Goal: Task Accomplishment & Management: Manage account settings

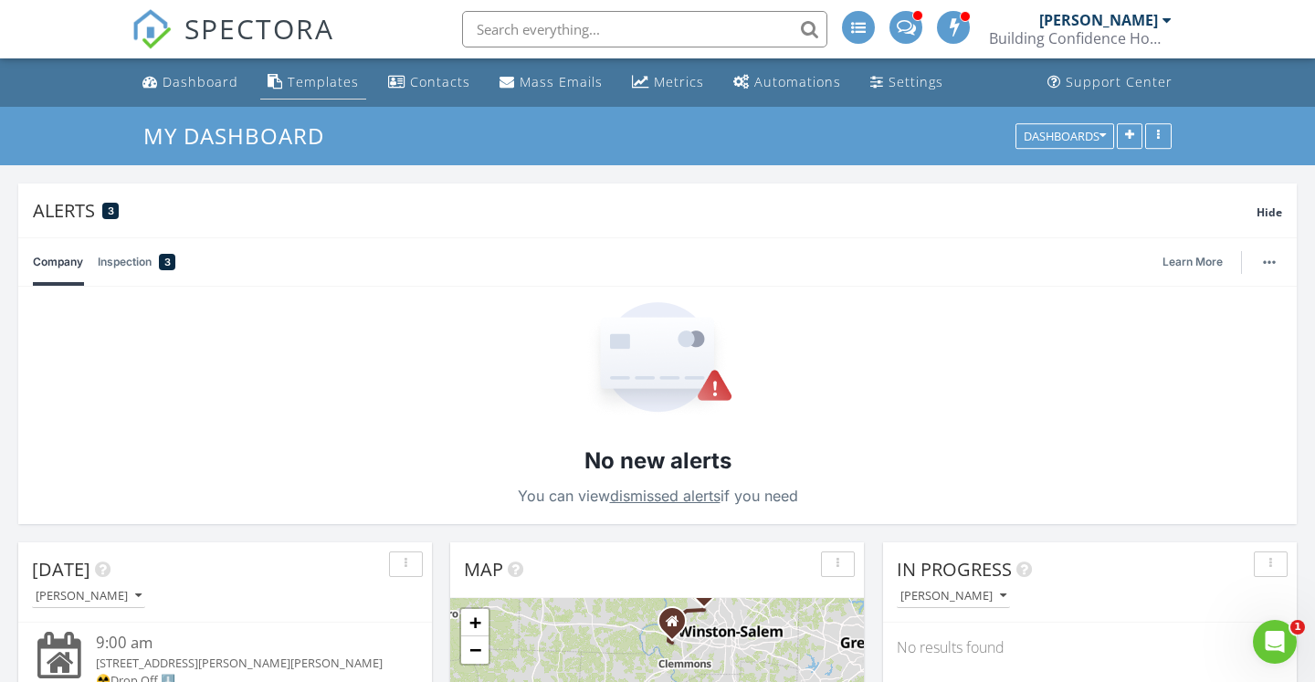
click at [317, 79] on div "Templates" at bounding box center [323, 81] width 71 height 17
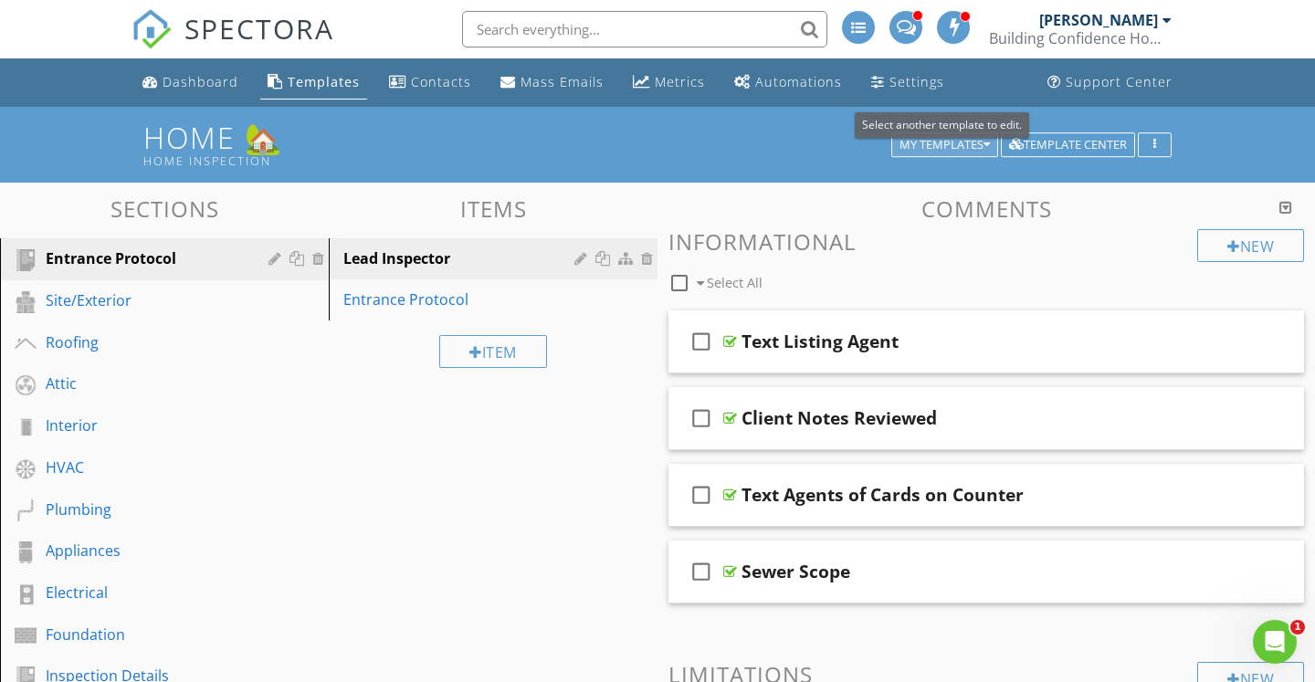
click at [954, 151] on div "My Templates" at bounding box center [945, 145] width 90 height 13
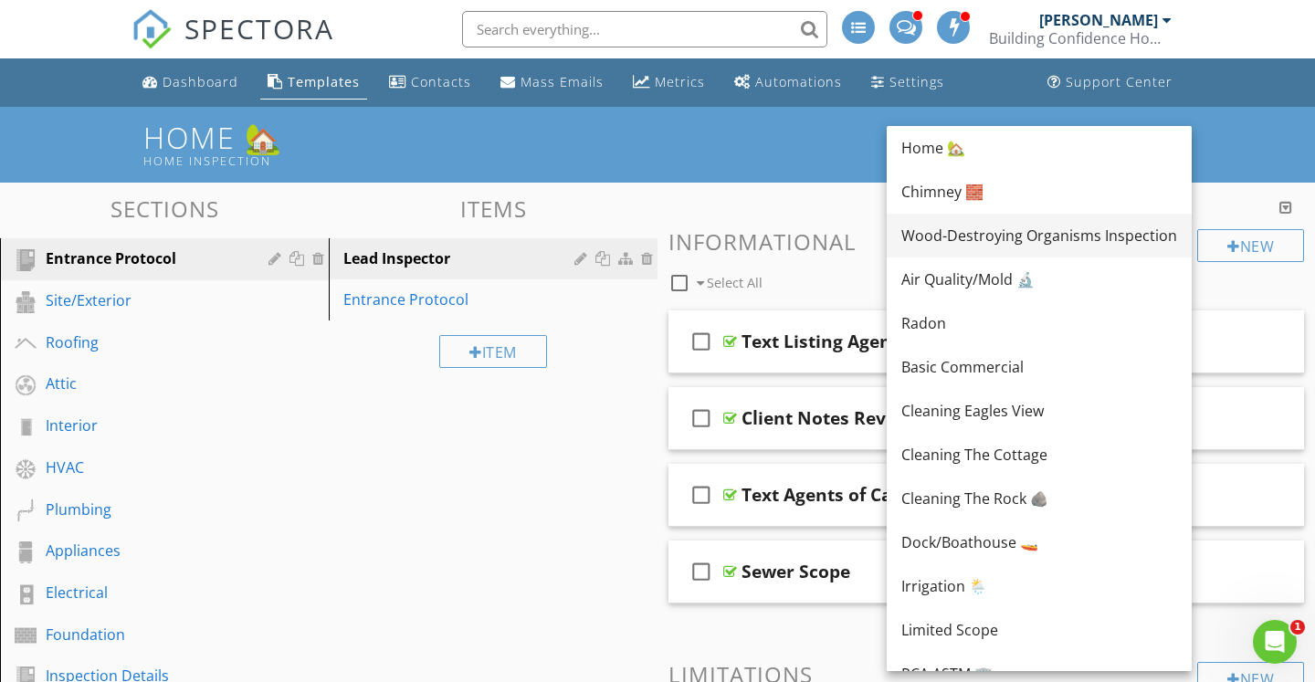
click at [959, 234] on div "Wood-Destroying Organisms Inspection" at bounding box center [1040, 236] width 276 height 22
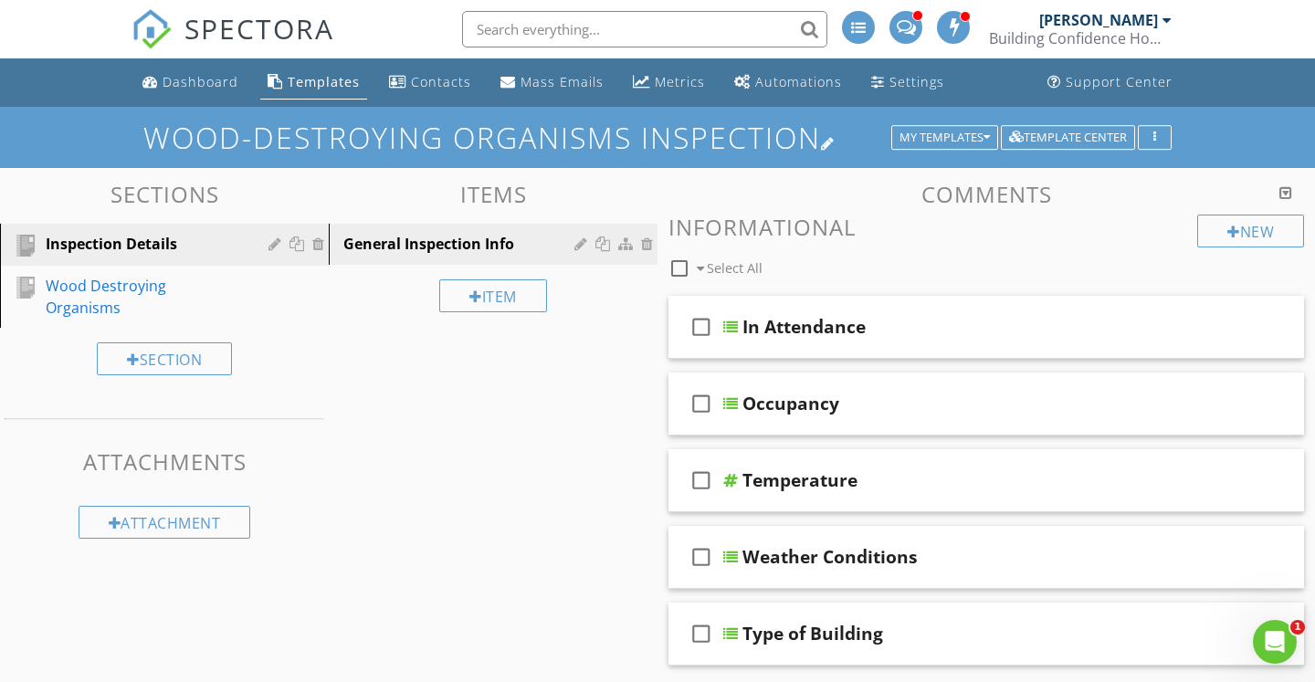
click at [786, 135] on h1 "Wood-Destroying Organisms Inspection" at bounding box center [657, 137] width 1029 height 32
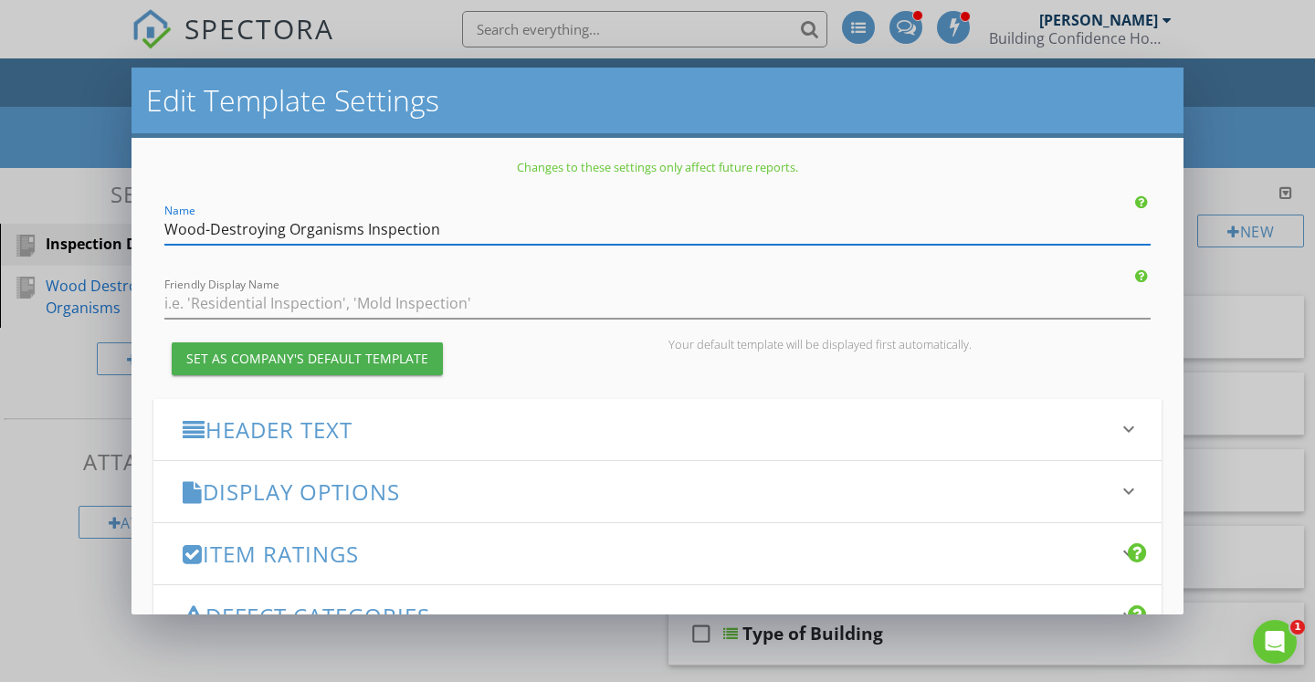
drag, startPoint x: 446, startPoint y: 227, endPoint x: 152, endPoint y: 234, distance: 294.2
click at [152, 234] on div "Changes to these settings only affect future reports. Name Wood-Destroying Orga…" at bounding box center [658, 377] width 1052 height 478
type input "Termite"
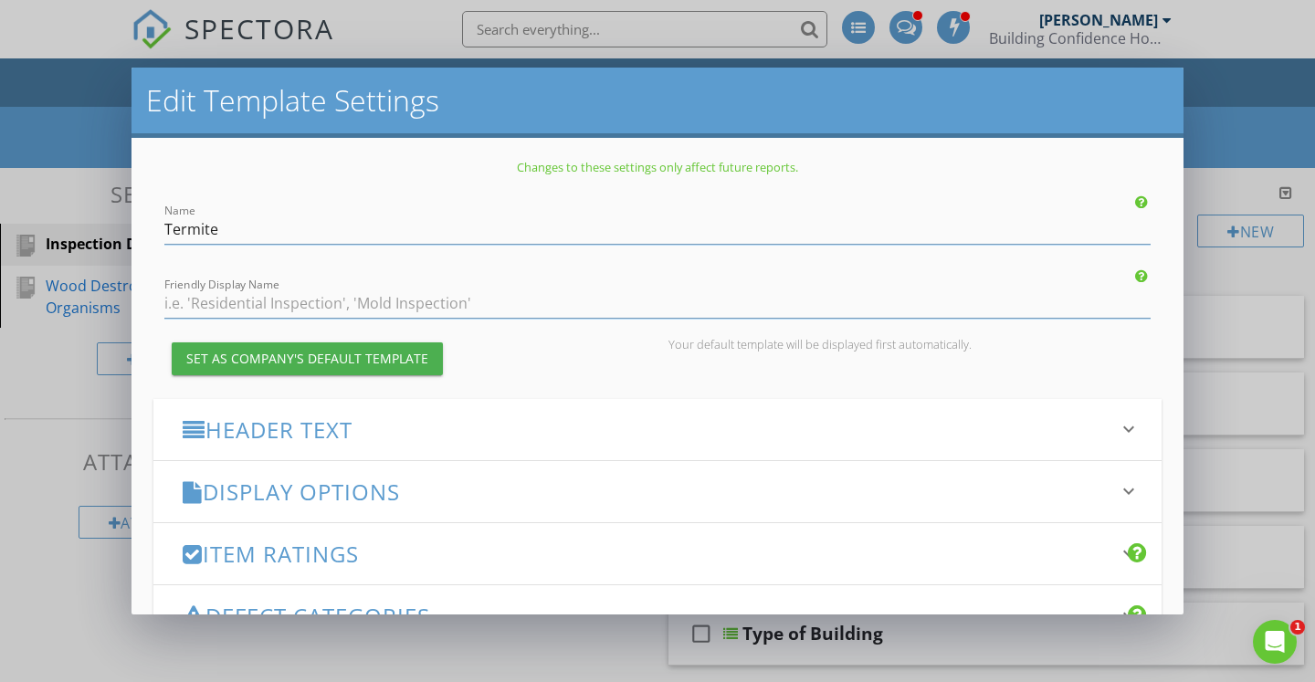
click at [278, 164] on p "Changes to these settings only affect future reports." at bounding box center [657, 167] width 1009 height 15
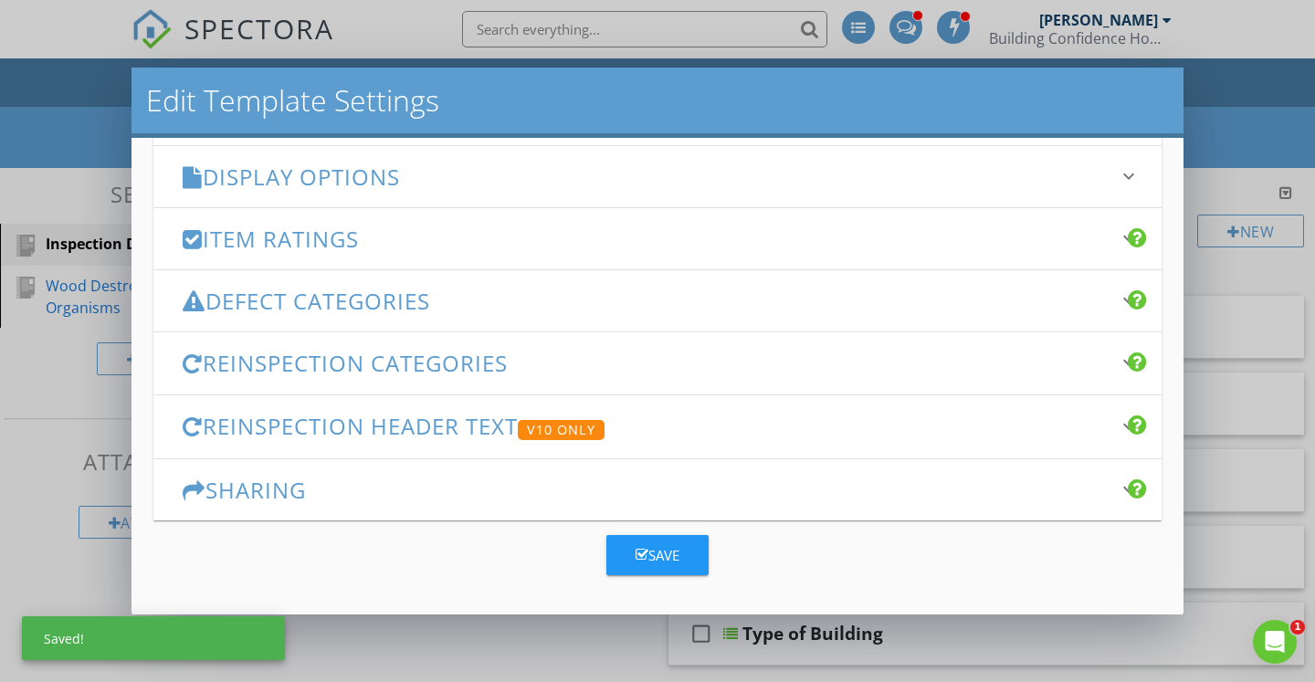
scroll to position [314, 0]
click at [639, 555] on icon "button" at bounding box center [642, 556] width 13 height 14
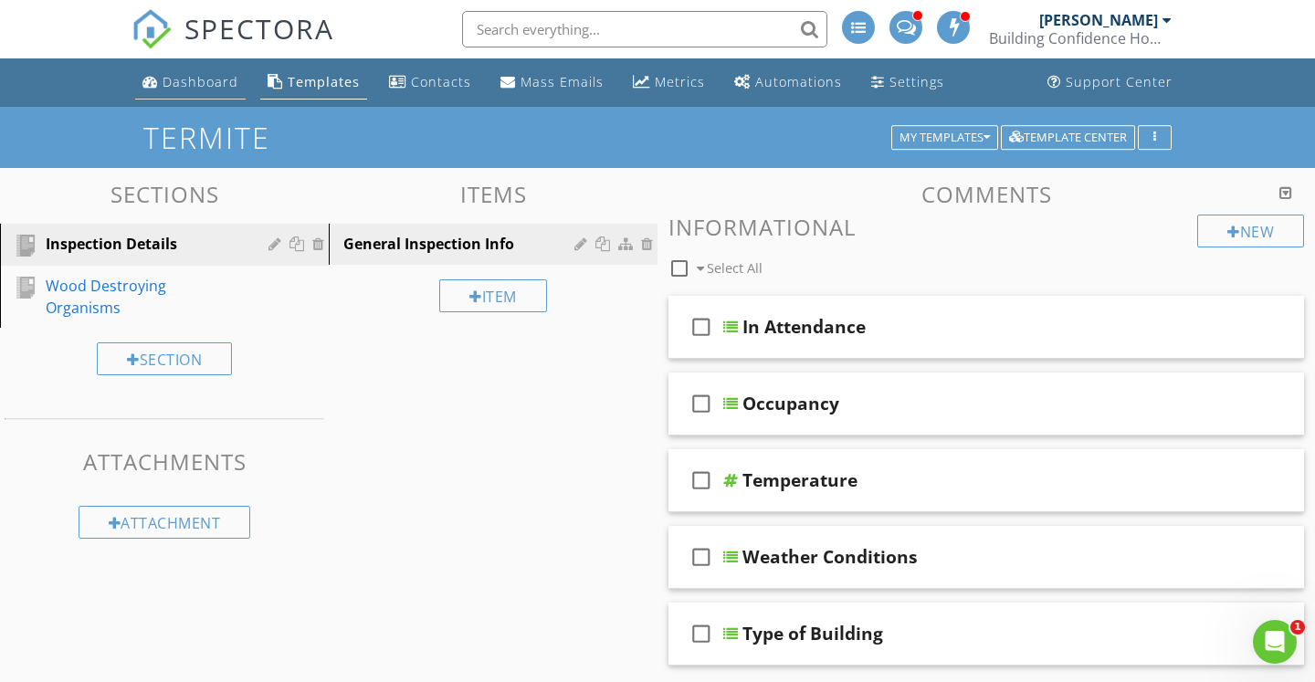
click at [194, 73] on div "Dashboard" at bounding box center [201, 81] width 76 height 17
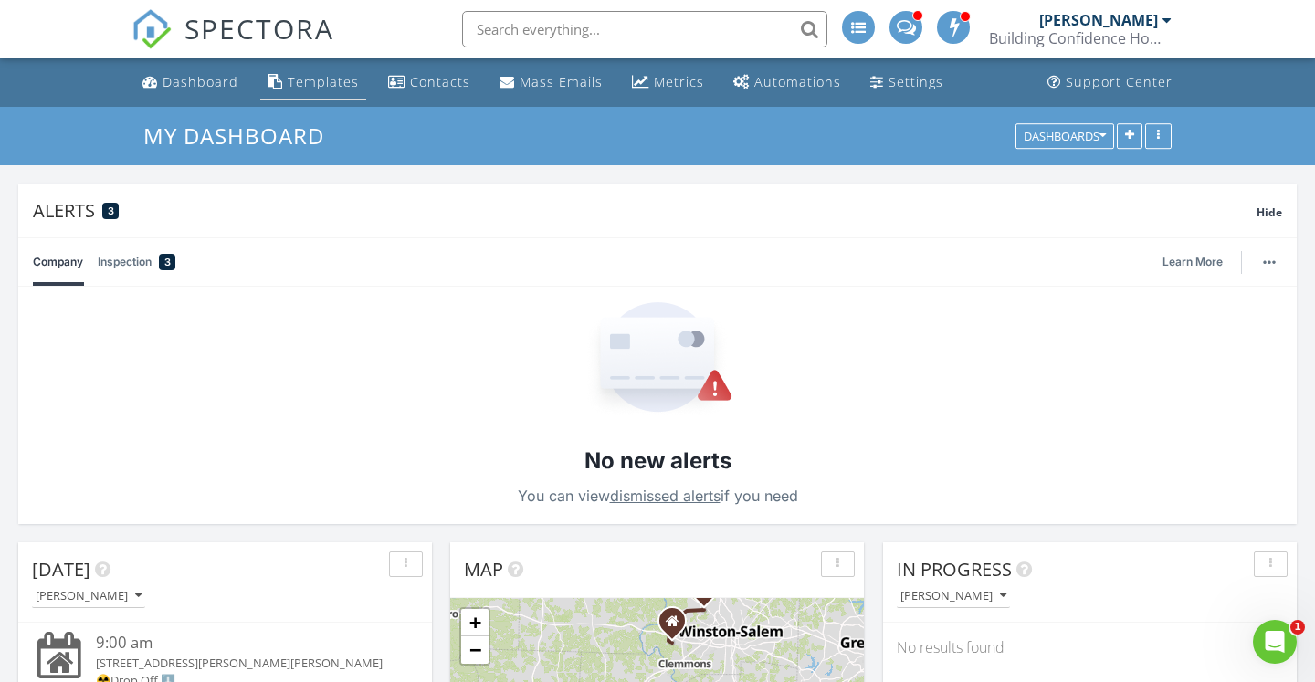
click at [312, 80] on div "Templates" at bounding box center [323, 81] width 71 height 17
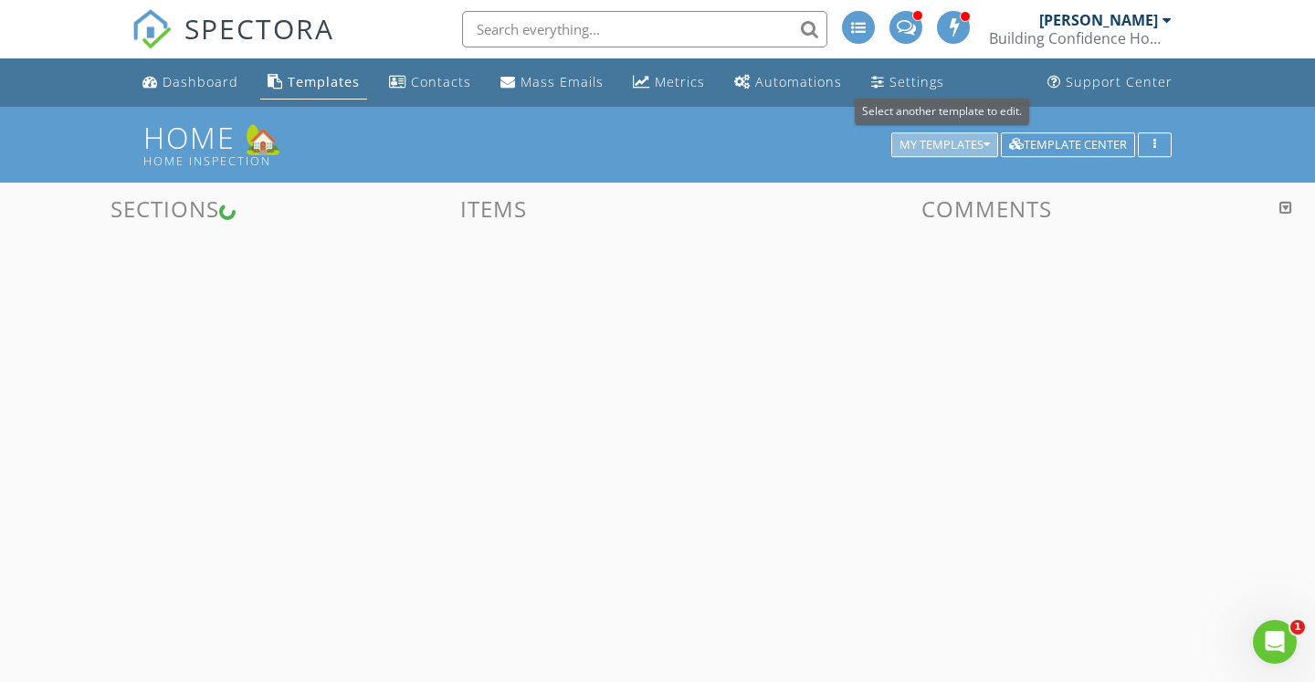
click at [932, 151] on div "My Templates" at bounding box center [945, 145] width 90 height 13
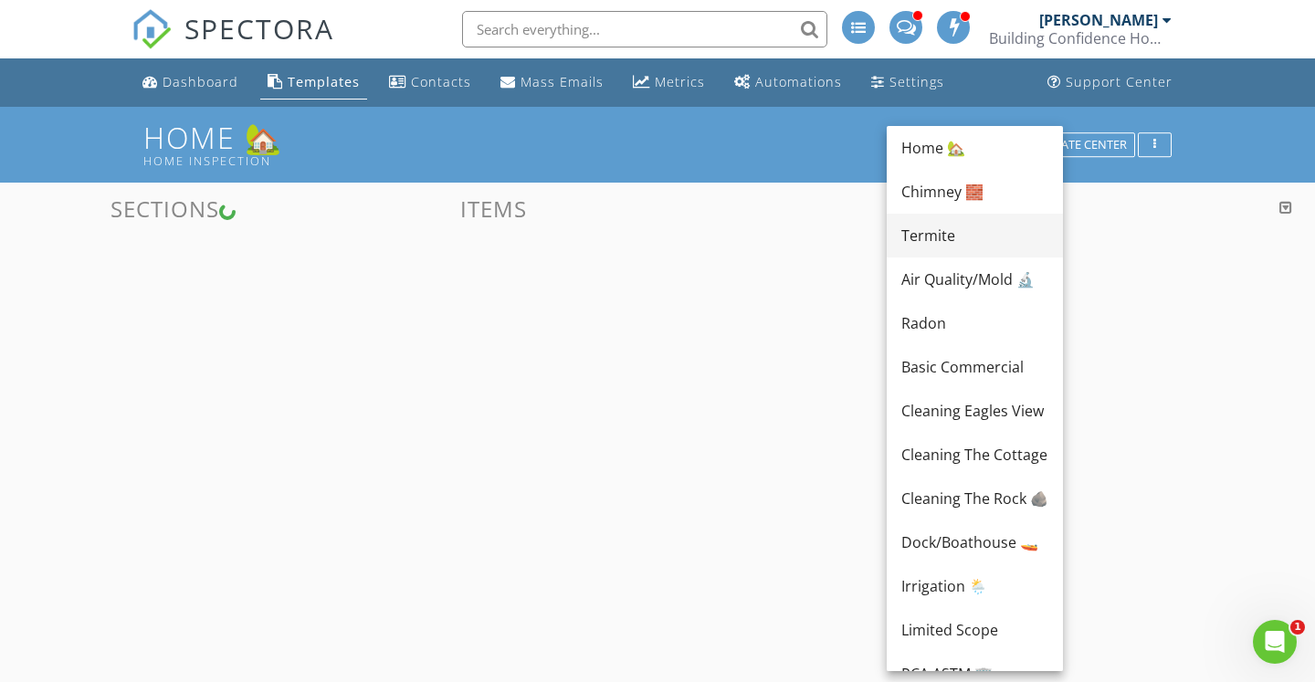
click at [922, 240] on div "Termite" at bounding box center [975, 236] width 147 height 22
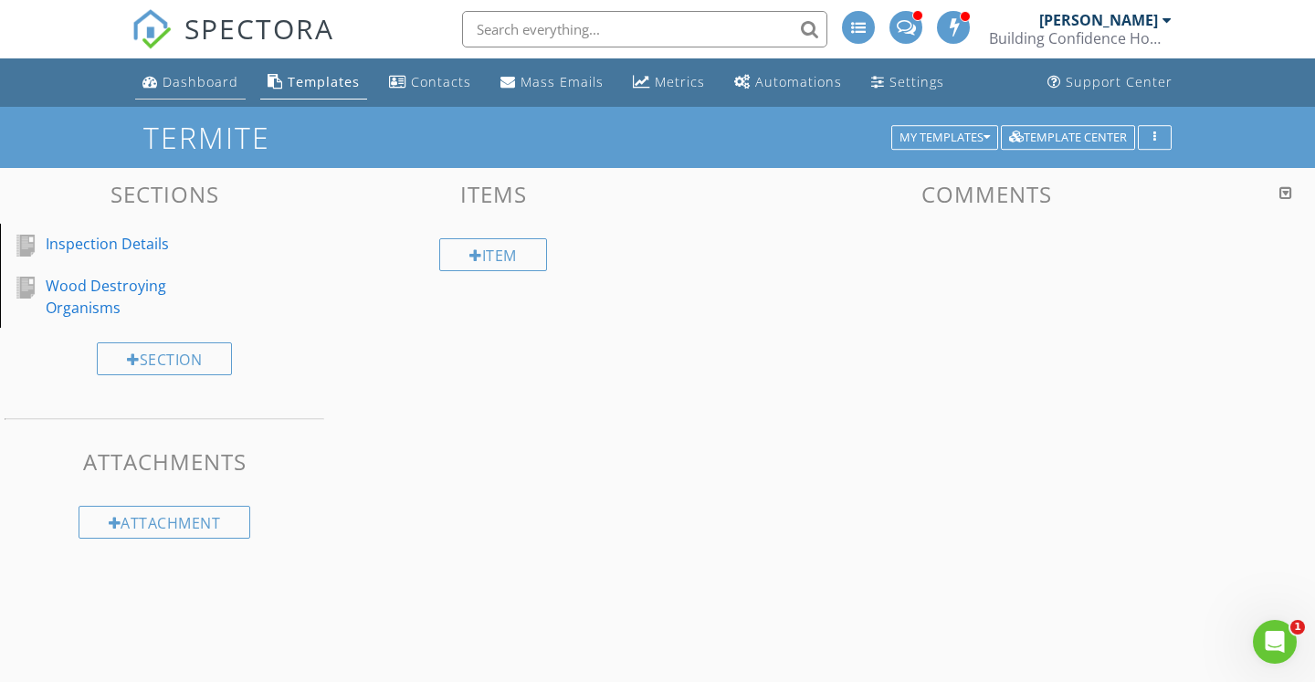
click at [178, 82] on div "Dashboard" at bounding box center [201, 81] width 76 height 17
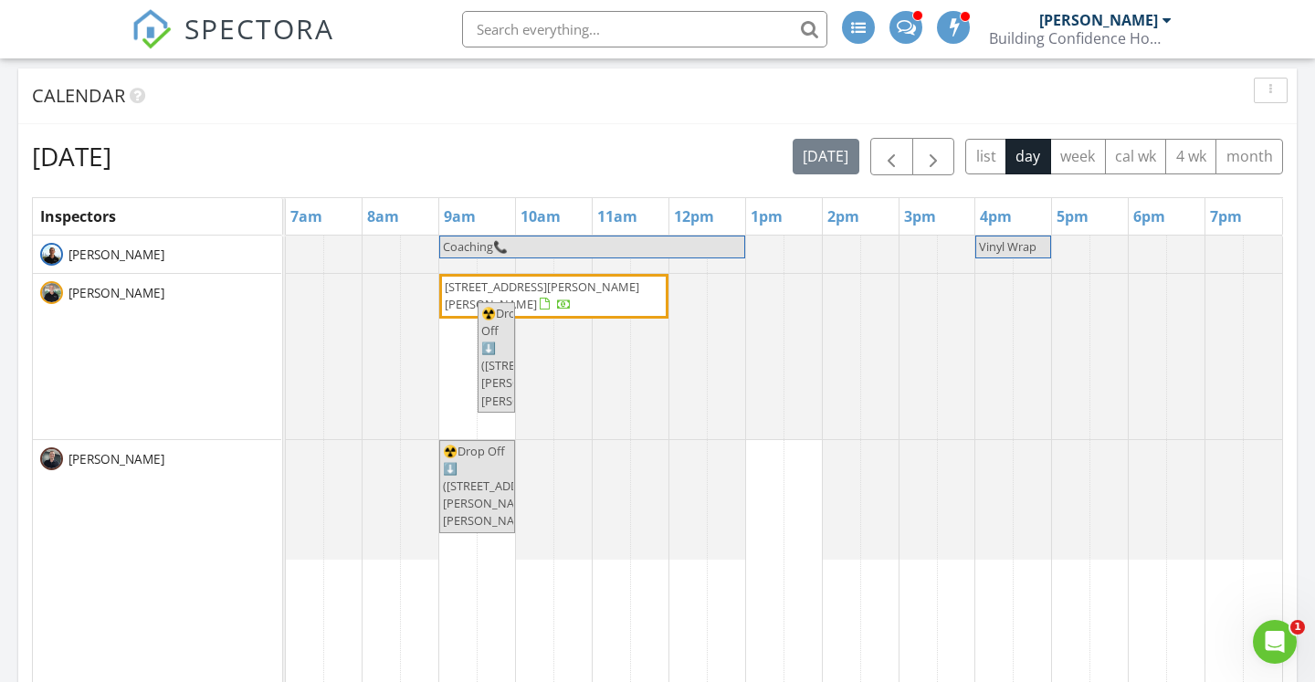
scroll to position [1029, 0]
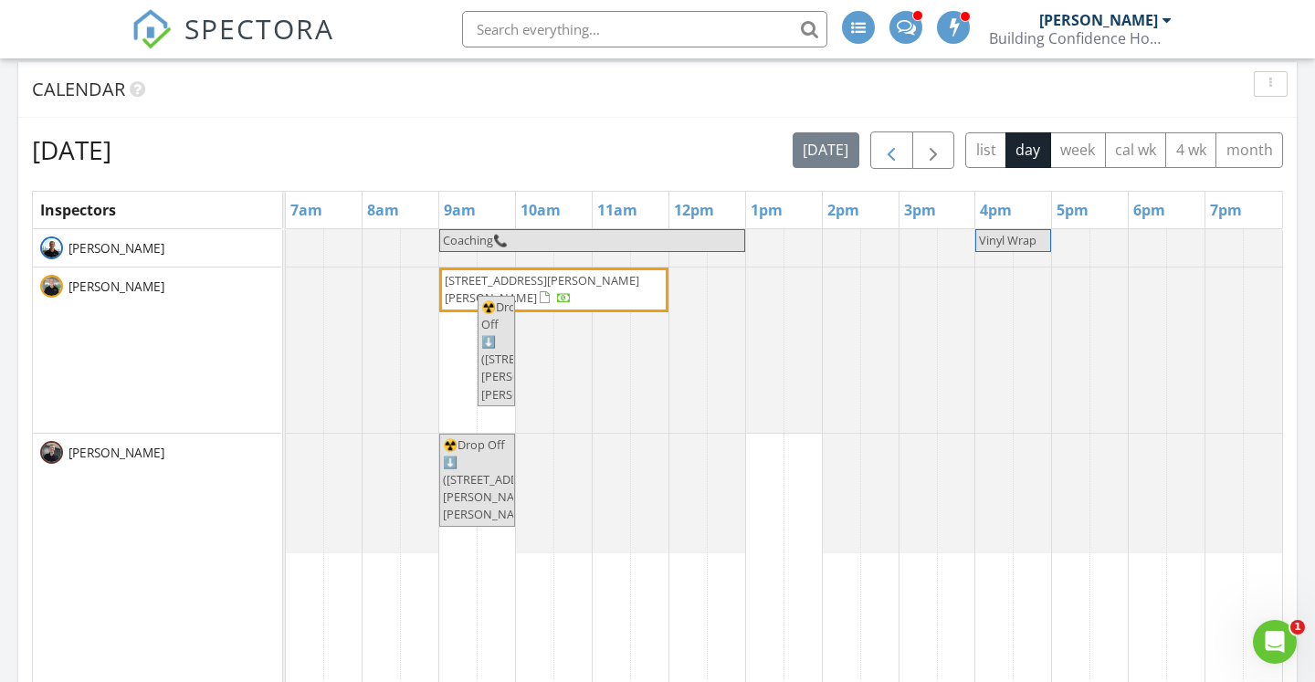
click at [887, 143] on span "button" at bounding box center [892, 151] width 22 height 22
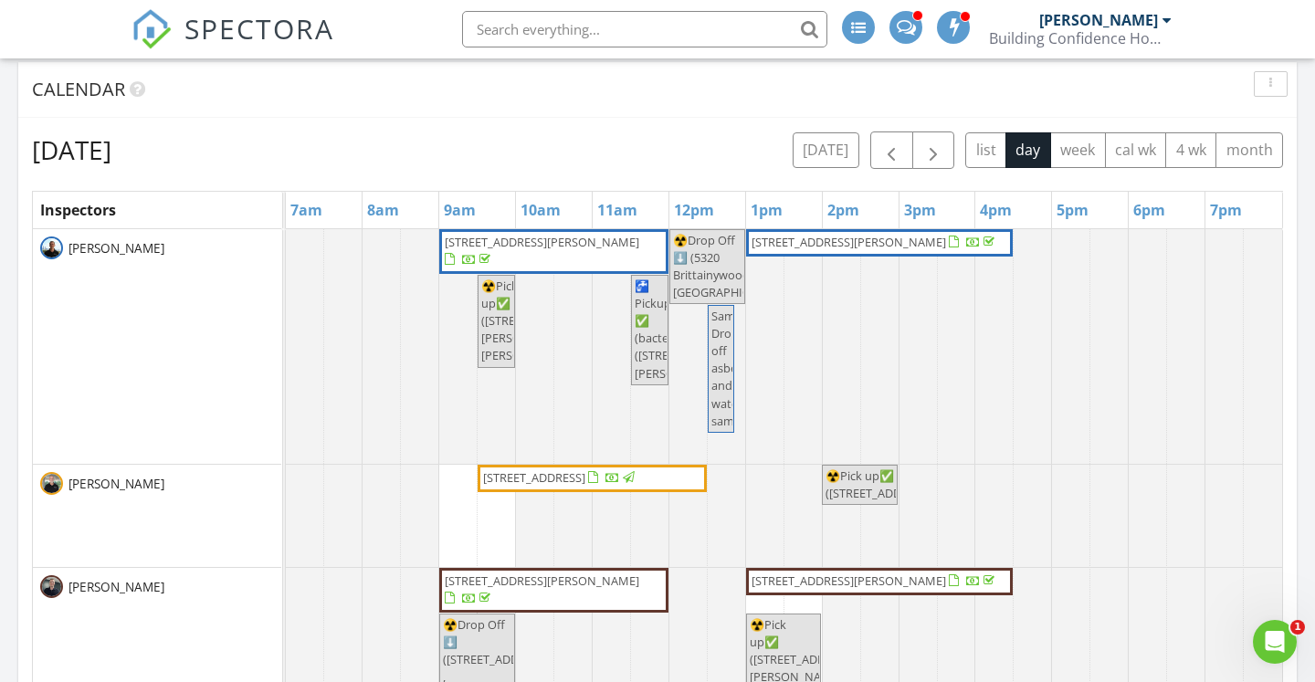
click at [840, 234] on span "1937 Butner Mill Rd, East Bend 27018" at bounding box center [849, 242] width 195 height 16
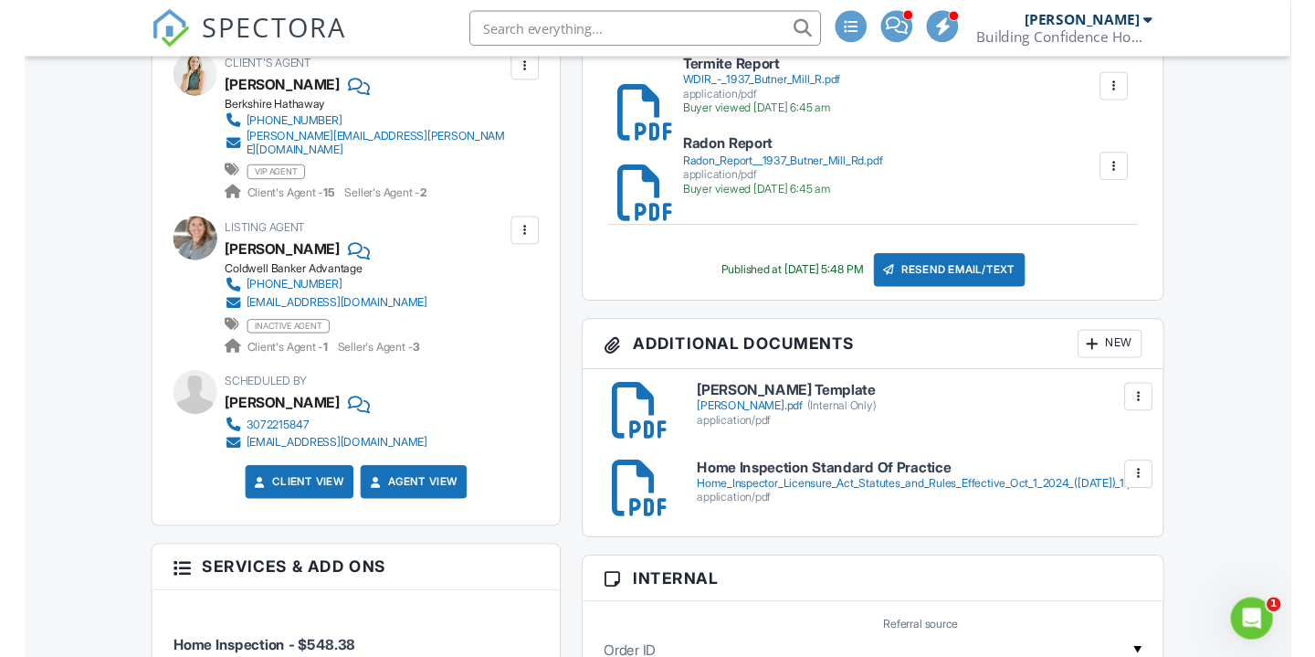
scroll to position [884, 0]
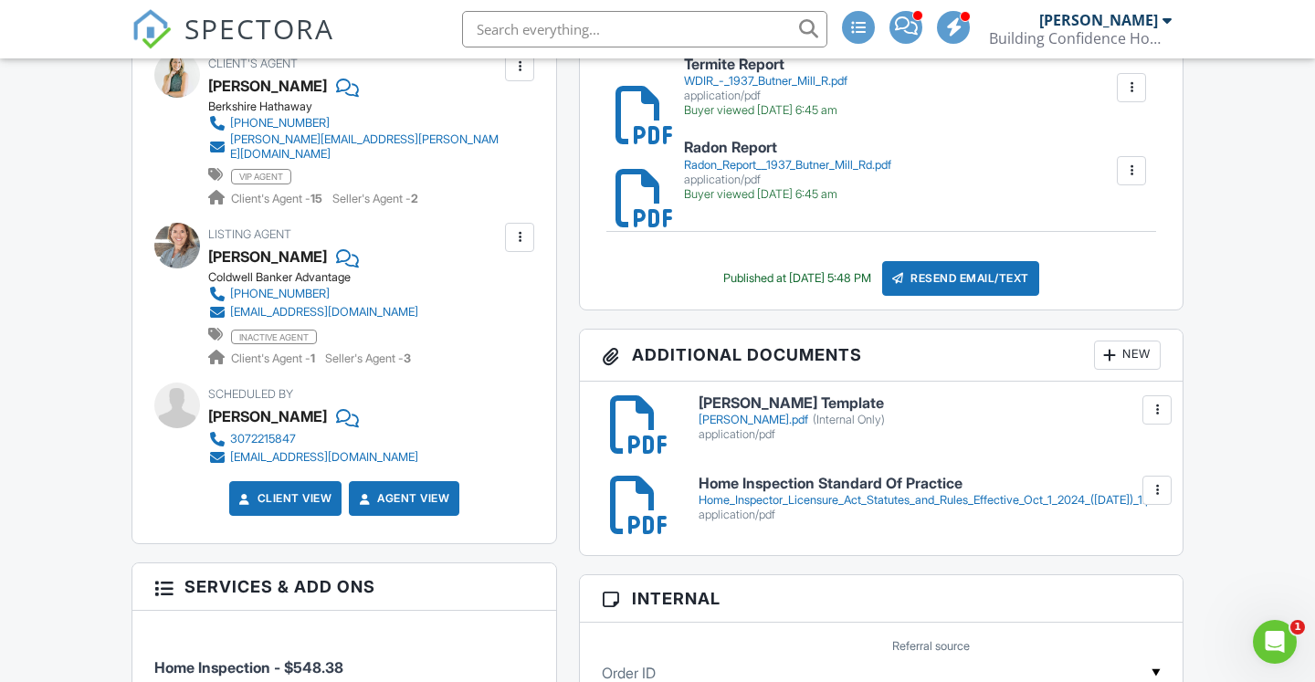
click at [824, 417] on div "Vincent_WDIR_Template.pdf (Internal Only)" at bounding box center [930, 420] width 462 height 15
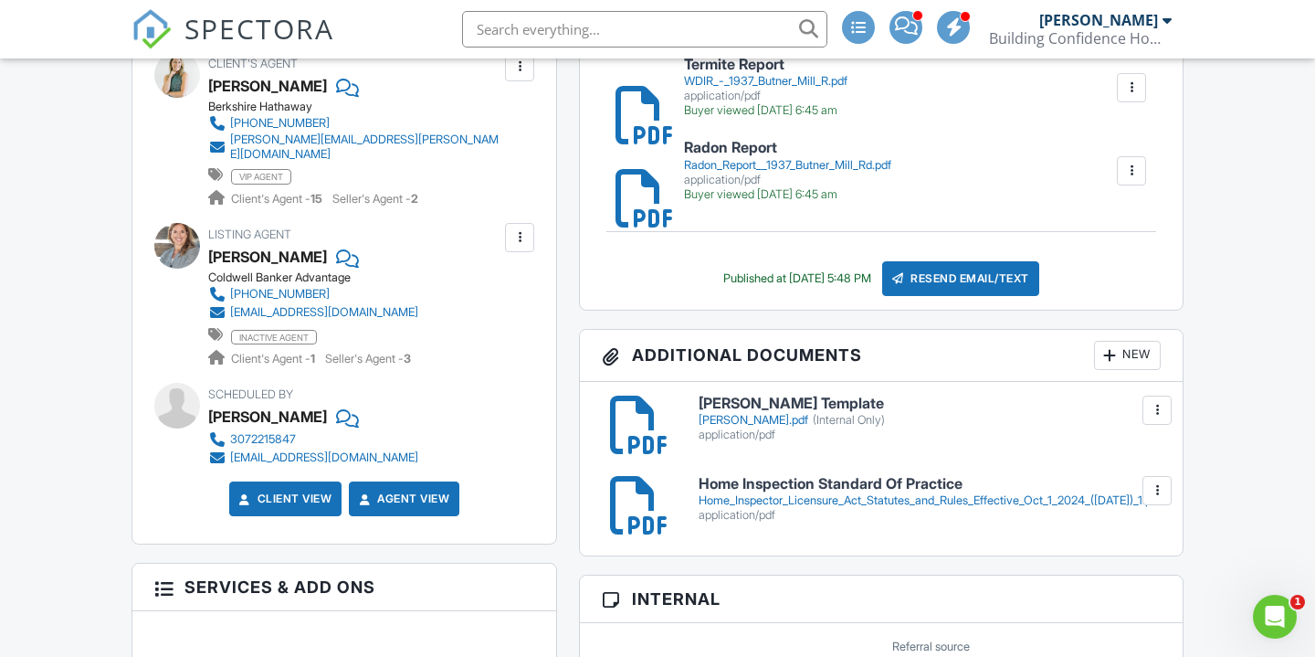
click at [262, 34] on span "SPECTORA" at bounding box center [260, 28] width 150 height 38
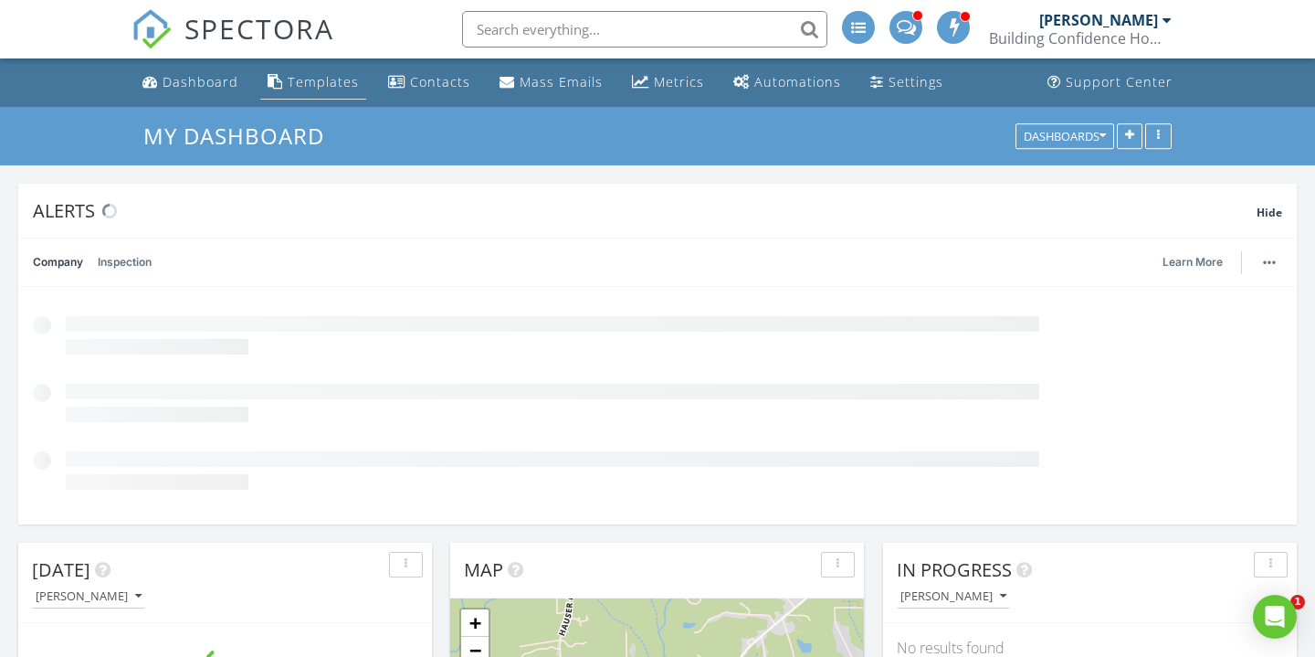
click at [307, 87] on div "Templates" at bounding box center [323, 81] width 71 height 17
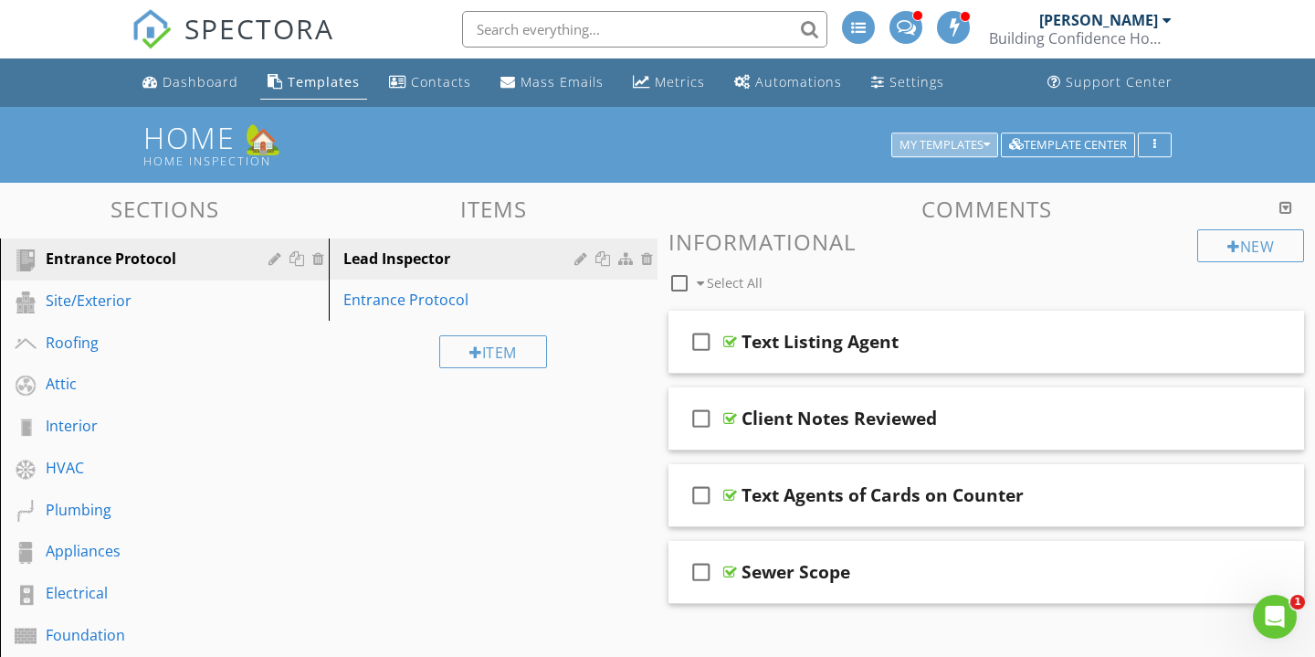
click at [924, 142] on div "My Templates" at bounding box center [945, 145] width 90 height 13
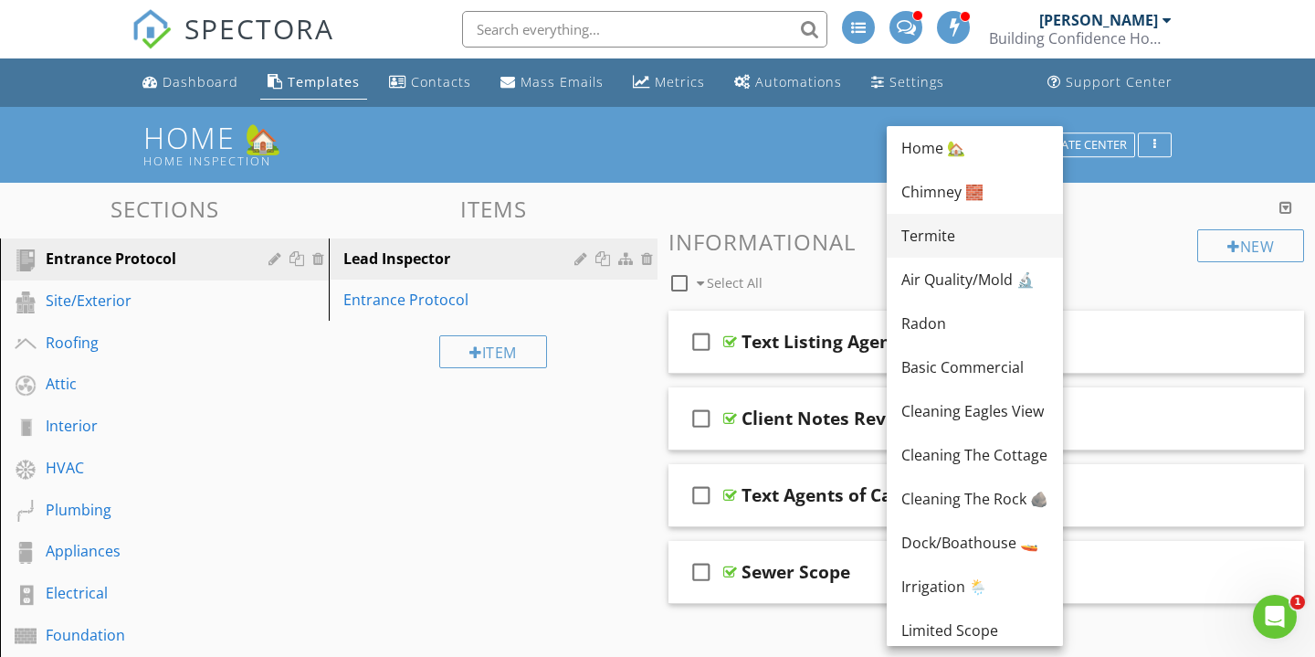
click at [924, 228] on div "Termite" at bounding box center [975, 236] width 147 height 22
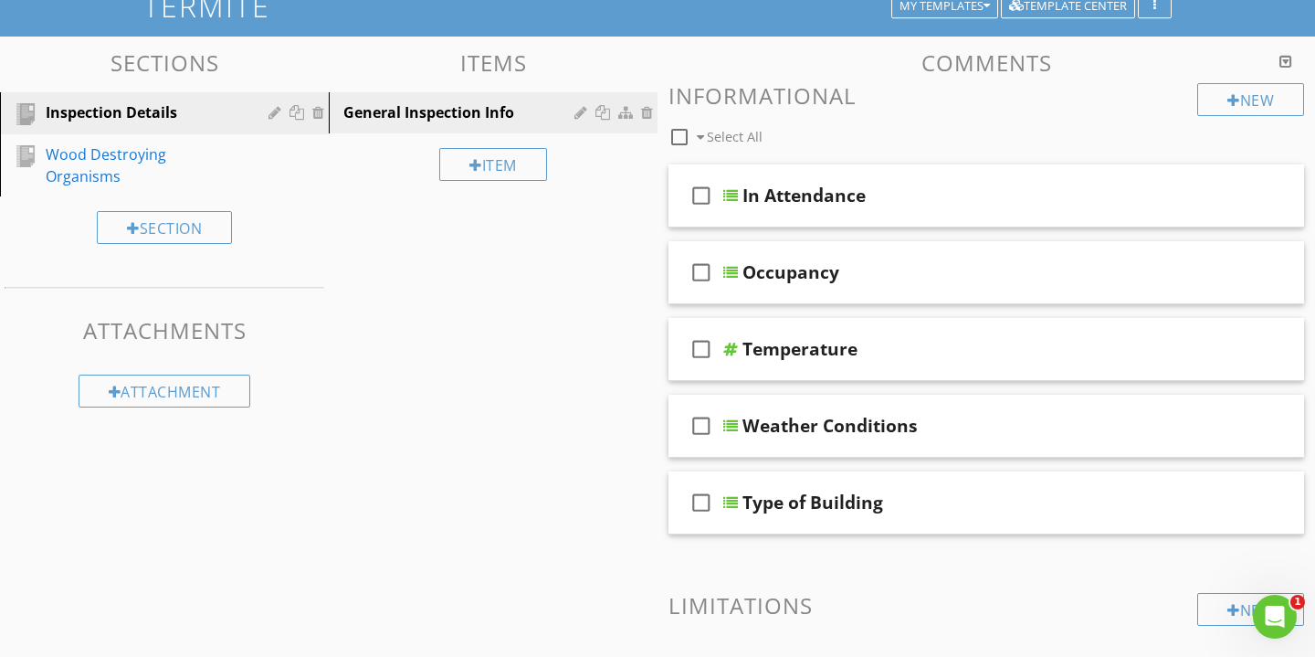
scroll to position [132, 0]
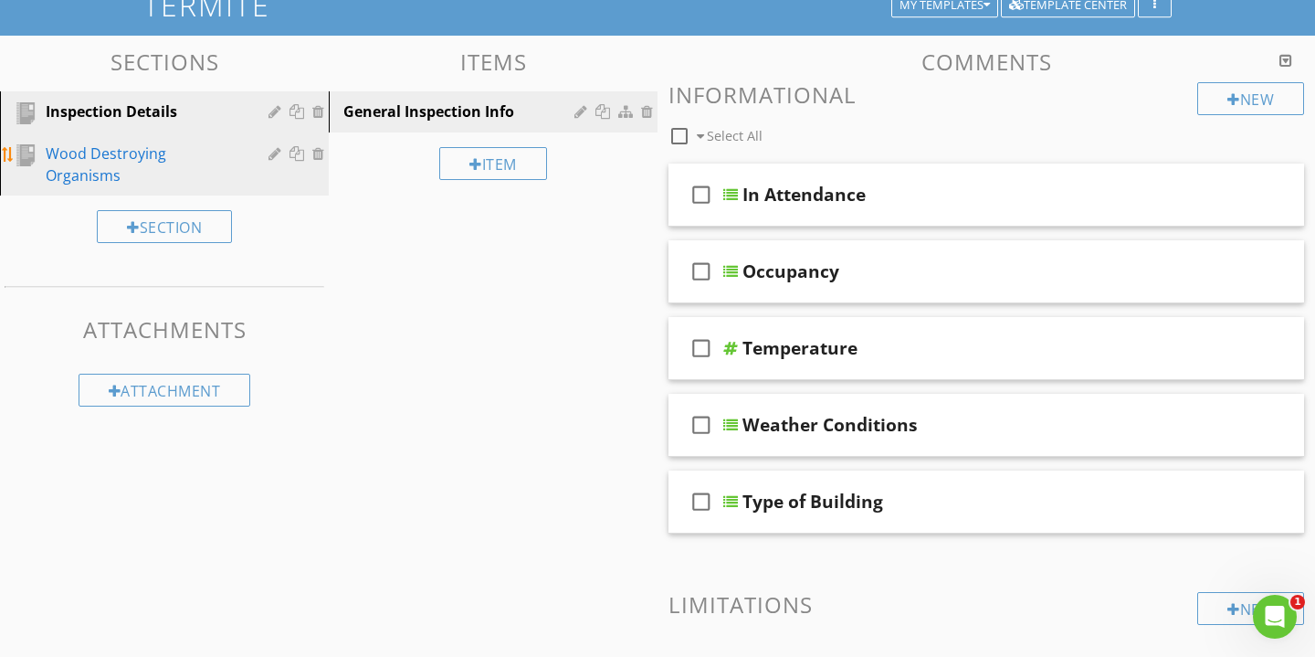
click at [189, 149] on div "Wood Destroying Organisms" at bounding box center [144, 165] width 196 height 44
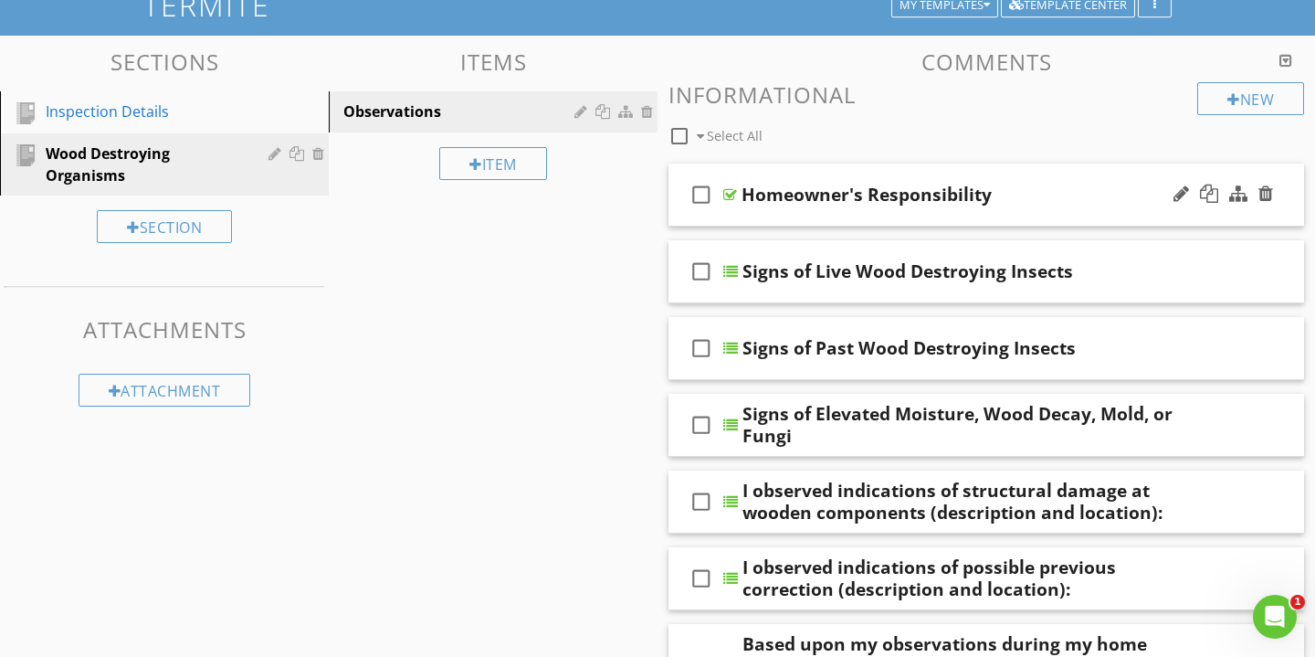
click at [914, 197] on div "Homeowner's Responsibility" at bounding box center [867, 195] width 250 height 22
click at [1079, 192] on div "Homeowner's Responsibility" at bounding box center [966, 195] width 449 height 22
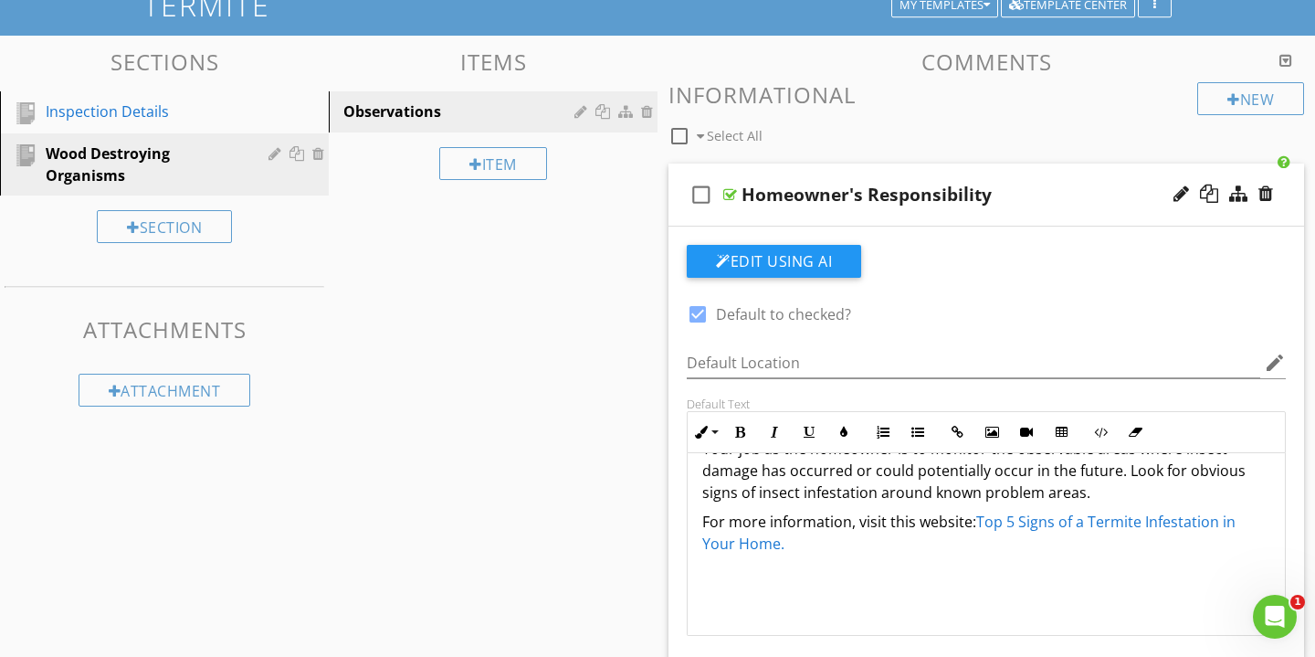
scroll to position [37, 0]
click at [882, 544] on p "For more information, visit this website: Top 5 Signs of a Termite Infestation …" at bounding box center [986, 533] width 568 height 44
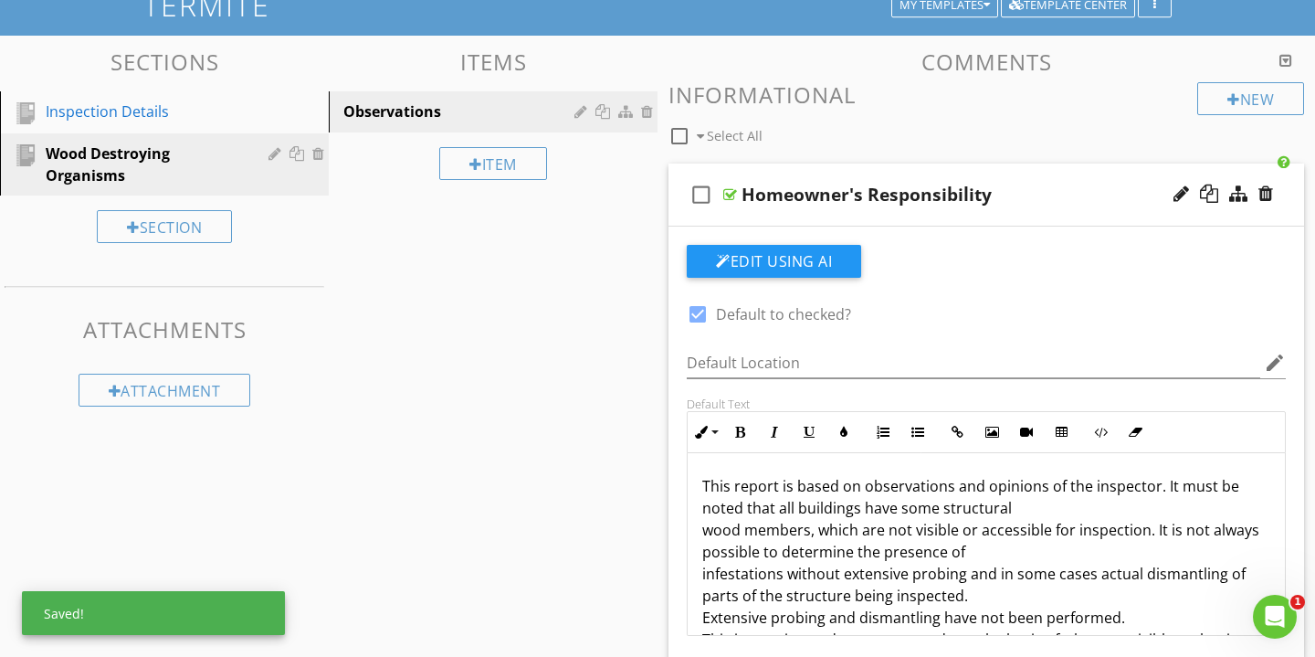
scroll to position [0, 0]
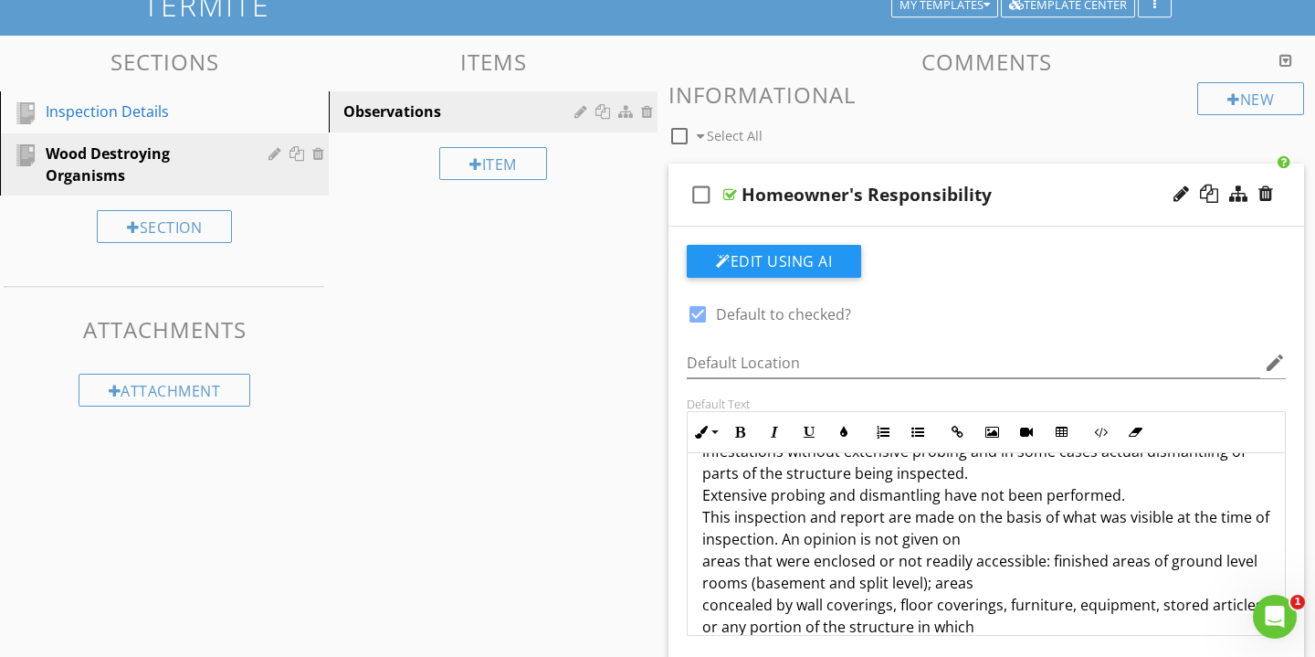
scroll to position [115, 0]
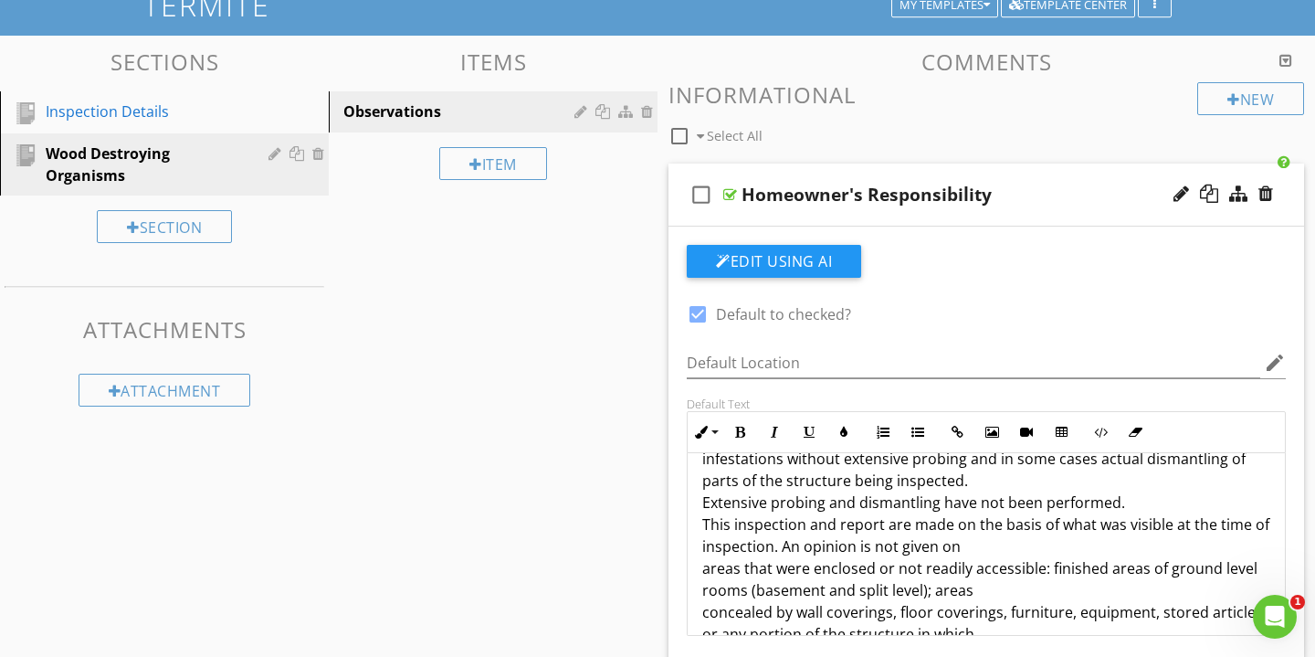
click at [703, 525] on p "1. This report is based on observations and opinions of the inspector. It must …" at bounding box center [986, 656] width 568 height 592
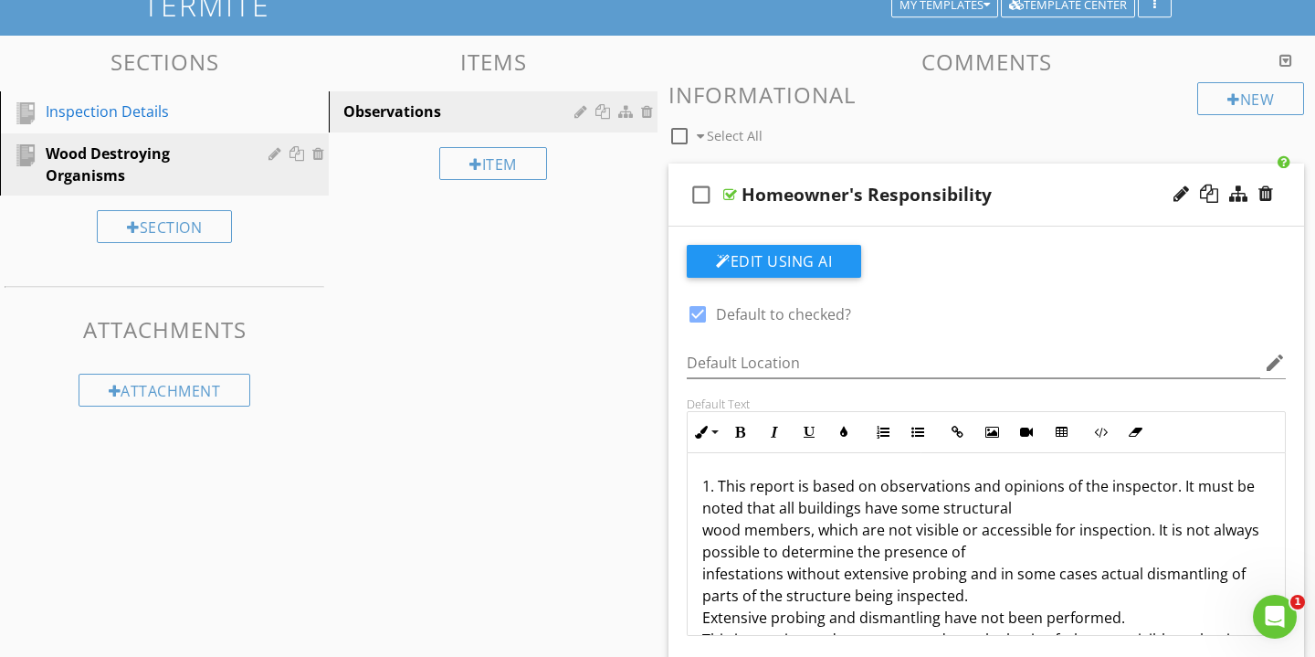
scroll to position [0, 0]
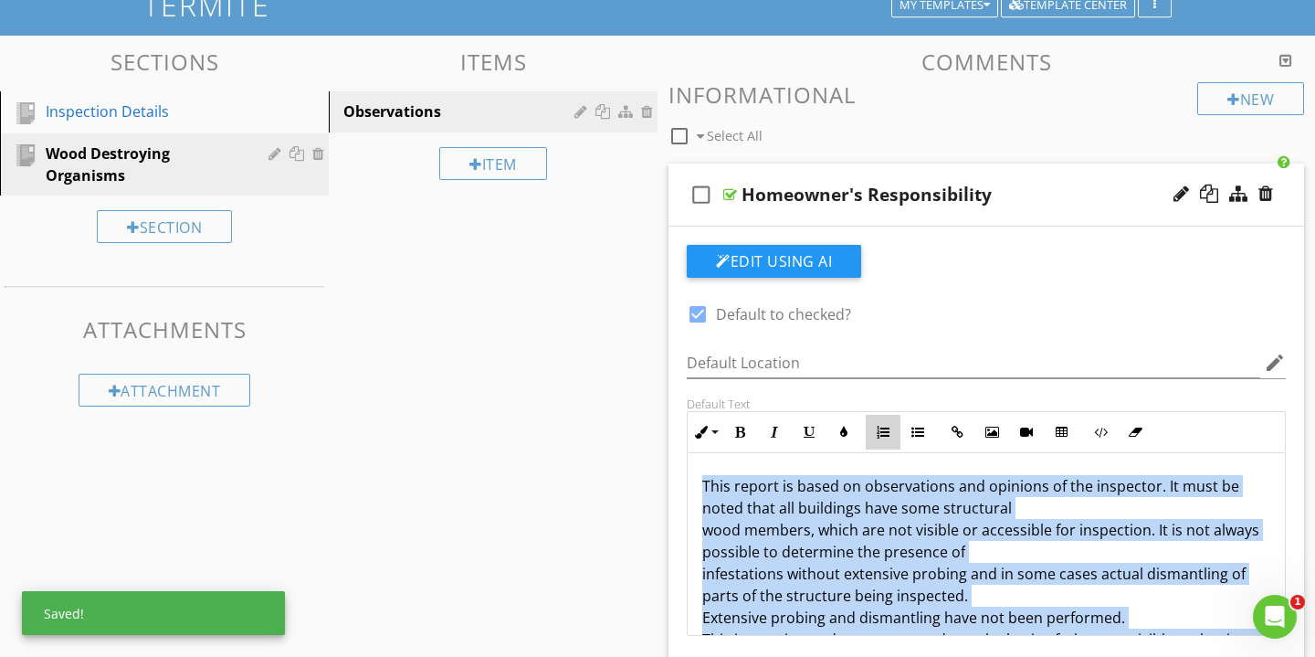
click at [881, 426] on icon "button" at bounding box center [883, 432] width 13 height 13
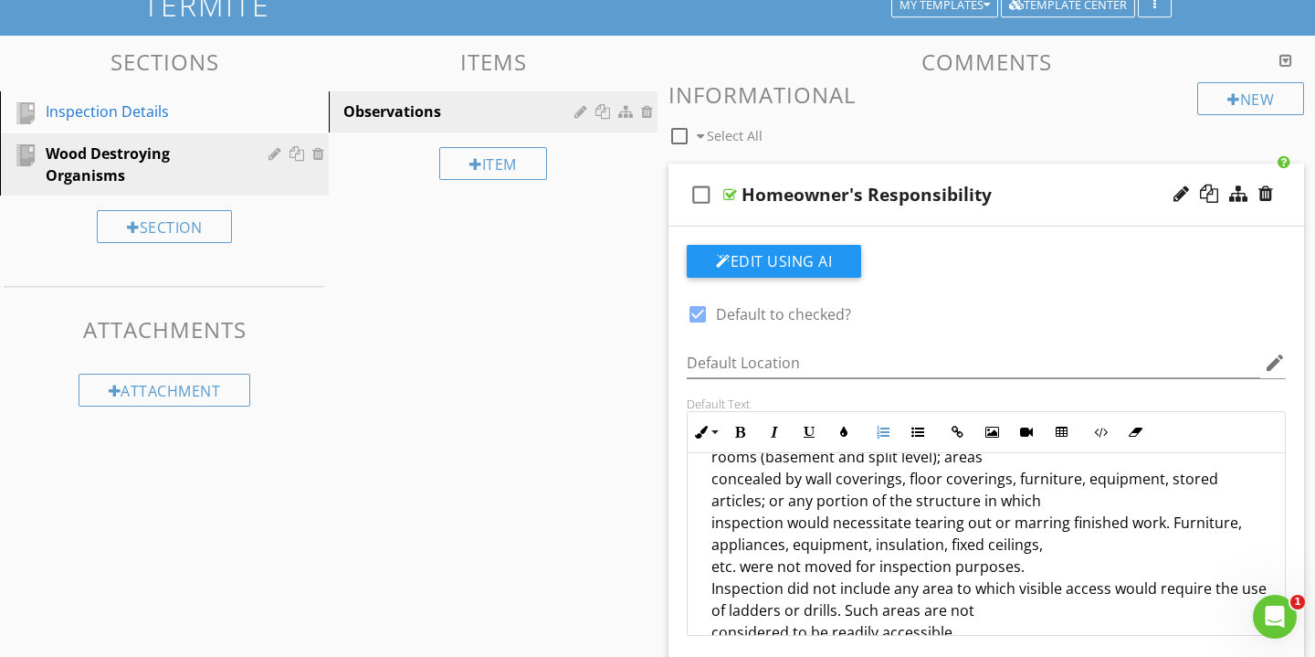
click at [864, 540] on li "This report is based on observations and opinions of the inspector. It must be …" at bounding box center [991, 525] width 559 height 597
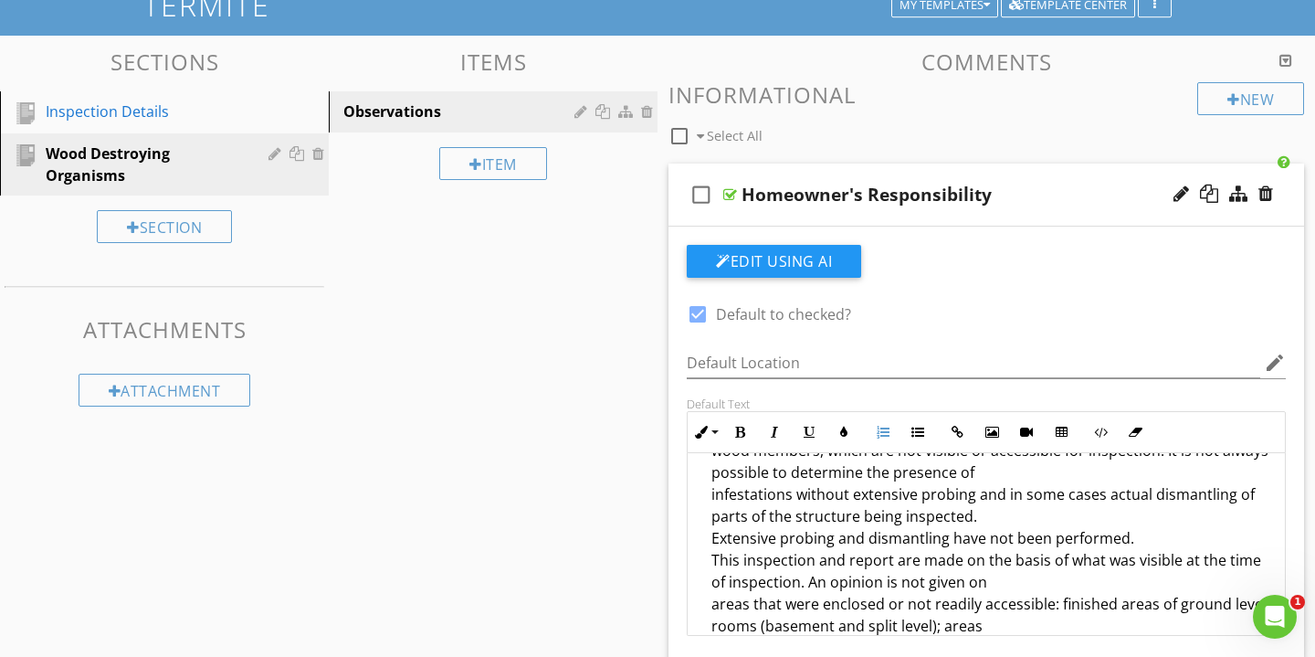
scroll to position [69, 0]
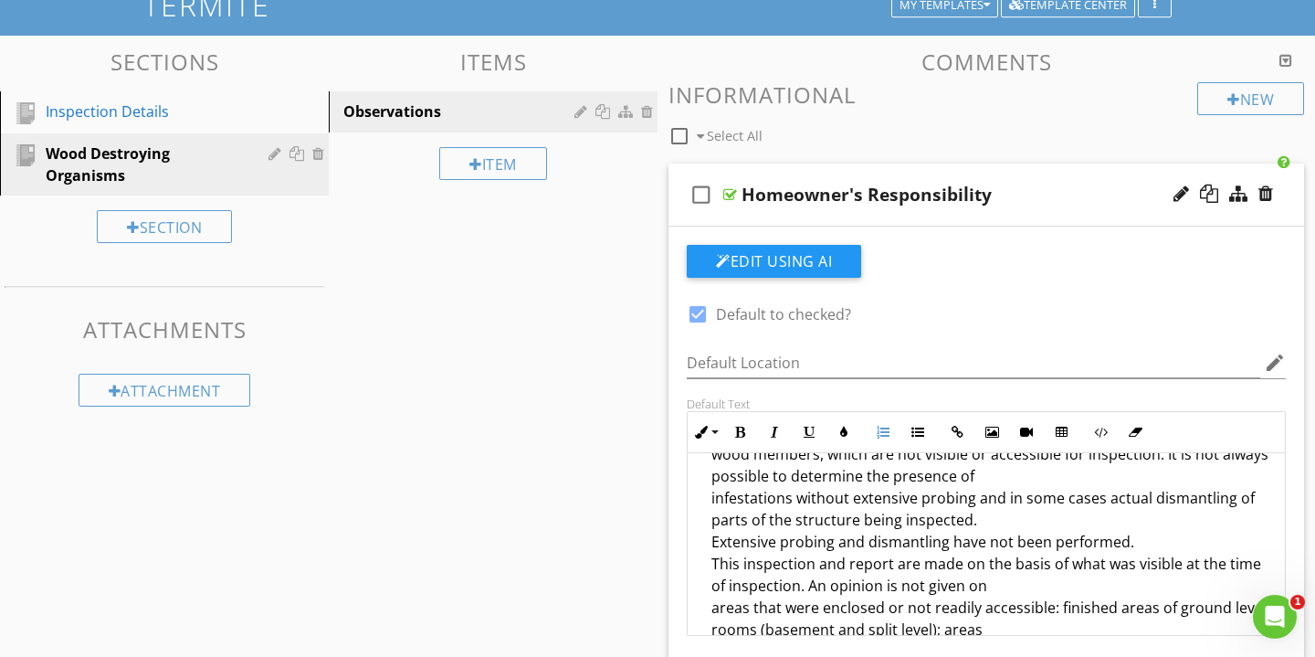
click at [885, 426] on icon "button" at bounding box center [883, 432] width 13 height 13
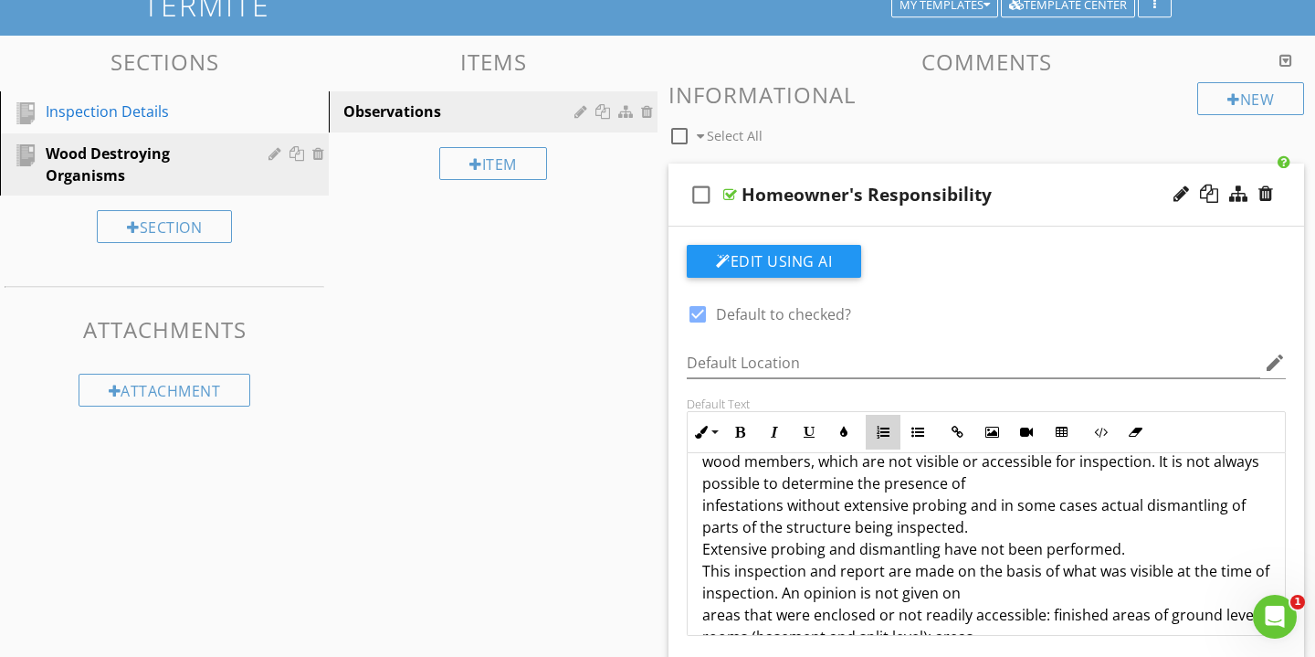
click at [885, 426] on icon "button" at bounding box center [883, 432] width 13 height 13
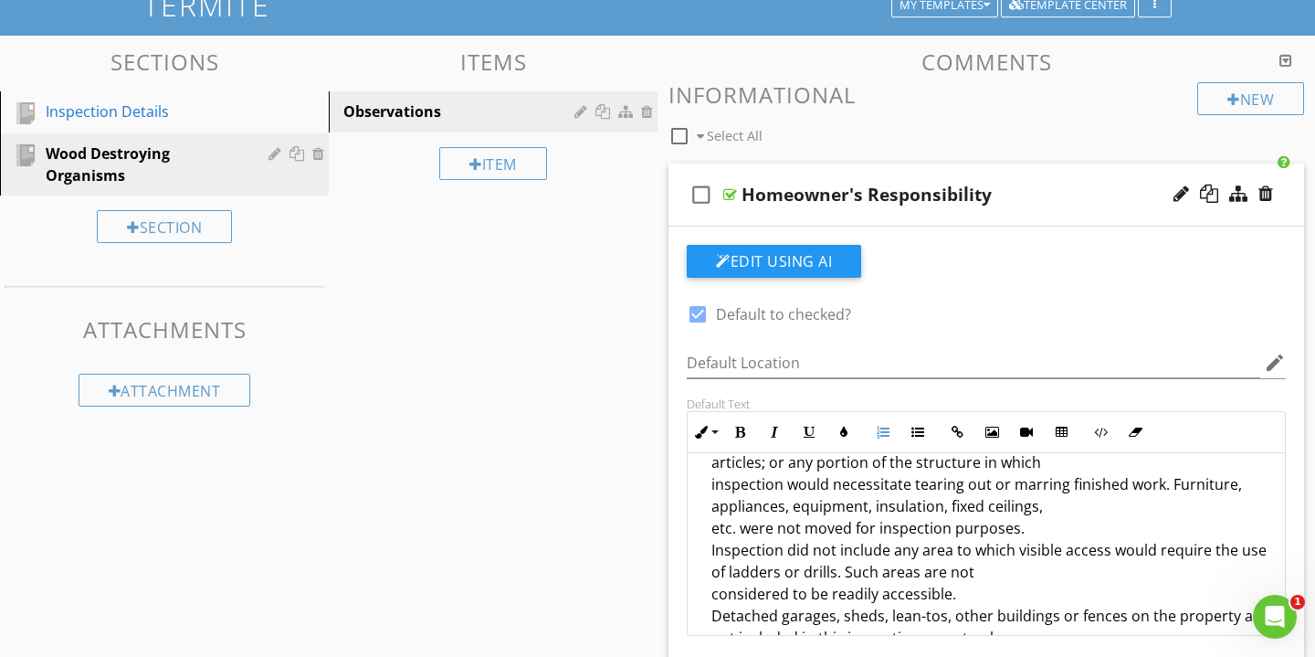
scroll to position [285, 0]
click at [713, 549] on li "This inspection and report are made on the basis of what was visible at the tim…" at bounding box center [991, 562] width 559 height 443
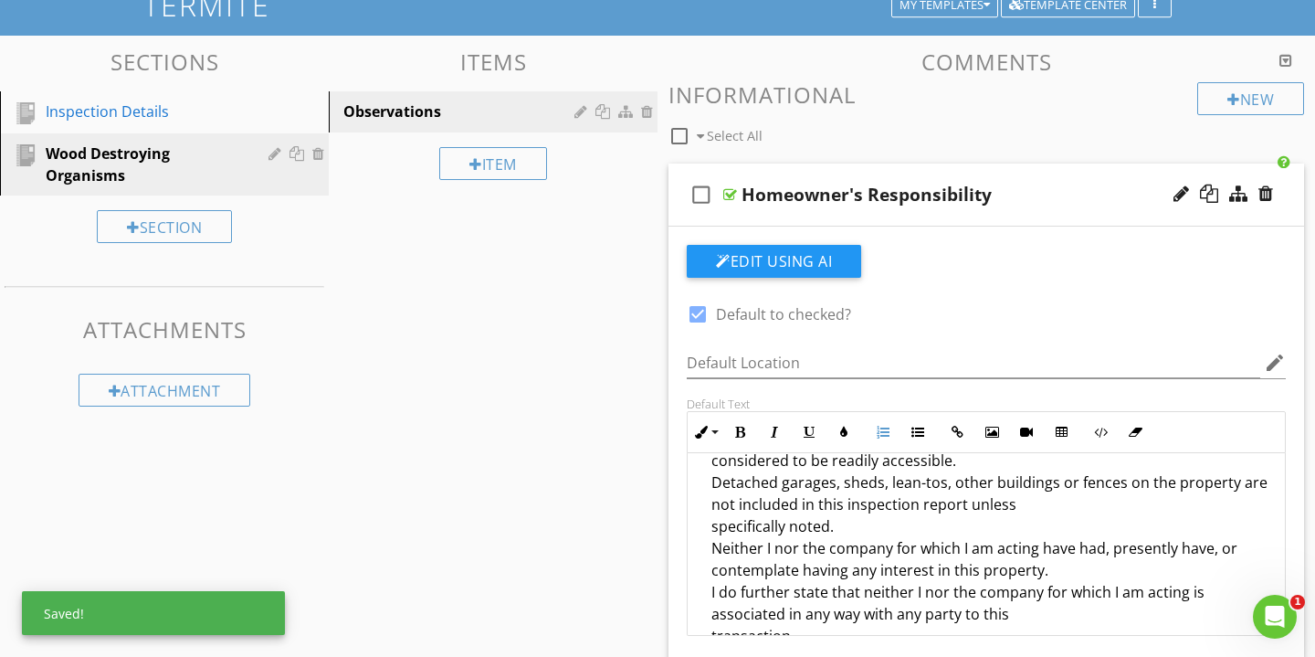
scroll to position [429, 0]
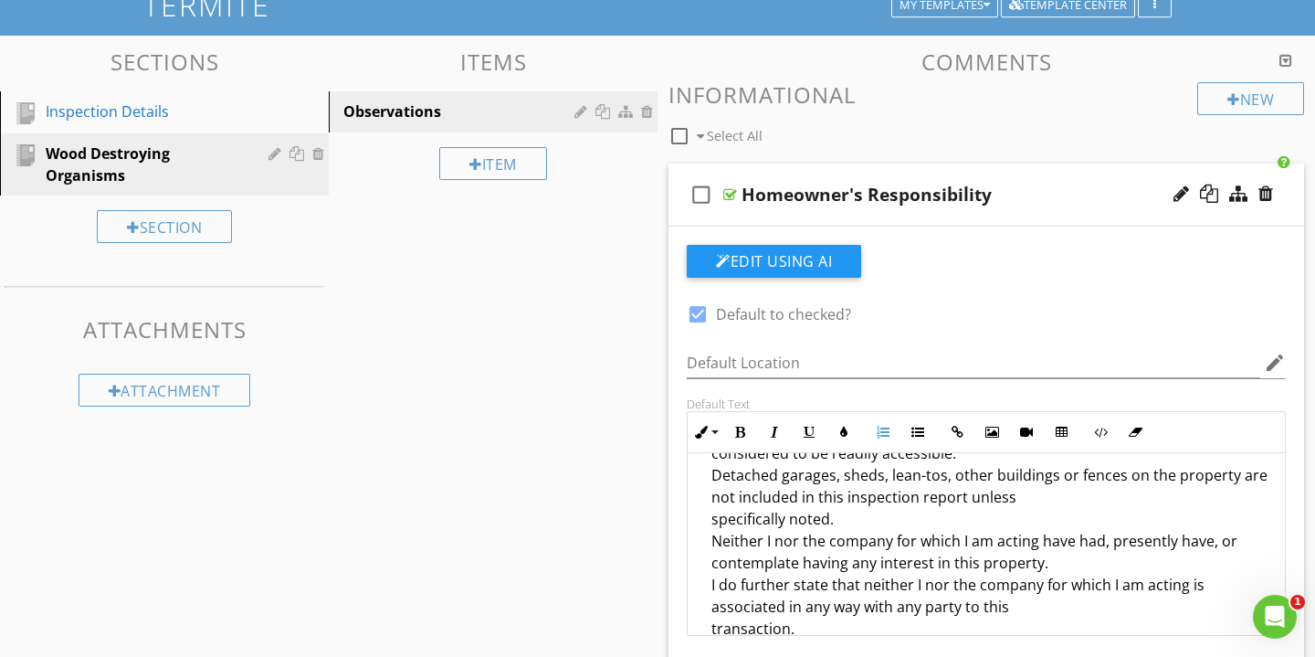
click at [715, 477] on li "Inspection did not include any area to which visible access would require the u…" at bounding box center [991, 521] width 559 height 246
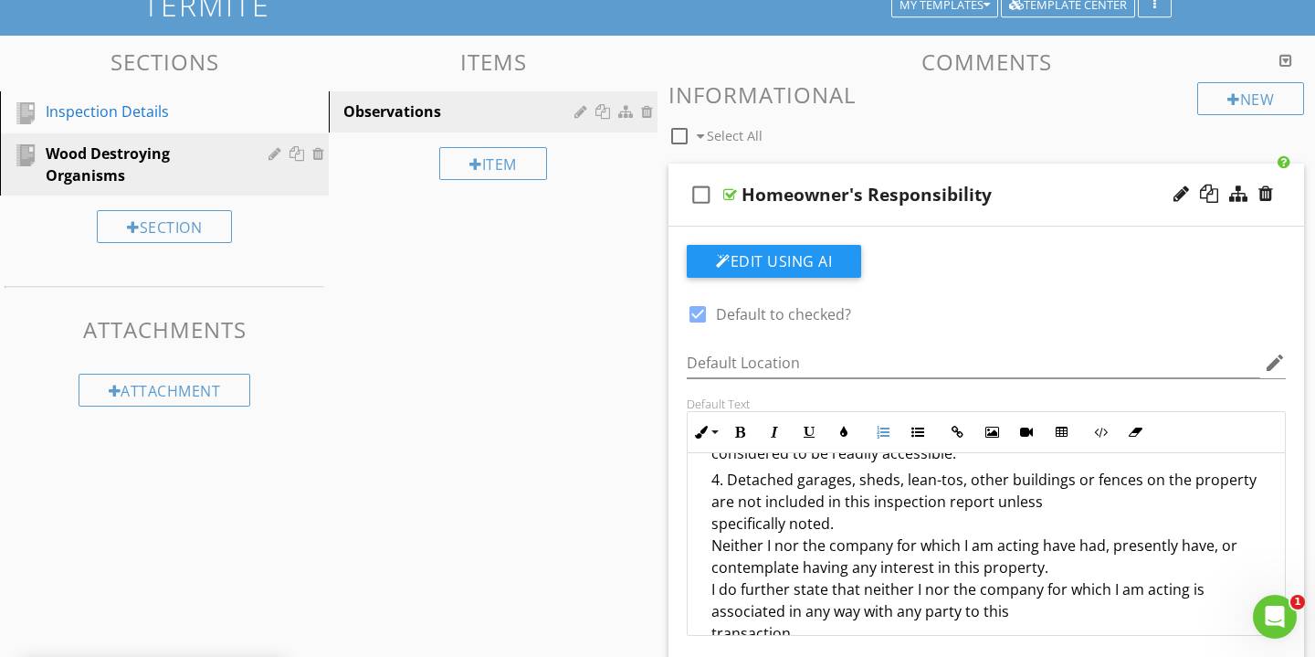
click at [710, 551] on ol "This report is based on observations and opinions of the inspector. It must be …" at bounding box center [986, 343] width 568 height 610
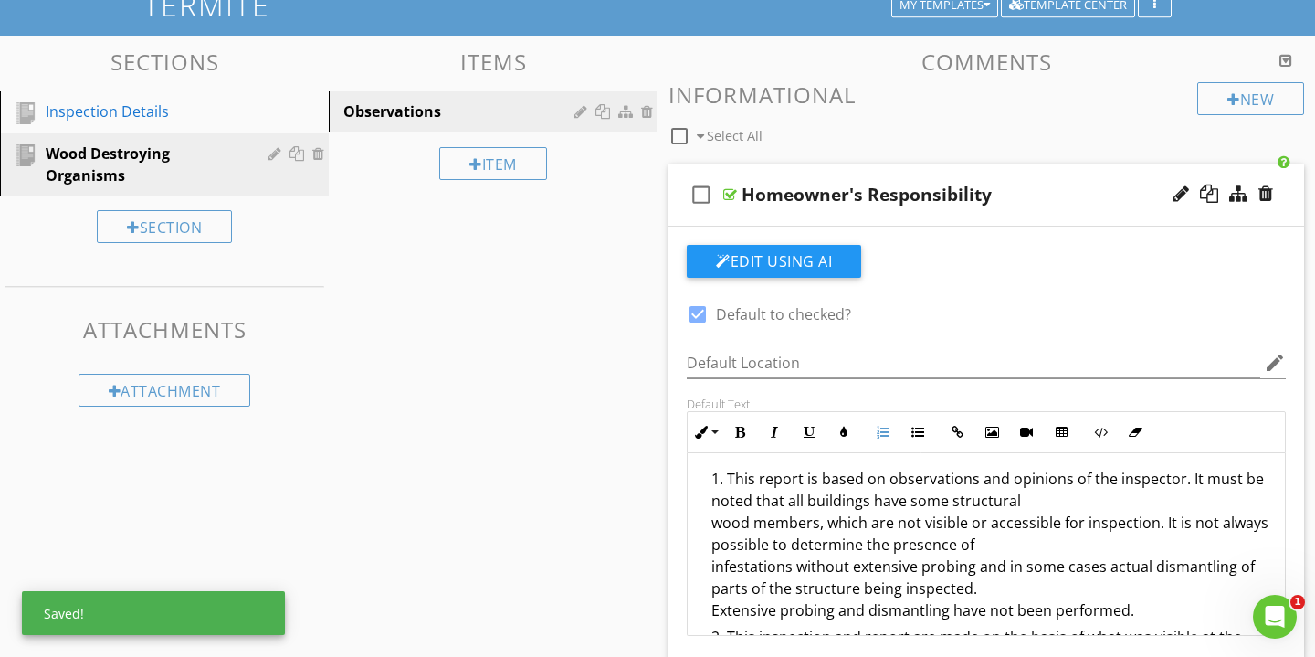
scroll to position [0, 0]
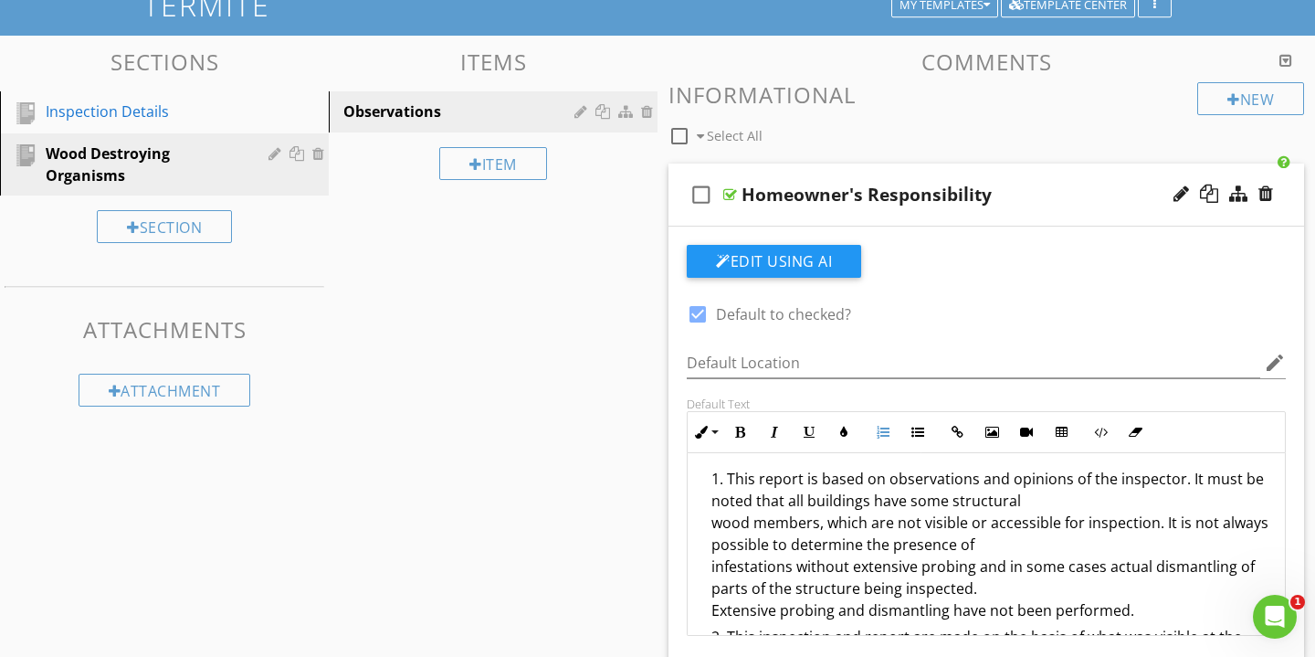
click at [908, 199] on div "Homeowner's Responsibility" at bounding box center [867, 195] width 250 height 22
paste input "CONDITIONS GOVERNING THIS REPORT"
type input "CONDITIONS GOVERNING THIS REPORT"
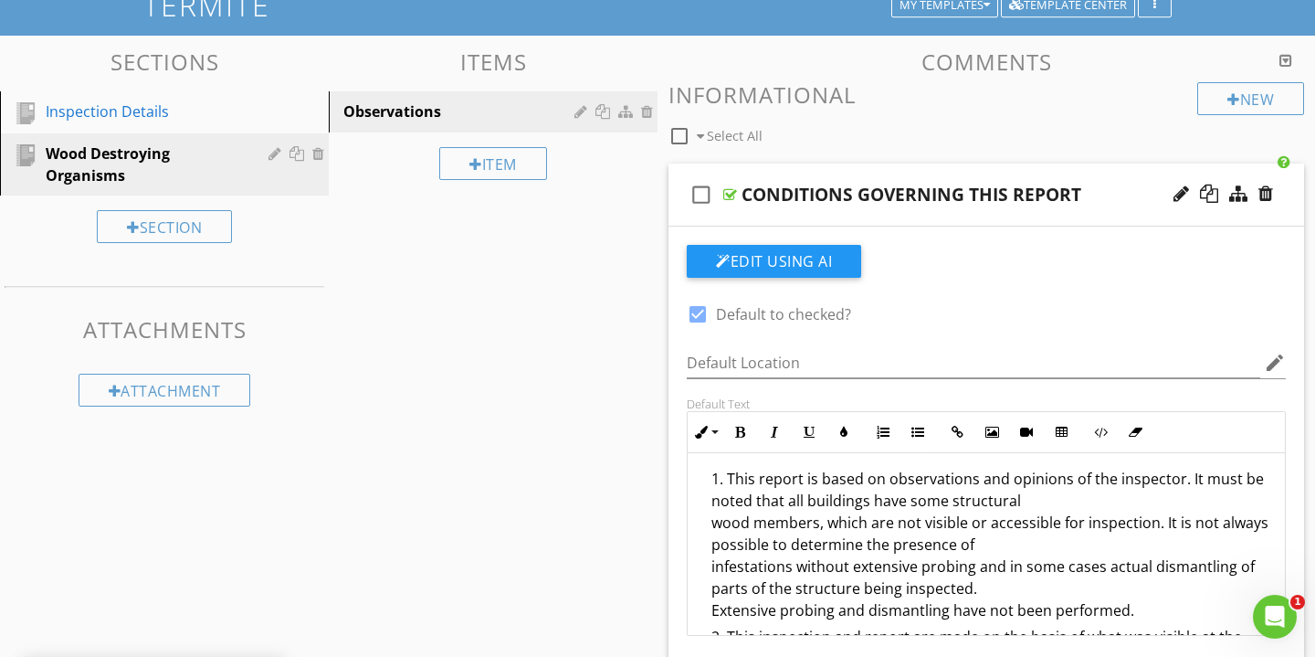
click at [1144, 175] on div "check_box_outline_blank CONDITIONS GOVERNING THIS REPORT" at bounding box center [987, 195] width 636 height 63
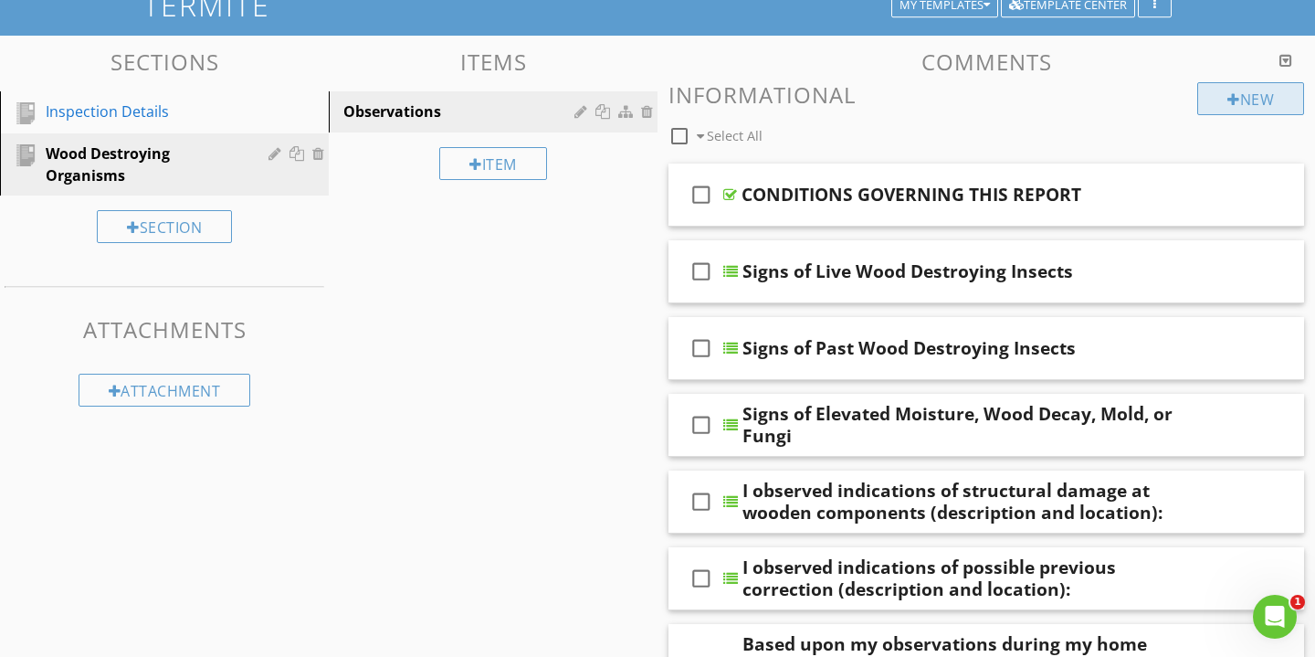
click at [1252, 101] on div "New" at bounding box center [1251, 98] width 107 height 33
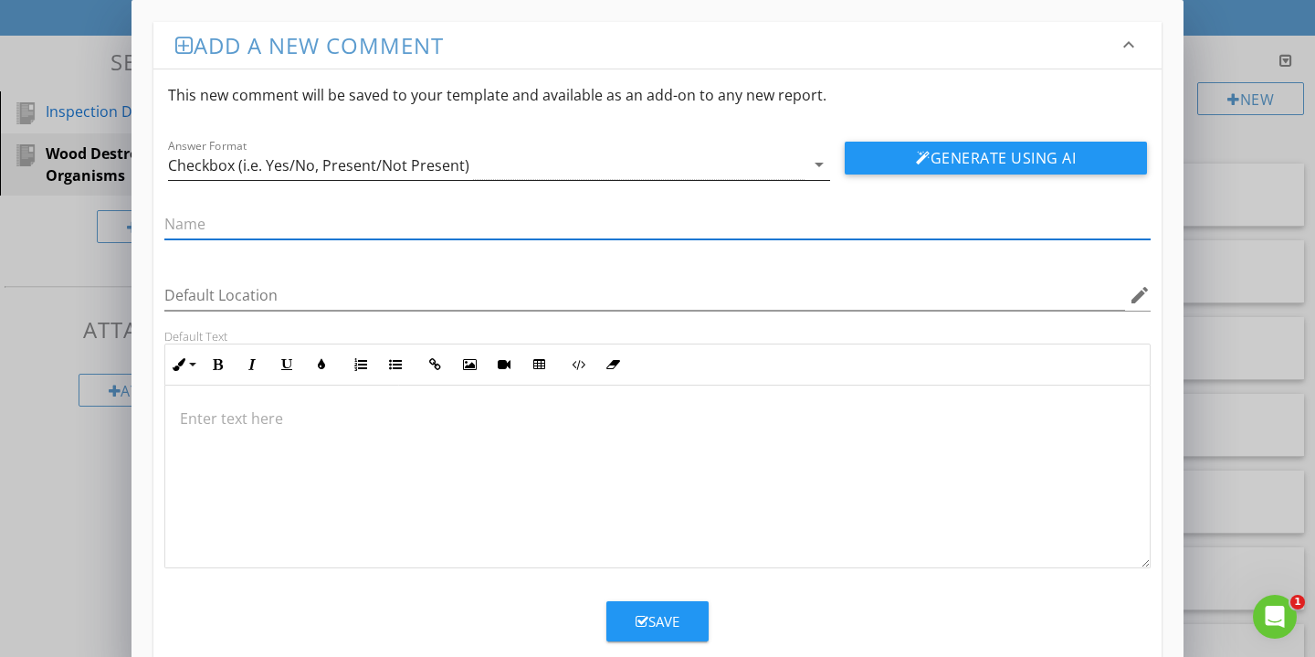
click at [818, 167] on icon "arrow_drop_down" at bounding box center [819, 164] width 22 height 22
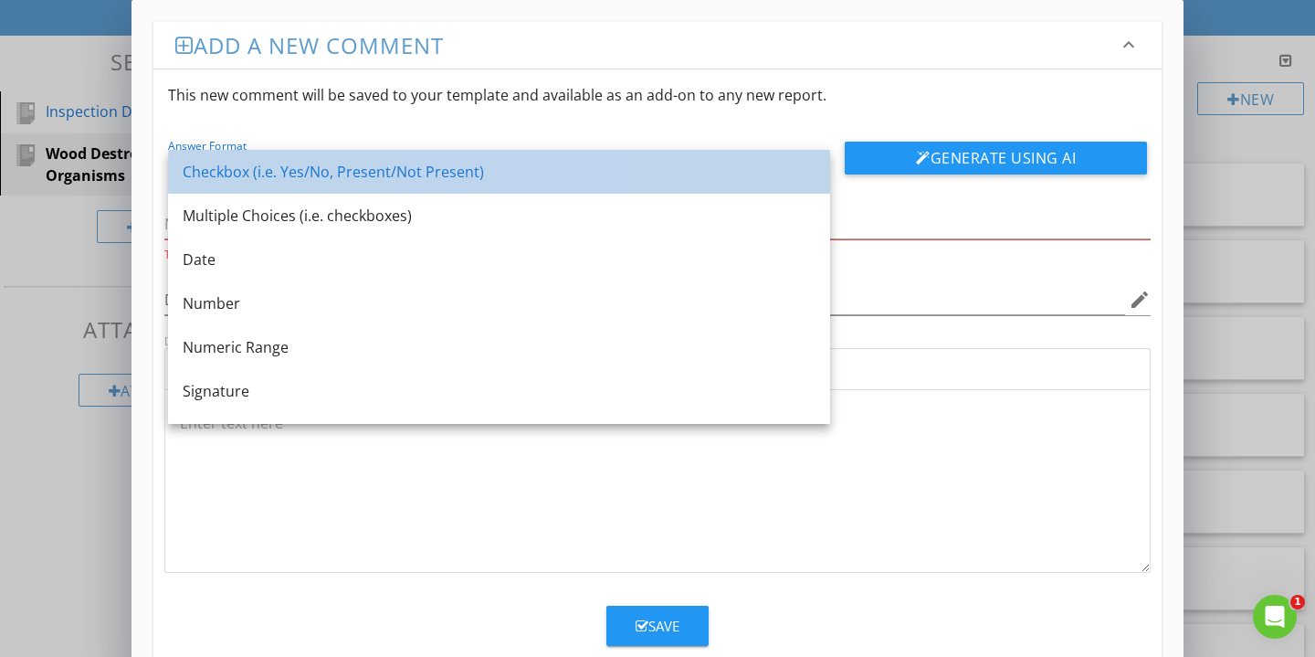
click at [478, 174] on div "Checkbox (i.e. Yes/No, Present/Not Present)" at bounding box center [499, 172] width 633 height 22
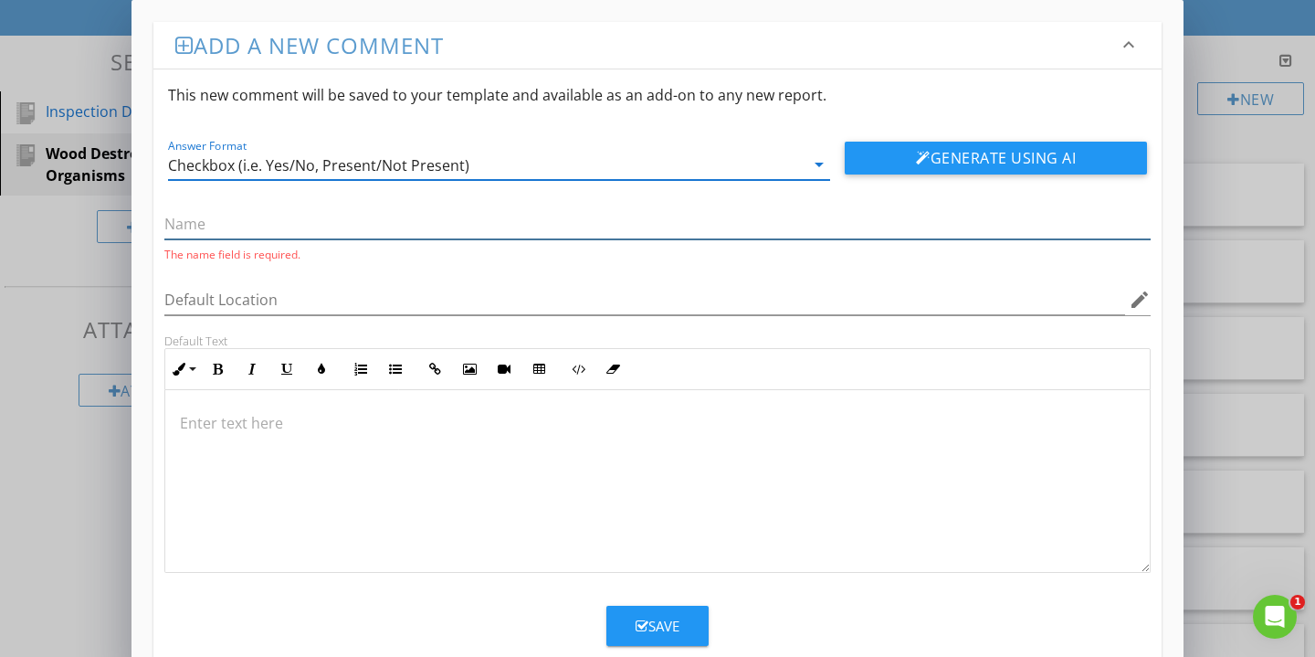
click at [300, 233] on input "text" at bounding box center [657, 224] width 987 height 30
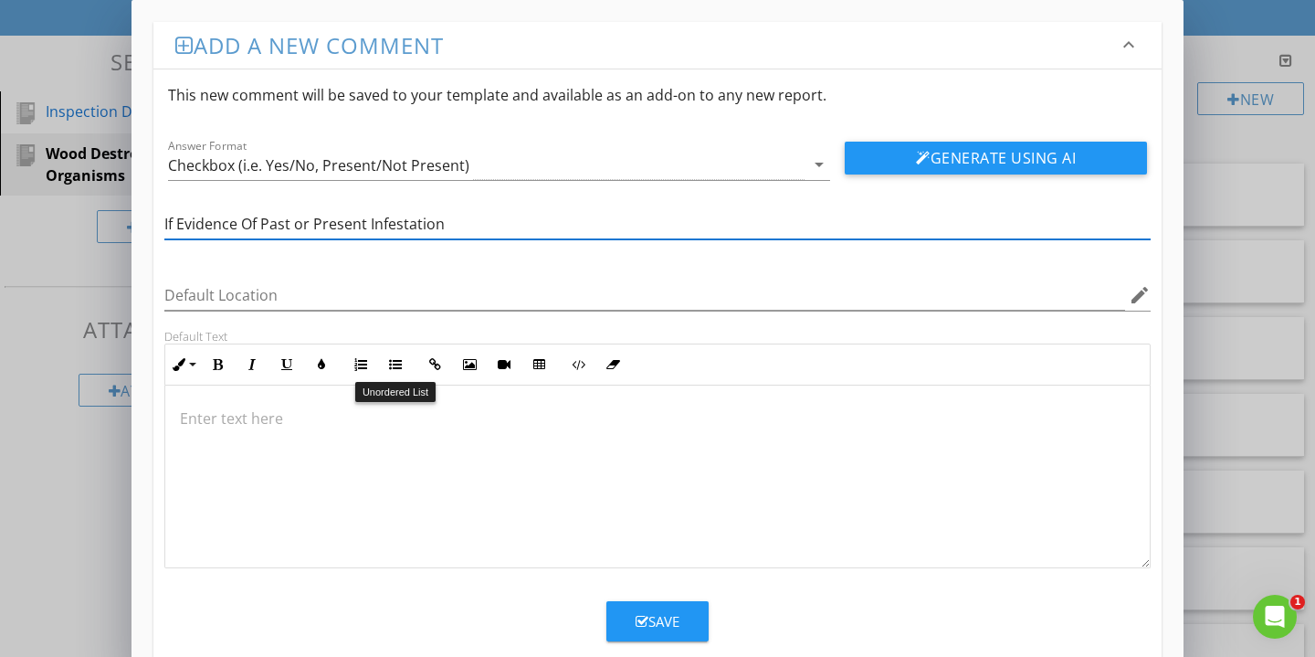
type input "If Evidence Of Past or Present Infestation"
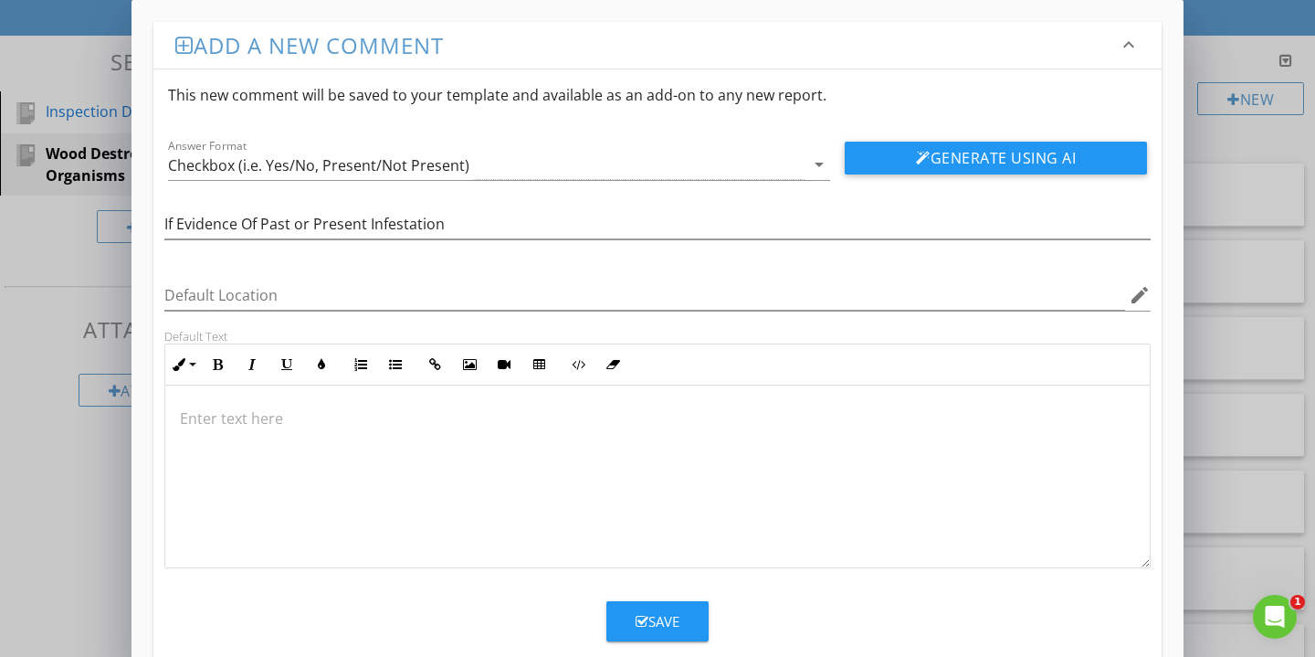
click at [329, 428] on p at bounding box center [658, 418] width 956 height 22
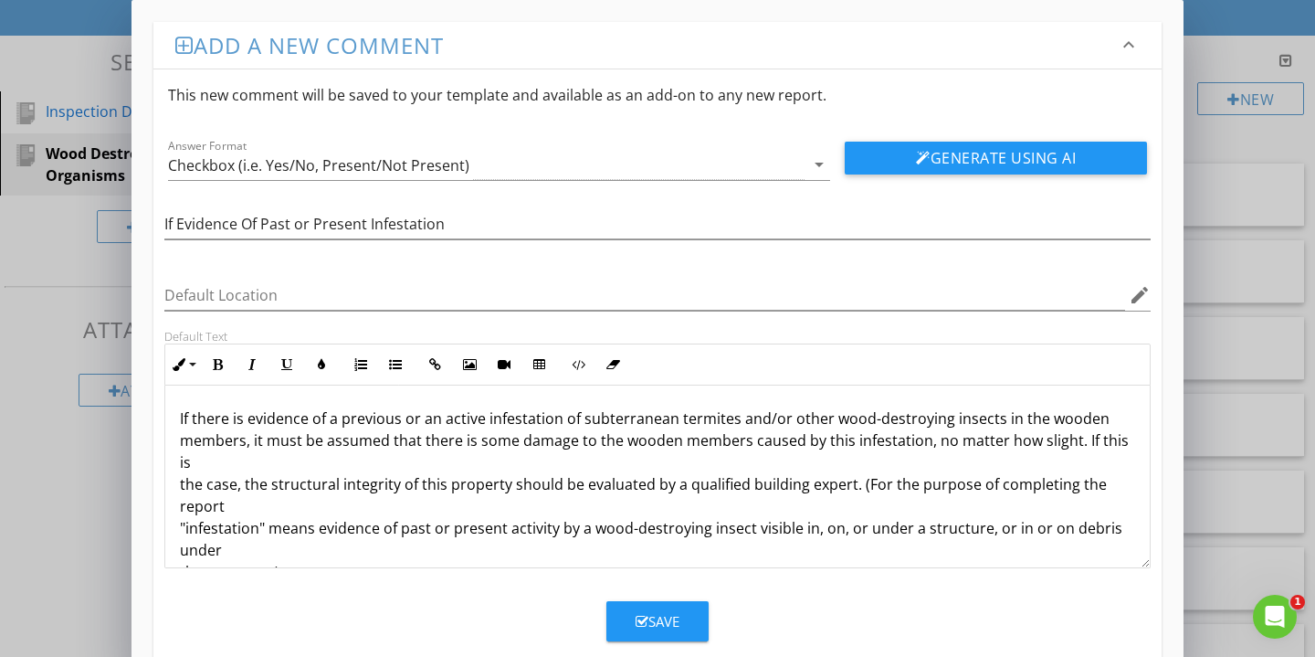
click at [181, 506] on p "If there is evidence of a previous or an active infestation of subterranean ter…" at bounding box center [658, 494] width 956 height 175
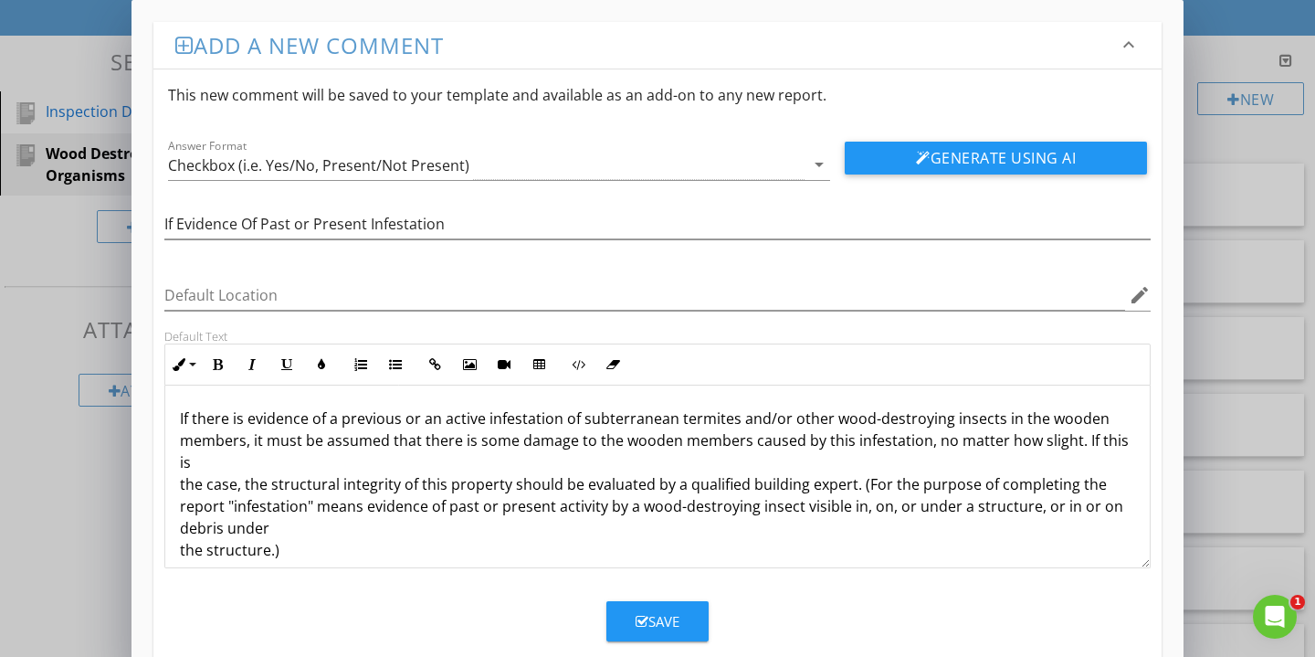
click at [181, 528] on p "If there is evidence of a previous or an active infestation of subterranean ter…" at bounding box center [658, 483] width 956 height 153
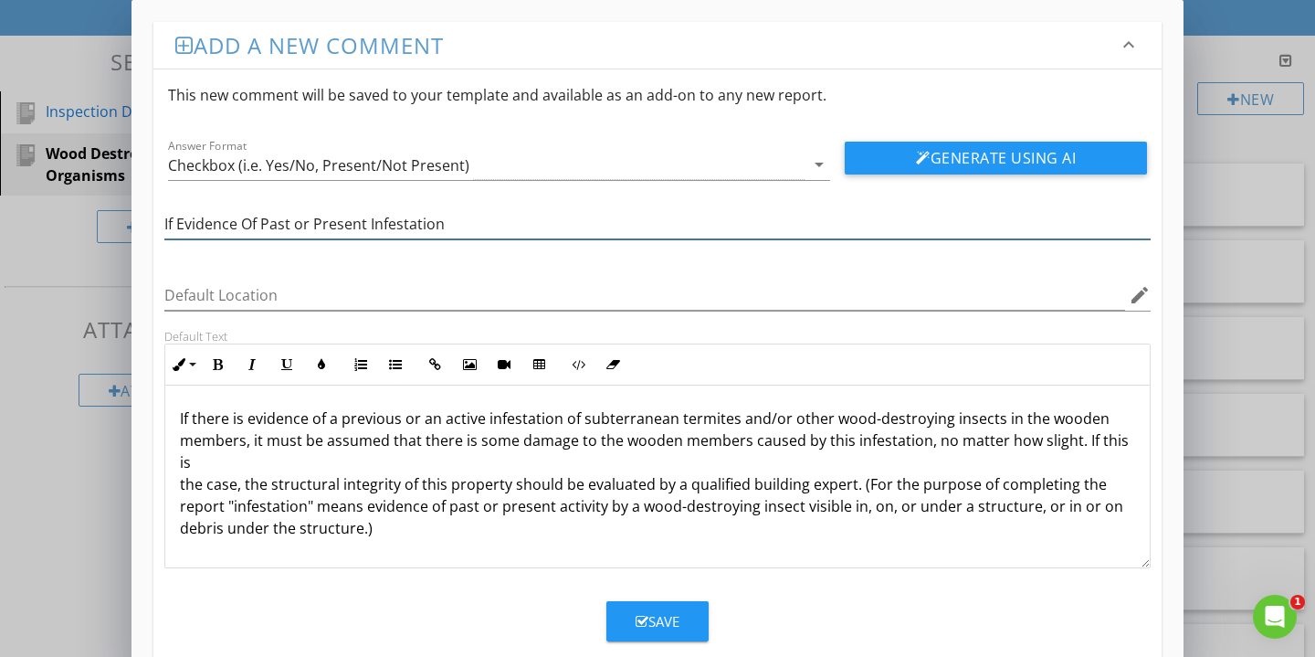
click at [249, 224] on input "If Evidence Of Past or Present Infestation" at bounding box center [657, 224] width 987 height 30
type input "If Evidence of Past or Present Infestation"
click at [665, 618] on div "Save" at bounding box center [658, 621] width 44 height 21
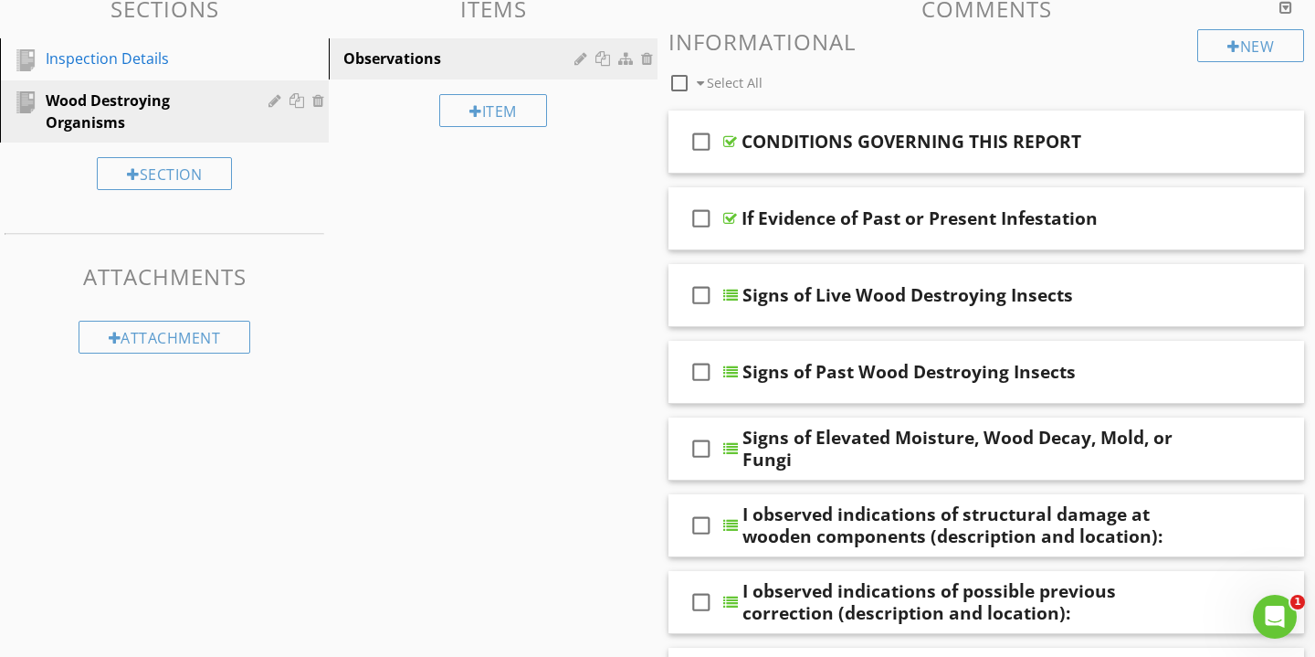
scroll to position [176, 0]
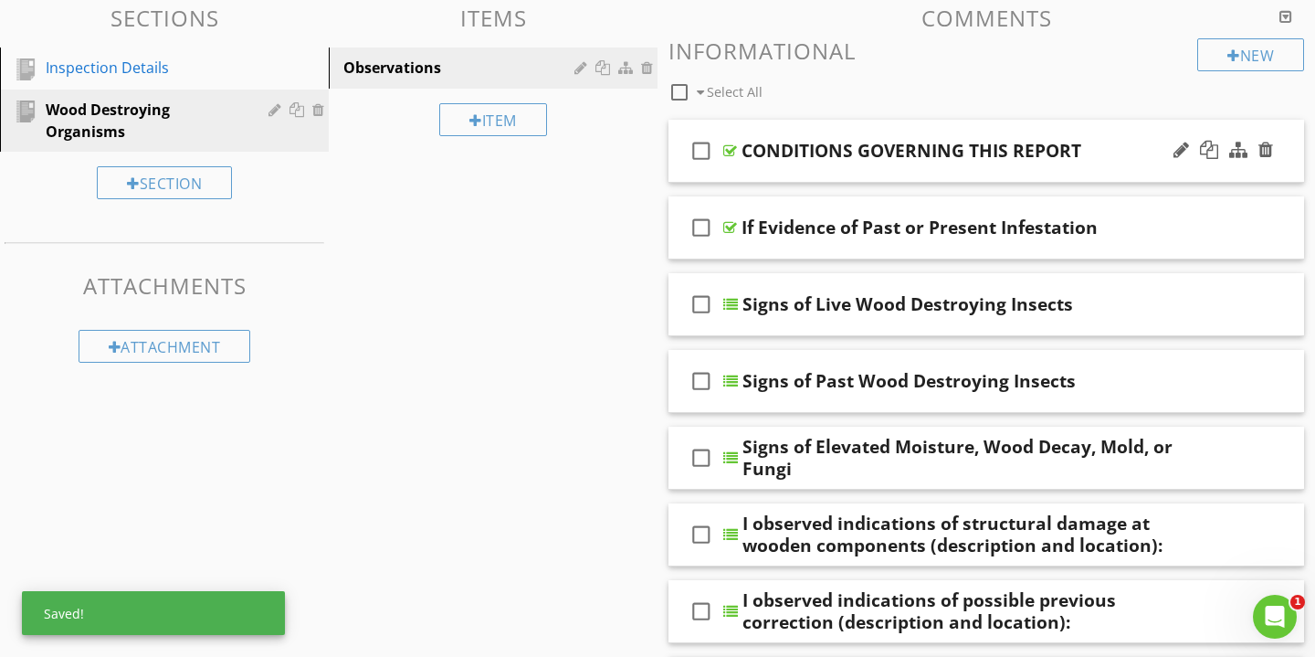
click at [928, 150] on div "CONDITIONS GOVERNING THIS REPORT" at bounding box center [912, 151] width 340 height 22
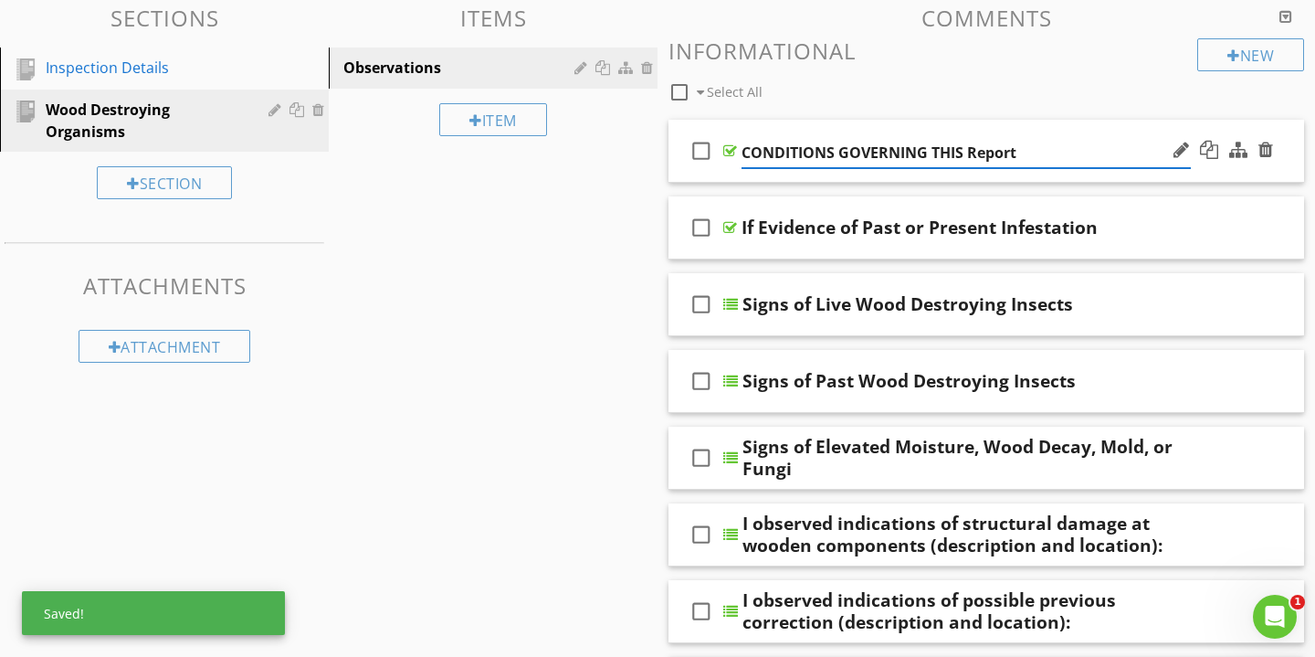
click at [959, 160] on input "CONDITIONS GOVERNING THIS Report" at bounding box center [966, 153] width 449 height 30
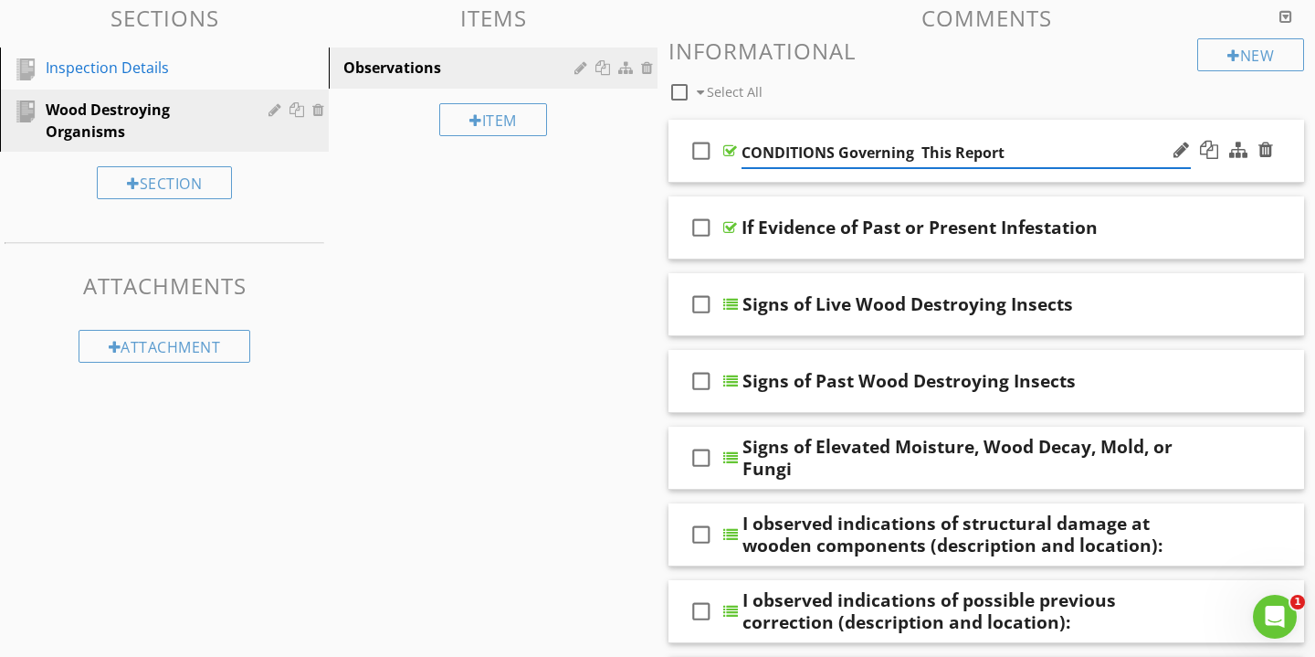
click at [917, 159] on input "CONDITIONS Governing This Report" at bounding box center [966, 153] width 449 height 30
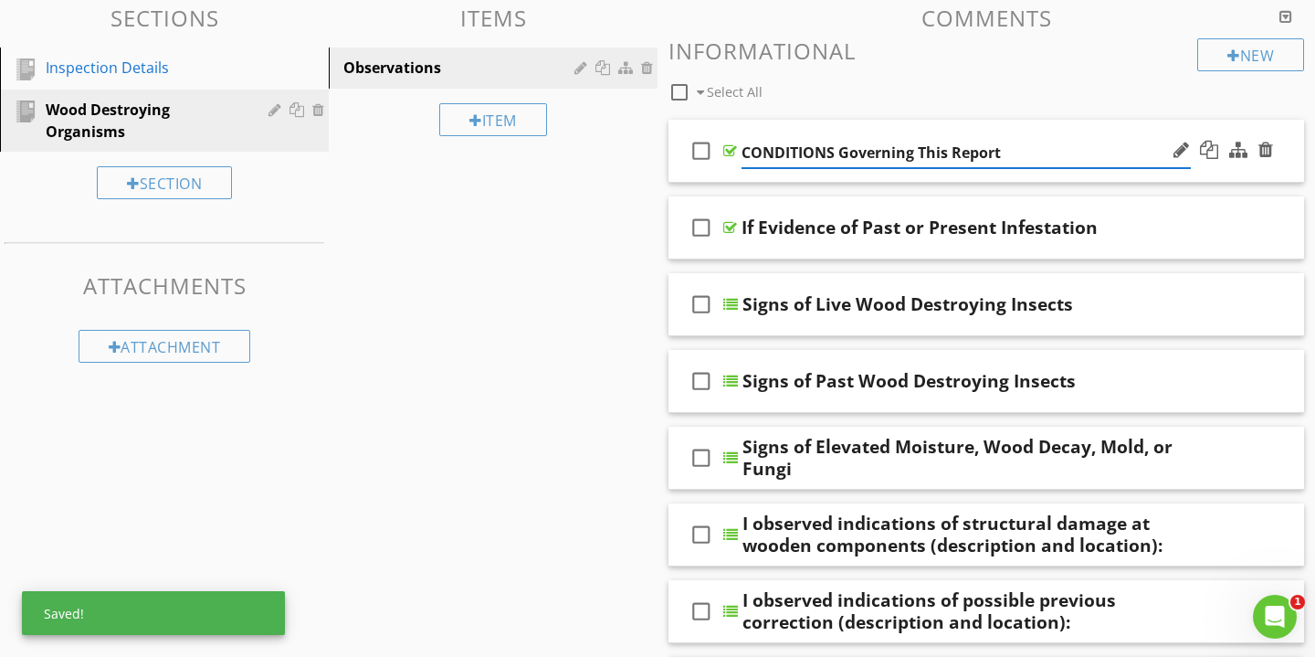
click at [835, 152] on input "CONDITIONS Governing This Report" at bounding box center [966, 153] width 449 height 30
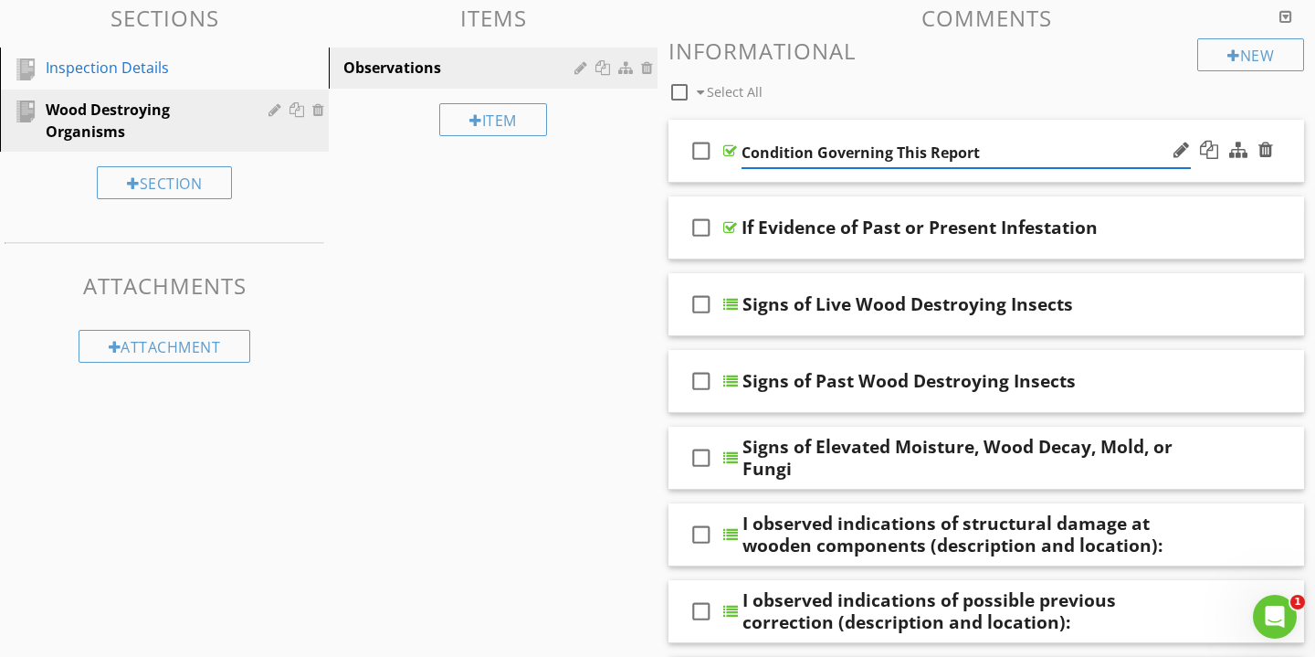
type input "Conditions Governing This Report"
click at [861, 185] on span "check_box_outline_blank Conditions Governing This Report check_box_outline_blan…" at bounding box center [987, 464] width 636 height 688
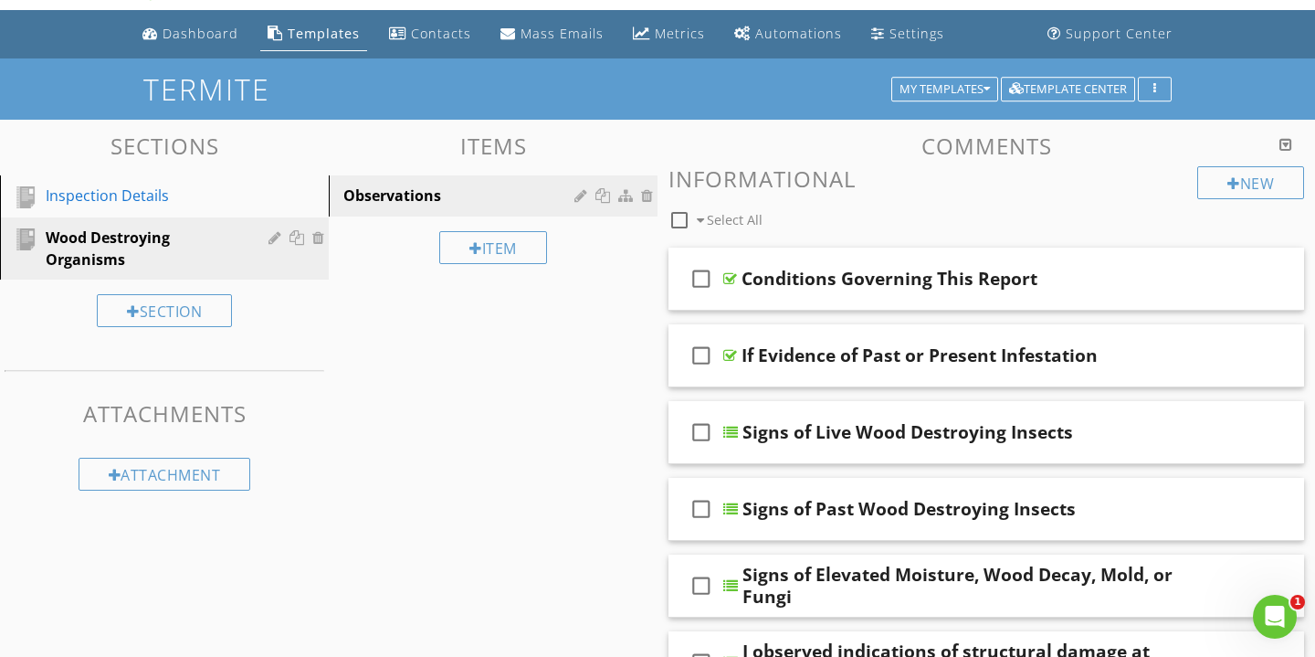
scroll to position [47, 0]
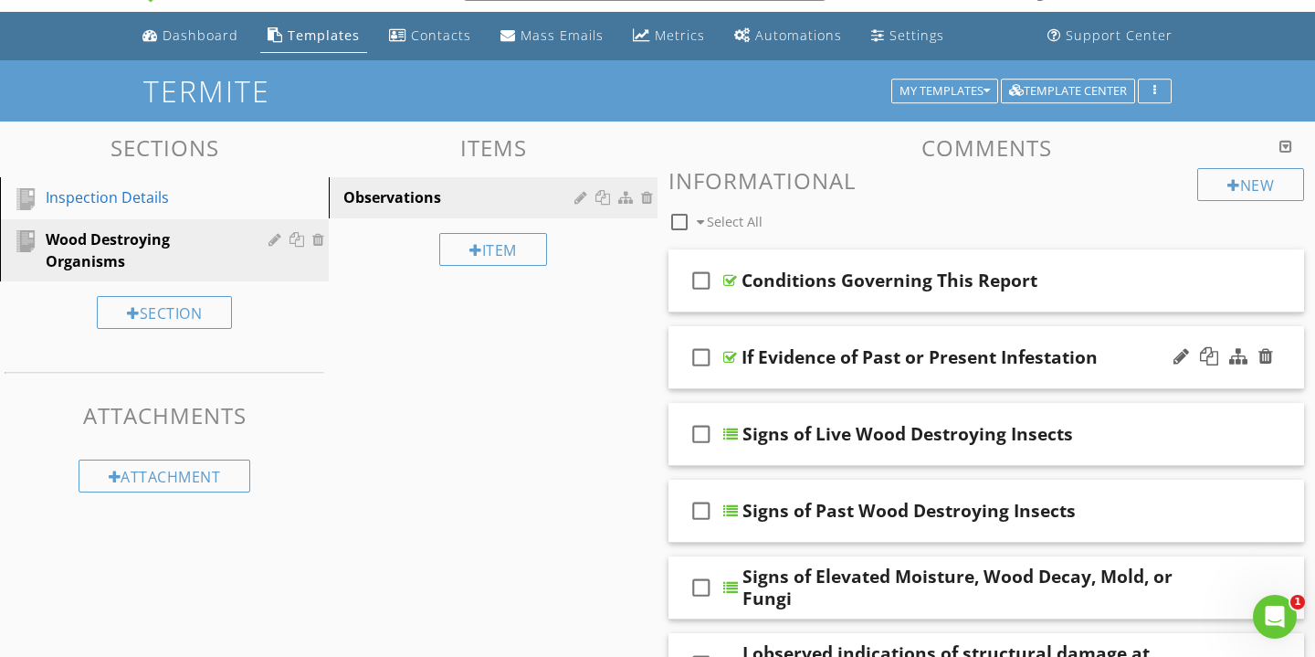
click at [1140, 375] on div "check_box_outline_blank If Evidence of Past or Present Infestation" at bounding box center [987, 357] width 636 height 63
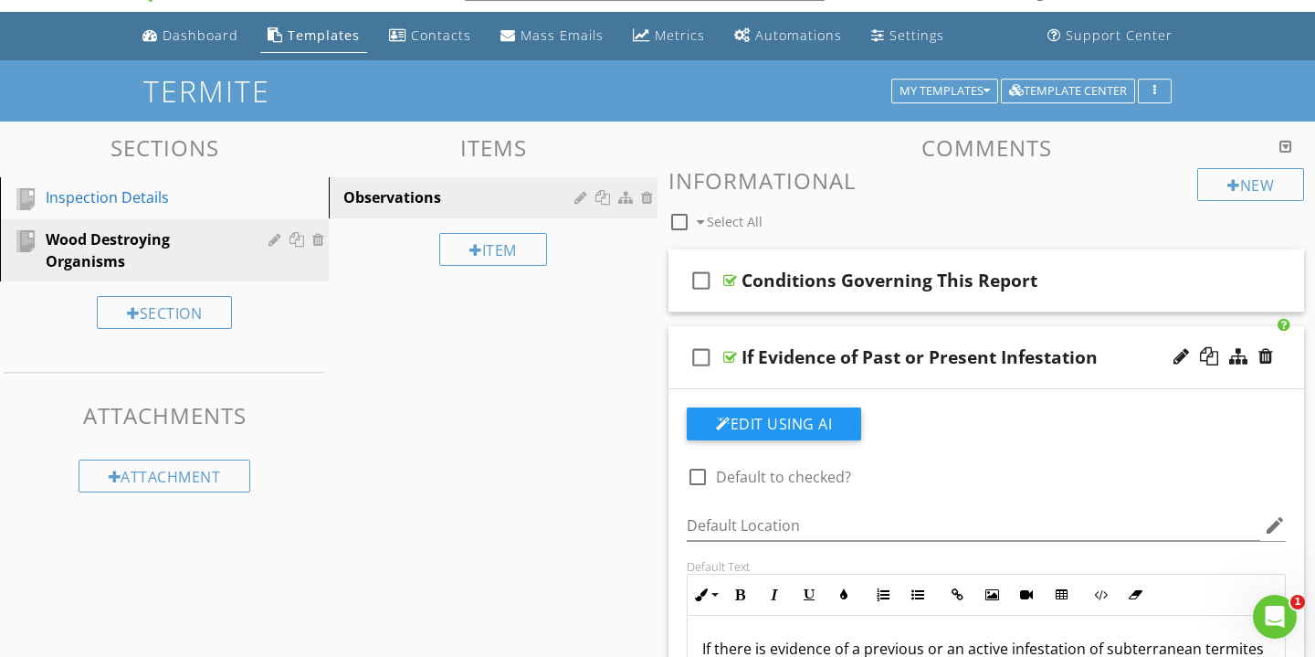
click at [698, 479] on div at bounding box center [697, 476] width 31 height 31
checkbox input "true"
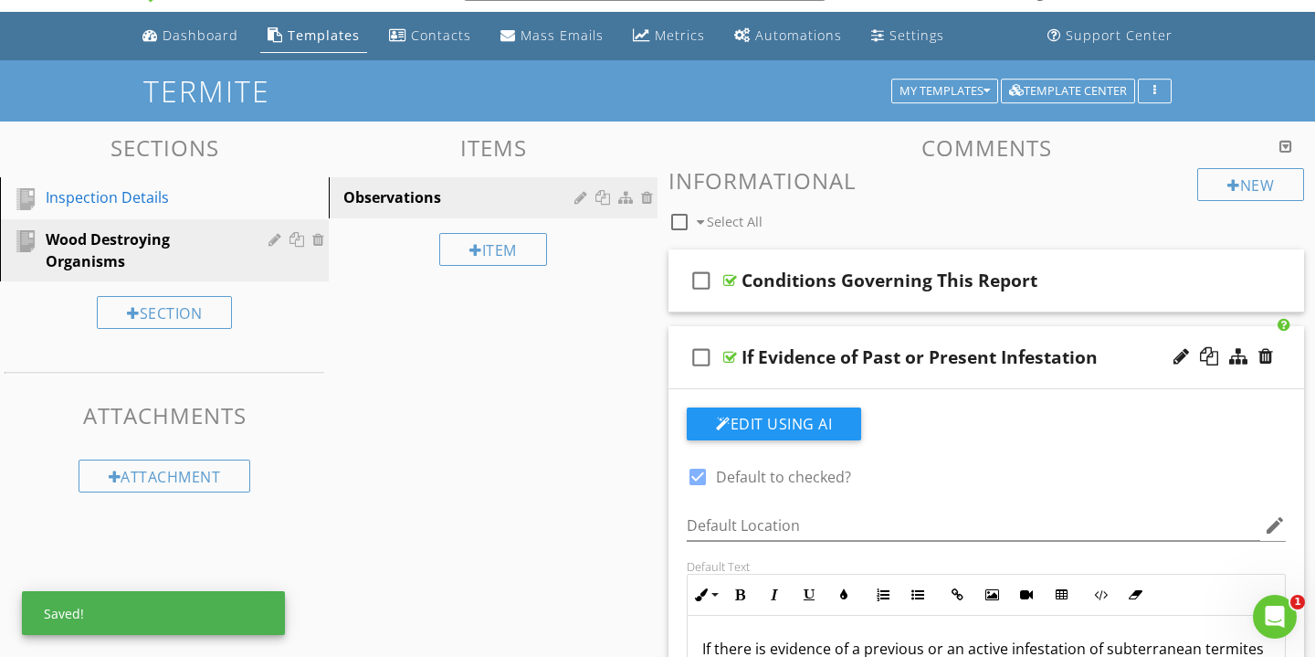
click at [1136, 366] on div "If Evidence of Past or Present Infestation" at bounding box center [966, 357] width 449 height 22
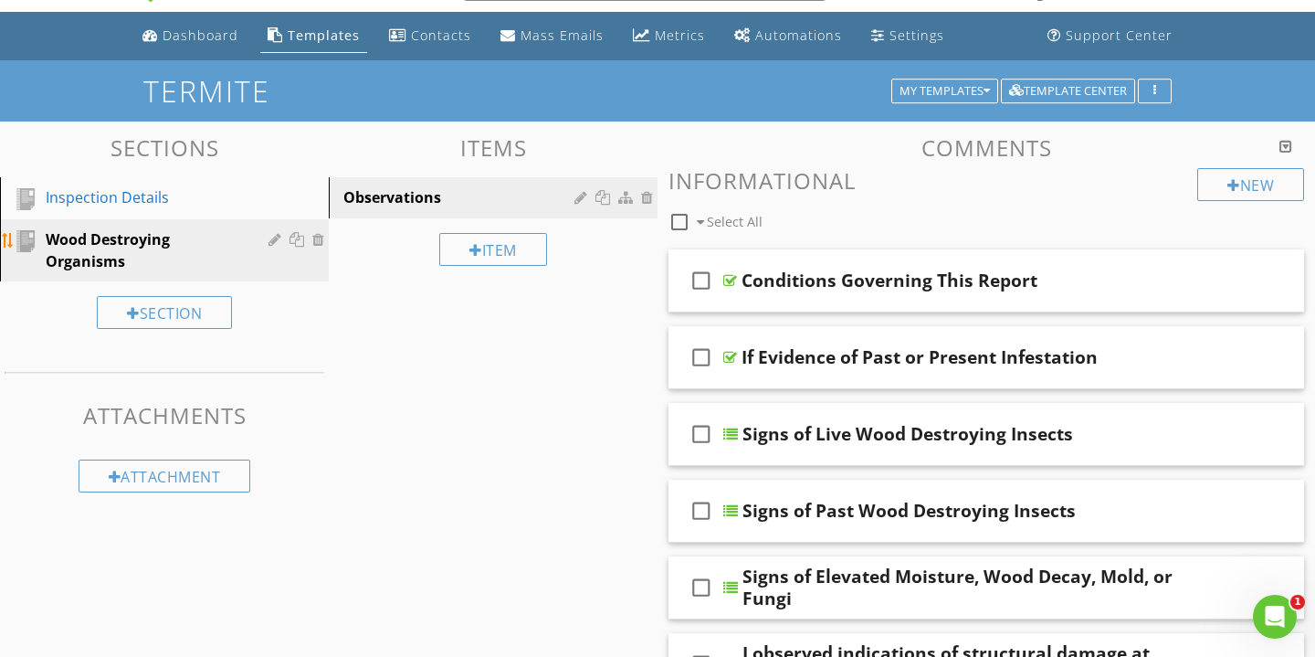
click at [278, 238] on div at bounding box center [277, 239] width 17 height 15
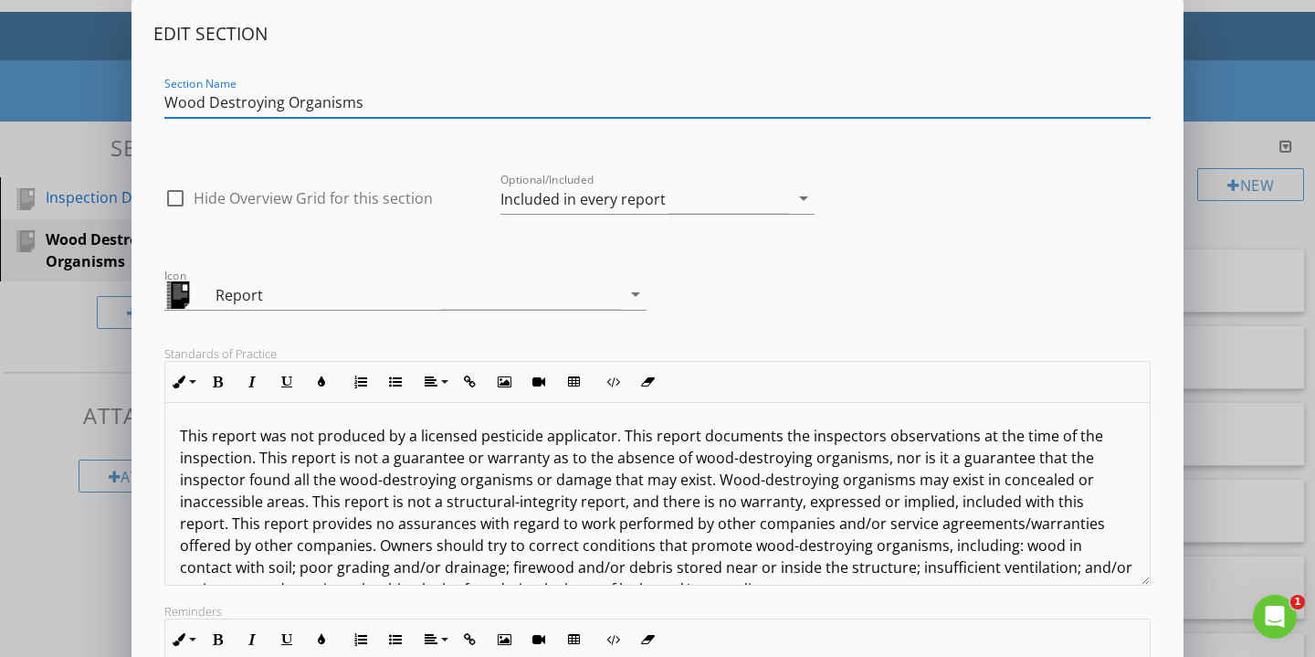
drag, startPoint x: 371, startPoint y: 102, endPoint x: 151, endPoint y: 101, distance: 220.2
click at [151, 101] on div "Edit Section Section Name Wood Destroying Organisms check_box_outline_blank Hid…" at bounding box center [658, 478] width 1052 height 956
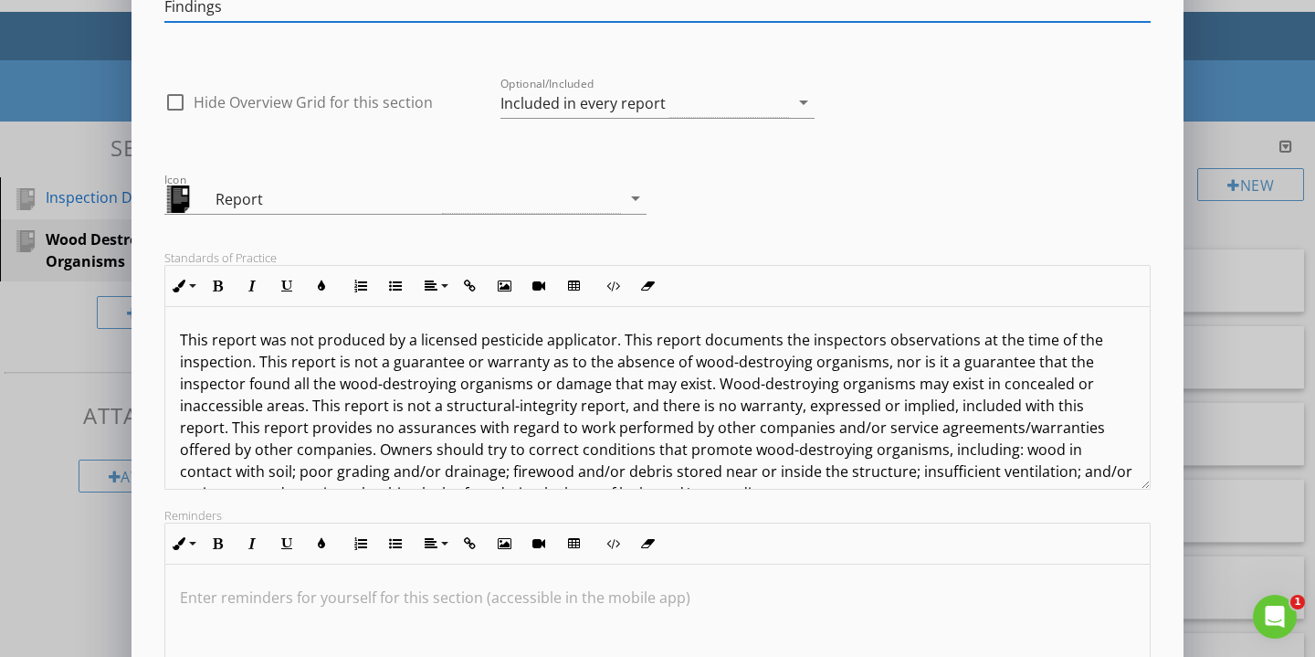
scroll to position [105, 0]
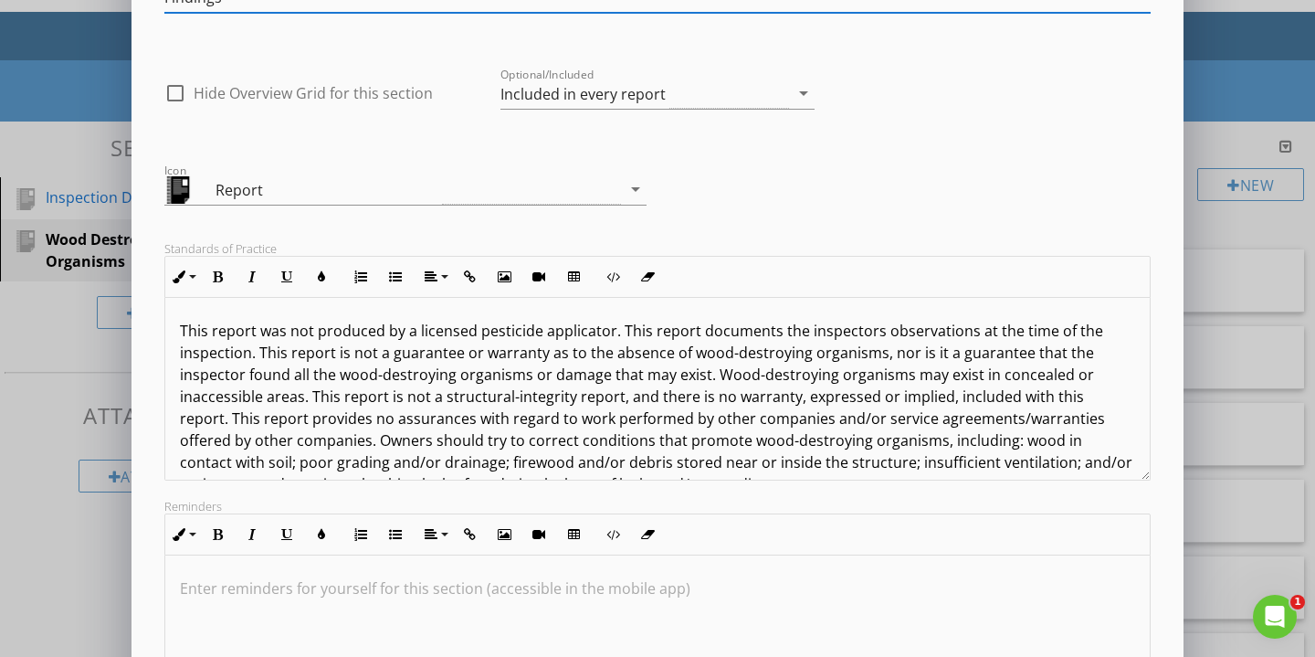
type input "Findings"
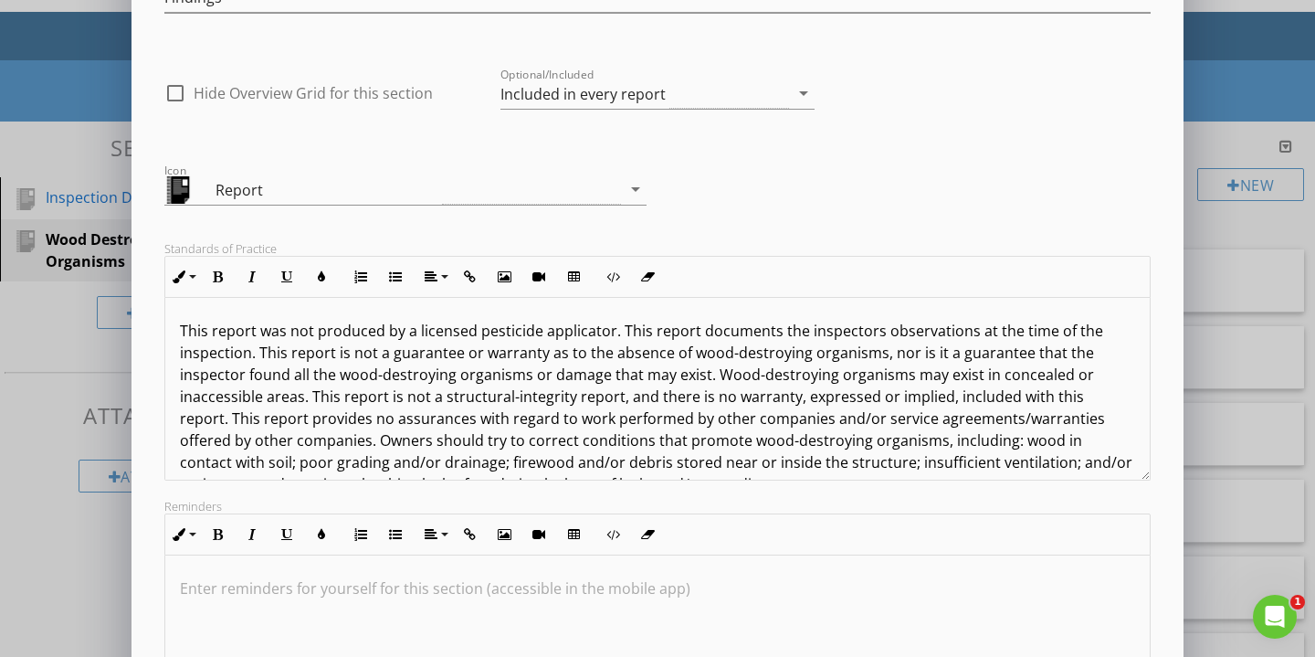
click at [601, 335] on p "This report was not produced by a licensed pesticide applicator. This report do…" at bounding box center [658, 407] width 956 height 175
click at [607, 333] on p "This report was not produced by a licensed pesticide applicator. This report do…" at bounding box center [658, 407] width 956 height 175
click at [553, 401] on p "This report was not produced by a Registered Technician. This report documents …" at bounding box center [658, 407] width 956 height 175
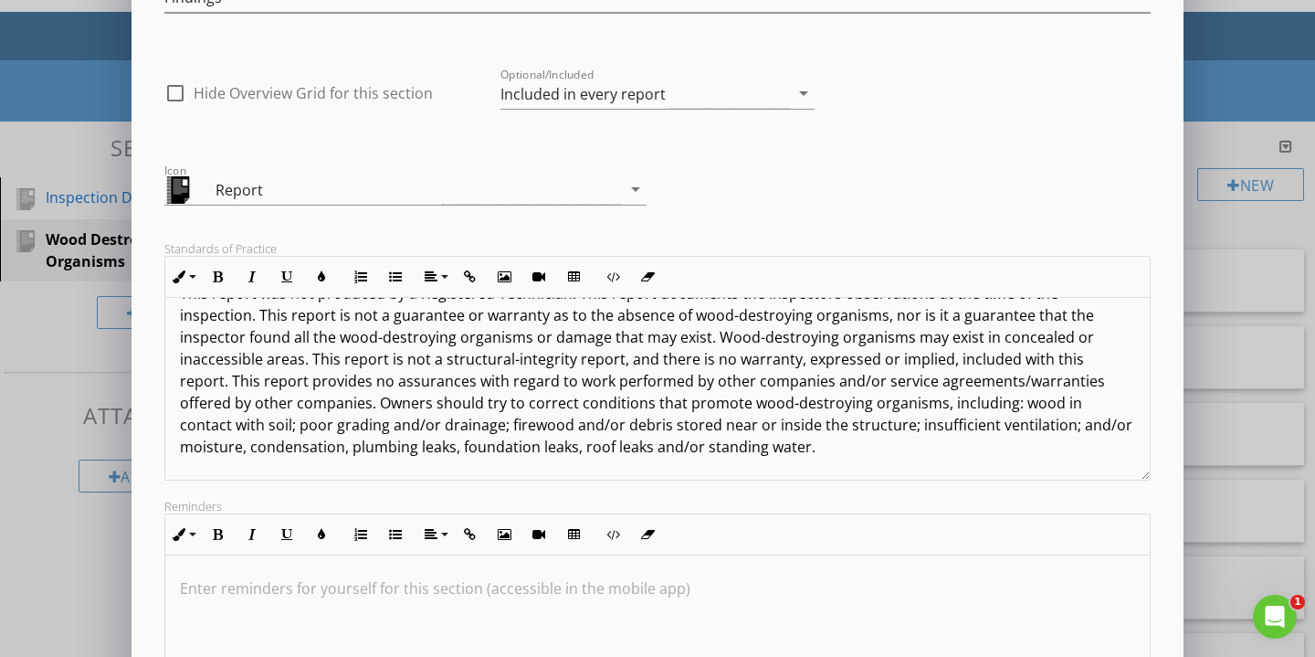
scroll to position [37, 0]
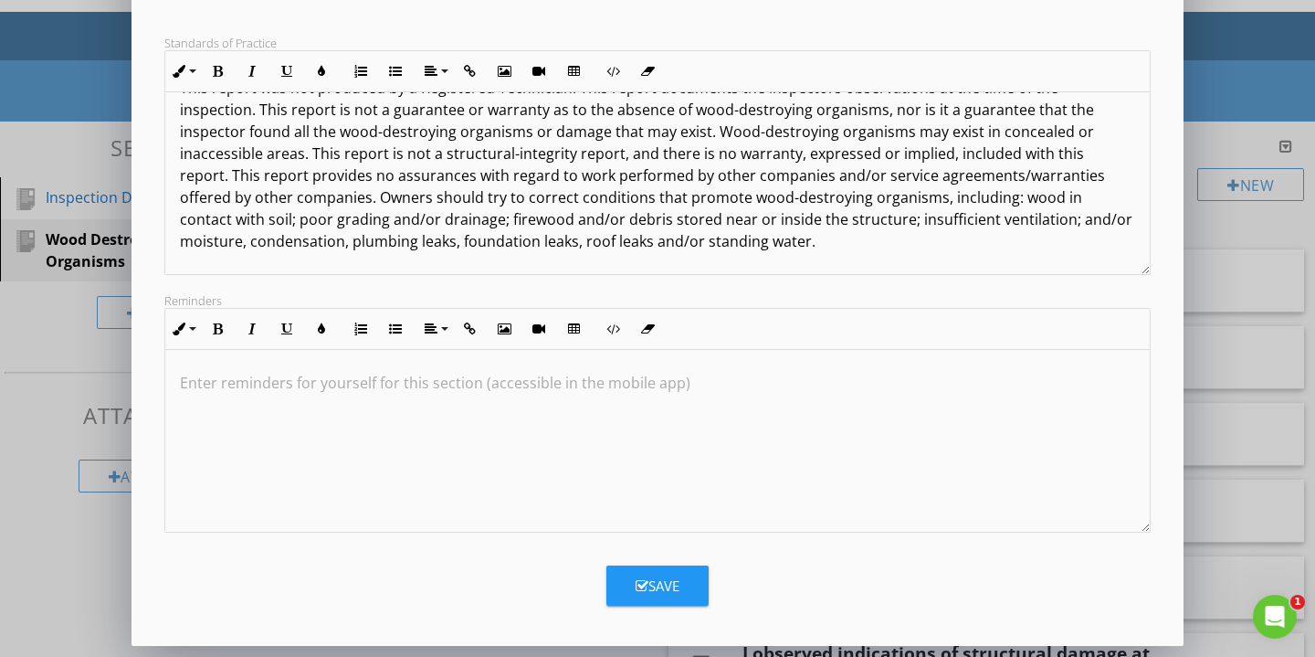
click at [662, 590] on div "Save" at bounding box center [658, 586] width 44 height 21
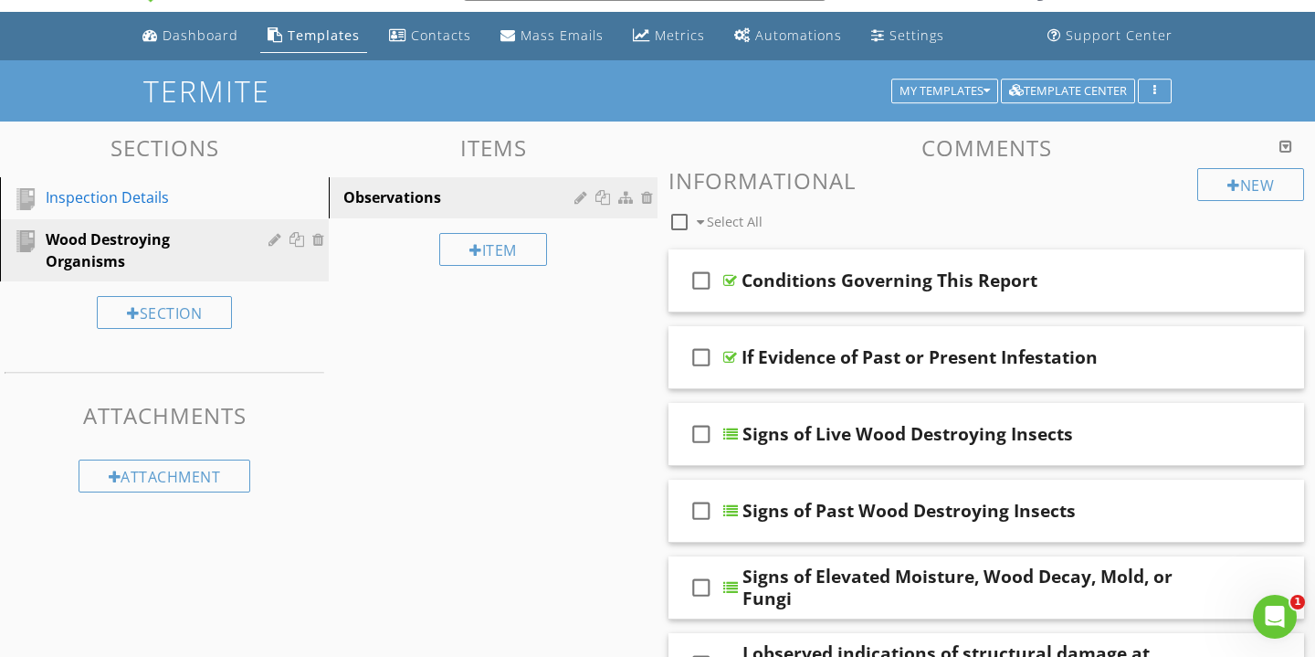
scroll to position [112, 0]
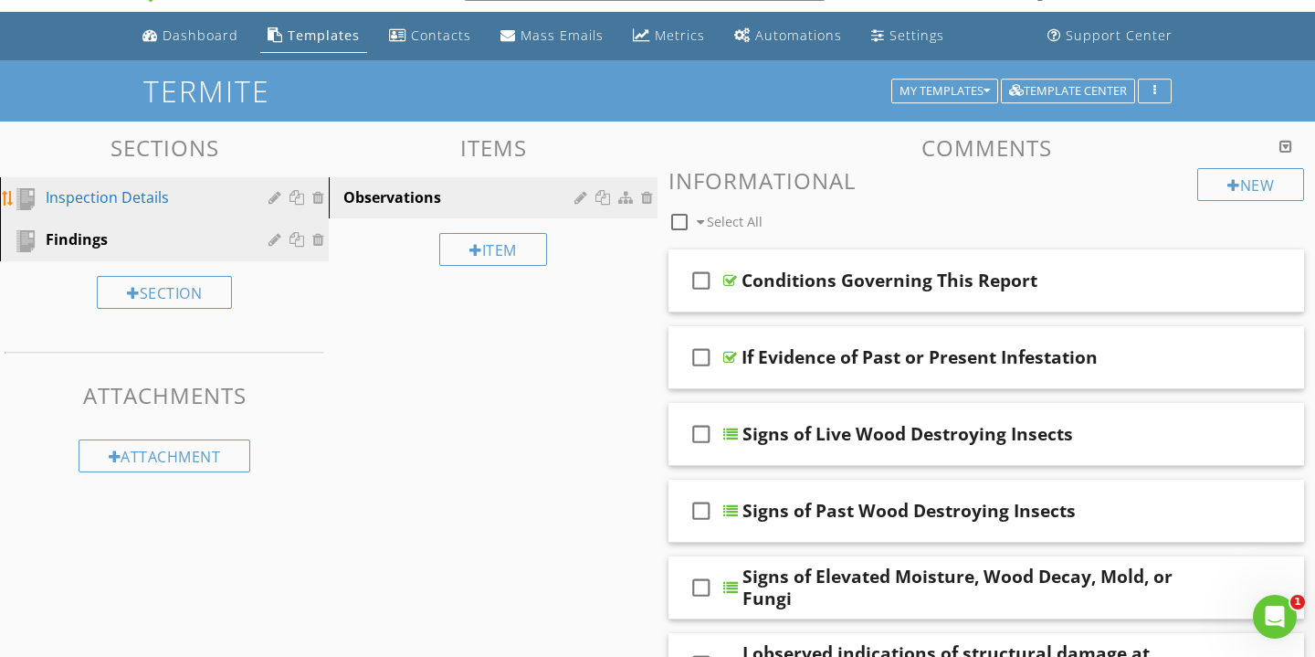
click at [146, 188] on div "Inspection Details" at bounding box center [144, 197] width 196 height 22
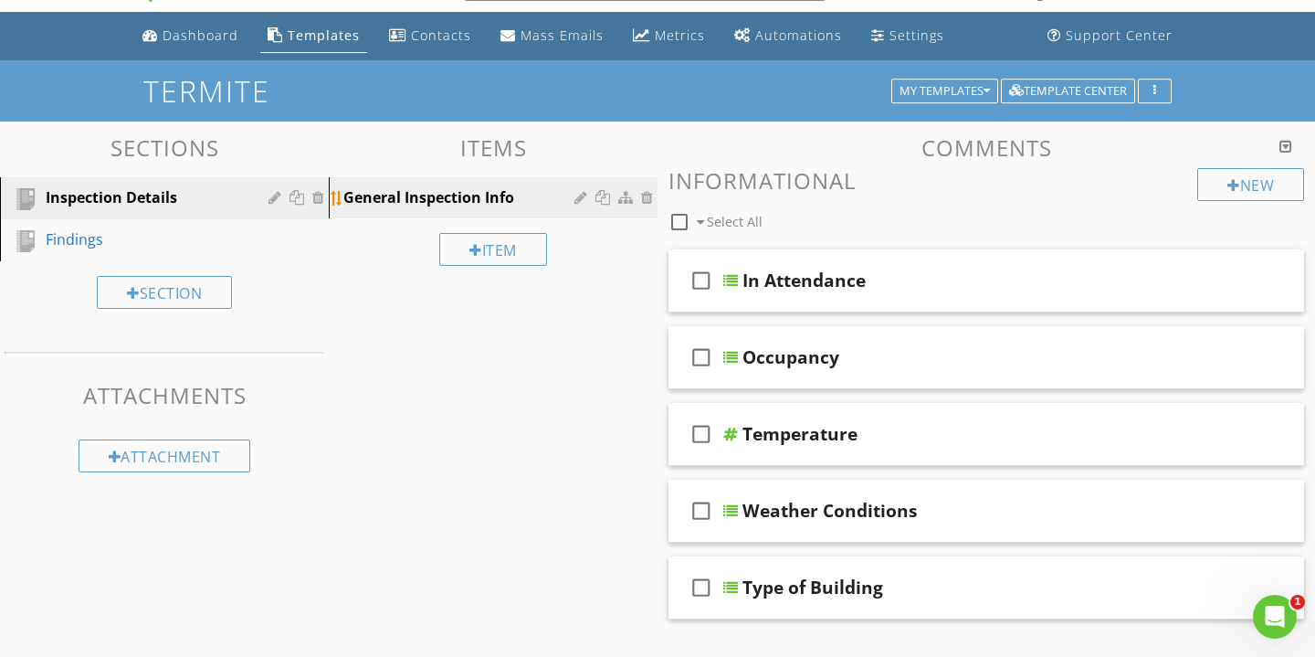
click at [550, 195] on div "General Inspection Info" at bounding box center [461, 197] width 237 height 22
click at [575, 196] on div at bounding box center [583, 197] width 17 height 15
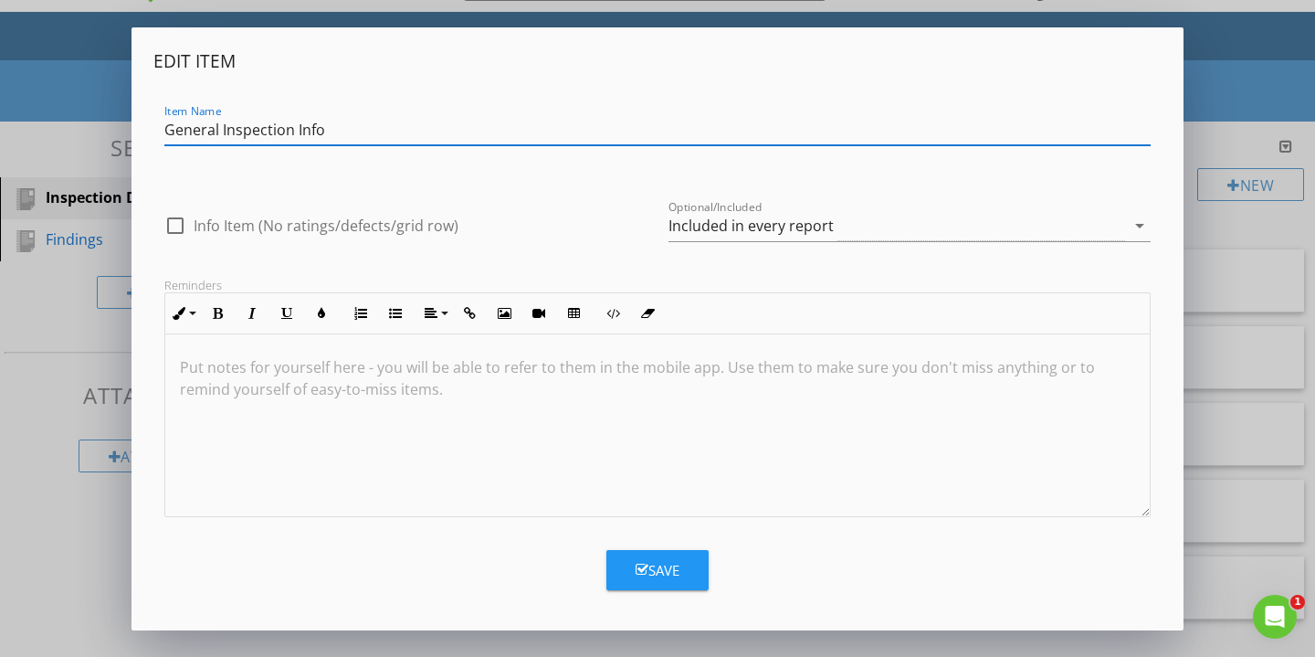
scroll to position [0, 0]
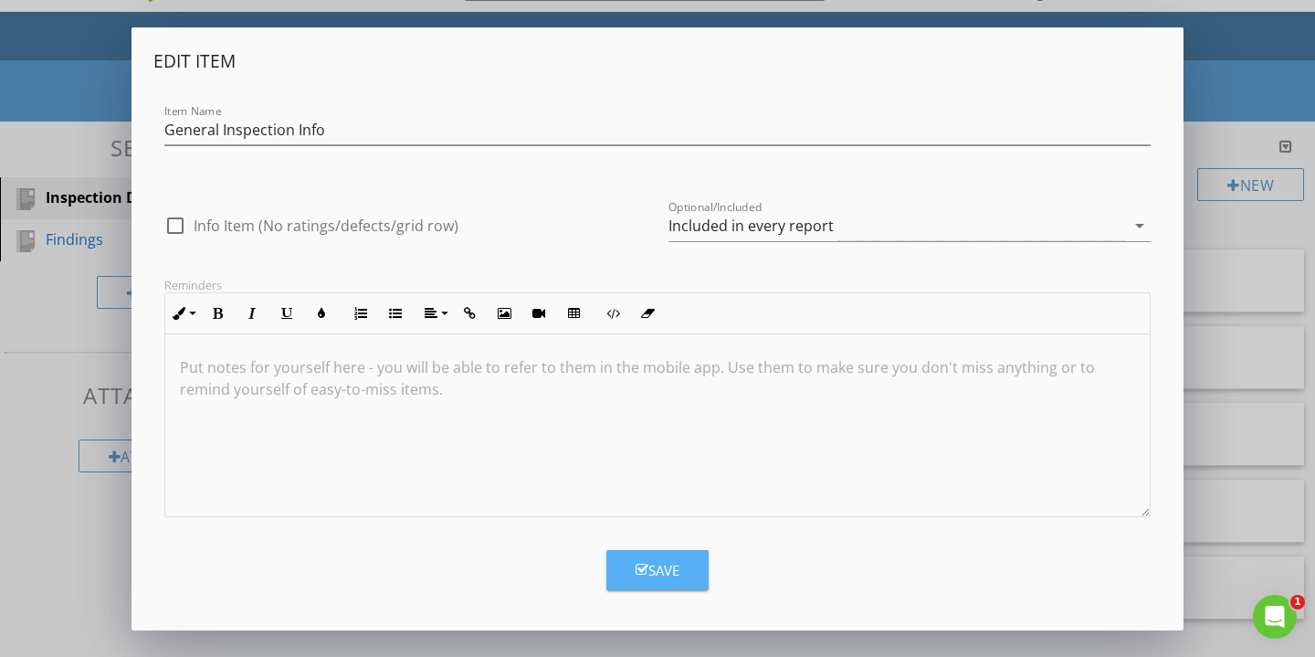
click at [658, 561] on div "Save" at bounding box center [658, 570] width 44 height 21
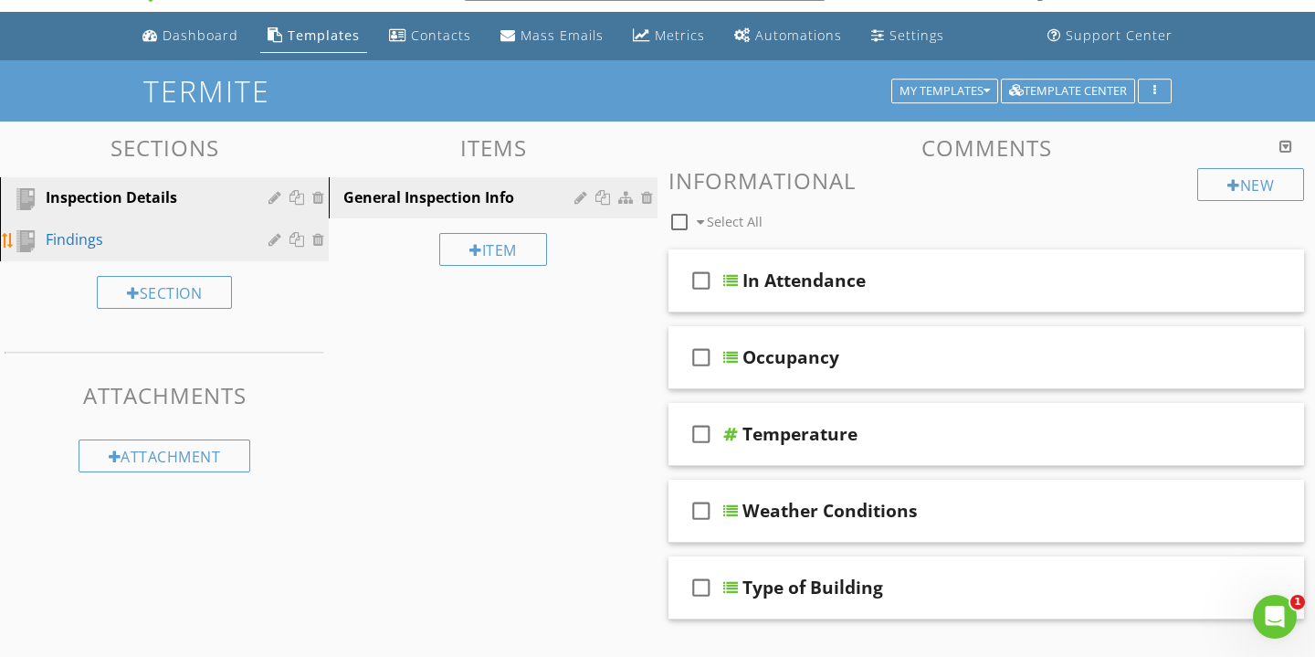
click at [147, 234] on div "Findings" at bounding box center [144, 239] width 196 height 22
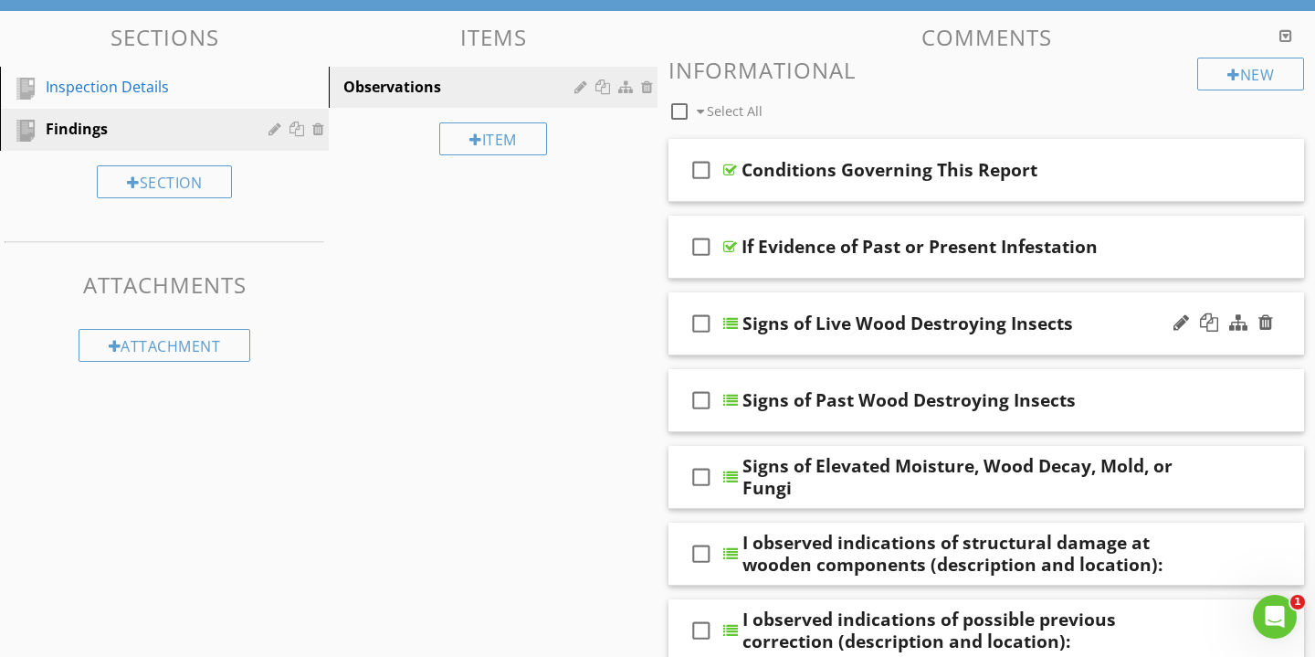
scroll to position [161, 0]
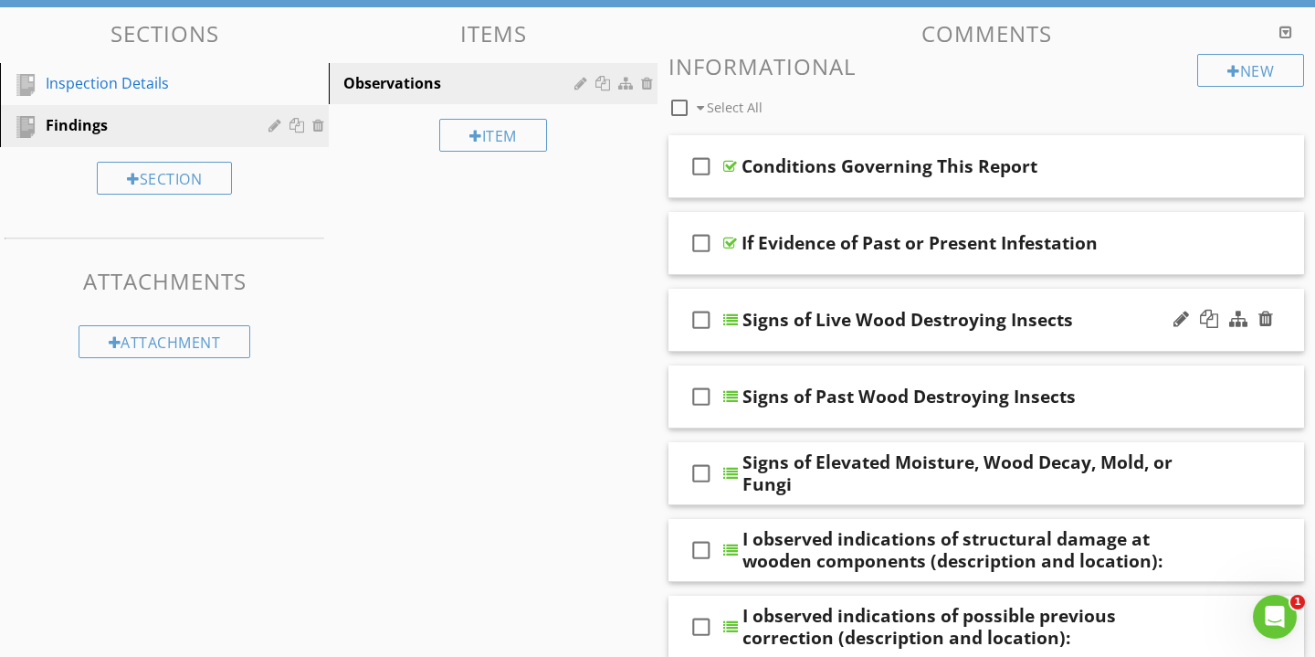
click at [1119, 320] on div "Signs of Live Wood Destroying Insects" at bounding box center [967, 320] width 449 height 22
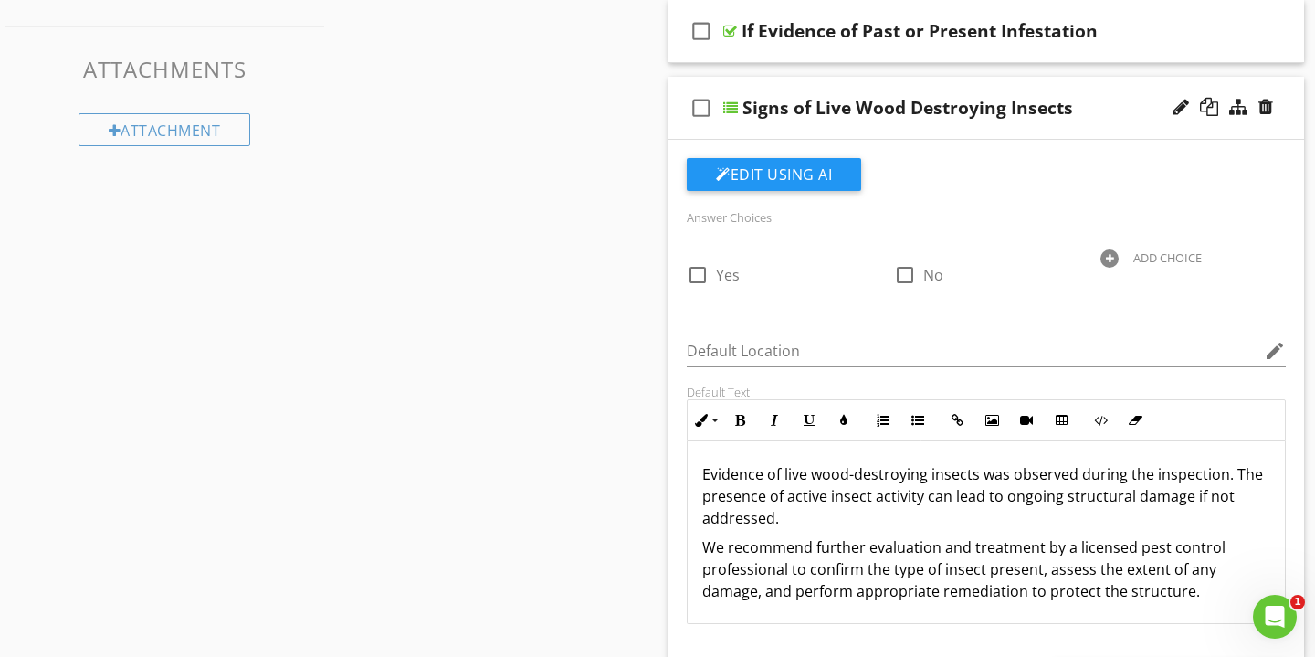
scroll to position [379, 0]
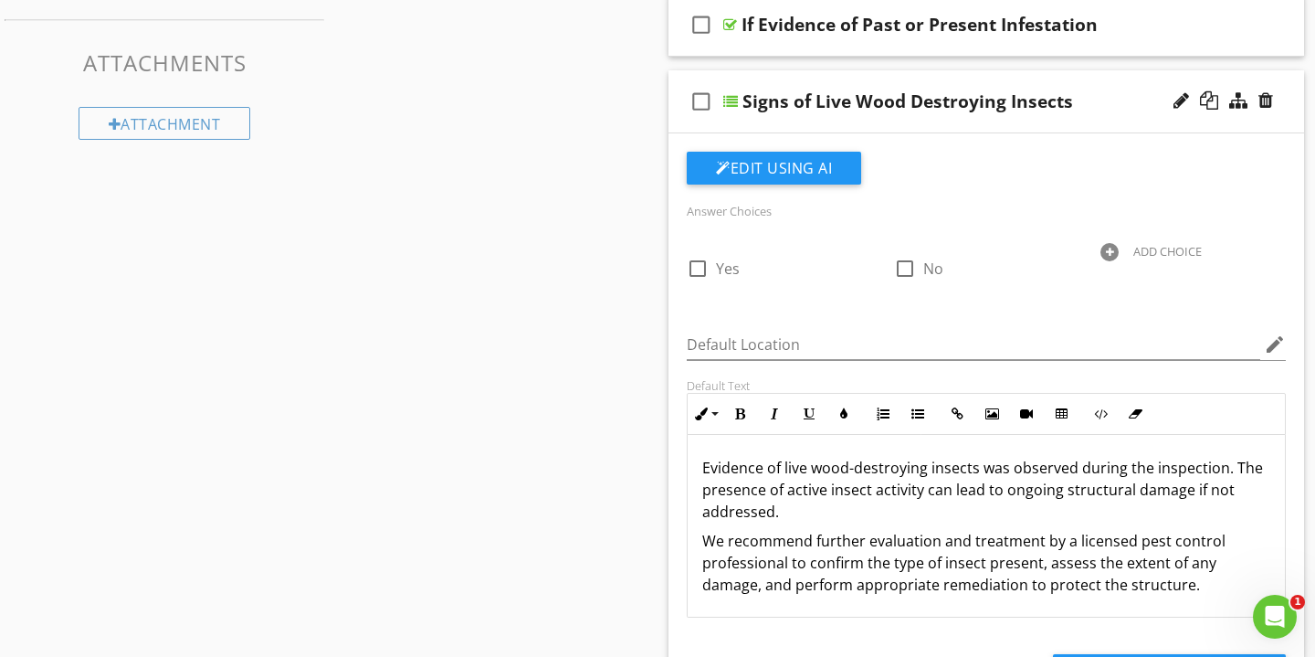
click at [1157, 248] on div "ADD CHOICE" at bounding box center [1168, 251] width 69 height 15
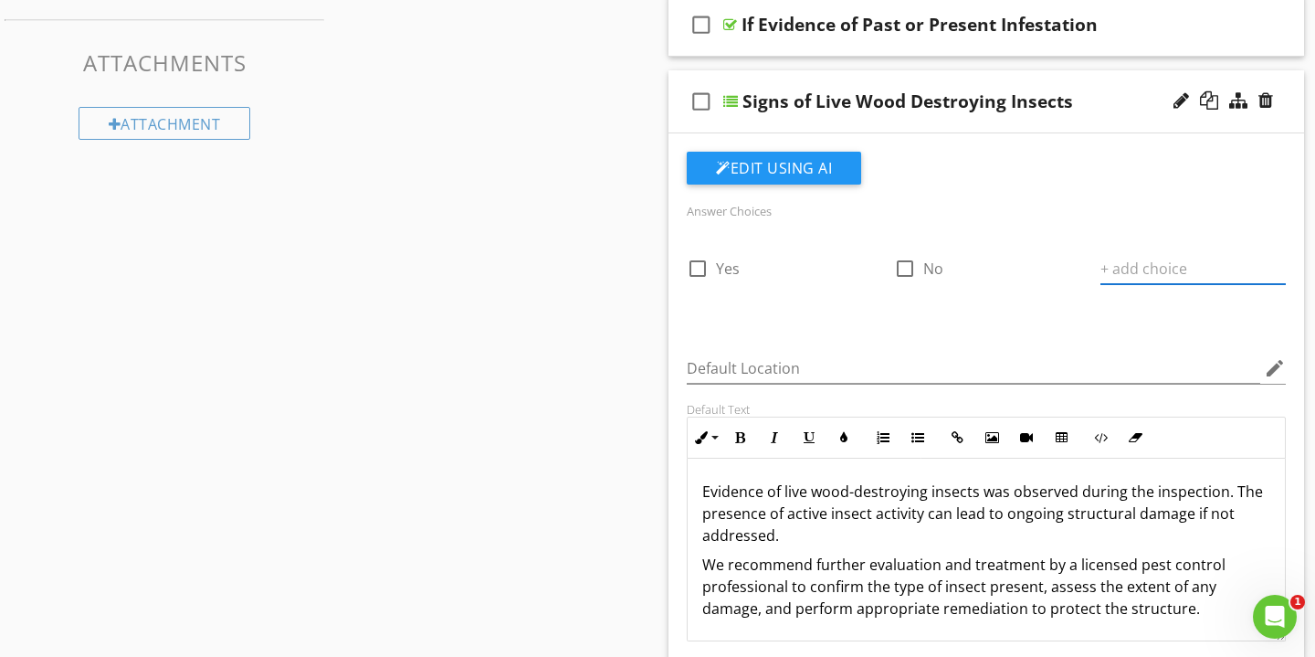
click at [1116, 104] on div "Signs of Live Wood Destroying Insects" at bounding box center [967, 101] width 449 height 22
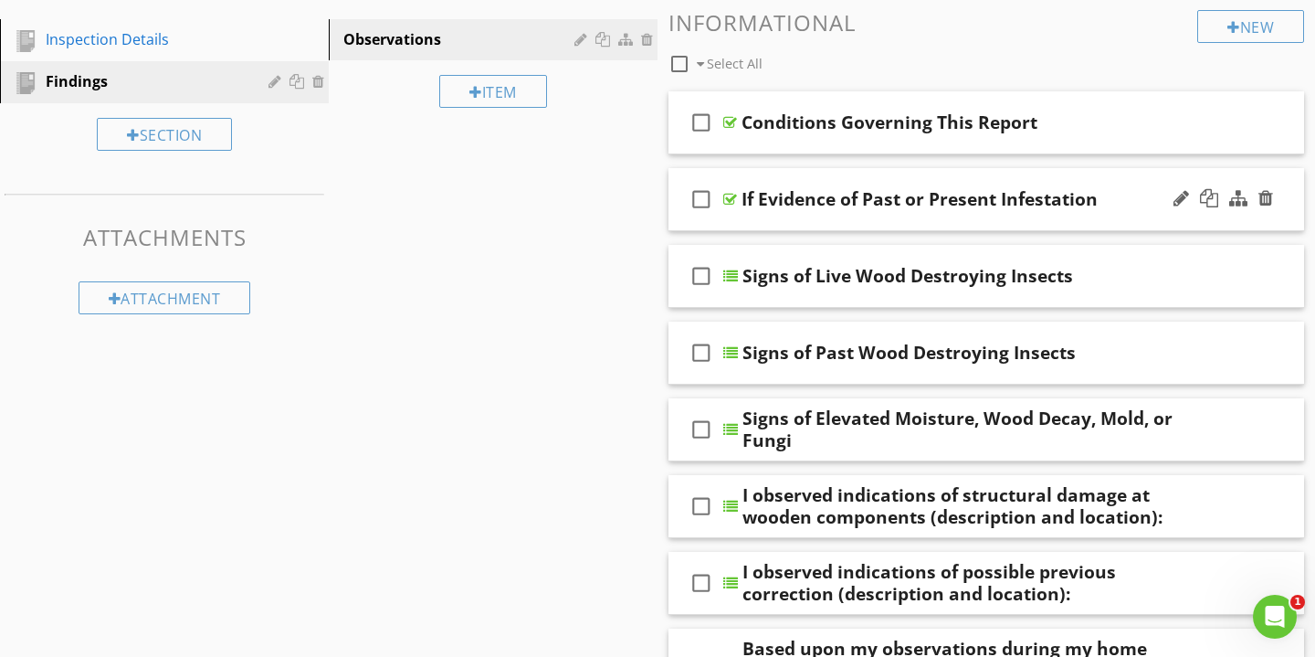
scroll to position [199, 0]
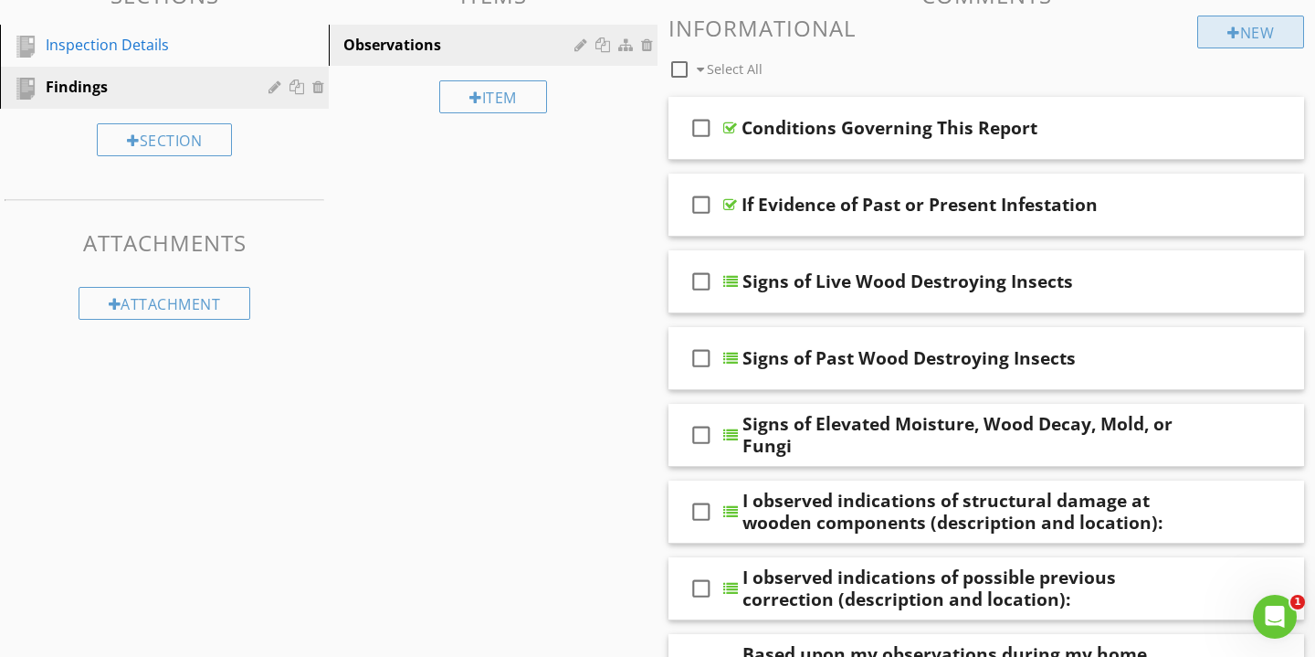
click at [1231, 23] on div "New" at bounding box center [1251, 32] width 107 height 33
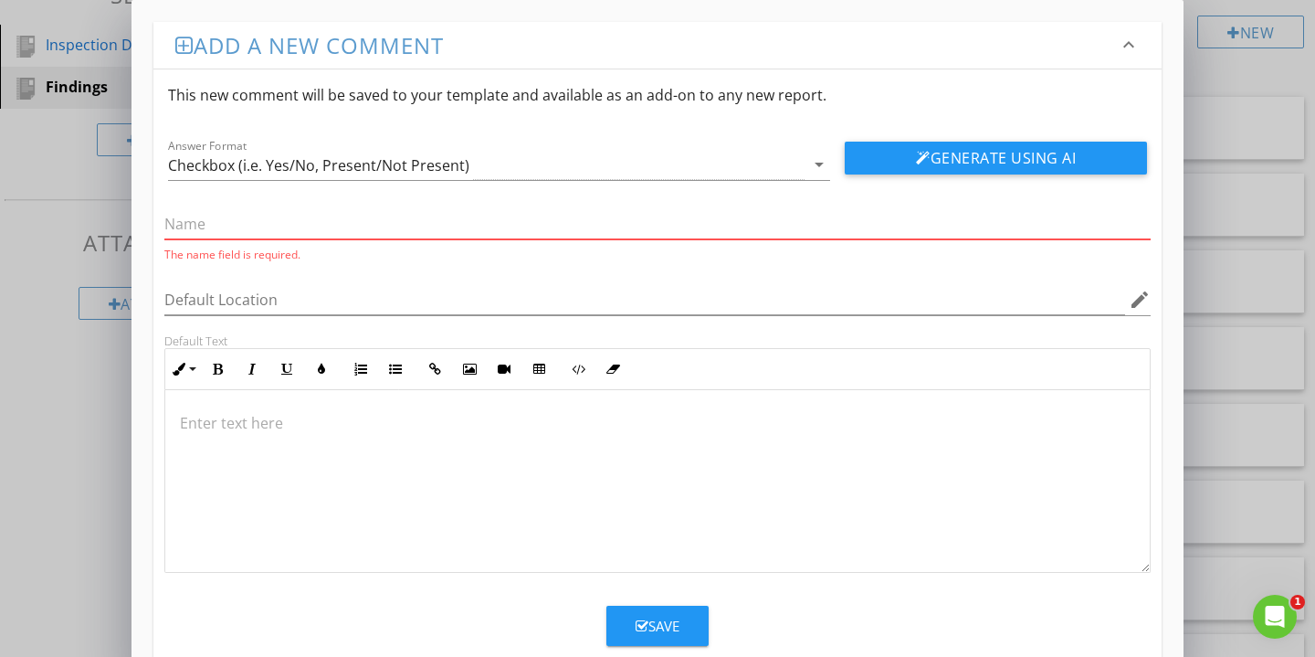
click at [256, 234] on input "text" at bounding box center [657, 224] width 987 height 30
paste input "visible evidence of"
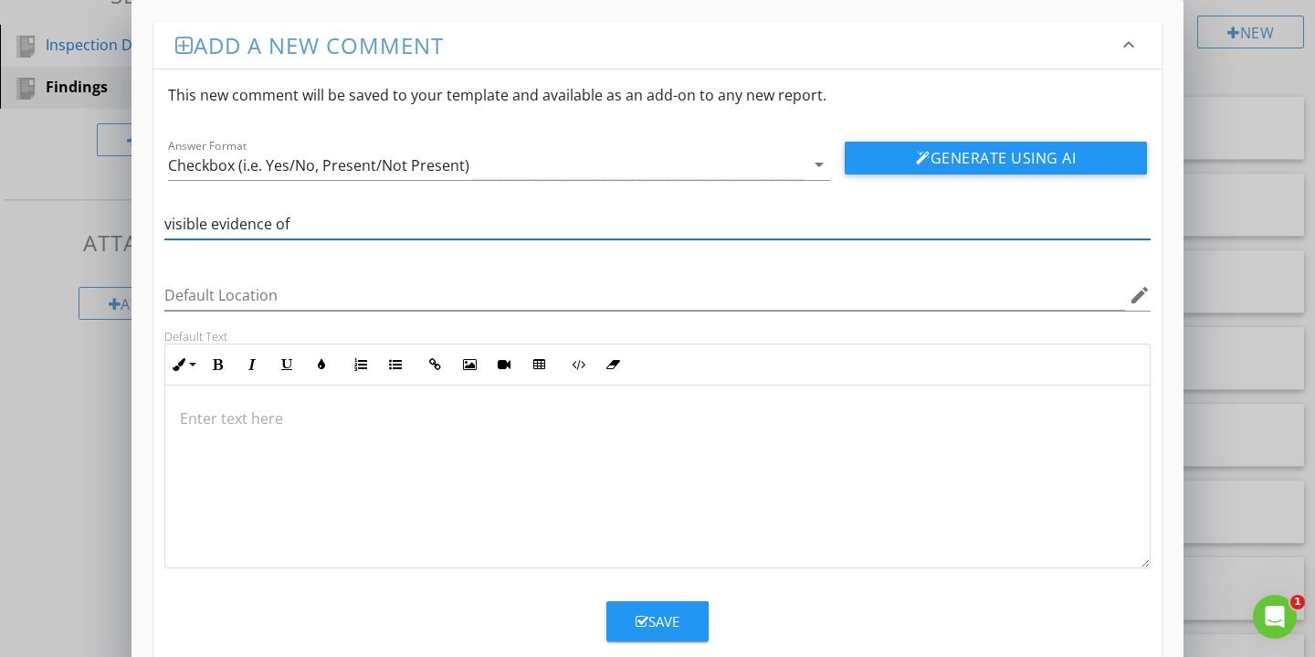
click at [169, 228] on input "visible evidence of" at bounding box center [657, 224] width 987 height 30
click at [217, 227] on input "Visible evidence of" at bounding box center [657, 224] width 987 height 30
click at [350, 227] on input "Visible Evidence of" at bounding box center [657, 224] width 987 height 30
paste input "Subterranean termites"
click at [397, 227] on input "Visible Evidence of Subterranean termites" at bounding box center [657, 224] width 987 height 30
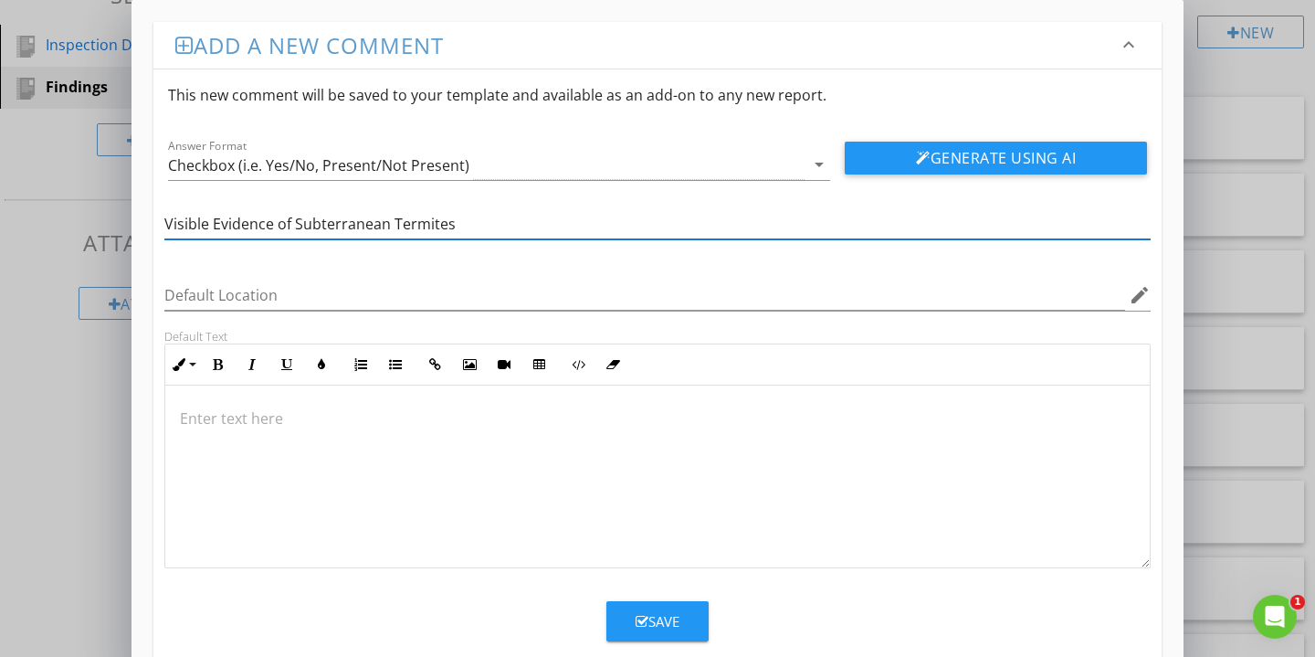
type input "Visible Evidence of Subterranean Termites"
click at [370, 444] on div at bounding box center [657, 477] width 985 height 183
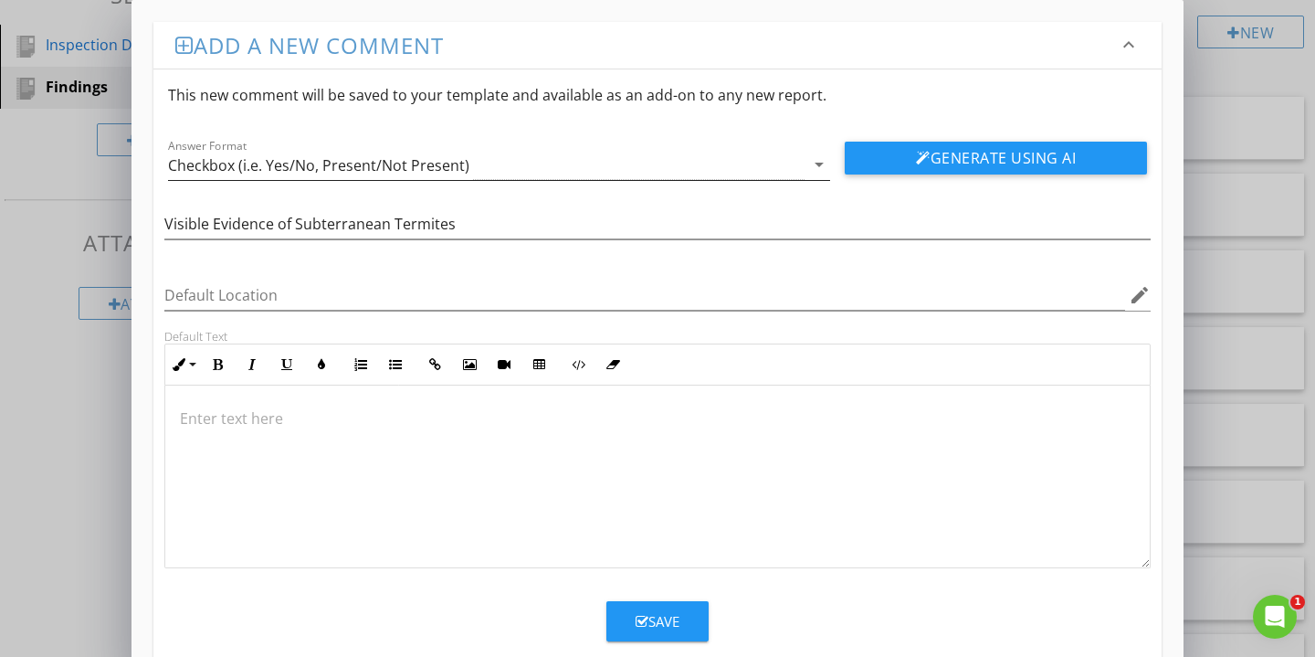
click at [811, 152] on div "Answer Format Checkbox (i.e. Yes/No, Present/Not Present) arrow_drop_down" at bounding box center [499, 165] width 662 height 30
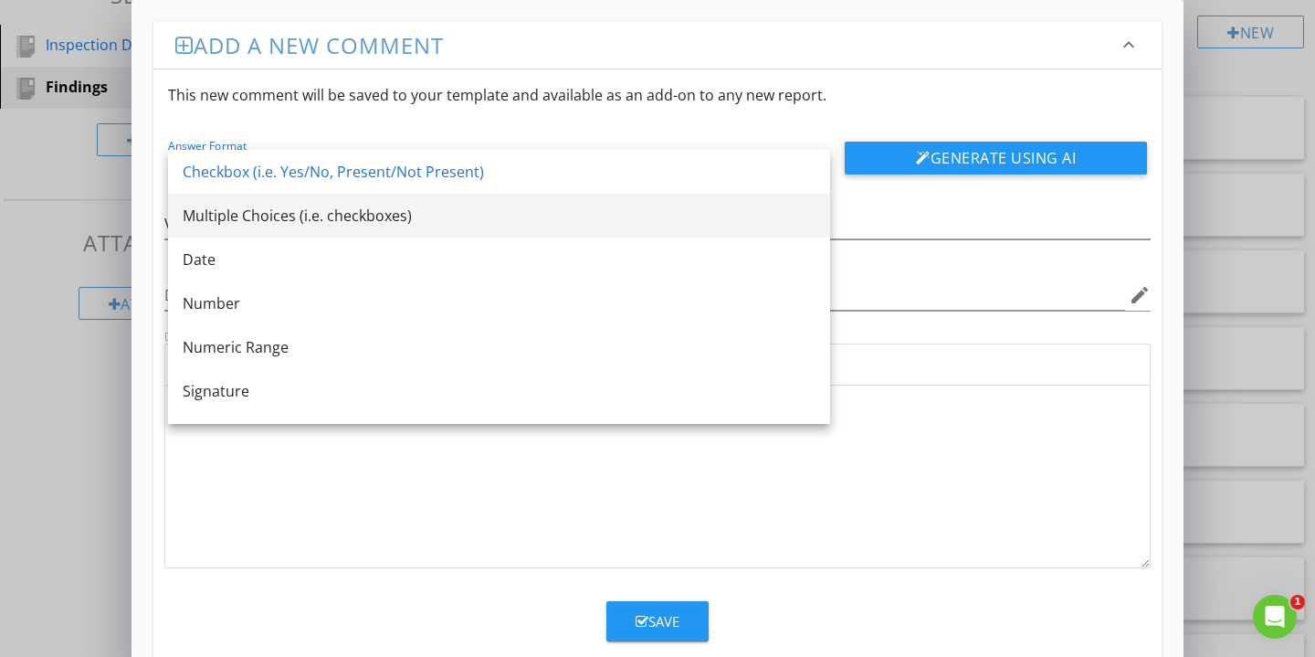
click at [195, 214] on div "Multiple Choices (i.e. checkboxes)" at bounding box center [499, 216] width 633 height 22
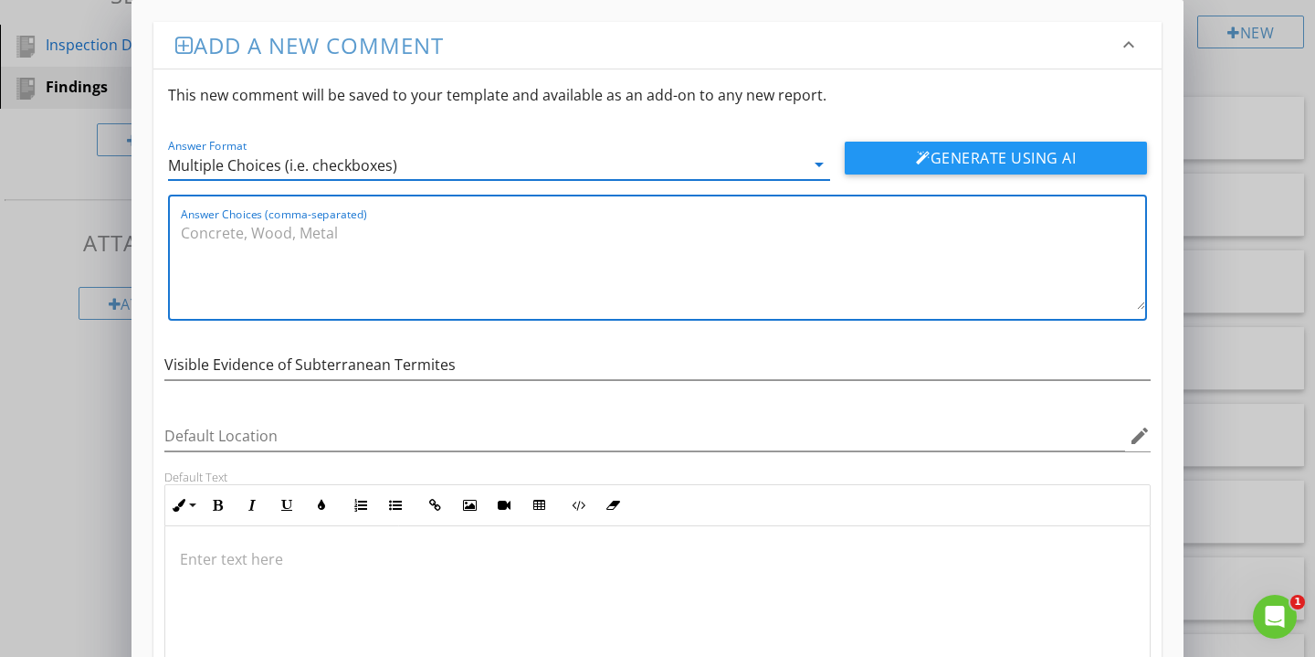
click at [235, 238] on textarea "Answer Choices (comma-separated)" at bounding box center [663, 263] width 965 height 91
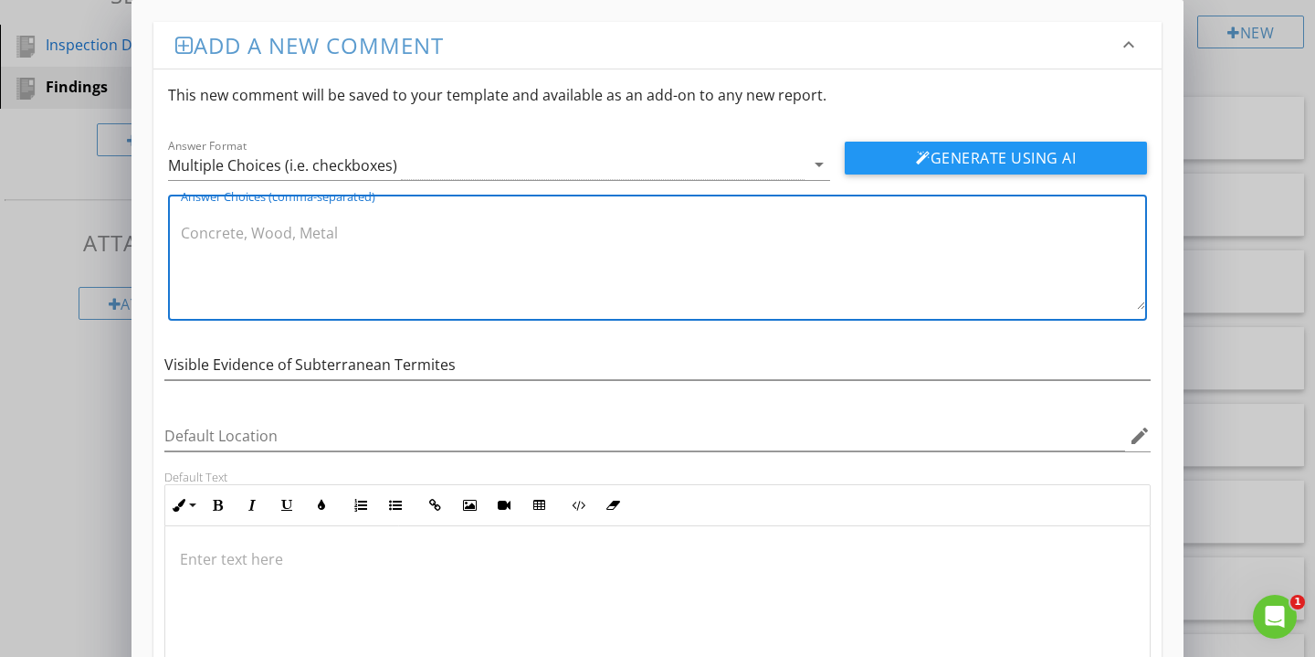
click at [302, 239] on textarea "Answer Choices (comma-separated)" at bounding box center [663, 263] width 965 height 91
paste textarea "Control measures were performed."
click at [304, 238] on textarea "Yes, No, Control measures were performed." at bounding box center [663, 263] width 965 height 91
click at [374, 235] on textarea "Yes, No, Control Measures were performed." at bounding box center [663, 263] width 965 height 91
click at [406, 235] on textarea "Yes, No, Control Measures Were performed." at bounding box center [663, 263] width 965 height 91
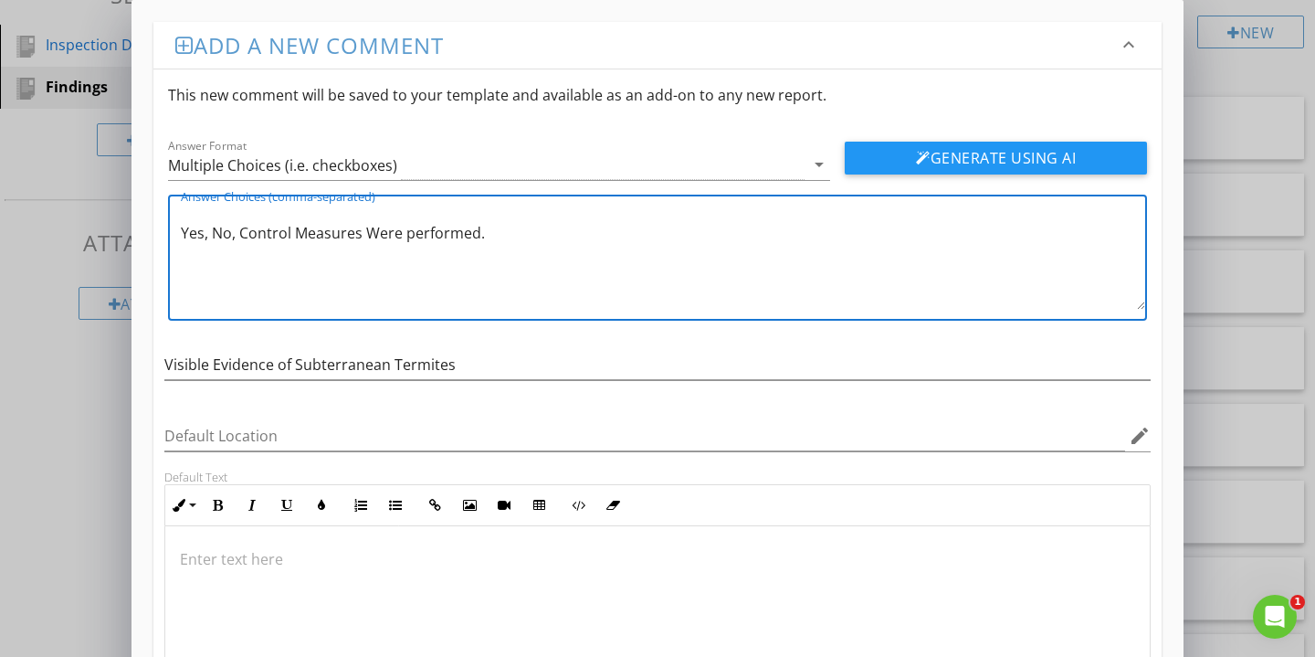
click at [416, 235] on textarea "Yes, No, Control Measures Were performed." at bounding box center [663, 263] width 965 height 91
click at [489, 240] on textarea "Yes, No, Control Measures Were Performed." at bounding box center [663, 263] width 965 height 91
paste textarea "No control measures were performed."
click at [516, 234] on textarea "Yes, No, Control Measures Were Performed, No control measures were performed." at bounding box center [663, 263] width 965 height 91
click at [574, 228] on textarea "Yes, No, Control Measures Were Performed, No Control measures were performed." at bounding box center [663, 263] width 965 height 91
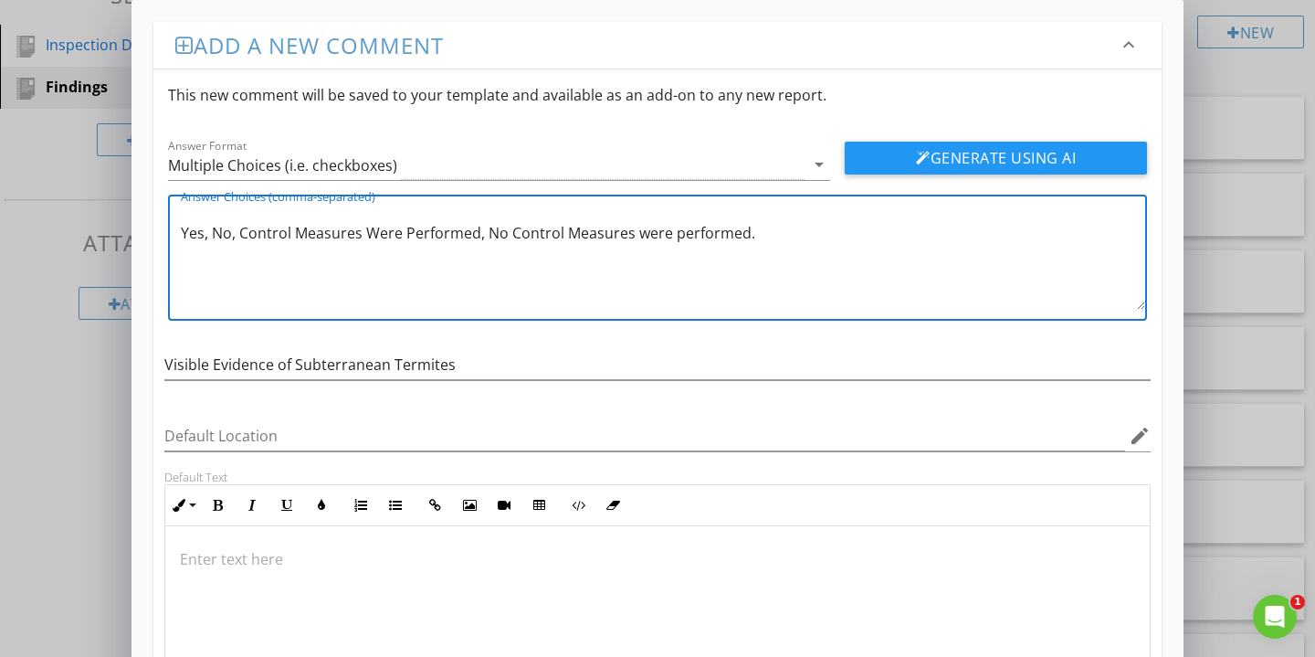
click at [640, 233] on textarea "Yes, No, Control Measures Were Performed, No Control Measures were performed." at bounding box center [663, 263] width 965 height 91
click at [685, 230] on textarea "Yes, No, Control Measures Were Performed, No Control Measures Were performed." at bounding box center [663, 263] width 965 height 91
click at [767, 229] on textarea "Yes, No, Control Measures Were Performed, No Control Measures Were Performed." at bounding box center [663, 263] width 965 height 91
paste textarea "Visible evidence of a previously treated infestation, which now appears to be i…"
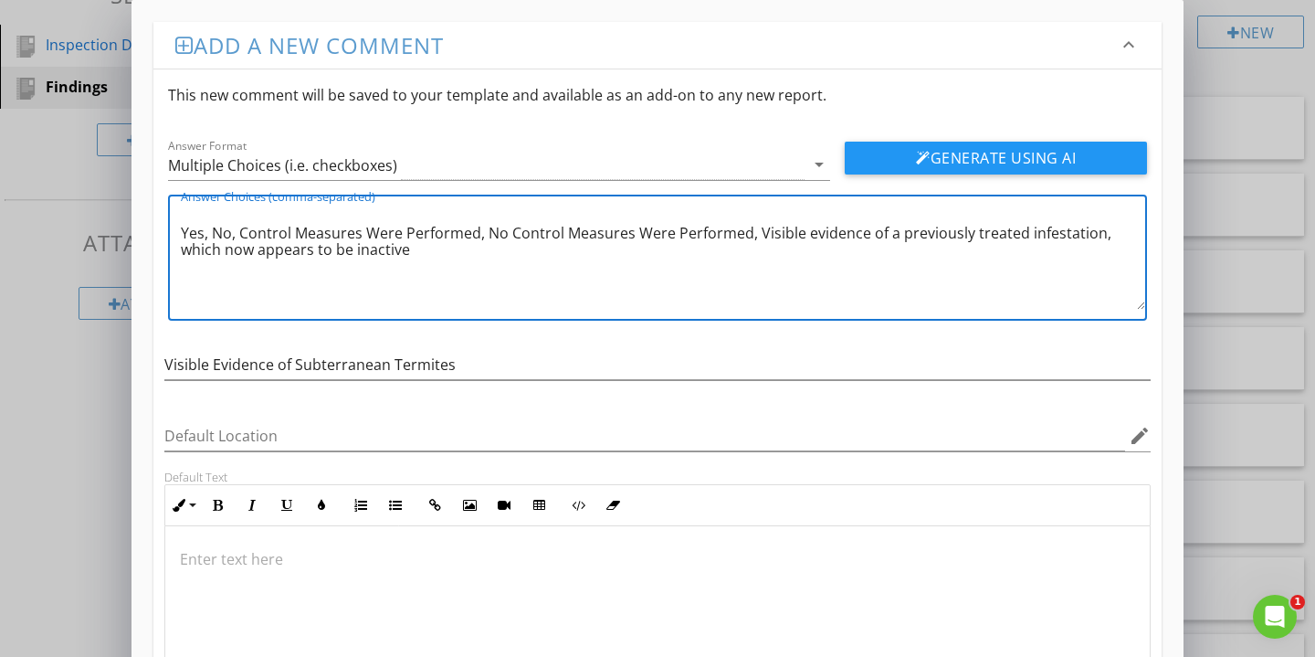
click at [1099, 242] on textarea "Yes, No, Control Measures Were Performed, No Control Measures Were Performed, V…" at bounding box center [663, 263] width 965 height 91
click at [808, 237] on textarea "Yes, No, Control Measures Were Performed, No Control Measures Were Performed, V…" at bounding box center [663, 263] width 965 height 91
click at [900, 235] on textarea "Yes, No, Control Measures Were Performed, No Control Measures Were Performed, V…" at bounding box center [663, 263] width 965 height 91
click at [974, 237] on textarea "Yes, No, Control Measures Were Performed, No Control Measures Were Performed, V…" at bounding box center [663, 263] width 965 height 91
click at [1030, 235] on textarea "Yes, No, Control Measures Were Performed, No Control Measures Were Performed, V…" at bounding box center [663, 263] width 965 height 91
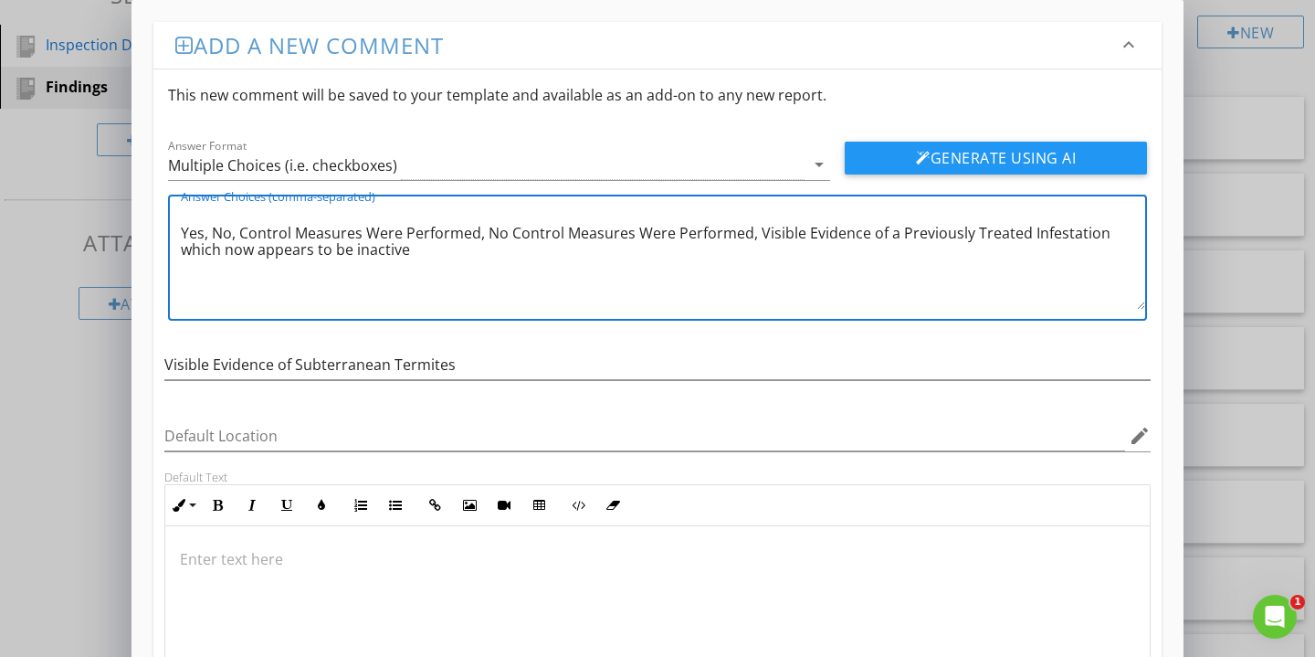
click at [190, 248] on textarea "Yes, No, Control Measures Were Performed, No Control Measures Were Performed, V…" at bounding box center [663, 263] width 965 height 91
click at [232, 247] on textarea "Yes, No, Control Measures Were Performed, No Control Measures Were Performed, V…" at bounding box center [663, 263] width 965 height 91
click at [267, 253] on textarea "Yes, No, Control Measures Were Performed, No Control Measures Were Performed, V…" at bounding box center [663, 263] width 965 height 91
click at [367, 248] on textarea "Yes, No, Control Measures Were Performed, No Control Measures Were Performed, V…" at bounding box center [663, 263] width 965 height 91
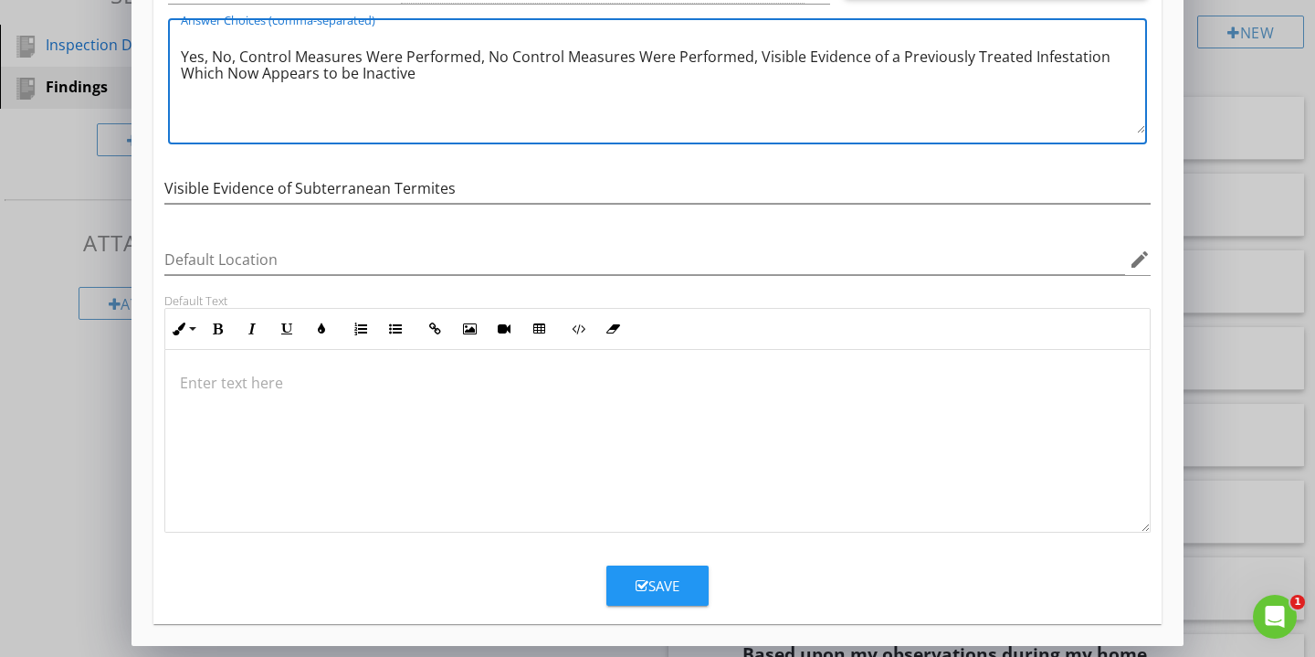
scroll to position [176, 0]
type textarea "Yes, No, Control Measures Were Performed, No Control Measures Were Performed, V…"
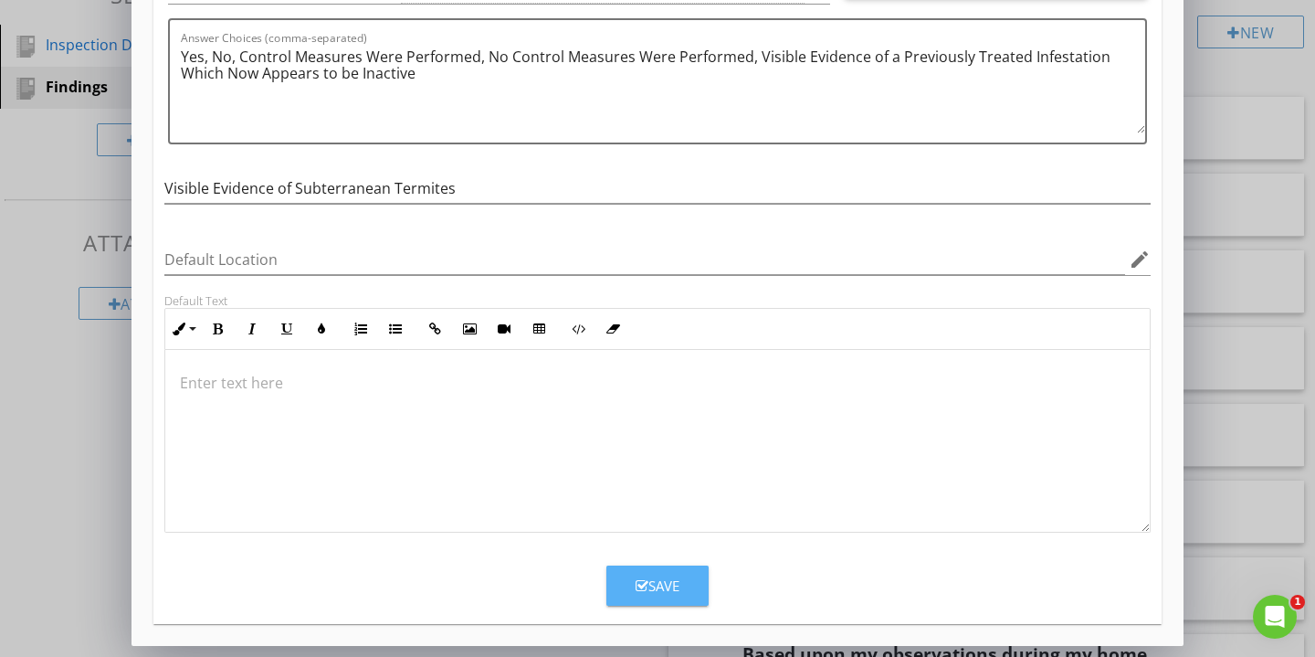
click at [678, 583] on div "Save" at bounding box center [658, 586] width 44 height 21
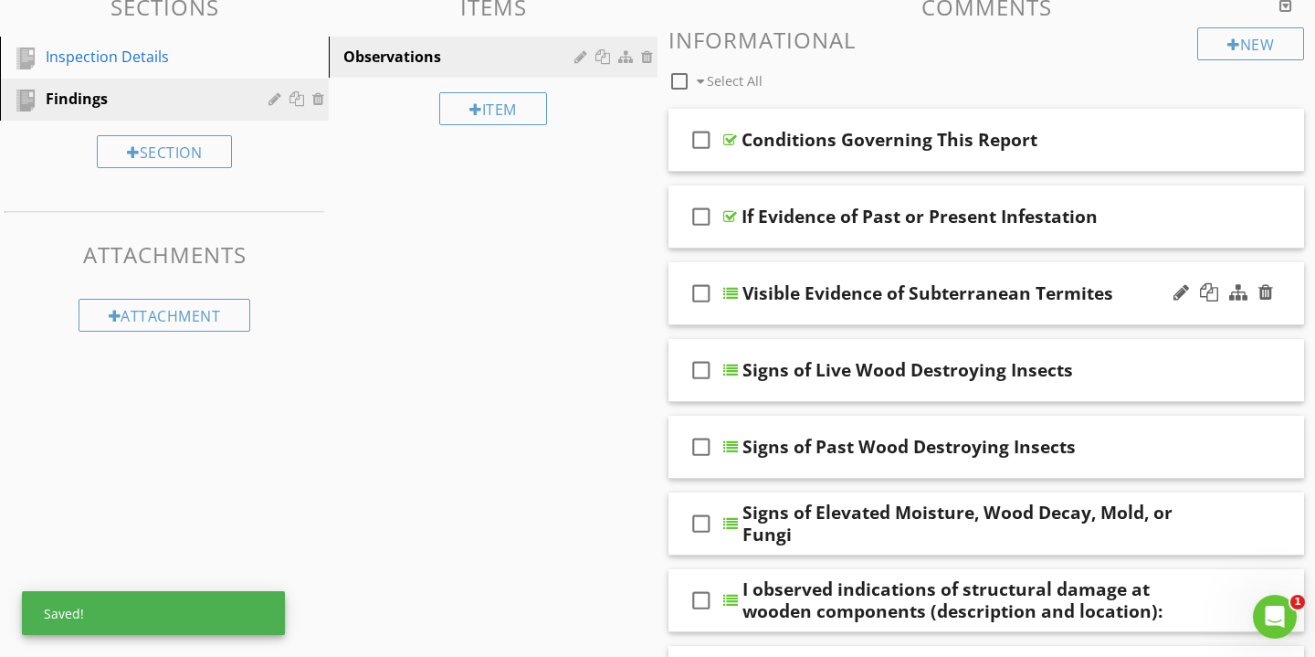
scroll to position [194, 0]
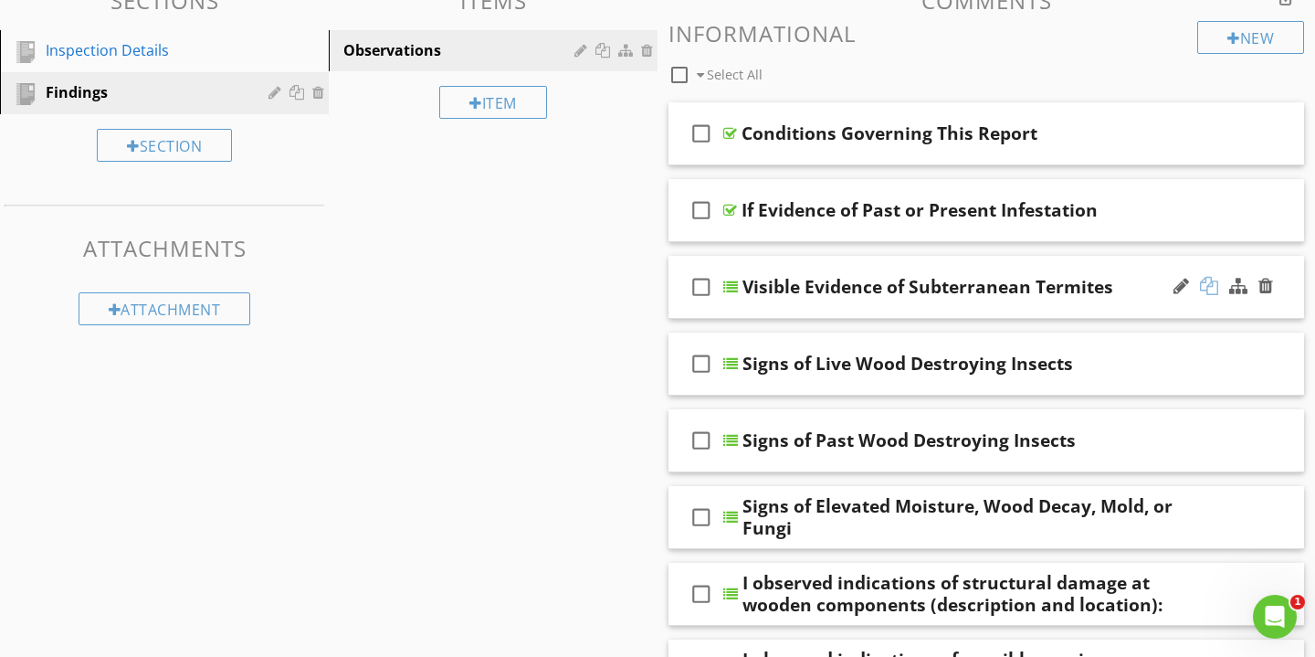
click at [1210, 289] on div at bounding box center [1209, 286] width 18 height 18
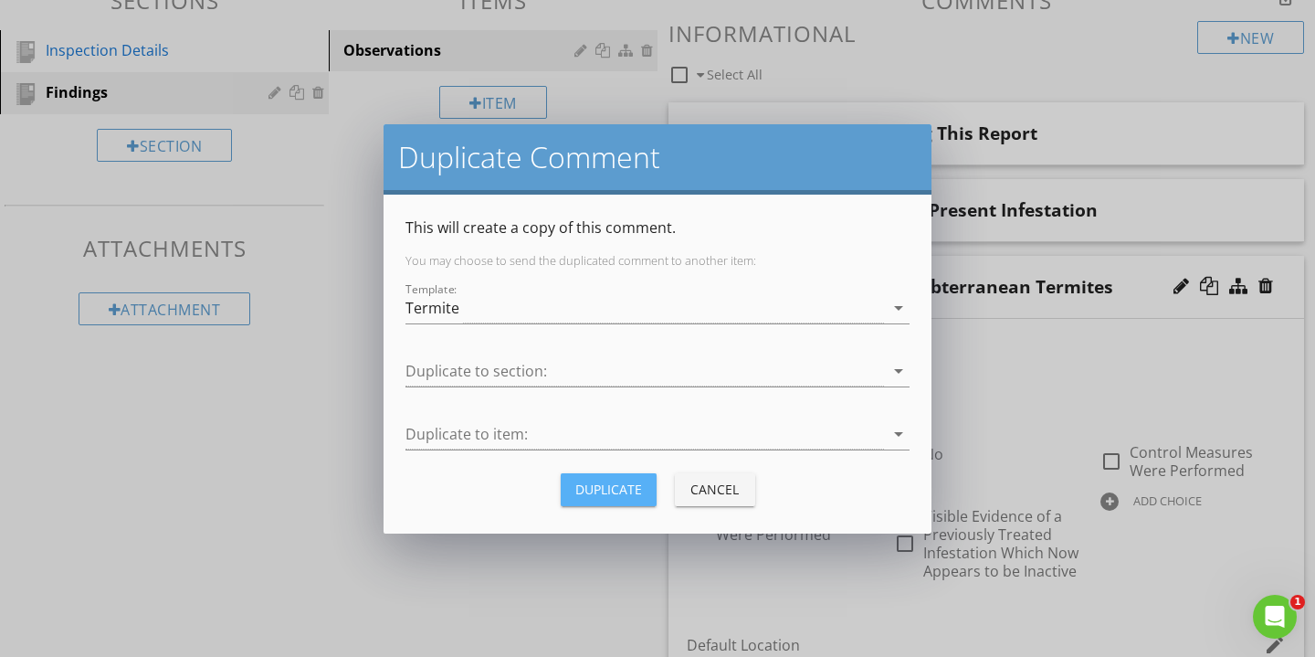
click at [591, 493] on div "Duplicate" at bounding box center [609, 489] width 67 height 19
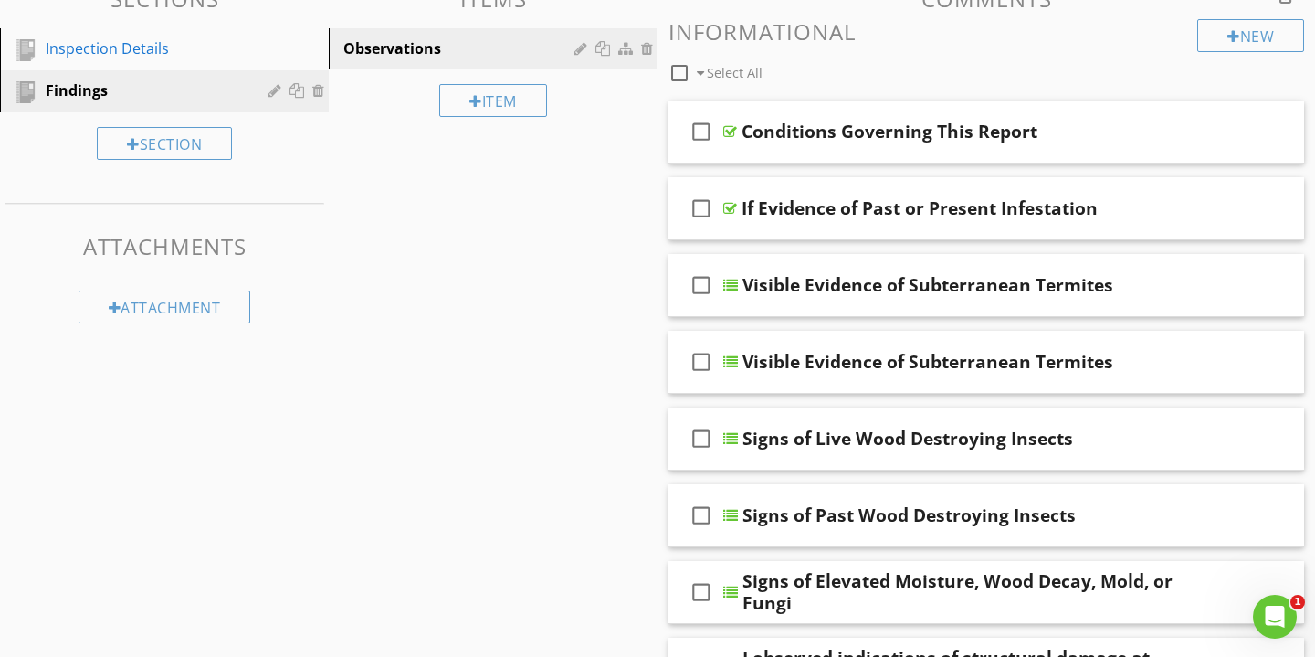
scroll to position [198, 0]
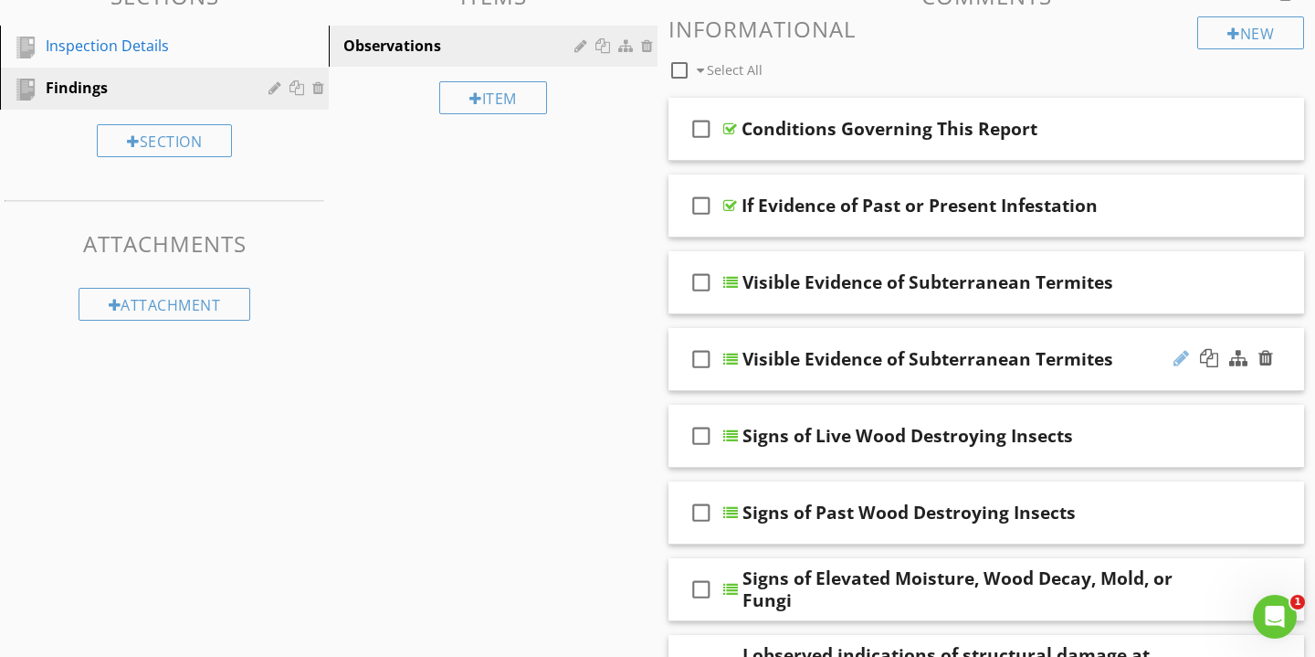
click at [1183, 355] on div at bounding box center [1182, 358] width 16 height 18
click at [1183, 356] on div at bounding box center [1182, 358] width 16 height 18
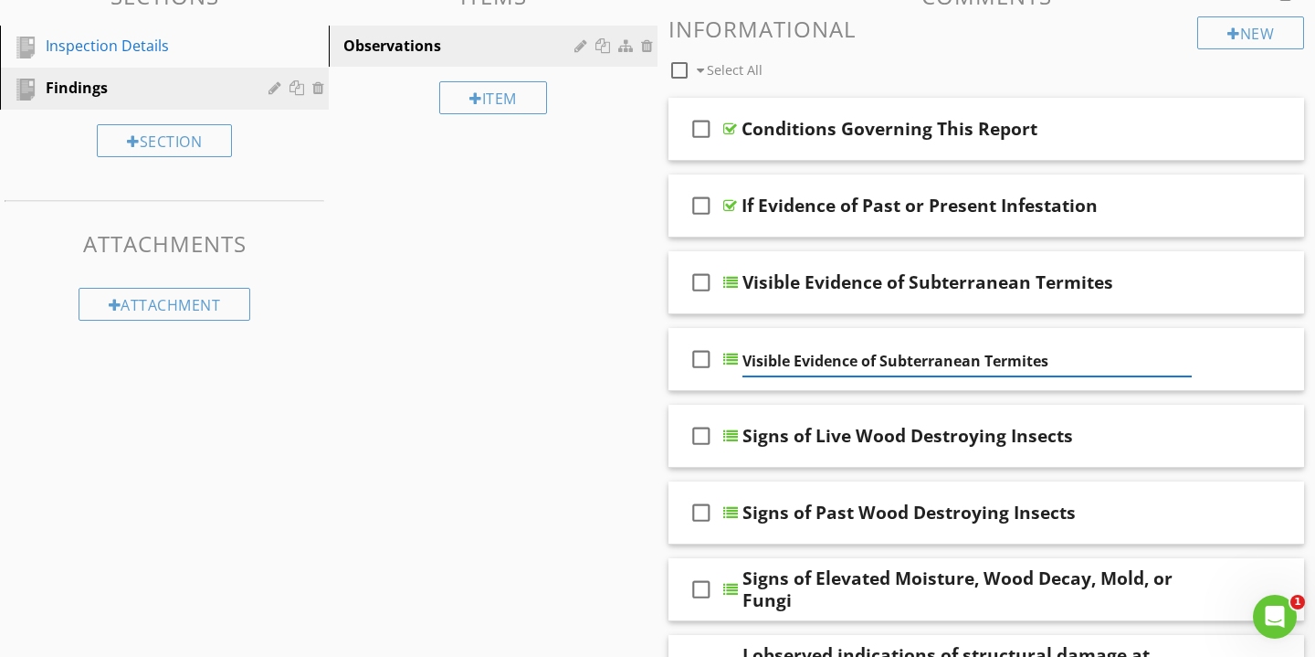
click at [1026, 364] on input "Visible Evidence of Subterranean Termites" at bounding box center [967, 361] width 449 height 30
click at [885, 364] on input "Visible Evidence of Subterranean Termites" at bounding box center [967, 361] width 449 height 30
drag, startPoint x: 885, startPoint y: 364, endPoint x: 1058, endPoint y: 351, distance: 173.1
click at [1058, 351] on input "Visible Evidence of Subterranean Termites" at bounding box center [967, 361] width 449 height 30
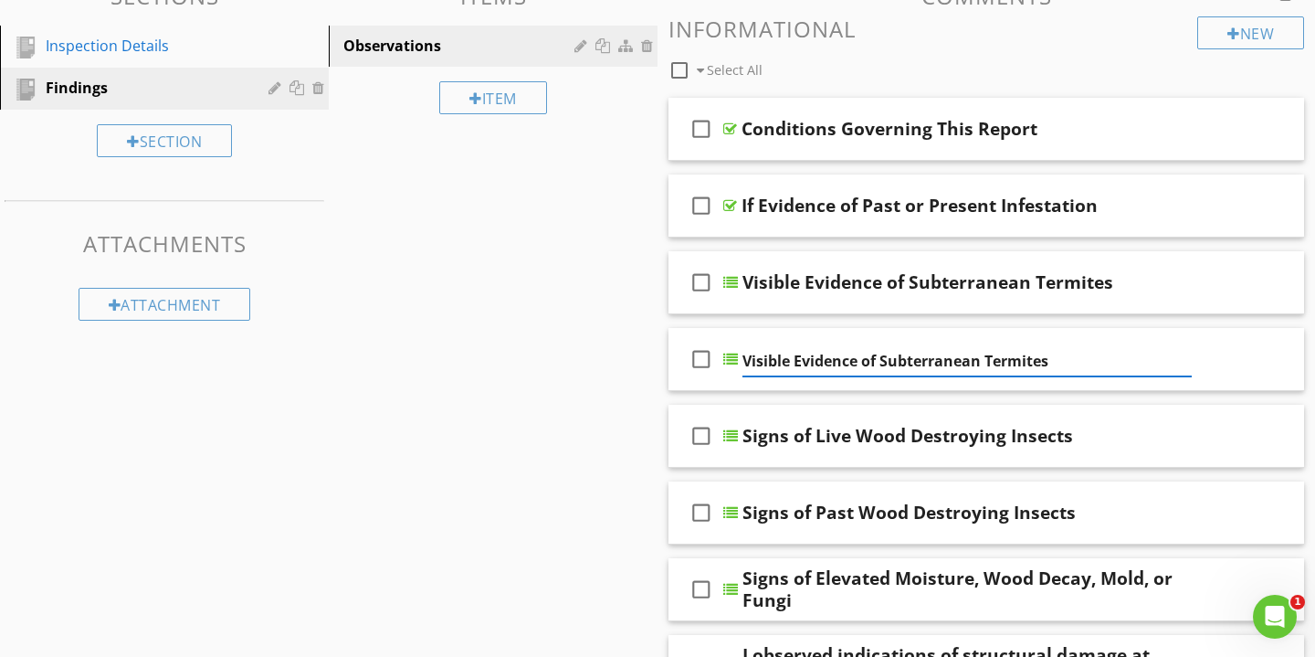
paste input "Powder post Beetl"
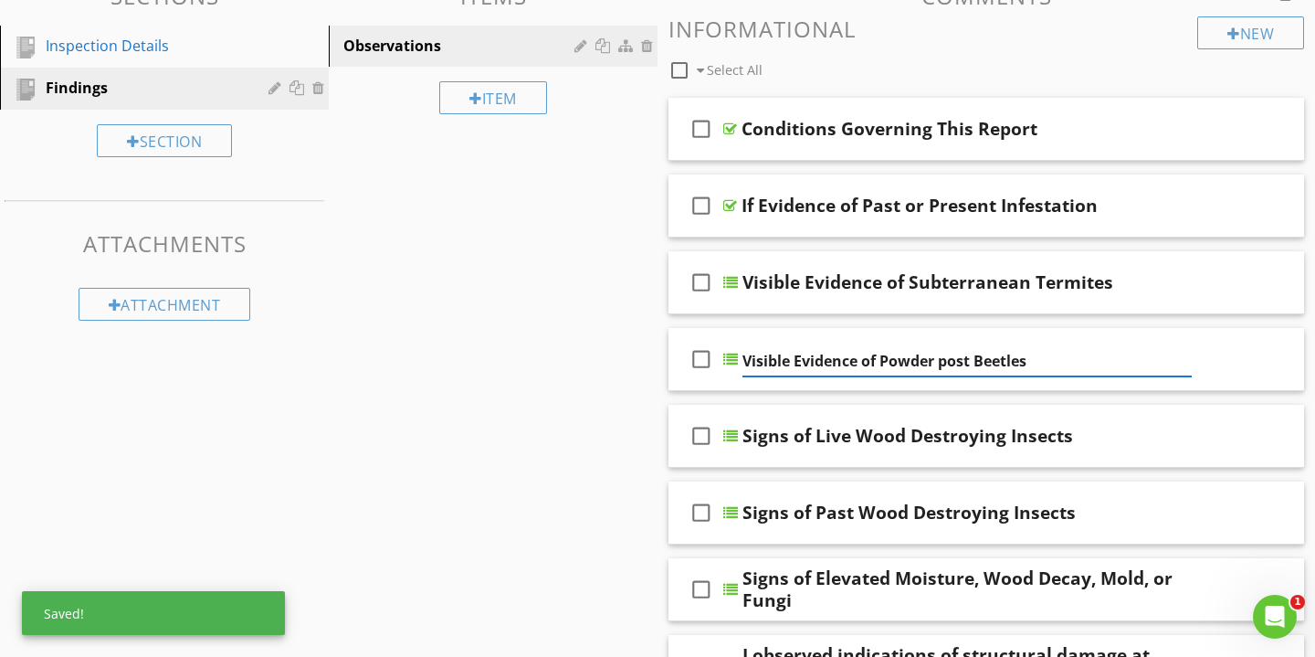
click at [948, 369] on input "Visible Evidence of Powder post Beetles" at bounding box center [967, 361] width 449 height 30
click at [945, 359] on input "Visible Evidence of Powder post Beetles" at bounding box center [967, 361] width 449 height 30
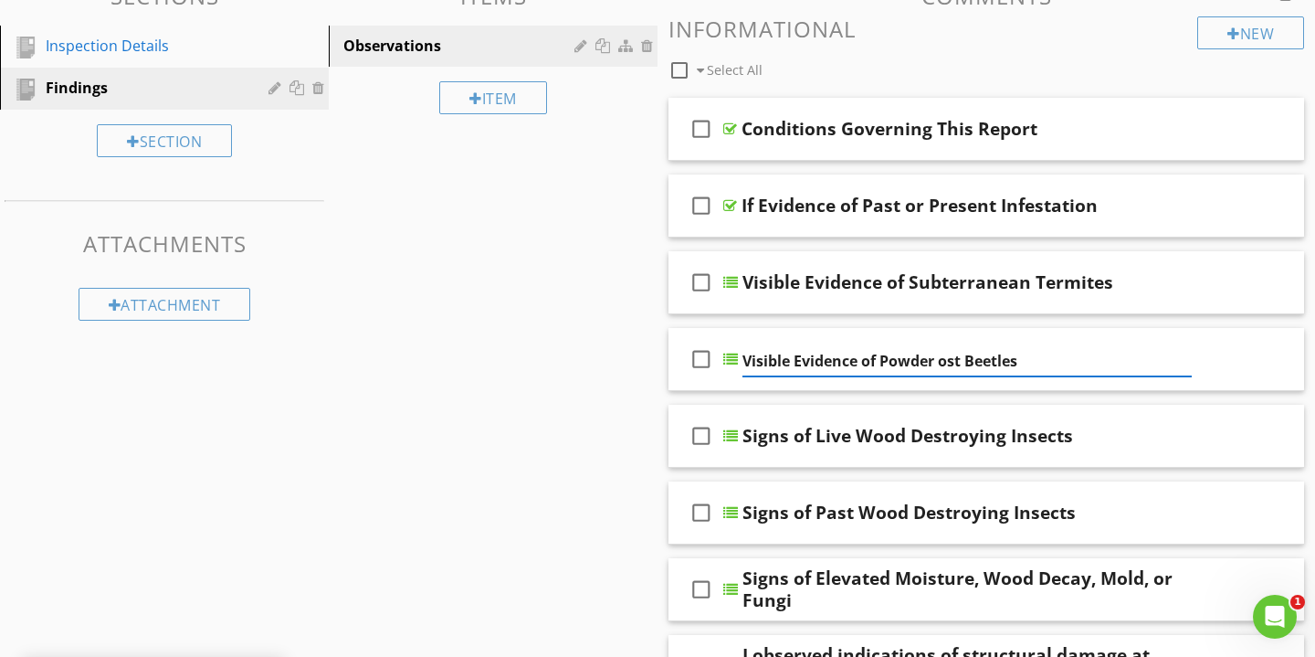
type input "Visible Evidence of Powder Post Beetles"
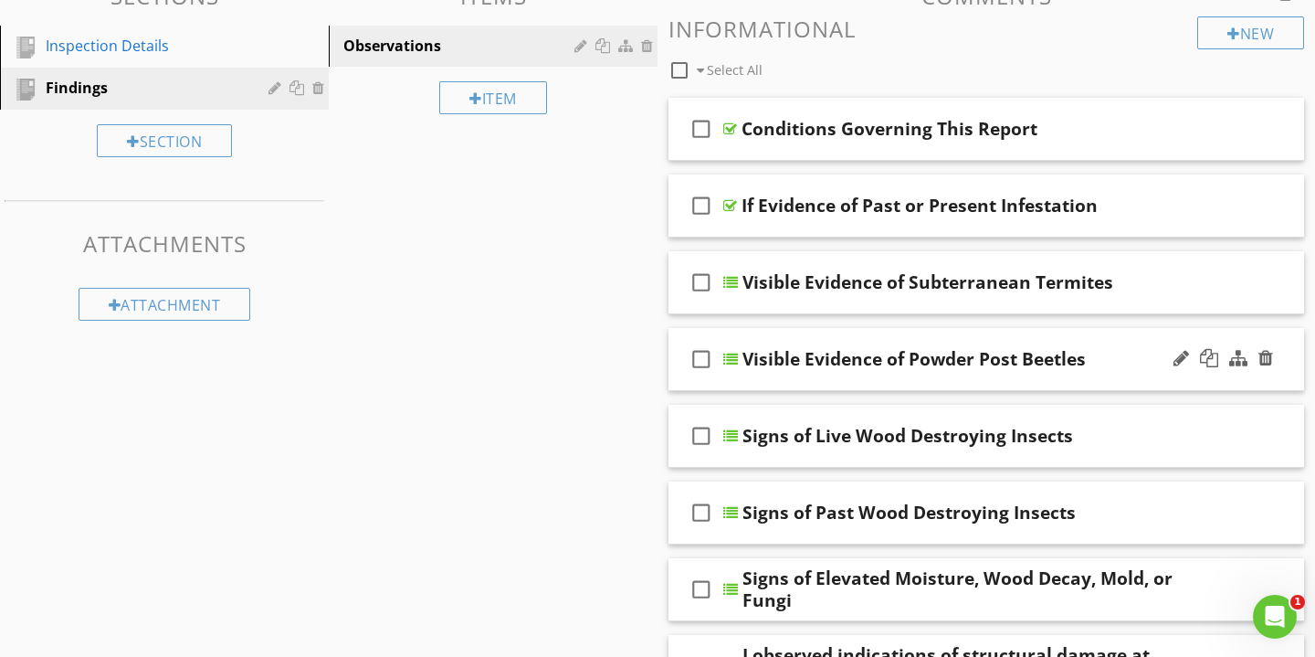
click at [1127, 364] on div "Visible Evidence of Powder Post Beetles" at bounding box center [967, 359] width 449 height 22
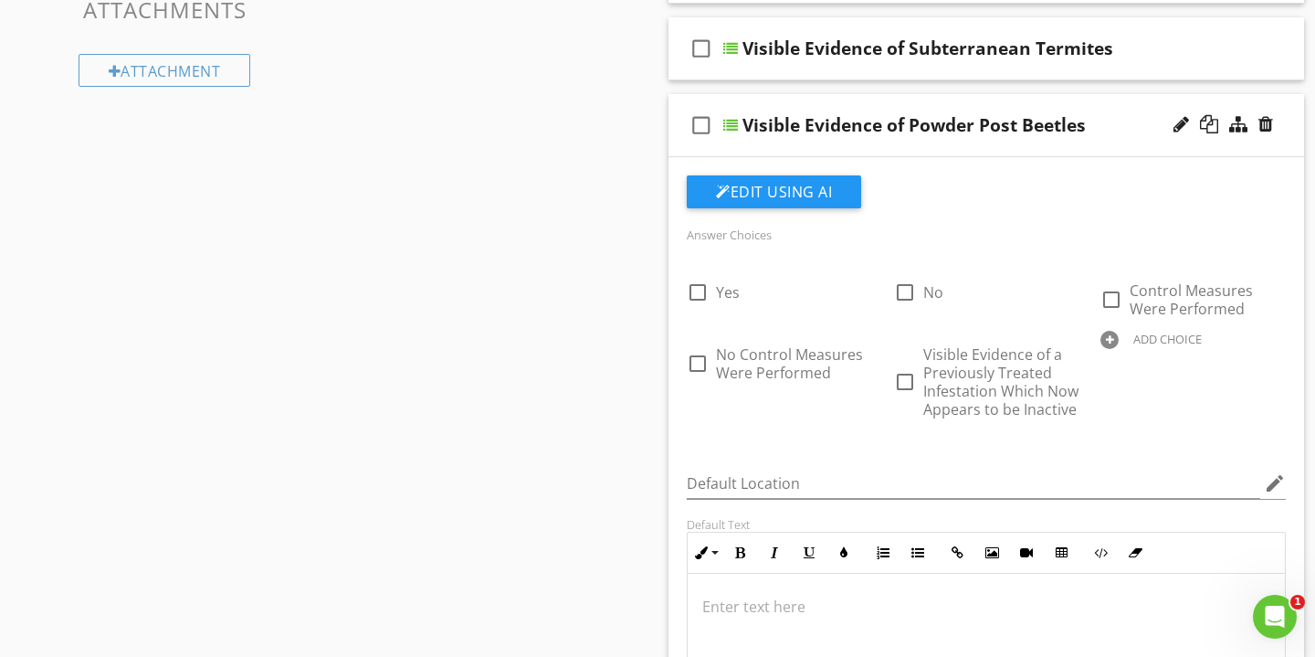
scroll to position [435, 0]
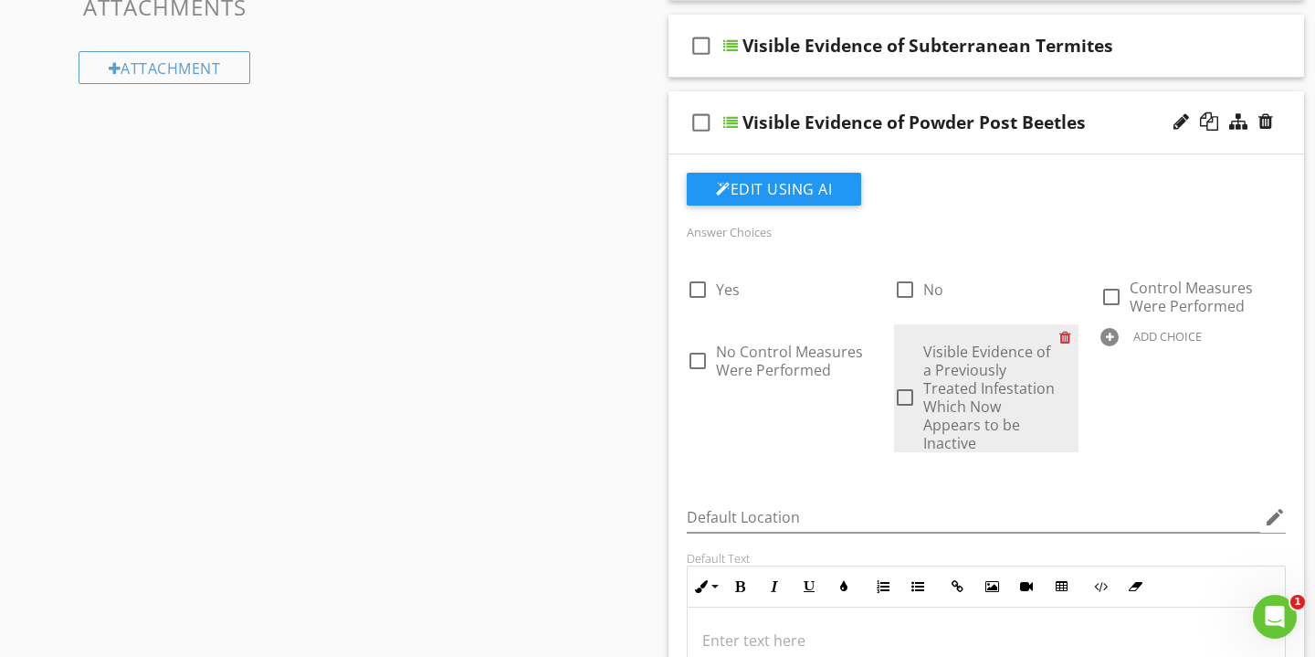
click at [1066, 336] on div at bounding box center [1069, 337] width 19 height 26
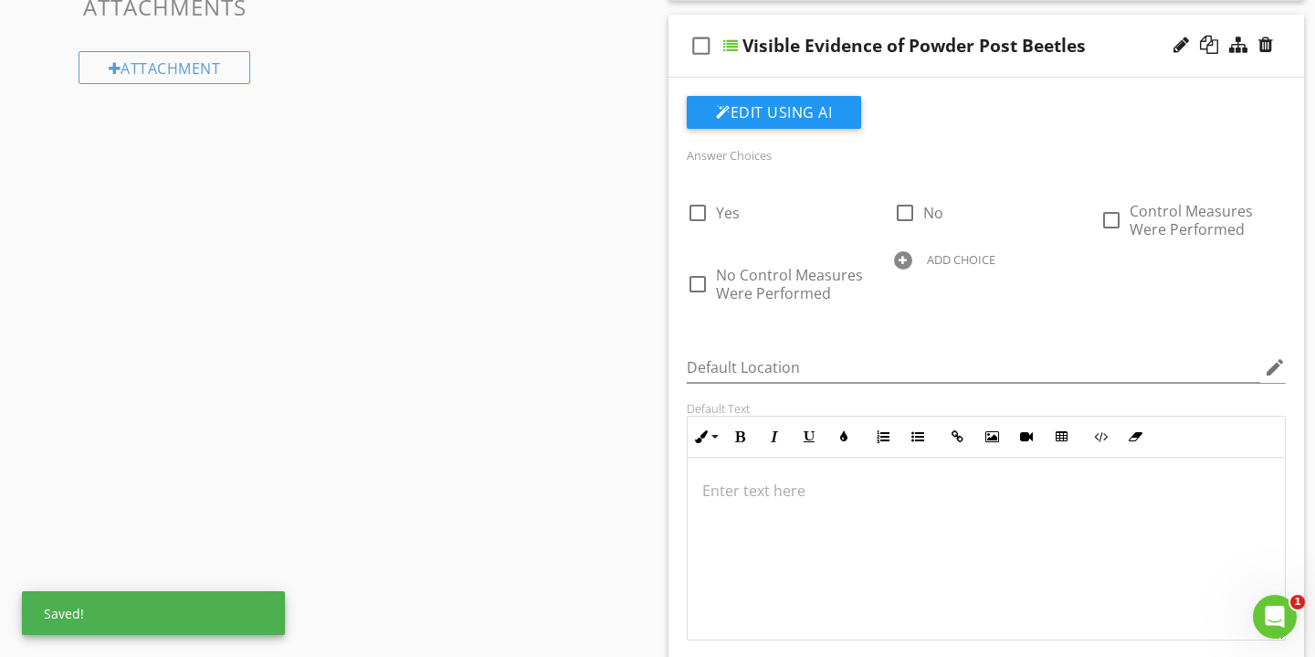
click at [956, 259] on div "ADD CHOICE" at bounding box center [961, 259] width 69 height 15
paste input "An infestation which now appears to be inactive."
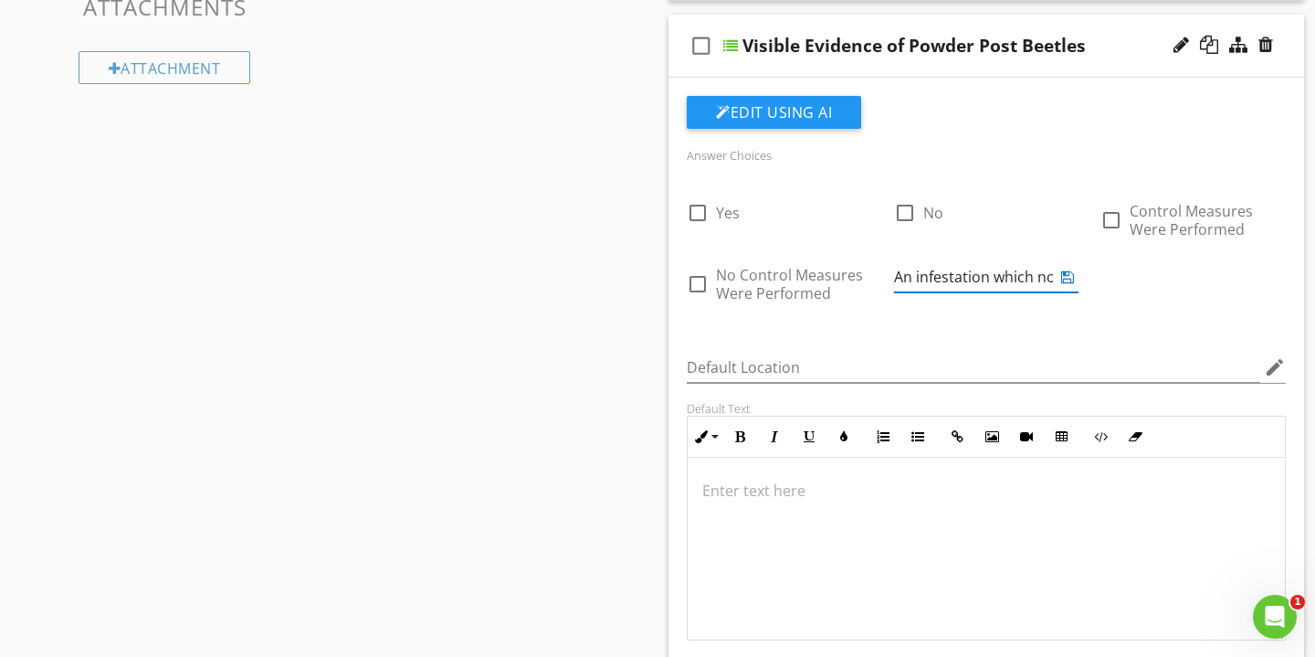
click at [1001, 275] on input "An infestation which now appears to be inactive." at bounding box center [974, 277] width 160 height 30
type input "An Infestation Which Now Appears to be Inactive."
click at [1066, 277] on icon at bounding box center [1068, 276] width 13 height 15
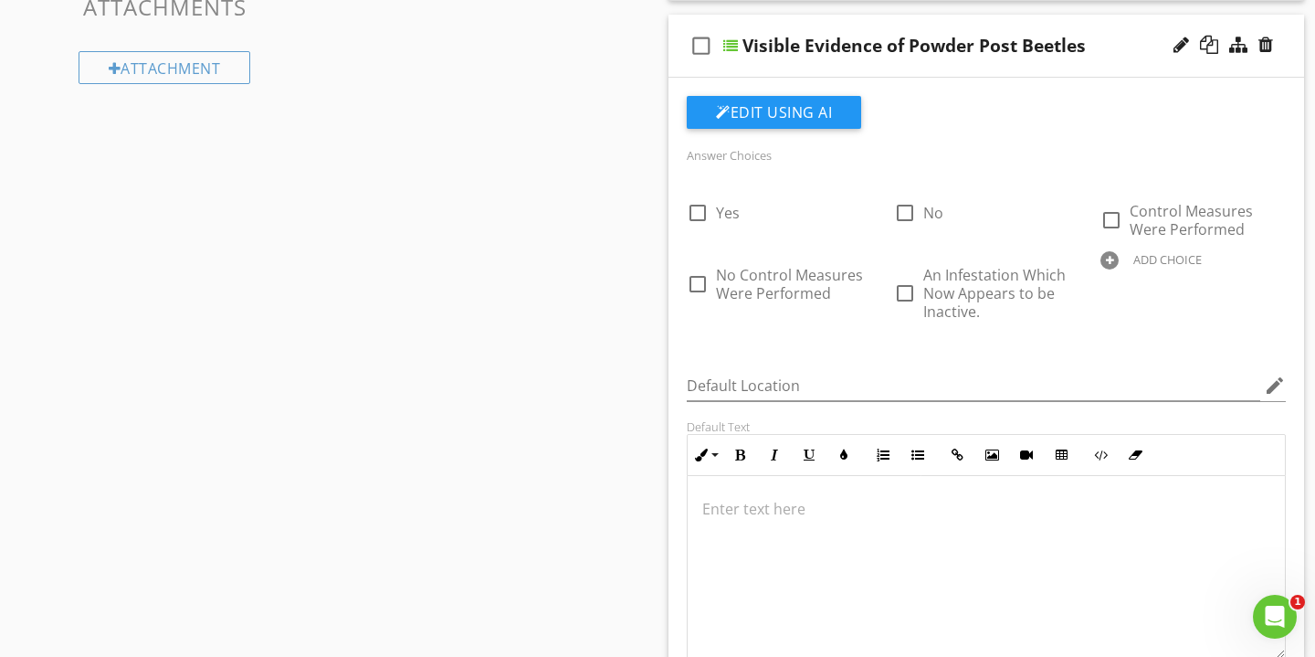
click at [1115, 49] on div "Visible Evidence of Powder Post Beetles" at bounding box center [967, 46] width 449 height 22
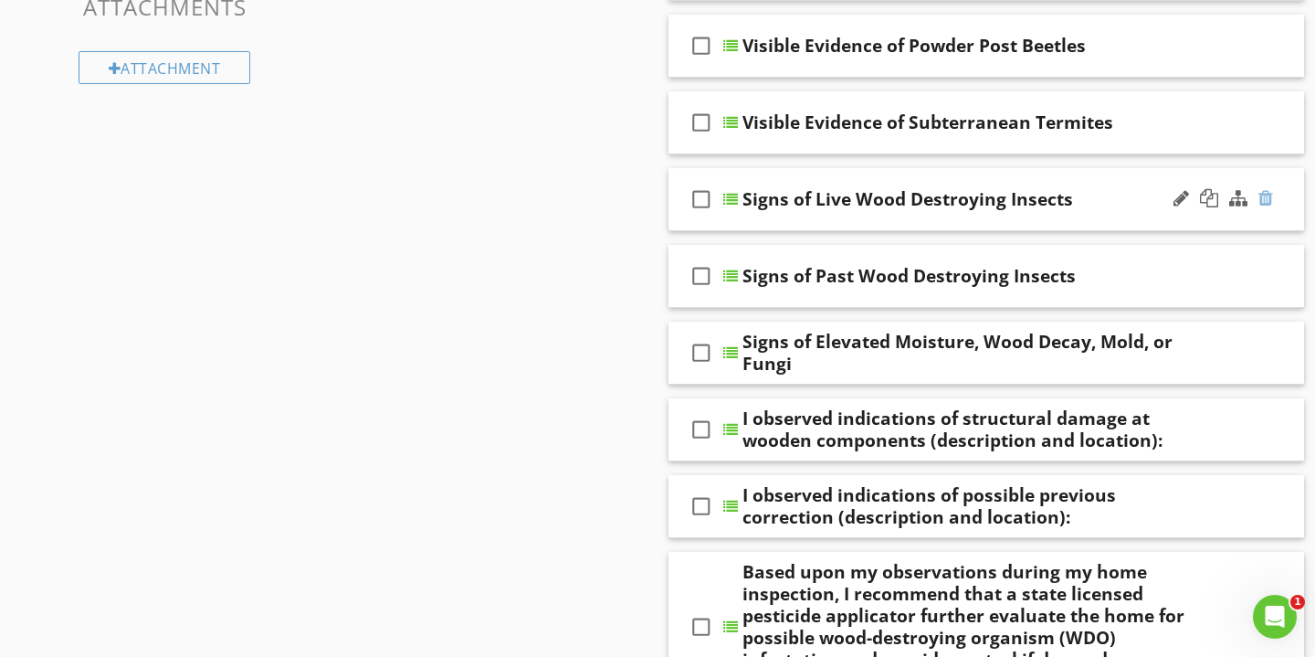
click at [1268, 195] on div at bounding box center [1266, 198] width 15 height 18
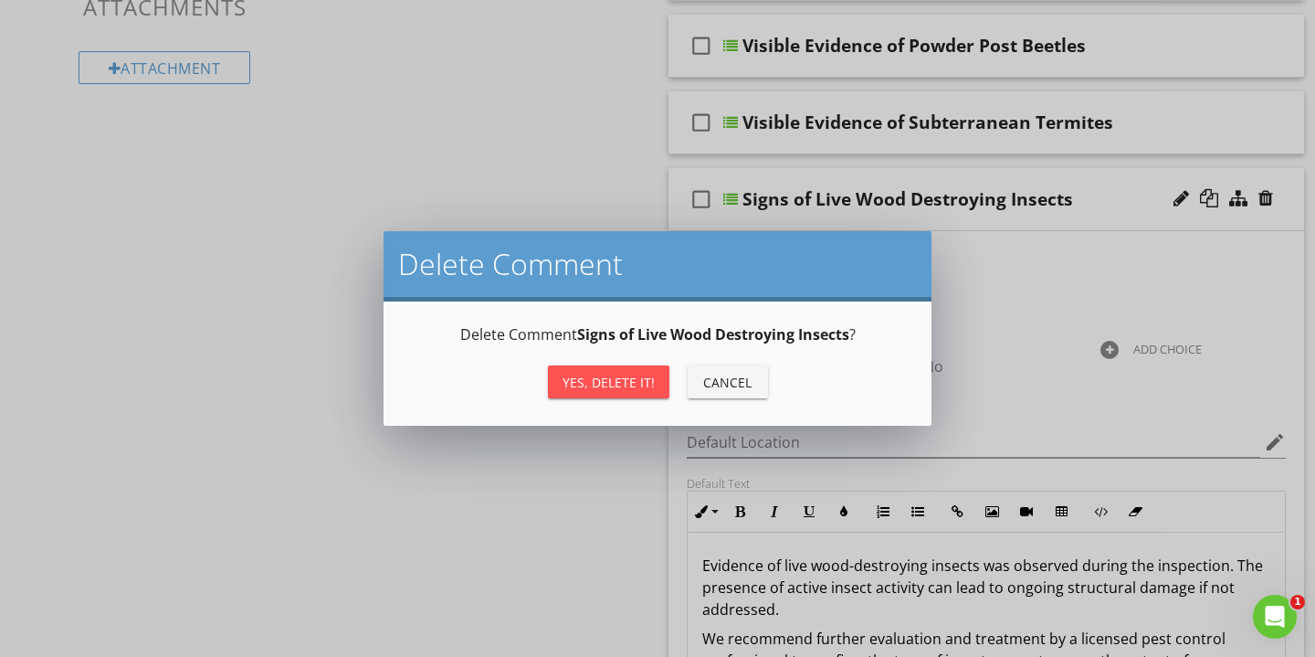
click at [598, 391] on div "Yes, Delete it!" at bounding box center [609, 382] width 92 height 19
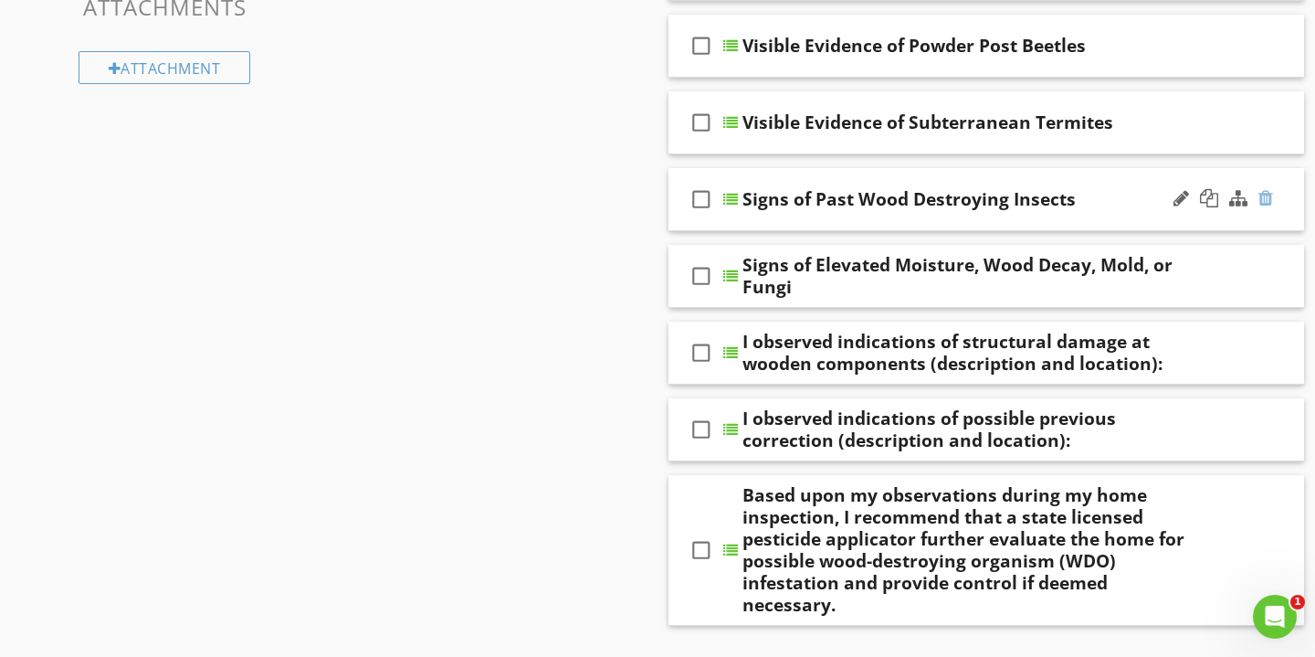
click at [1266, 195] on div at bounding box center [1266, 198] width 15 height 18
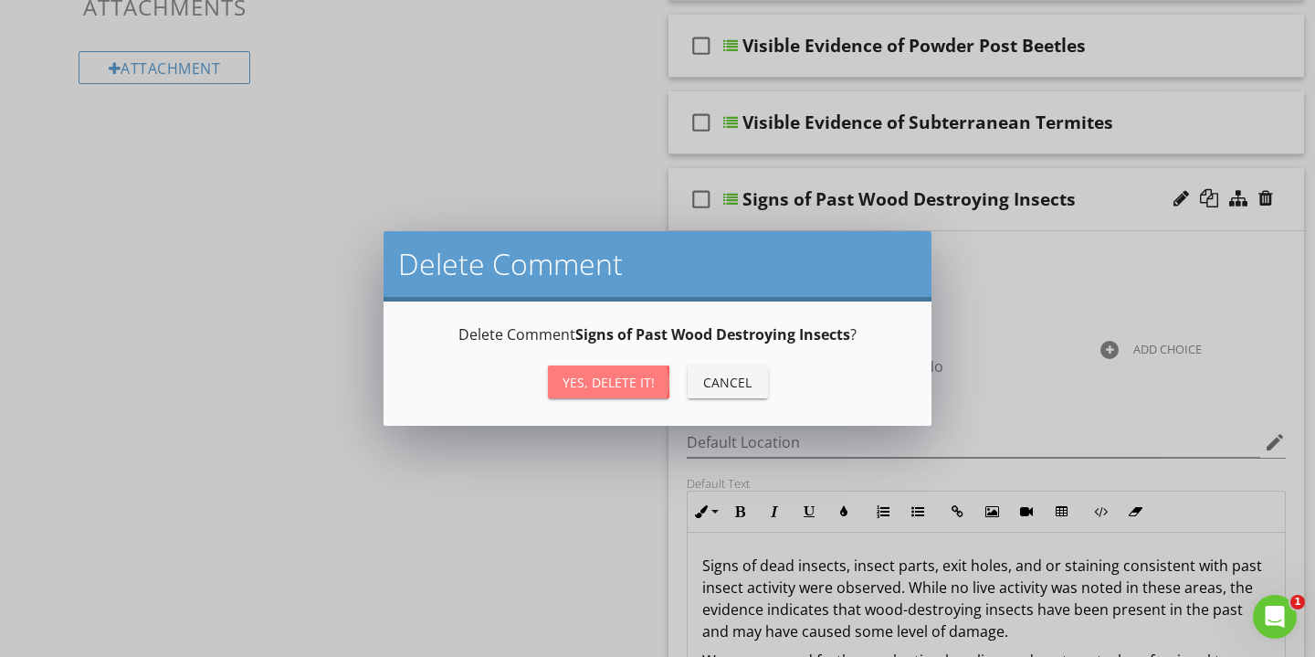
click at [600, 376] on div "Yes, Delete it!" at bounding box center [609, 382] width 92 height 19
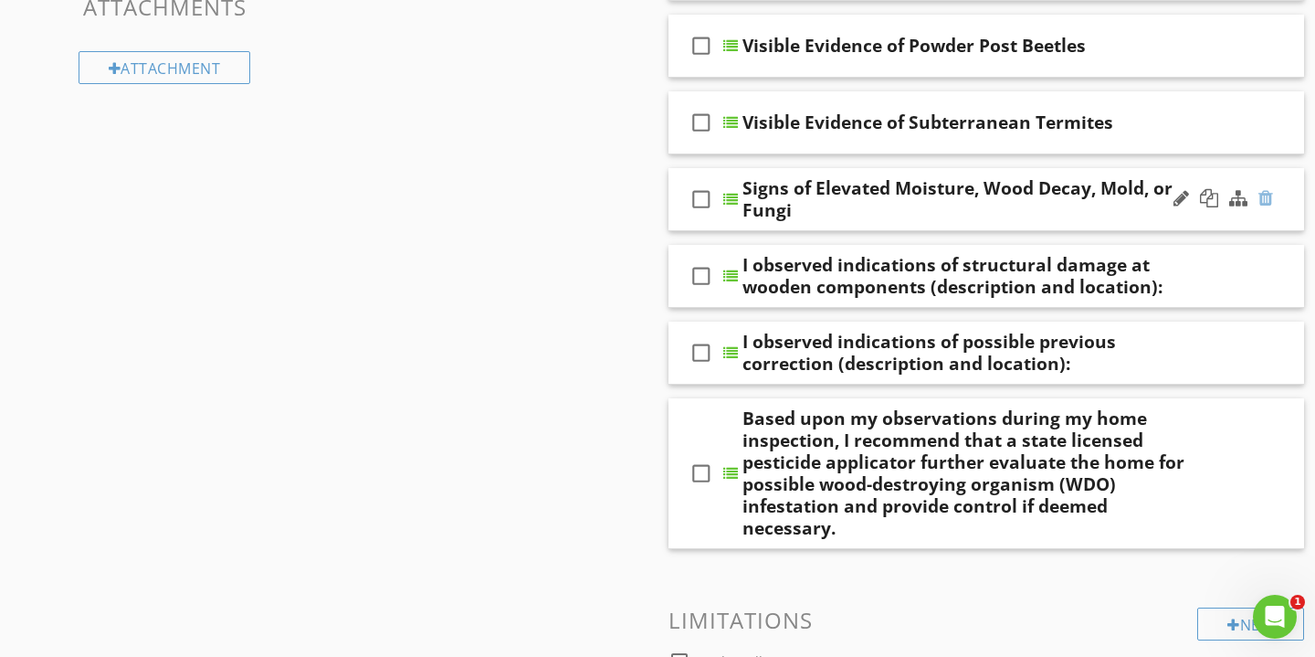
click at [1267, 195] on div at bounding box center [1266, 198] width 15 height 18
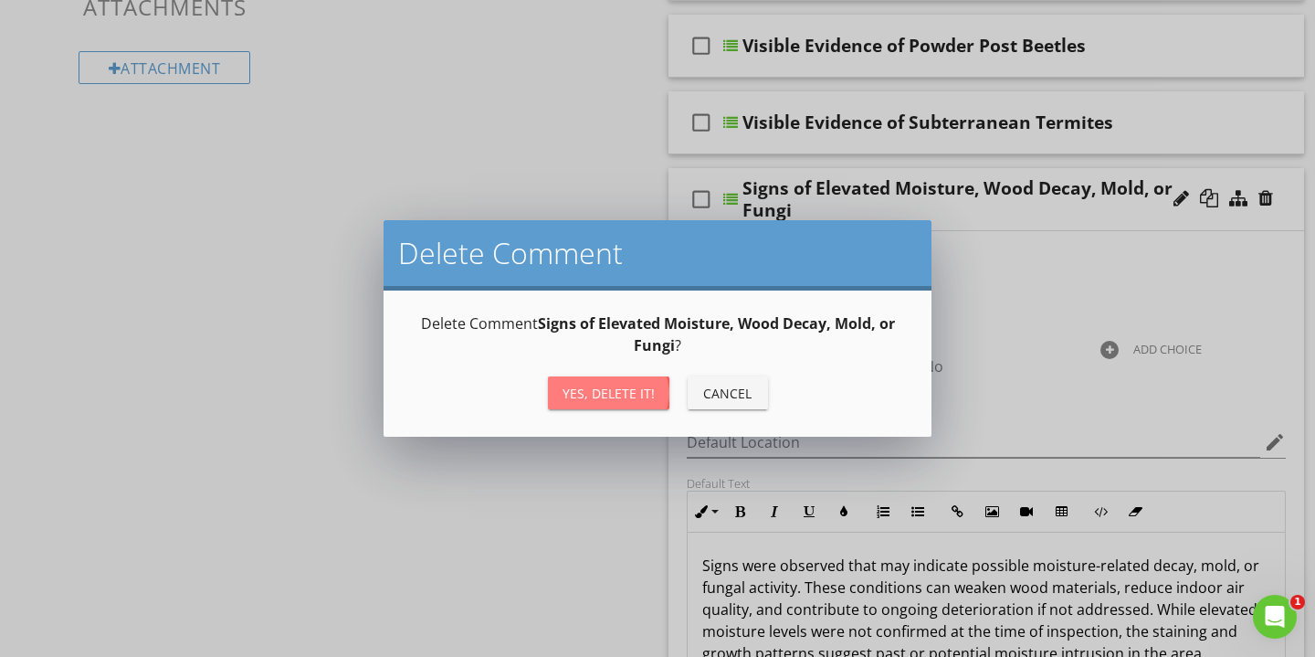
click at [594, 391] on div "Yes, Delete it!" at bounding box center [609, 393] width 92 height 19
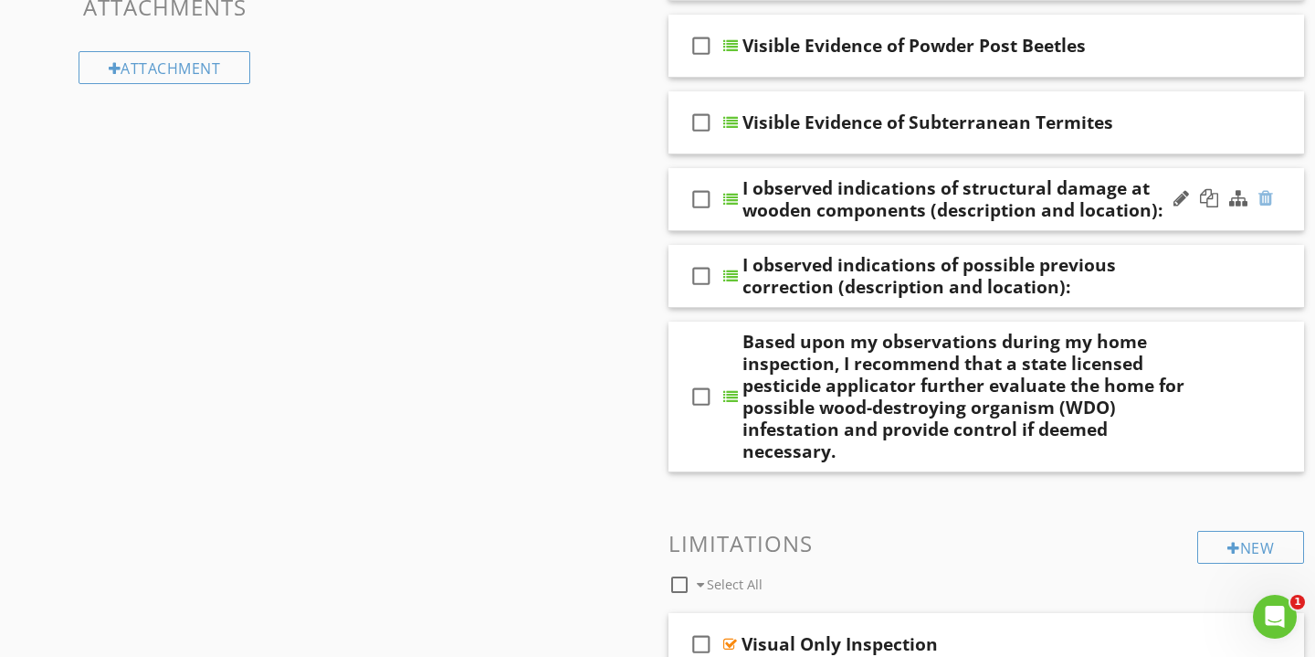
click at [1265, 195] on div at bounding box center [1266, 198] width 15 height 18
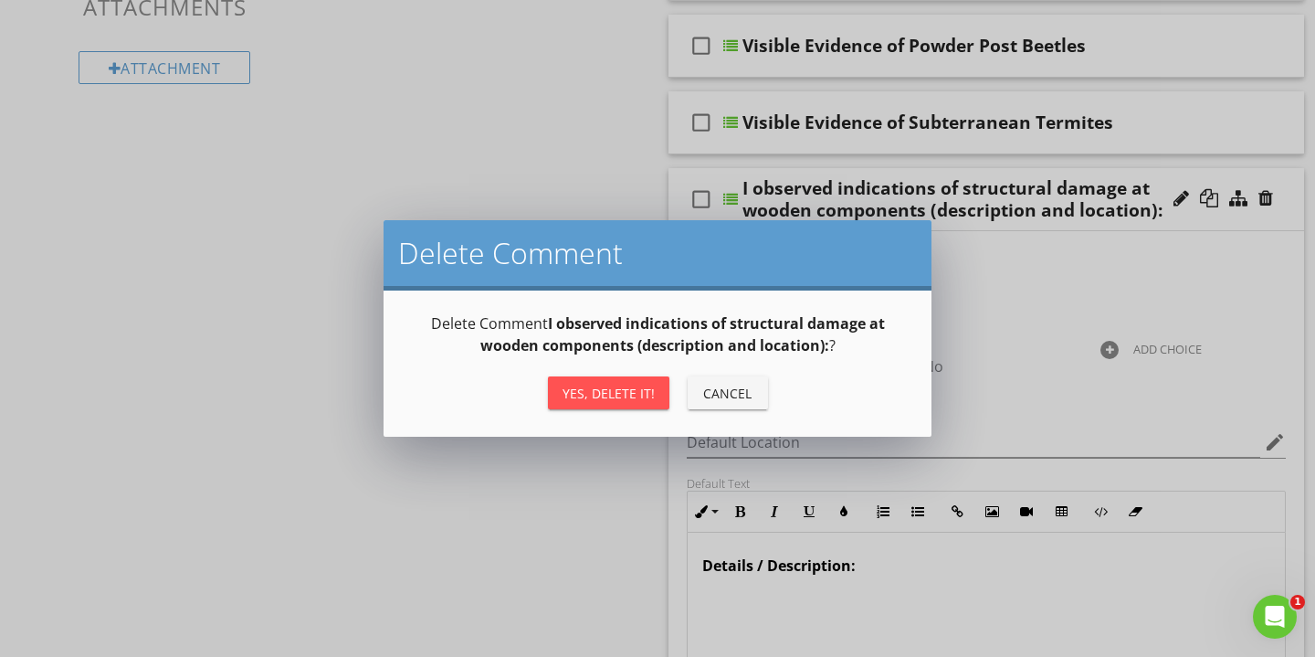
click at [633, 393] on div "Yes, Delete it!" at bounding box center [609, 393] width 92 height 19
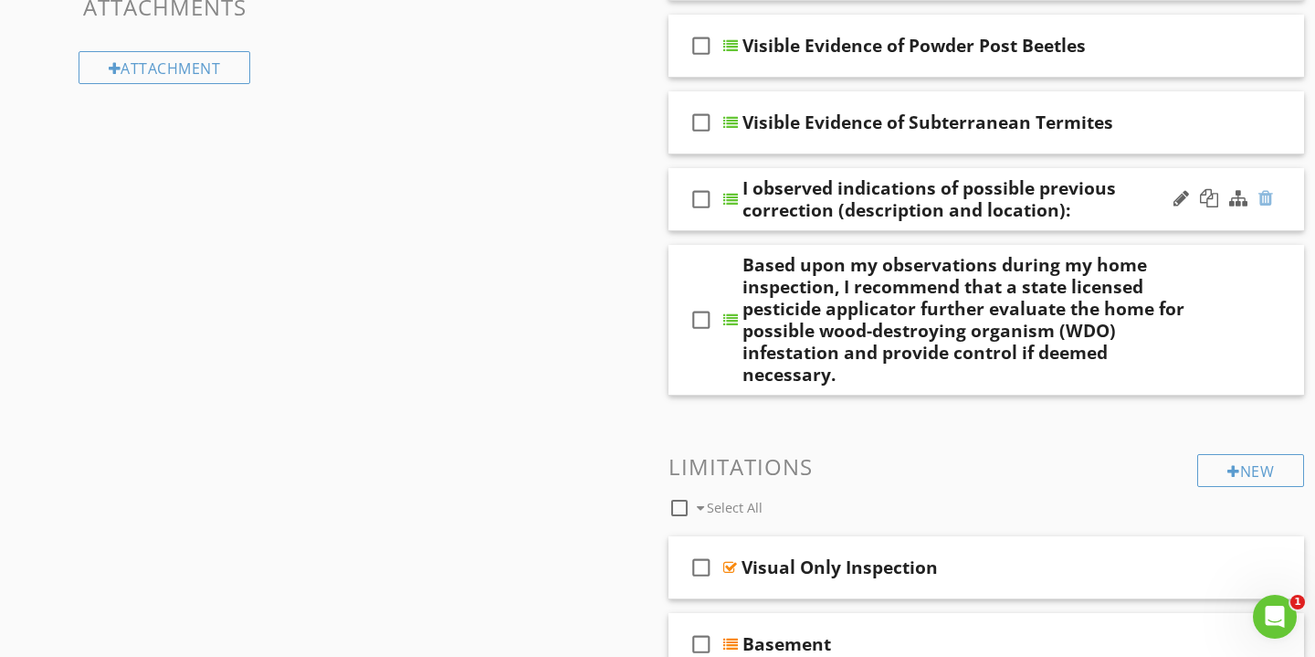
click at [1266, 199] on div at bounding box center [1266, 198] width 15 height 18
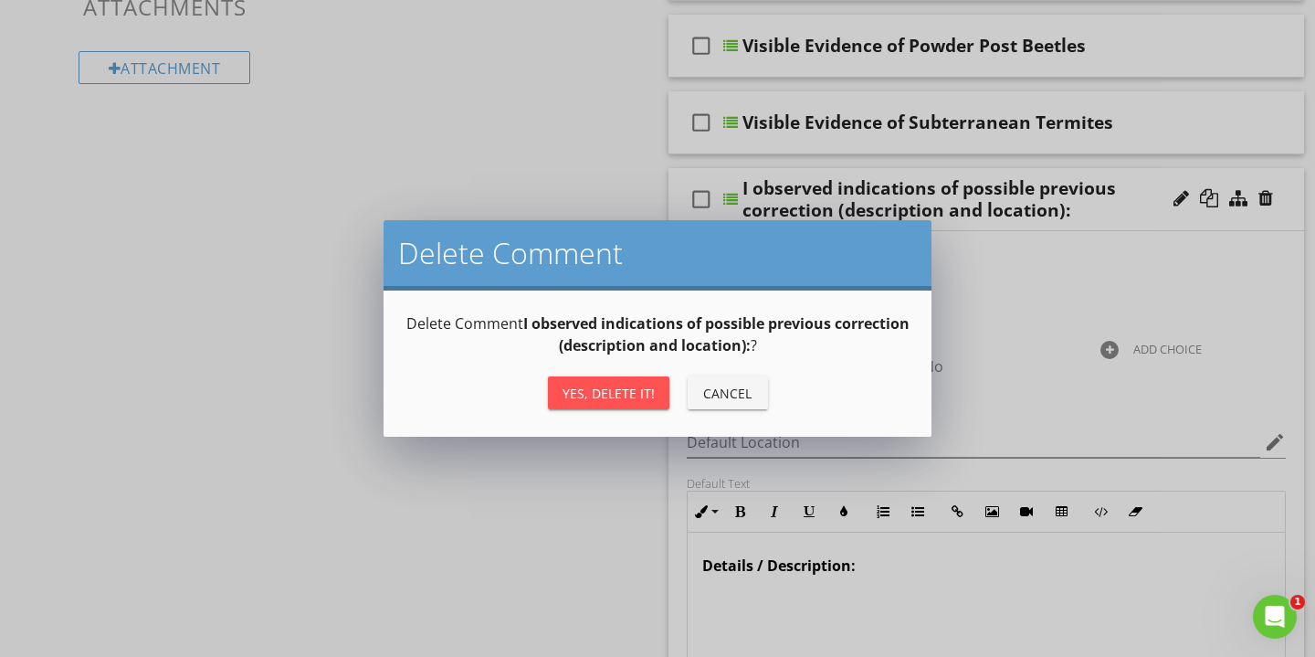
click at [628, 394] on div "Yes, Delete it!" at bounding box center [609, 393] width 92 height 19
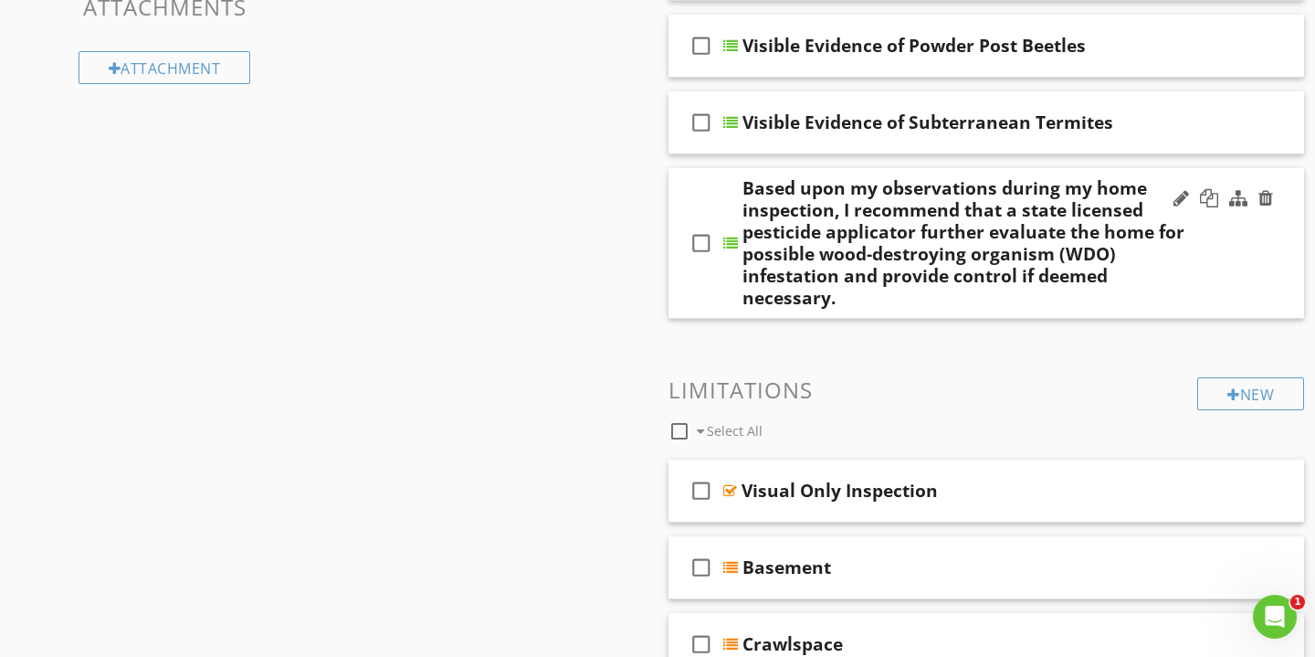
click at [1270, 185] on div at bounding box center [1223, 199] width 107 height 44
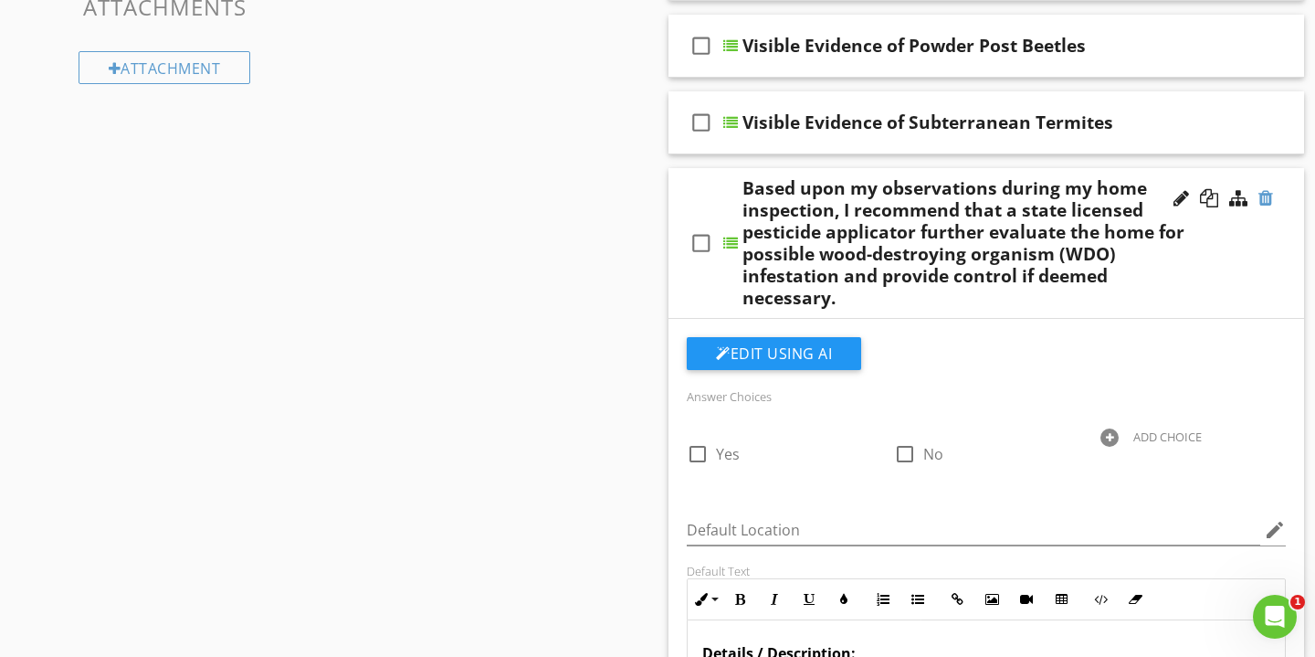
click at [1264, 202] on div at bounding box center [1266, 198] width 15 height 18
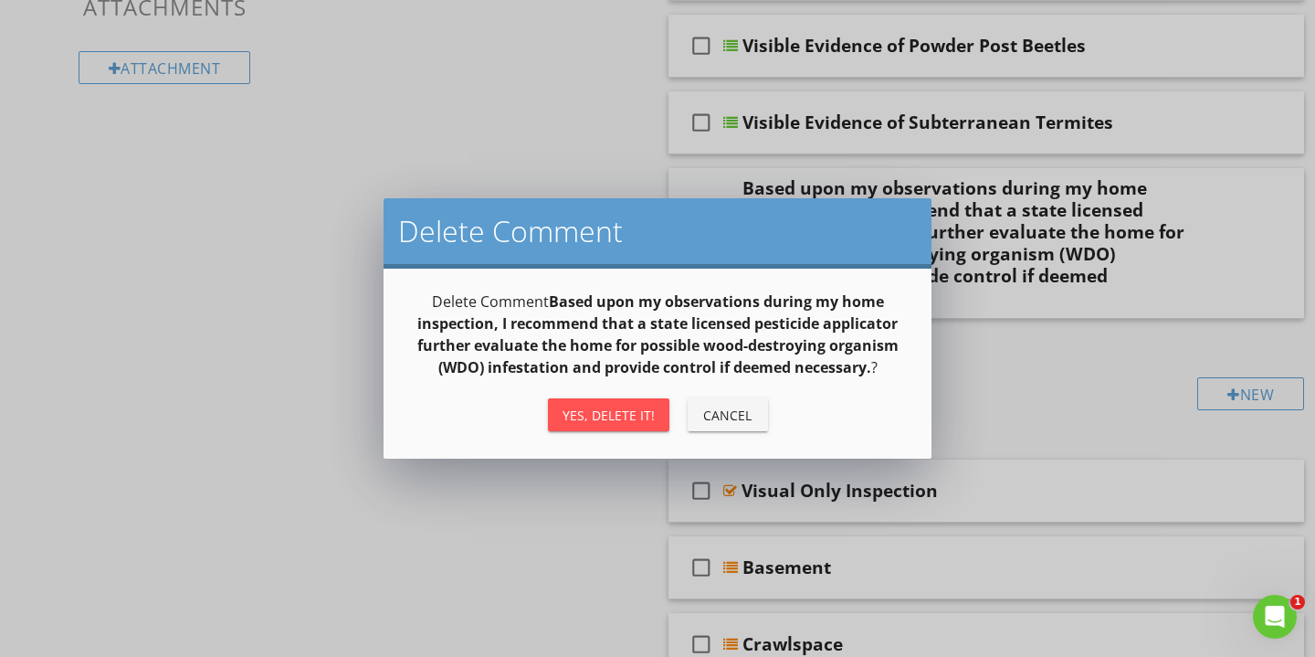
click at [626, 419] on div "Yes, Delete it!" at bounding box center [609, 415] width 92 height 19
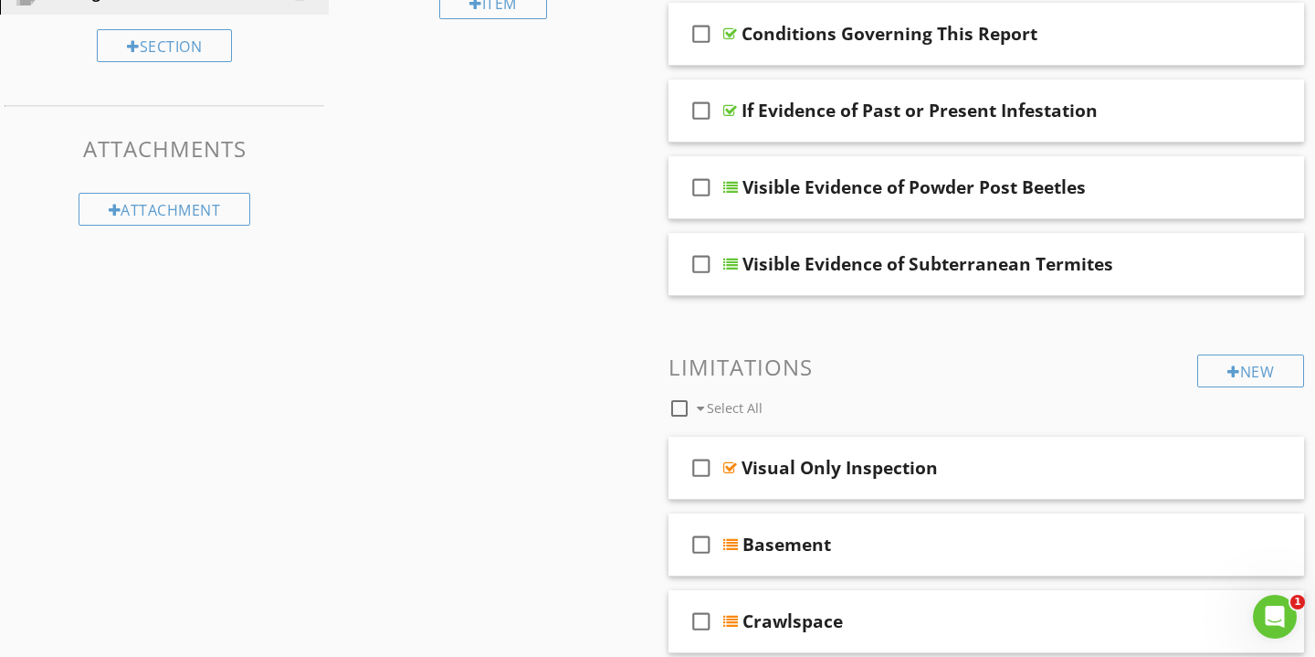
scroll to position [292, 0]
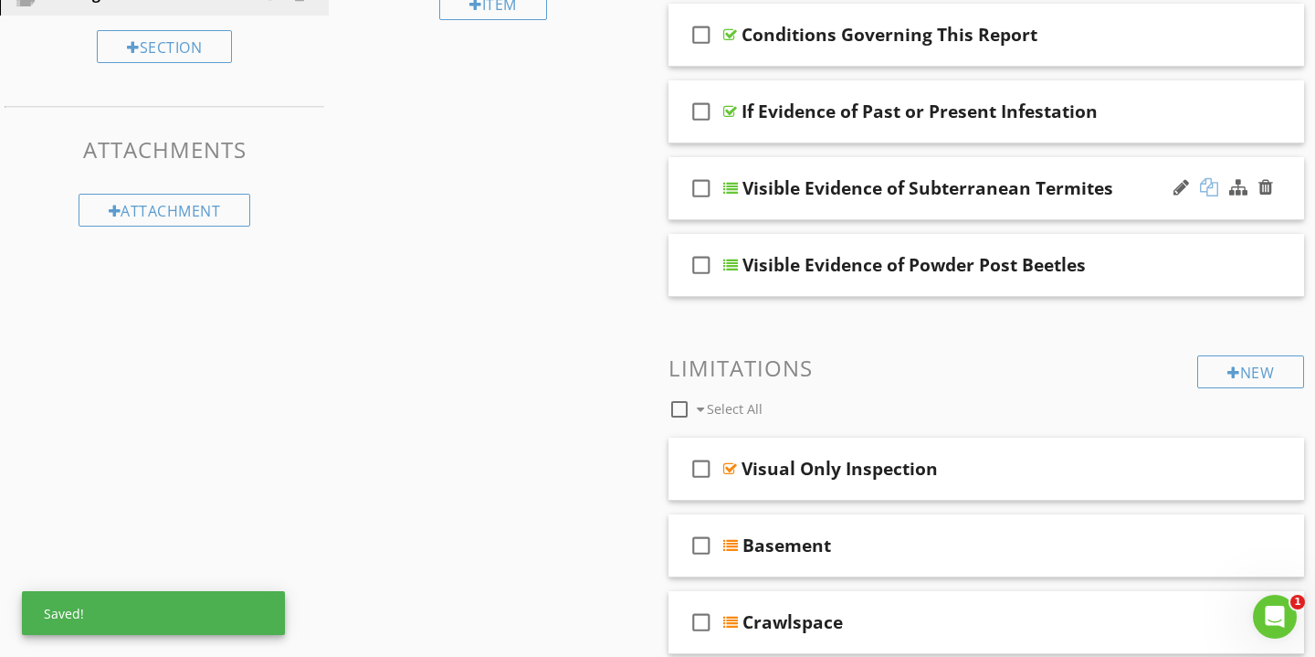
click at [1209, 188] on div at bounding box center [1209, 187] width 18 height 18
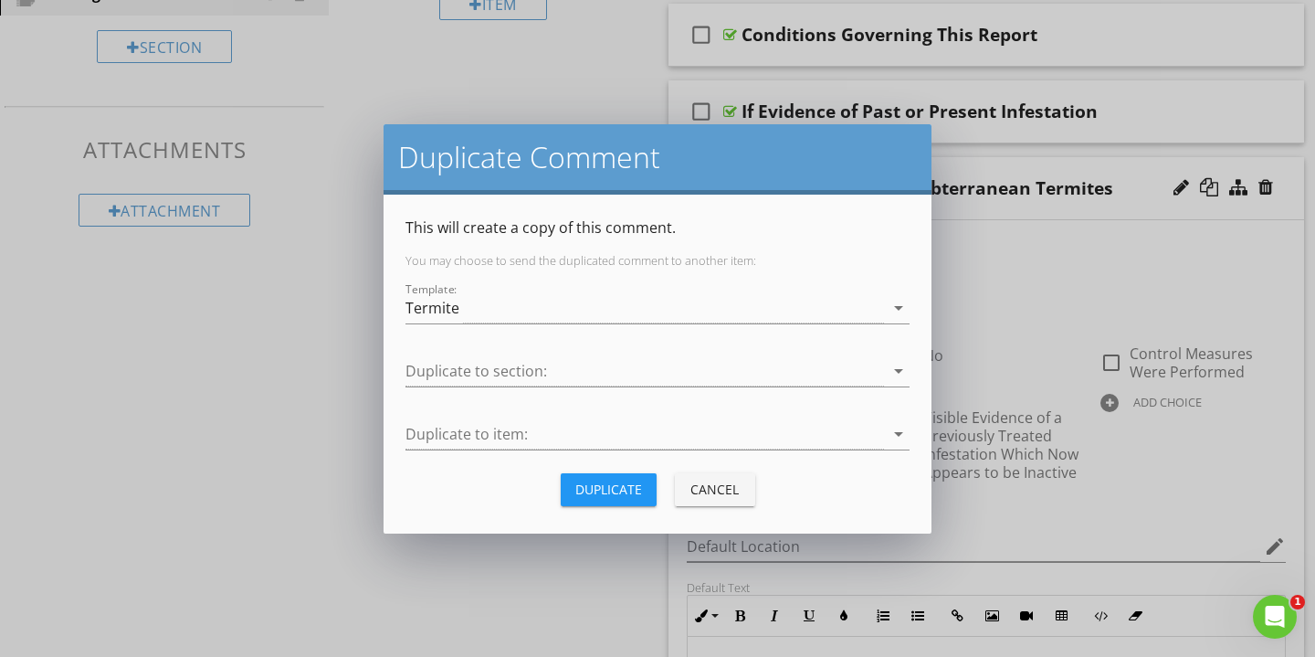
click at [623, 486] on div "Duplicate" at bounding box center [609, 489] width 67 height 19
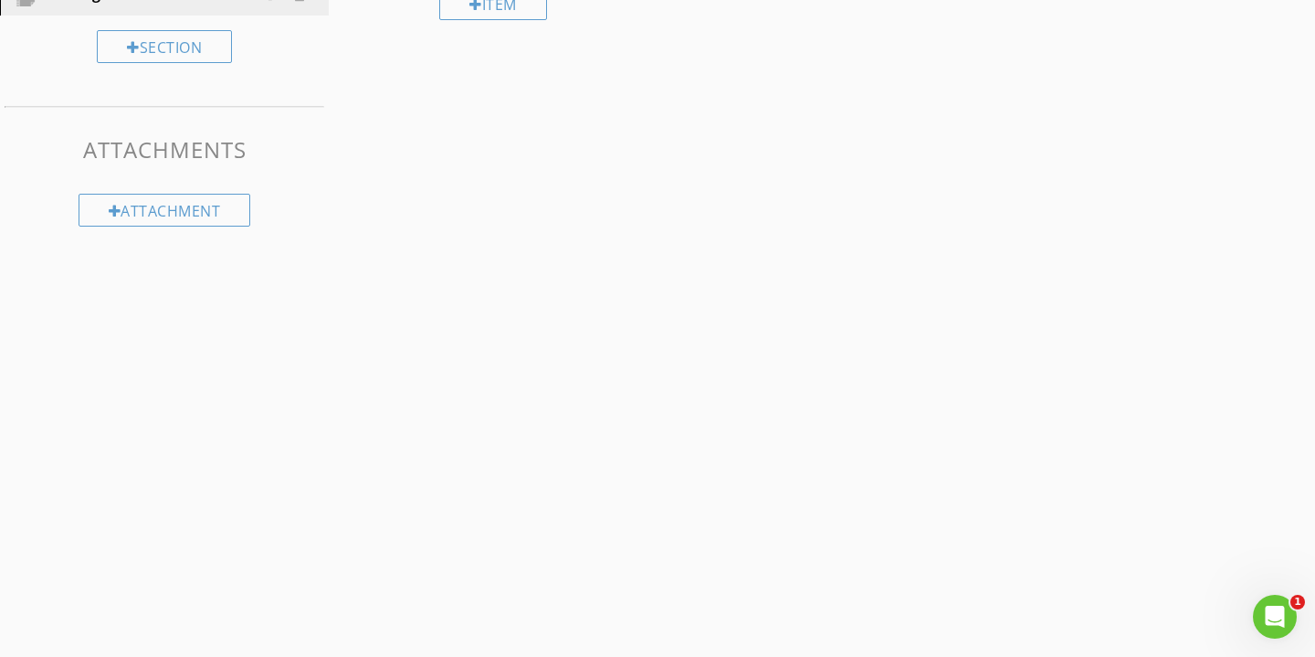
scroll to position [107, 0]
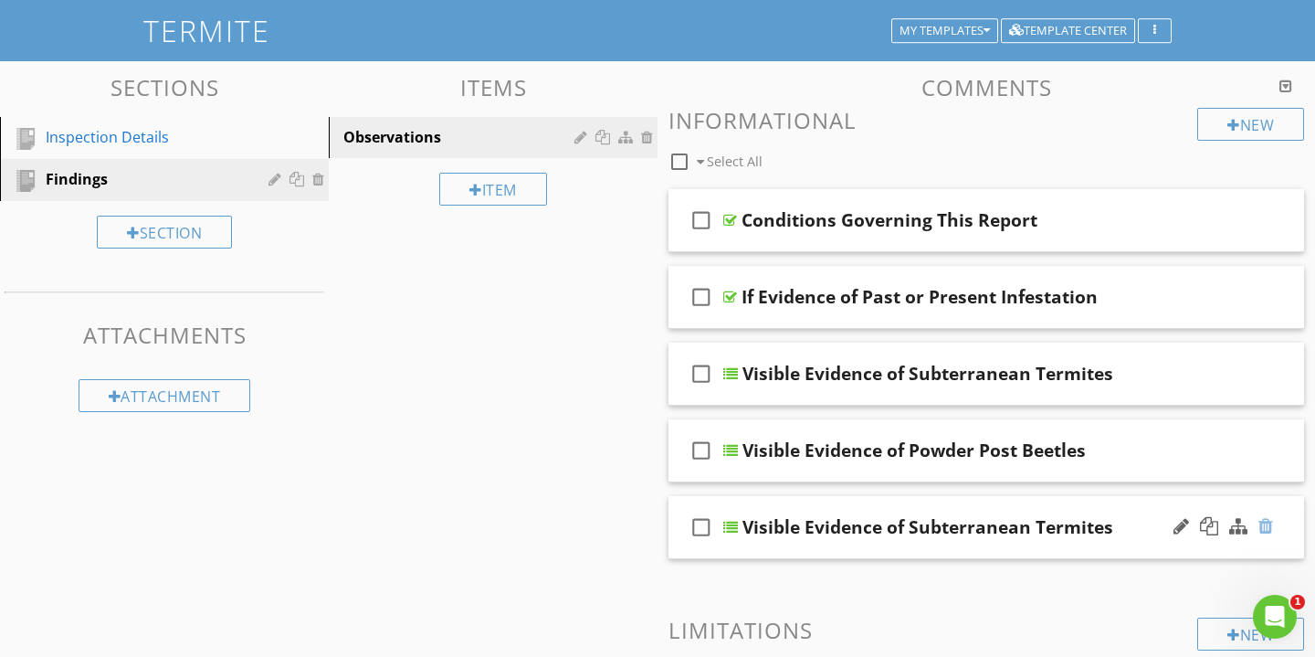
click at [1266, 523] on div at bounding box center [1266, 526] width 15 height 18
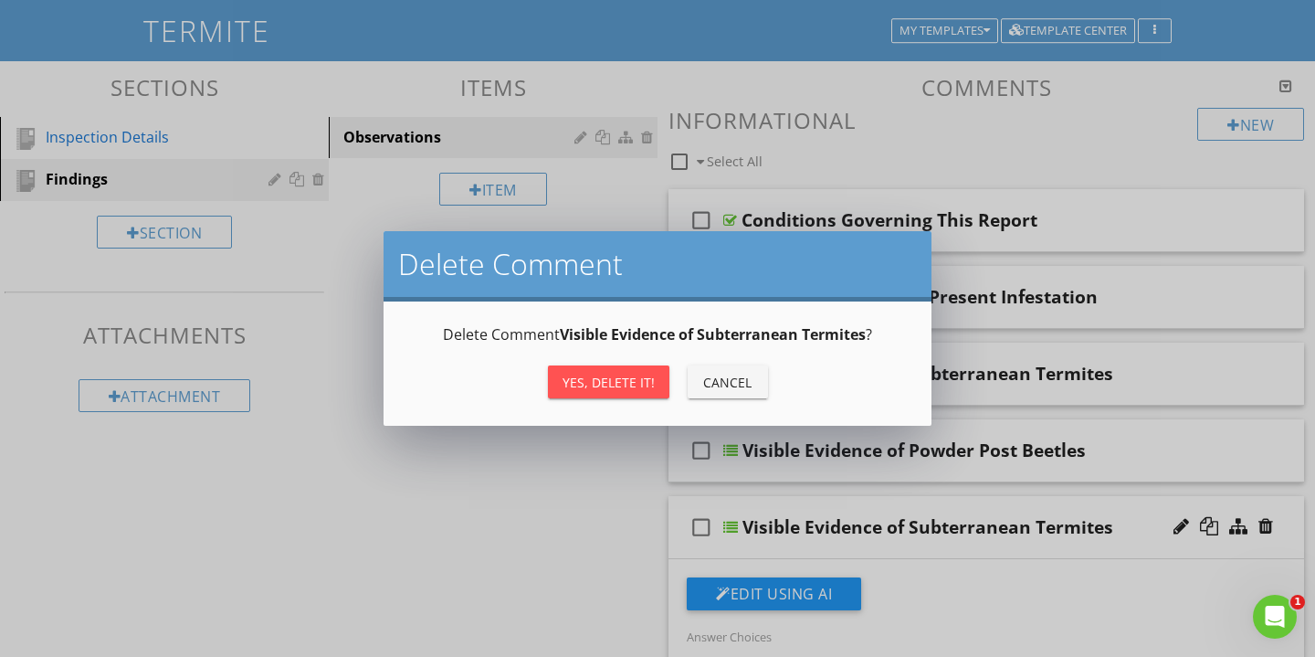
click at [648, 376] on div "Yes, Delete it!" at bounding box center [609, 382] width 92 height 19
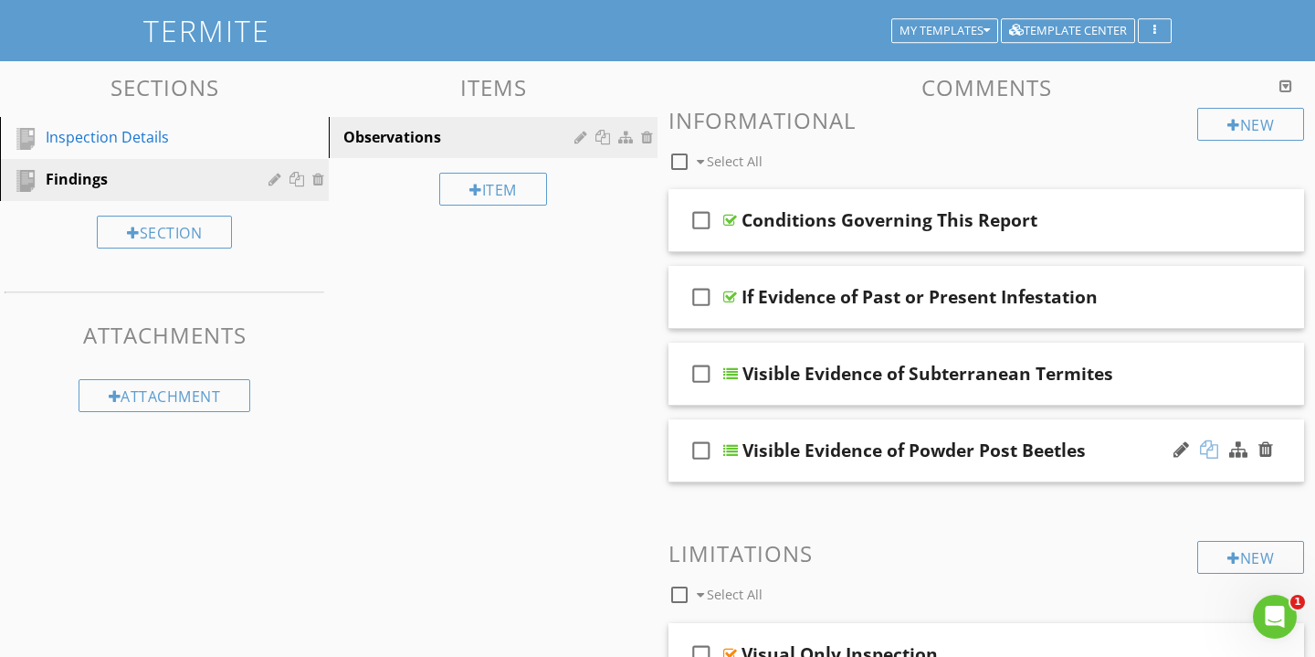
click at [1217, 450] on div at bounding box center [1209, 449] width 18 height 18
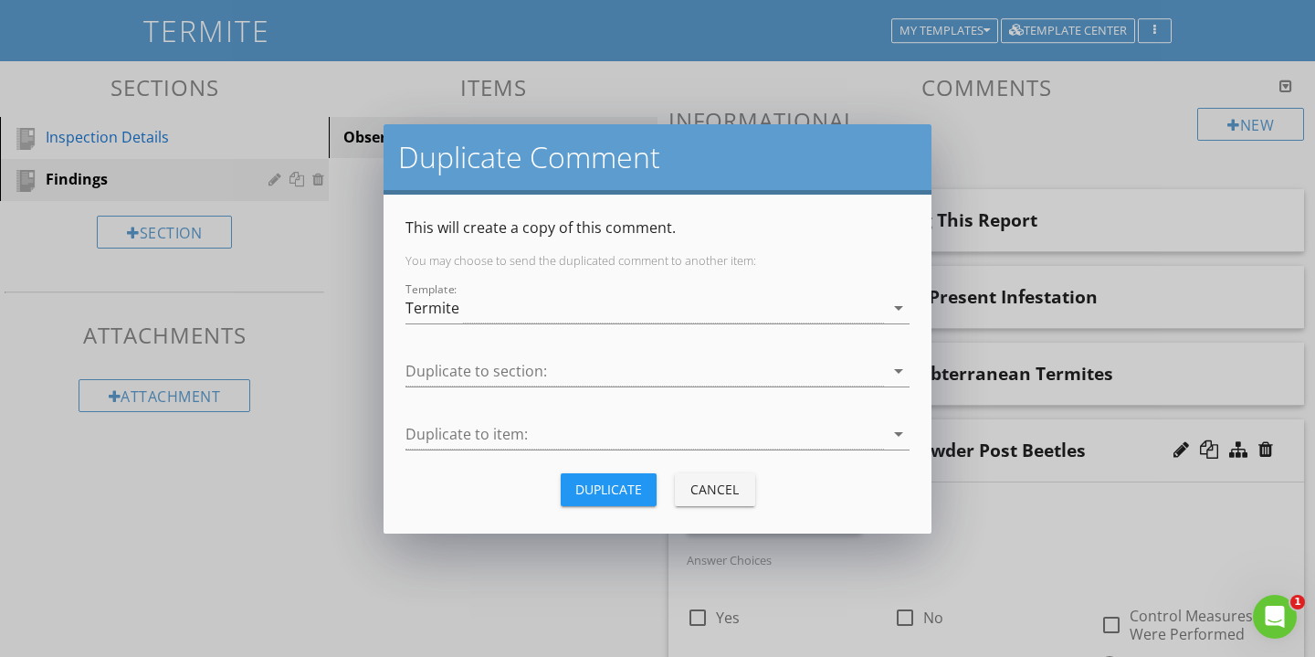
click at [634, 480] on div "Duplicate" at bounding box center [609, 489] width 67 height 19
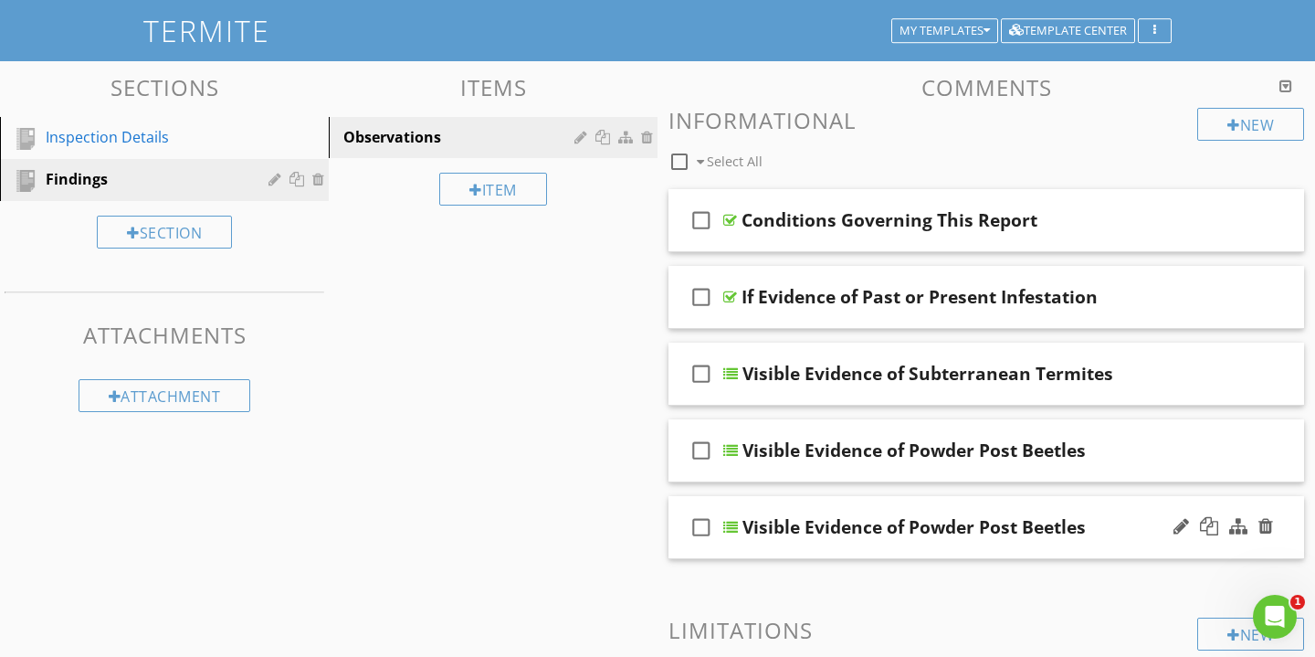
click at [1036, 523] on div "Visible Evidence of Powder Post Beetles" at bounding box center [914, 527] width 343 height 22
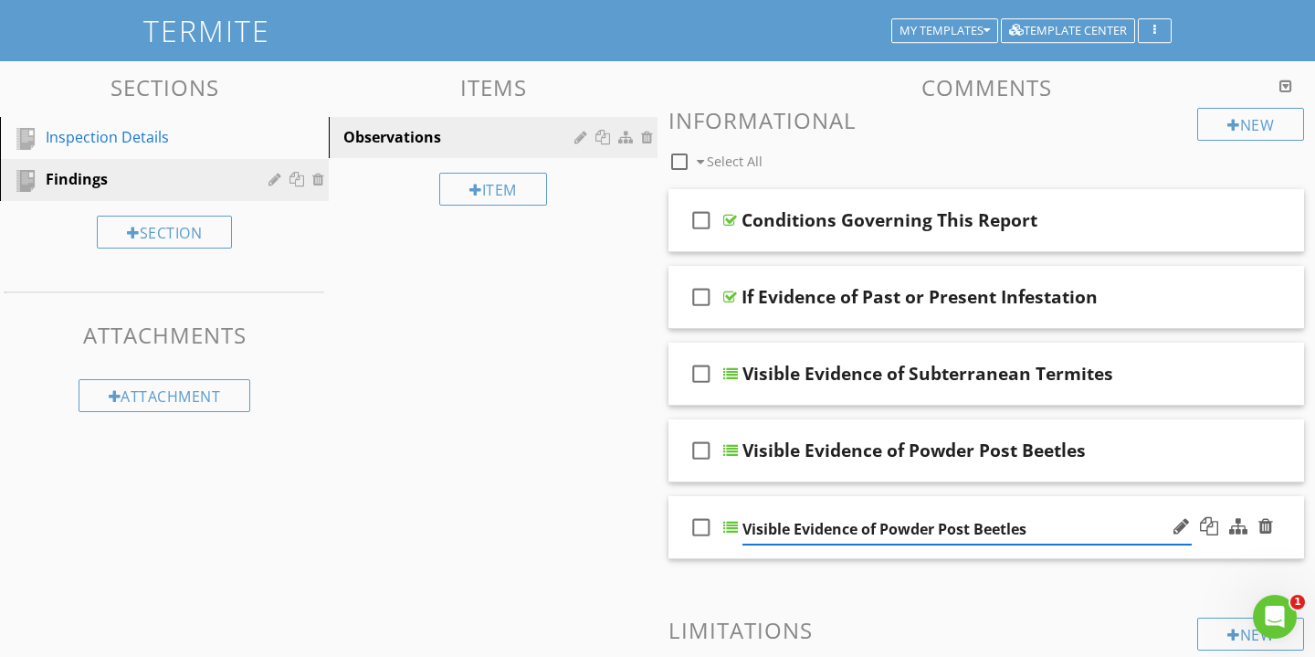
click at [1019, 529] on input "Visible Evidence of Powder Post Beetles" at bounding box center [967, 529] width 449 height 30
click at [898, 526] on input "Visible Evidence of Powder Post Beetles" at bounding box center [967, 529] width 449 height 30
drag, startPoint x: 898, startPoint y: 526, endPoint x: 1030, endPoint y: 527, distance: 131.6
click at [1030, 527] on input "Visible Evidence of Powder Post Beetles" at bounding box center [967, 529] width 449 height 30
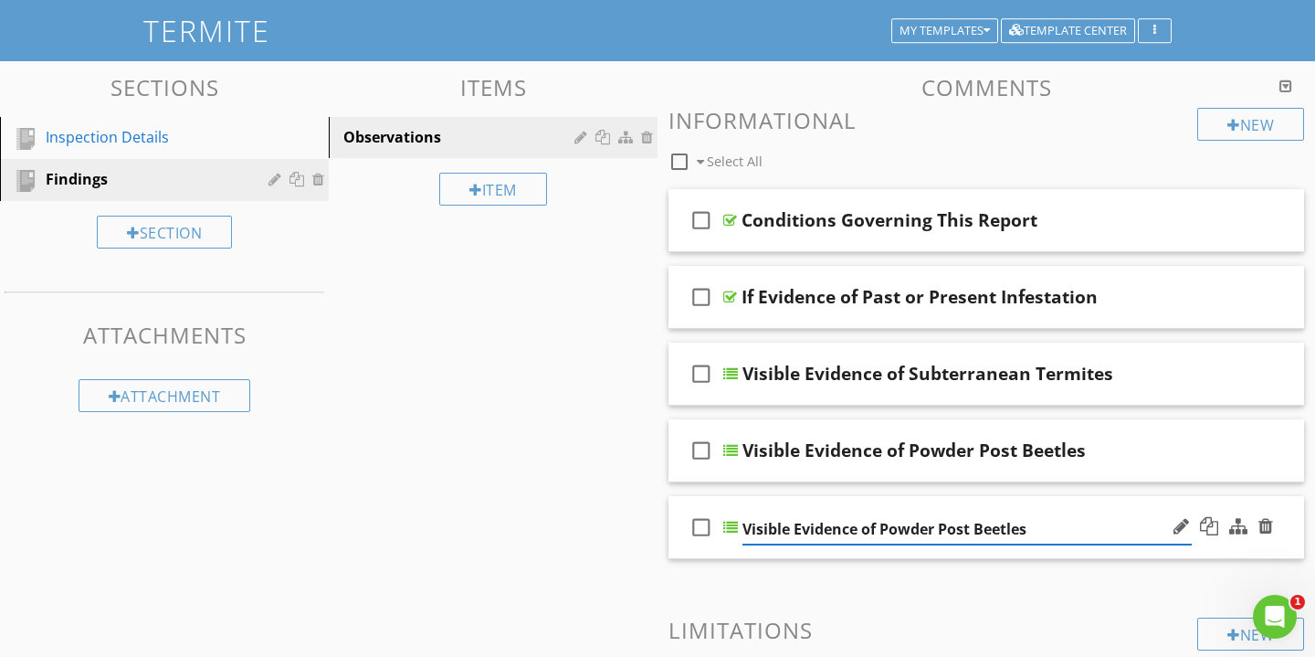
paste input "Old House Borer"
type input "Visible Evidence of Old House Borers"
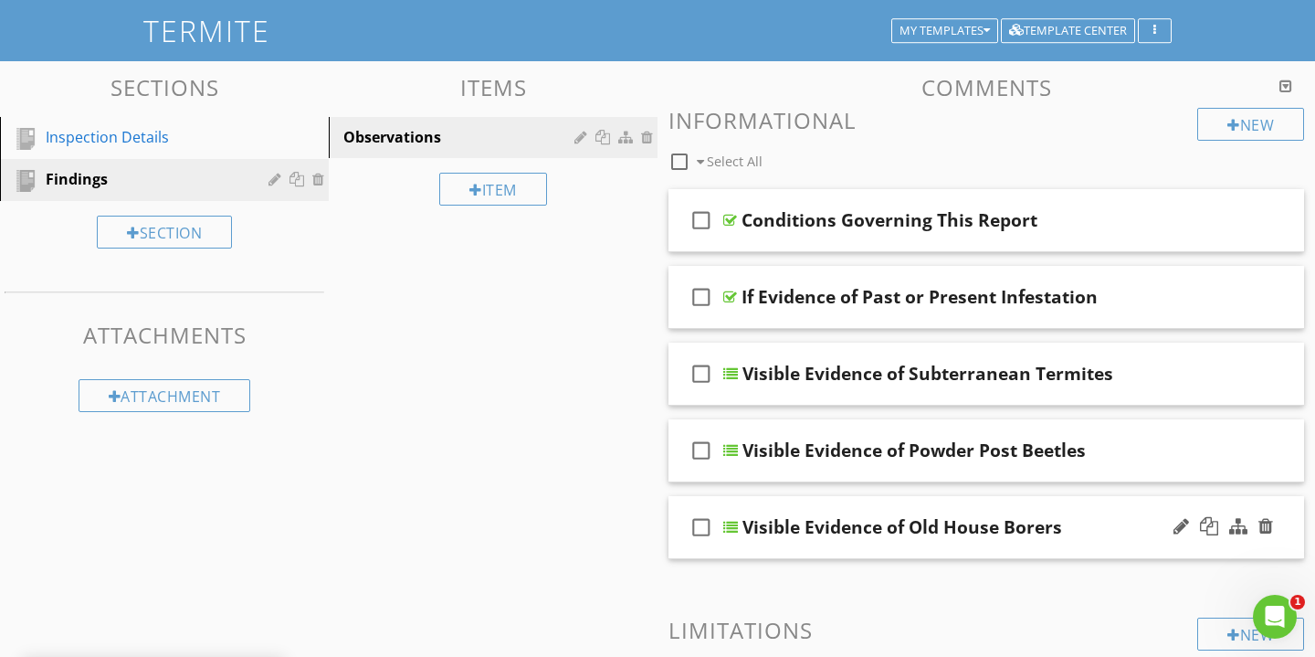
click at [1119, 521] on div "Visible Evidence of Old House Borers" at bounding box center [967, 527] width 449 height 22
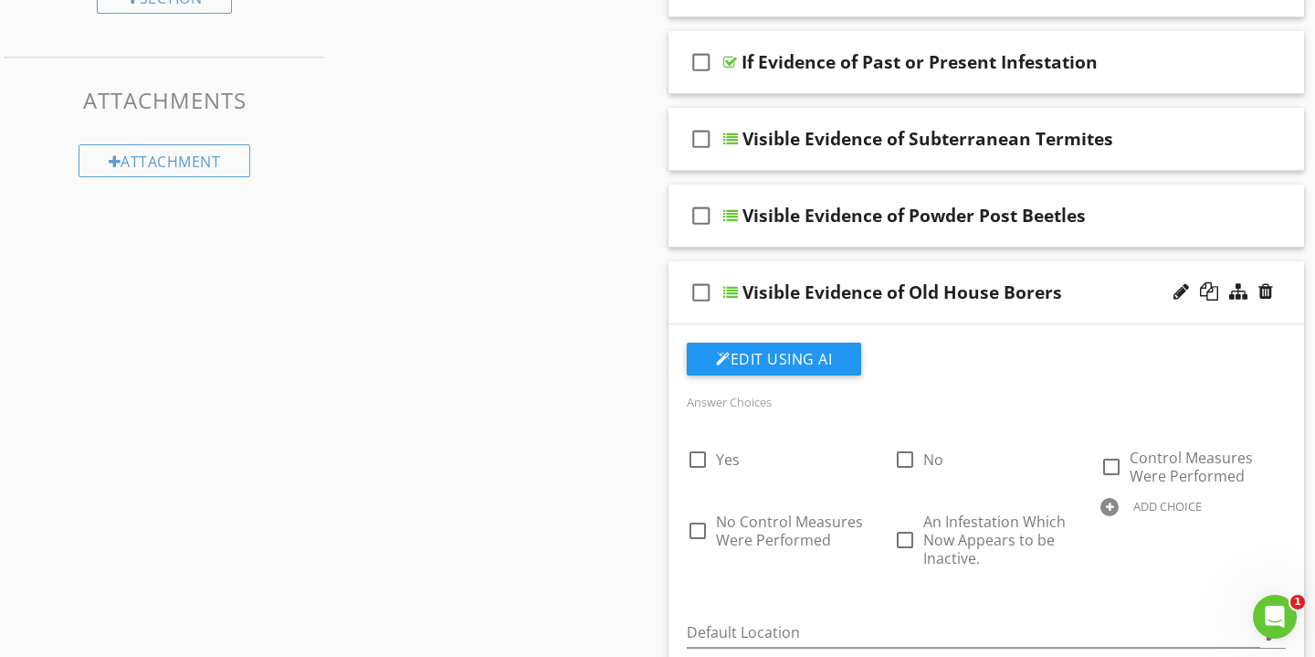
scroll to position [354, 0]
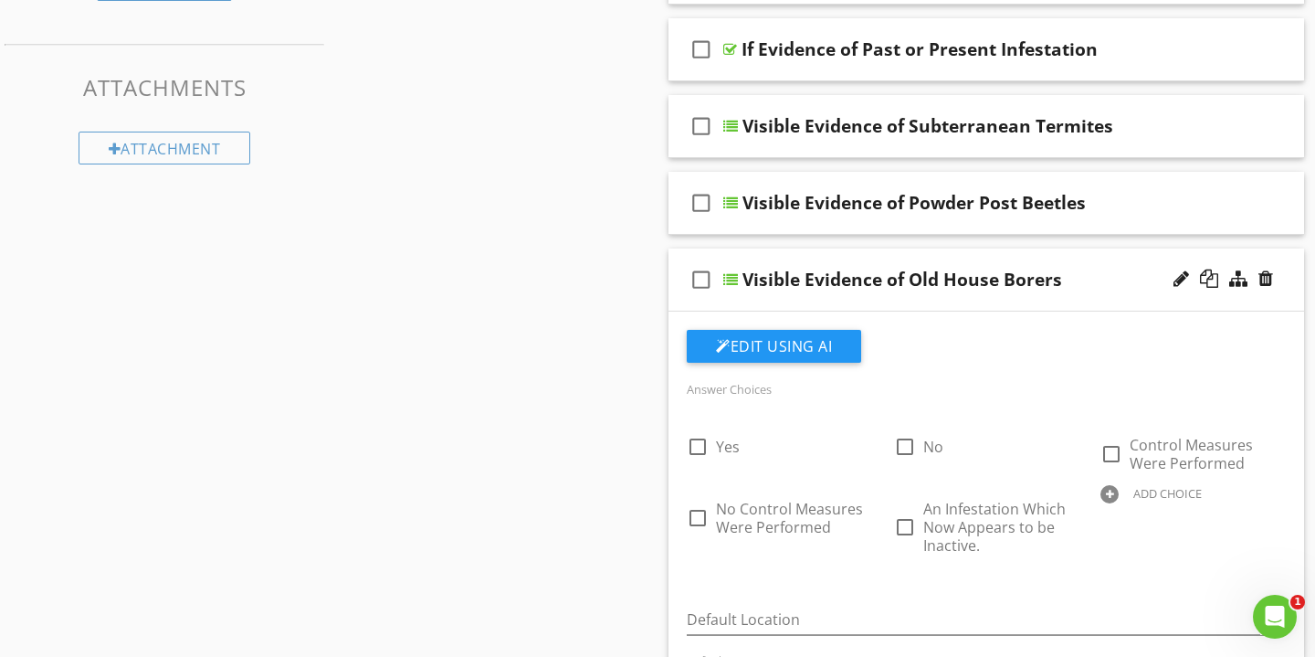
click at [1097, 276] on div "Visible Evidence of Old House Borers" at bounding box center [967, 280] width 449 height 22
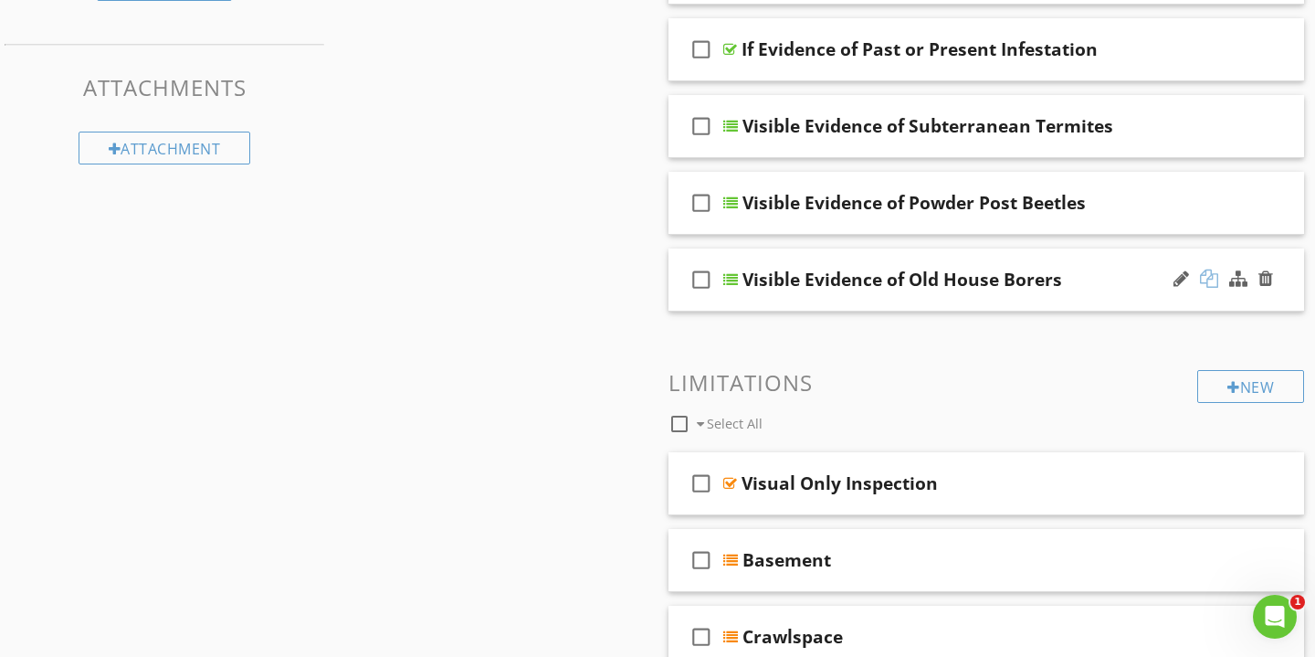
click at [1210, 276] on div at bounding box center [1209, 278] width 18 height 18
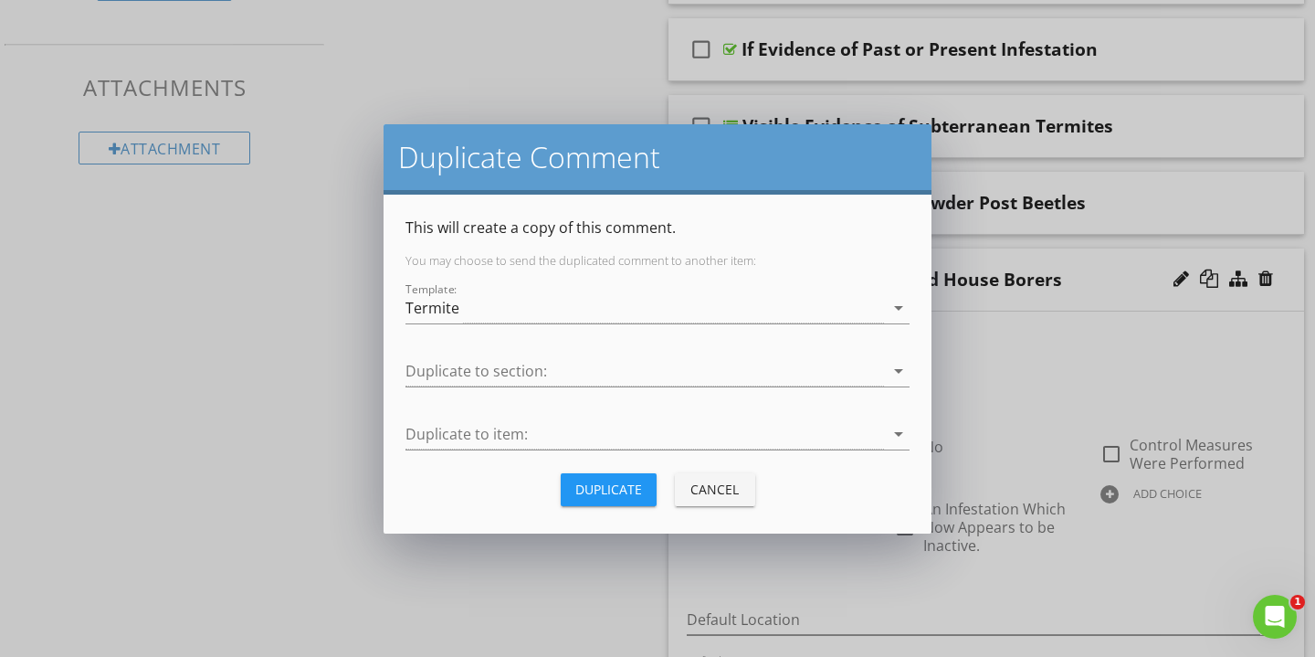
click at [627, 479] on button "Duplicate" at bounding box center [609, 489] width 96 height 33
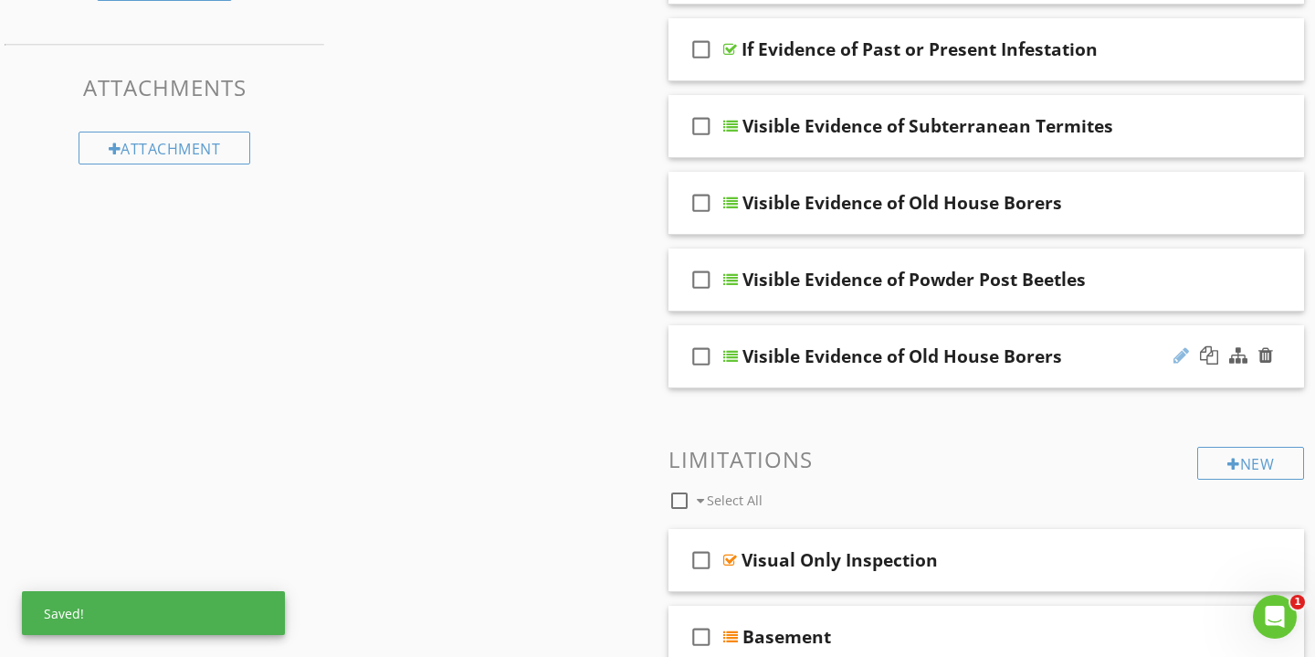
click at [1176, 358] on div at bounding box center [1182, 355] width 16 height 18
click at [894, 361] on input "Visible Evidence of Old House Borers" at bounding box center [967, 358] width 449 height 30
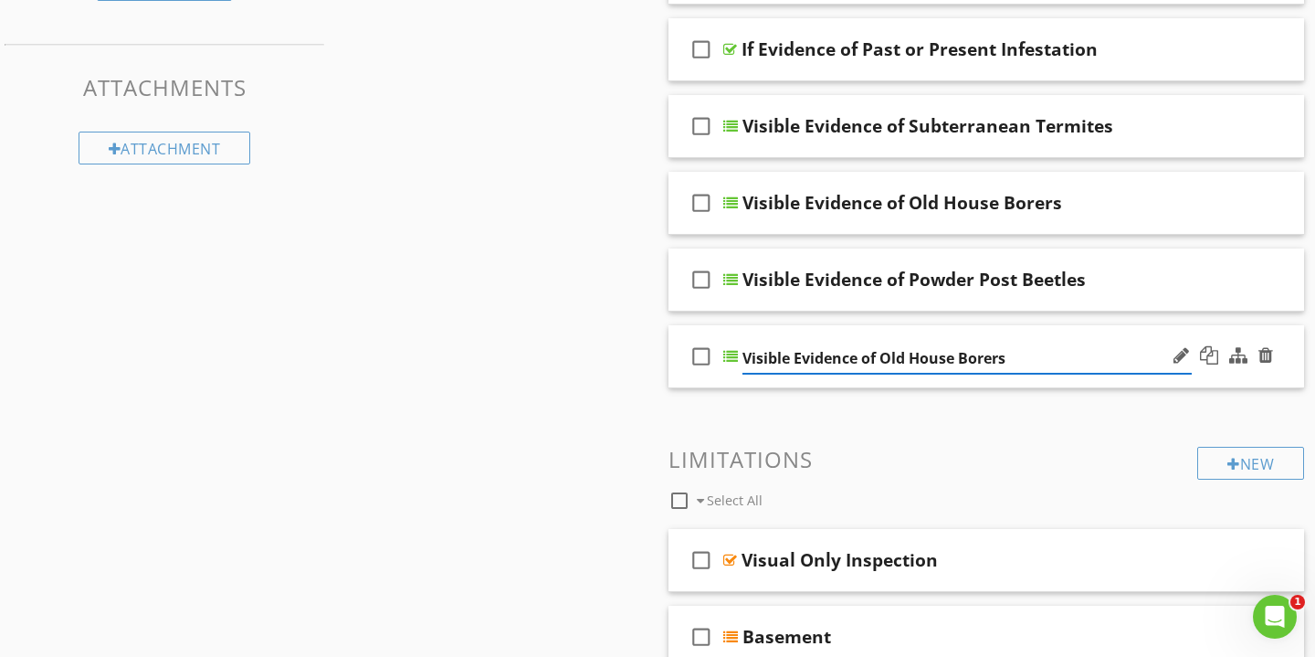
drag, startPoint x: 894, startPoint y: 361, endPoint x: 1032, endPoint y: 356, distance: 138.0
click at [1032, 356] on input "Visible Evidence of Old House Borers" at bounding box center [967, 358] width 449 height 30
paste input "th"
type input "Visible Evidence of Other (WDO)"
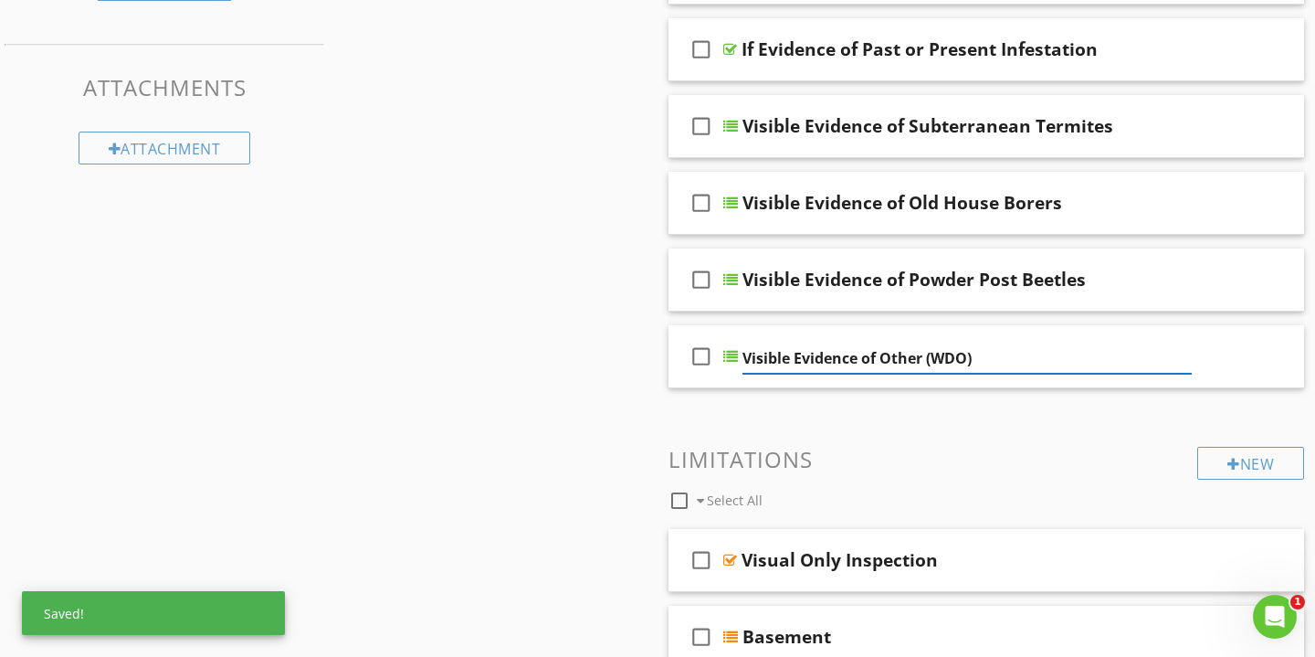
click at [636, 394] on div "Sections Inspection Details Findings Section Attachments Attachment Items Obser…" at bounding box center [657, 577] width 1315 height 1526
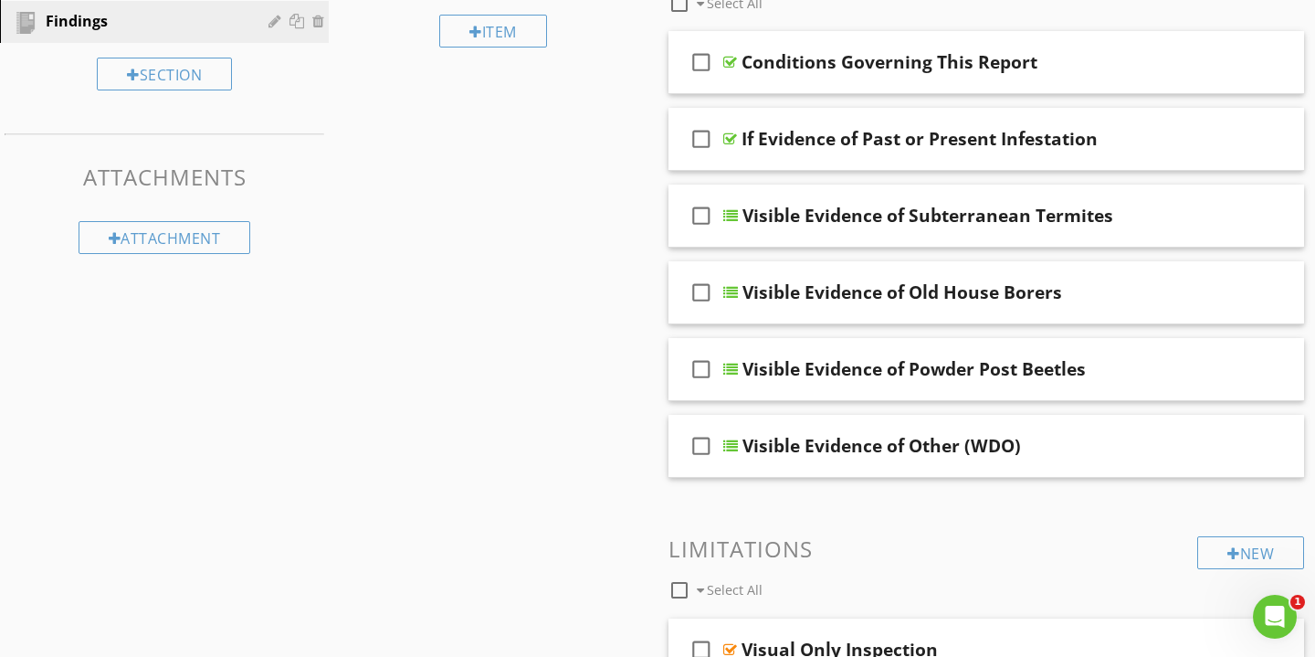
scroll to position [261, 0]
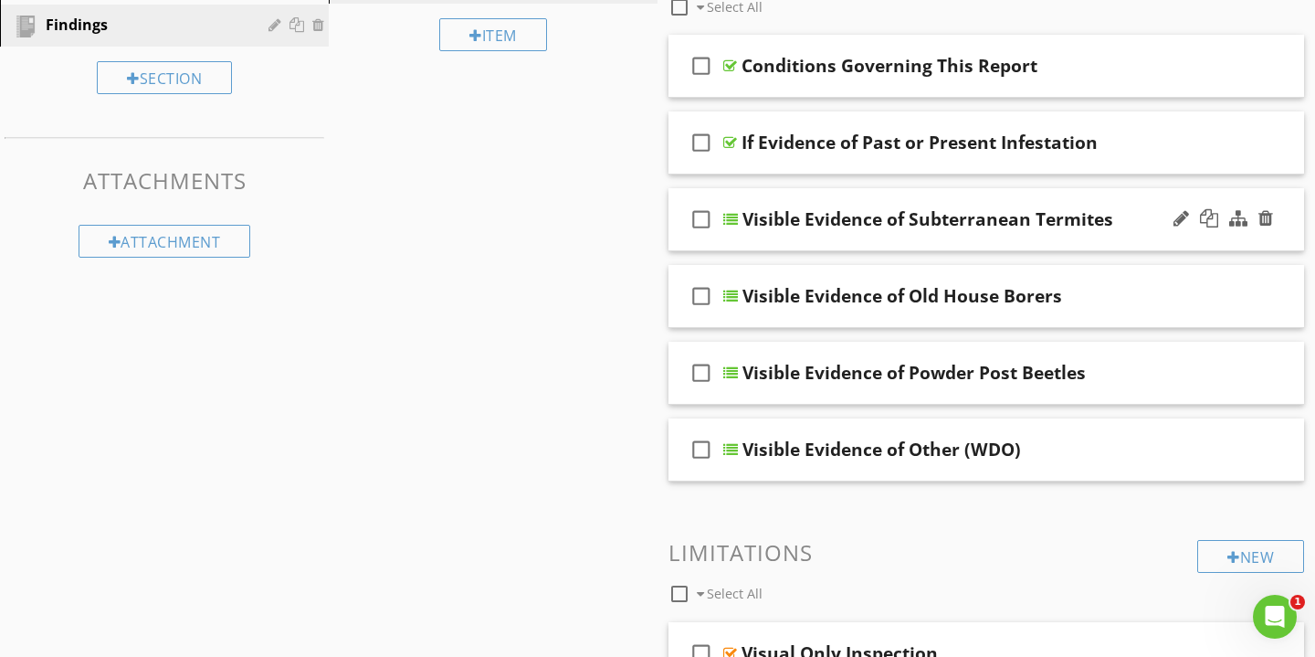
click at [1116, 211] on div "Visible Evidence of Subterranean Termites" at bounding box center [967, 219] width 449 height 22
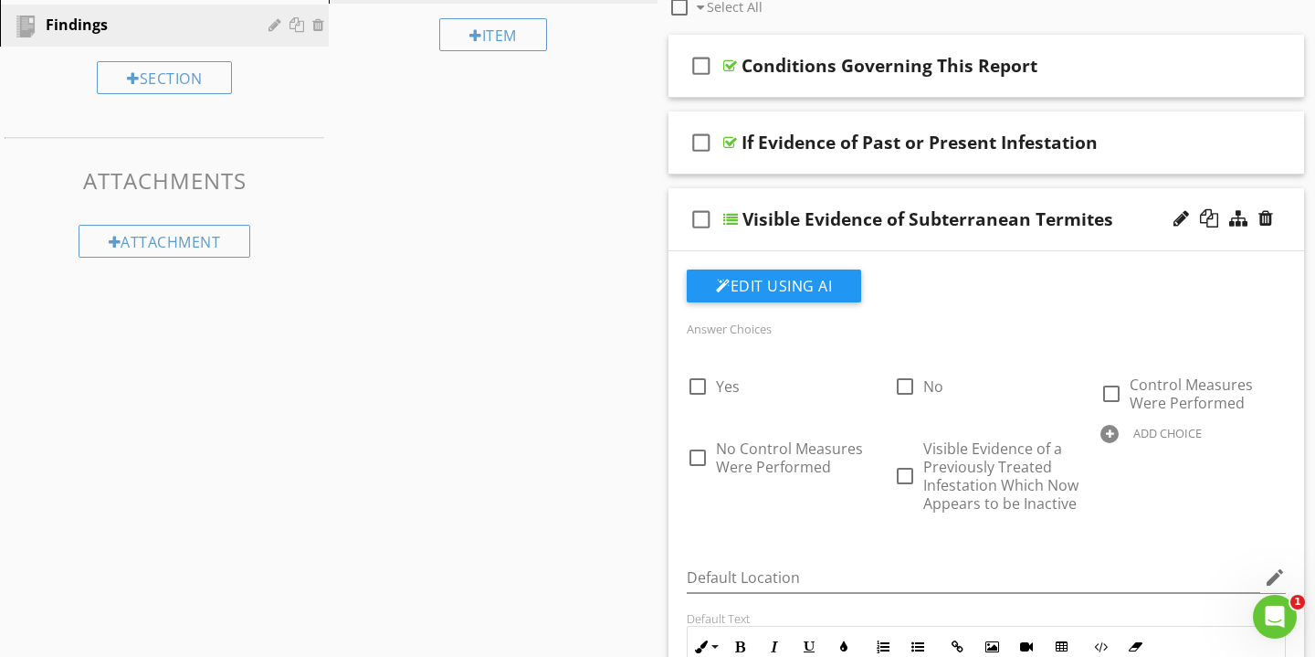
click at [1137, 210] on div "Visible Evidence of Subterranean Termites" at bounding box center [967, 219] width 449 height 22
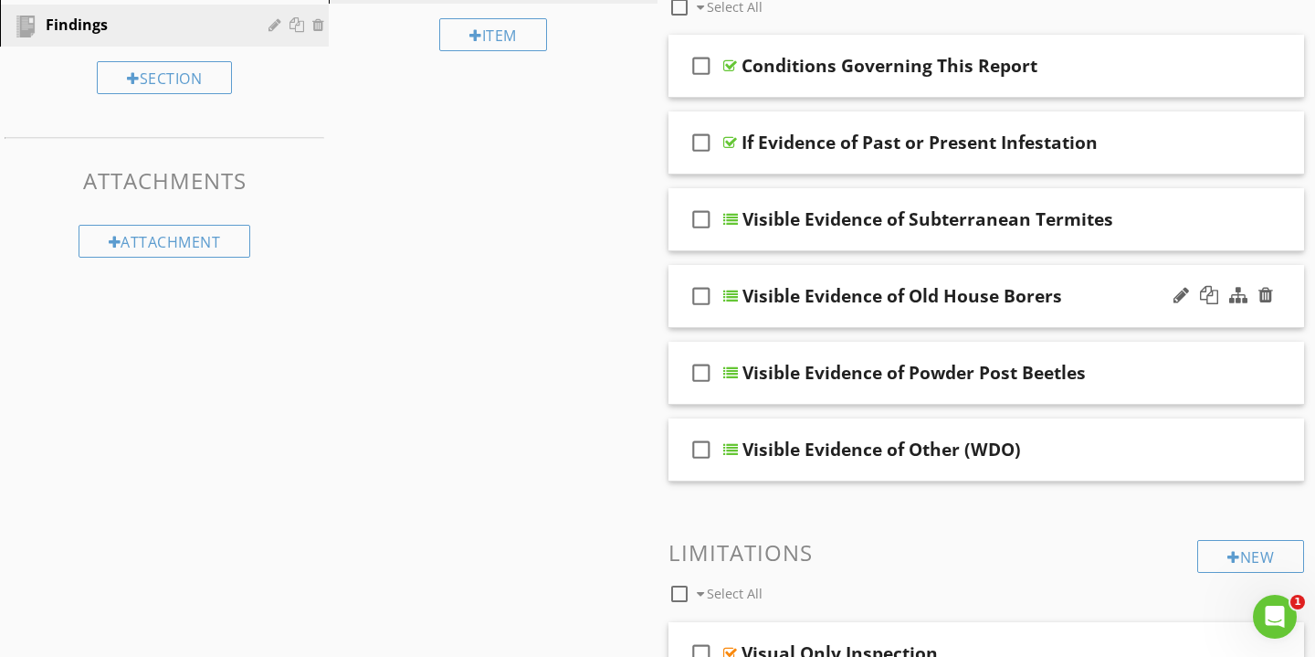
click at [1062, 285] on div "Visible Evidence of Old House Borers" at bounding box center [967, 296] width 449 height 22
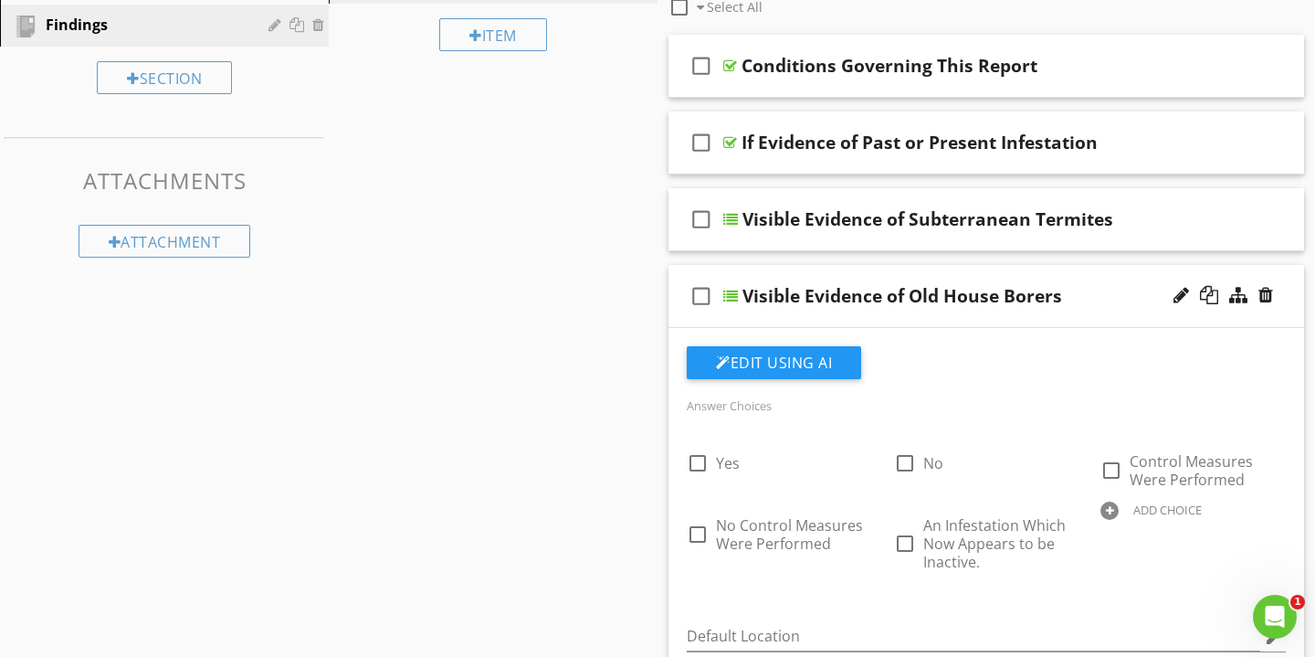
click at [1108, 285] on div "Visible Evidence of Old House Borers" at bounding box center [967, 296] width 449 height 22
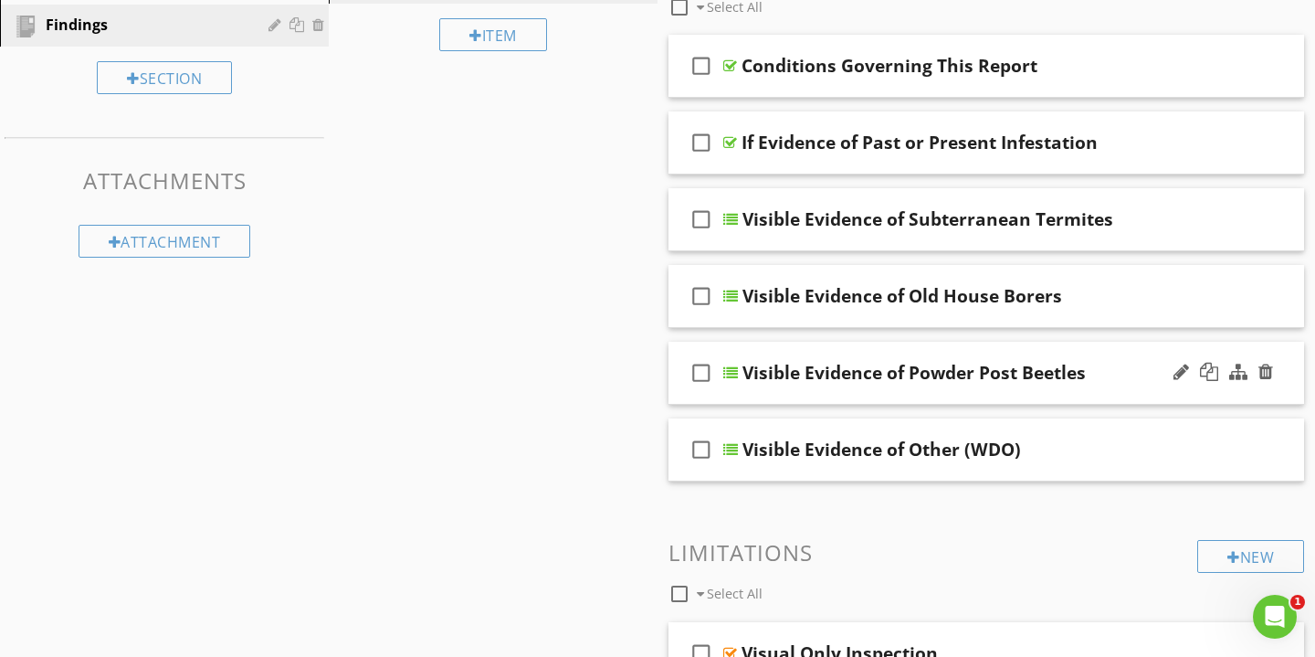
click at [1110, 364] on div "Visible Evidence of Powder Post Beetles" at bounding box center [967, 373] width 449 height 22
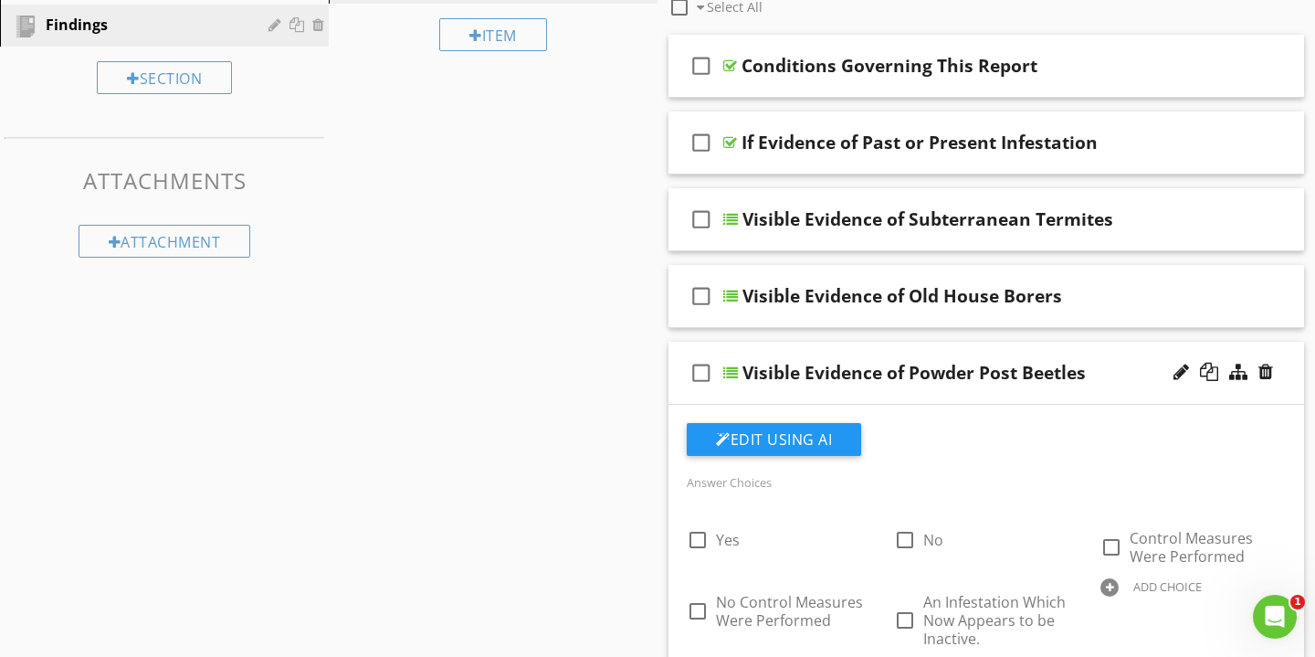
click at [1110, 364] on div "Visible Evidence of Powder Post Beetles" at bounding box center [967, 373] width 449 height 22
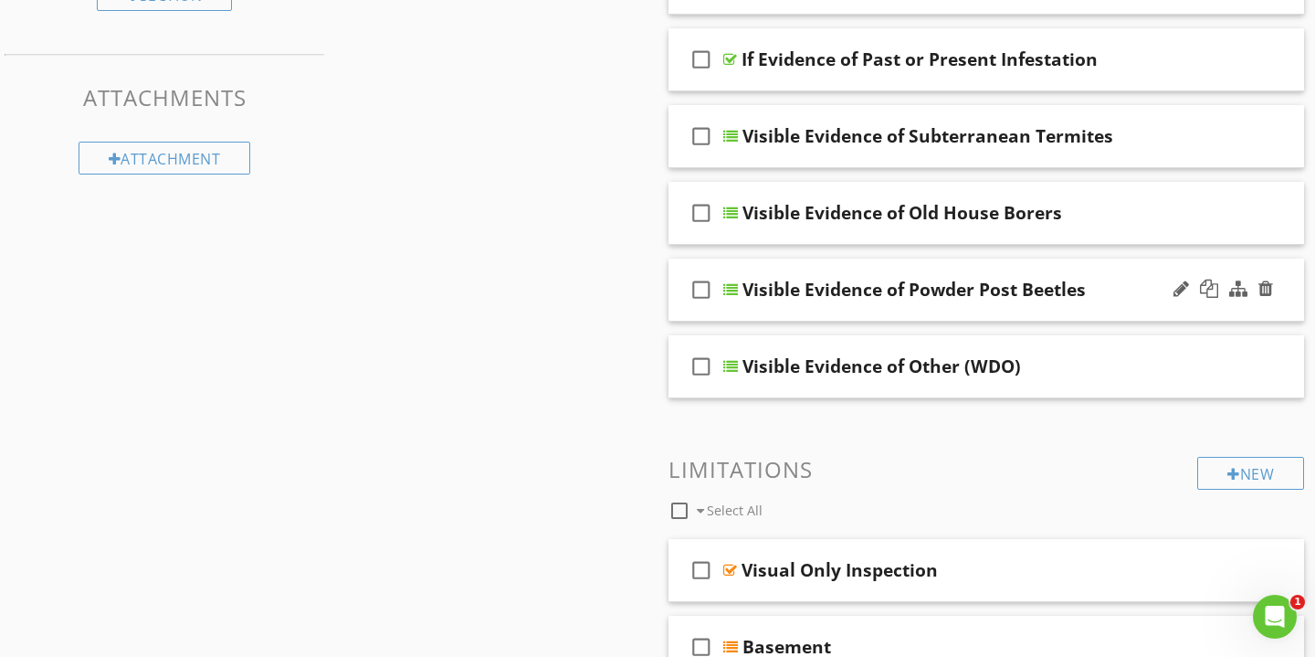
scroll to position [386, 0]
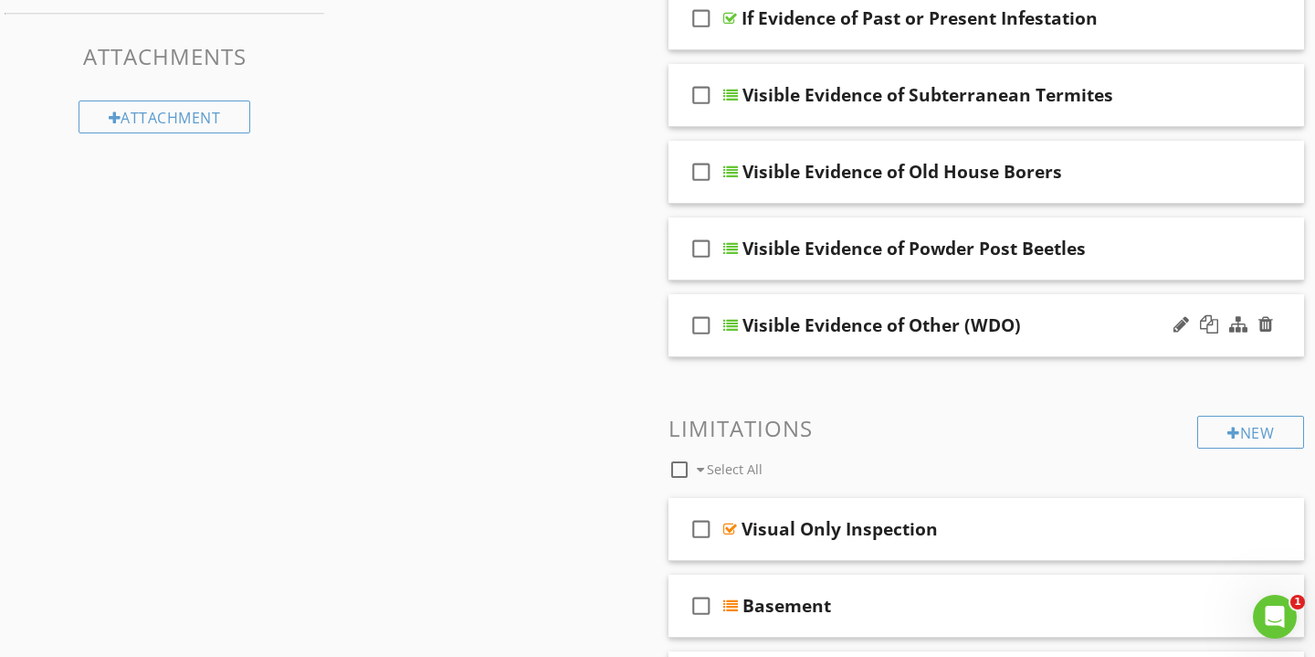
click at [1099, 331] on div "Visible Evidence of Other (WDO)" at bounding box center [967, 325] width 449 height 22
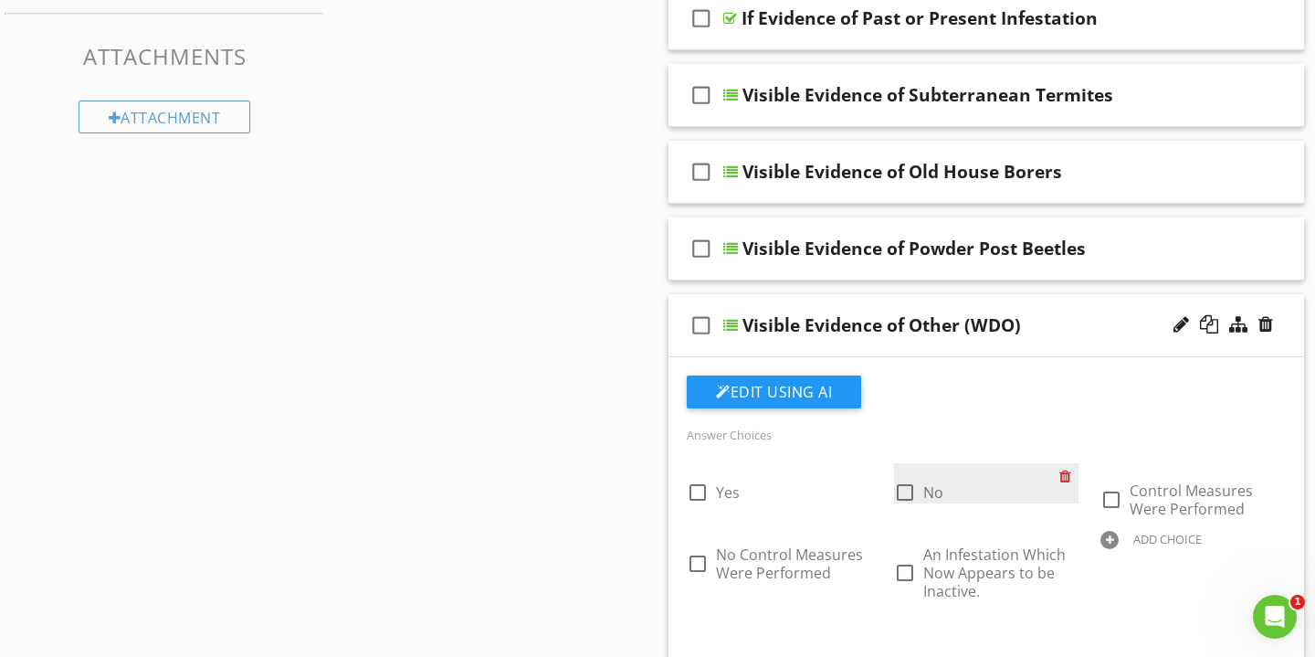
click at [1071, 476] on div at bounding box center [1069, 476] width 19 height 26
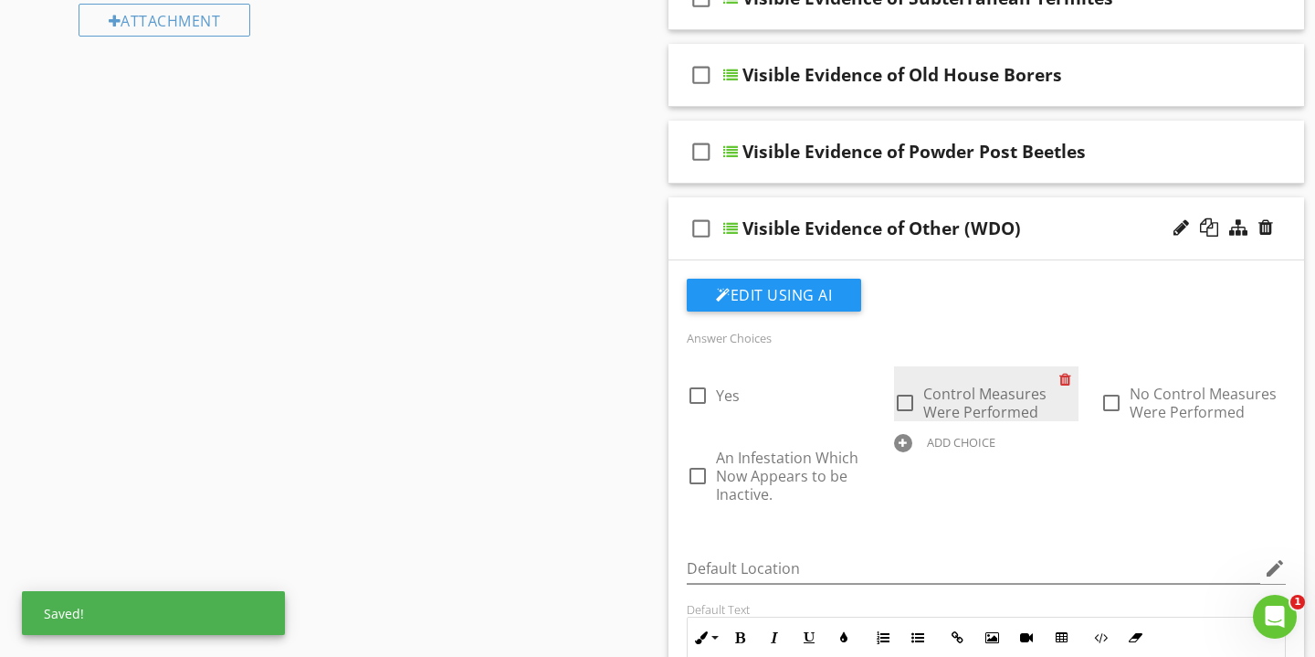
scroll to position [485, 0]
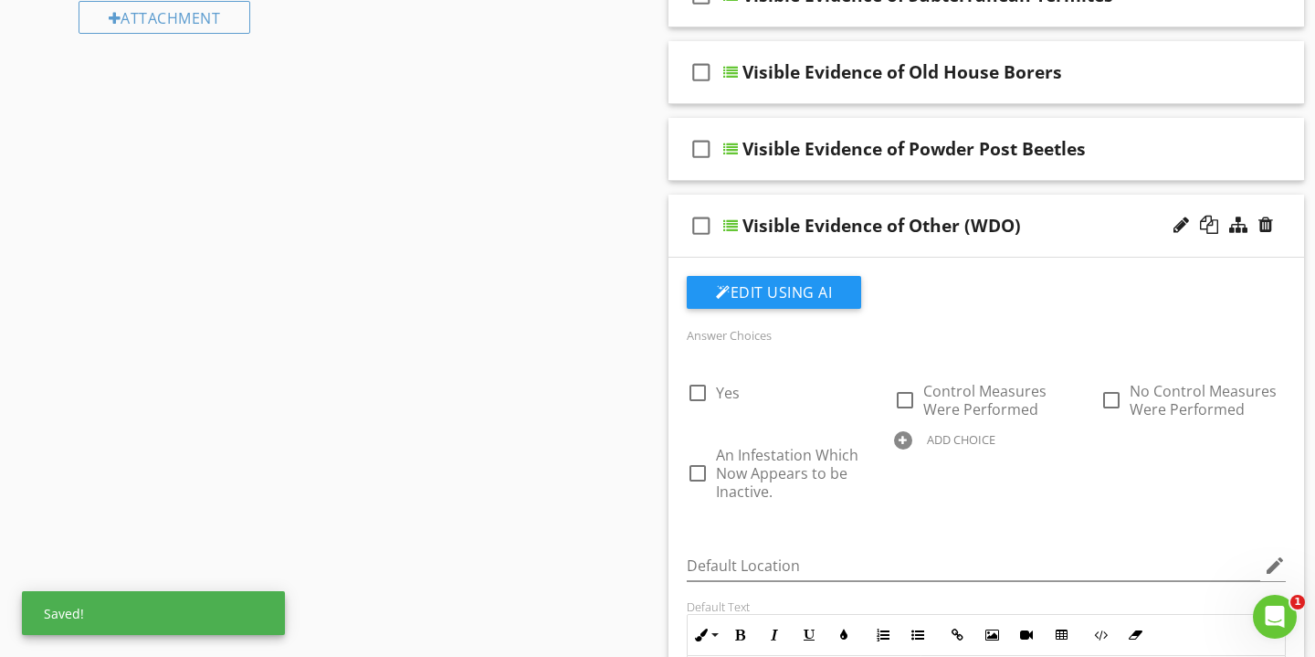
click at [973, 442] on div "ADD CHOICE" at bounding box center [961, 439] width 69 height 15
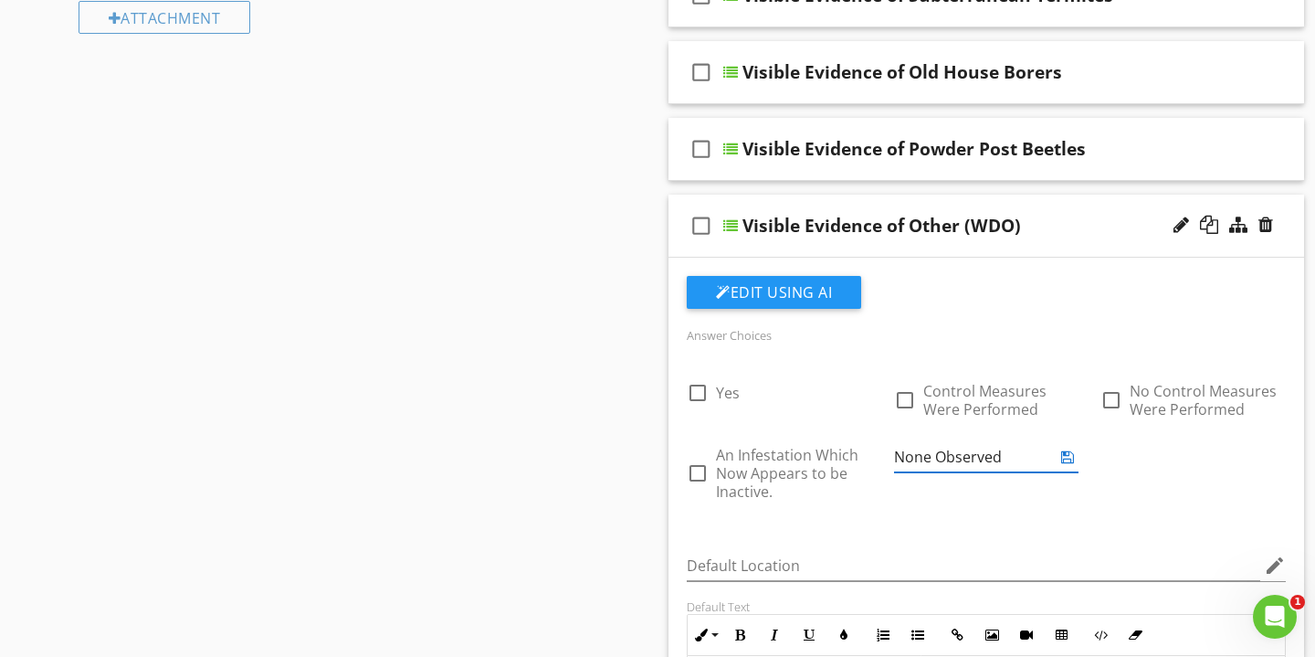
type input "None Observed"
click at [1069, 456] on icon at bounding box center [1068, 456] width 13 height 15
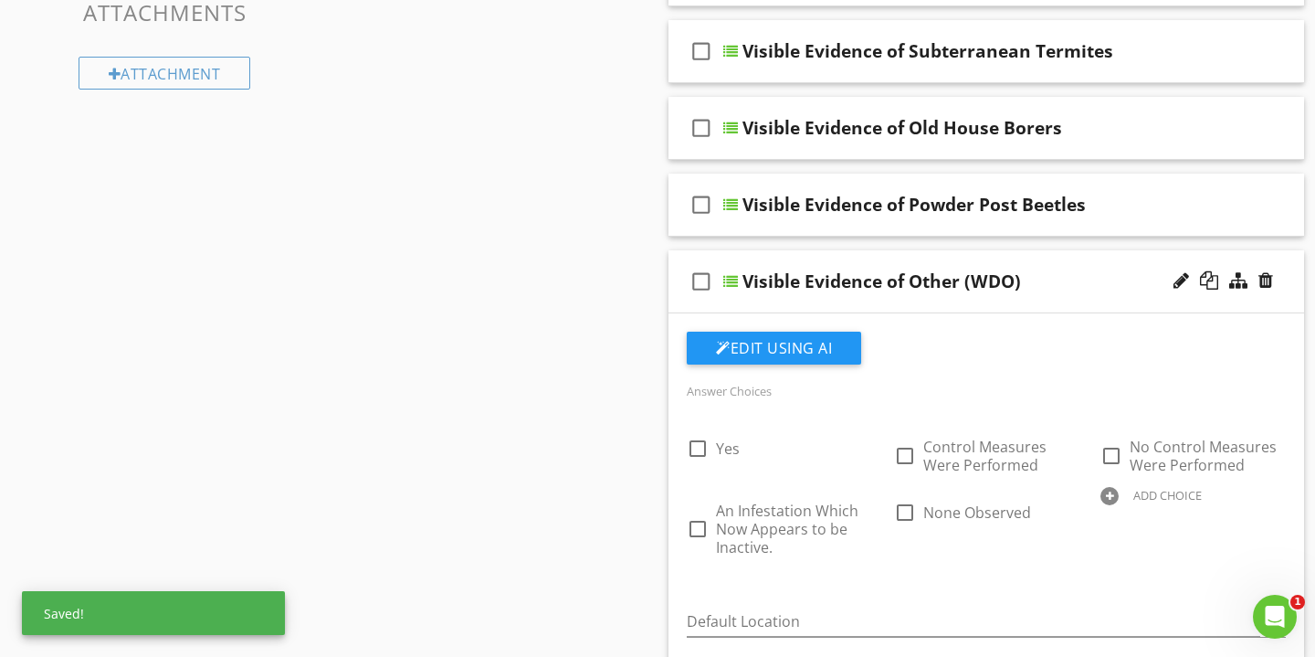
scroll to position [386, 0]
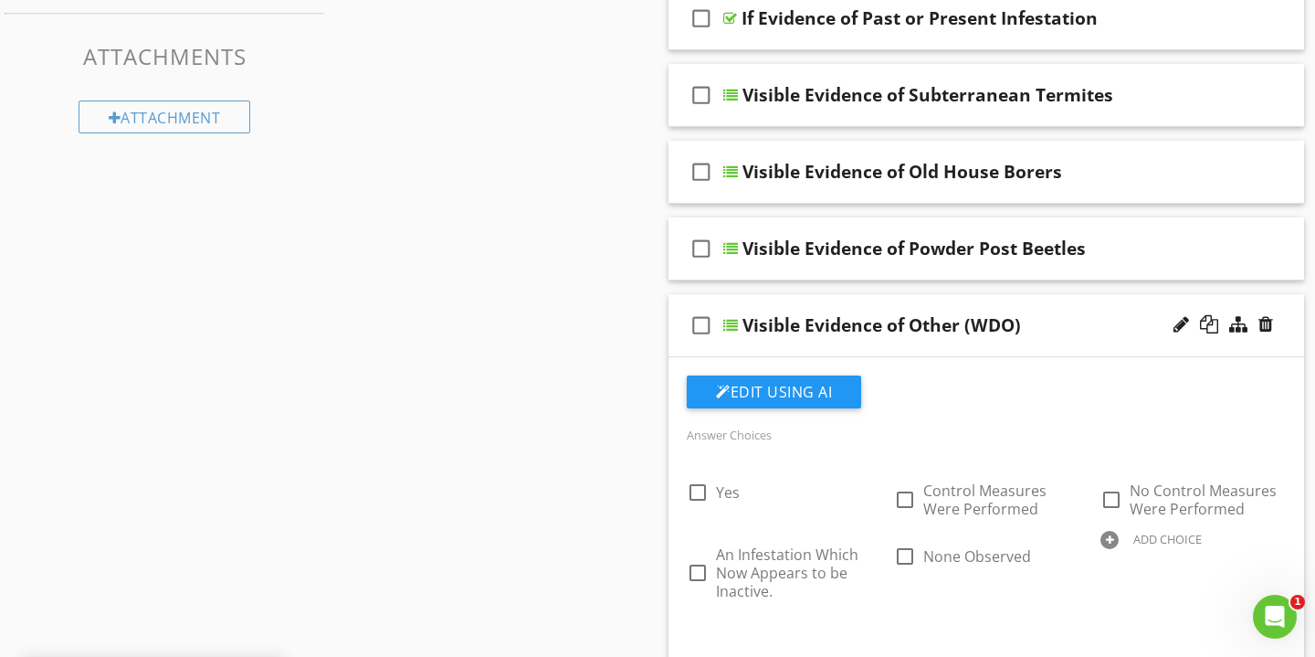
click at [1084, 325] on div "Visible Evidence of Other (WDO)" at bounding box center [967, 325] width 449 height 22
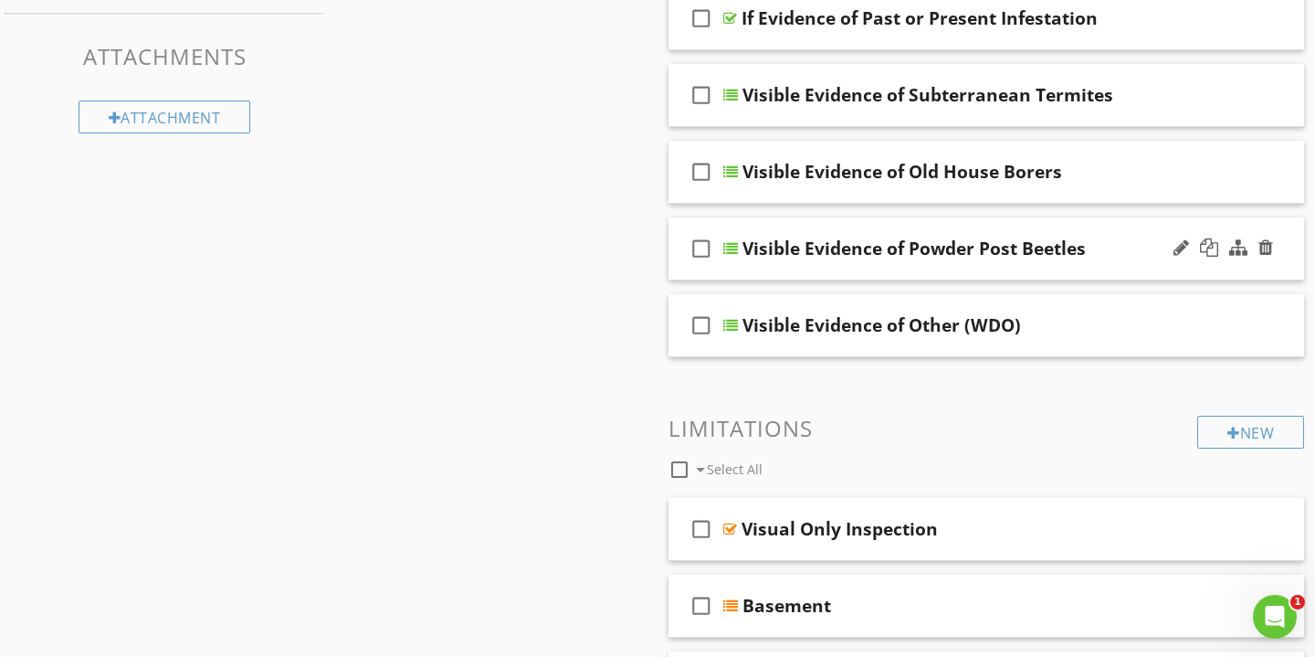
click at [1178, 257] on div at bounding box center [1223, 249] width 107 height 44
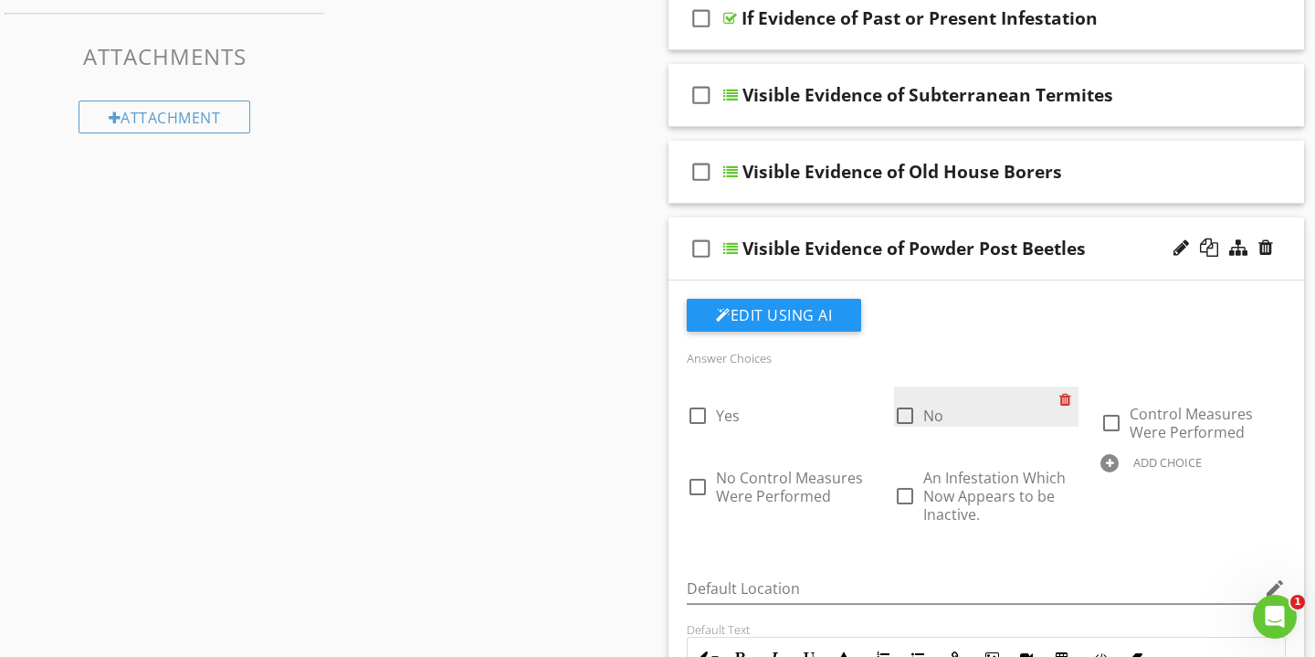
click at [1064, 399] on div at bounding box center [1069, 399] width 19 height 26
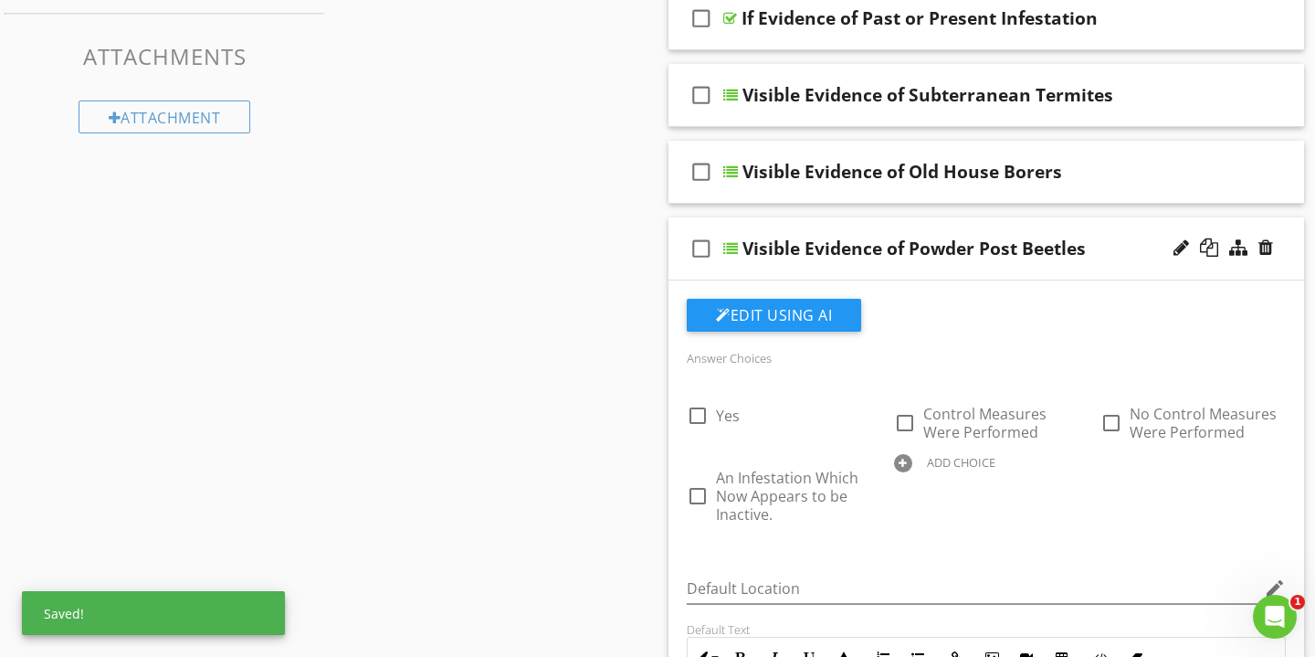
click at [945, 465] on div "ADD CHOICE" at bounding box center [961, 462] width 69 height 15
paste input "None Observed"
type input "None Observed"
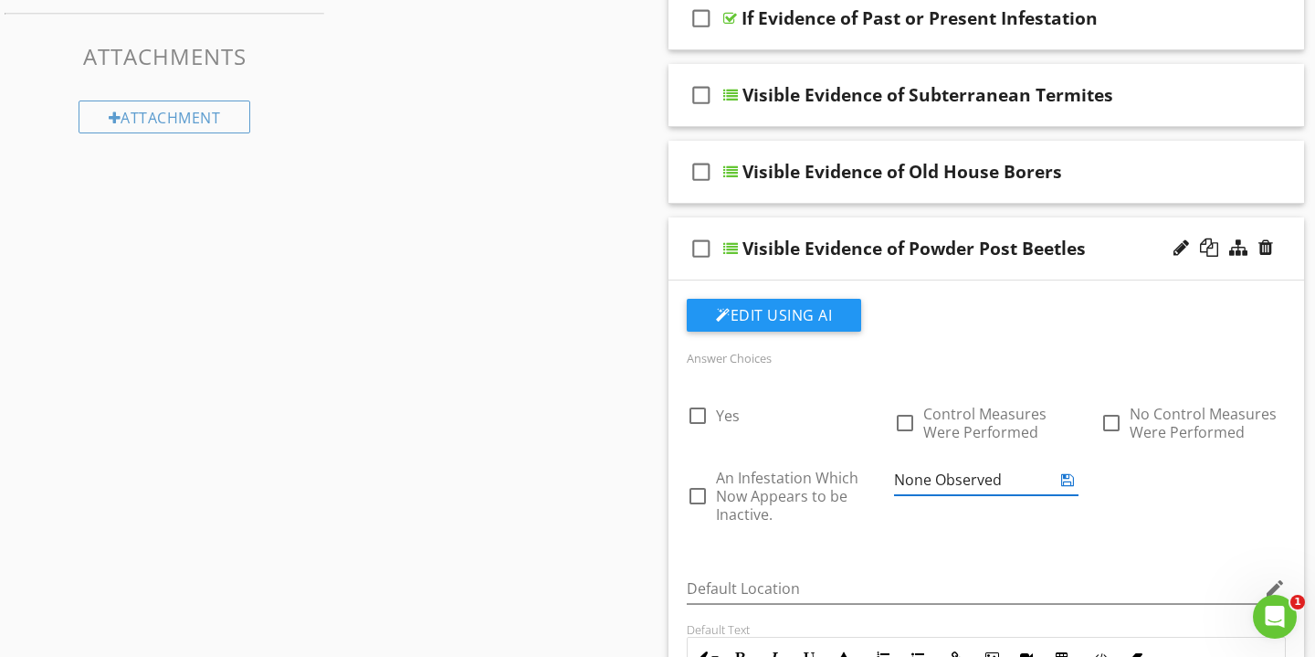
click at [1070, 473] on icon at bounding box center [1068, 479] width 13 height 15
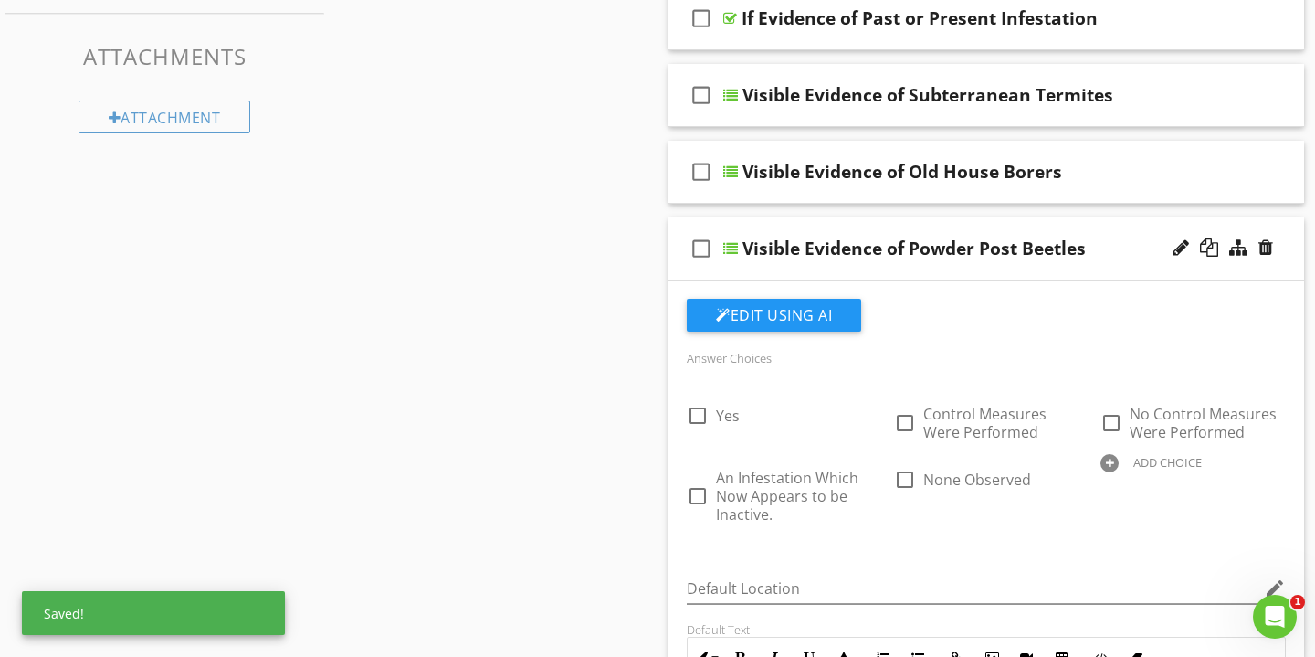
click at [1116, 244] on div "Visible Evidence of Powder Post Beetles" at bounding box center [967, 249] width 449 height 22
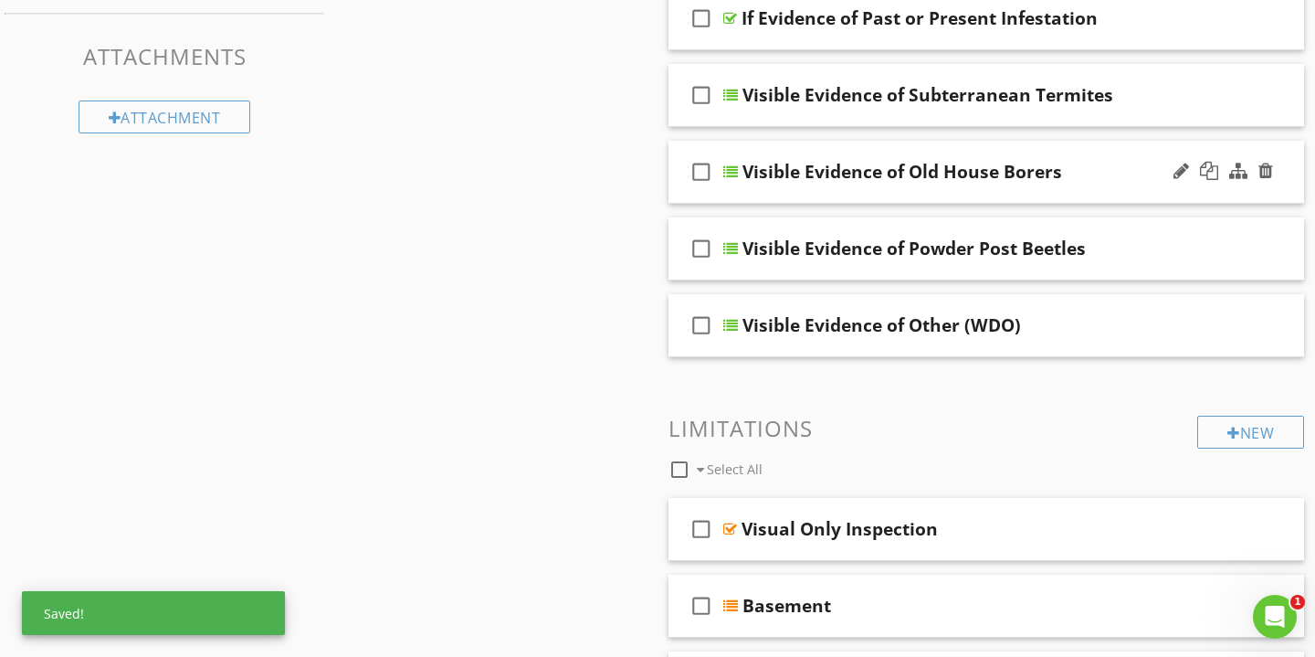
click at [1113, 178] on div "Visible Evidence of Old House Borers" at bounding box center [967, 172] width 449 height 22
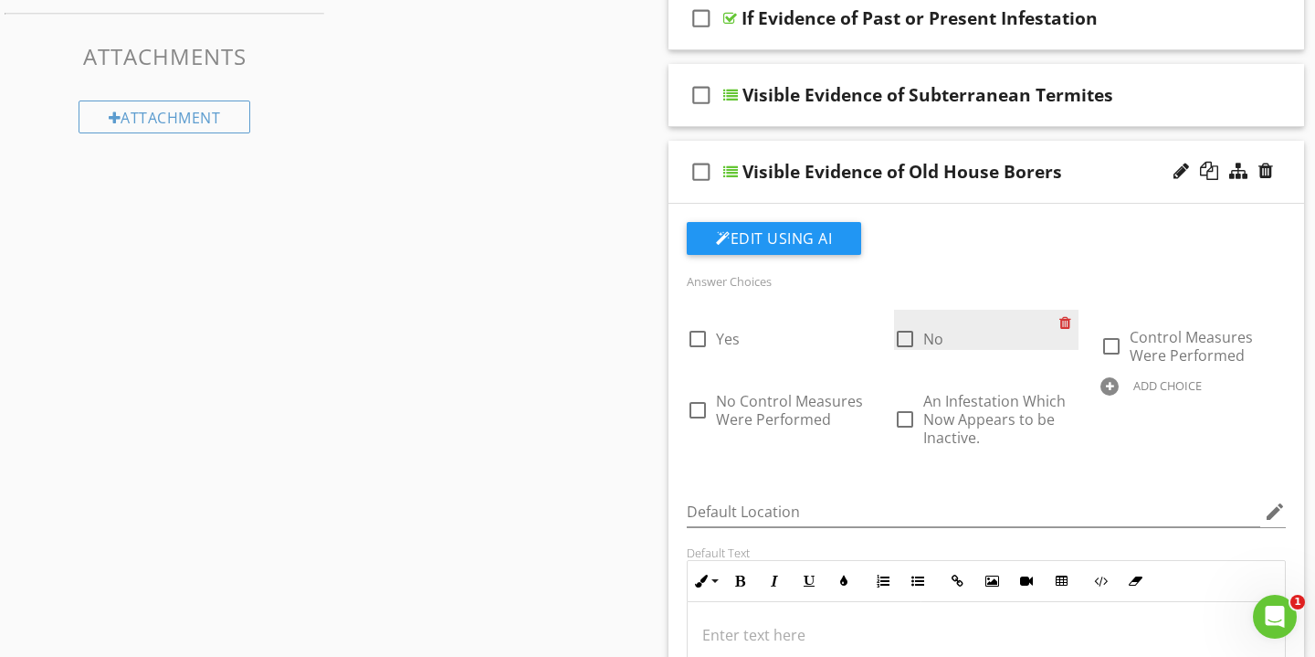
click at [1069, 322] on div at bounding box center [1069, 323] width 19 height 26
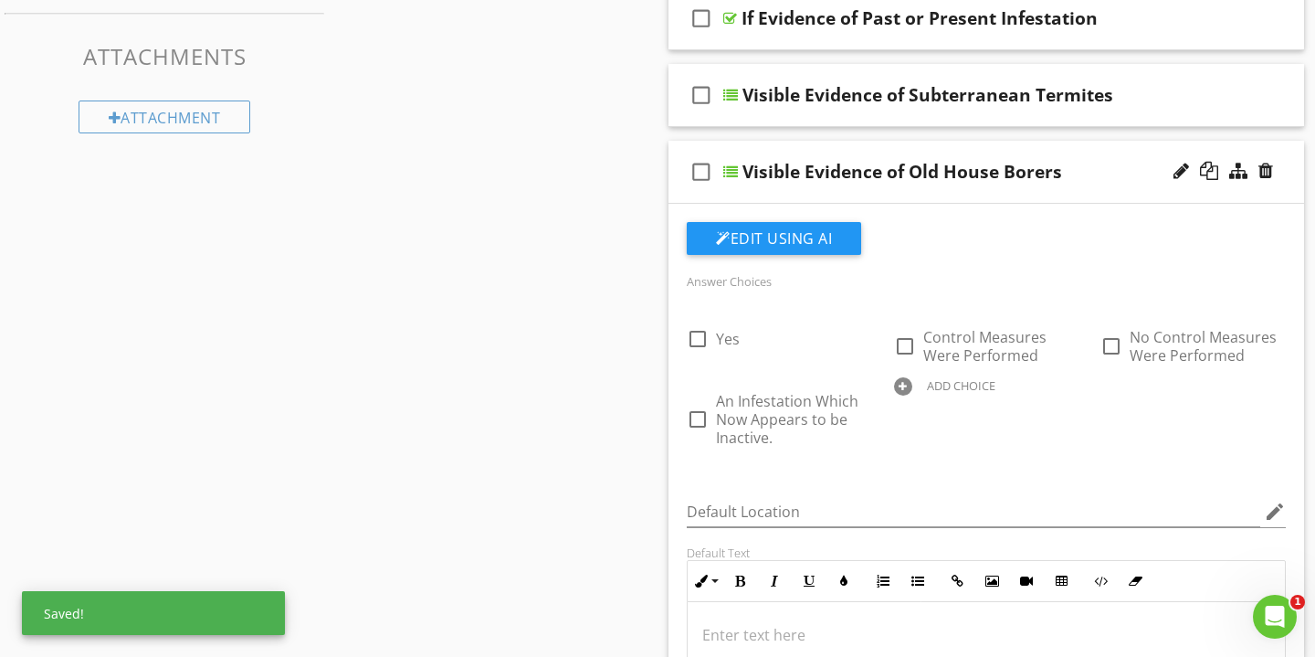
click at [979, 385] on div "ADD CHOICE" at bounding box center [961, 385] width 69 height 15
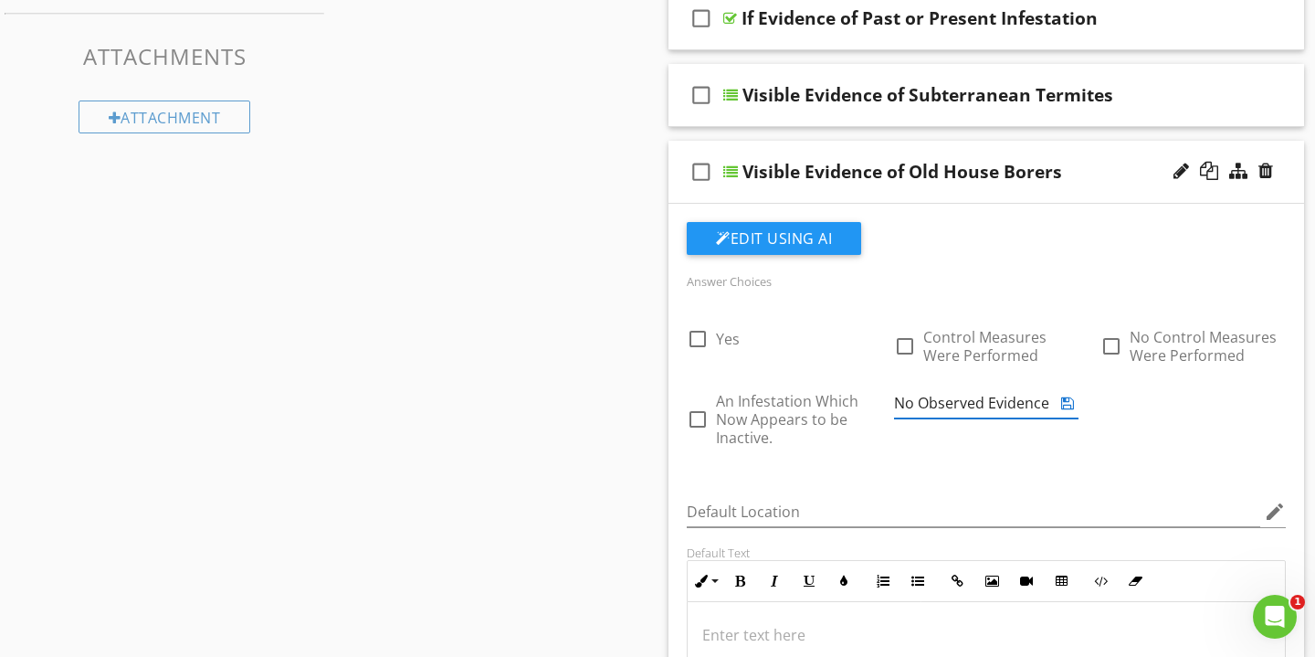
type input "No Observed Evidence"
click at [1070, 401] on icon at bounding box center [1068, 403] width 13 height 15
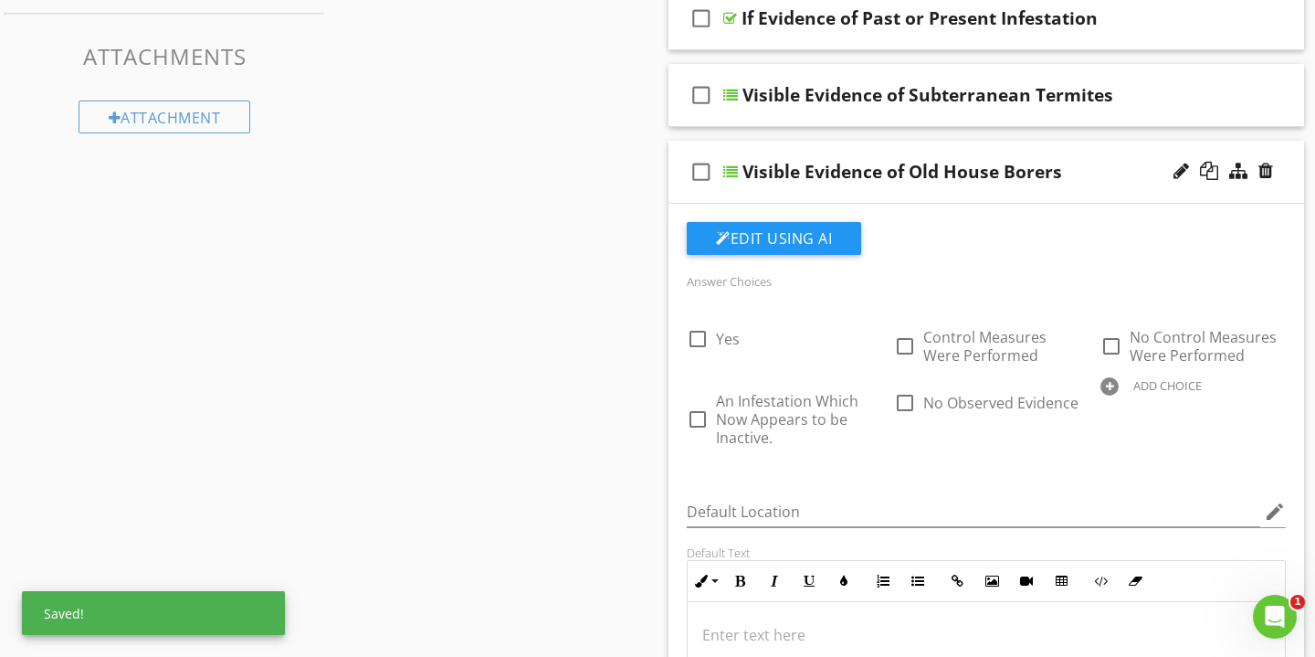
click at [1089, 166] on div "Visible Evidence of Old House Borers" at bounding box center [967, 172] width 449 height 22
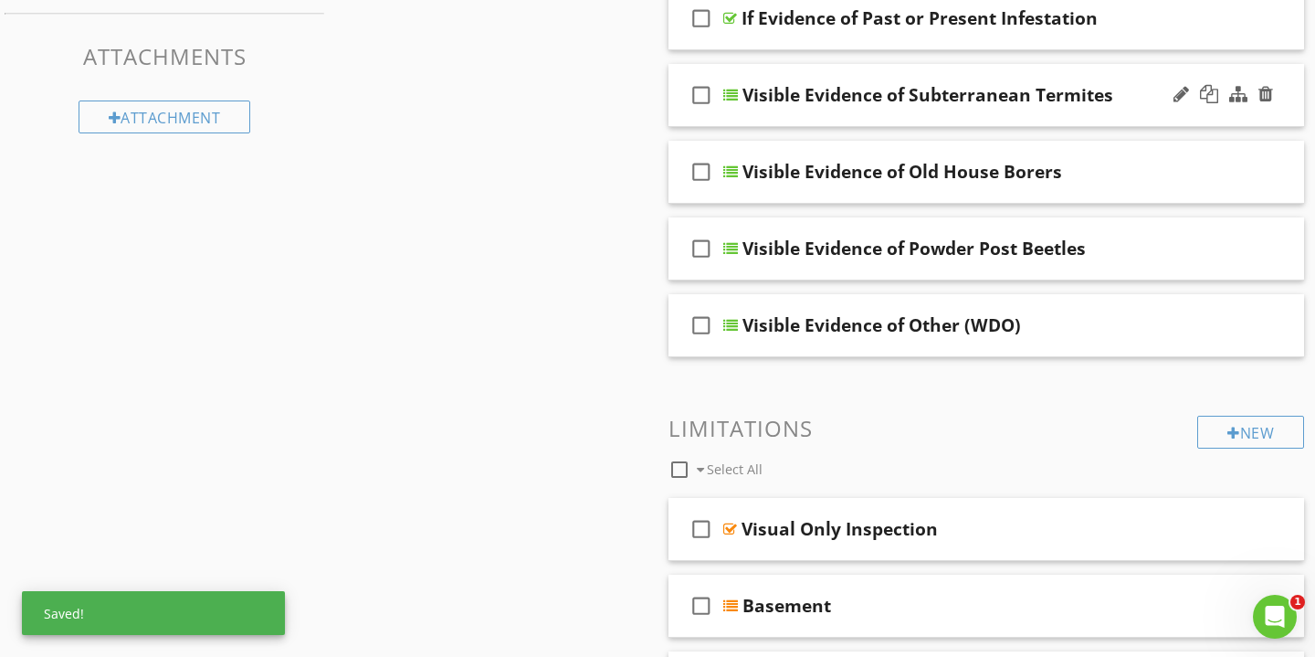
click at [1155, 97] on div "Visible Evidence of Subterranean Termites" at bounding box center [967, 95] width 449 height 22
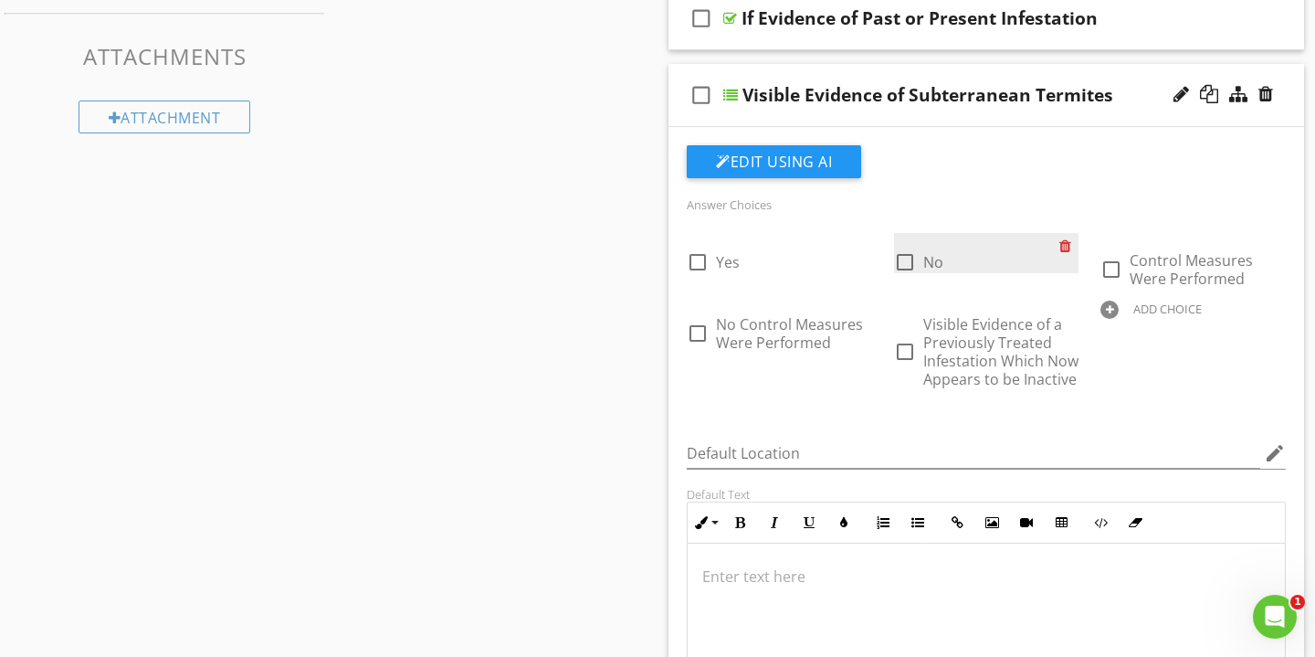
click at [1071, 246] on div at bounding box center [1069, 246] width 19 height 26
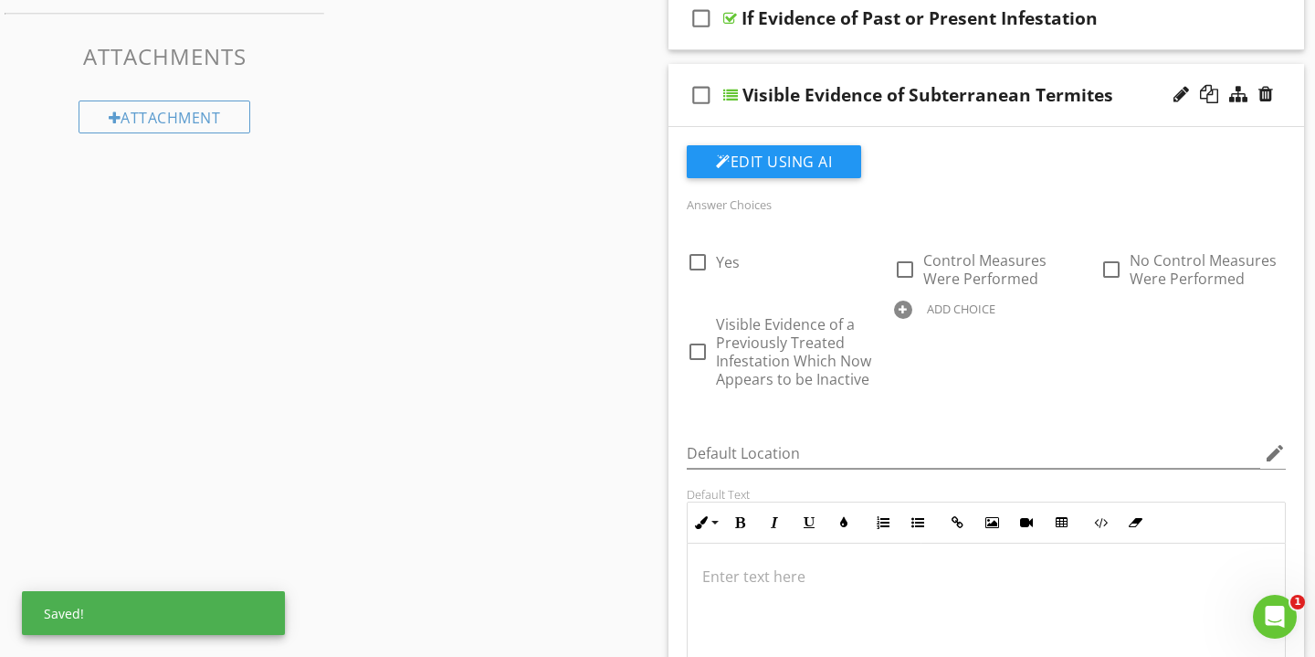
click at [989, 309] on div "ADD CHOICE" at bounding box center [961, 308] width 69 height 15
paste input "No Observed Evidence"
type input "No Observed Evidence"
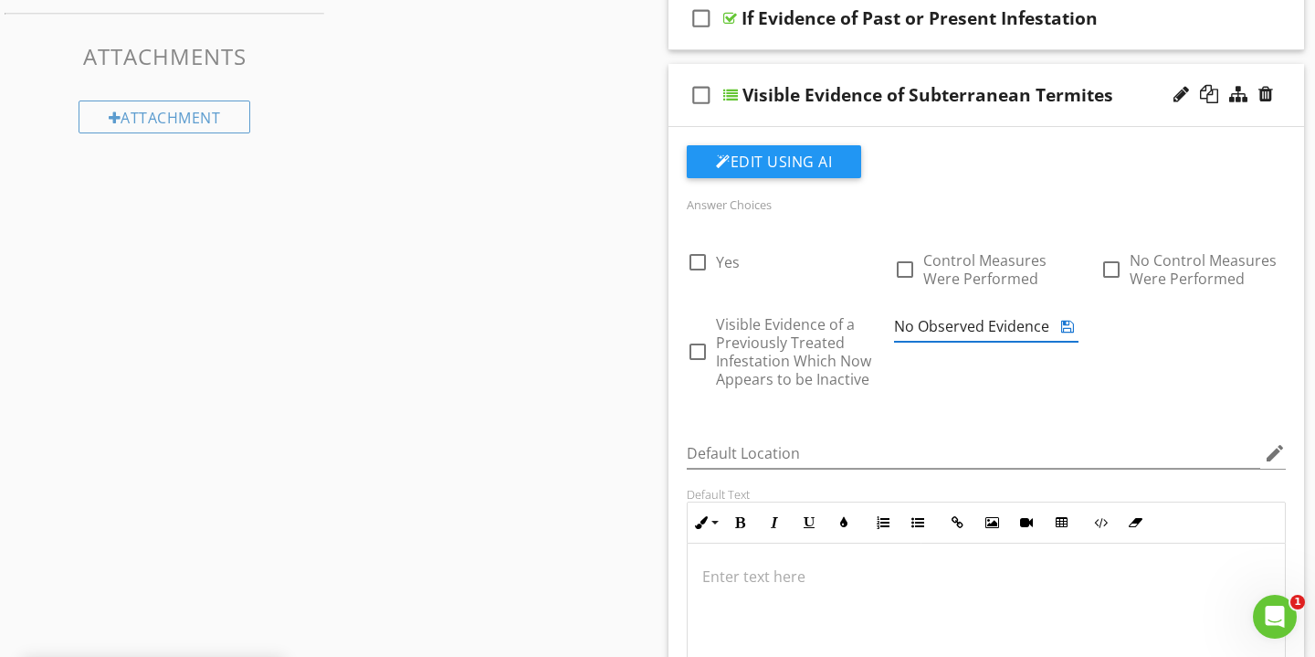
click at [1069, 328] on icon at bounding box center [1068, 326] width 13 height 15
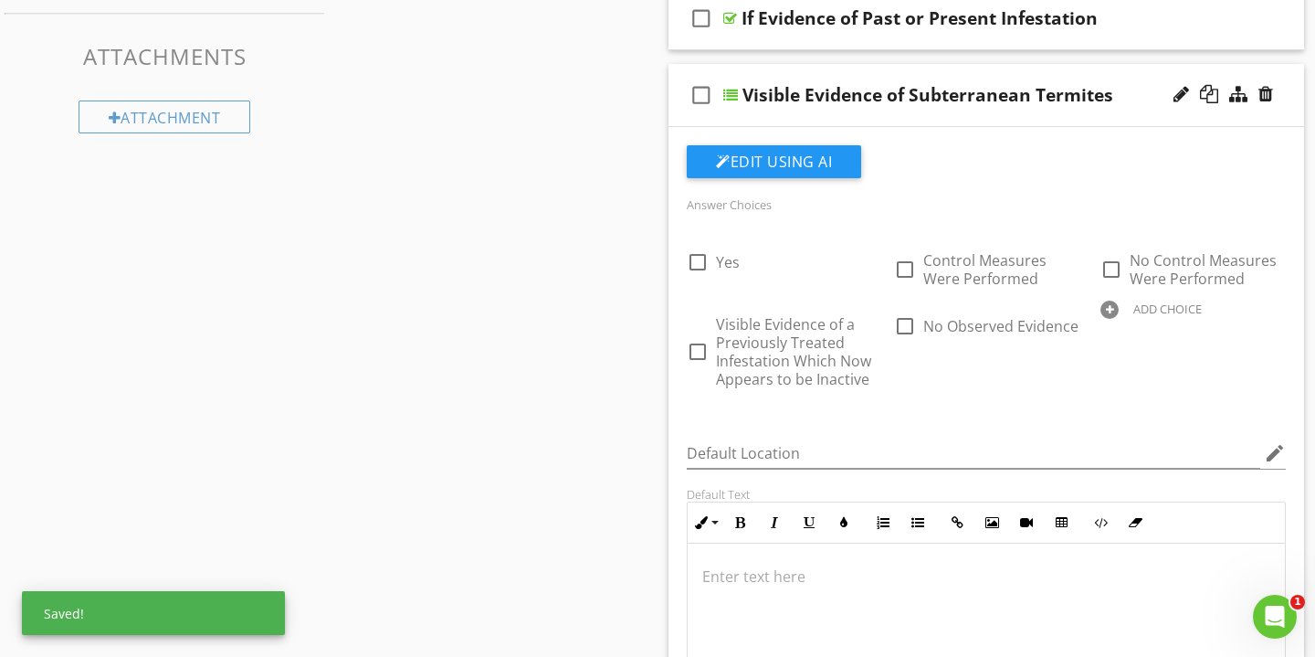
click at [1136, 85] on div "Visible Evidence of Subterranean Termites" at bounding box center [967, 95] width 449 height 22
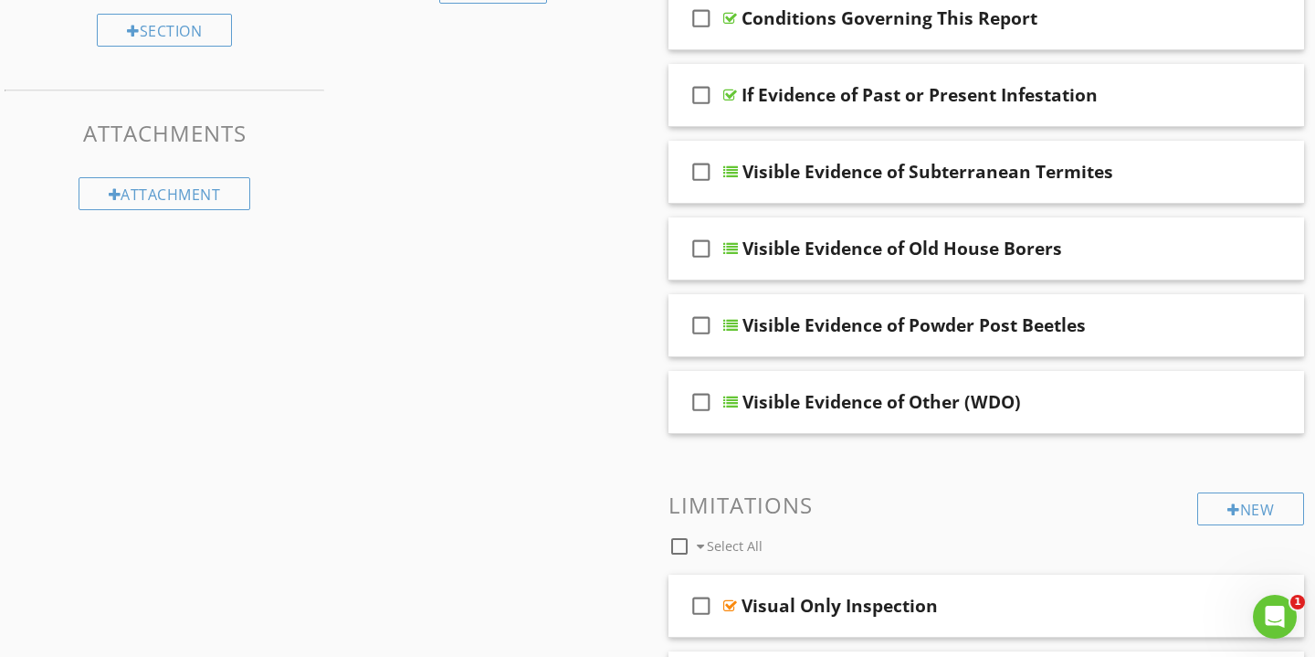
scroll to position [298, 0]
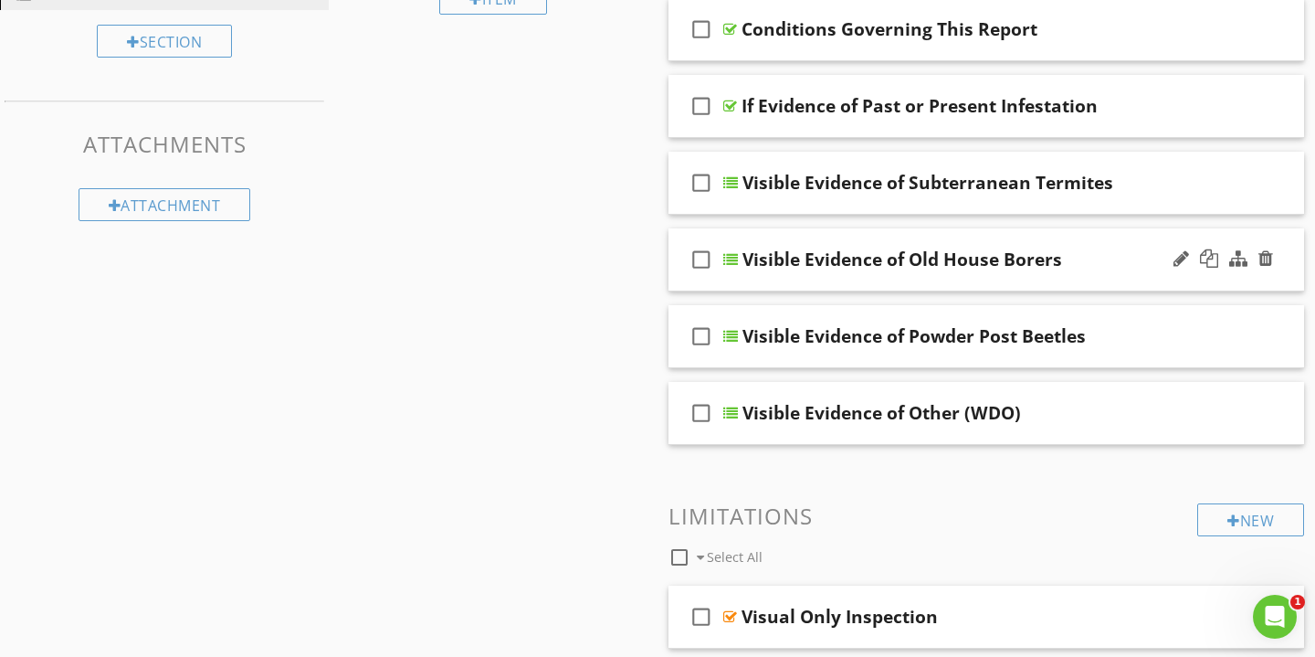
click at [1120, 244] on div "check_box_outline_blank Visible Evidence of Old House Borers" at bounding box center [987, 259] width 636 height 63
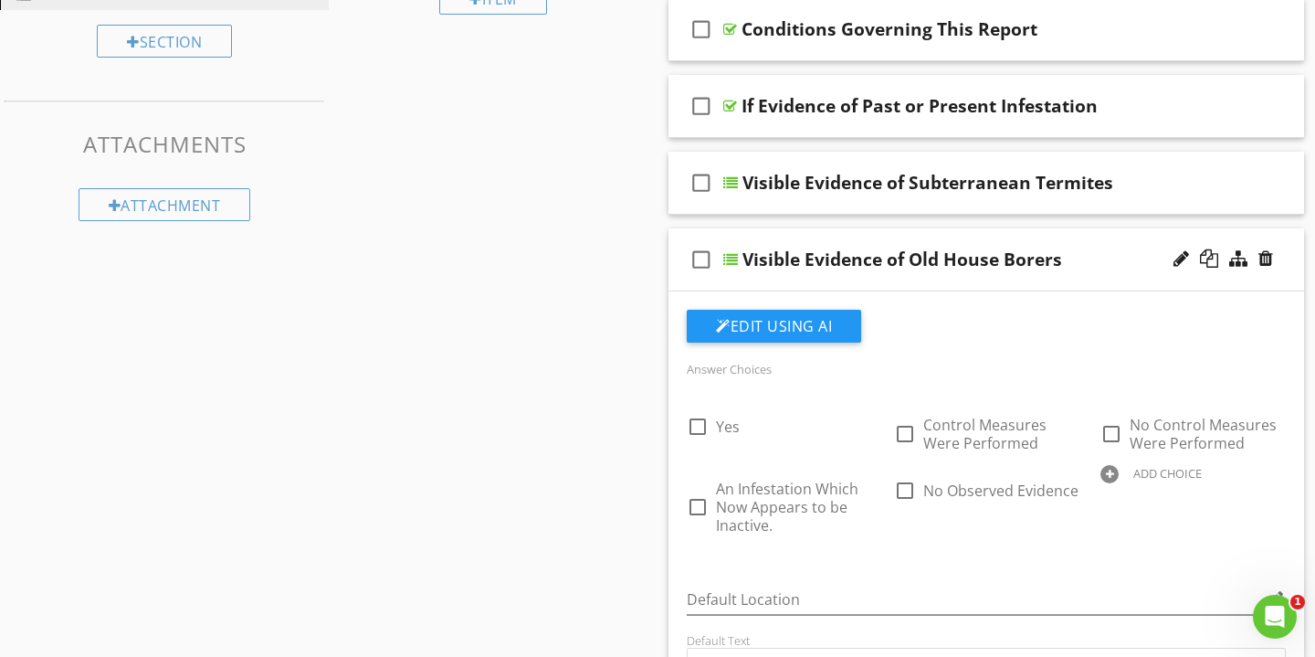
click at [1120, 244] on div "check_box_outline_blank Visible Evidence of Old House Borers" at bounding box center [987, 259] width 636 height 63
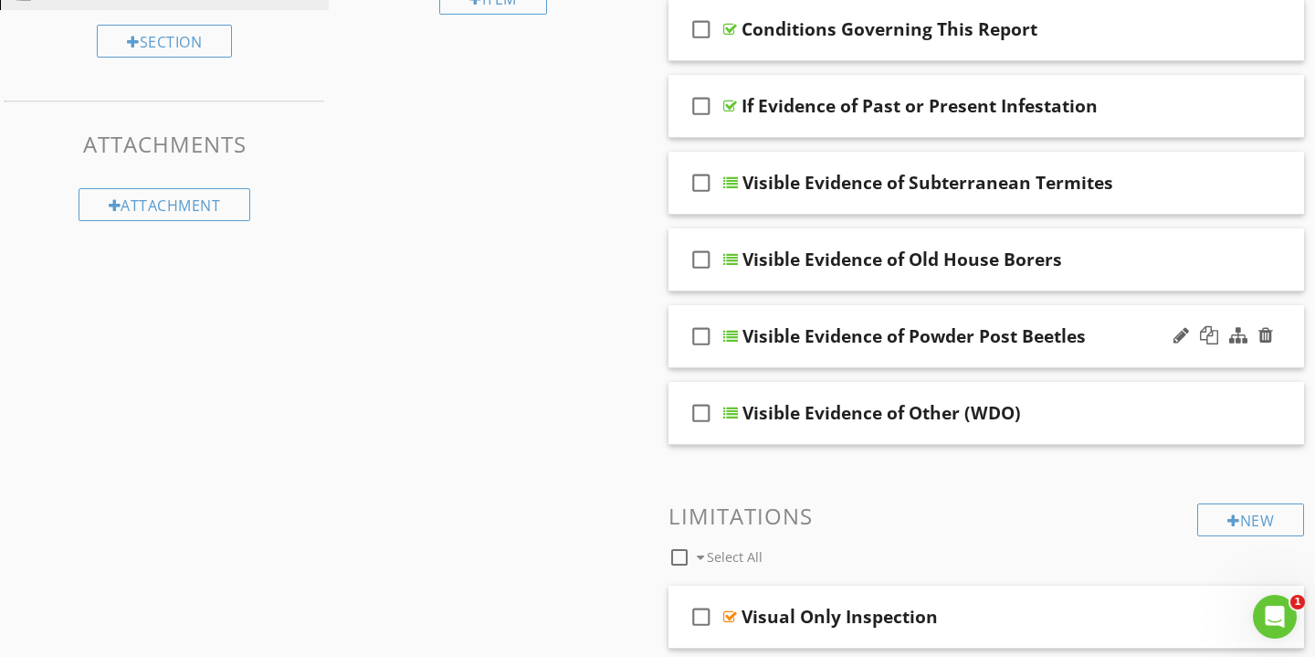
click at [1111, 322] on div "check_box_outline_blank Visible Evidence of Powder Post Beetles" at bounding box center [987, 336] width 636 height 63
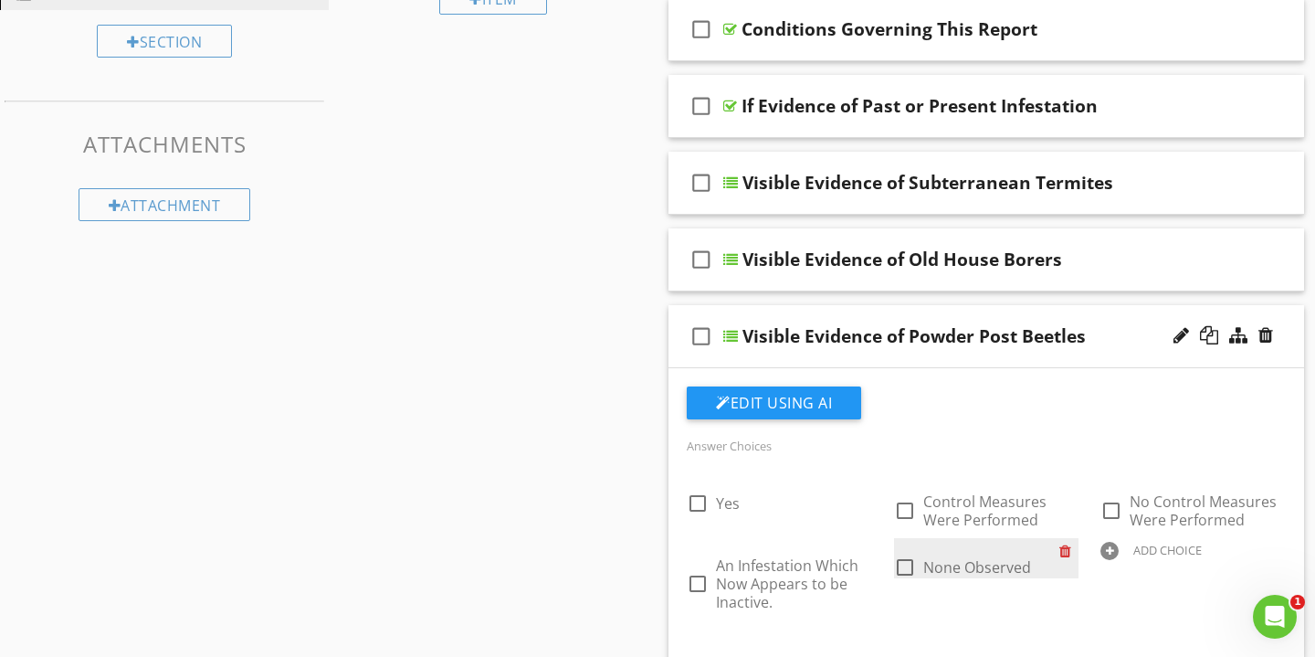
click at [1064, 550] on div at bounding box center [1069, 551] width 19 height 26
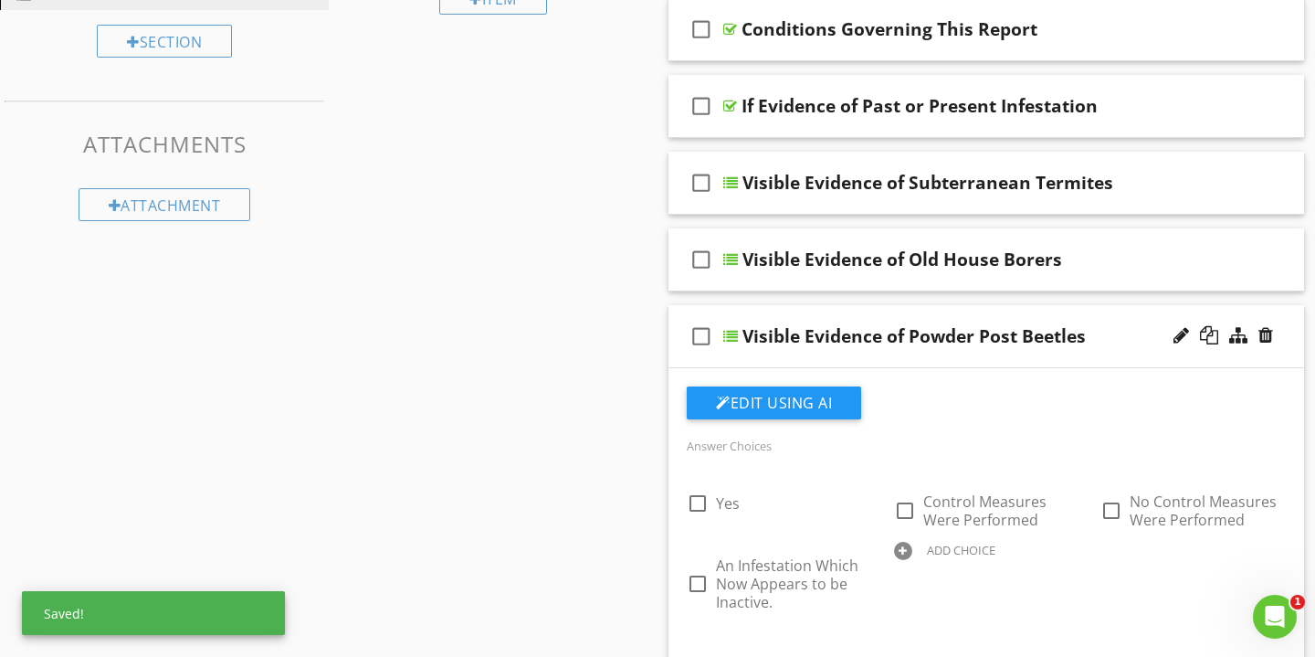
click at [972, 545] on div "ADD CHOICE" at bounding box center [961, 550] width 69 height 15
paste input "No Observed Evidence"
type input "No Observed Evidence"
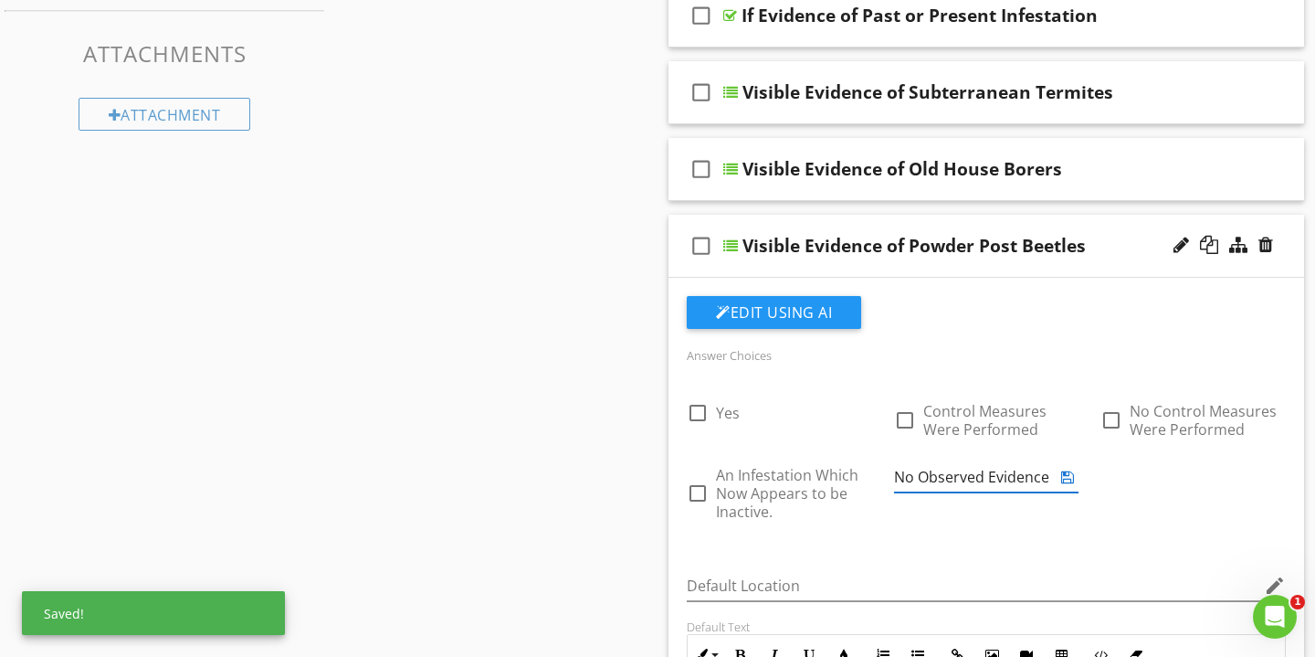
scroll to position [403, 0]
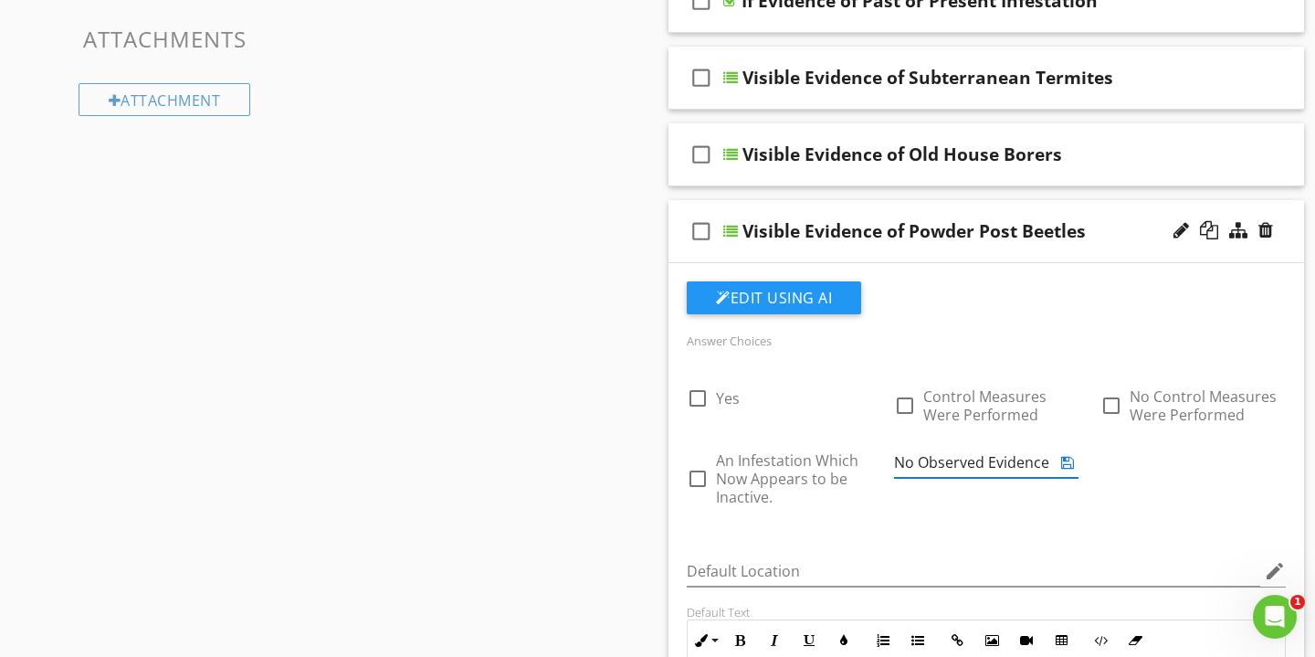
click at [1070, 465] on icon at bounding box center [1068, 462] width 13 height 15
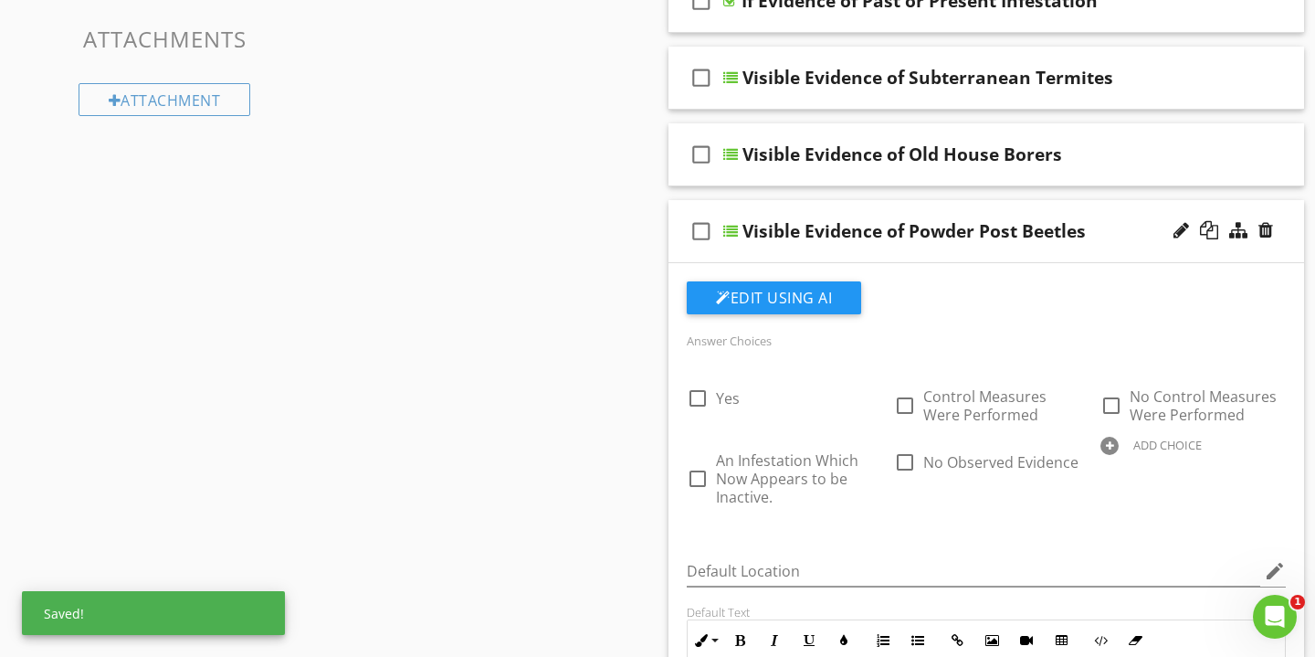
click at [1118, 238] on div "Visible Evidence of Powder Post Beetles" at bounding box center [967, 231] width 449 height 22
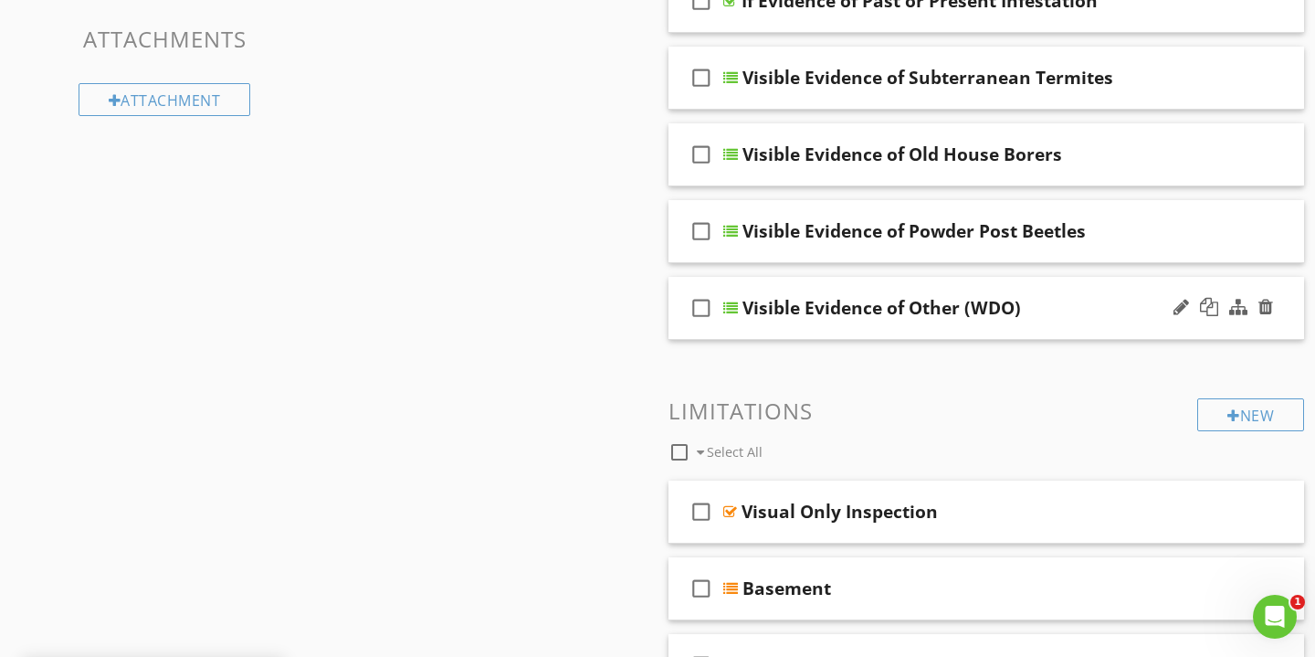
click at [1053, 315] on div "Visible Evidence of Other (WDO)" at bounding box center [967, 308] width 449 height 22
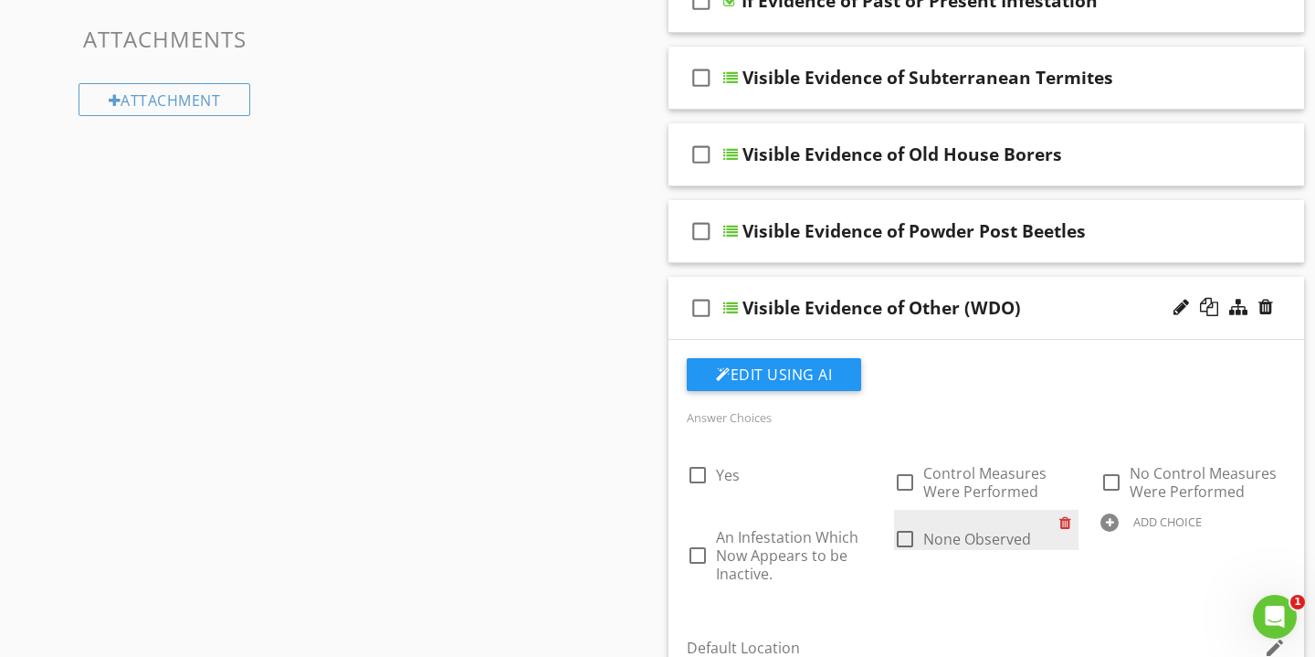
click at [1064, 524] on div at bounding box center [1069, 523] width 19 height 26
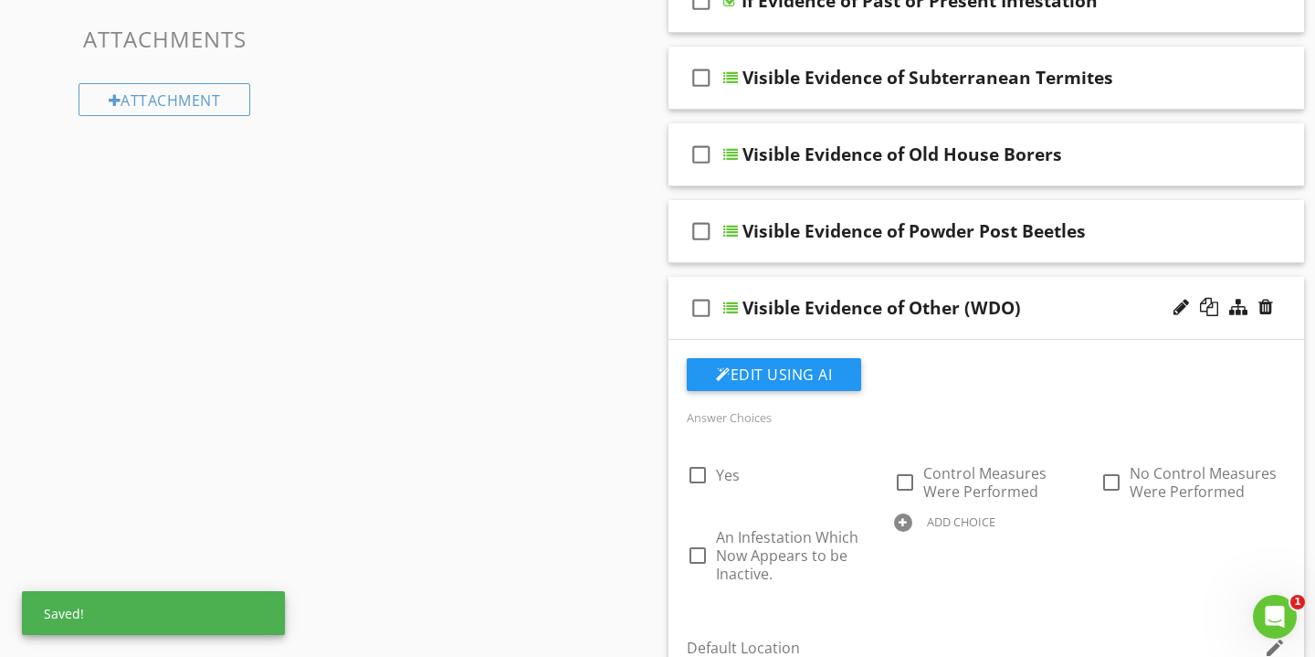
click at [1016, 525] on div "ADD CHOICE" at bounding box center [986, 521] width 185 height 22
paste input "No Observed Evidence"
type input "No Observed Evidence"
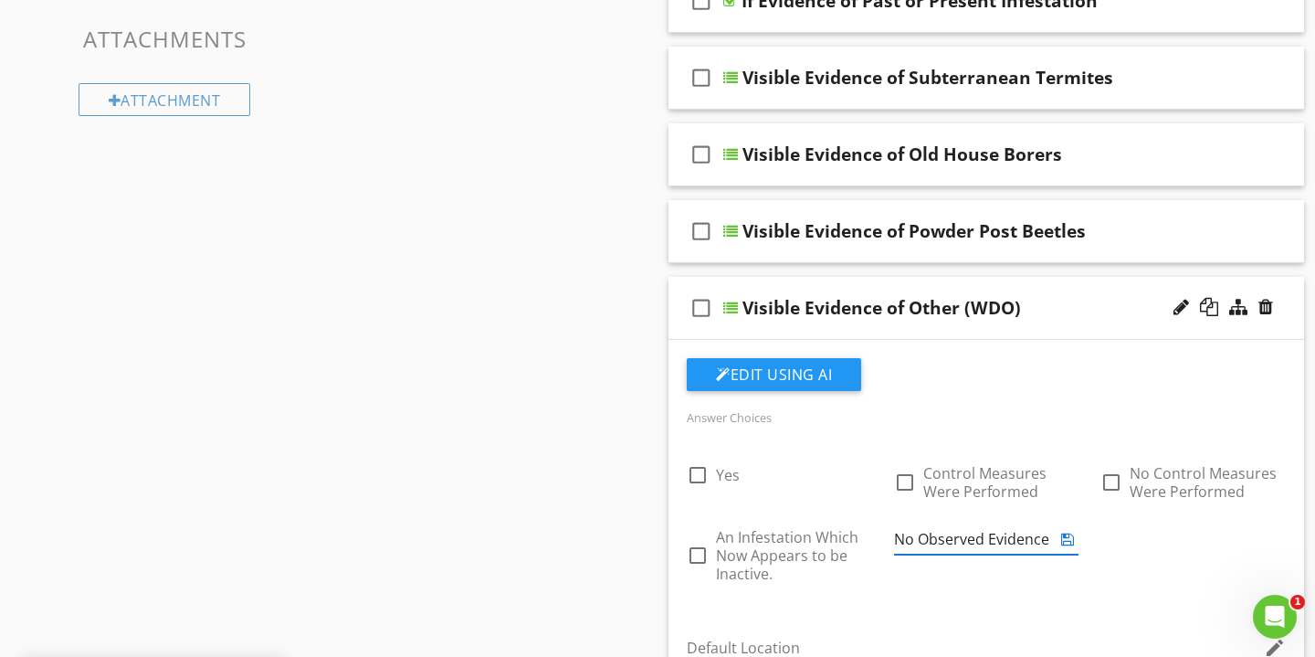
click at [1064, 539] on icon at bounding box center [1068, 539] width 13 height 15
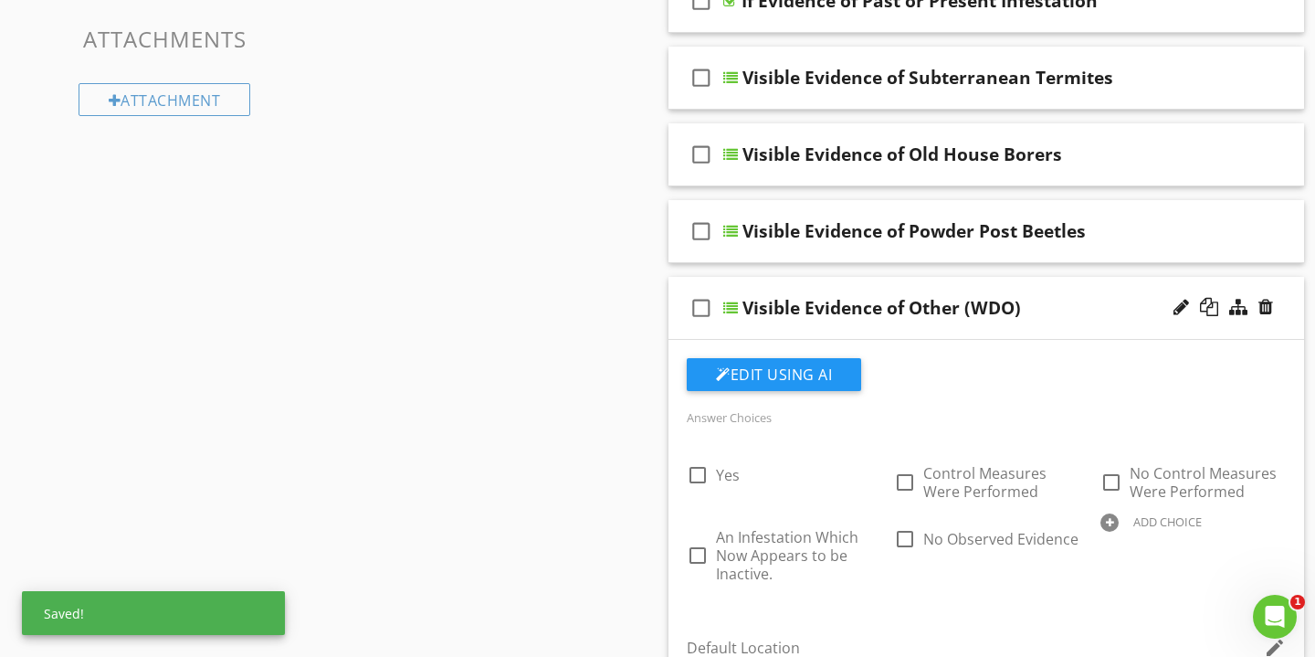
click at [1073, 310] on div "Visible Evidence of Other (WDO)" at bounding box center [967, 308] width 449 height 22
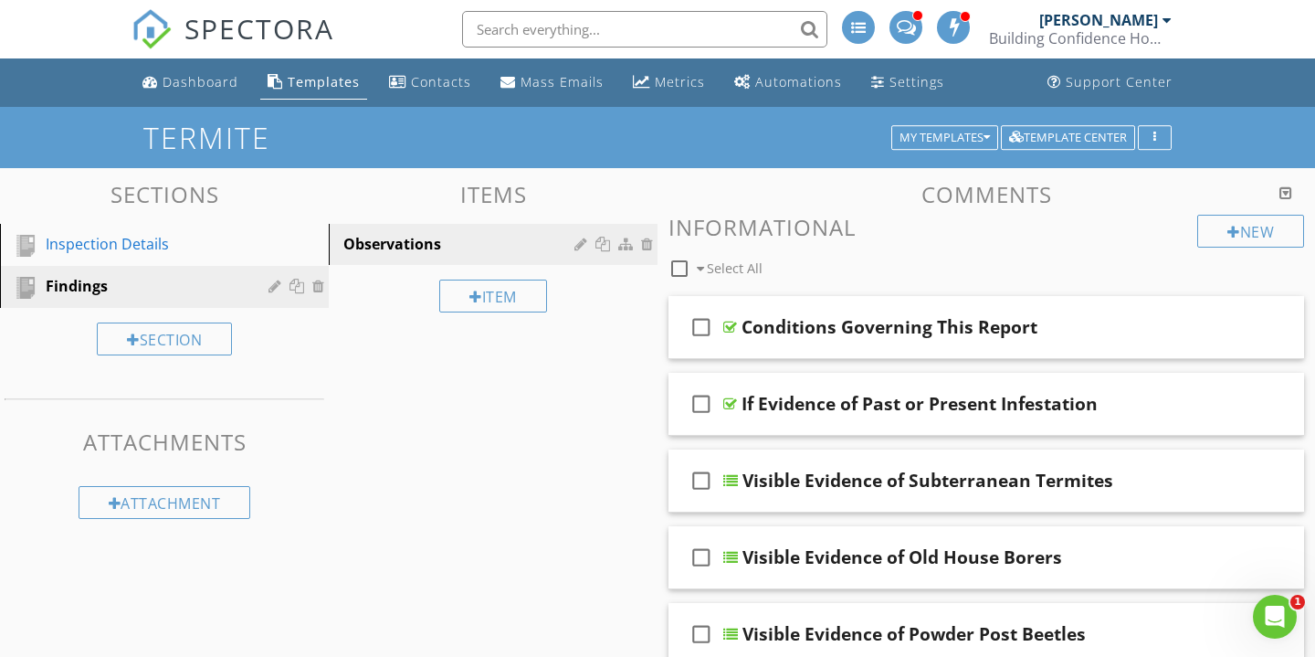
scroll to position [0, 0]
click at [472, 238] on div "Observations" at bounding box center [461, 244] width 237 height 22
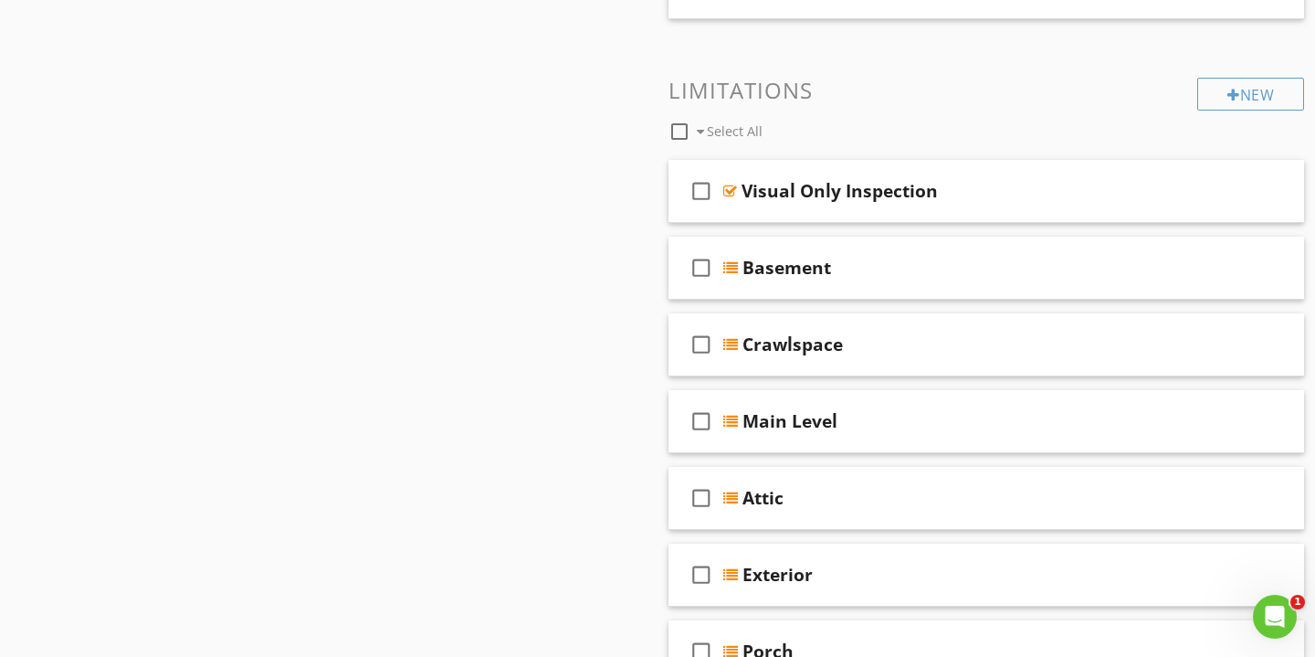
scroll to position [681, 0]
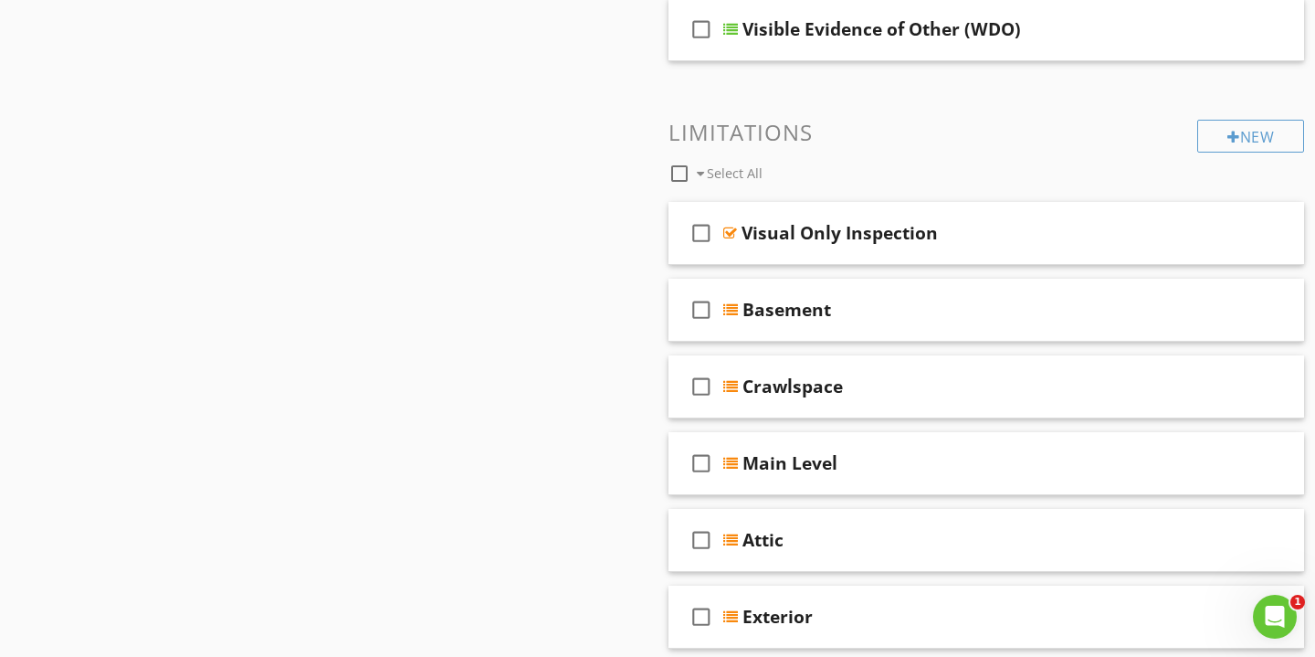
click at [699, 172] on span at bounding box center [700, 173] width 7 height 13
click at [702, 172] on span at bounding box center [700, 173] width 7 height 13
checkbox input "false"
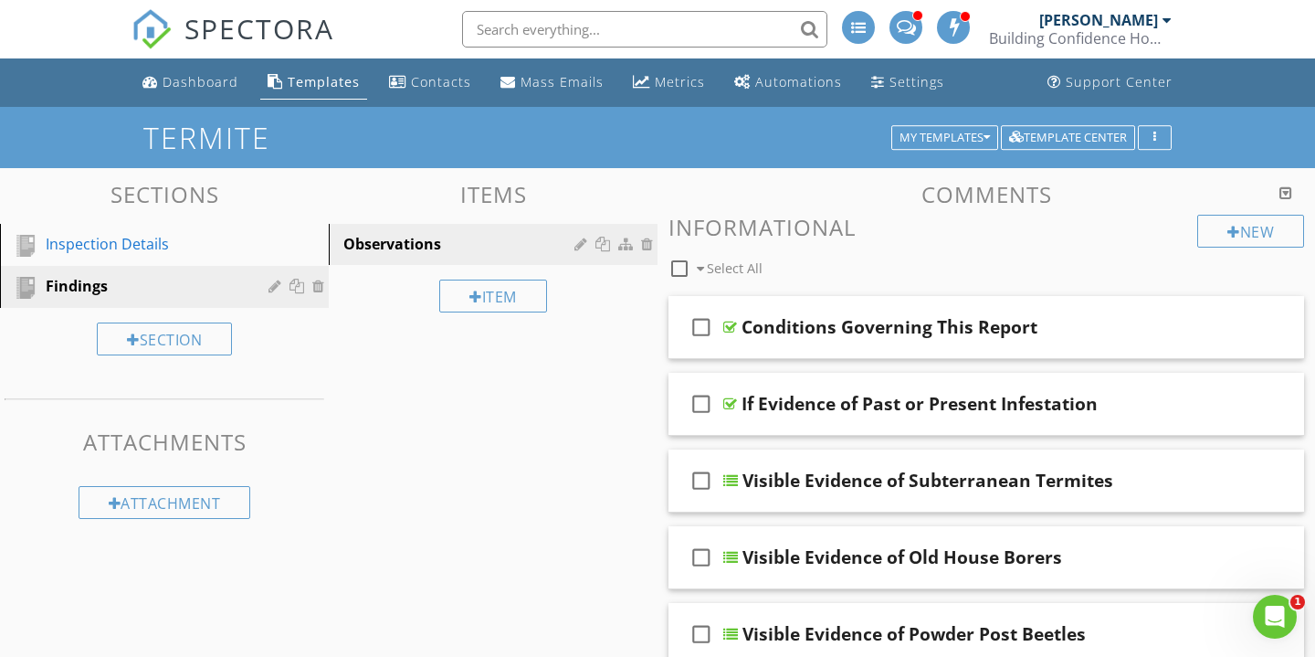
scroll to position [0, 0]
click at [502, 298] on div "Item" at bounding box center [493, 296] width 108 height 33
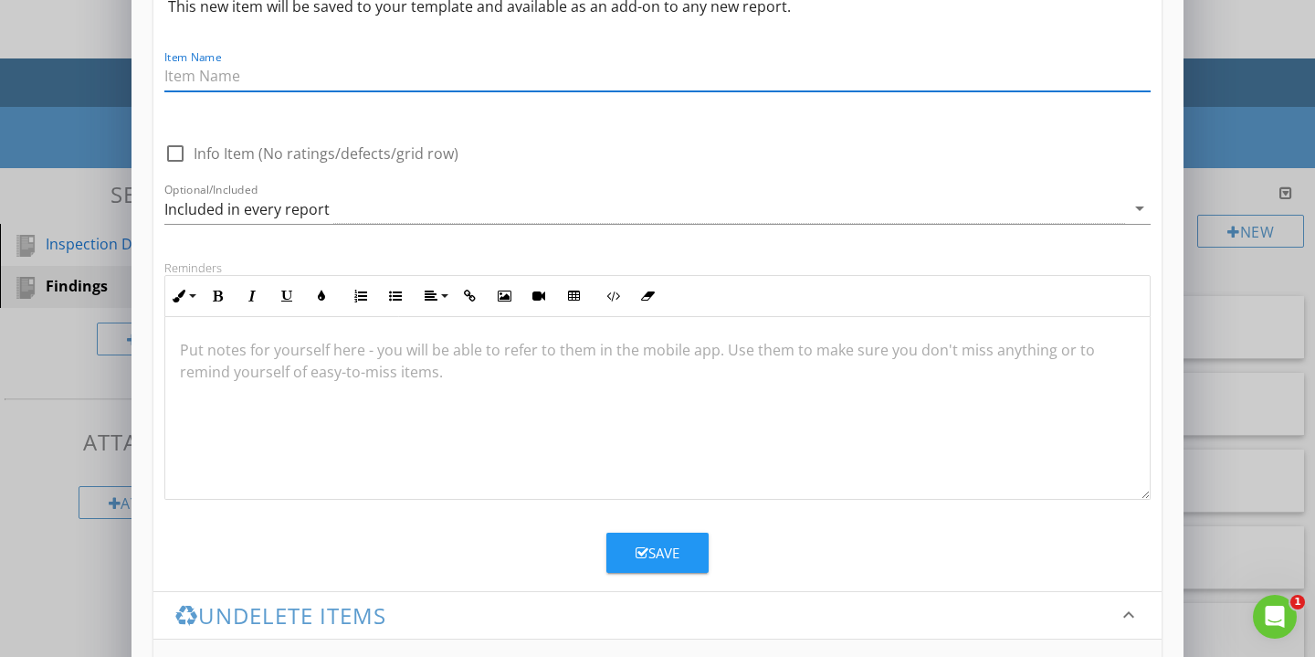
scroll to position [90, 0]
click at [1239, 46] on div "Add a new item keyboard_arrow_down This new item will be saved to your template…" at bounding box center [657, 350] width 1315 height 881
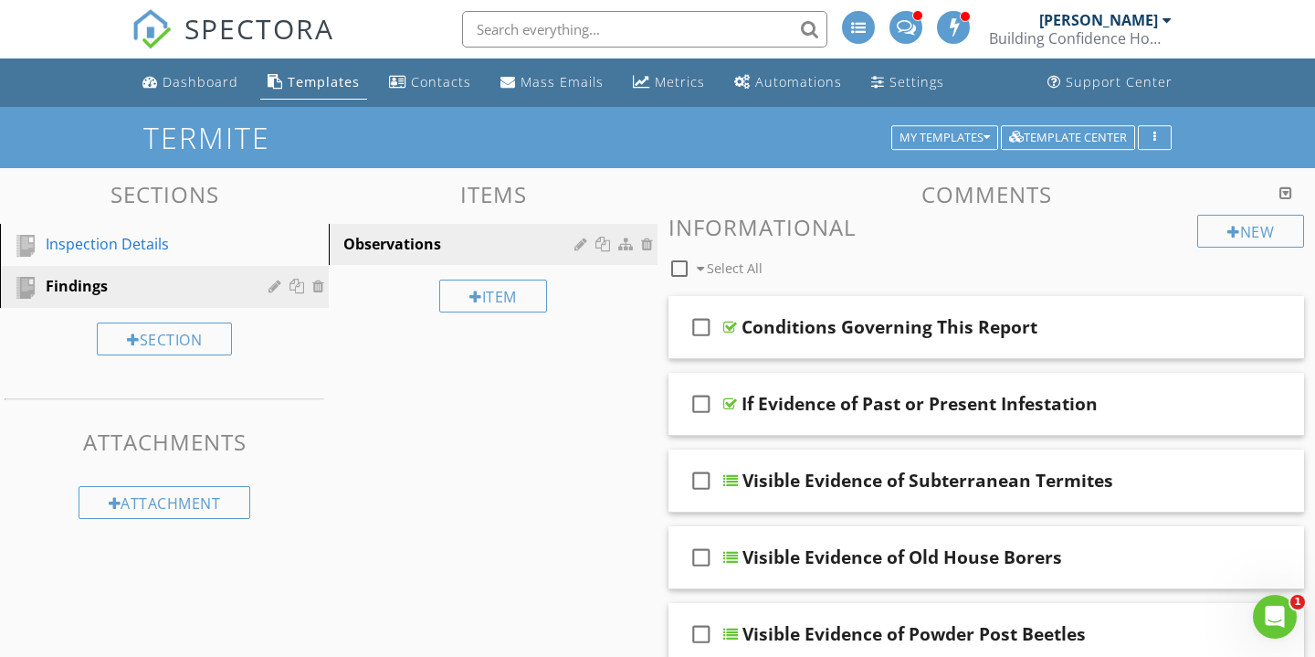
scroll to position [0, 0]
click at [510, 242] on div "Observations" at bounding box center [461, 244] width 237 height 22
click at [585, 240] on div at bounding box center [583, 244] width 17 height 15
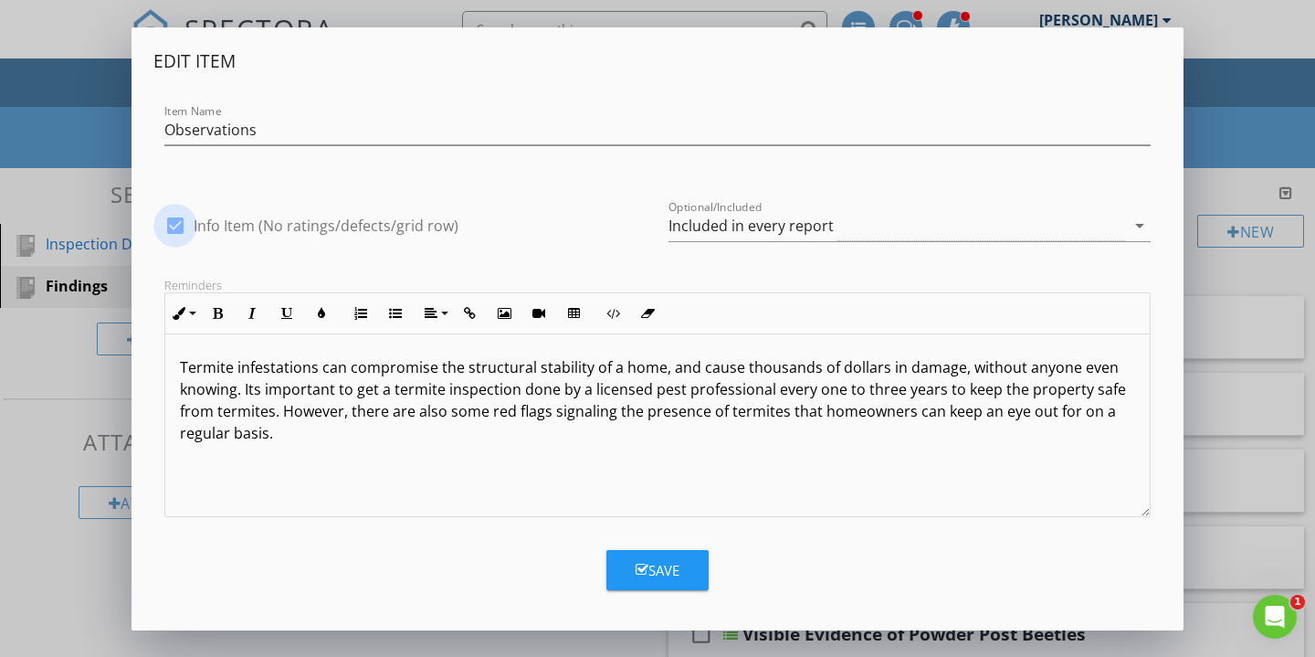
click at [168, 227] on div at bounding box center [175, 225] width 31 height 31
checkbox input "false"
click at [667, 566] on div "Save" at bounding box center [658, 570] width 44 height 21
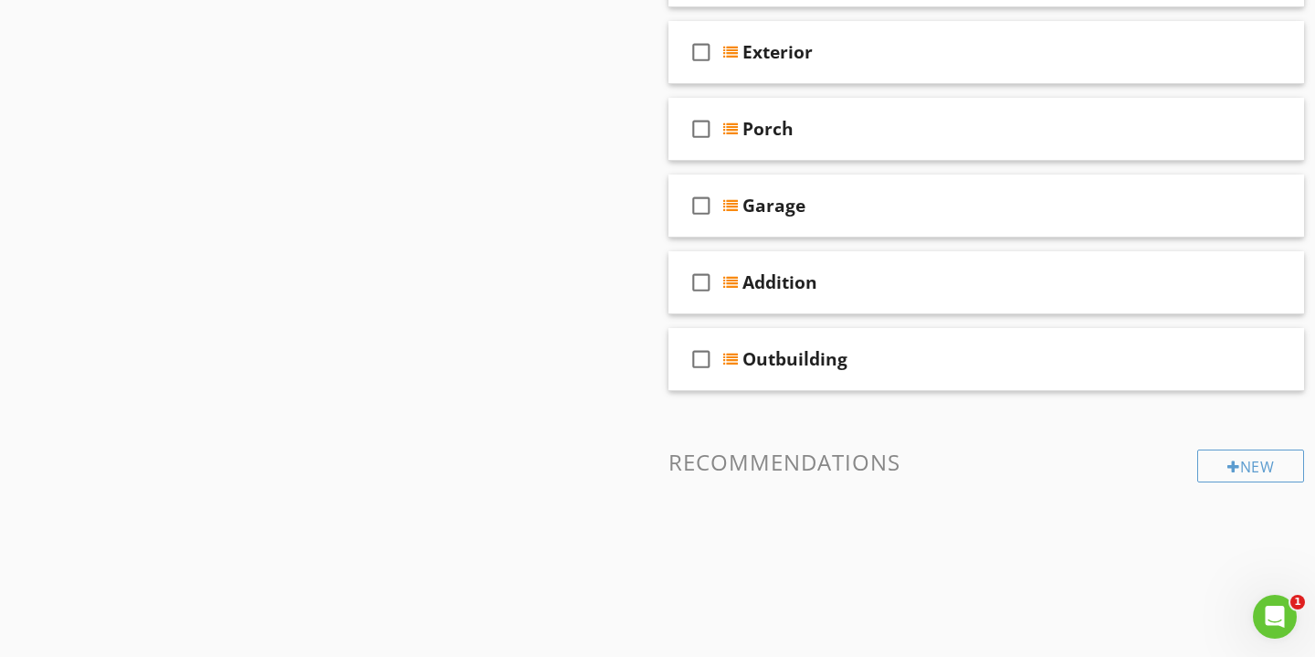
scroll to position [1244, 0]
click at [1272, 468] on div "New" at bounding box center [1251, 467] width 107 height 33
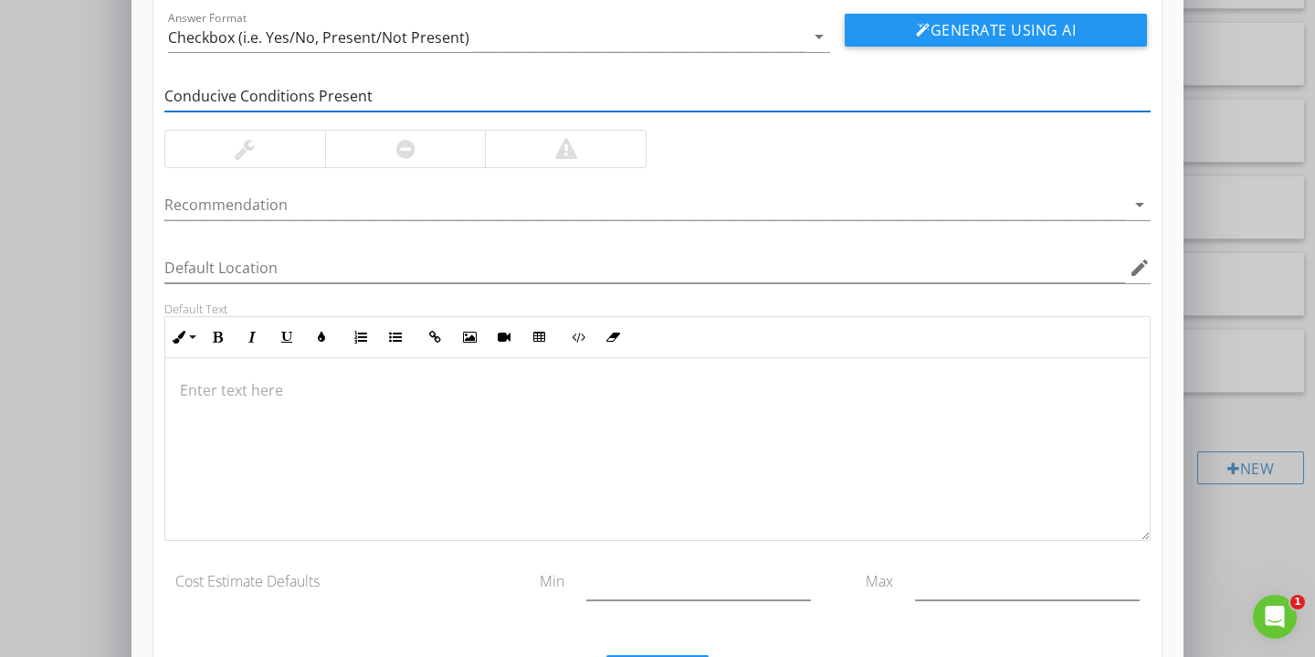
scroll to position [130, 0]
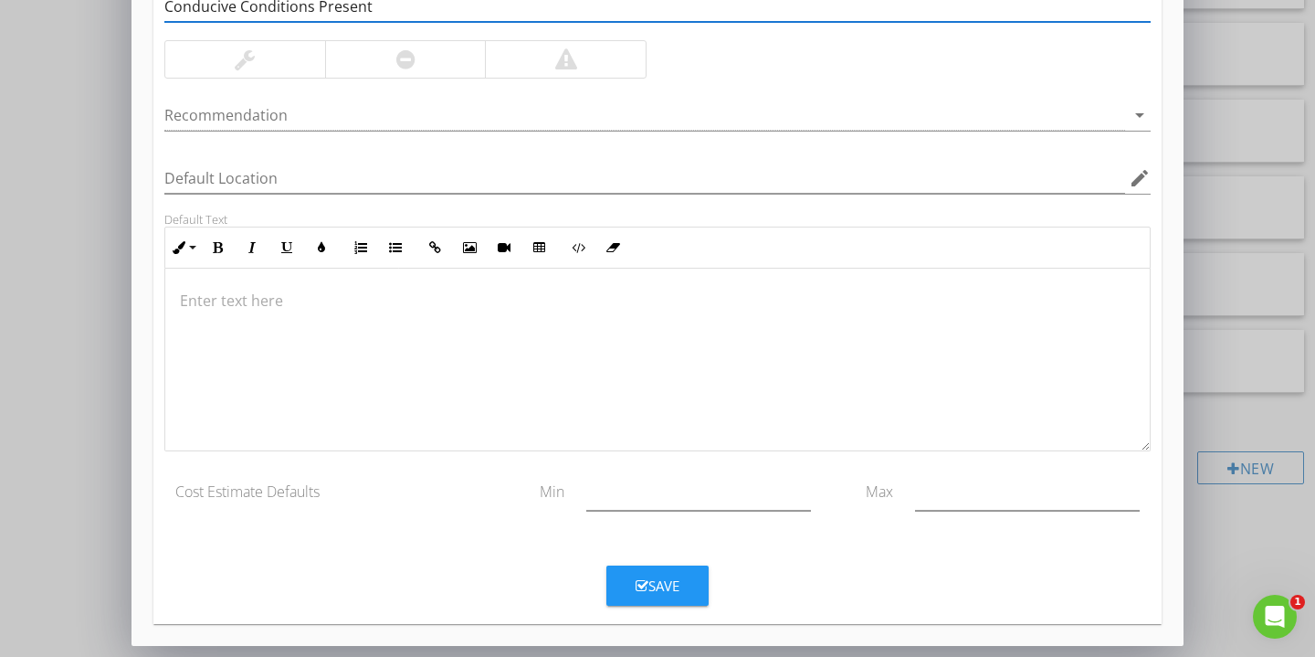
type input "Conducive Conditions Present"
click at [687, 588] on button "Save" at bounding box center [658, 585] width 102 height 40
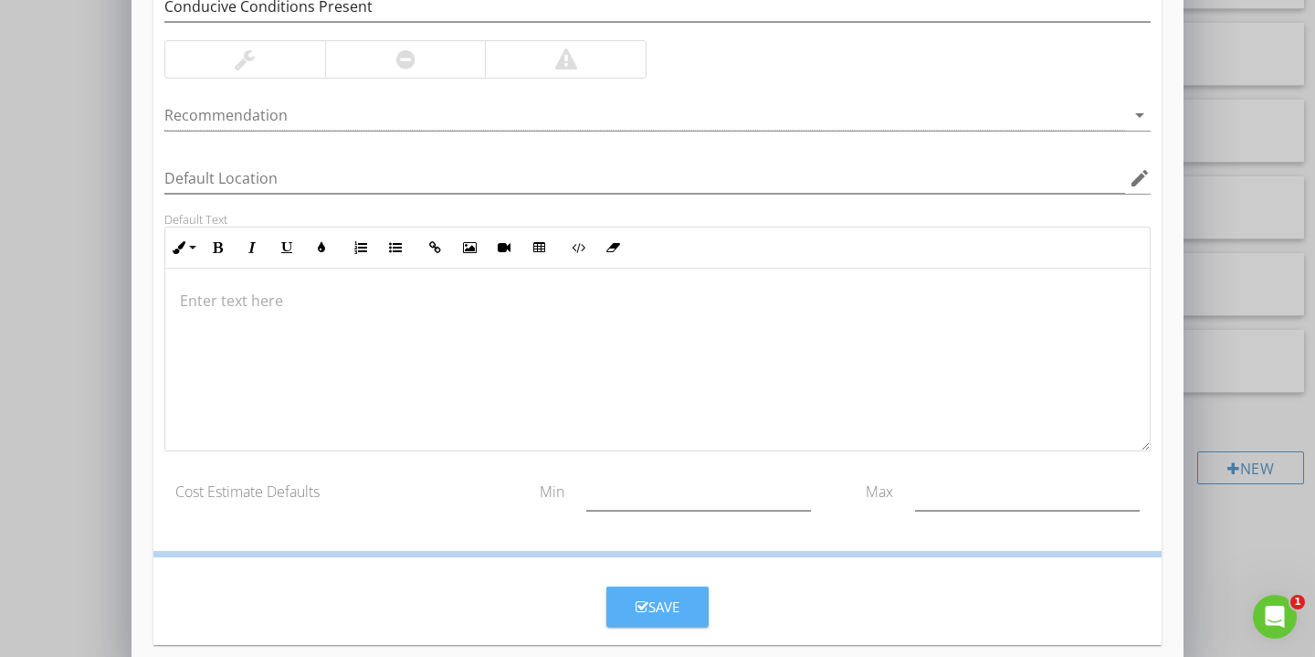
scroll to position [129, 0]
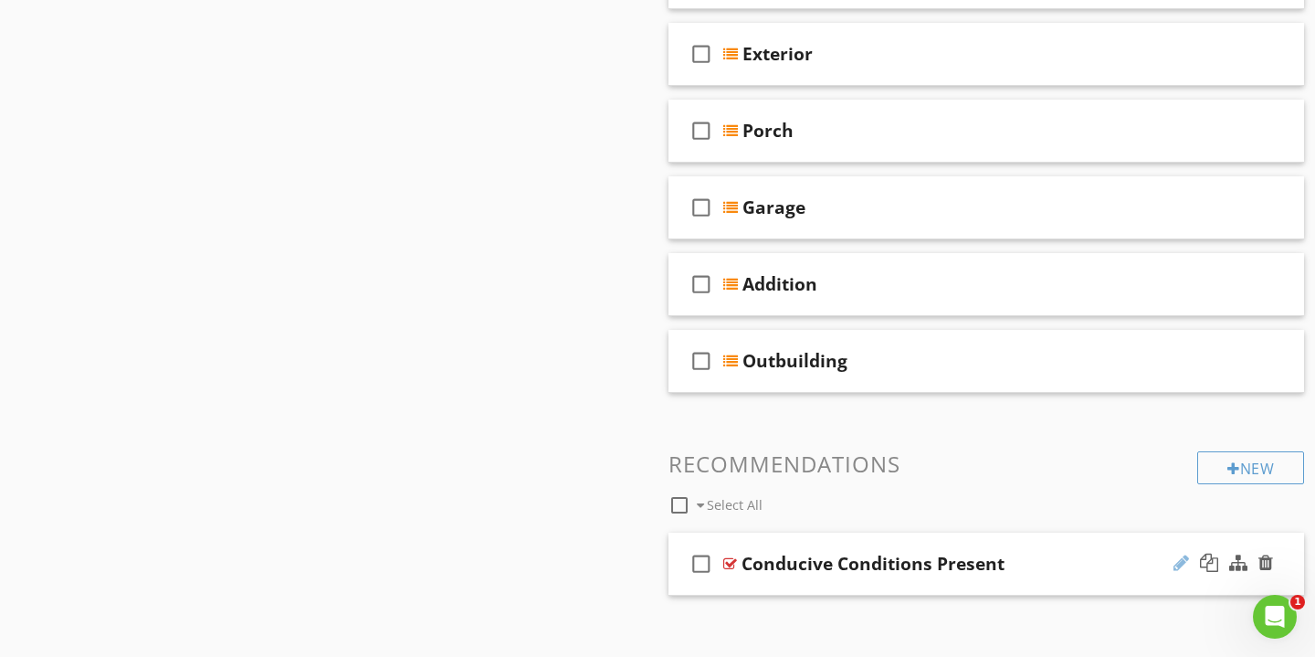
click at [1176, 565] on div at bounding box center [1182, 563] width 16 height 18
click at [1083, 551] on input "Conducive Conditions Present" at bounding box center [966, 566] width 449 height 30
click at [1085, 535] on div "check_box_outline_blank Conducive Conditions Present" at bounding box center [987, 564] width 636 height 63
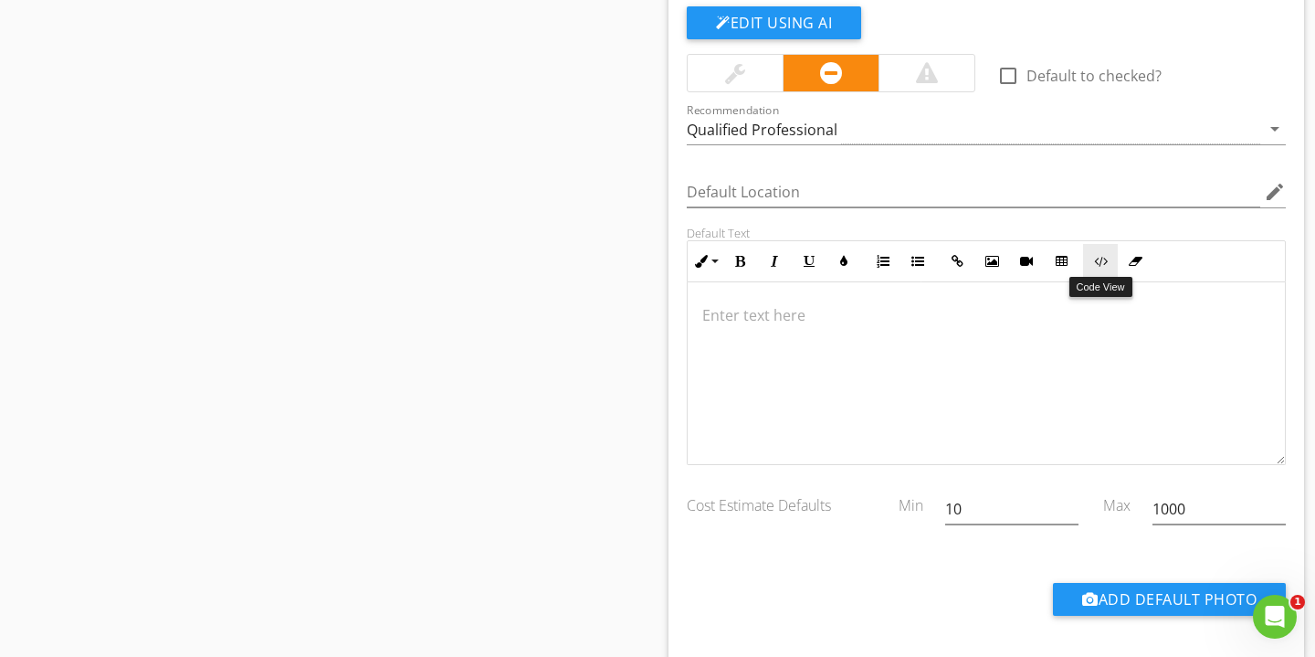
scroll to position [1857, 0]
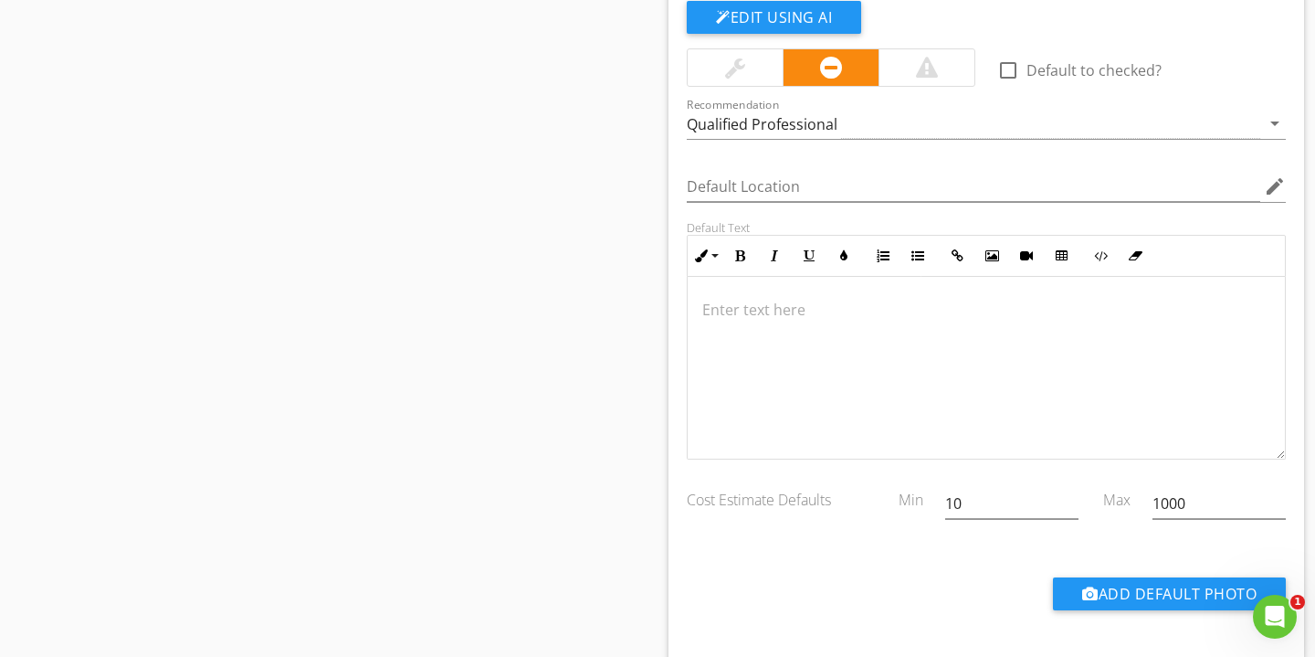
click at [790, 325] on div at bounding box center [986, 368] width 597 height 183
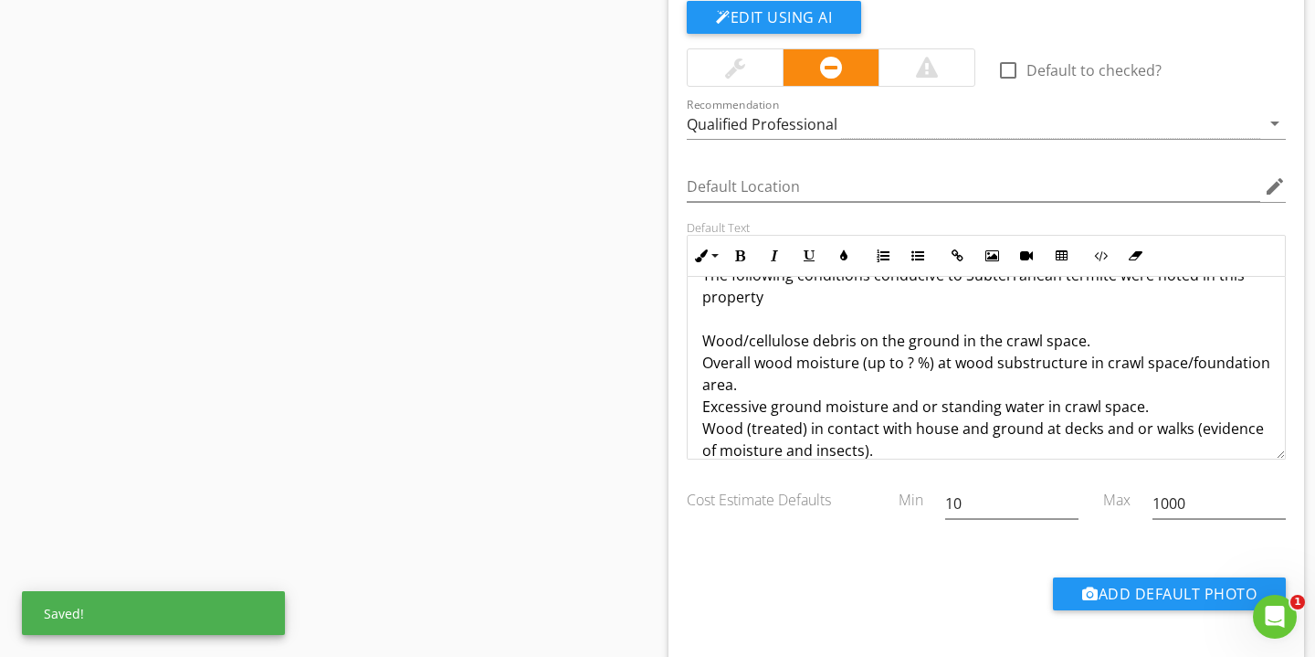
click at [733, 314] on p "The following conditions conducive to Subterranean termite were noted in this p…" at bounding box center [986, 362] width 568 height 197
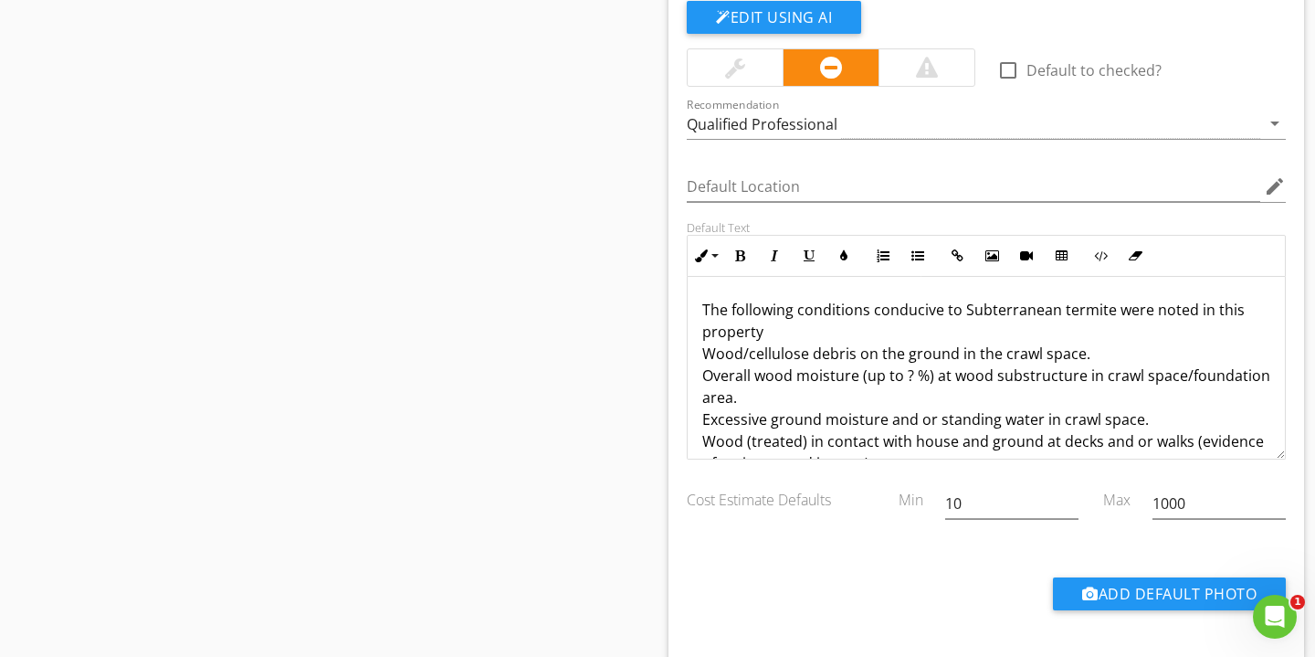
scroll to position [0, 0]
click at [1066, 311] on p "The following conditions conducive to Subterranean termite were noted in this p…" at bounding box center [986, 386] width 568 height 175
click at [1113, 311] on p "The following conditions conducive to Subterranean Termite were noted in this p…" at bounding box center [986, 386] width 568 height 175
click at [1136, 311] on p "The following conditions conducive to Subterranean Termites were noted in this …" at bounding box center [986, 386] width 568 height 175
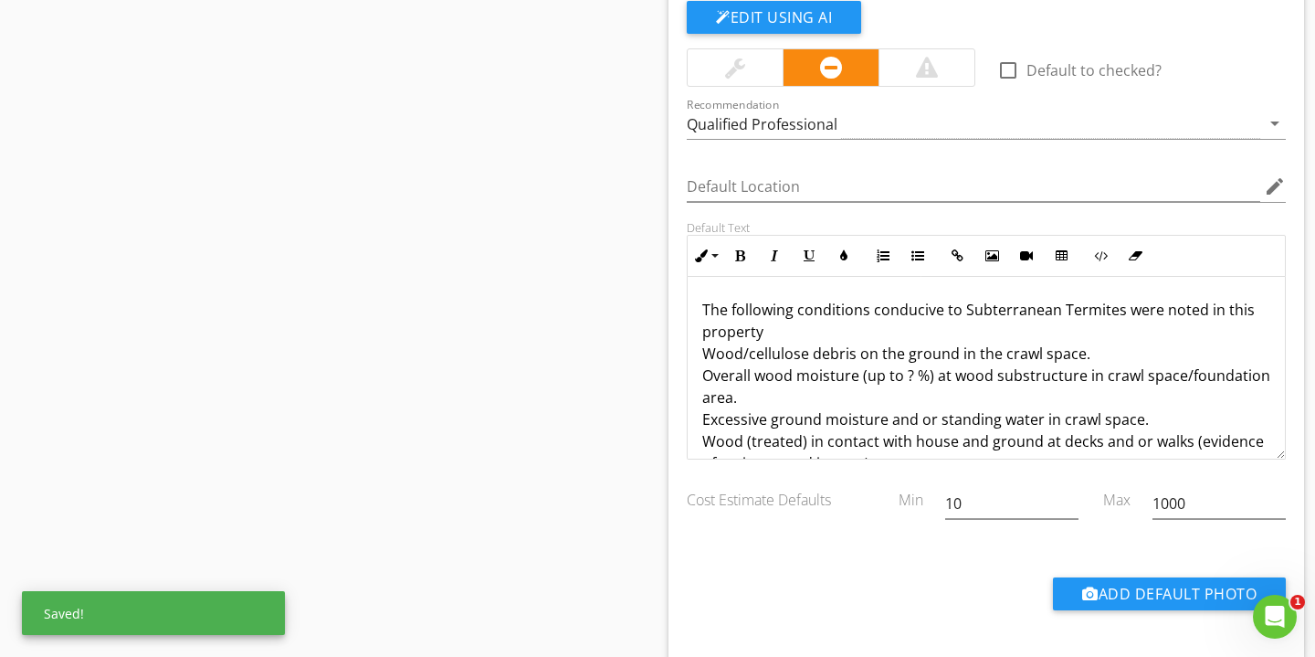
click at [1125, 322] on p "The following conditions conducive to Subterranean Termites were noted in this …" at bounding box center [986, 386] width 568 height 175
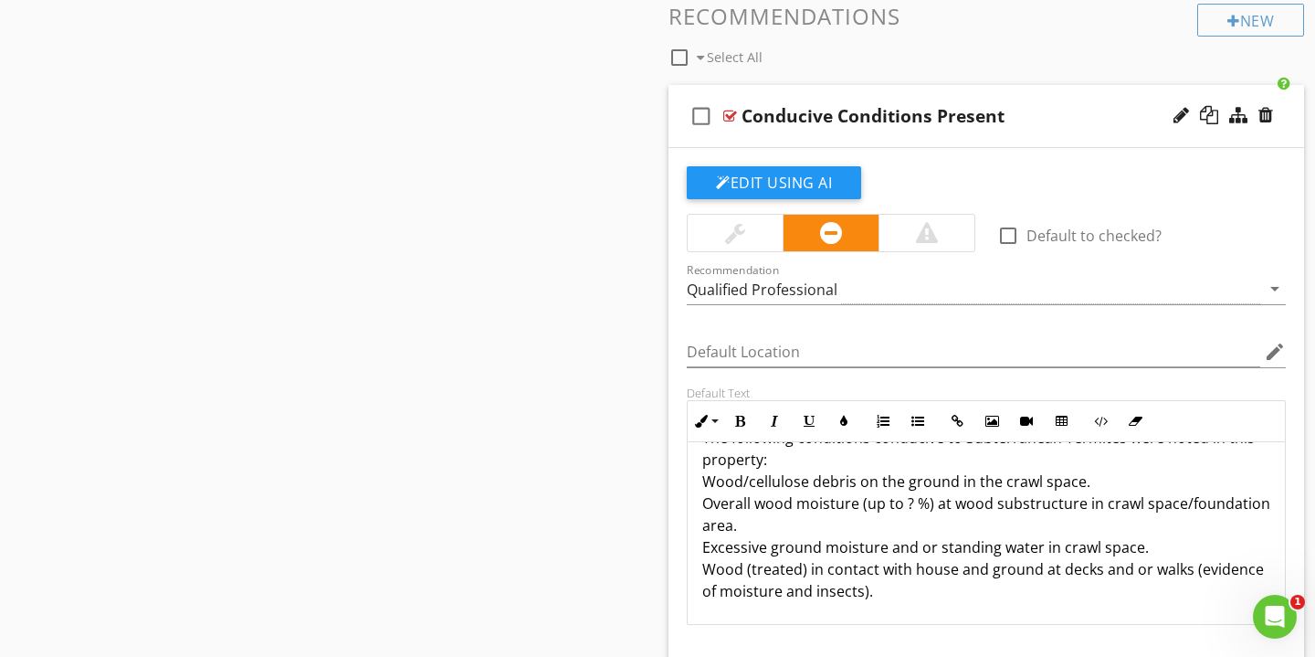
scroll to position [1694, 0]
click at [1274, 284] on icon "arrow_drop_down" at bounding box center [1275, 287] width 22 height 22
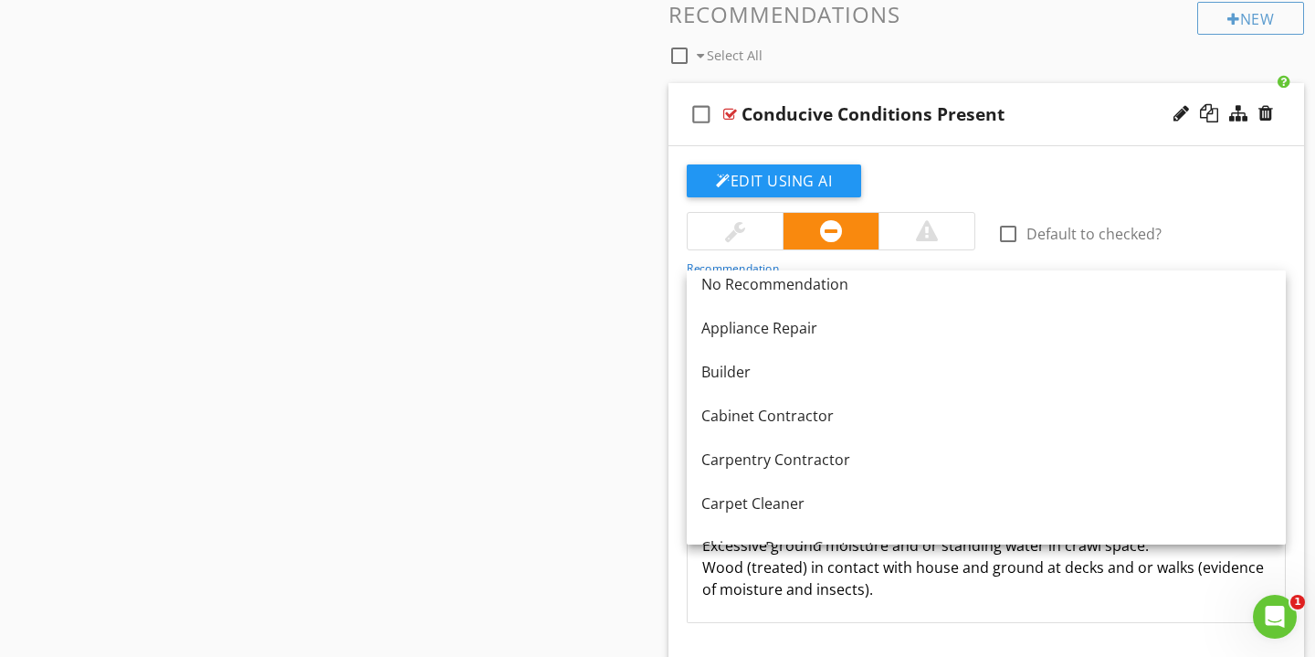
scroll to position [0, 0]
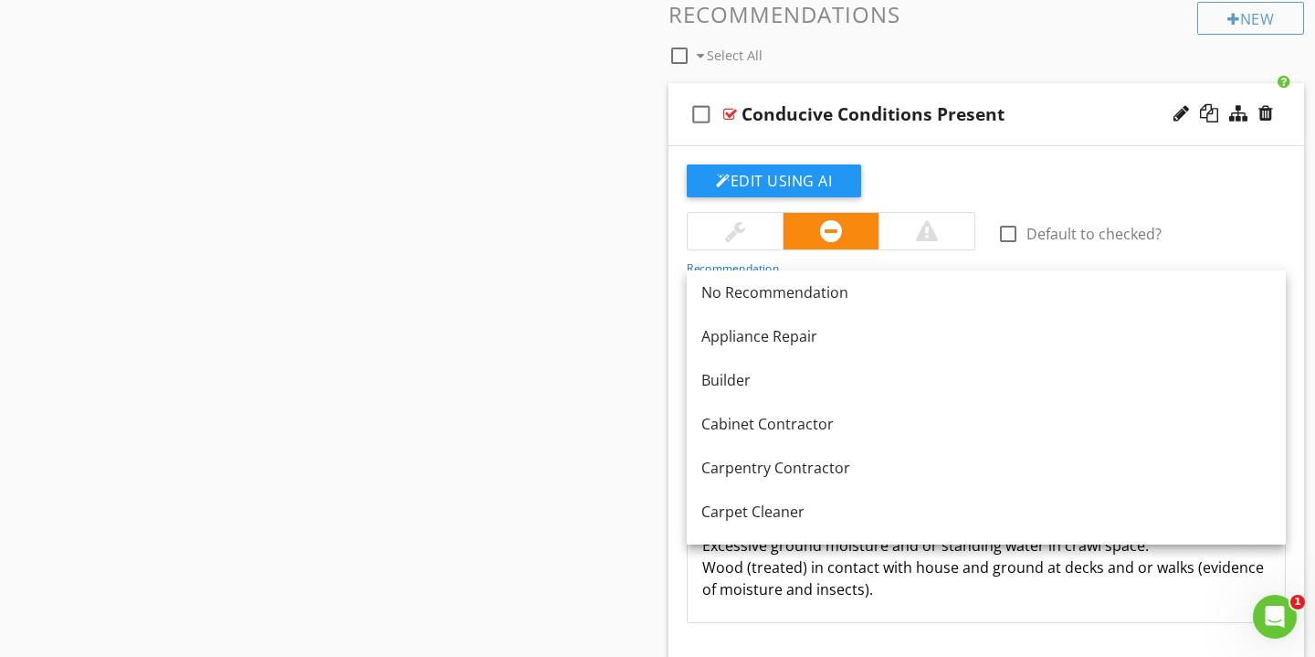
click at [1169, 169] on div "Edit Using AI" at bounding box center [986, 188] width 599 height 48
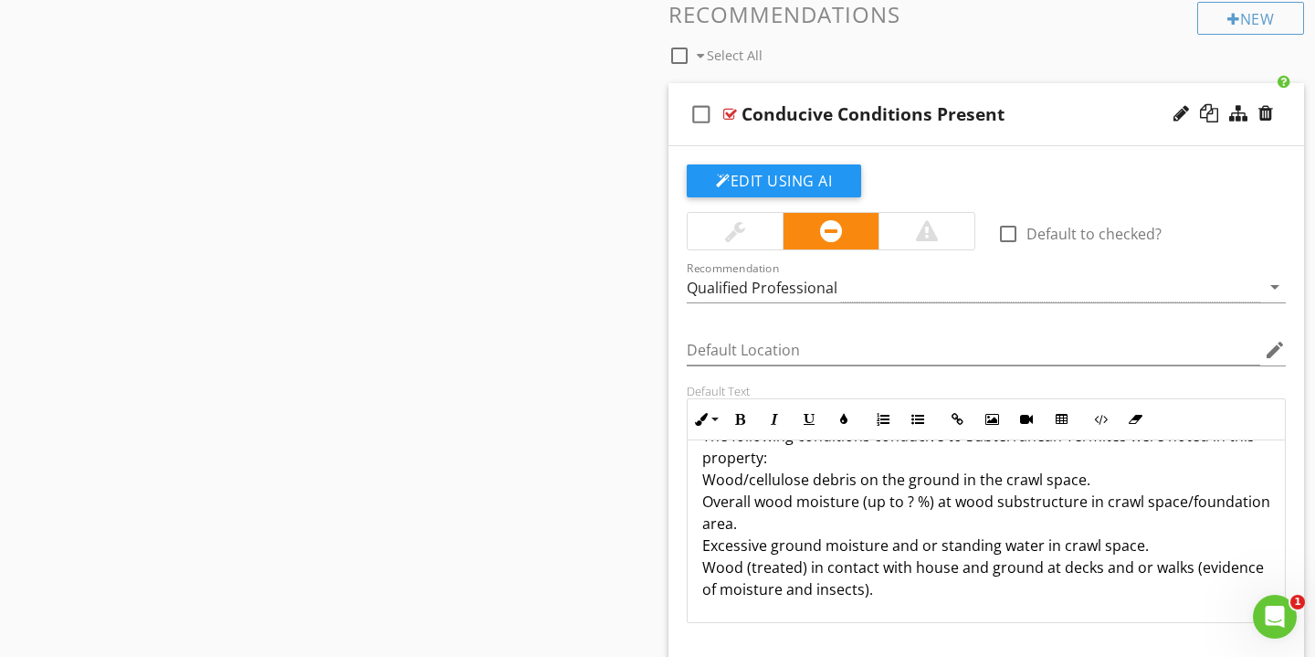
click at [1093, 93] on div "check_box_outline_blank Conducive Conditions Present" at bounding box center [987, 114] width 636 height 63
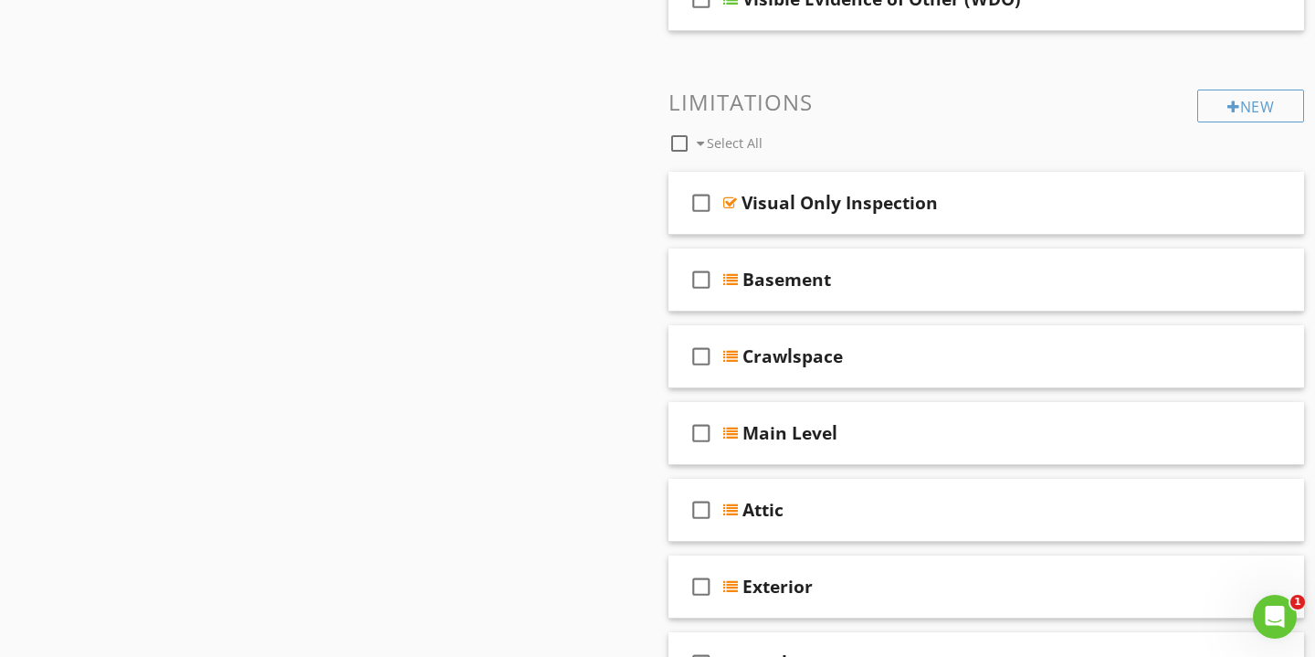
scroll to position [706, 0]
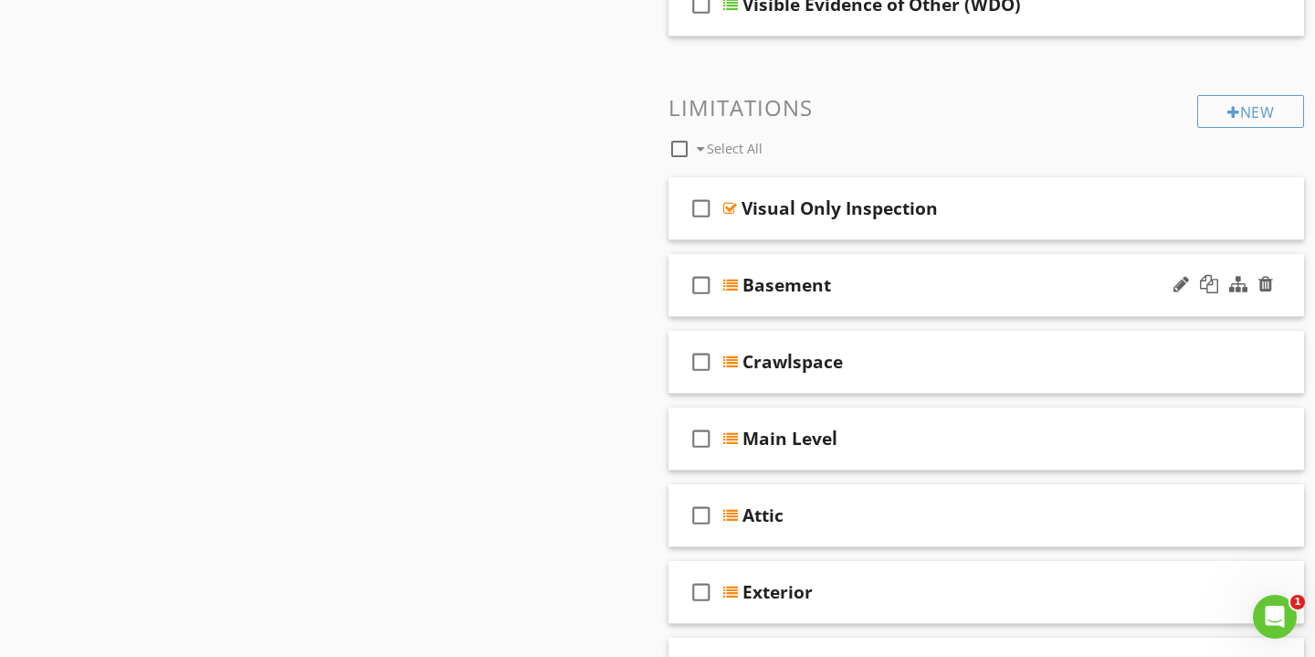
click at [701, 280] on icon "check_box_outline_blank" at bounding box center [701, 285] width 29 height 44
click at [698, 356] on icon "check_box_outline_blank" at bounding box center [701, 362] width 29 height 44
click at [702, 430] on icon "check_box_outline_blank" at bounding box center [701, 439] width 29 height 44
click at [701, 503] on icon "check_box_outline_blank" at bounding box center [701, 515] width 29 height 44
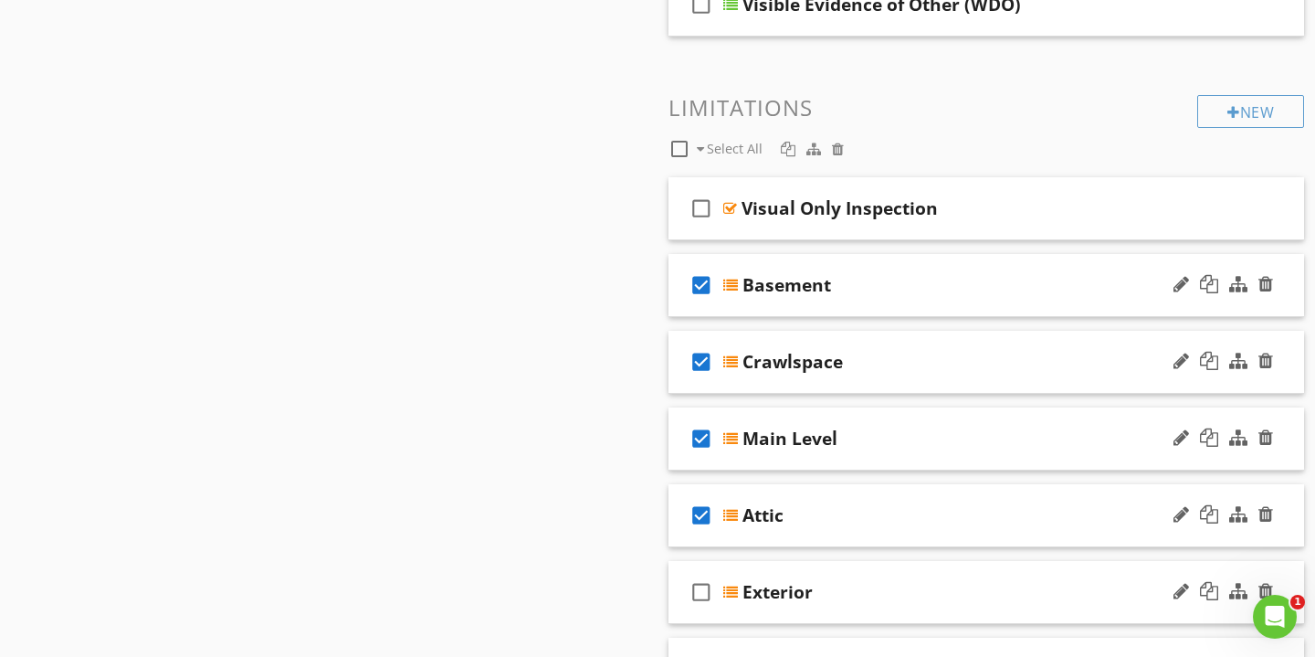
click at [701, 587] on icon "check_box_outline_blank" at bounding box center [701, 592] width 29 height 44
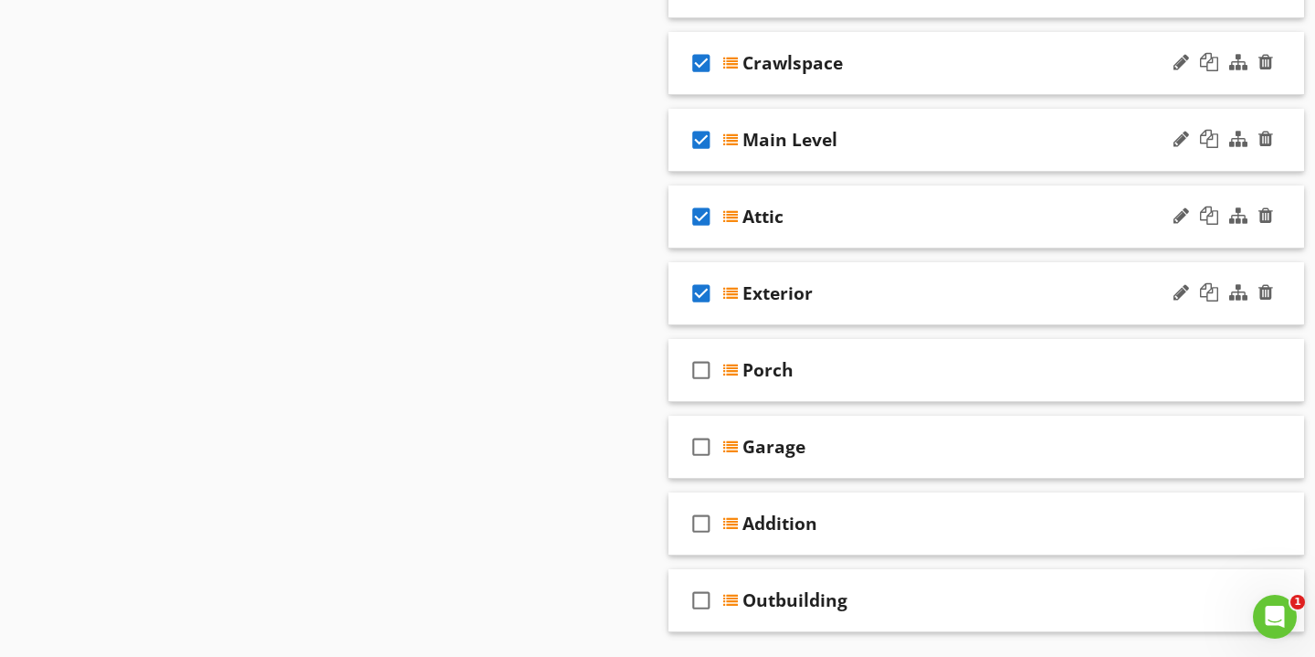
scroll to position [1006, 0]
click at [703, 364] on icon "check_box_outline_blank" at bounding box center [701, 369] width 29 height 44
click at [705, 451] on icon "check_box_outline_blank" at bounding box center [701, 446] width 29 height 44
click at [701, 512] on icon "check_box_outline_blank" at bounding box center [701, 523] width 29 height 44
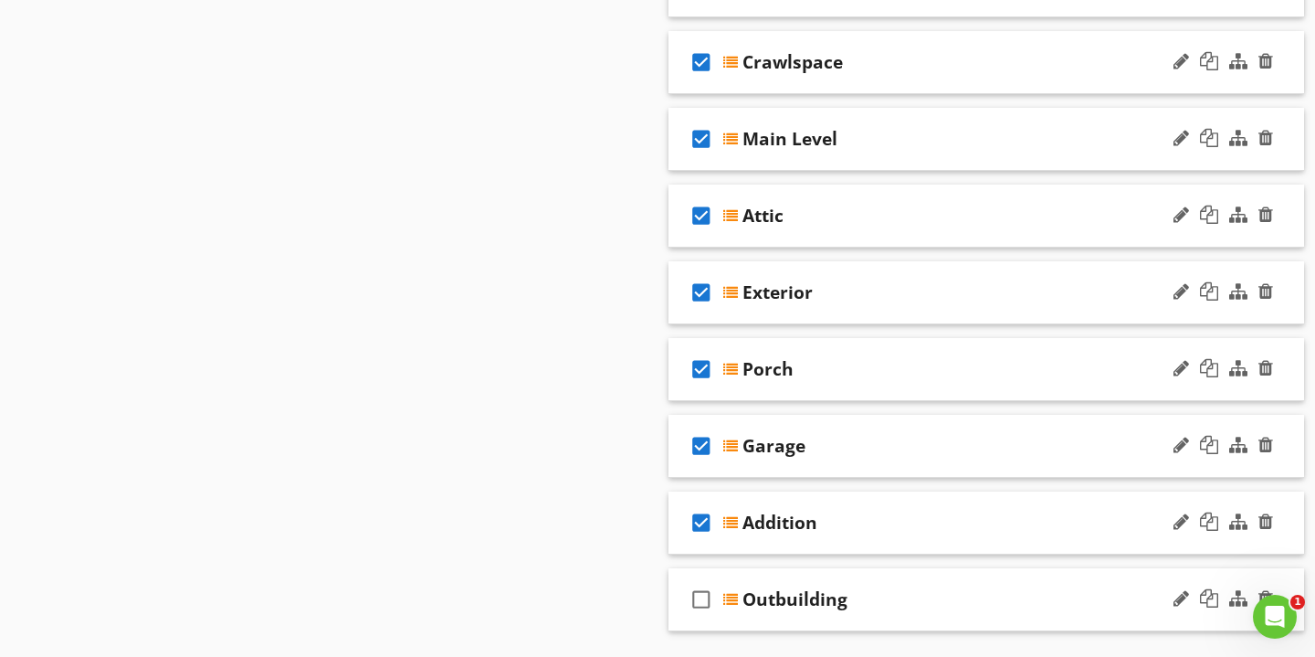
click at [702, 591] on icon "check_box_outline_blank" at bounding box center [701, 599] width 29 height 44
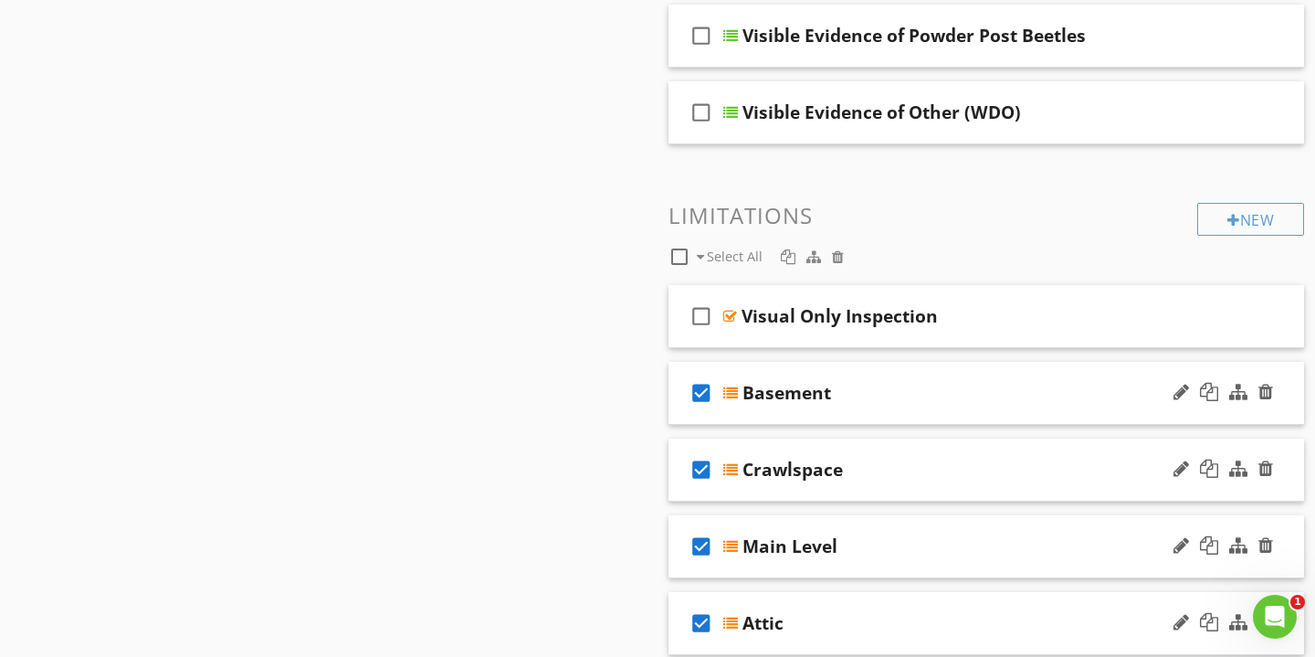
scroll to position [597, 0]
click at [839, 253] on div at bounding box center [838, 257] width 12 height 15
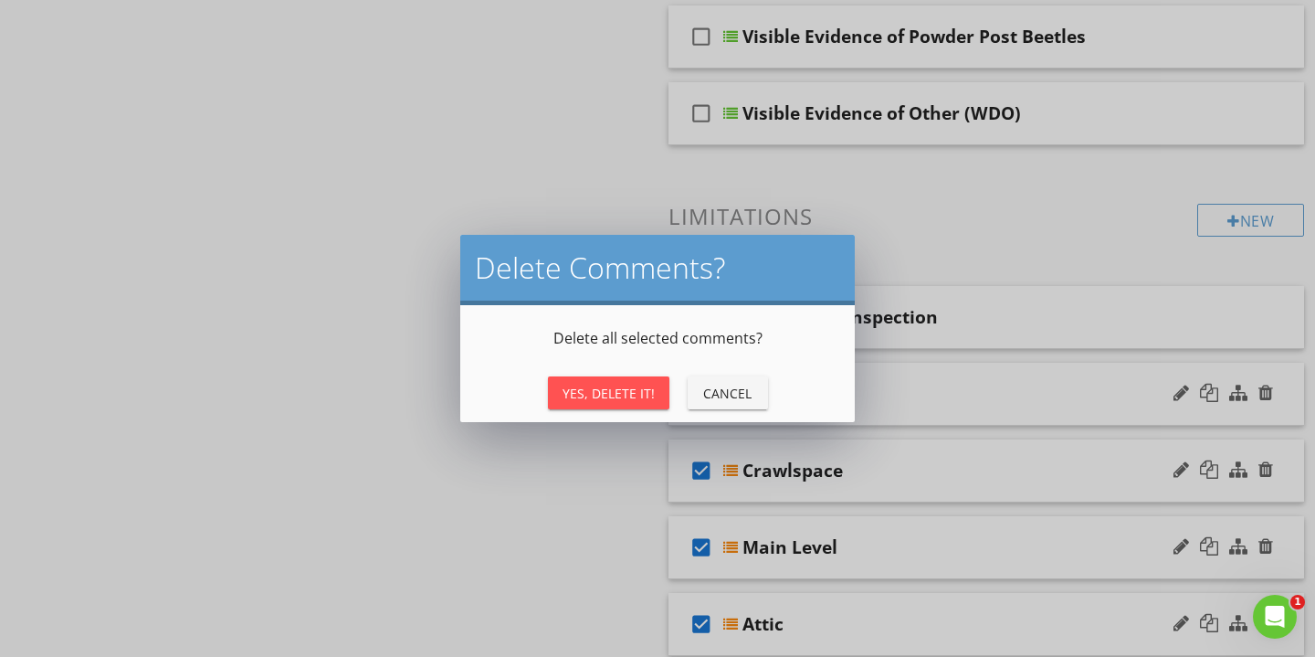
click at [617, 393] on div "Yes, Delete It!" at bounding box center [609, 393] width 92 height 19
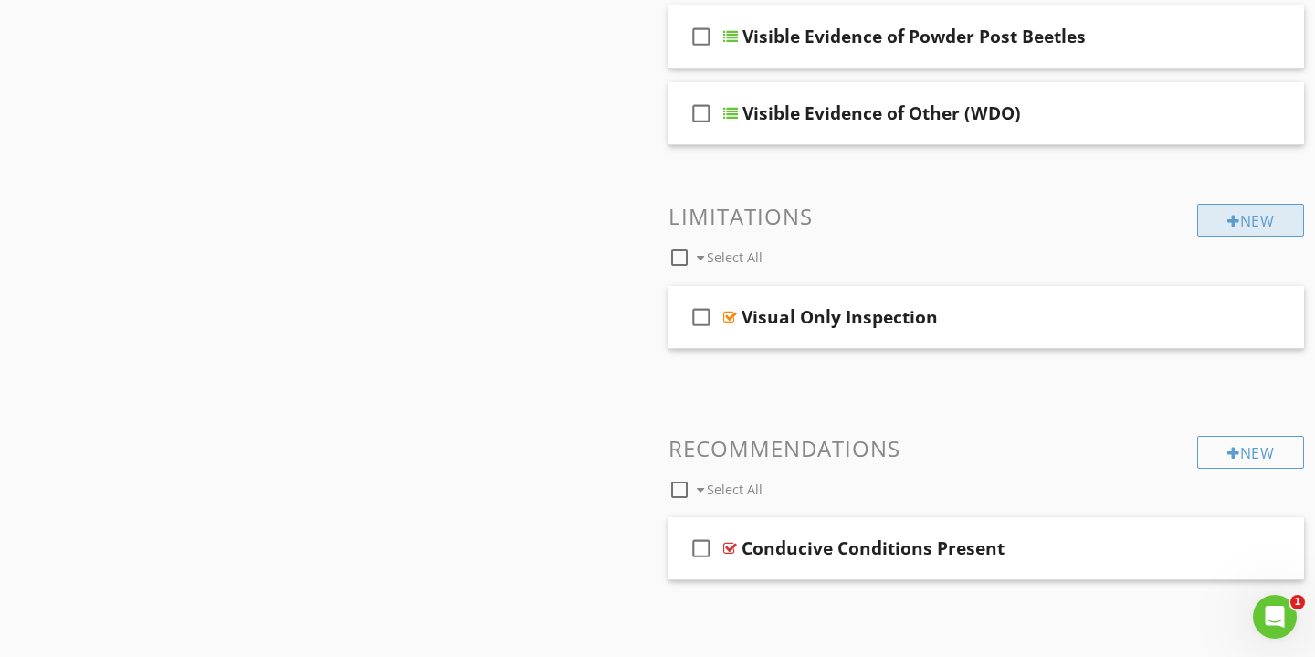
click at [1228, 224] on div at bounding box center [1234, 221] width 13 height 15
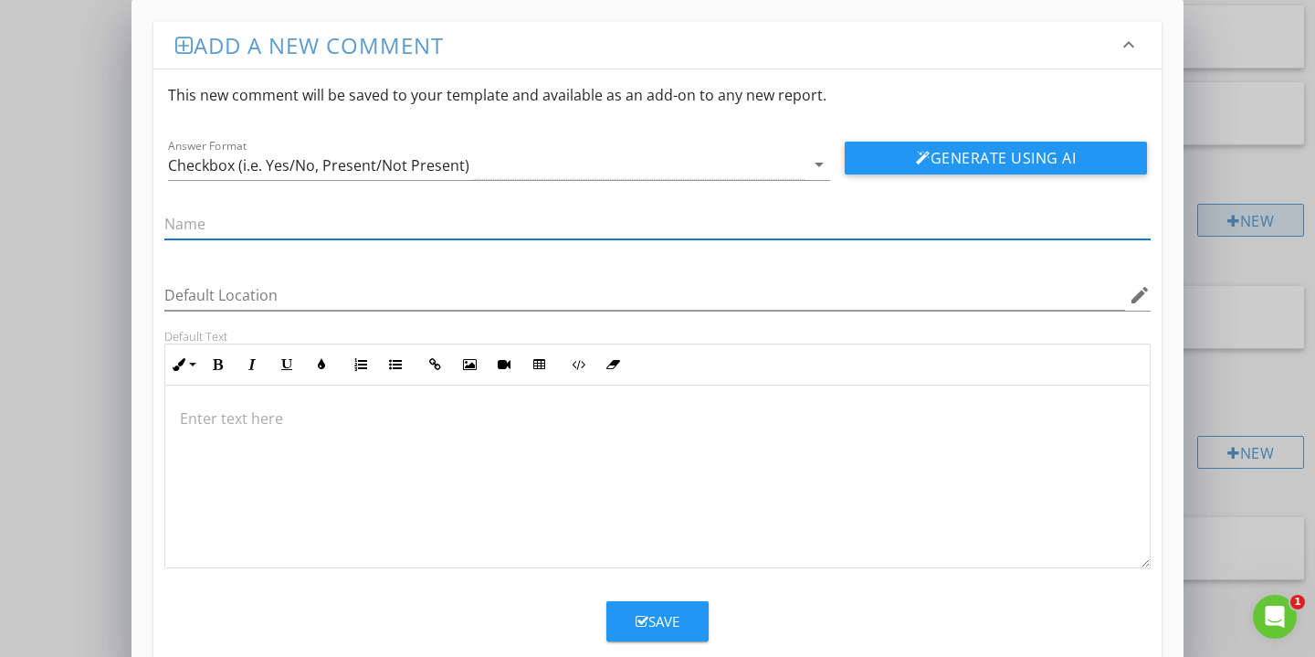
type input "A"
click at [166, 224] on input "Inaccessible" at bounding box center [657, 224] width 987 height 30
click at [411, 218] on input "Obstruction and/or Inaccessible" at bounding box center [657, 224] width 987 height 30
type input "Obstruction and/or Inaccessible Areas"
click at [818, 165] on icon "arrow_drop_down" at bounding box center [819, 164] width 22 height 22
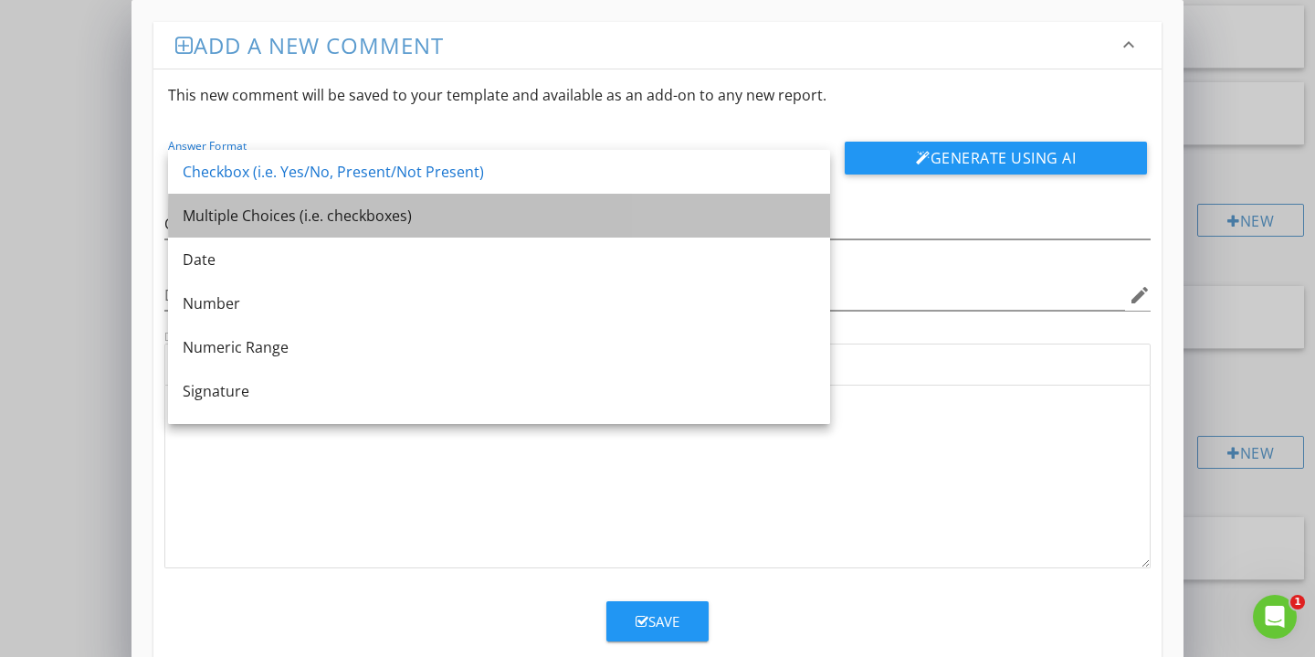
click at [384, 226] on div "Multiple Choices (i.e. checkboxes)" at bounding box center [499, 216] width 633 height 22
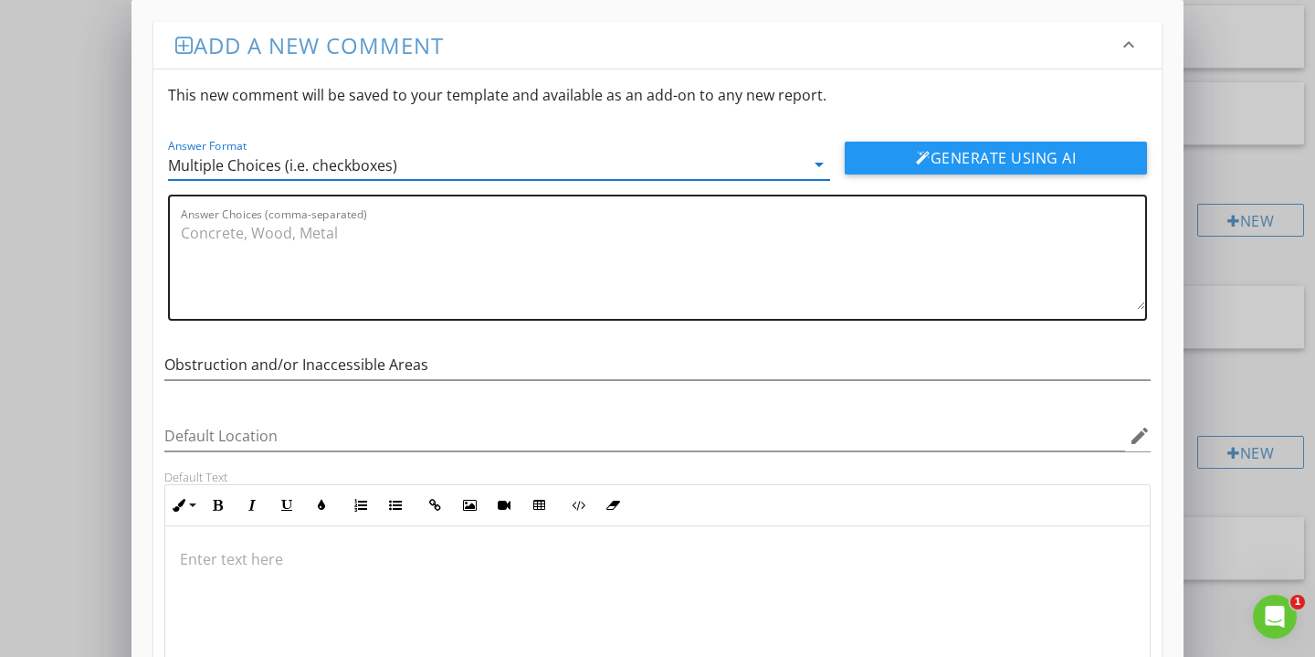
click at [303, 253] on textarea "Answer Choices (comma-separated)" at bounding box center [663, 263] width 965 height 91
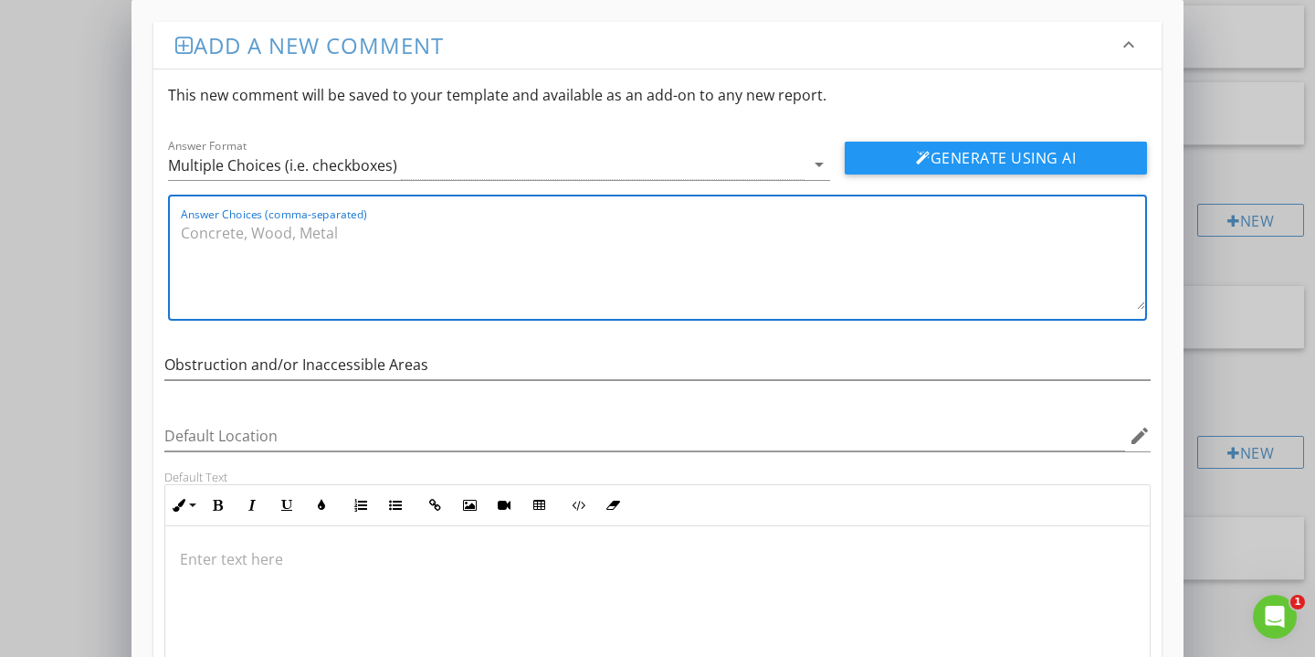
paste textarea "Garage walls due to storage/obstructions. Sub-floor, band sills, and portions o…"
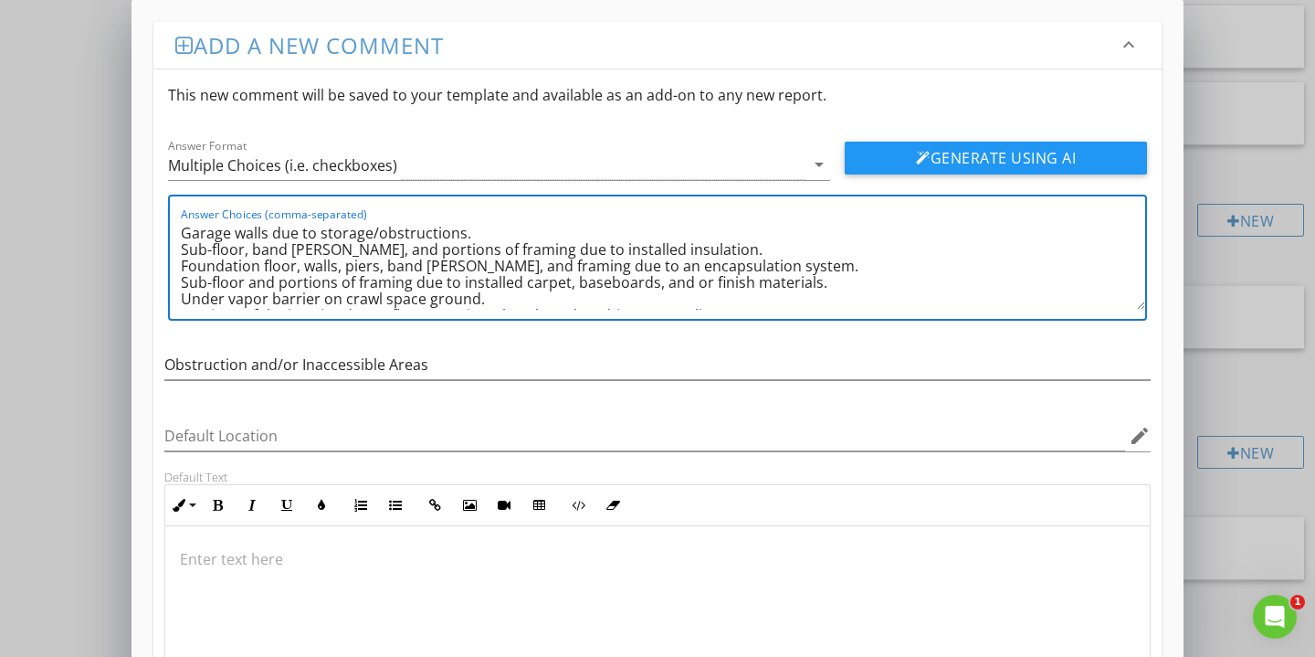
scroll to position [0, 0]
click at [180, 251] on div "Answer Choices (comma-separated) Garage walls due to storage/obstructions. Sub-…" at bounding box center [657, 258] width 979 height 126
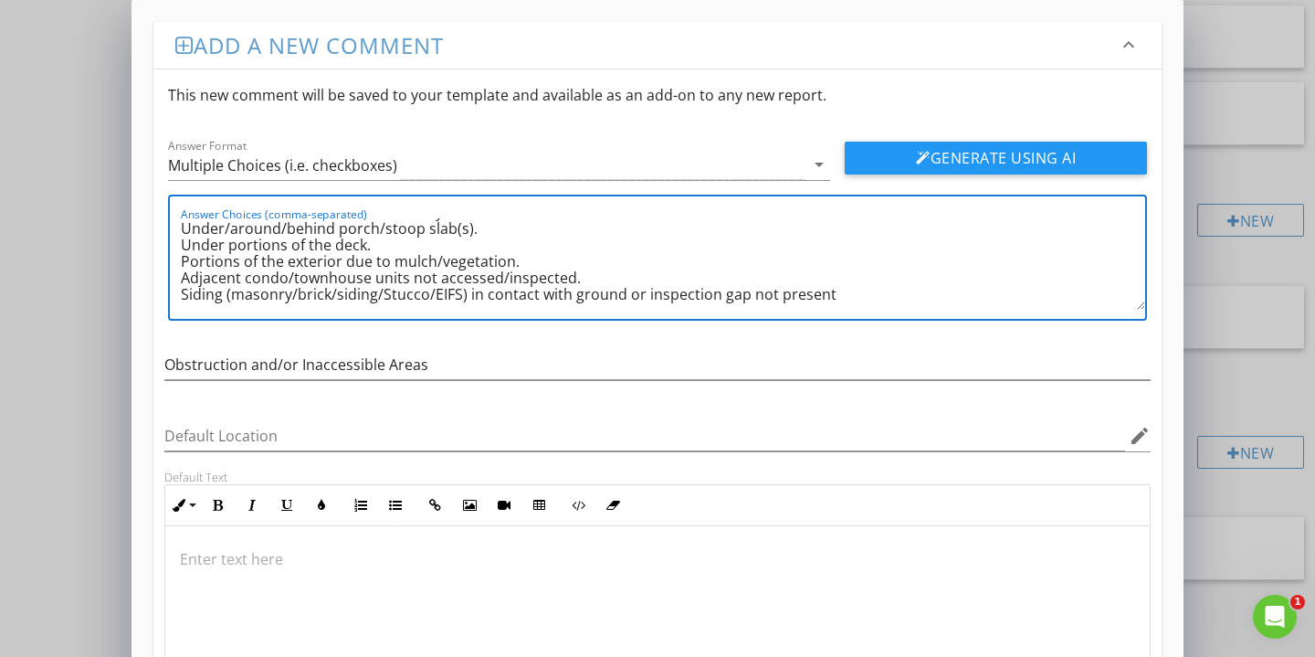
type textarea "Garage walls due to storage/obstructions. Sub-floor, band sills, and portions o…"
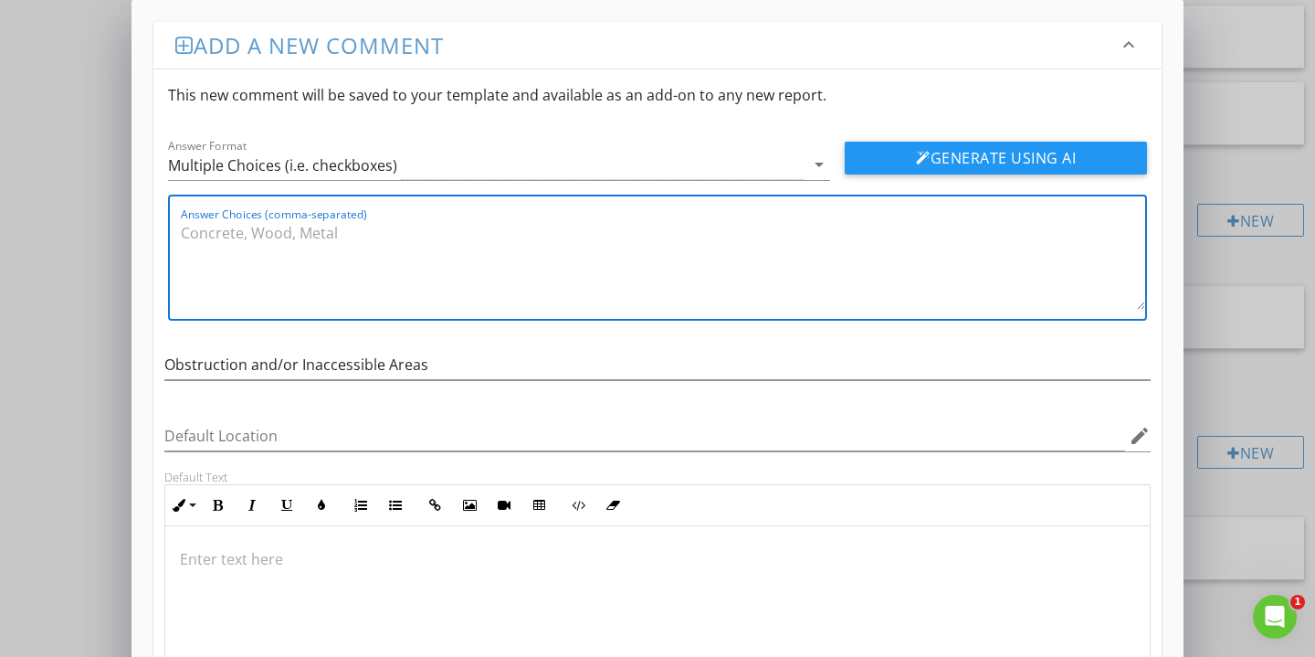
scroll to position [0, 0]
click at [449, 167] on div "Multiple Choices (i.e. checkboxes)" at bounding box center [486, 165] width 637 height 30
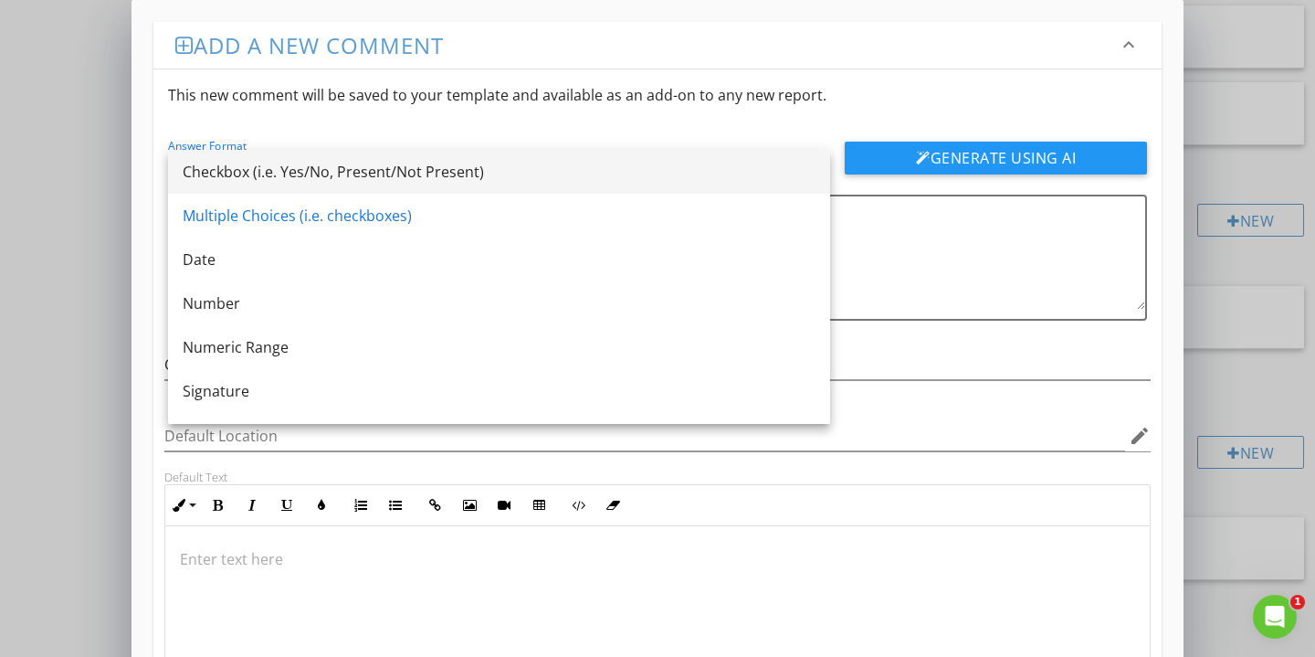
click at [270, 172] on div "Checkbox (i.e. Yes/No, Present/Not Present)" at bounding box center [499, 172] width 633 height 22
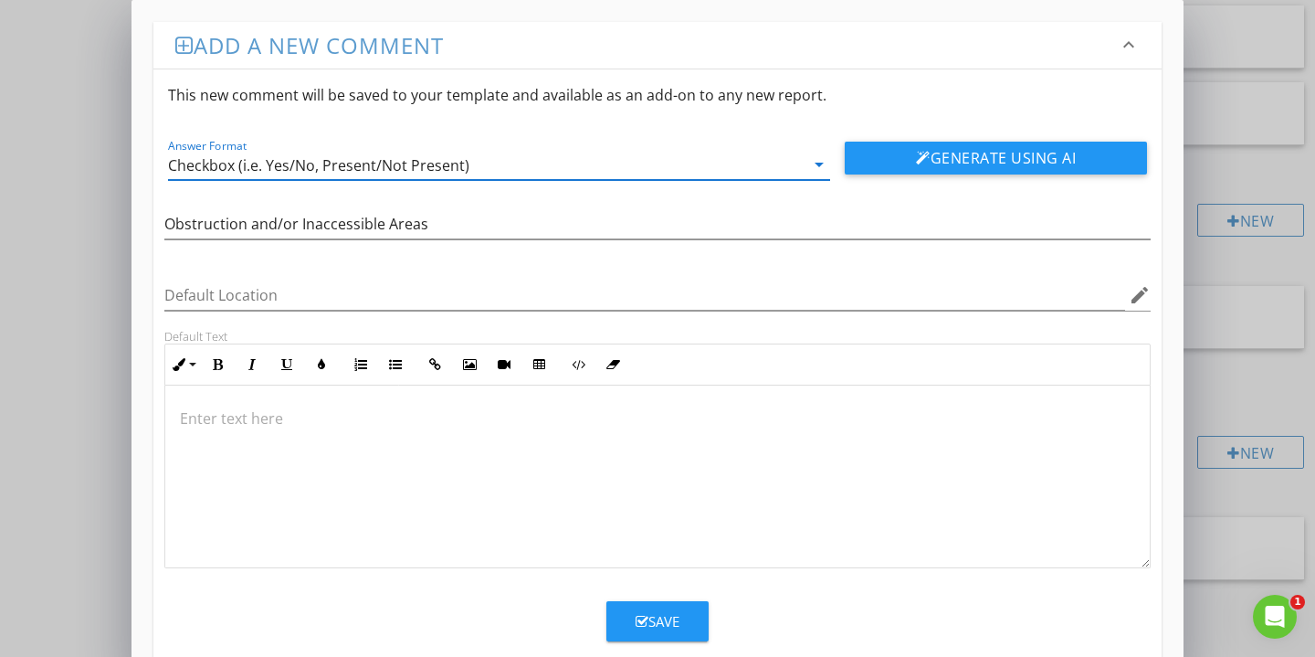
click at [230, 438] on div at bounding box center [657, 477] width 985 height 183
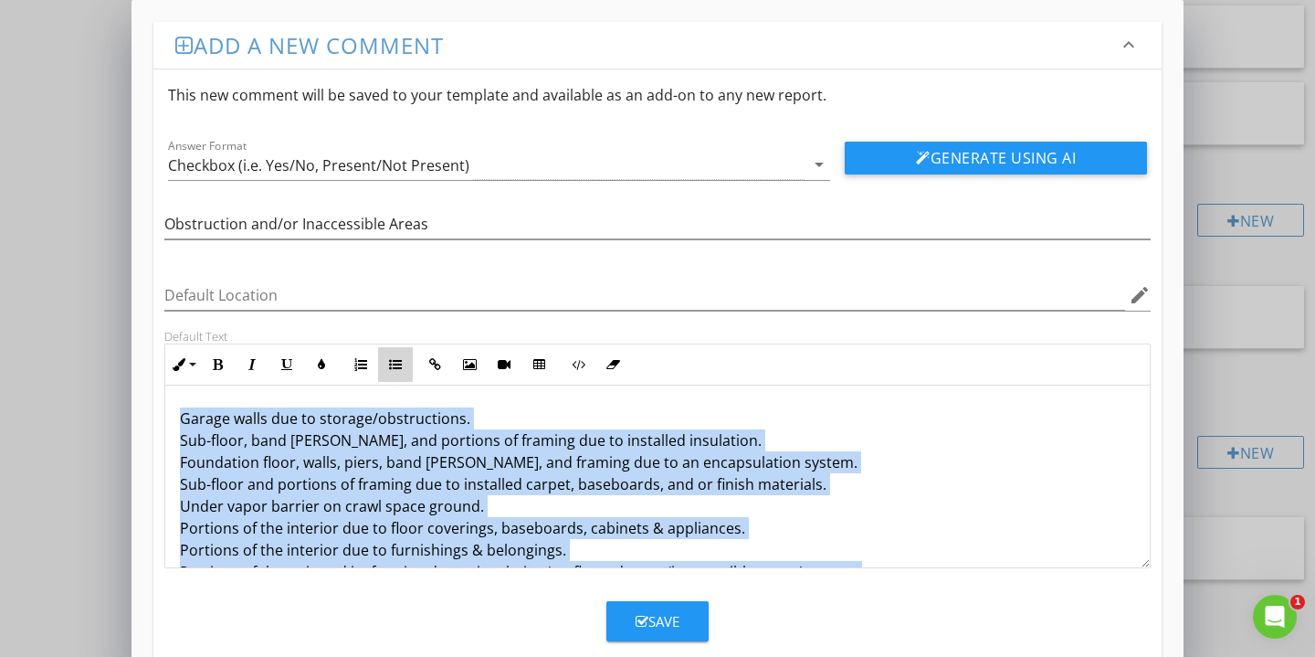
click at [398, 364] on icon "button" at bounding box center [395, 364] width 13 height 13
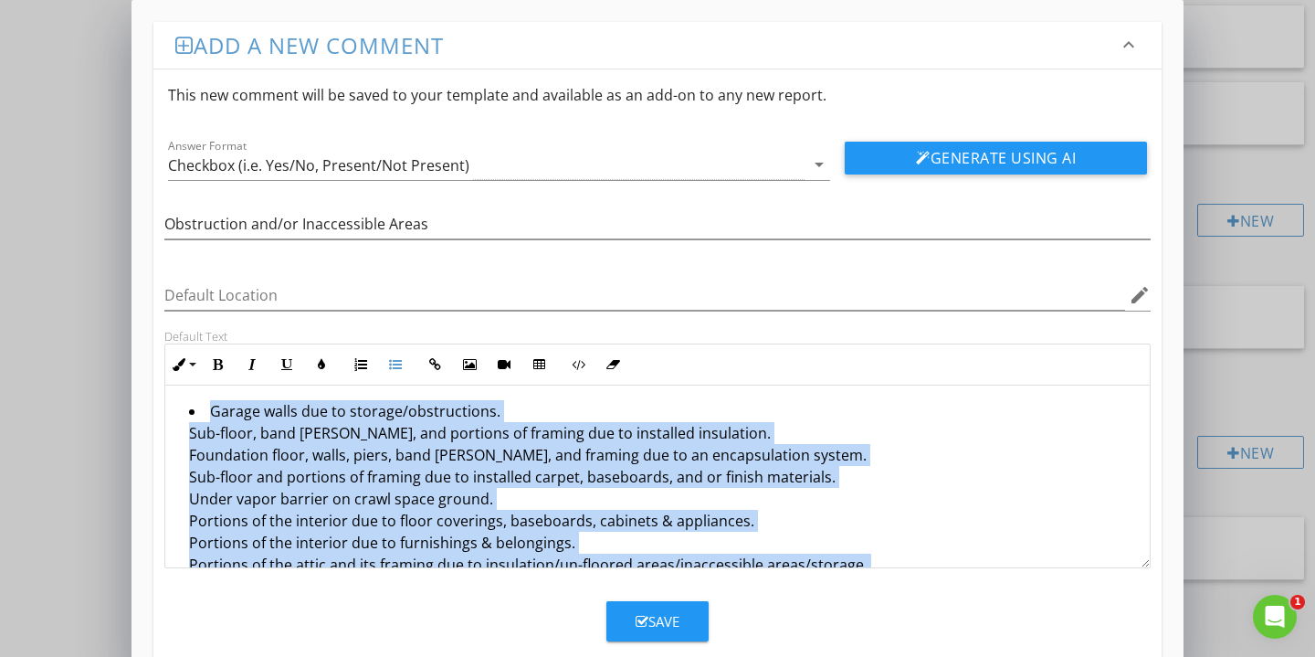
click at [356, 494] on li "Garage walls due to storage/obstructions. Sub-floor, band sills, and portions o…" at bounding box center [662, 566] width 946 height 333
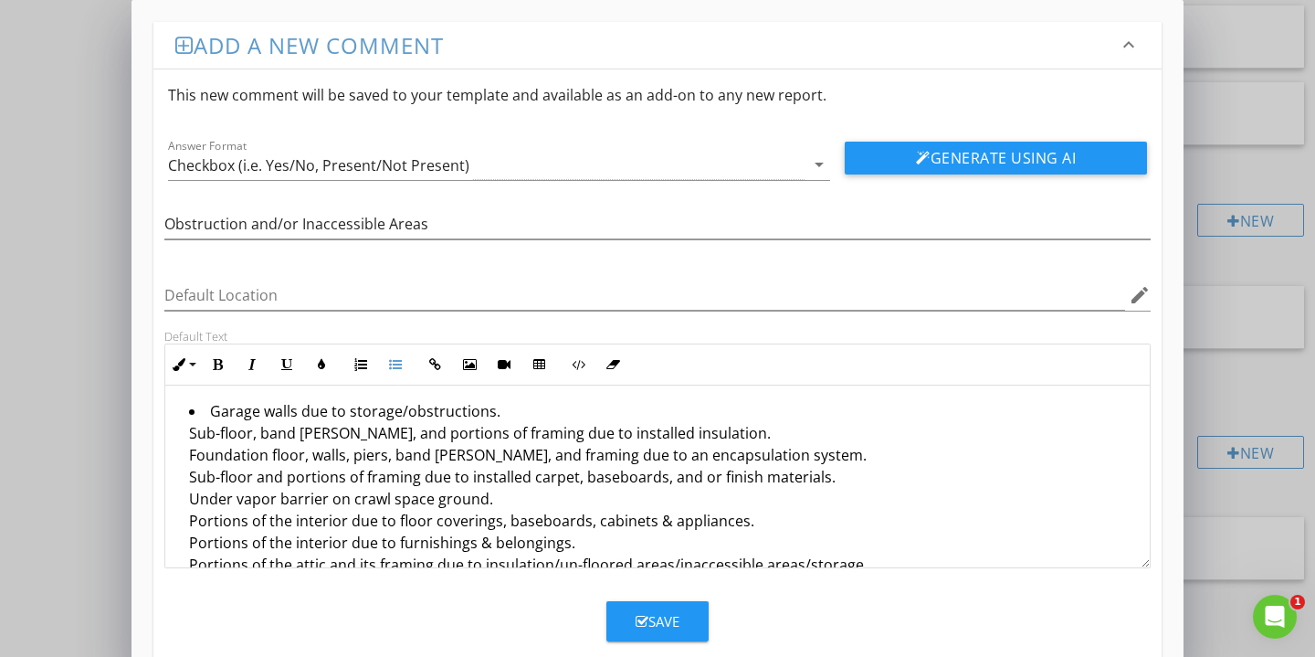
click at [187, 433] on ul "Garage walls due to storage/obstructions. Sub-floor, band sills, and portions o…" at bounding box center [658, 566] width 956 height 333
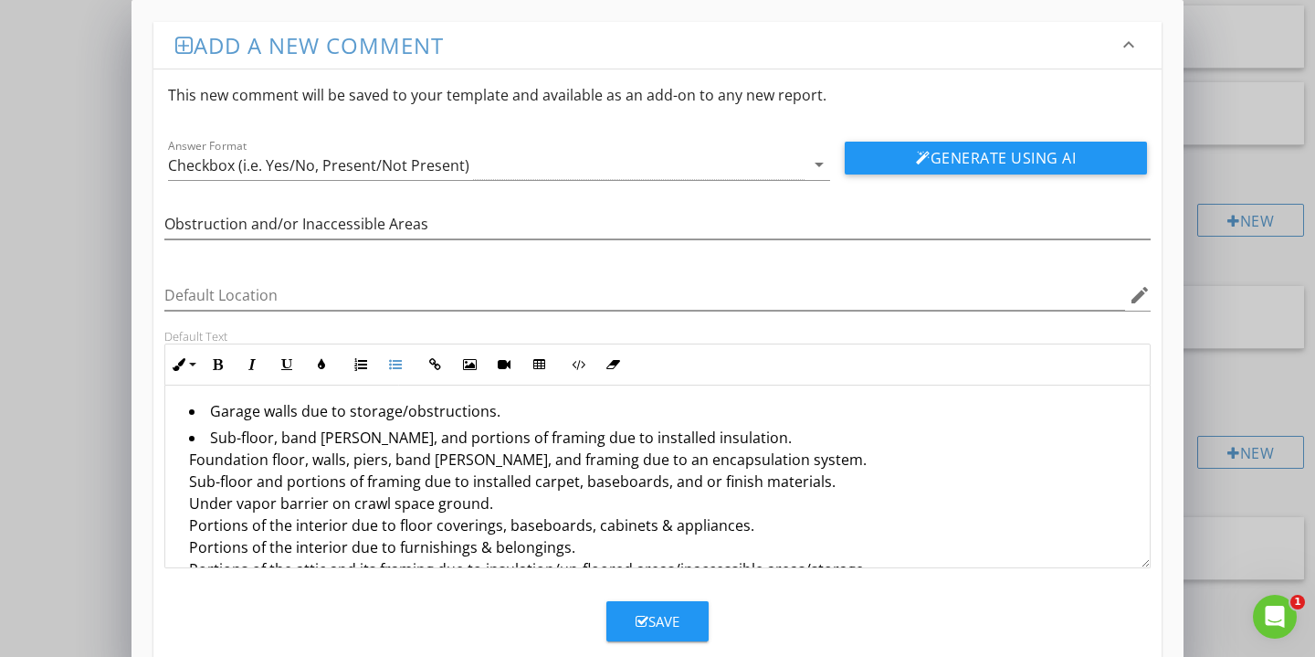
click at [185, 457] on ul "Garage walls due to storage/obstructions. Sub-floor, band sills, and portions o…" at bounding box center [658, 569] width 956 height 338
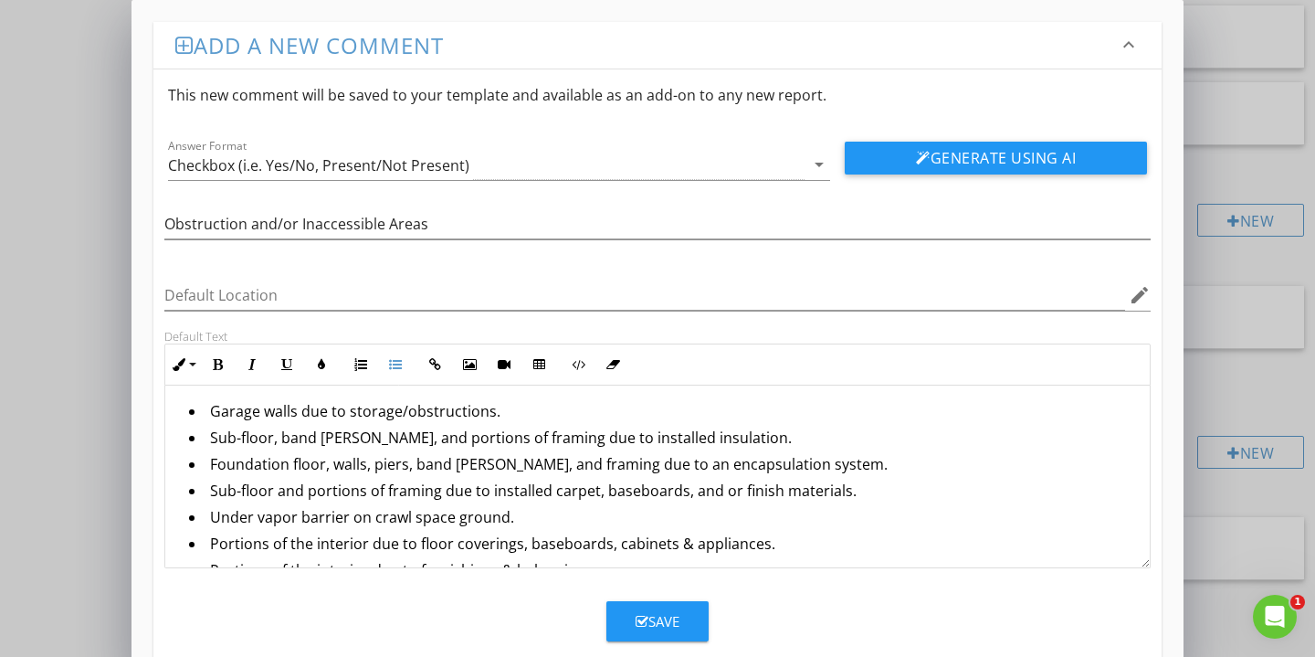
click at [667, 614] on div "Save" at bounding box center [658, 621] width 44 height 21
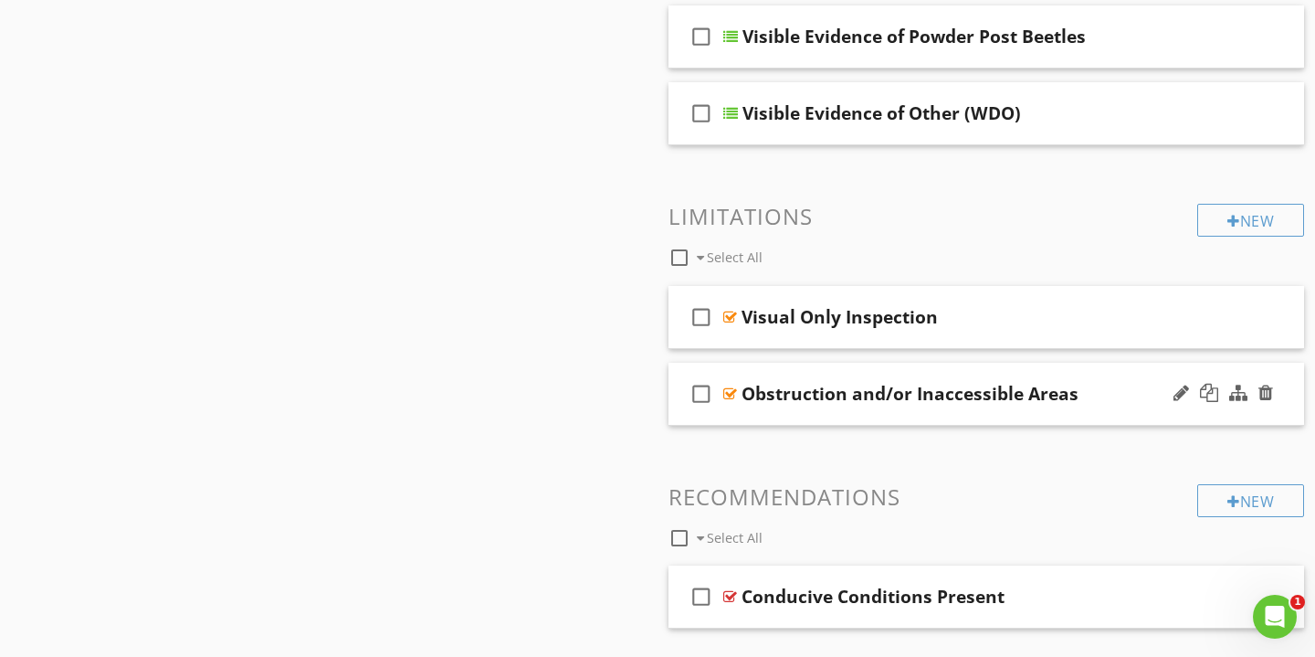
click at [1134, 390] on div "Obstruction and/or Inaccessible Areas" at bounding box center [966, 394] width 449 height 22
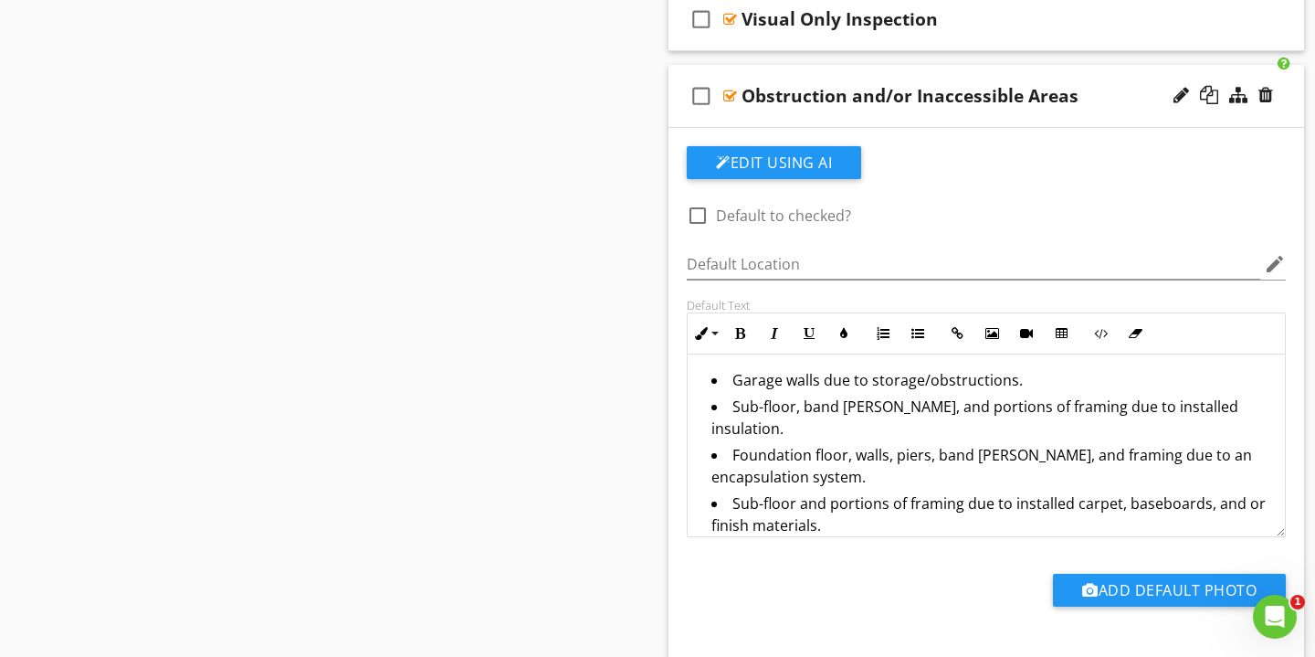
click at [724, 376] on li "Garage walls due to storage/obstructions." at bounding box center [991, 382] width 559 height 26
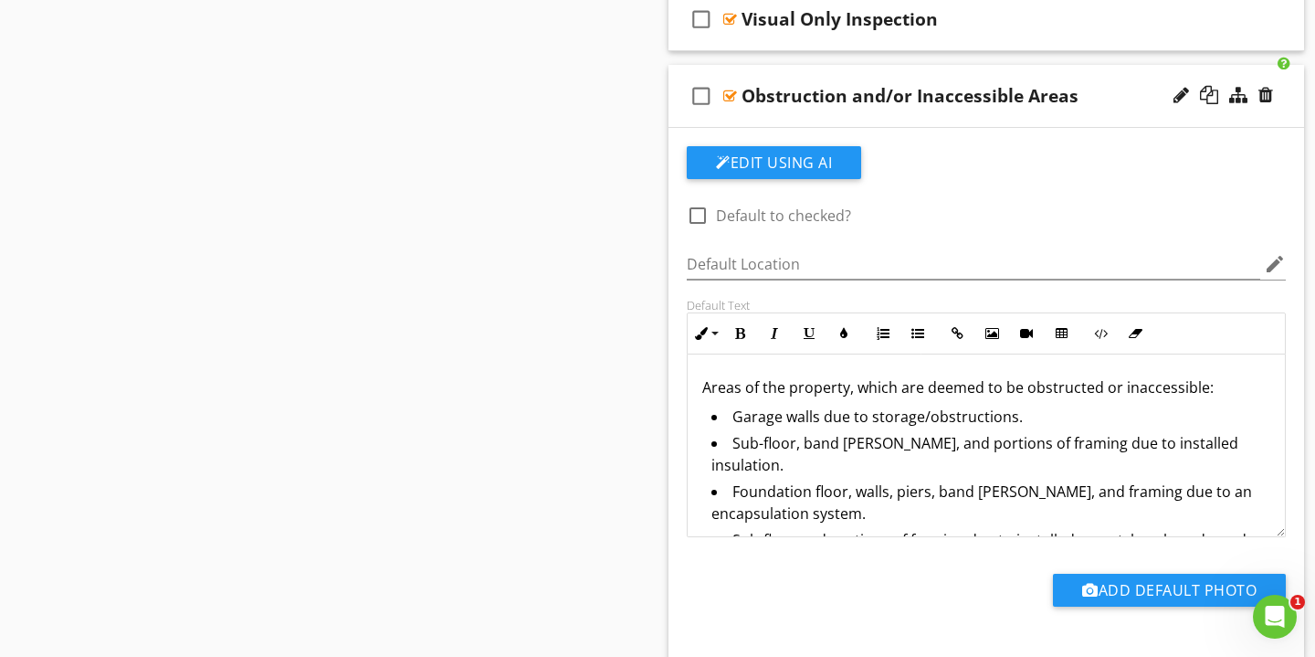
click at [1107, 100] on div "Obstruction and/or Inaccessible Areas" at bounding box center [966, 96] width 449 height 22
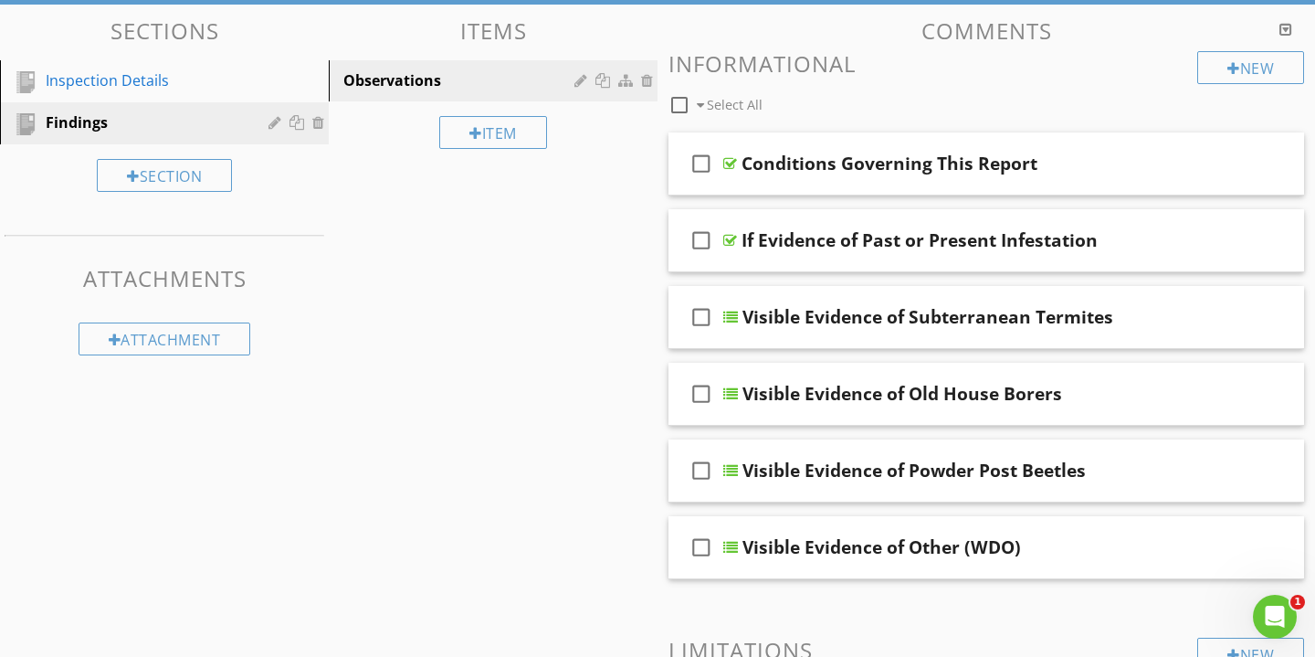
scroll to position [166, 0]
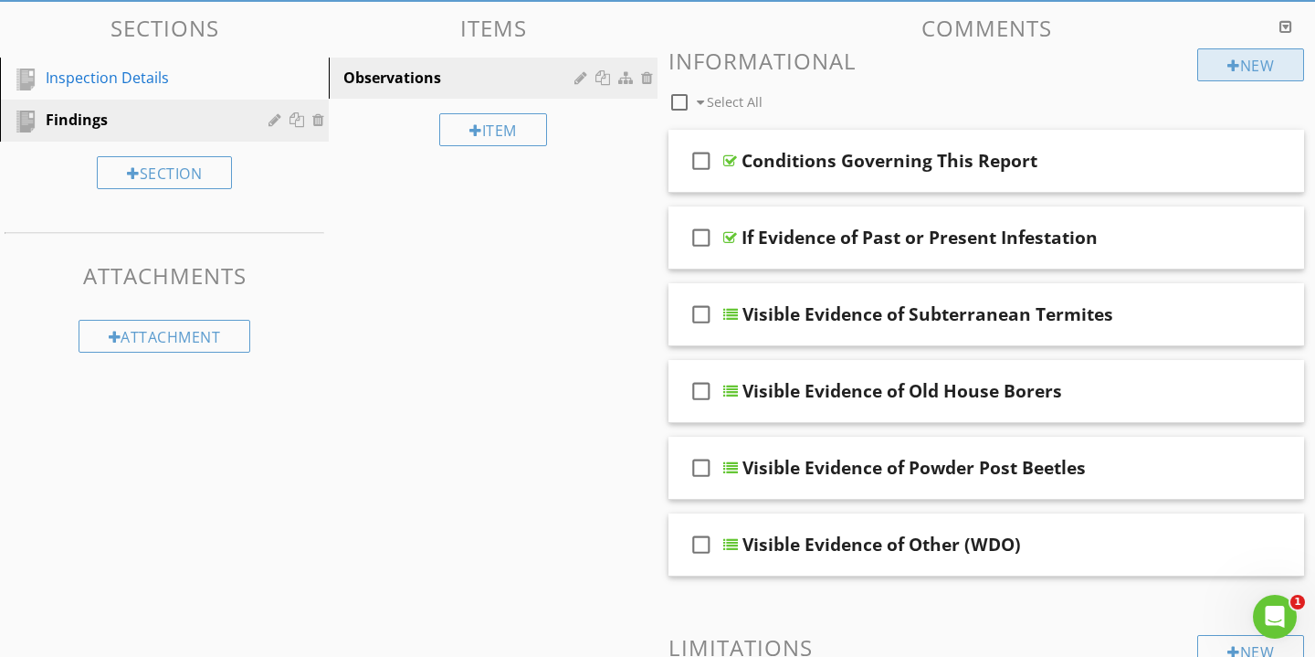
click at [1251, 61] on div "New" at bounding box center [1251, 64] width 107 height 33
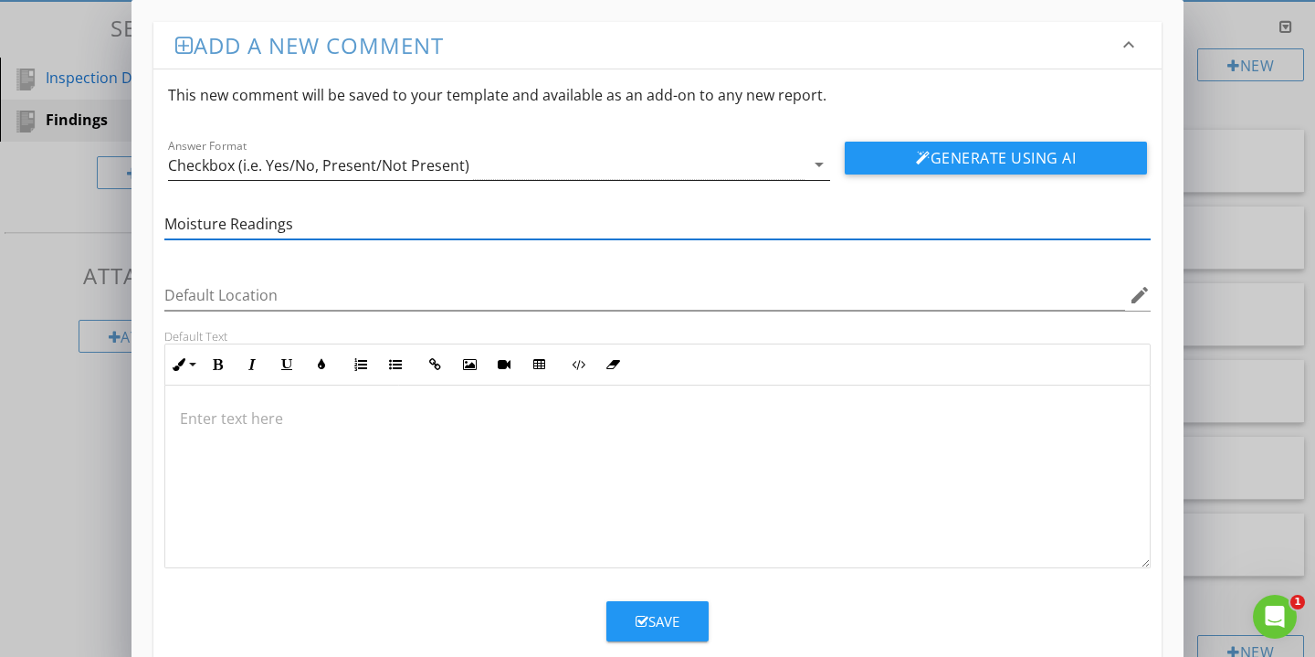
type input "Moisture Readings"
click at [819, 162] on icon "arrow_drop_down" at bounding box center [819, 164] width 22 height 22
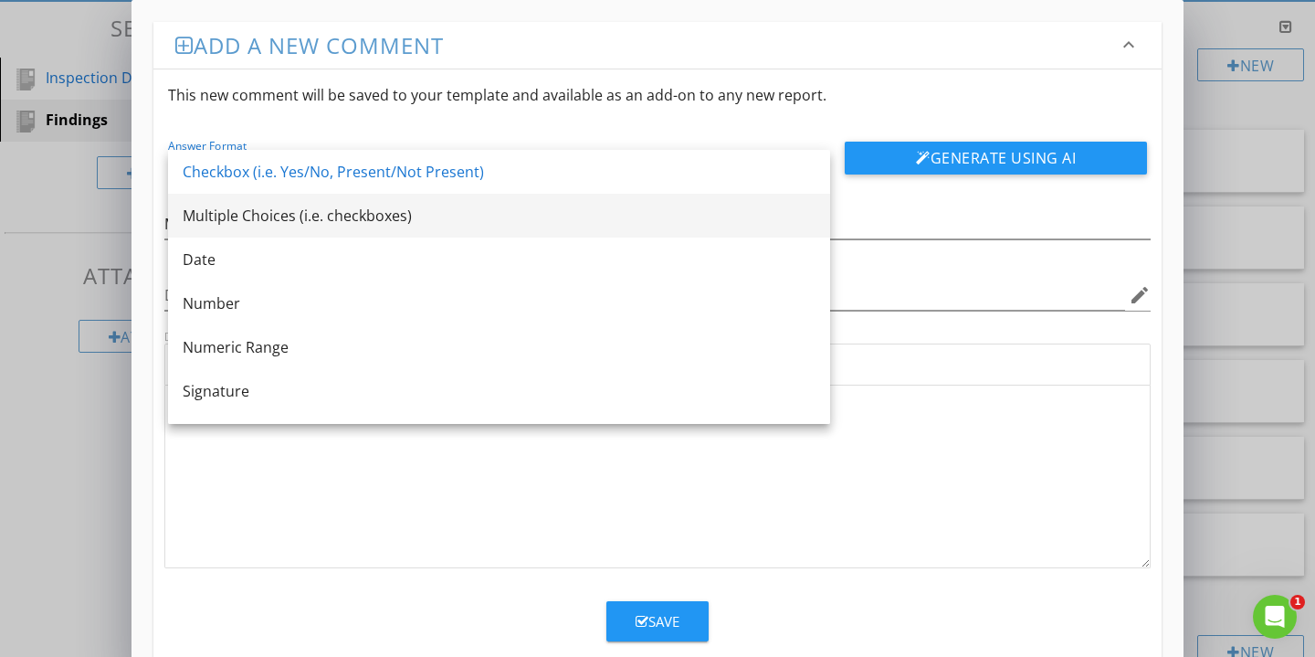
scroll to position [0, 0]
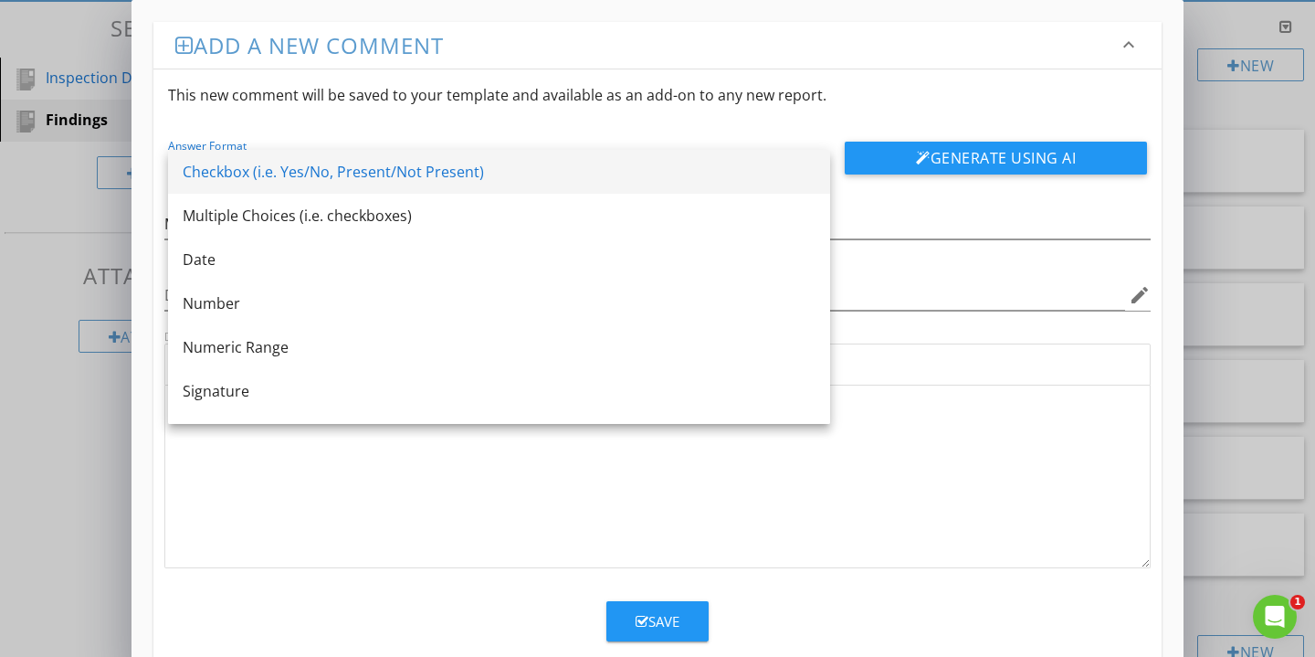
click at [641, 166] on div "Checkbox (i.e. Yes/No, Present/Not Present)" at bounding box center [499, 172] width 633 height 22
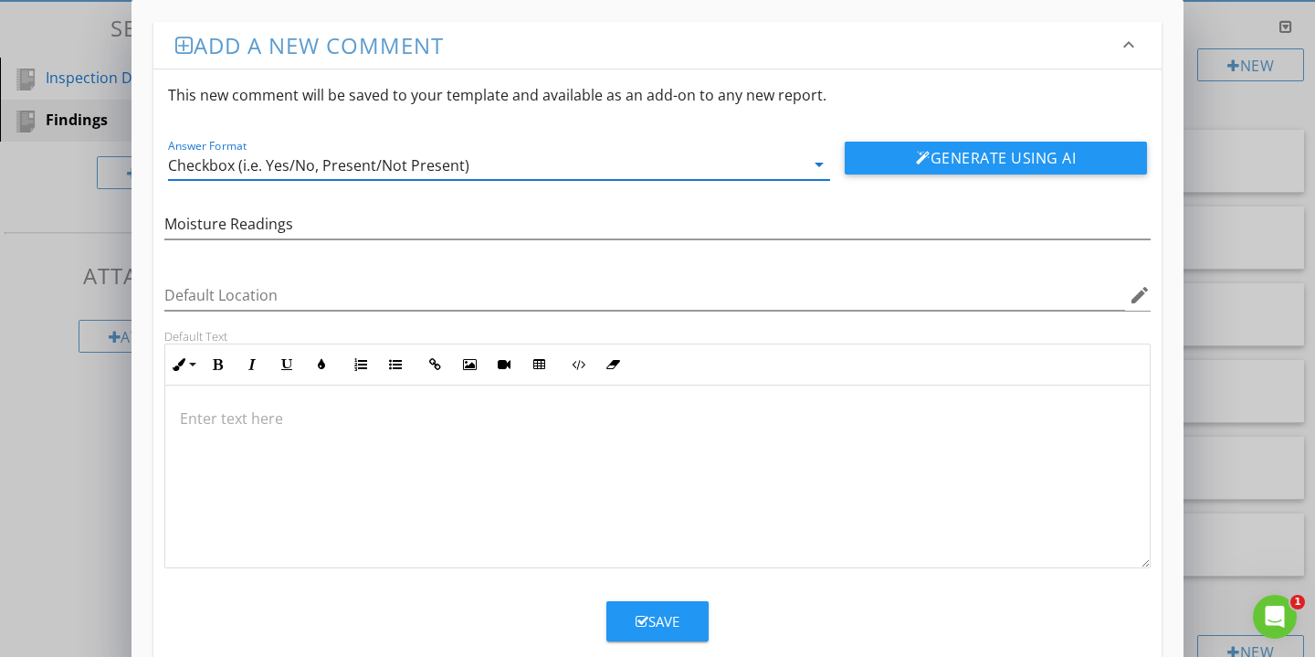
click at [244, 416] on p at bounding box center [658, 418] width 956 height 22
click at [205, 433] on div "Front: %" at bounding box center [657, 477] width 985 height 183
click at [191, 424] on p "Front: %" at bounding box center [658, 418] width 956 height 22
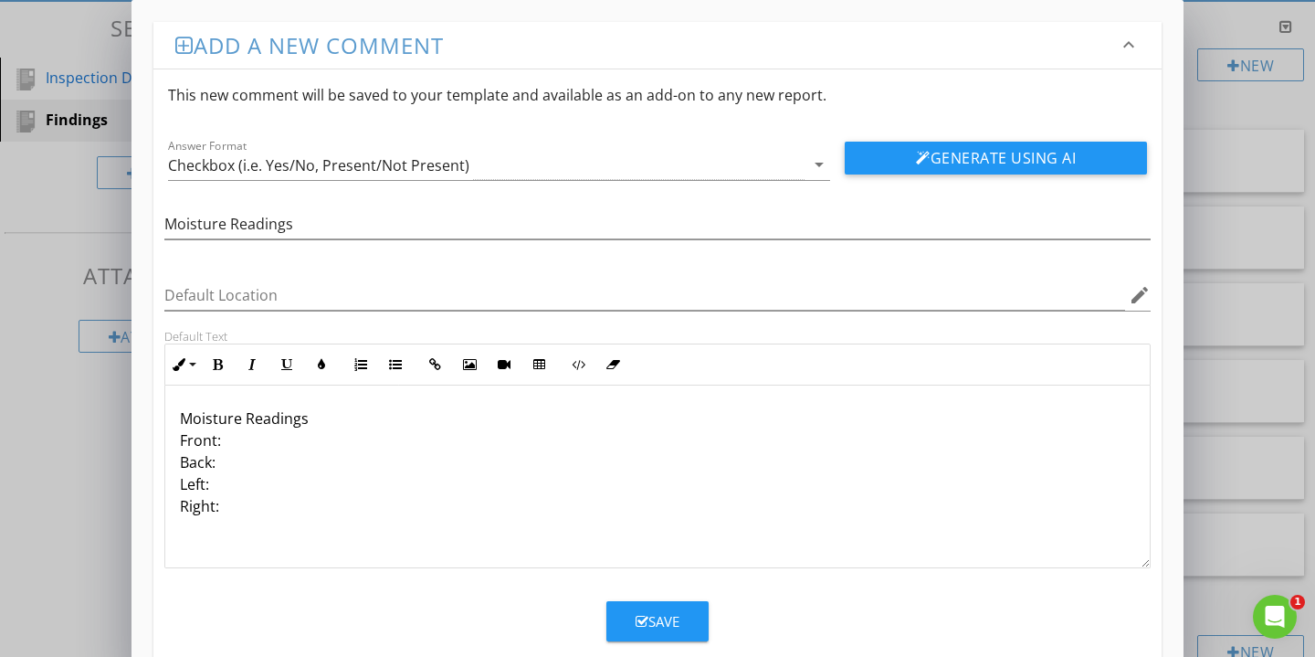
click at [321, 413] on p "Moisture Readings Front: Back: Left: Right:" at bounding box center [658, 462] width 956 height 110
click at [682, 616] on button "Save" at bounding box center [658, 621] width 102 height 40
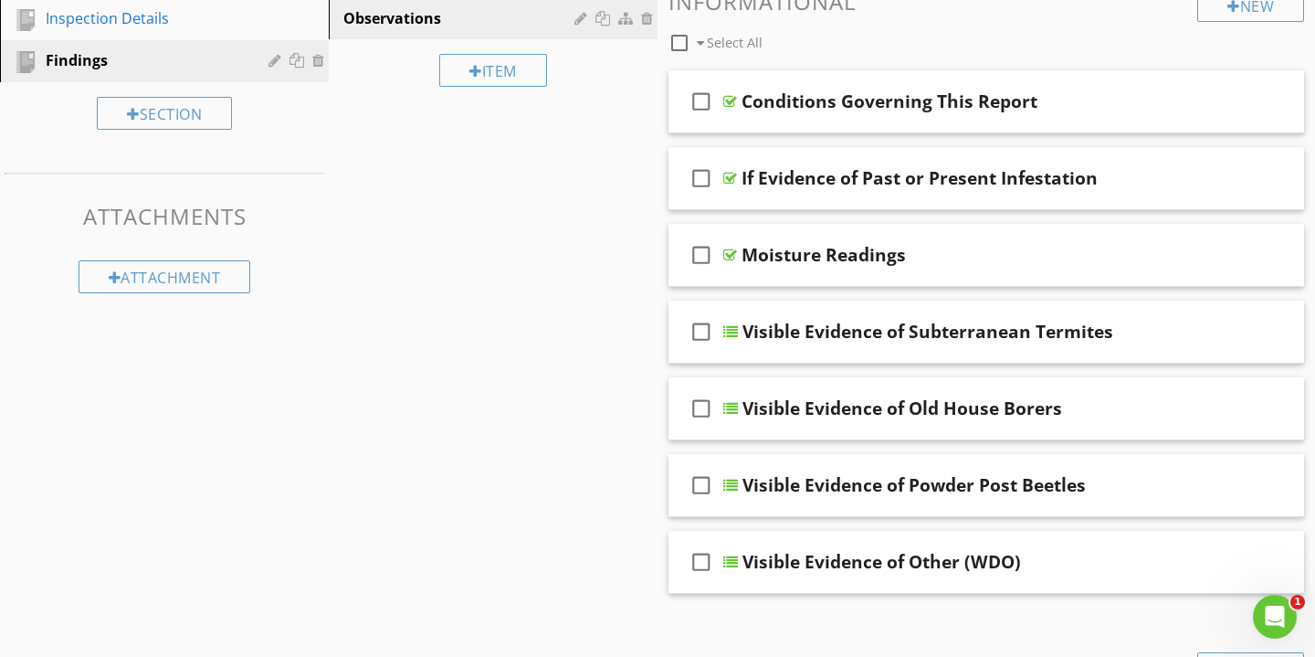
scroll to position [226, 0]
click at [1081, 78] on div "check_box_outline_blank Conditions Governing This Report" at bounding box center [987, 101] width 636 height 63
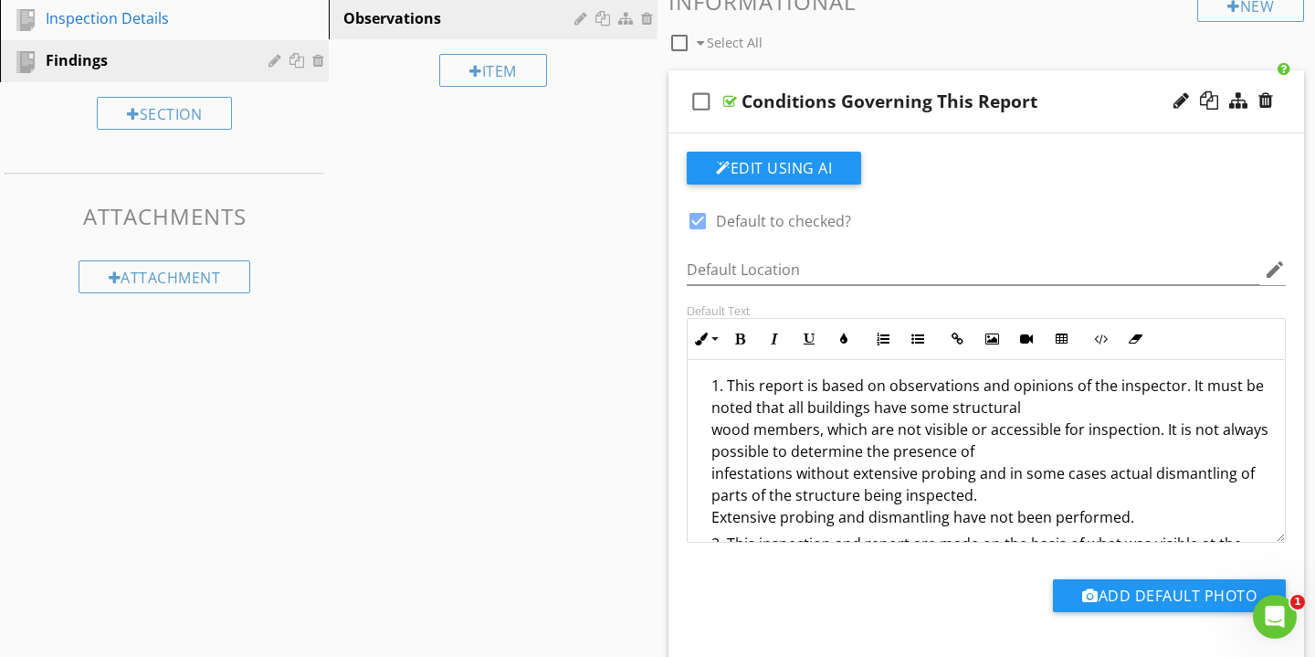
click at [1084, 90] on div "Conditions Governing This Report" at bounding box center [966, 101] width 449 height 22
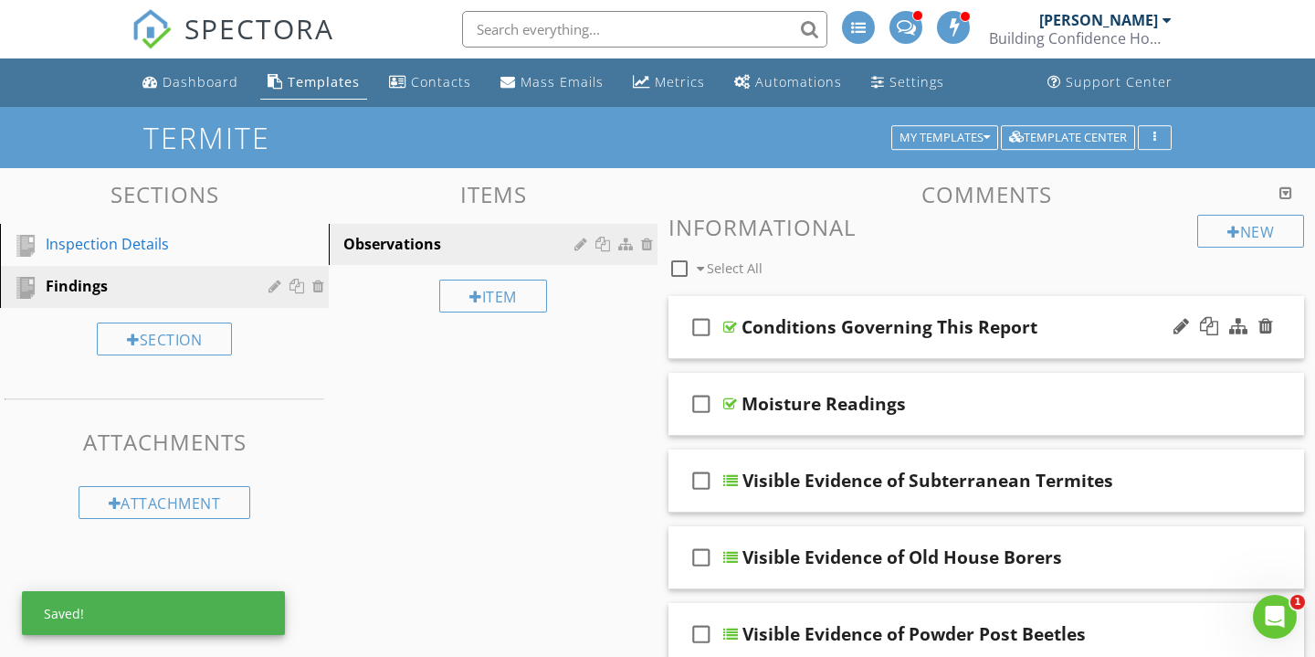
scroll to position [0, 0]
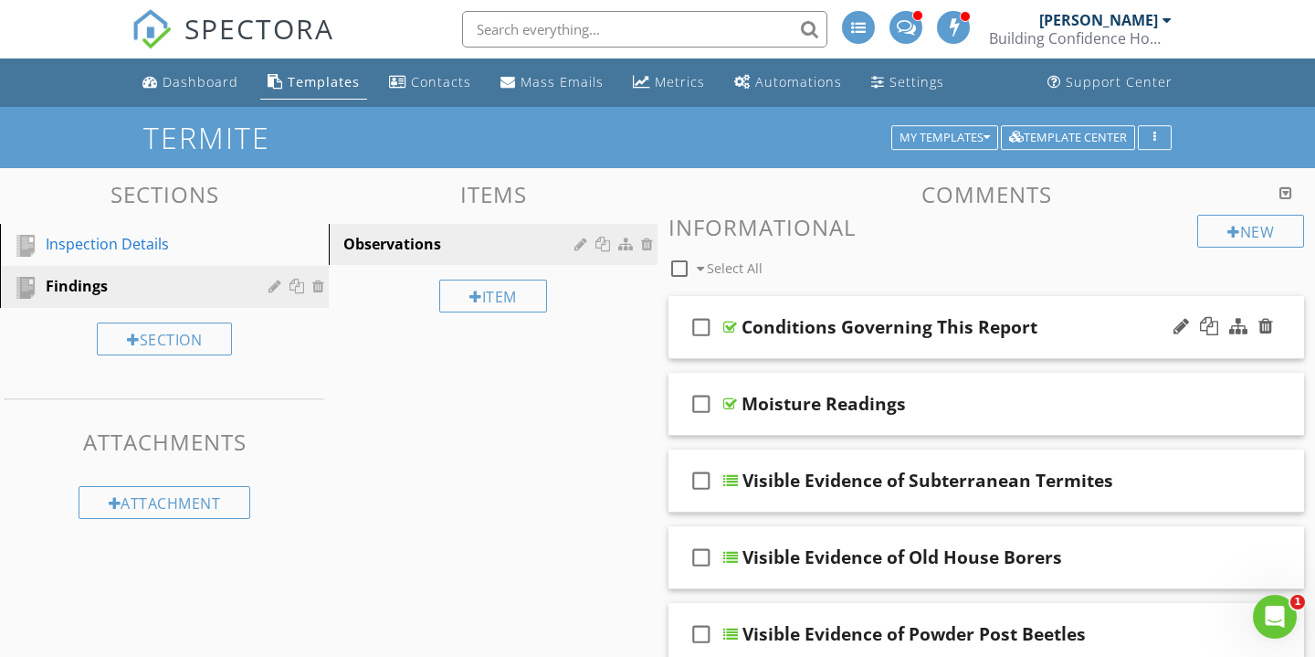
drag, startPoint x: 1079, startPoint y: 325, endPoint x: 1101, endPoint y: 319, distance: 22.8
click at [1101, 319] on div "Conditions Governing This Report" at bounding box center [966, 327] width 449 height 22
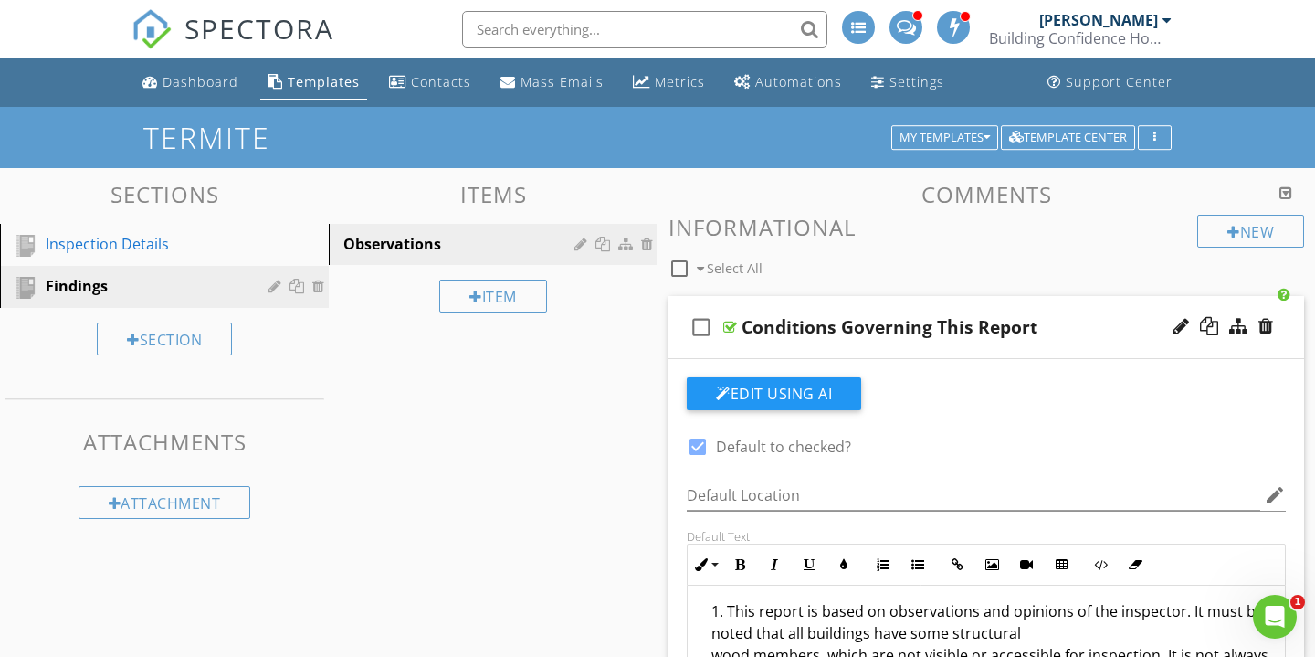
click at [1092, 327] on div "Conditions Governing This Report" at bounding box center [966, 327] width 449 height 22
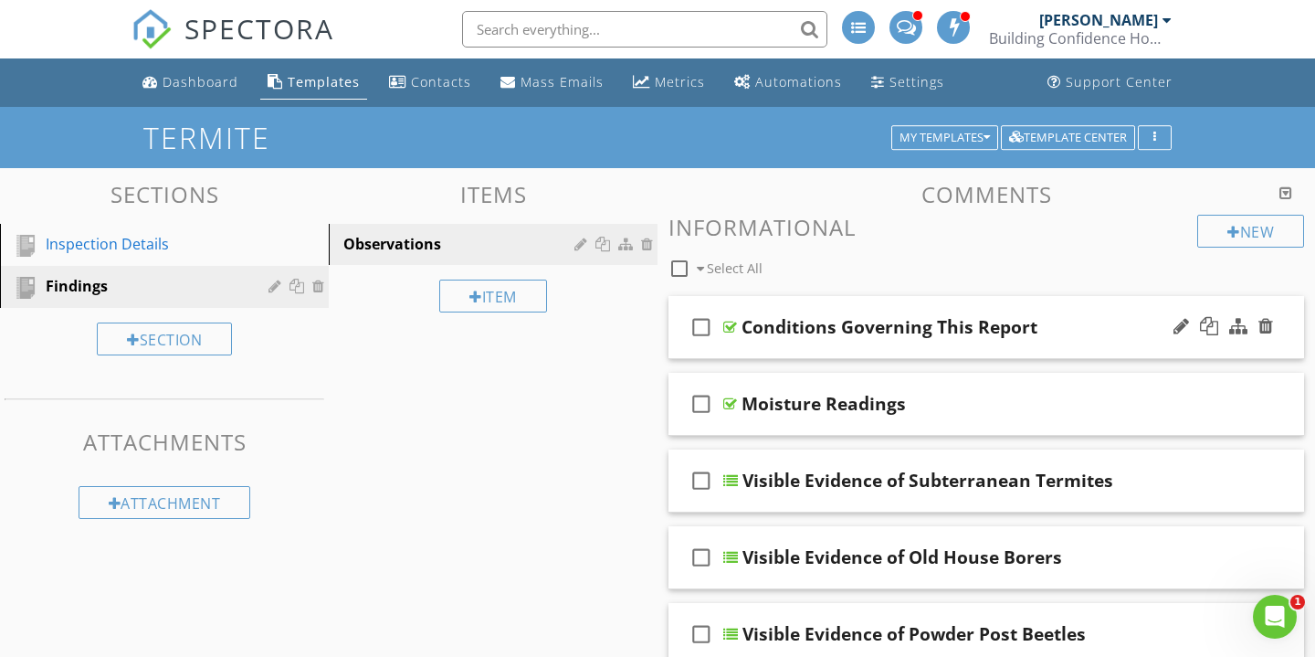
click at [1092, 327] on div "Conditions Governing This Report" at bounding box center [966, 327] width 449 height 22
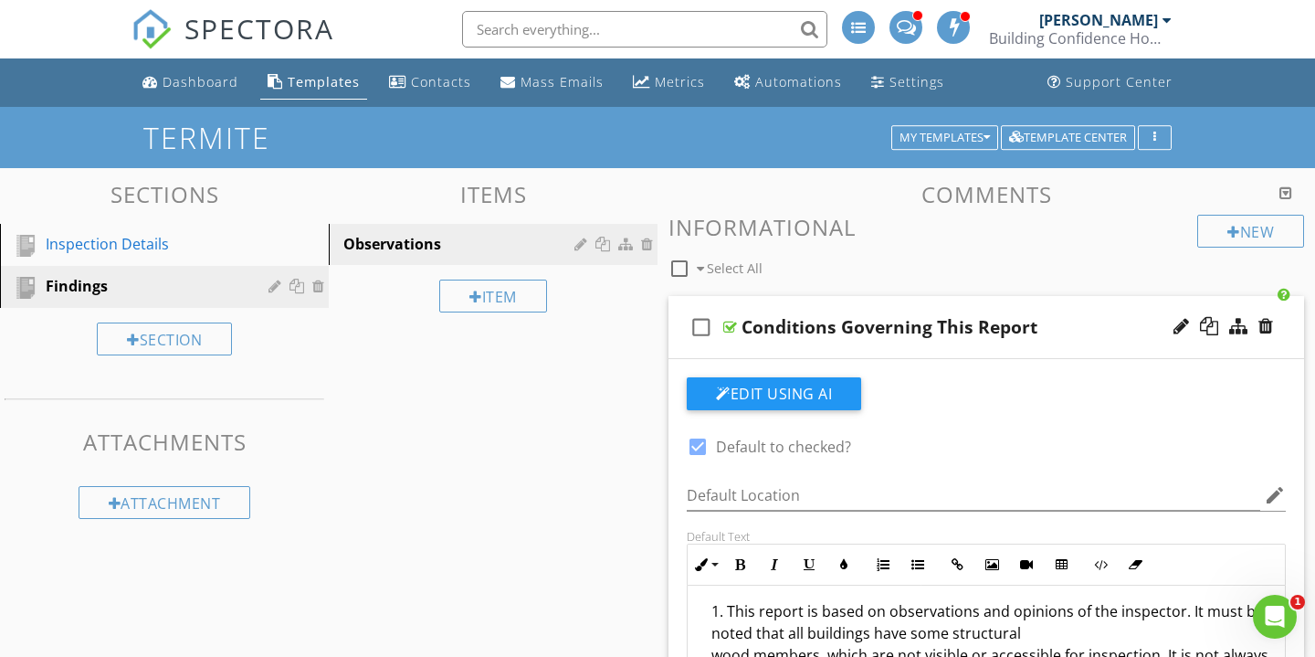
click at [1092, 327] on div "Conditions Governing This Report" at bounding box center [966, 327] width 449 height 22
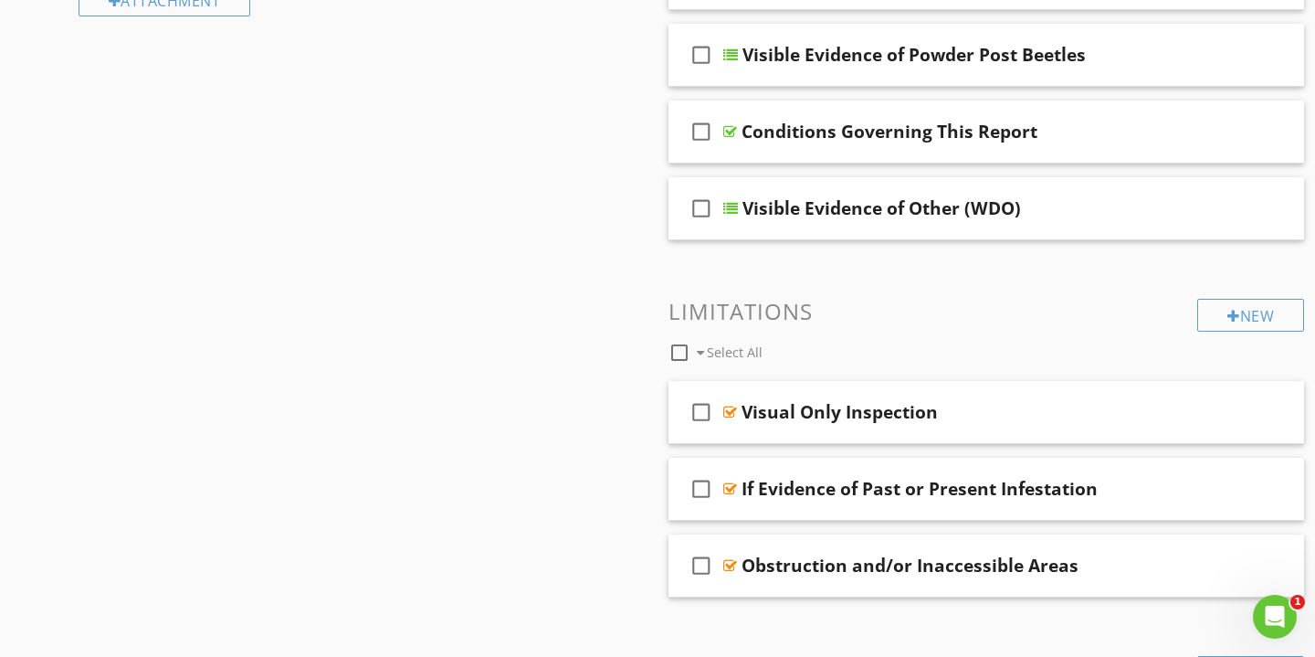
scroll to position [521, 0]
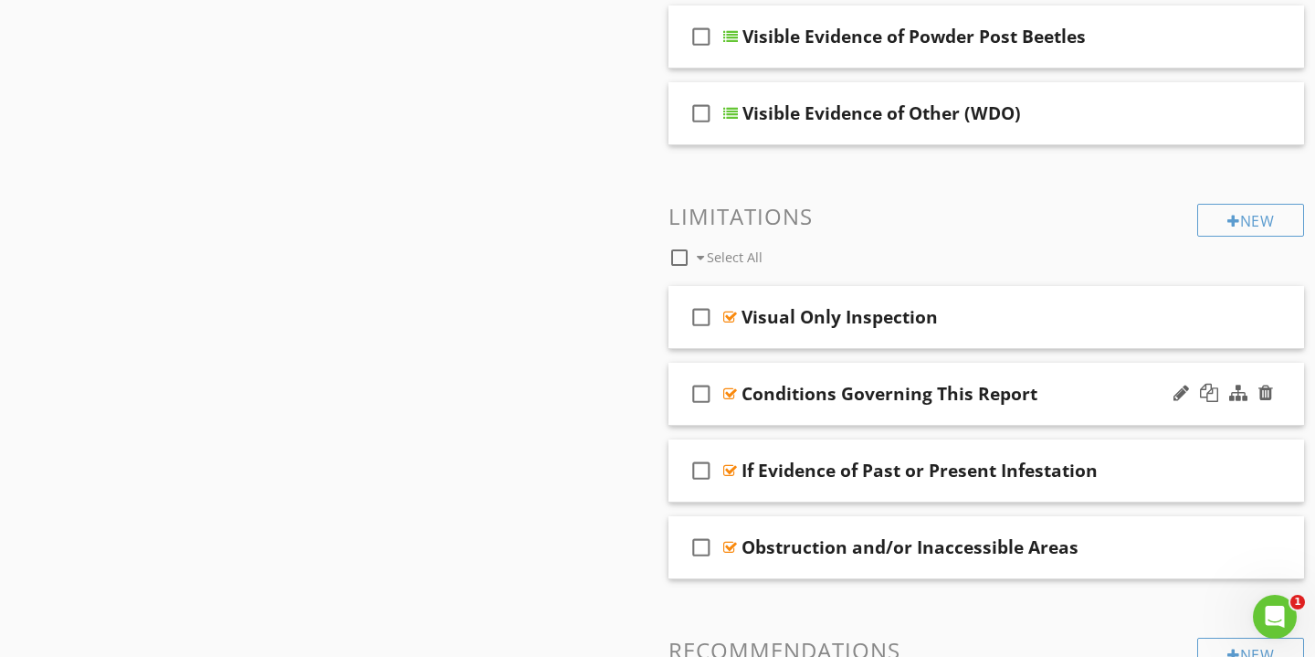
click at [1081, 396] on div "Conditions Governing This Report" at bounding box center [966, 394] width 449 height 22
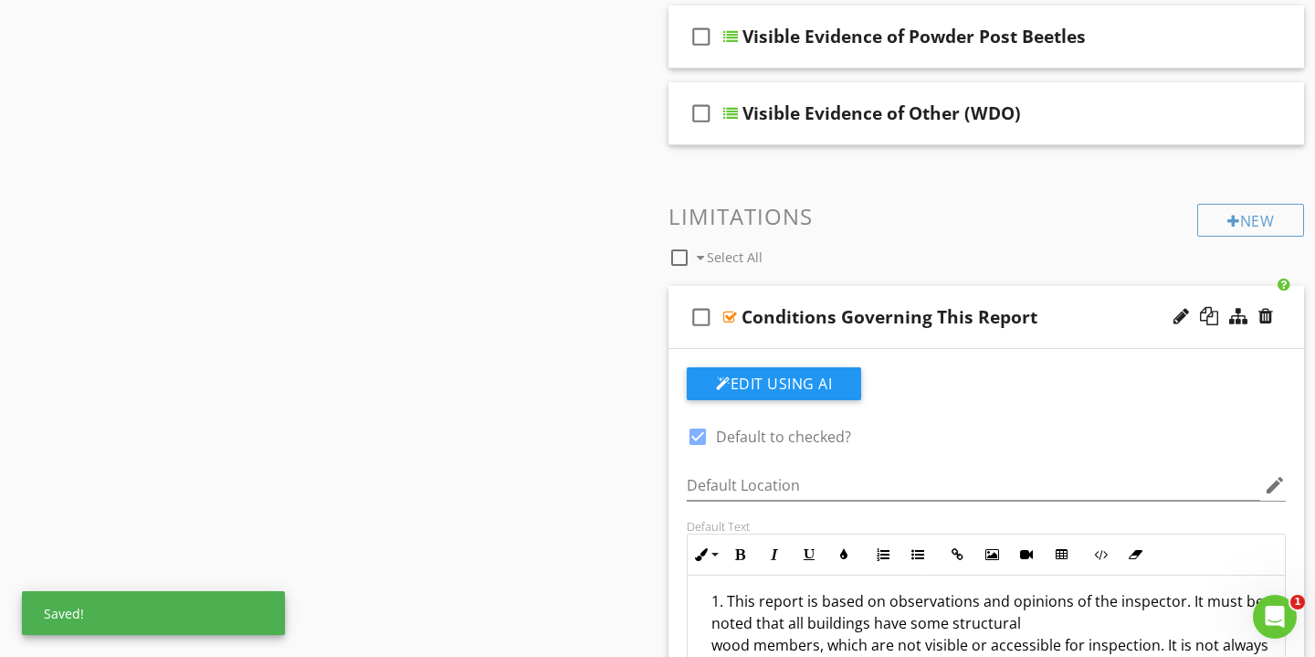
click at [1093, 337] on div "check_box_outline_blank Conditions Governing This Report" at bounding box center [987, 317] width 636 height 63
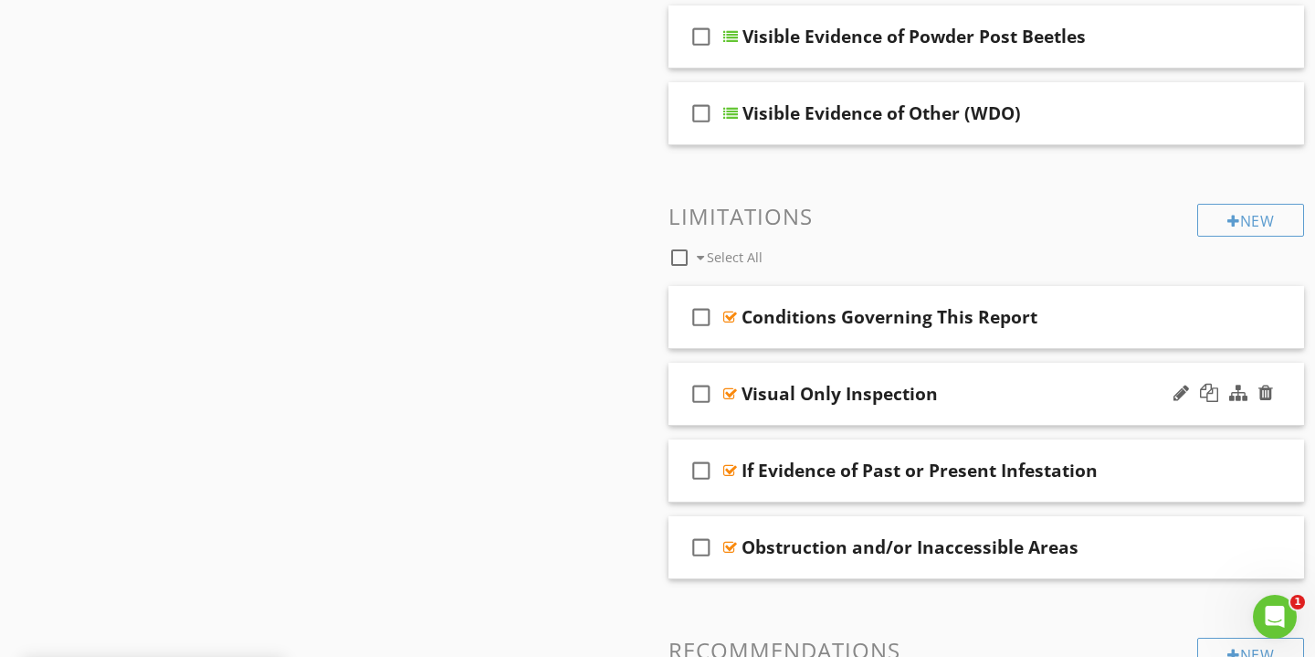
click at [1036, 397] on div "Visual Only Inspection" at bounding box center [966, 394] width 449 height 22
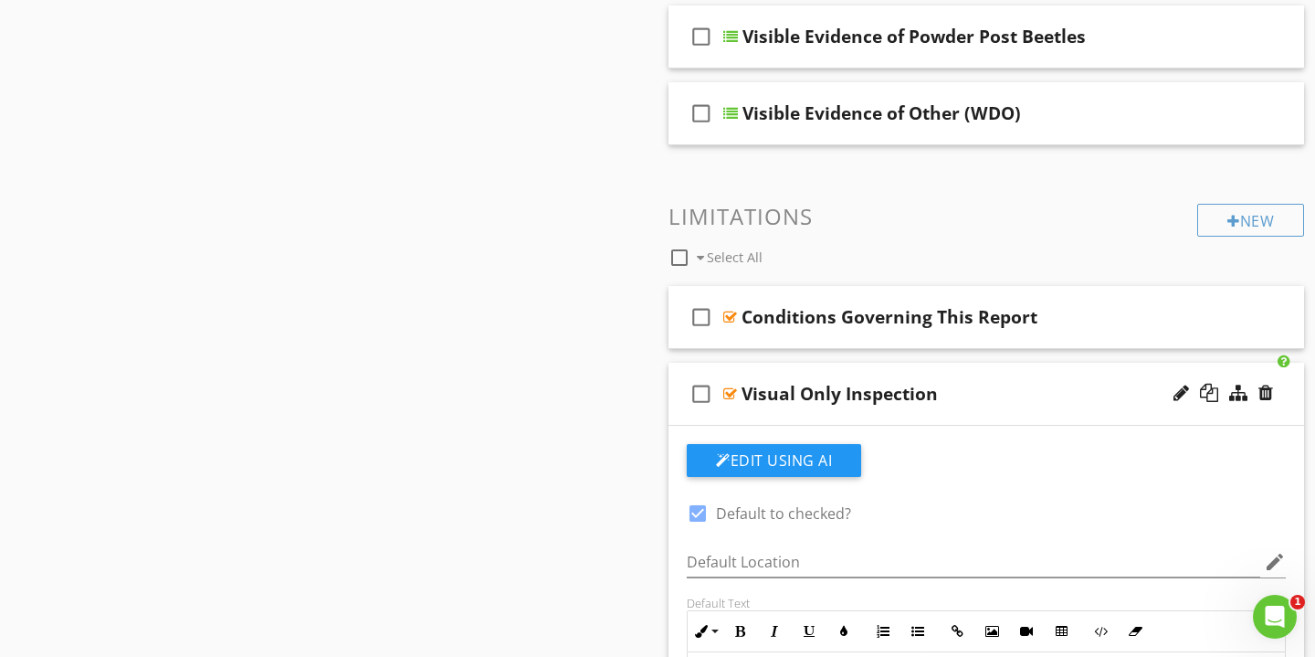
click at [1036, 397] on div "Visual Only Inspection" at bounding box center [966, 394] width 449 height 22
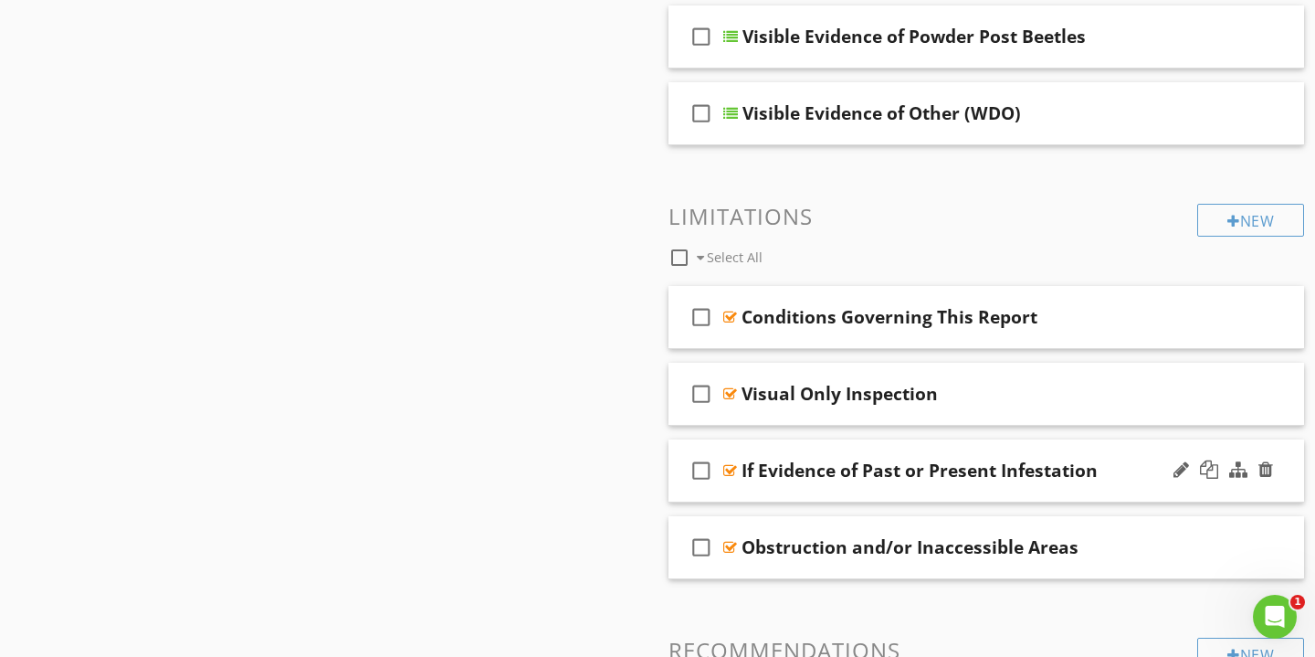
click at [1121, 461] on div "If Evidence of Past or Present Infestation" at bounding box center [966, 471] width 449 height 22
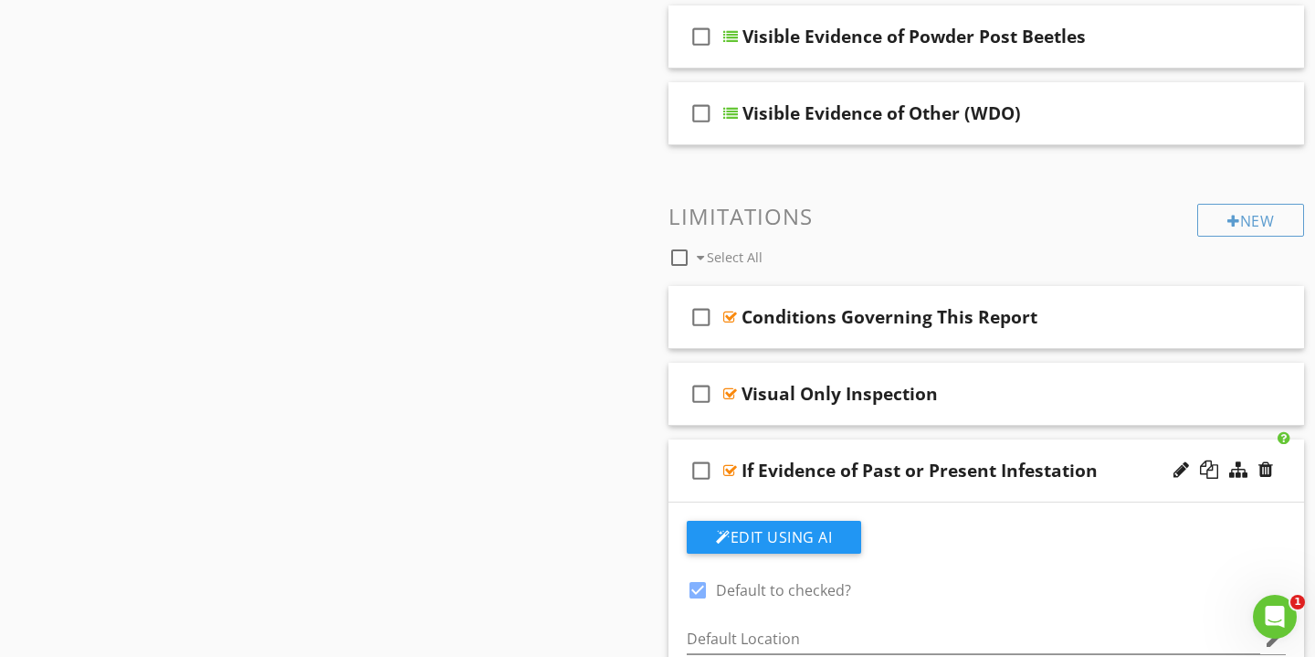
click at [1121, 461] on div "If Evidence of Past or Present Infestation" at bounding box center [966, 471] width 449 height 22
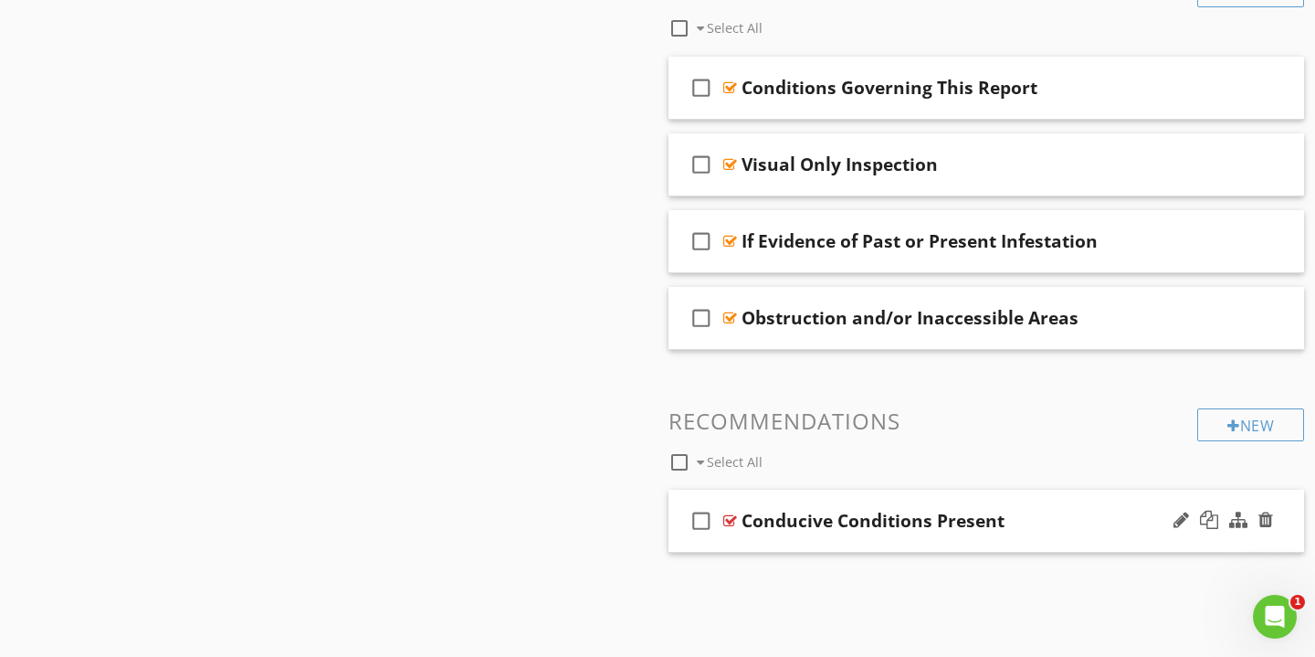
scroll to position [749, 0]
click at [1074, 530] on div "Conducive Conditions Present" at bounding box center [966, 522] width 449 height 22
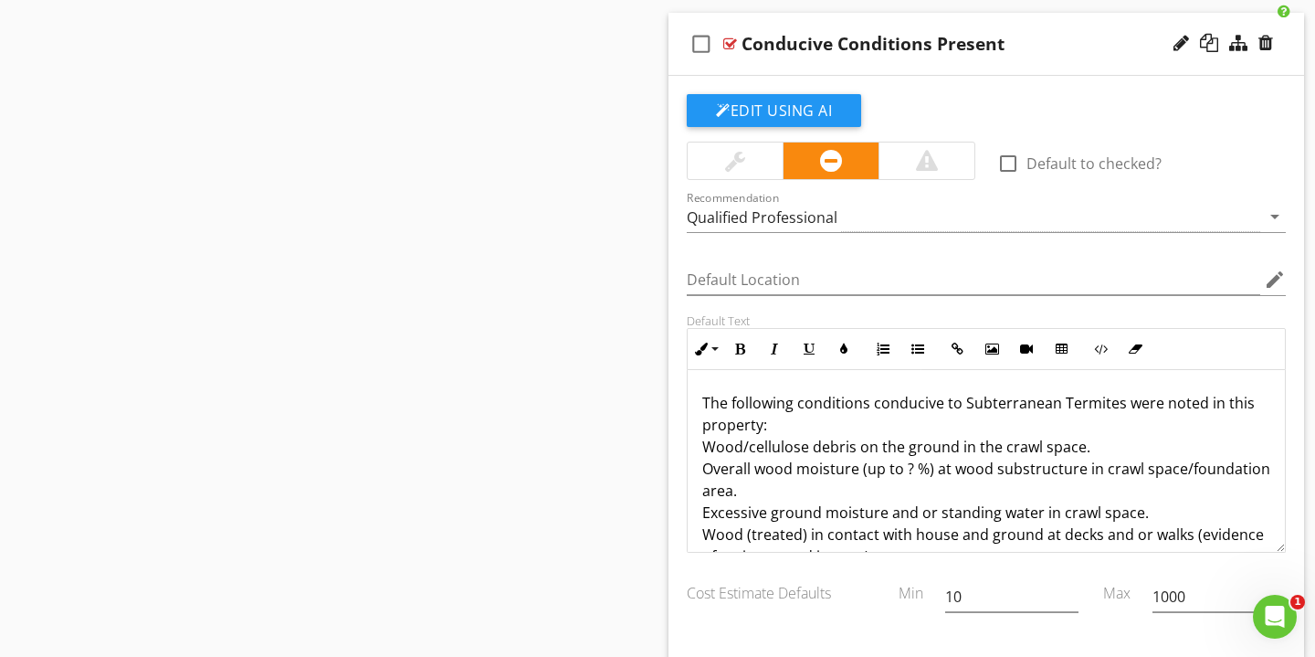
scroll to position [0, 0]
click at [768, 429] on p "The following conditions conducive to Subterranean Termites were noted in this …" at bounding box center [986, 479] width 568 height 175
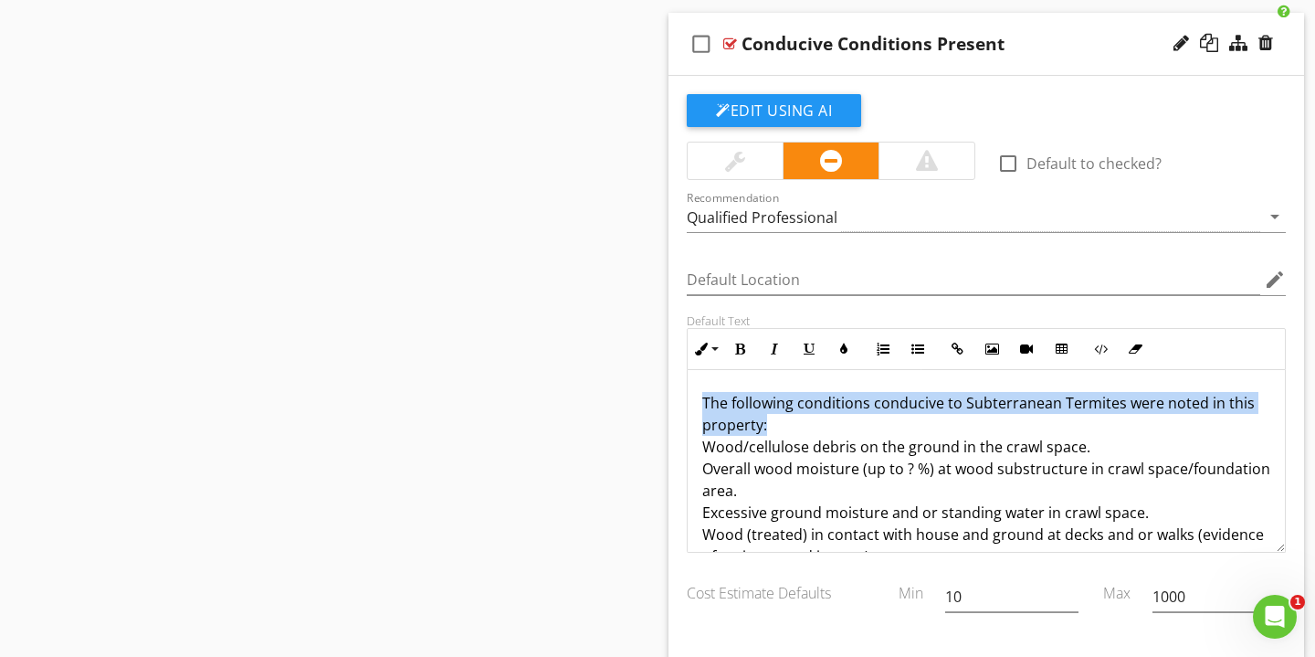
drag, startPoint x: 773, startPoint y: 425, endPoint x: 700, endPoint y: 396, distance: 78.7
click at [700, 396] on div "The following conditions conducive to Subterranean Termites were noted in this …" at bounding box center [986, 479] width 597 height 219
click at [735, 352] on icon "button" at bounding box center [740, 349] width 13 height 13
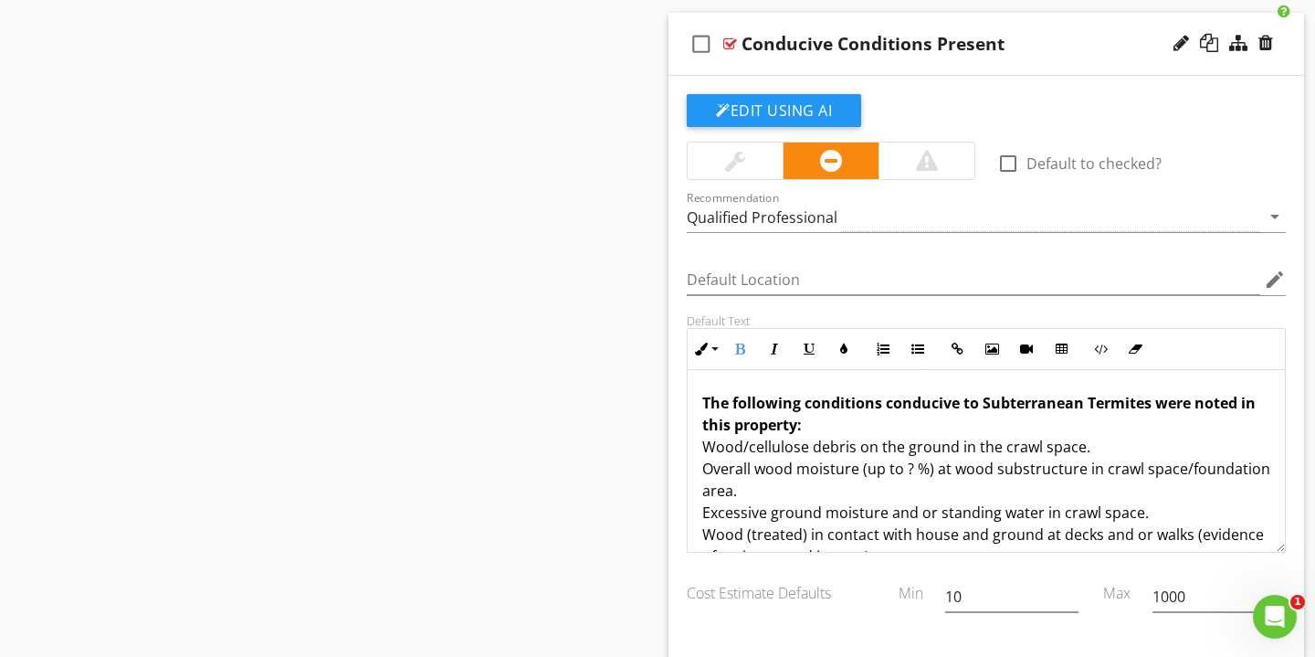
click at [845, 433] on p "The following conditions conducive to Subterranean Termites were noted in this …" at bounding box center [986, 479] width 568 height 175
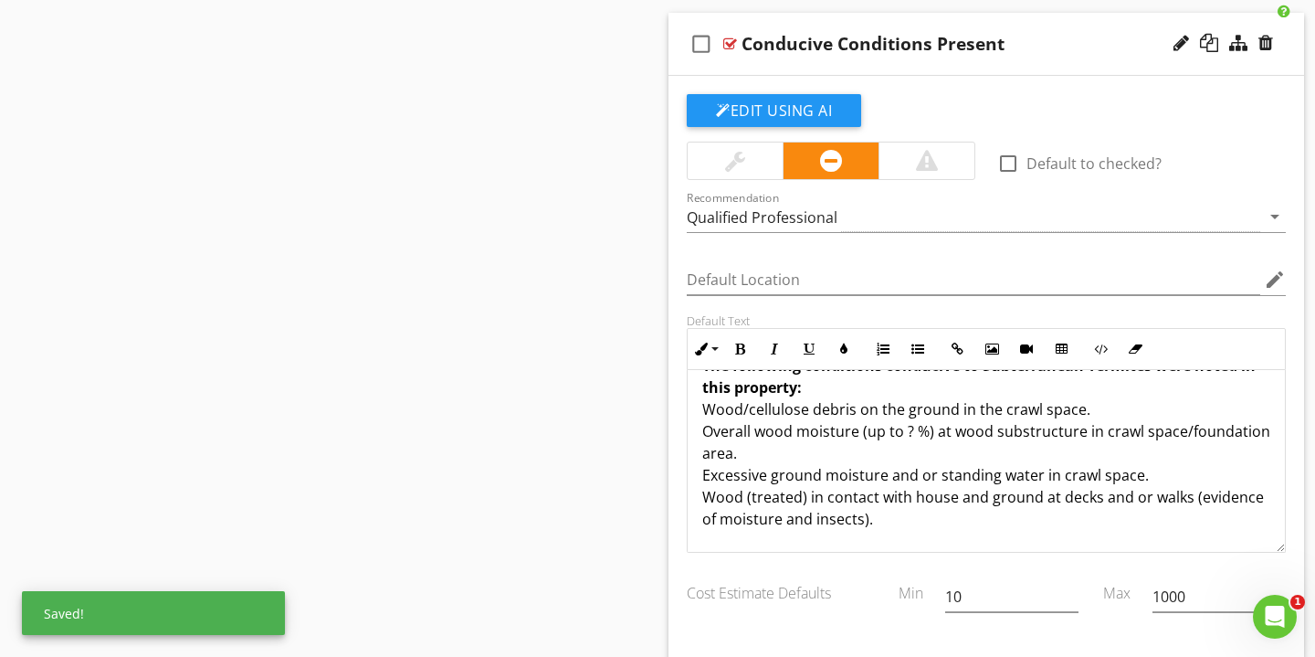
scroll to position [37, 0]
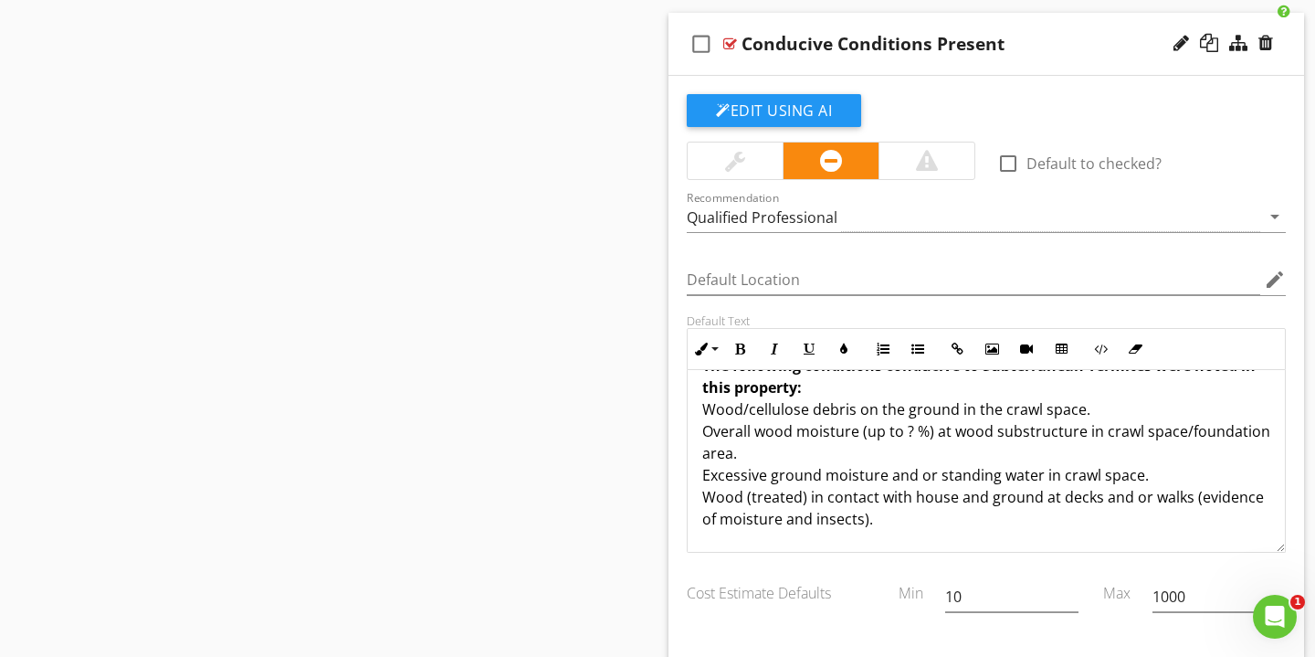
click at [703, 408] on p "The following conditions conducive to Subterranean Termites were noted in this …" at bounding box center [986, 441] width 568 height 175
click at [915, 351] on icon "button" at bounding box center [918, 349] width 13 height 13
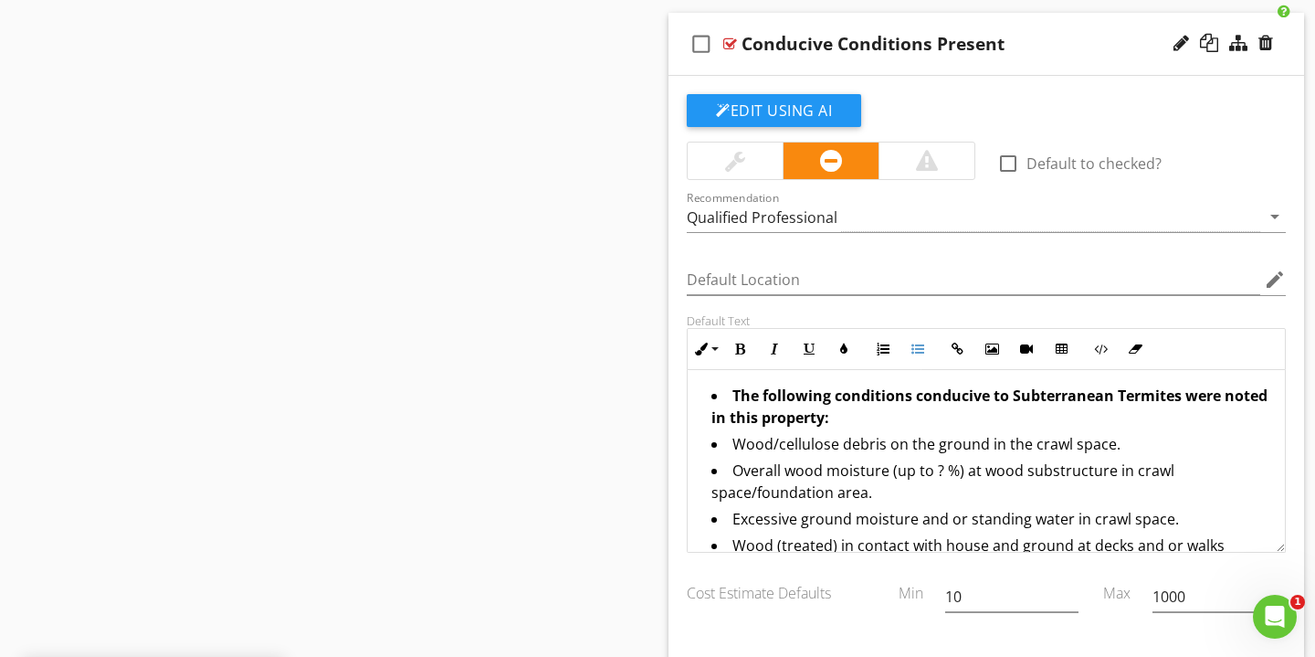
scroll to position [0, 0]
click at [727, 394] on strong "The following conditions conducive to Subterranean Termites were noted in this …" at bounding box center [990, 407] width 556 height 42
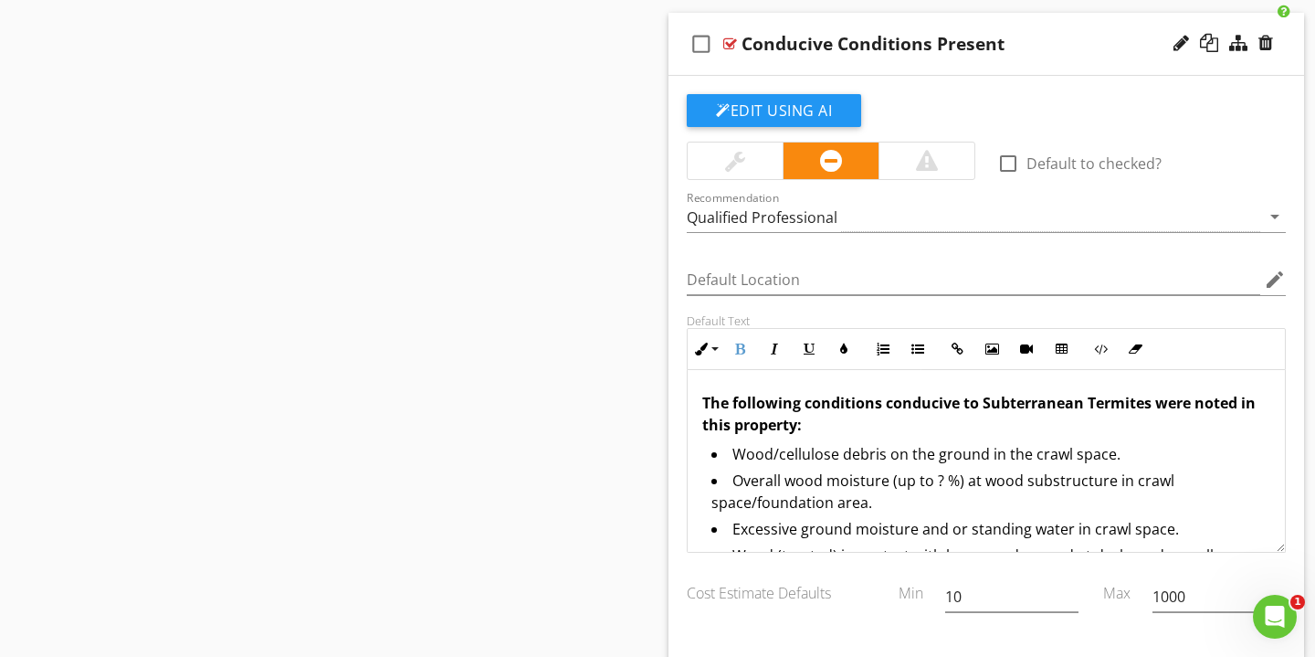
click at [1081, 33] on div "Conducive Conditions Present" at bounding box center [966, 44] width 449 height 22
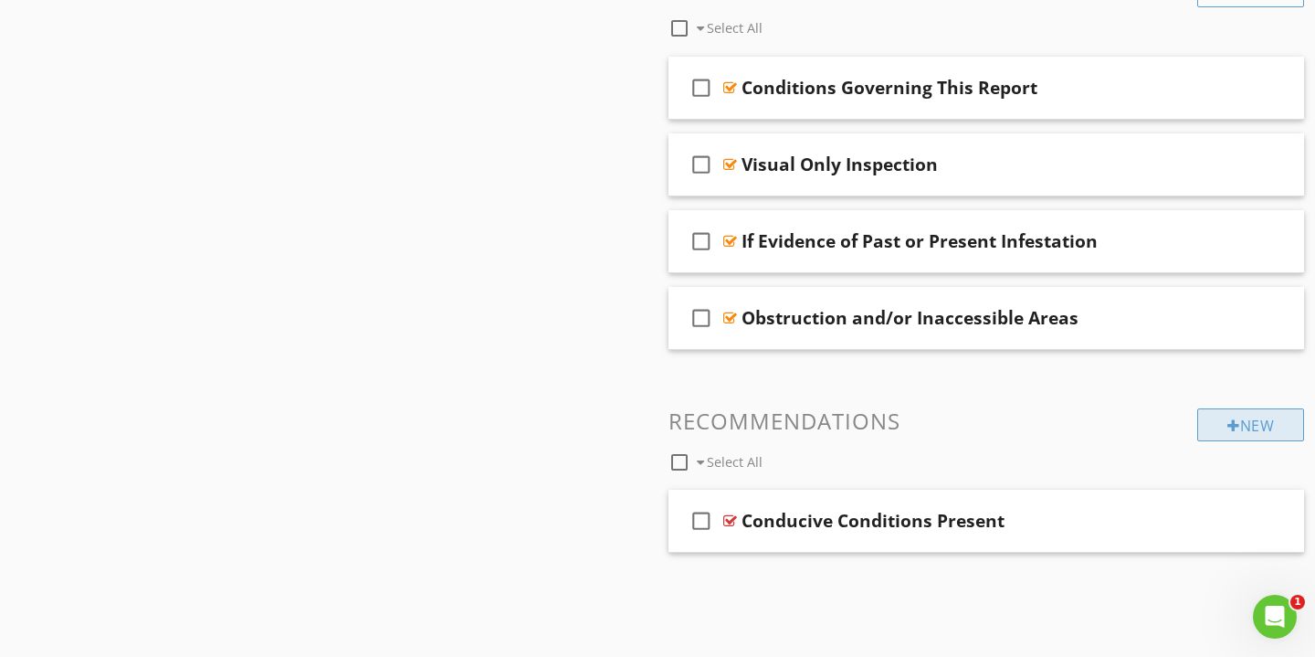
scroll to position [749, 0]
click at [1230, 414] on div "New" at bounding box center [1251, 425] width 107 height 33
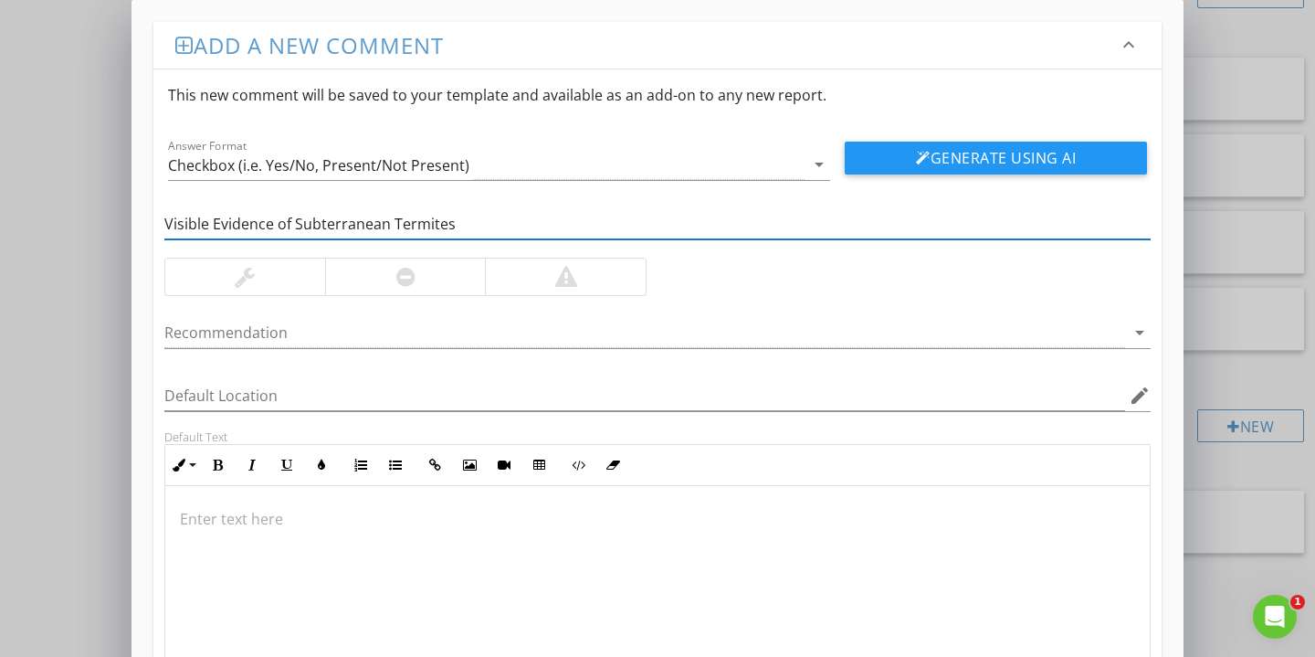
type input "Visible Evidence of Subterranean Termites"
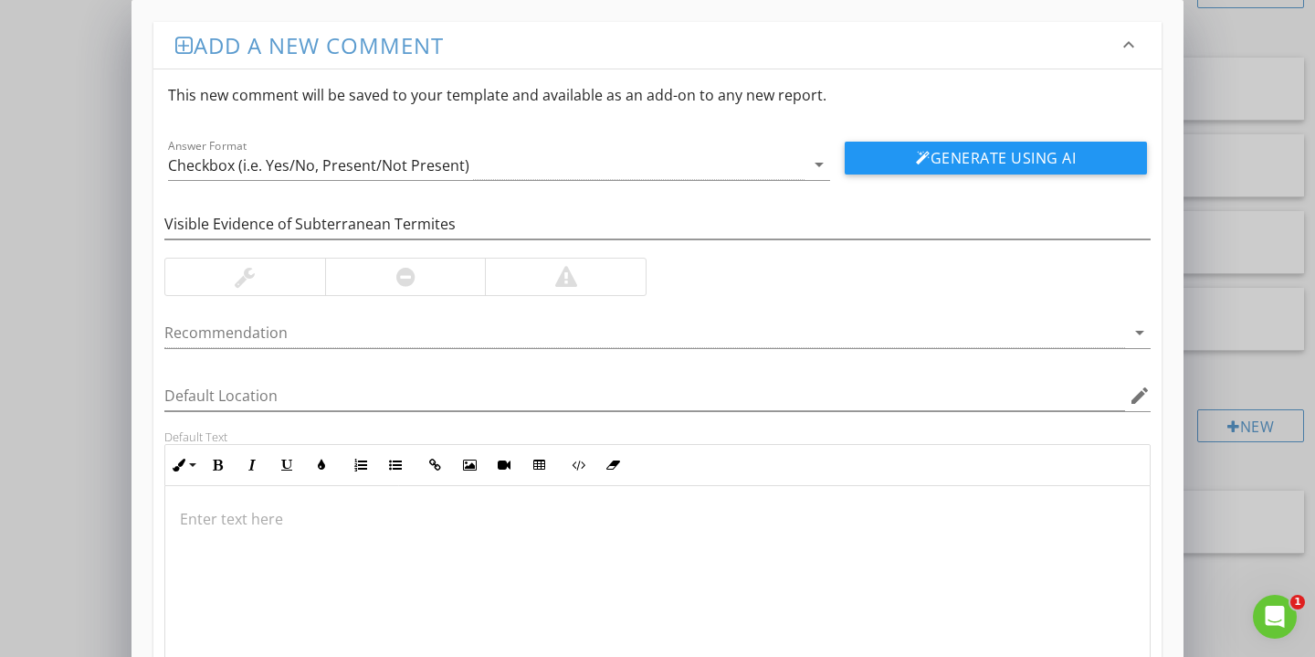
click at [603, 277] on div at bounding box center [565, 277] width 161 height 37
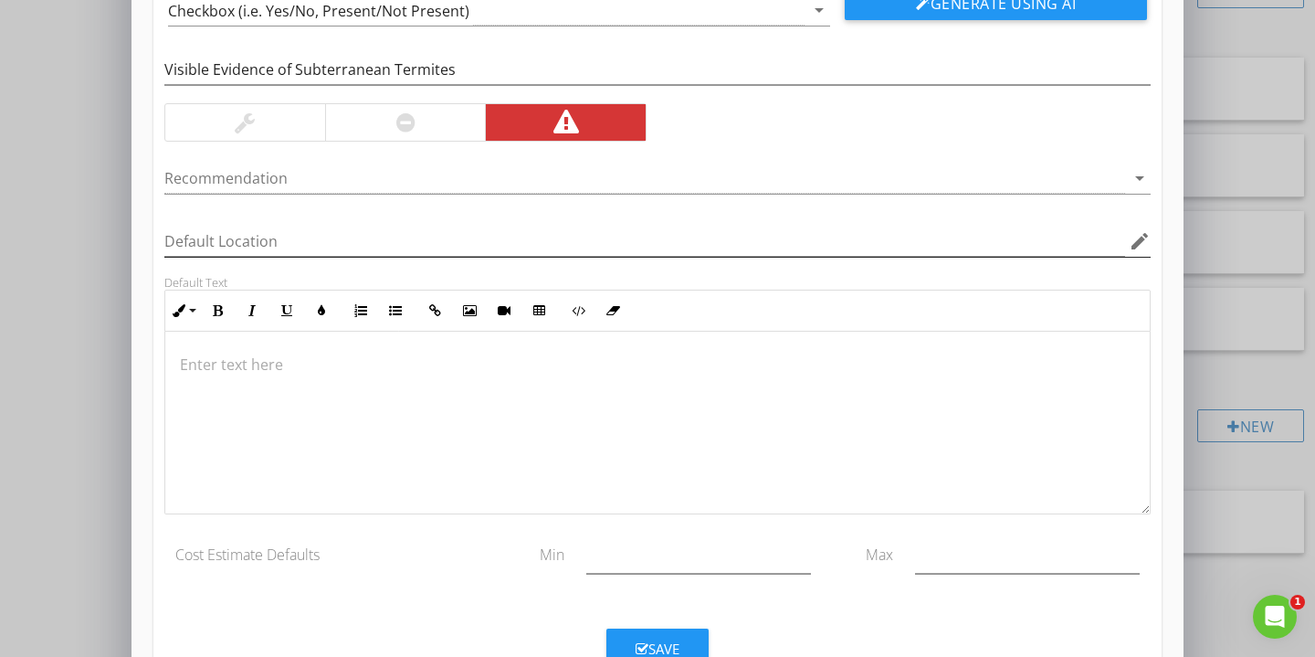
scroll to position [178, 0]
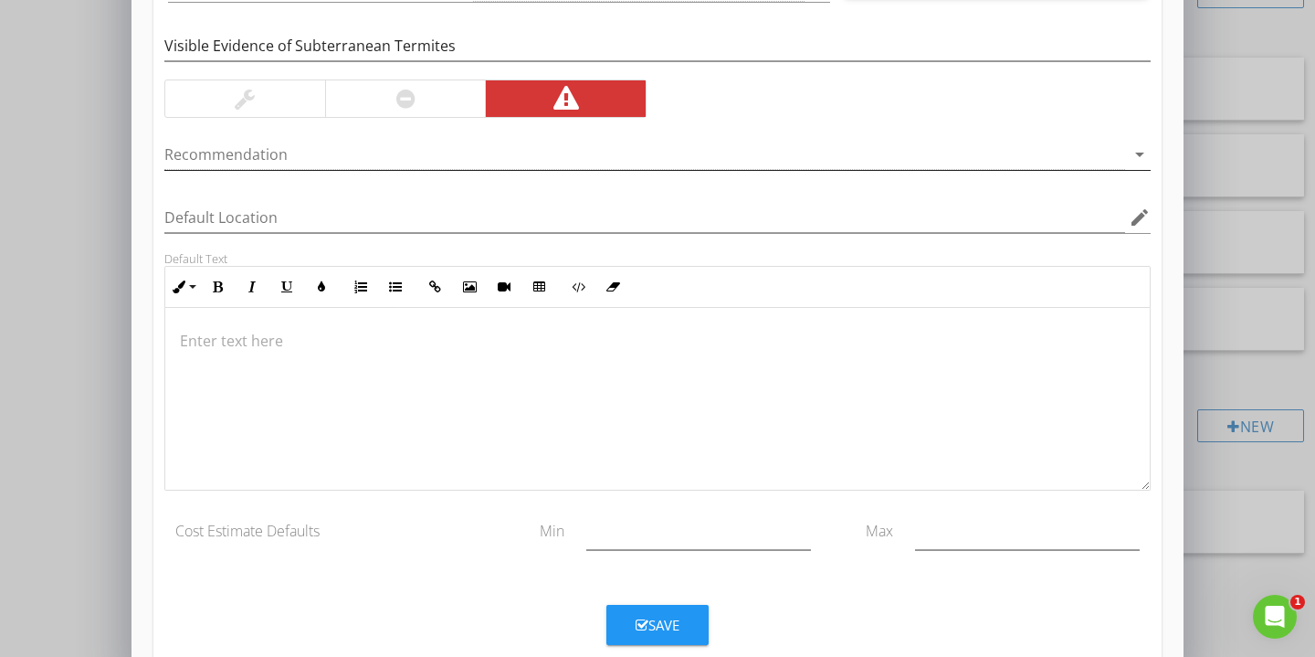
click at [886, 160] on div at bounding box center [644, 155] width 961 height 30
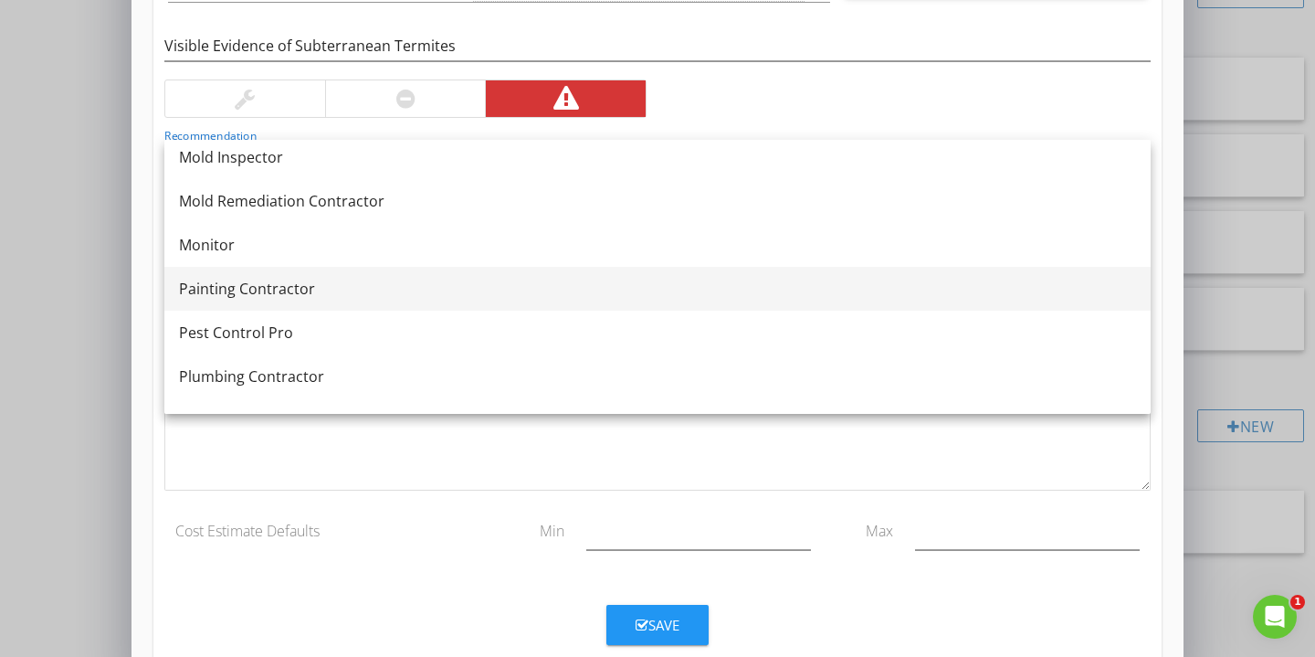
scroll to position [1764, 0]
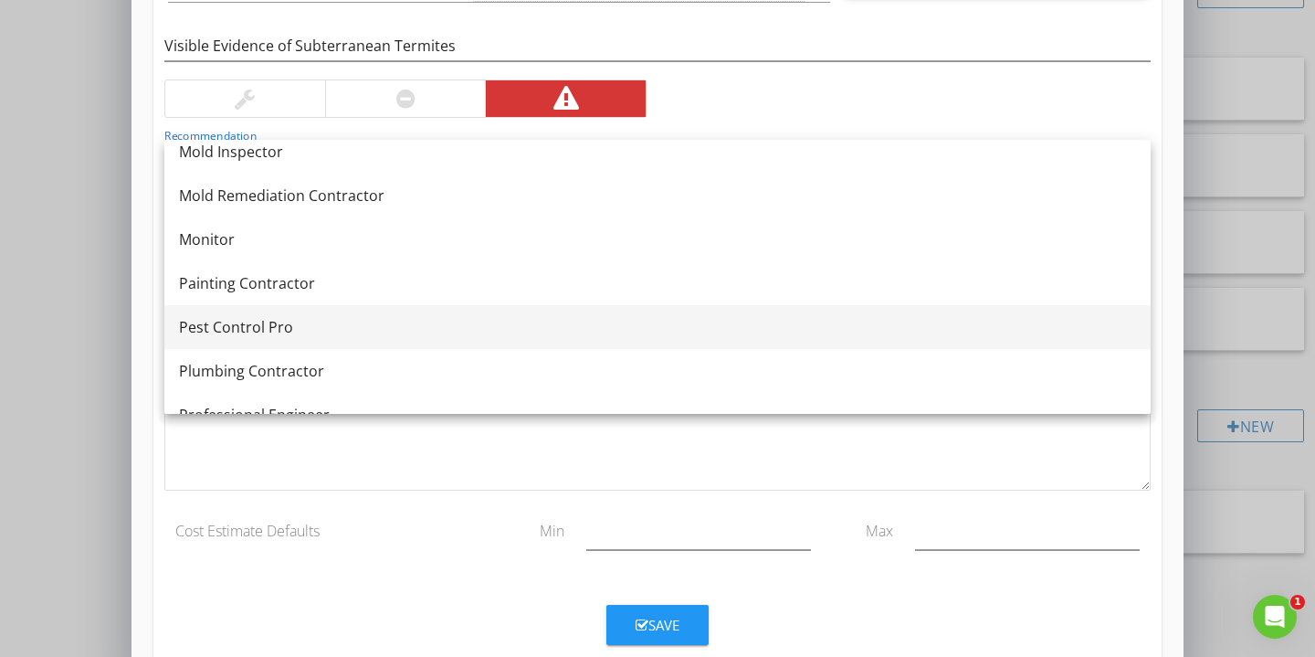
click at [354, 333] on div "Pest Control Pro" at bounding box center [657, 327] width 957 height 22
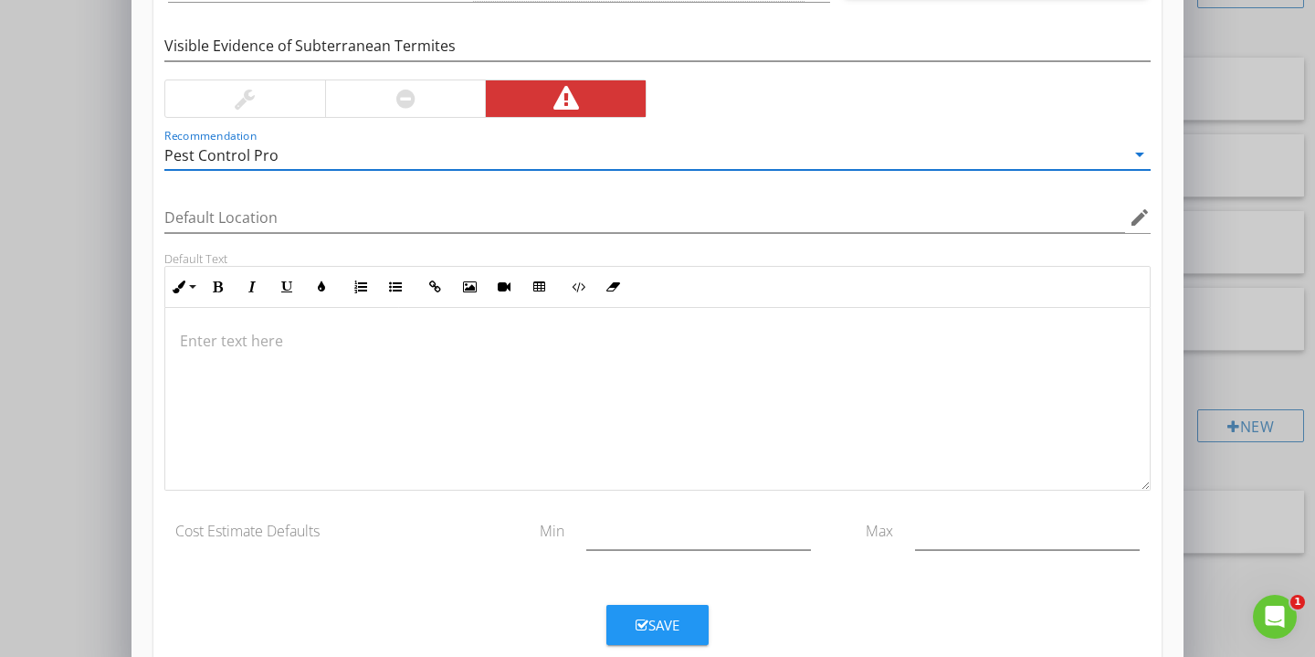
click at [312, 353] on div at bounding box center [657, 399] width 985 height 183
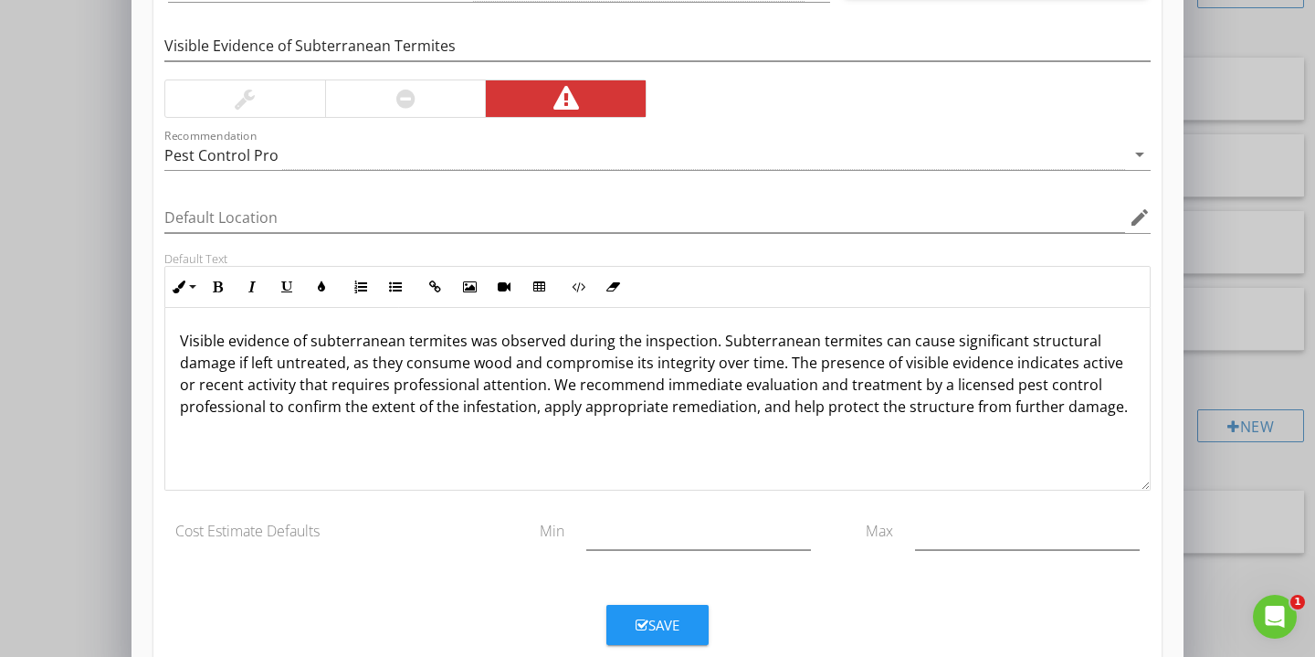
click at [529, 387] on p "Visible evidence of subterranean termites was observed during the inspection. S…" at bounding box center [658, 374] width 956 height 88
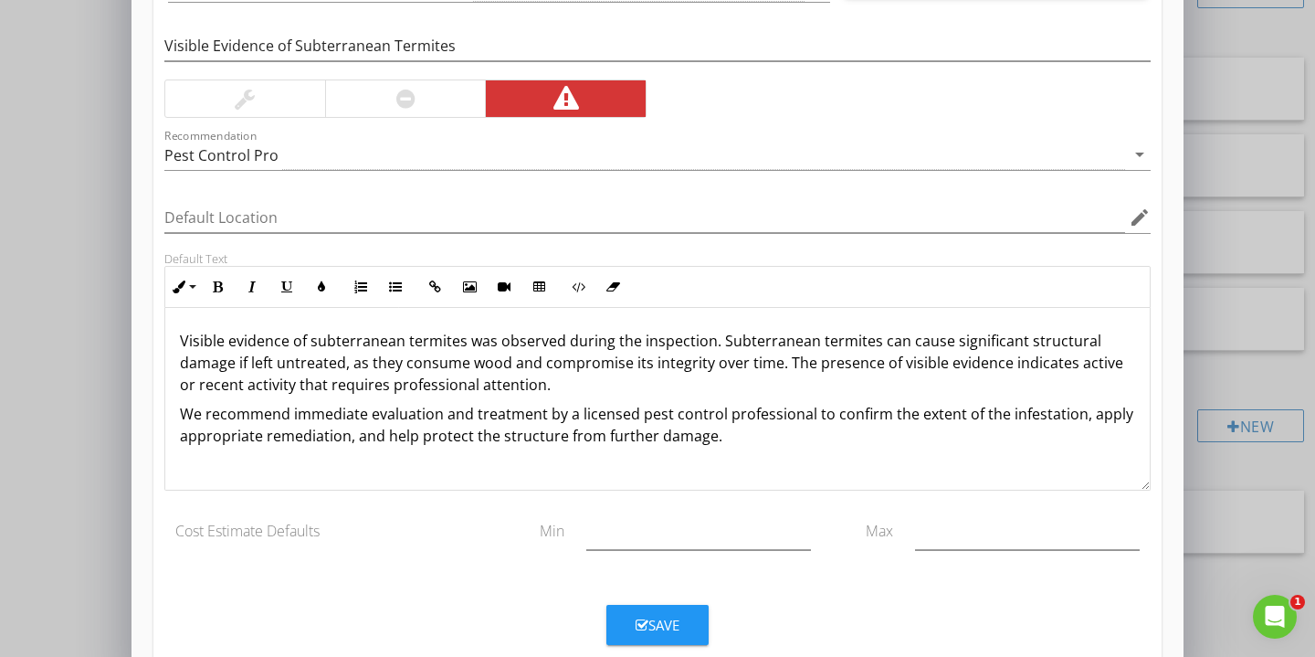
click at [465, 459] on div "Visible evidence of subterranean termites was observed during the inspection. S…" at bounding box center [657, 399] width 985 height 183
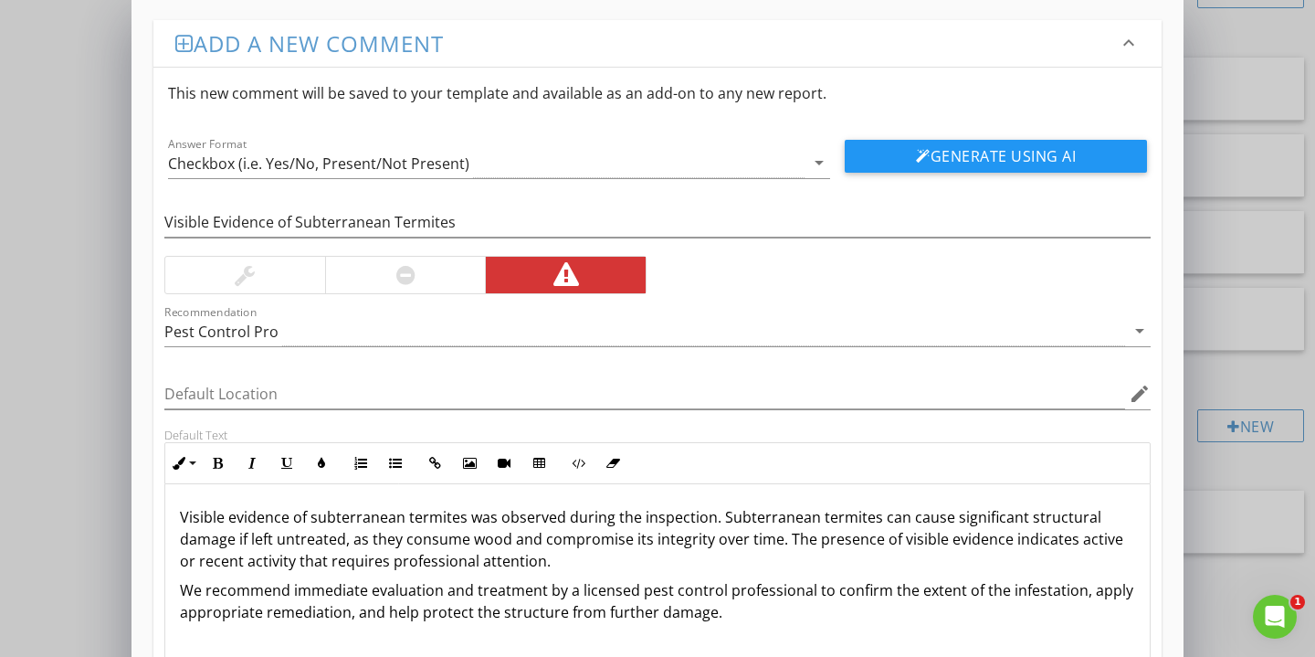
scroll to position [0, 0]
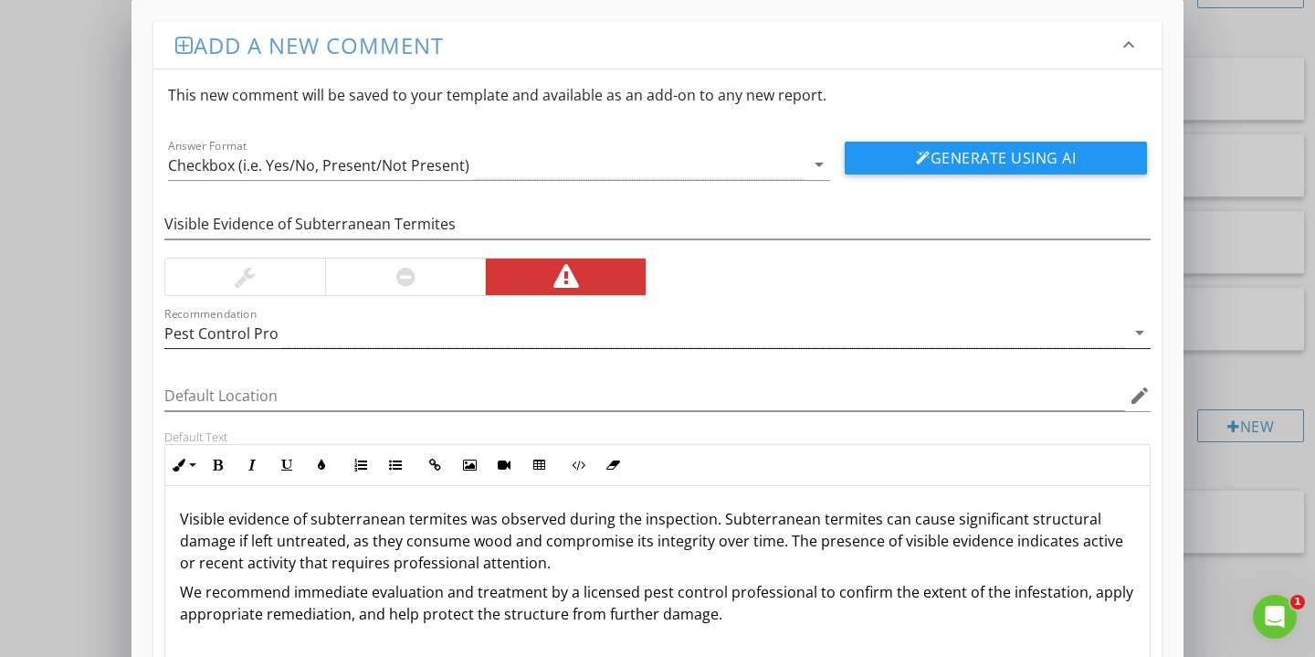
click at [687, 336] on div "Pest Control Pro" at bounding box center [644, 333] width 961 height 30
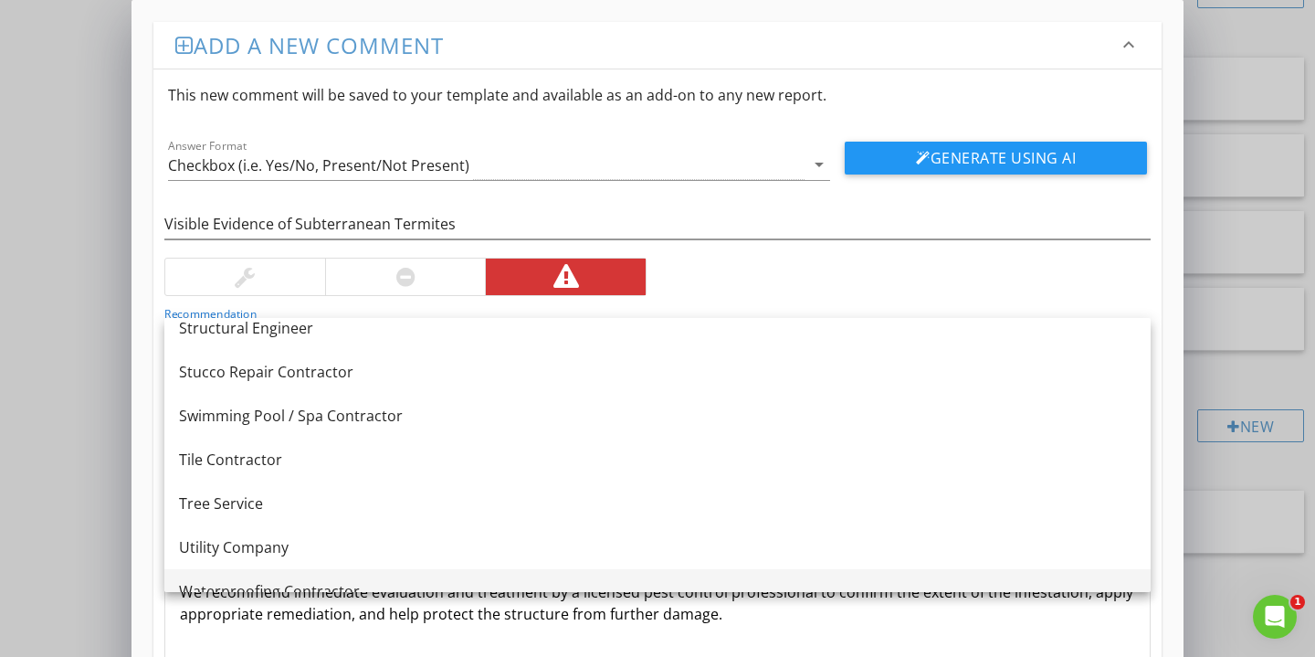
scroll to position [2385, 0]
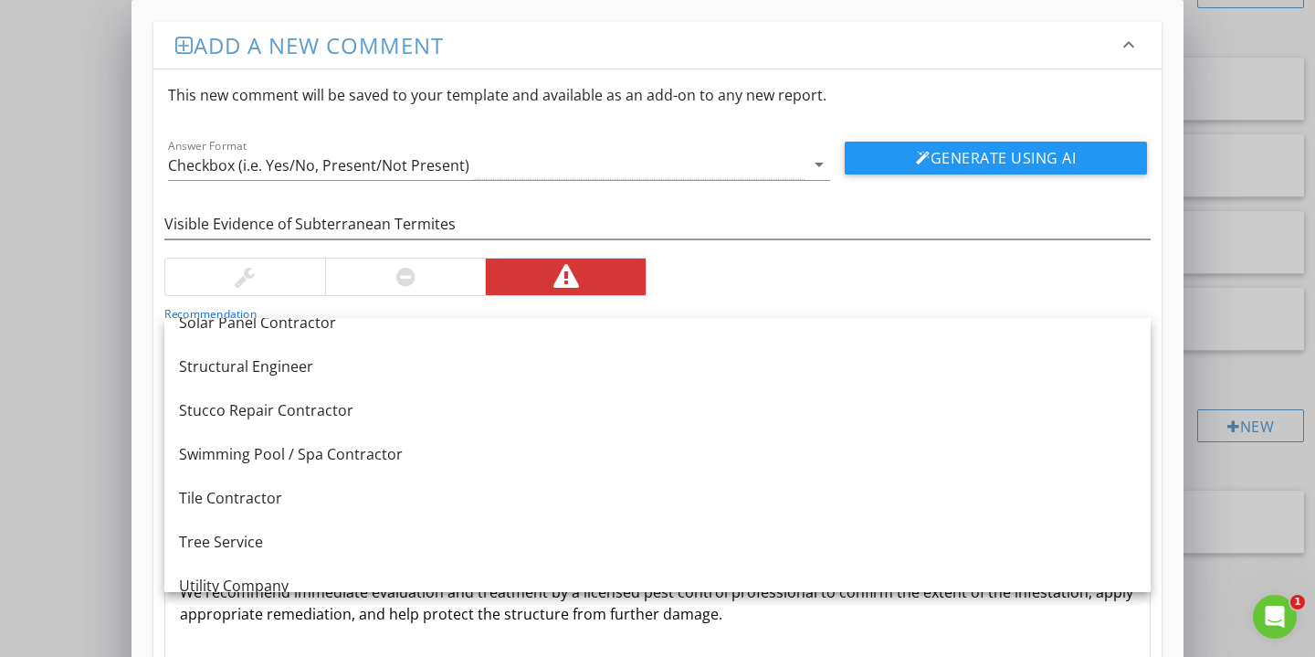
click at [718, 288] on div "Visible Evidence of Subterranean Termites Recommendation Pest Control Pro arrow…" at bounding box center [657, 465] width 1009 height 570
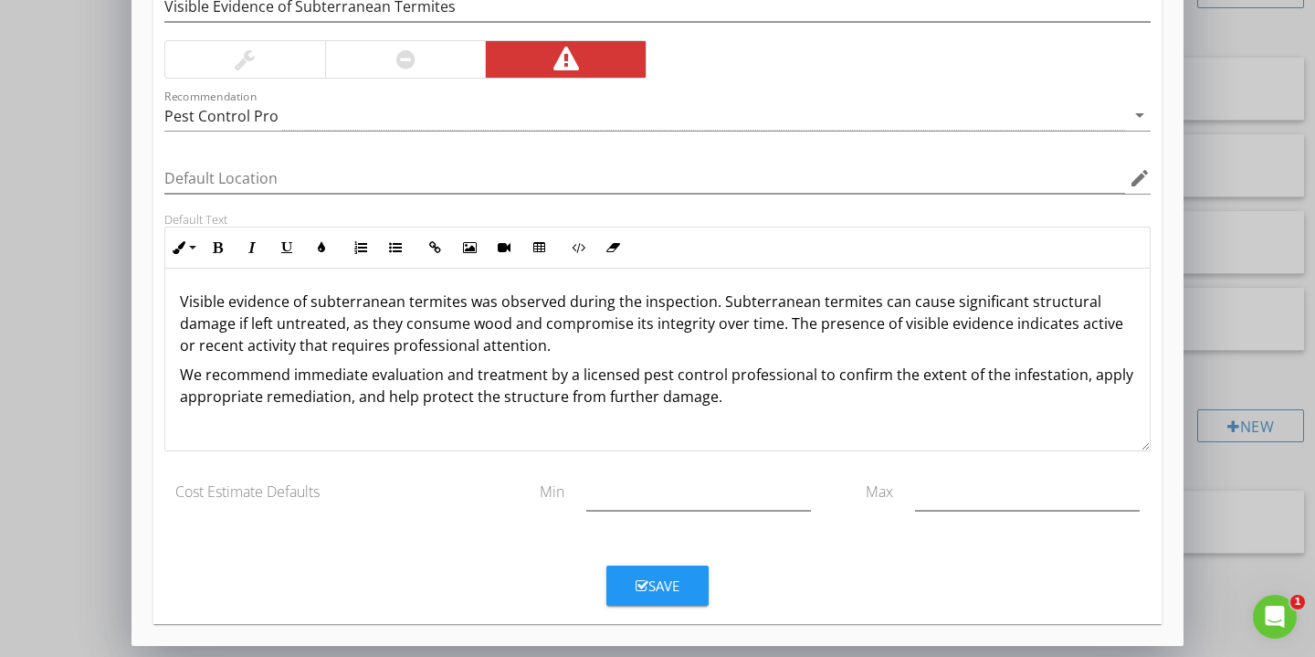
scroll to position [217, 0]
click at [649, 594] on div "Save" at bounding box center [658, 586] width 44 height 21
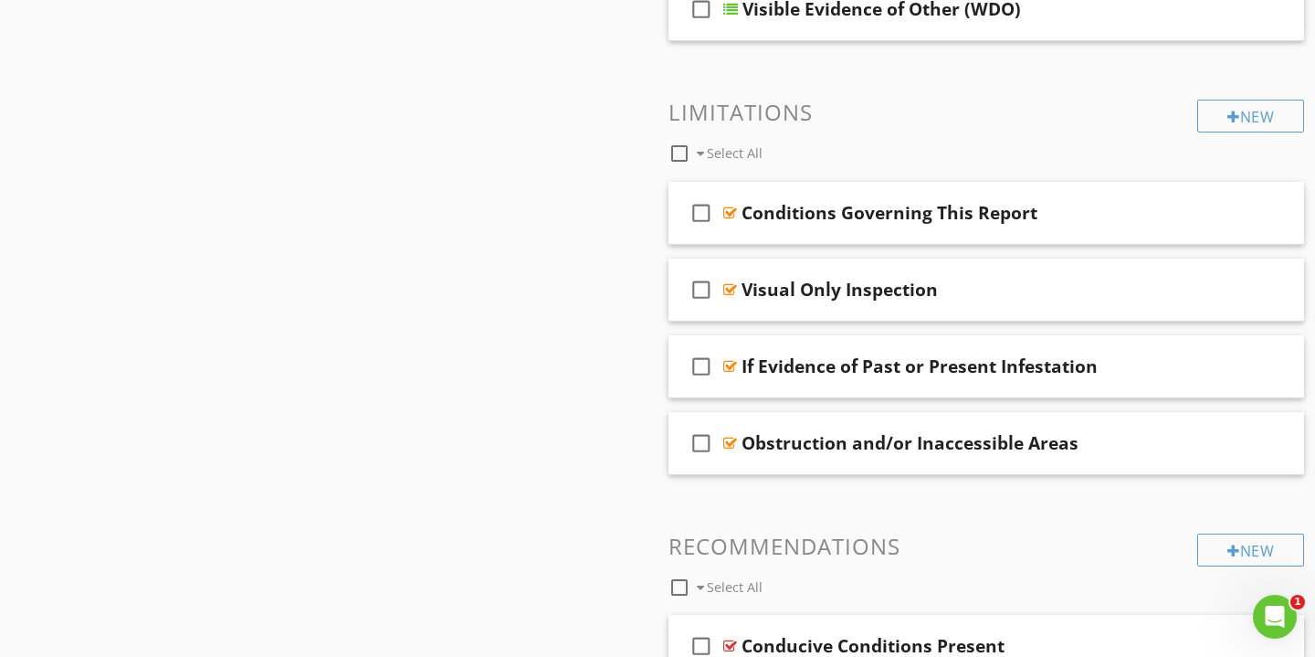
scroll to position [627, 0]
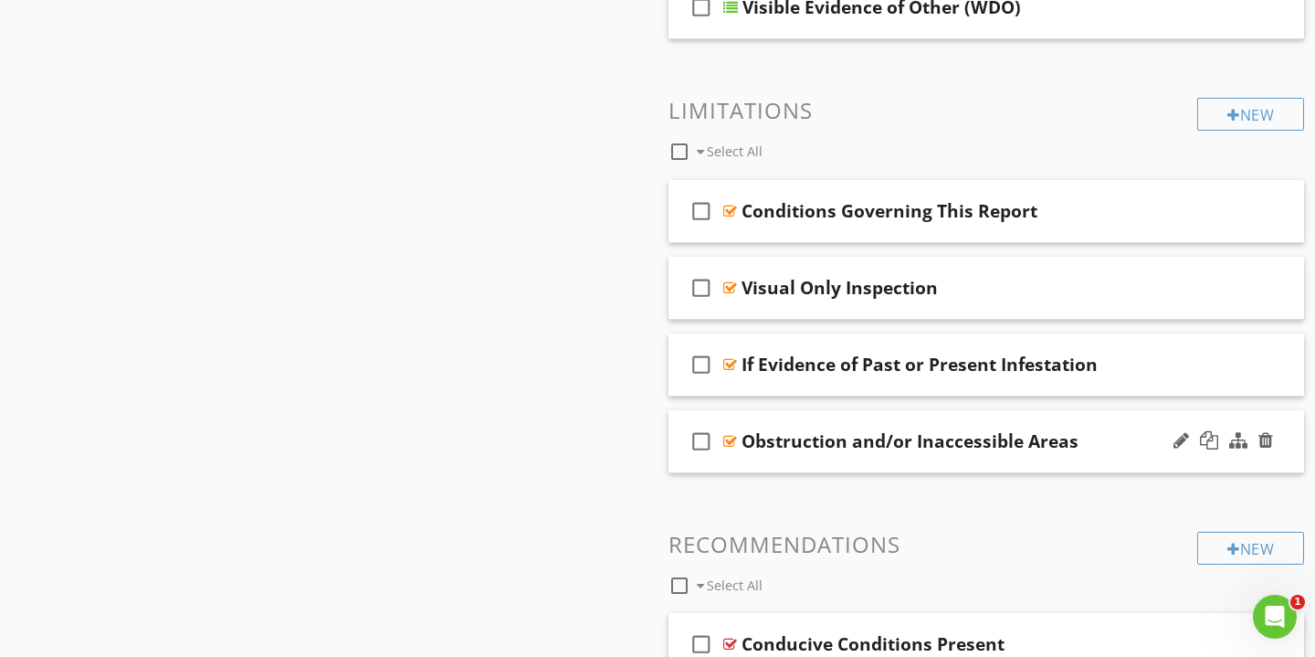
click at [1126, 440] on div "Obstruction and/or Inaccessible Areas" at bounding box center [966, 441] width 449 height 22
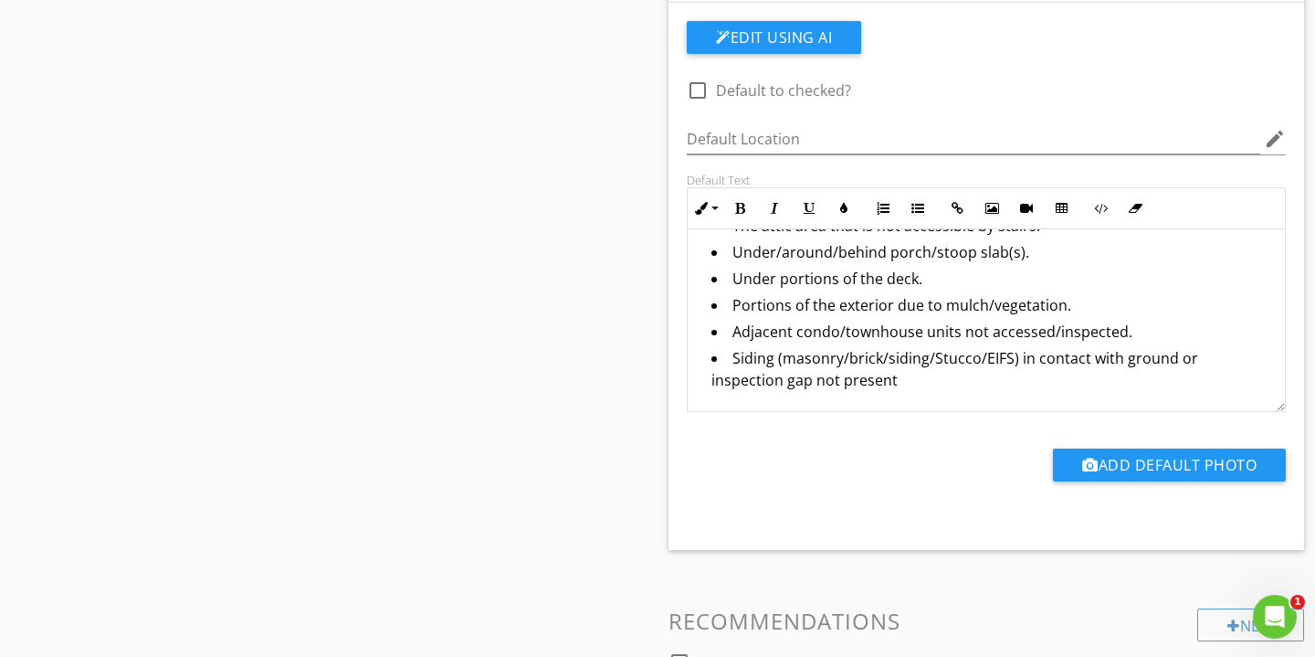
scroll to position [386, 0]
click at [905, 361] on li "Siding (masonry/brick/siding/Stucco/EIFS) in contact with ground or inspection …" at bounding box center [991, 383] width 559 height 70
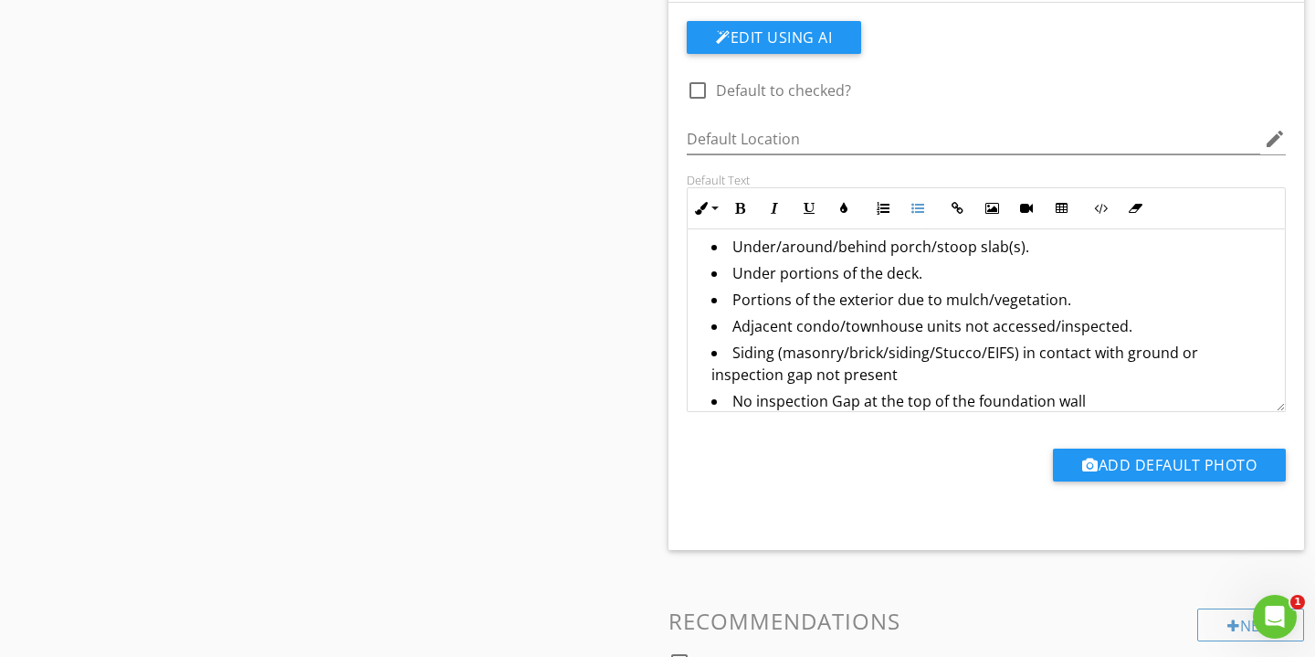
click at [761, 470] on div "Add Default Photo" at bounding box center [986, 472] width 621 height 47
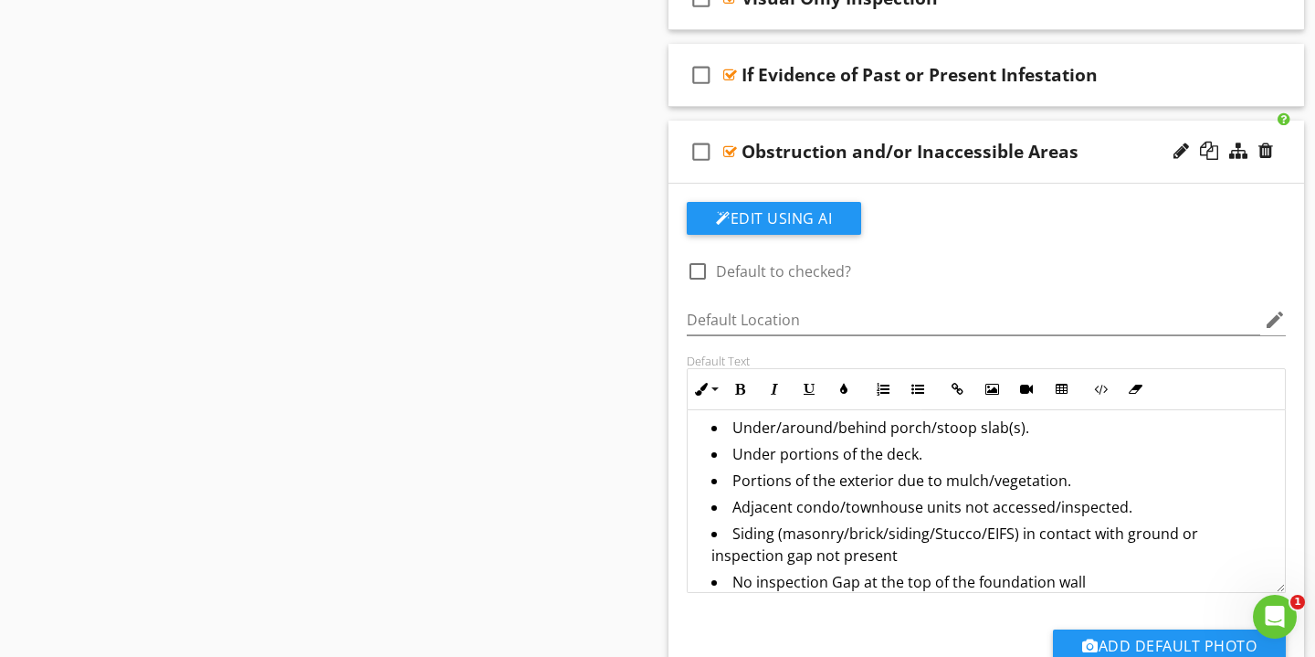
scroll to position [871, 0]
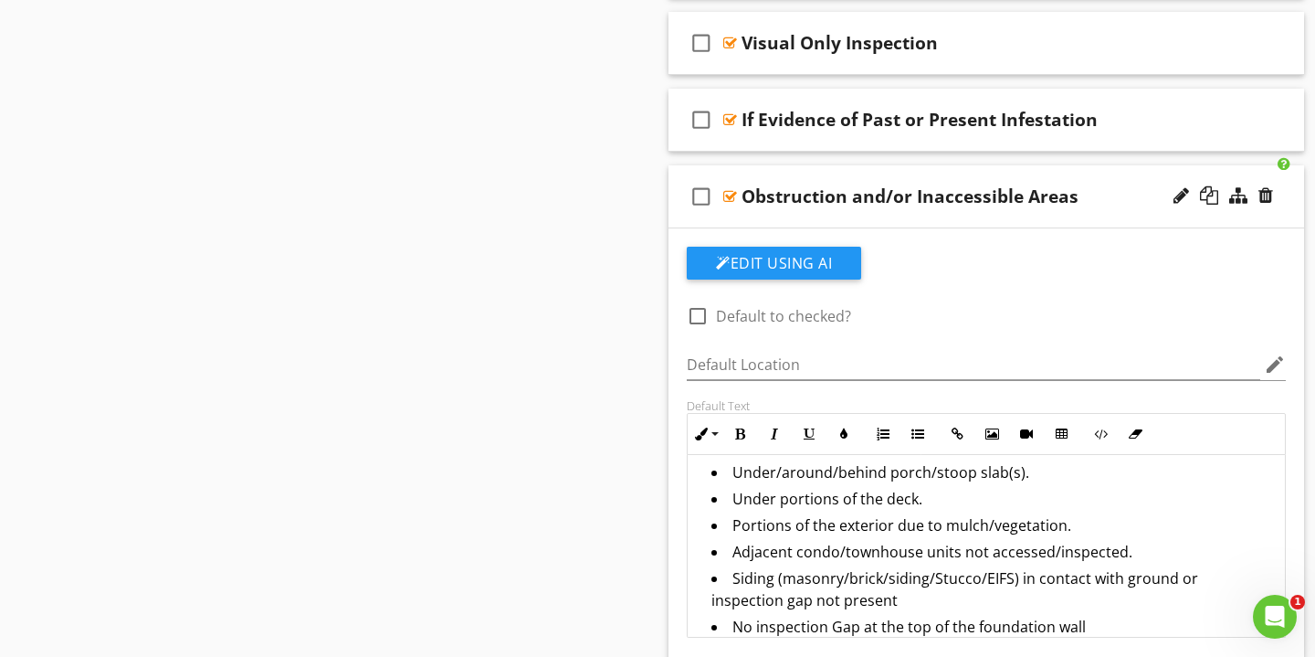
click at [1114, 205] on div "Obstruction and/or Inaccessible Areas" at bounding box center [966, 196] width 449 height 22
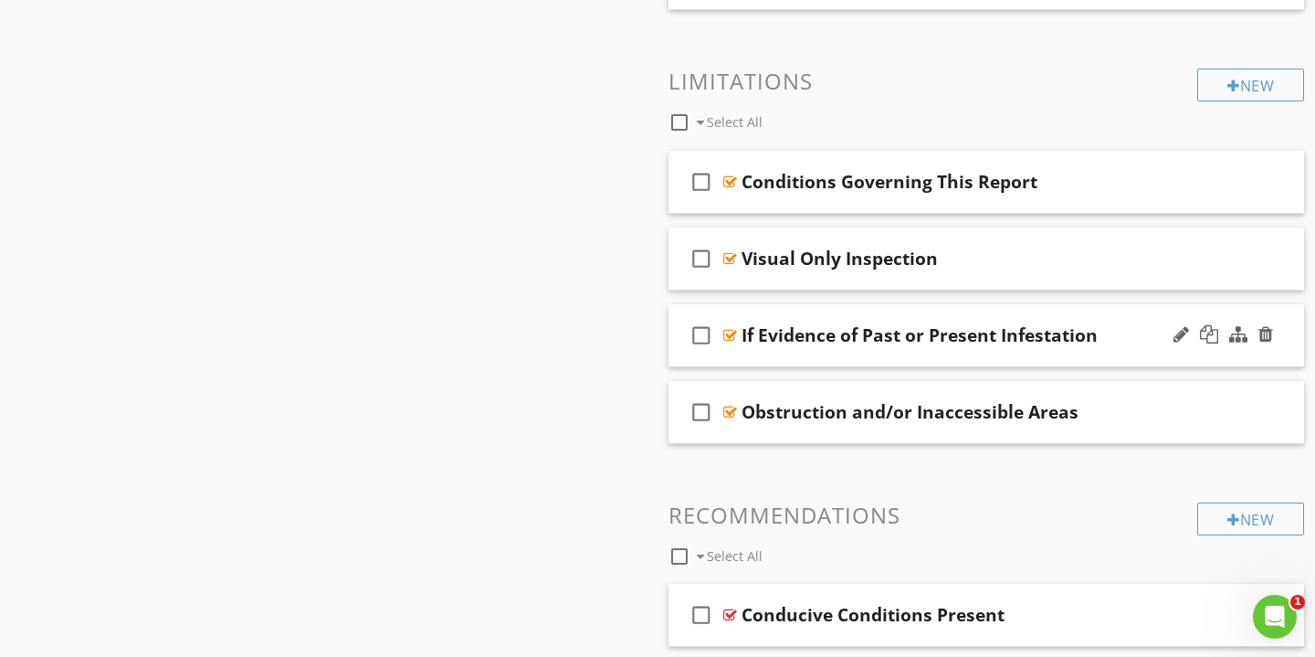
scroll to position [662, 0]
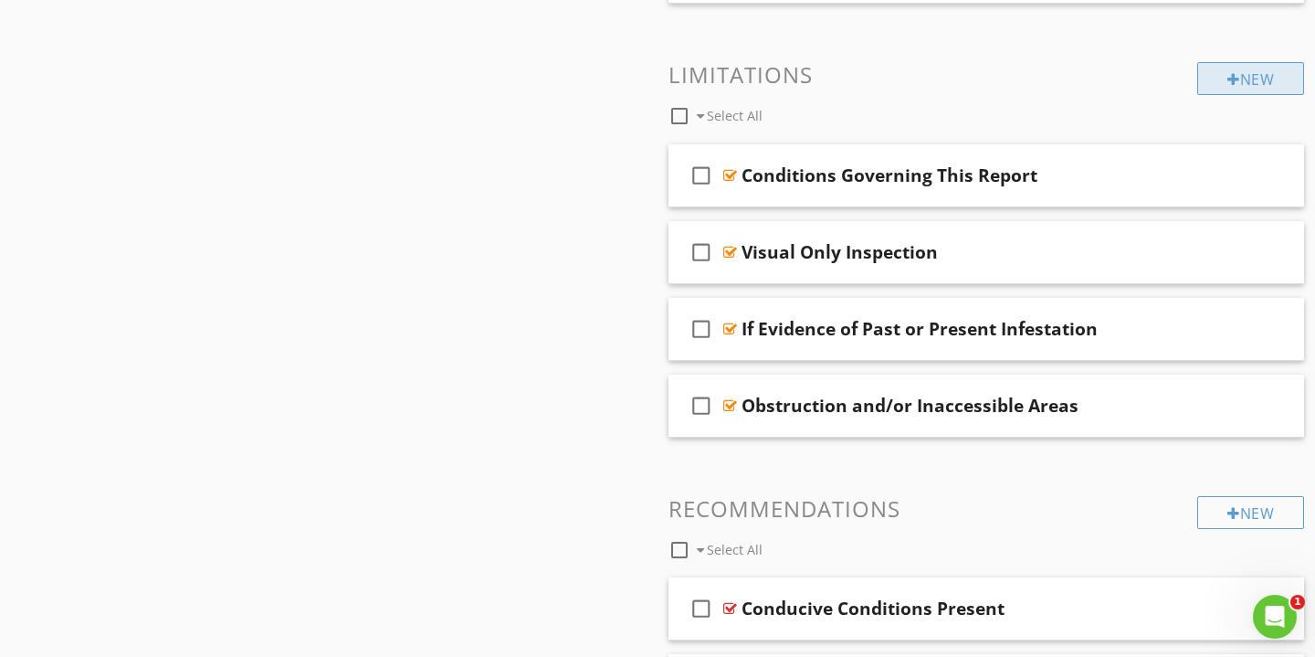
click at [1245, 74] on div "New" at bounding box center [1251, 78] width 107 height 33
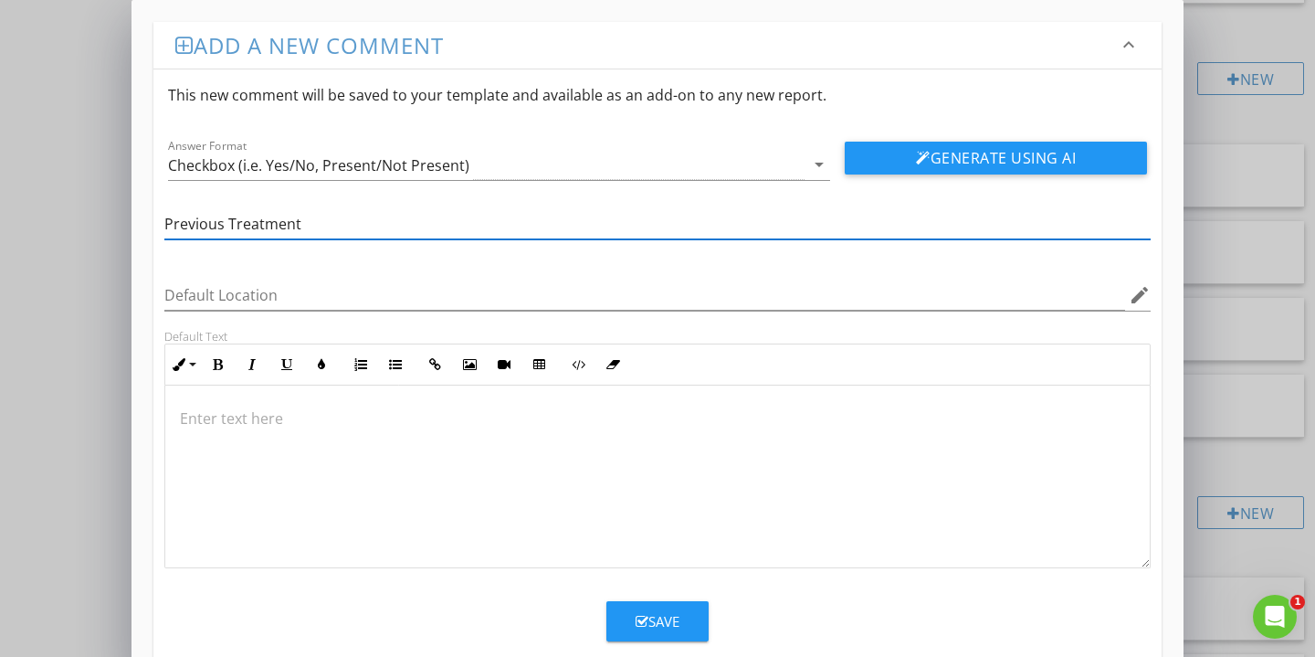
type input "Previous Treatment"
click at [334, 470] on div at bounding box center [657, 477] width 985 height 183
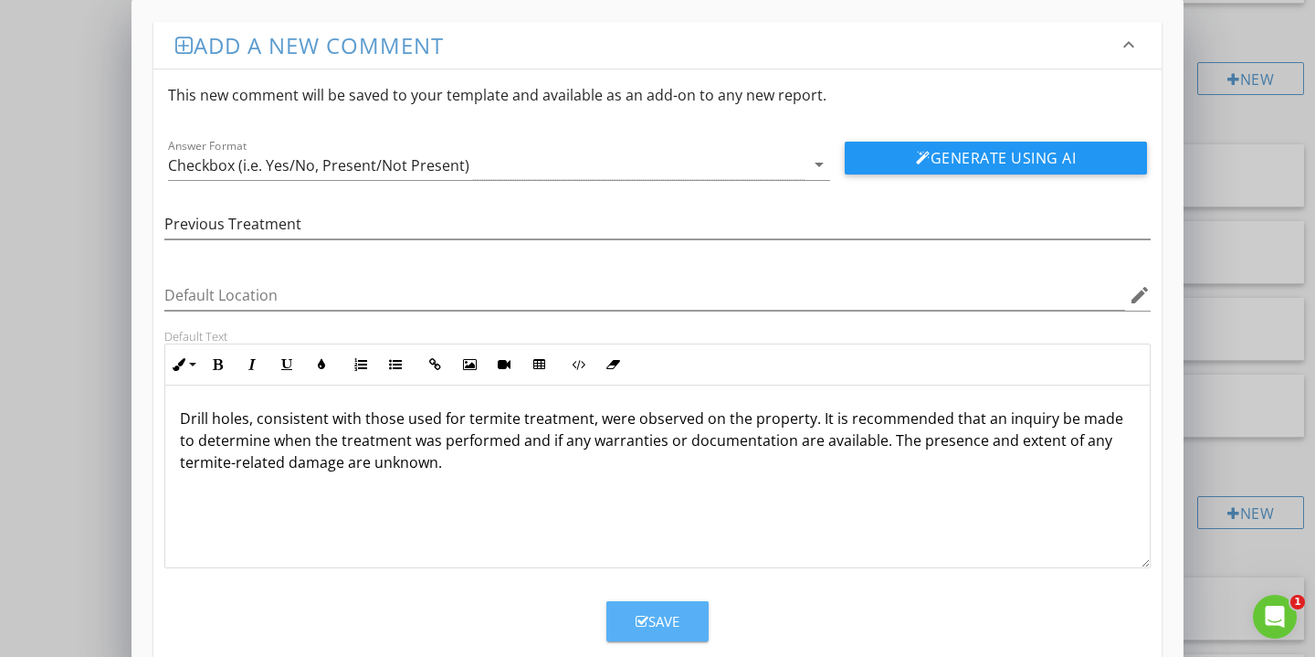
click at [654, 614] on div "Save" at bounding box center [658, 621] width 44 height 21
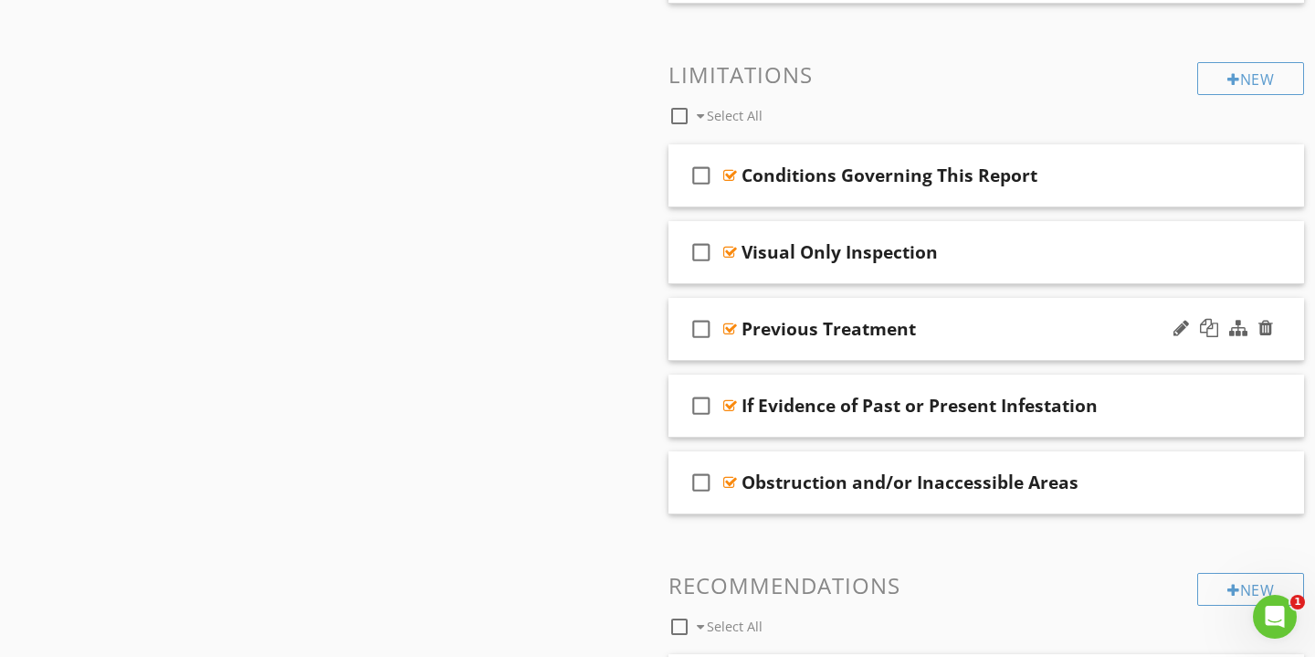
click at [977, 322] on div "Previous Treatment" at bounding box center [966, 329] width 449 height 22
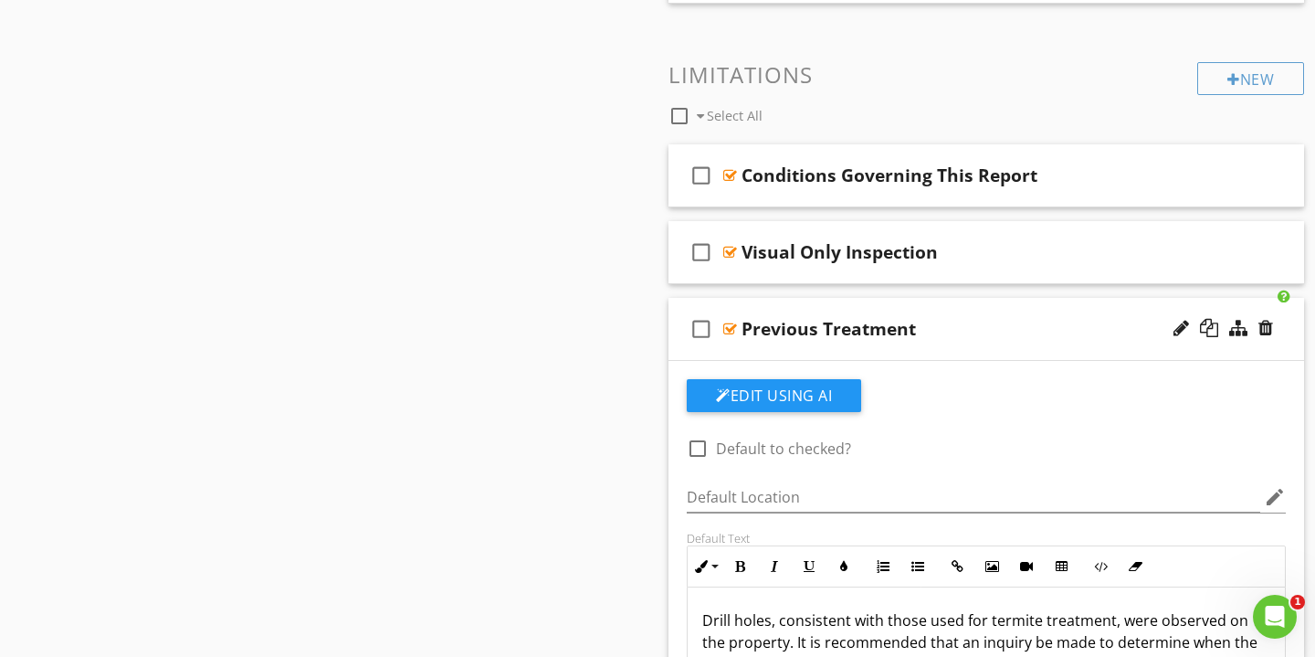
click at [977, 322] on div "Previous Treatment" at bounding box center [966, 329] width 449 height 22
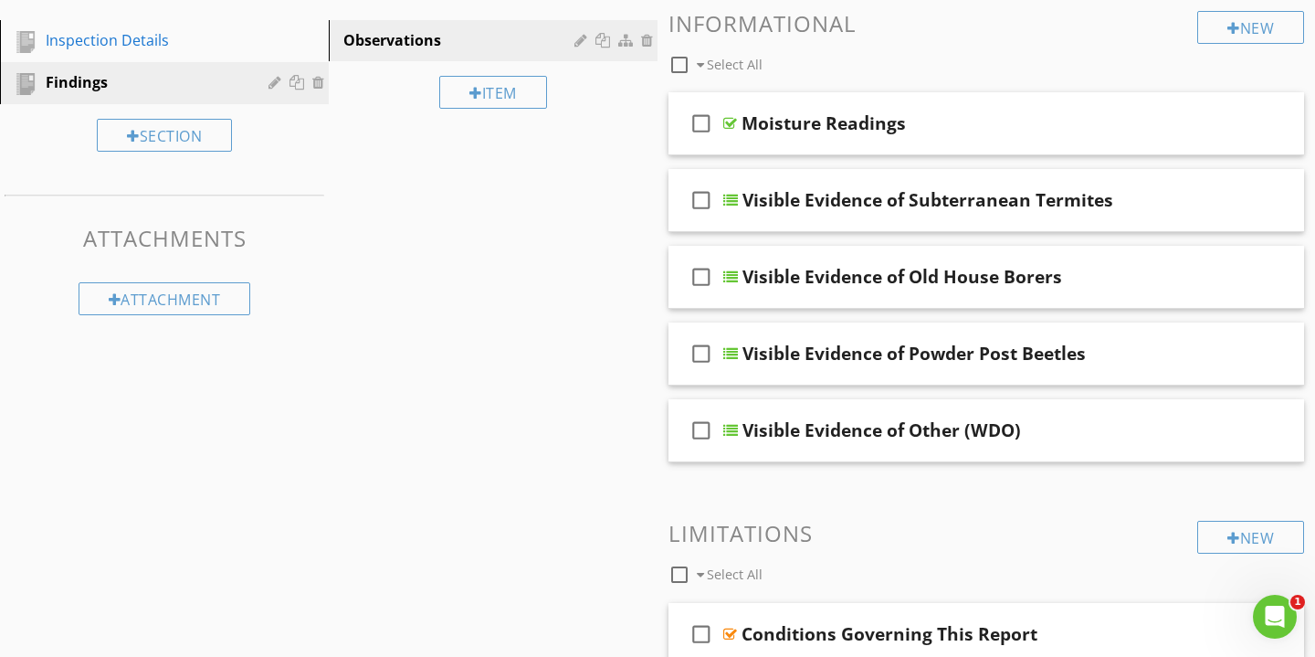
scroll to position [203, 0]
click at [1121, 205] on div "Visible Evidence of Subterranean Termites" at bounding box center [967, 201] width 449 height 22
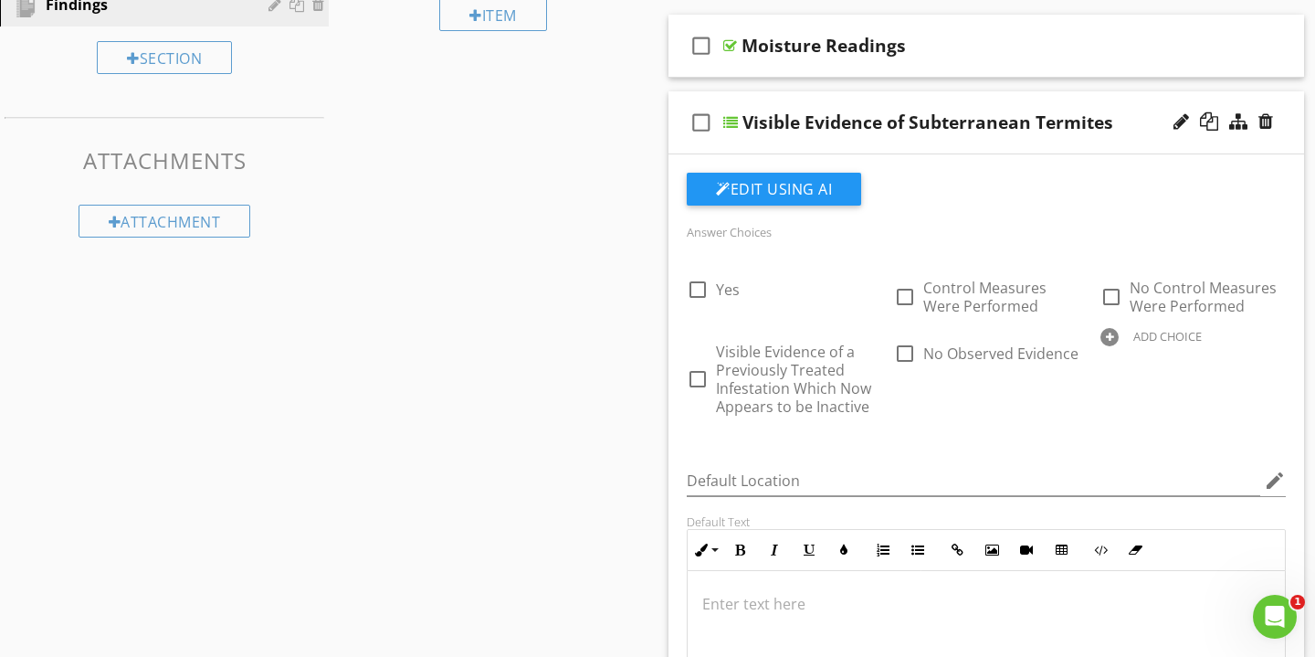
scroll to position [241, 0]
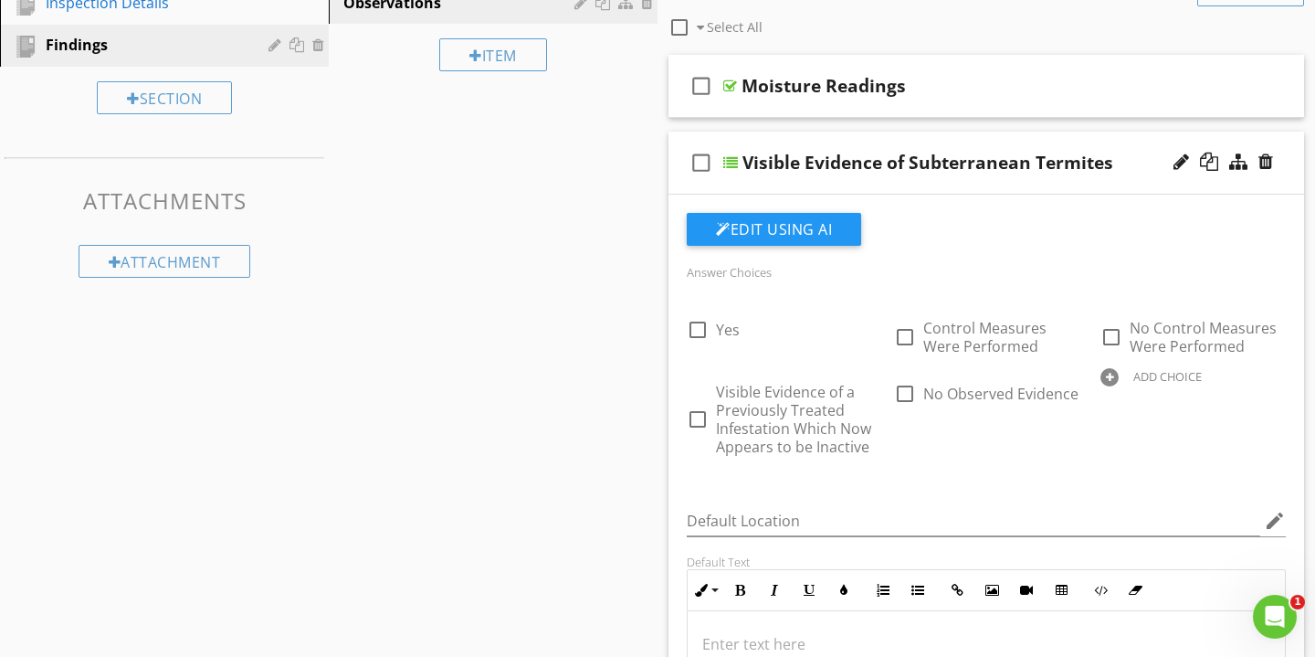
click at [1139, 152] on div "Visible Evidence of Subterranean Termites" at bounding box center [967, 163] width 449 height 22
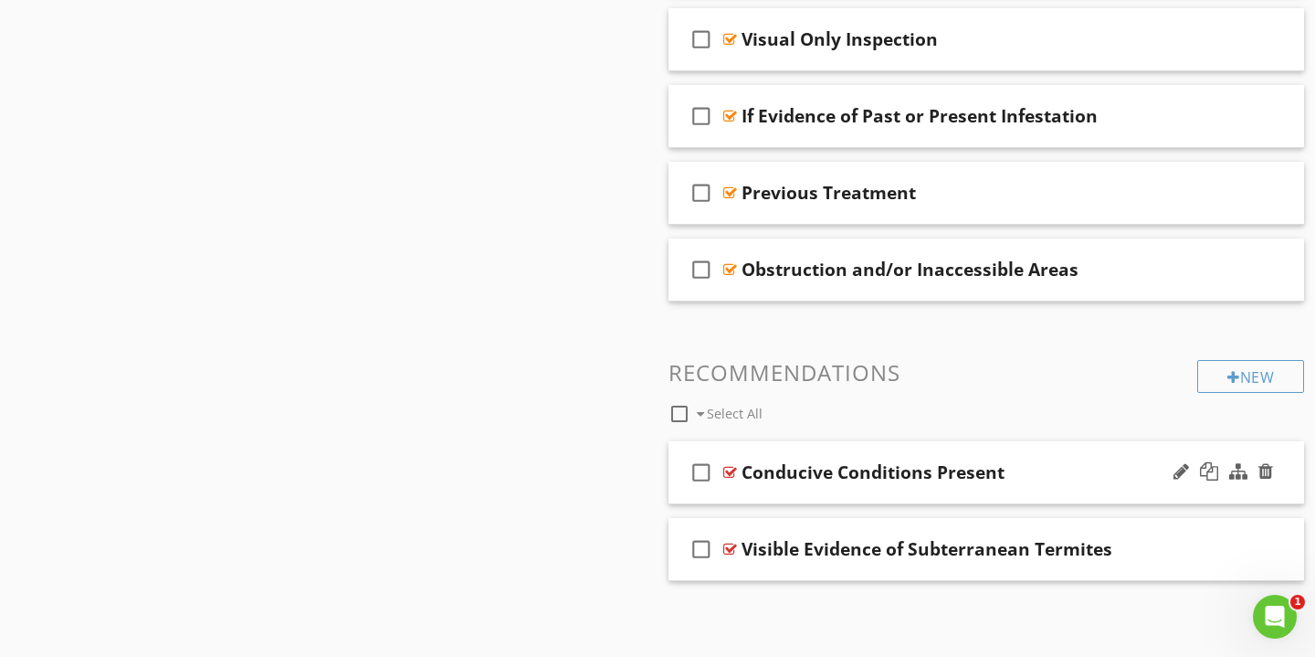
scroll to position [874, 0]
click at [1249, 381] on div "New" at bounding box center [1251, 377] width 107 height 33
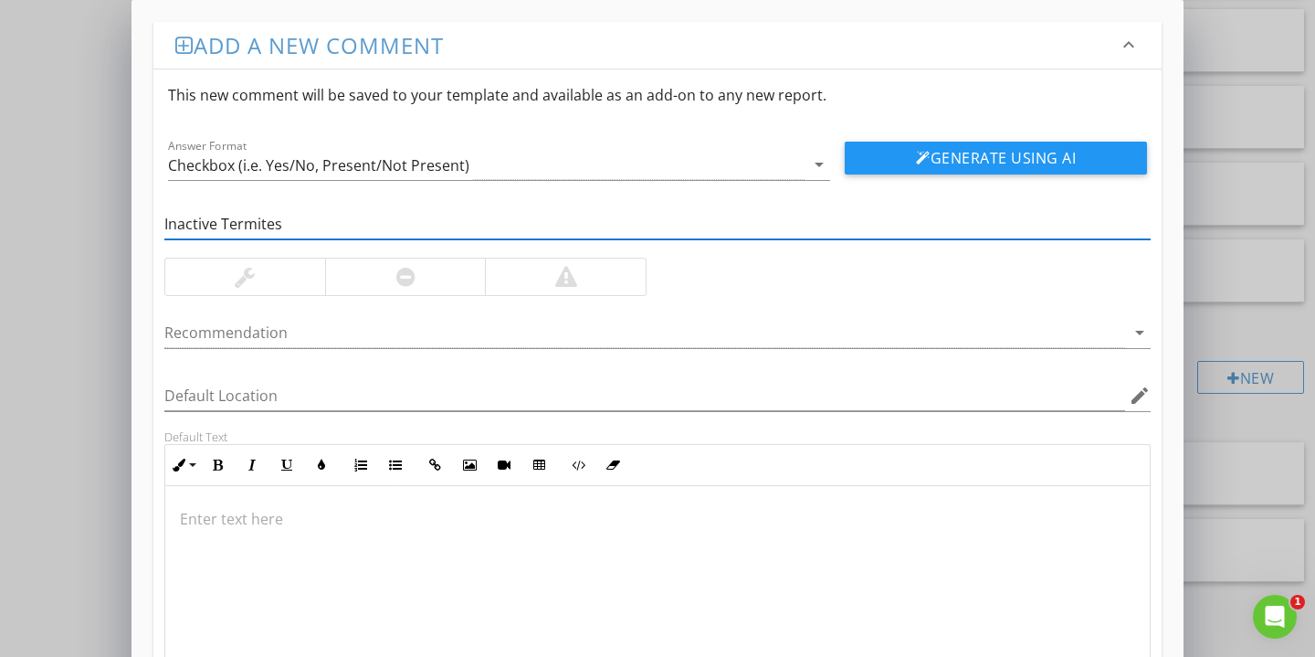
type input "Inactive Termites"
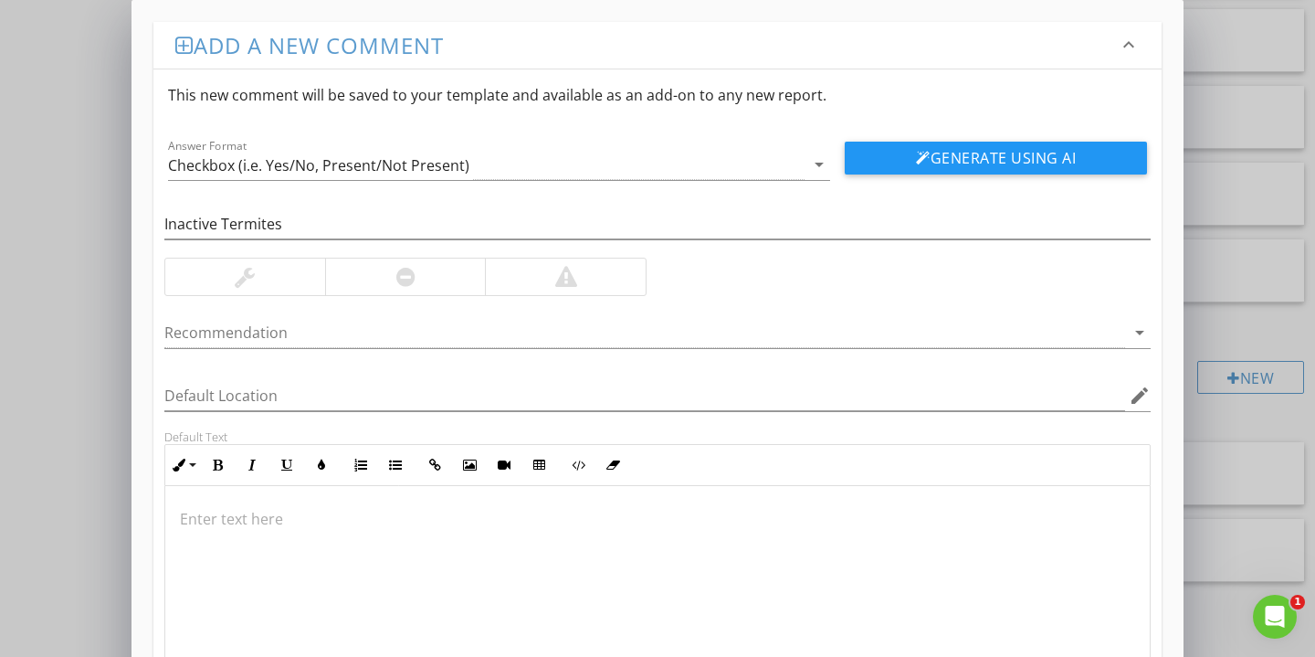
click at [254, 284] on div at bounding box center [245, 277] width 20 height 22
click at [246, 501] on div at bounding box center [657, 577] width 985 height 183
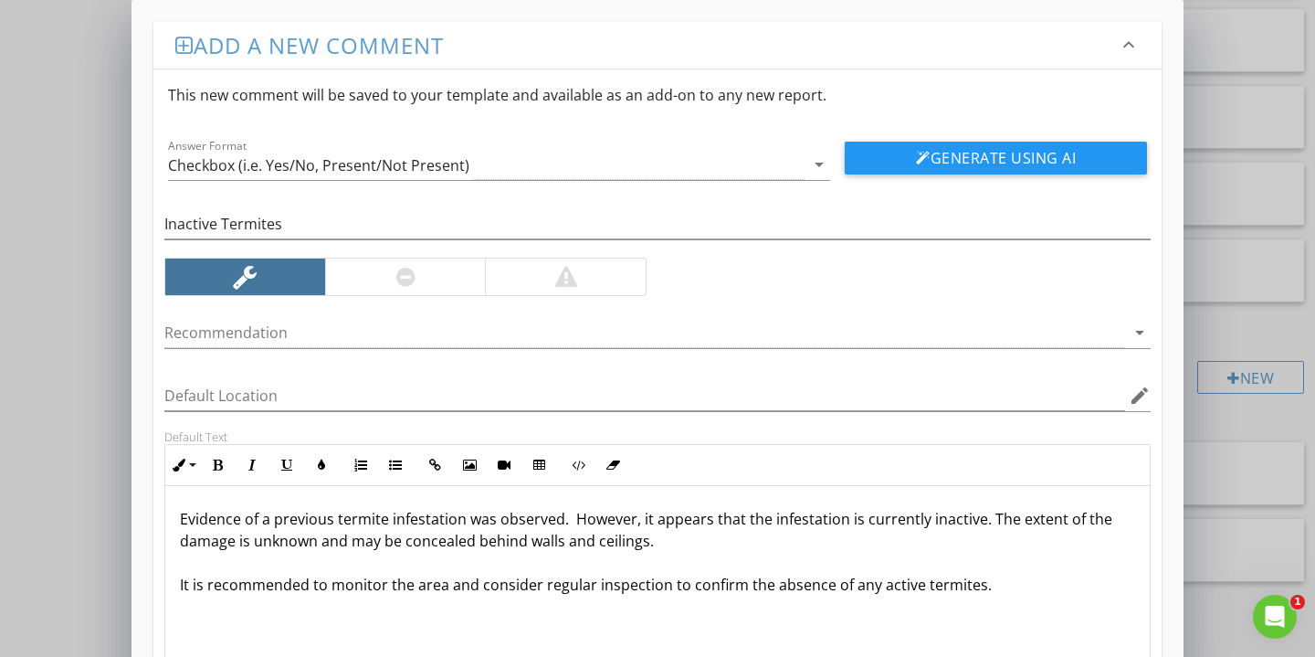
click at [206, 590] on p "Evidence of a previous termite infestation was observed. However, it appears th…" at bounding box center [658, 552] width 956 height 88
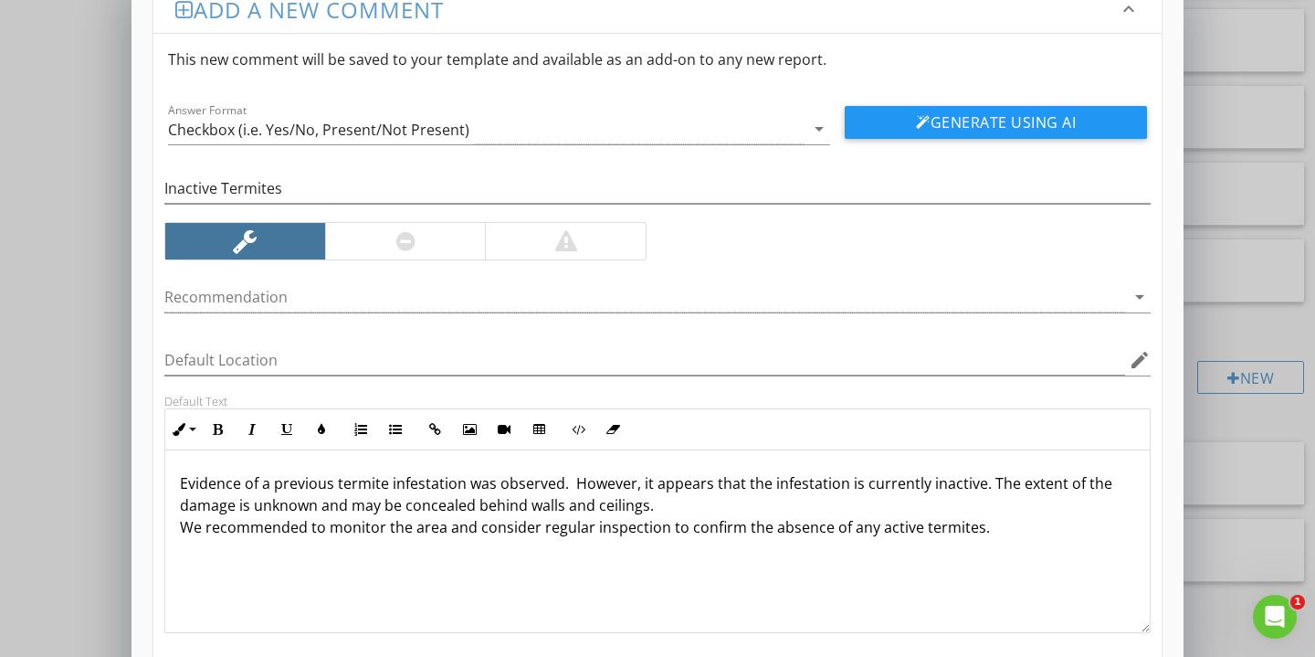
scroll to position [37, 0]
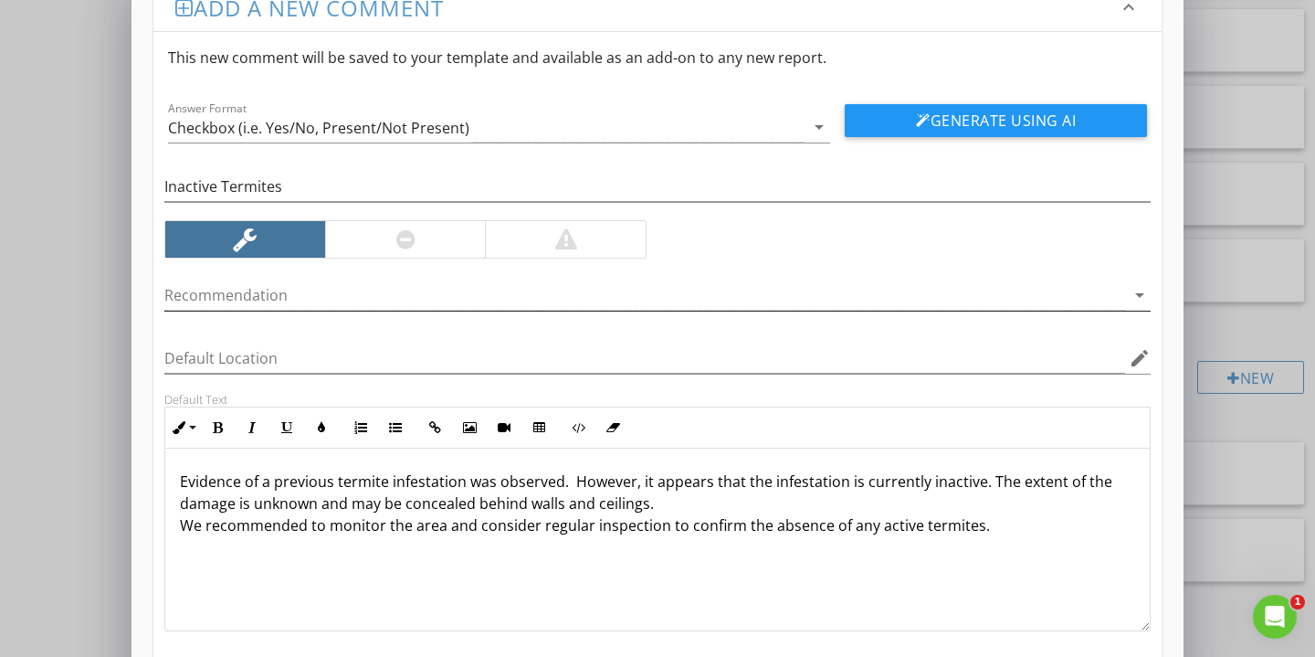
click at [496, 298] on div at bounding box center [644, 295] width 961 height 30
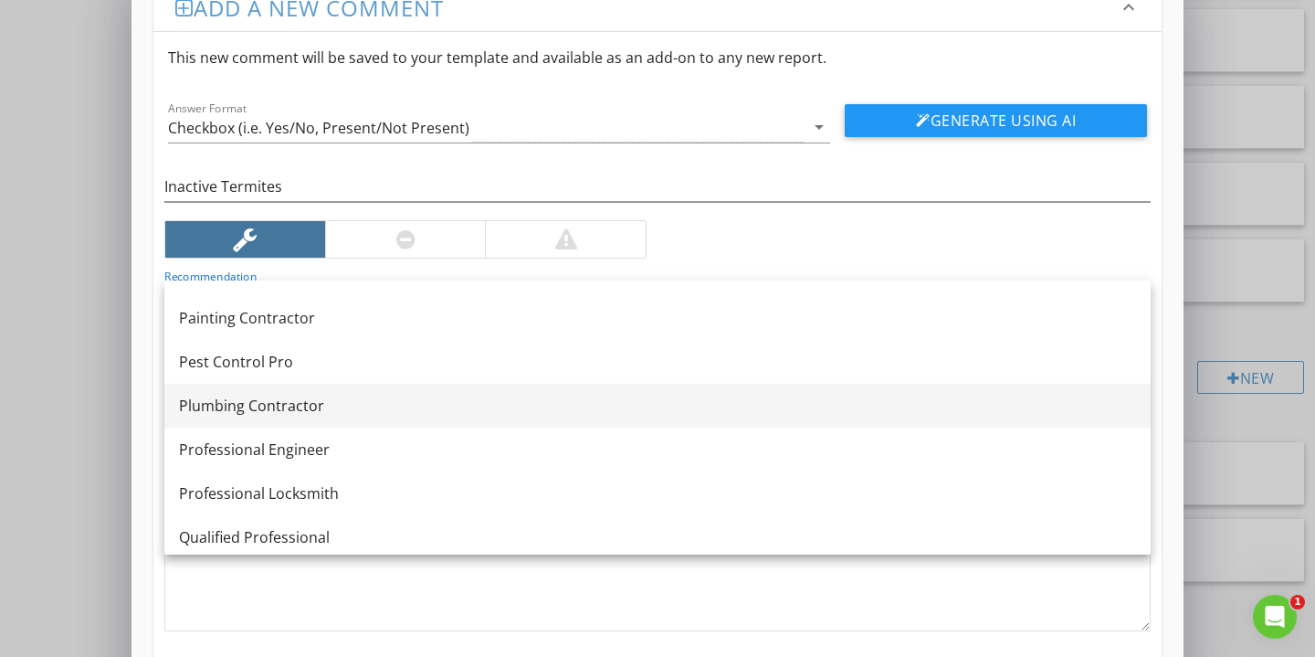
scroll to position [1874, 0]
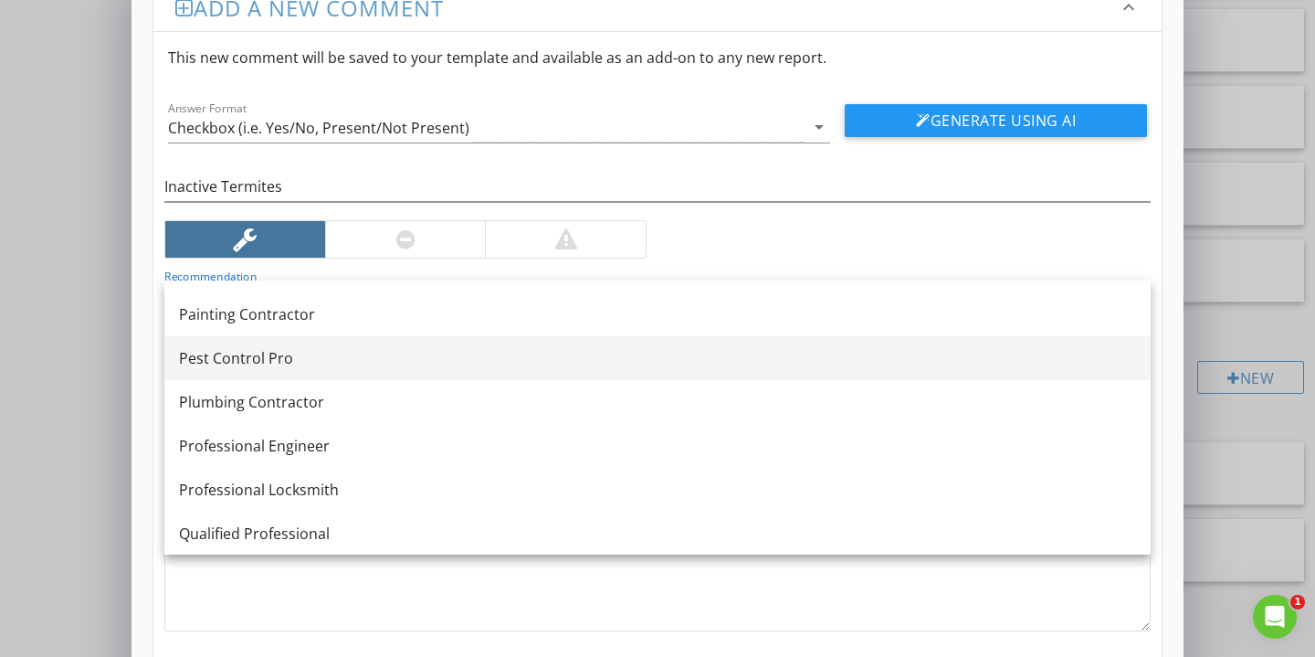
click at [289, 356] on div "Pest Control Pro" at bounding box center [657, 358] width 957 height 22
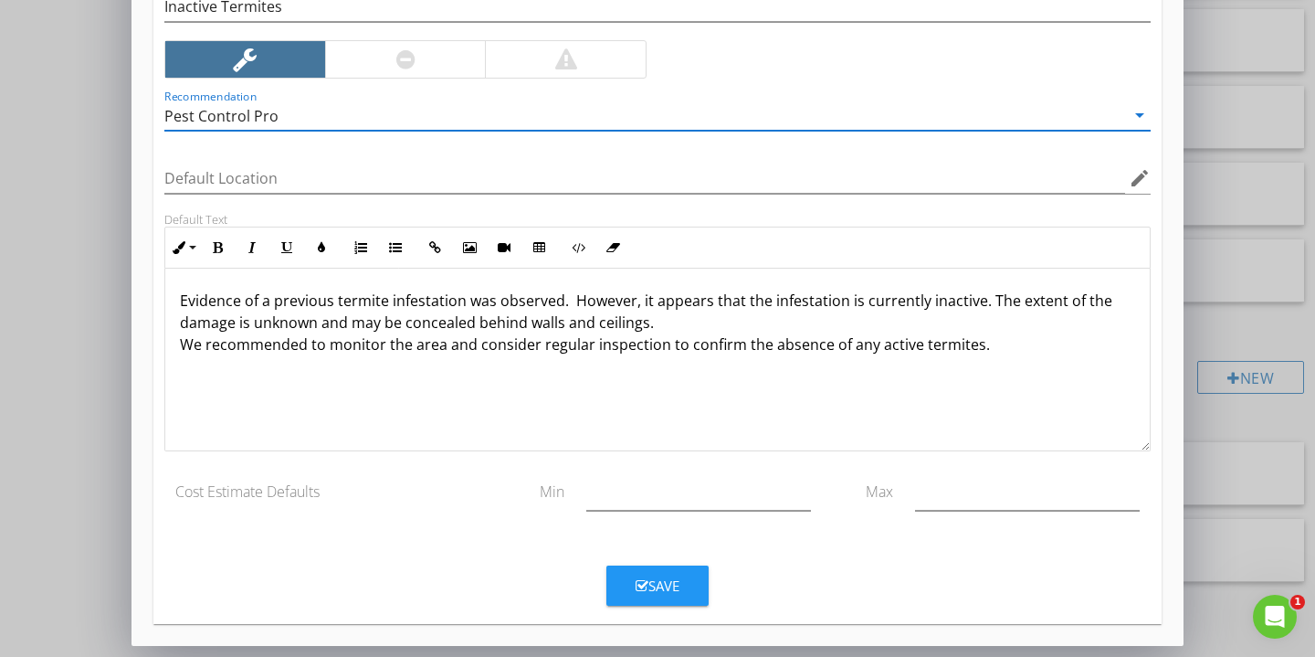
scroll to position [217, 0]
click at [687, 577] on button "Save" at bounding box center [658, 585] width 102 height 40
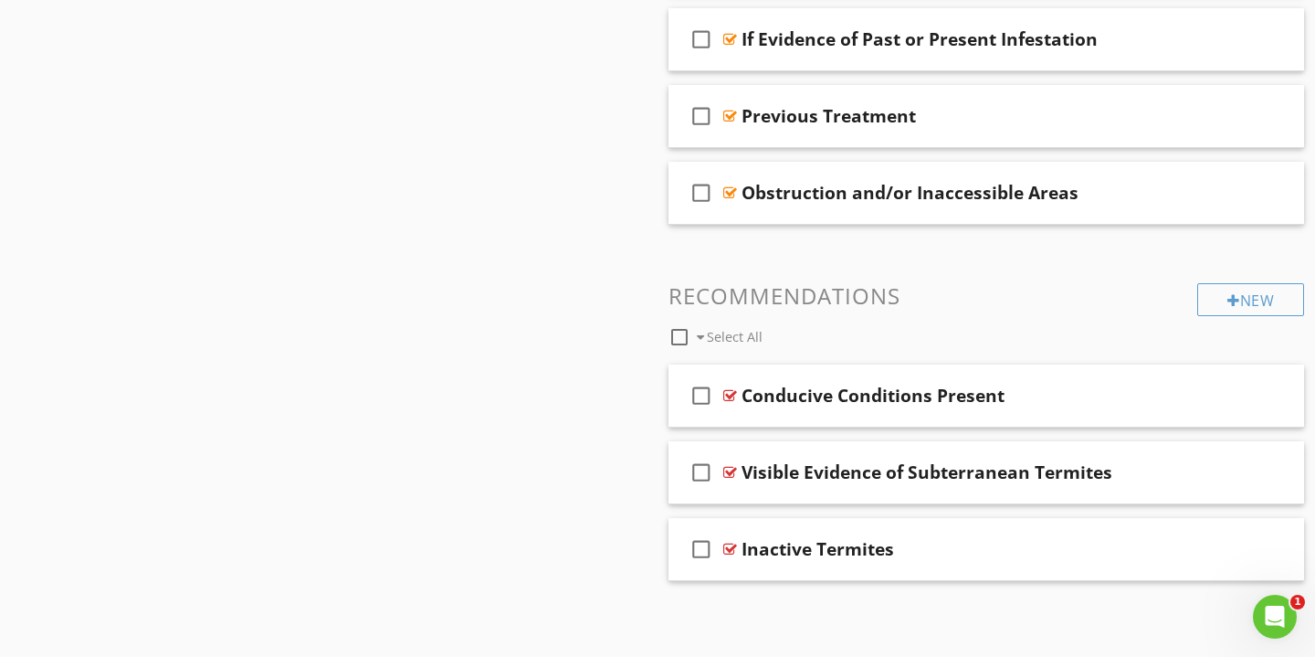
scroll to position [951, 0]
click at [1238, 301] on div "New" at bounding box center [1251, 300] width 107 height 33
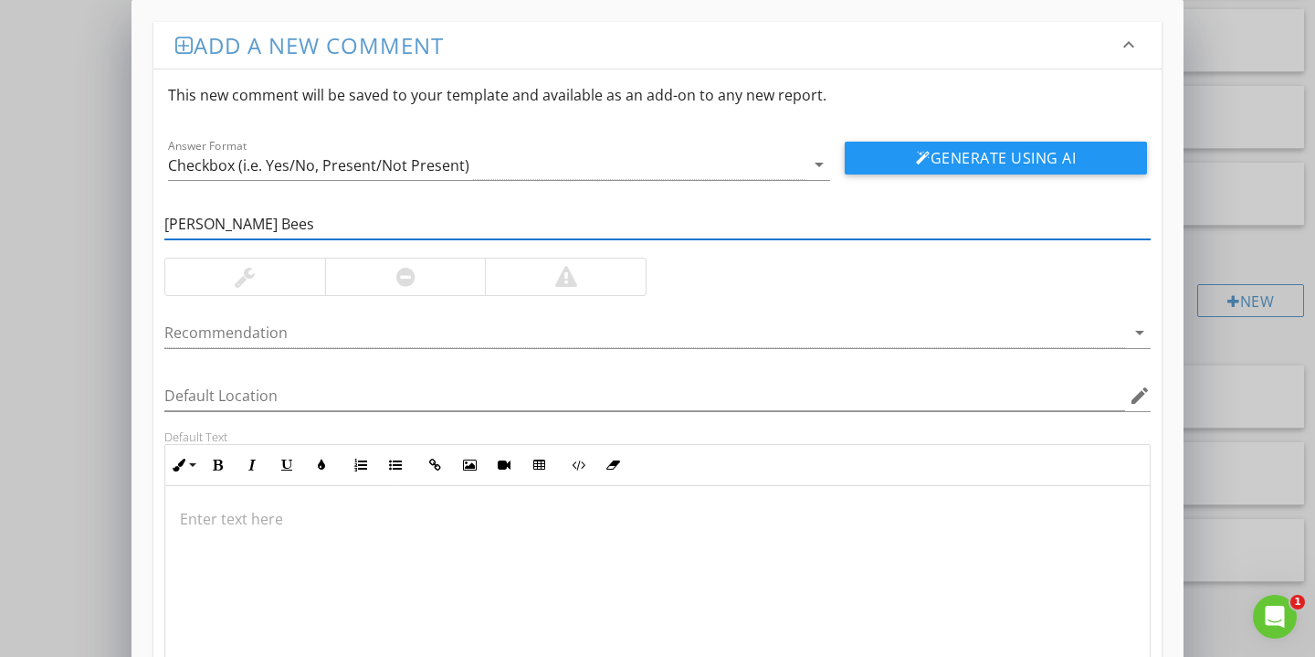
type input "Carpenter Bees"
click at [203, 269] on div at bounding box center [245, 277] width 160 height 37
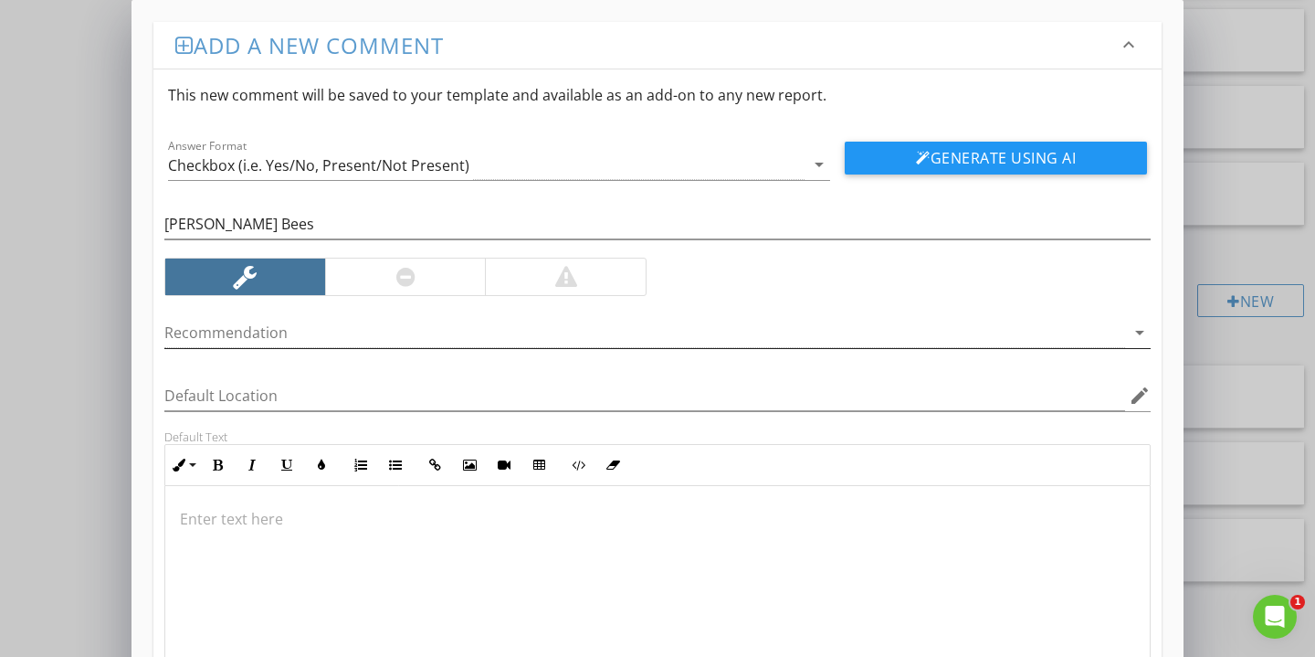
click at [221, 333] on div at bounding box center [644, 333] width 961 height 30
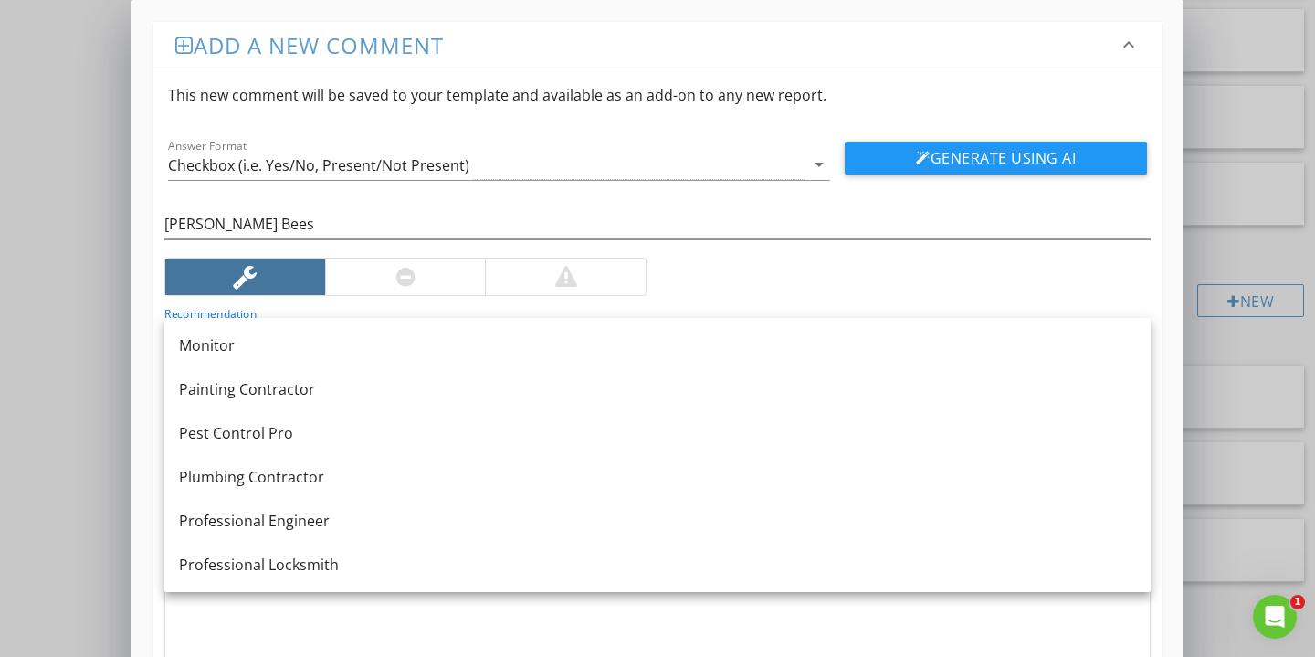
scroll to position [1859, 0]
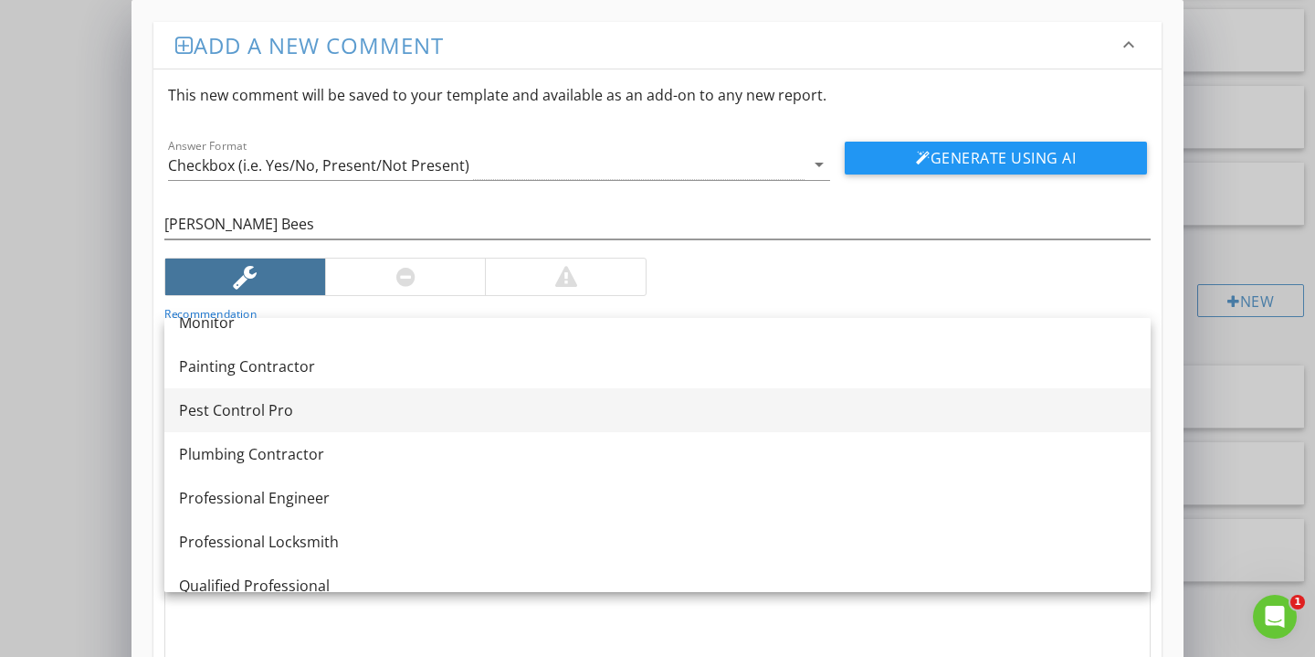
click at [322, 424] on link "Pest Control Pro" at bounding box center [657, 410] width 987 height 44
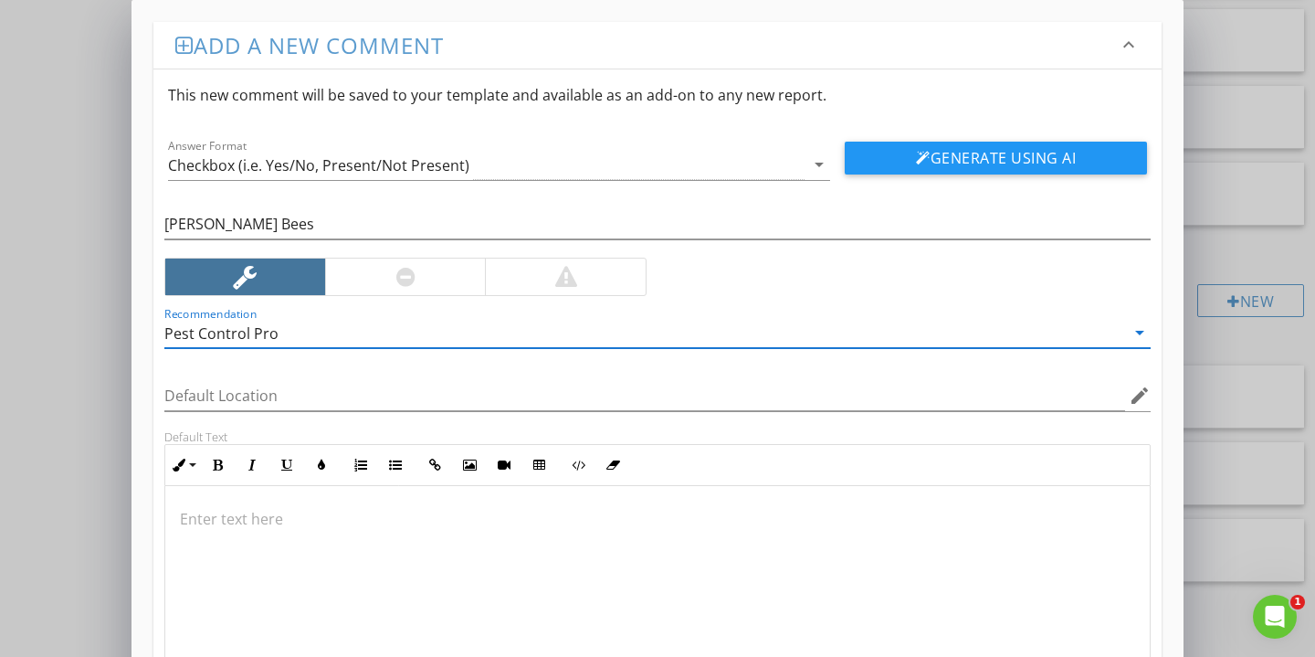
click at [292, 544] on div at bounding box center [657, 577] width 985 height 183
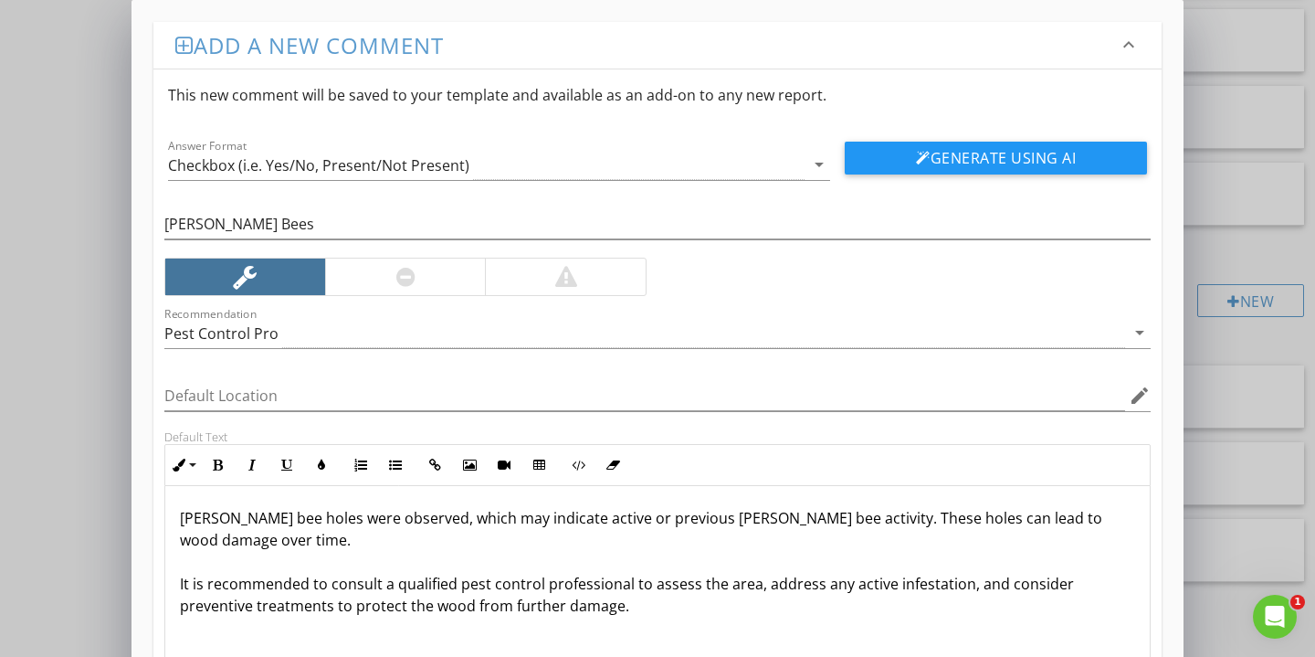
scroll to position [1, 0]
click at [210, 584] on p "Carpenter bee holes were observed, which may indicate active or previous carpen…" at bounding box center [658, 562] width 956 height 110
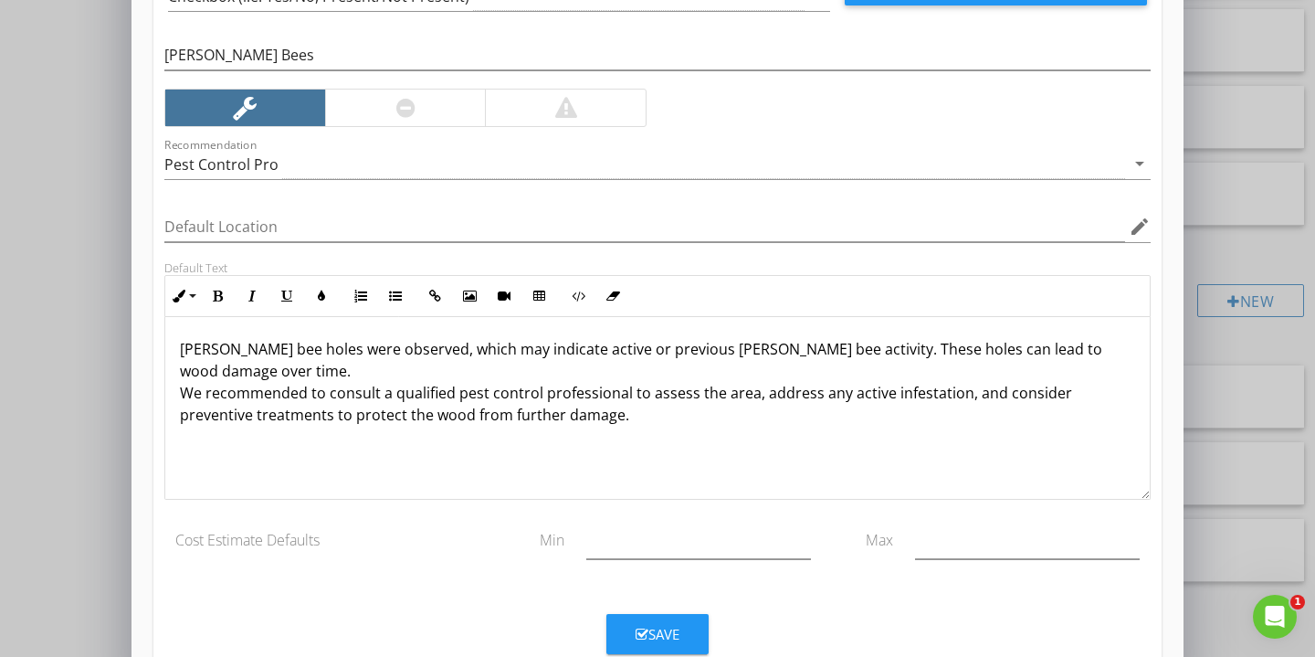
scroll to position [170, 0]
click at [670, 639] on div "Save" at bounding box center [658, 633] width 44 height 21
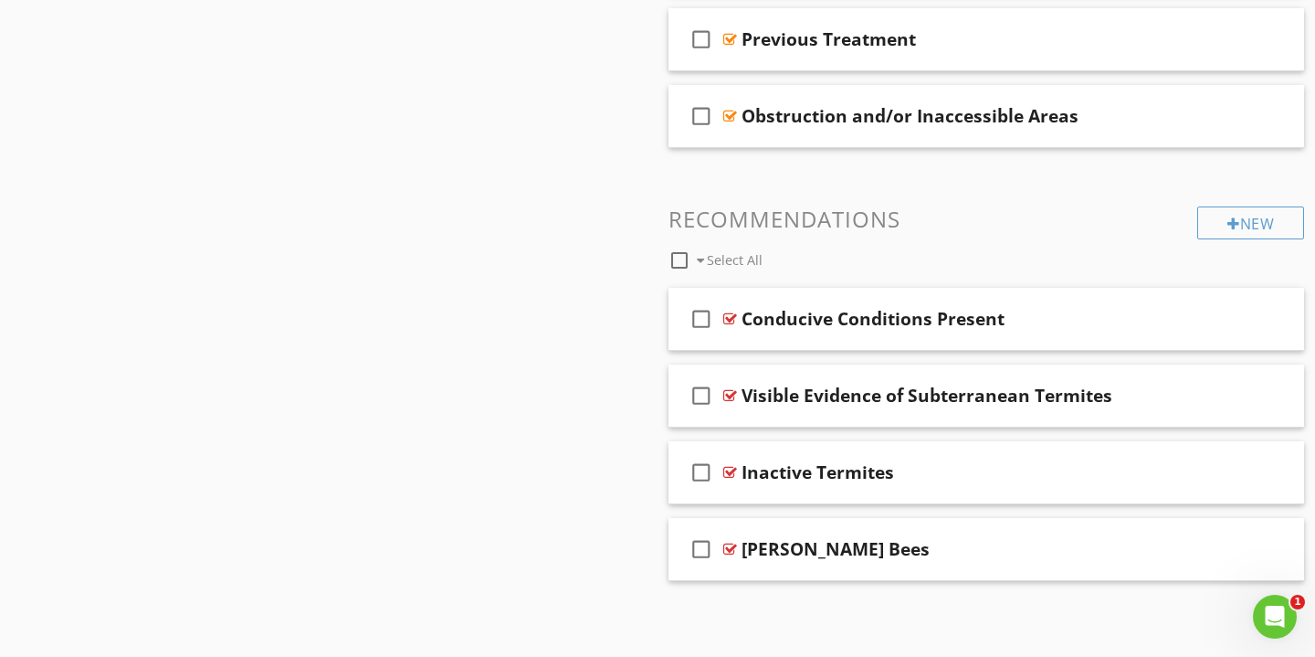
scroll to position [1028, 0]
click at [1076, 316] on div "Conducive Conditions Present" at bounding box center [966, 320] width 449 height 22
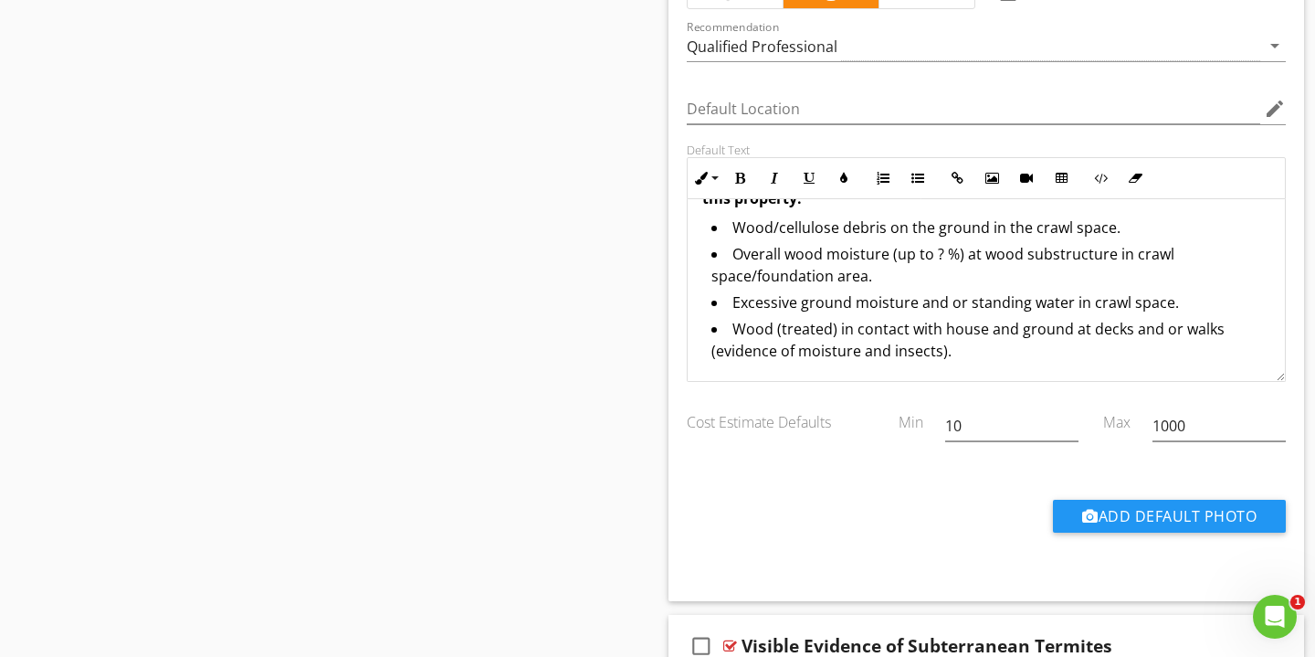
scroll to position [56, 0]
click at [974, 346] on li "Wood (treated) in contact with house and ground at decks and or walks (evidence…" at bounding box center [991, 342] width 559 height 48
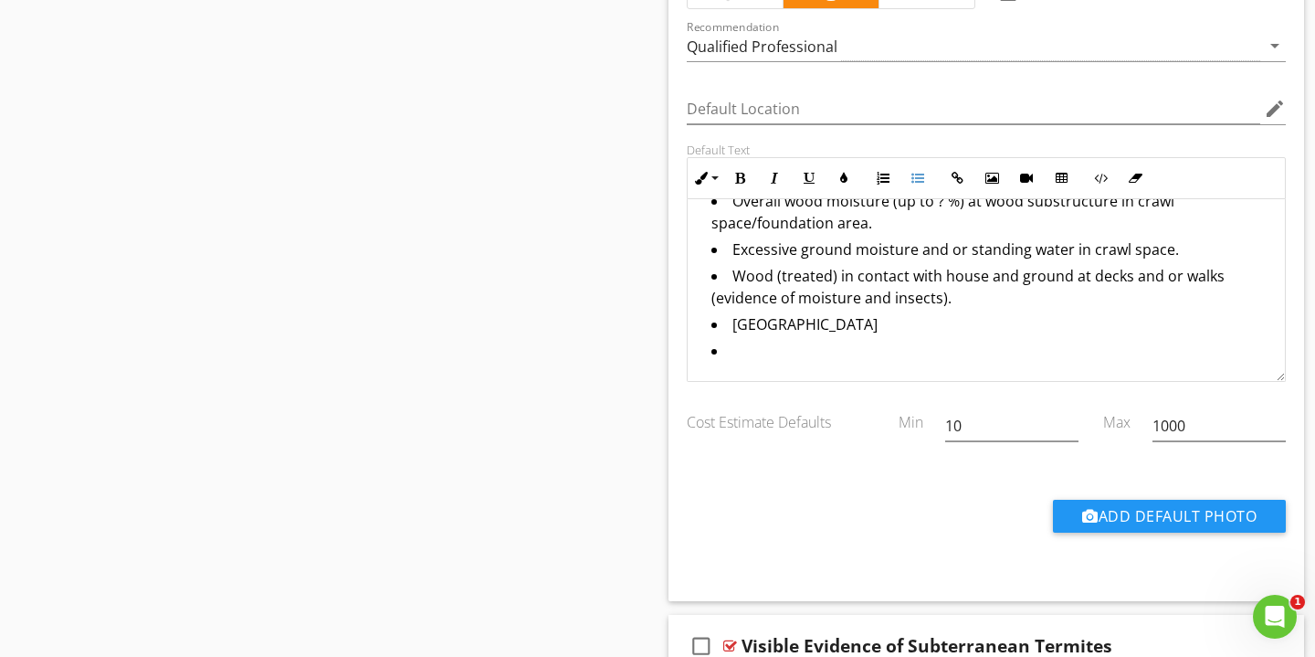
scroll to position [109, 0]
click at [782, 346] on li at bounding box center [991, 353] width 559 height 26
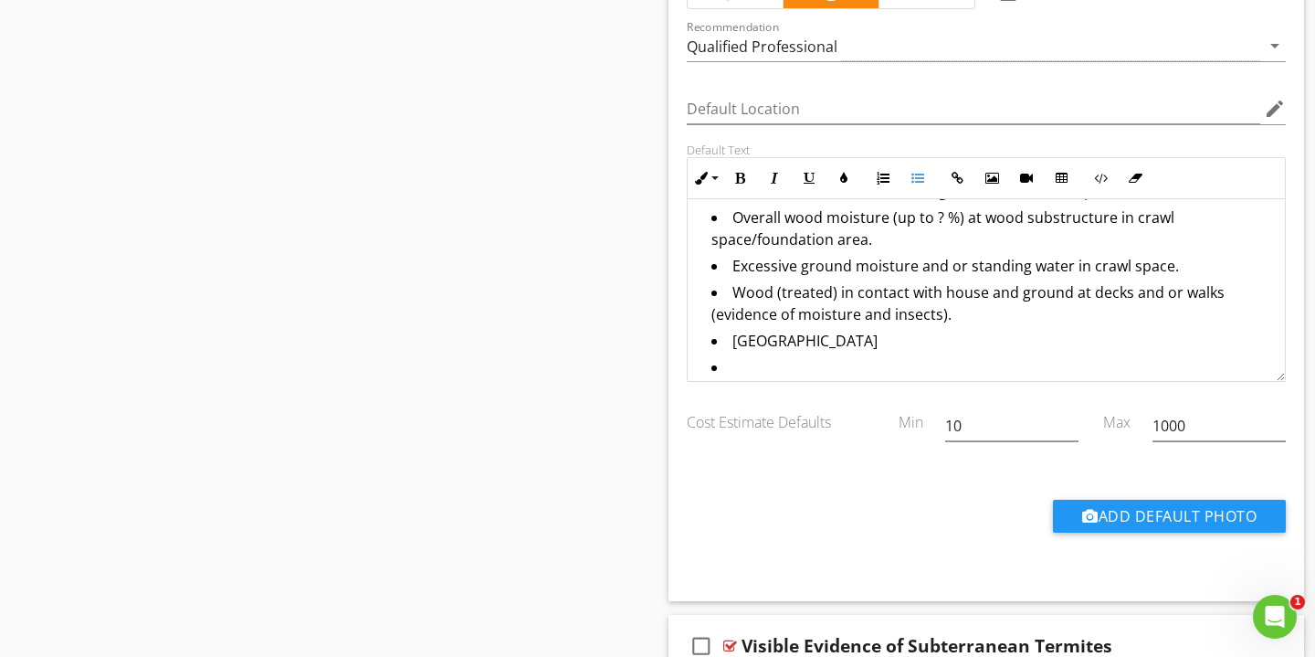
scroll to position [94, 0]
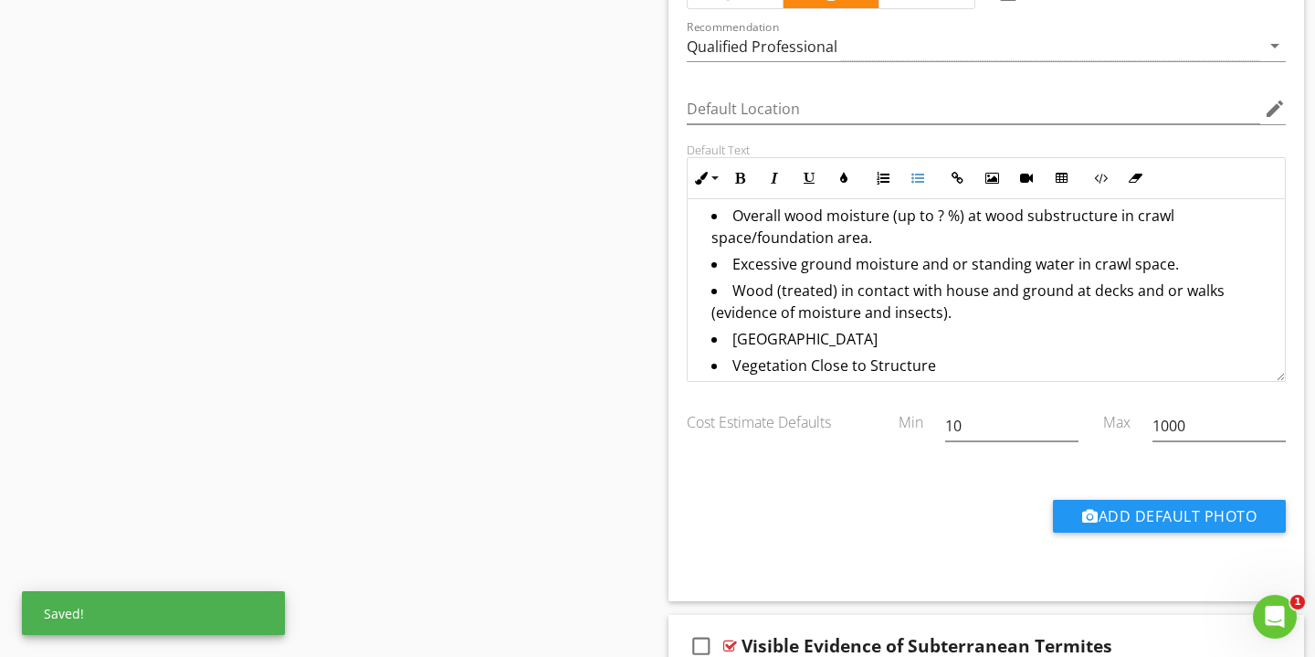
click at [824, 333] on li "Wood Near Building" at bounding box center [991, 341] width 559 height 26
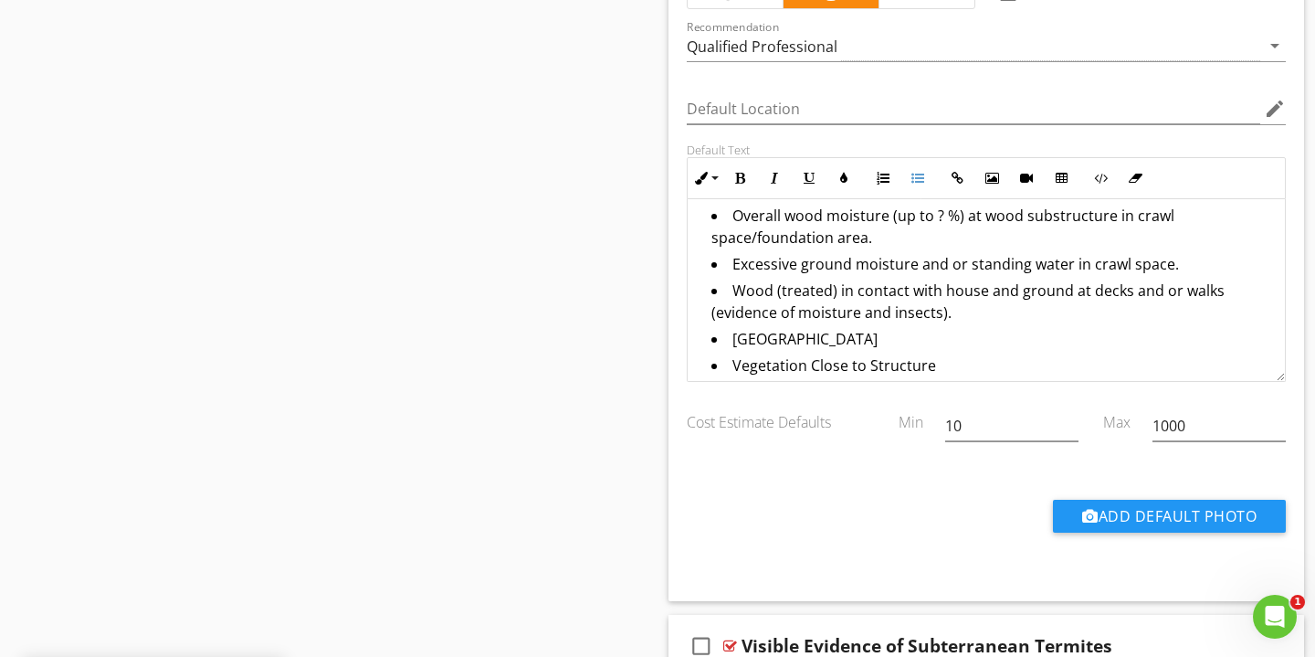
click at [824, 333] on li "Wood Near Building" at bounding box center [991, 341] width 559 height 26
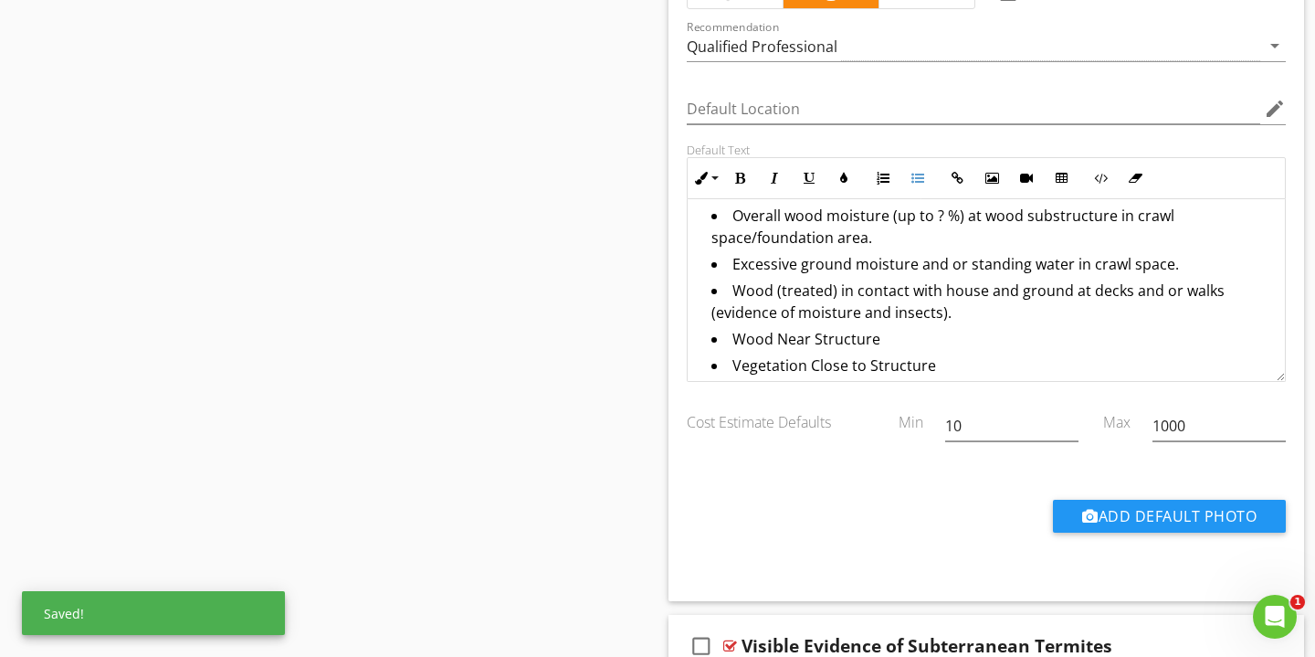
click at [968, 336] on li "Wood Near Structure" at bounding box center [991, 341] width 559 height 26
click at [972, 322] on li "Wood (treated) in contact with house and ground at decks and or walks (evidence…" at bounding box center [991, 304] width 559 height 48
click at [914, 343] on li "Wood Near Structure" at bounding box center [991, 341] width 559 height 26
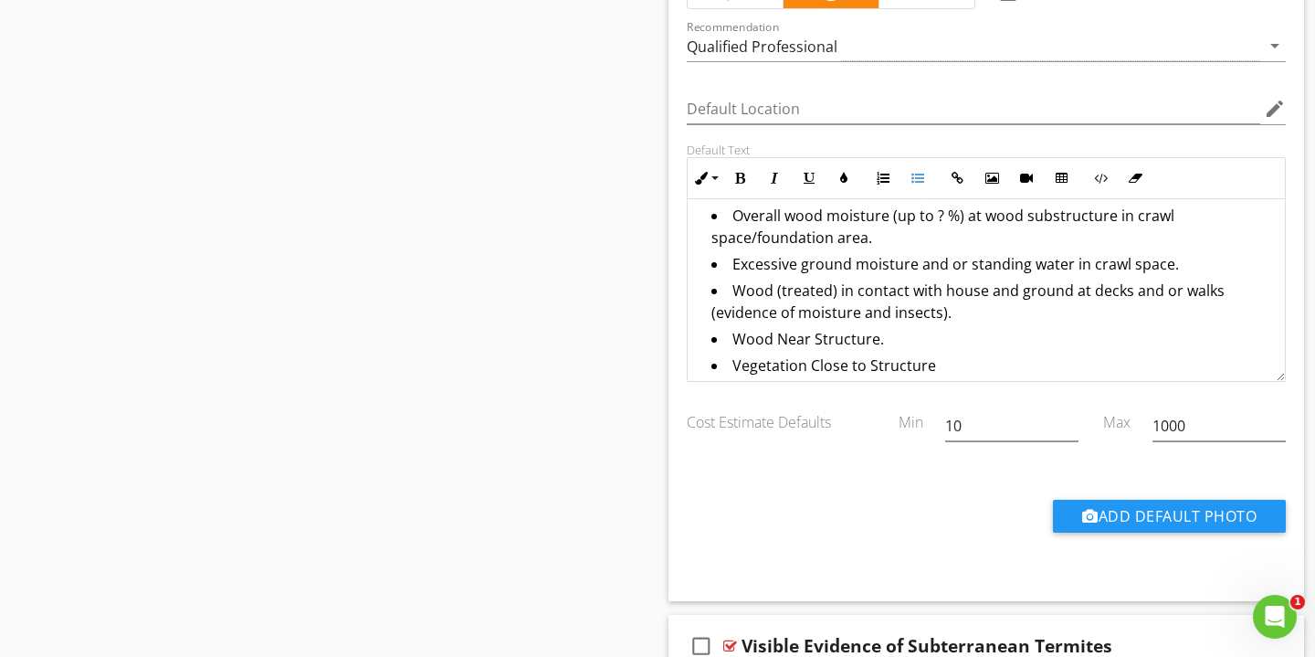
click at [952, 364] on li "Vegetation Close to Structure" at bounding box center [991, 367] width 559 height 26
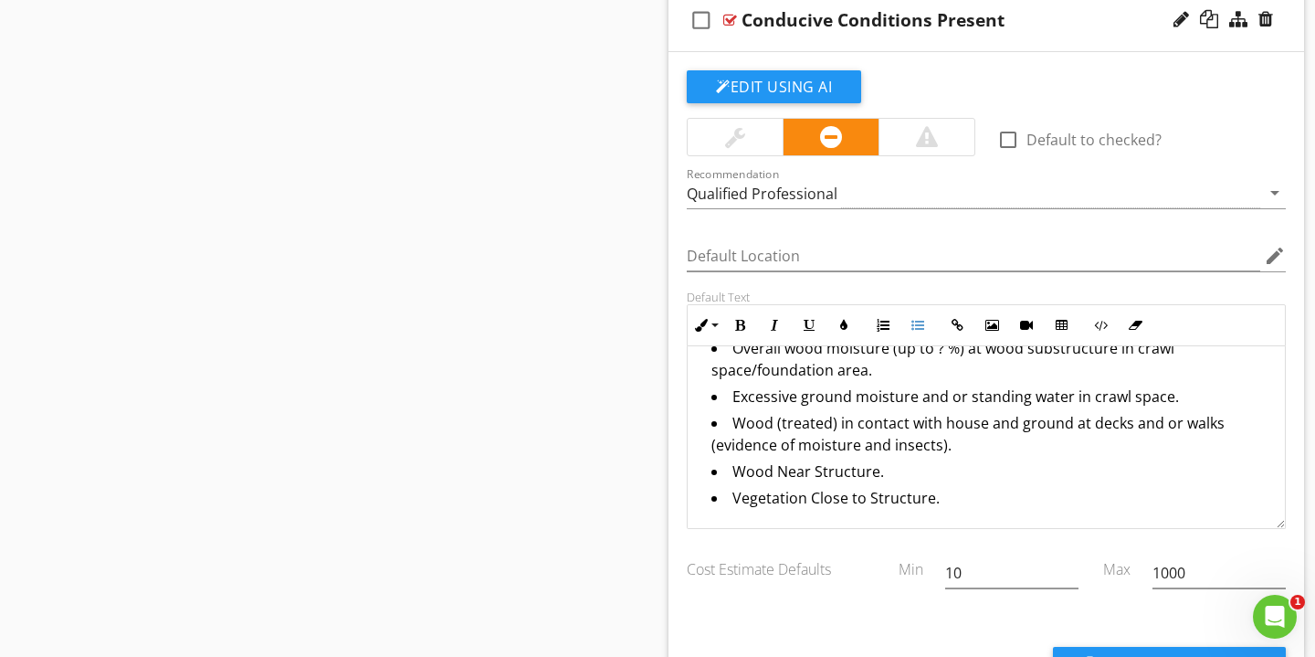
scroll to position [1305, 0]
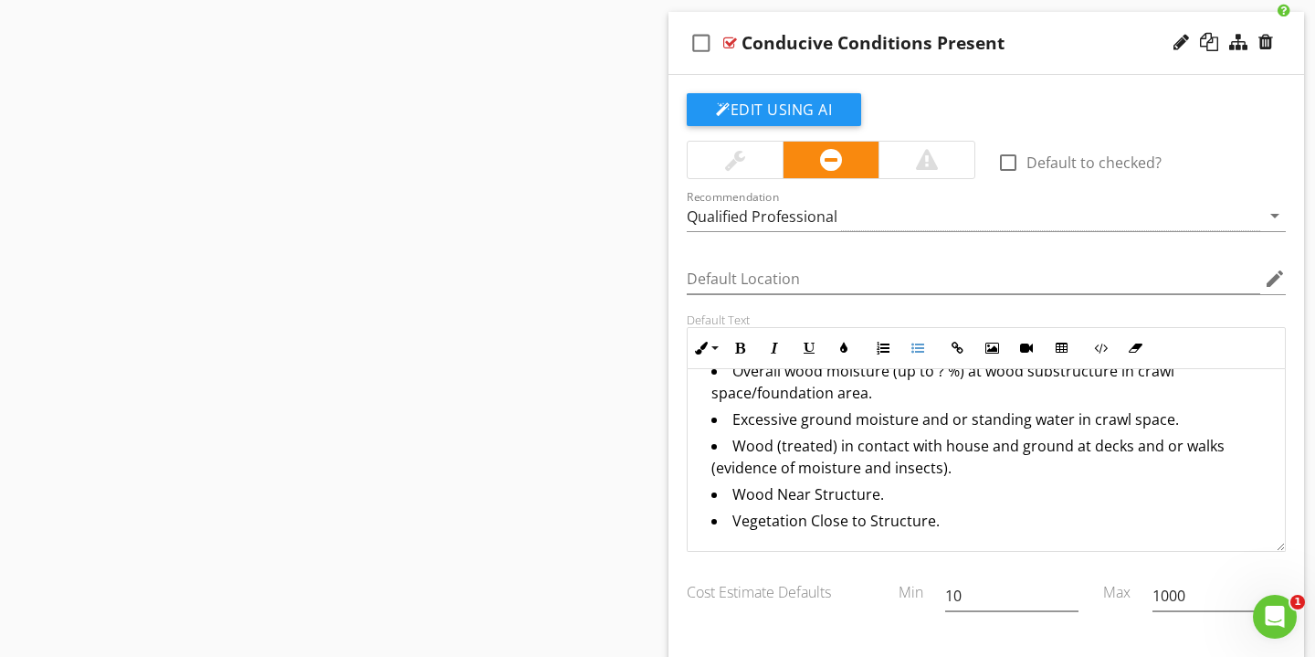
click at [1072, 47] on div "Conducive Conditions Present" at bounding box center [966, 43] width 449 height 22
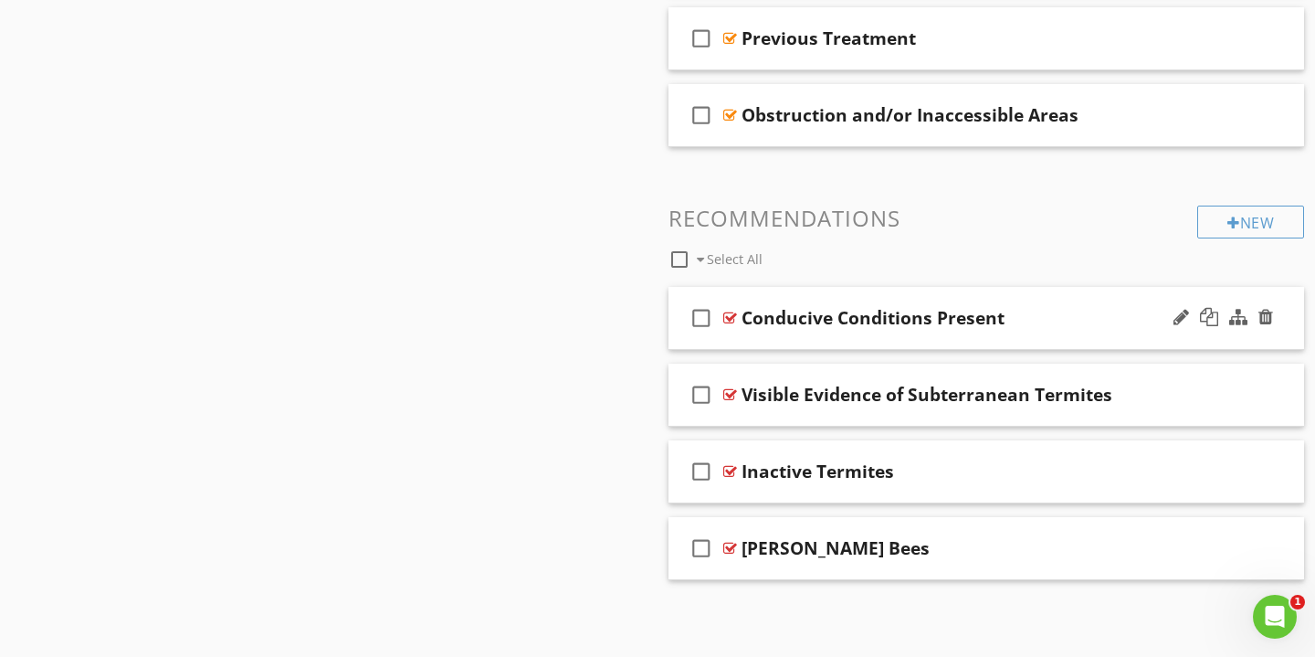
scroll to position [1028, 0]
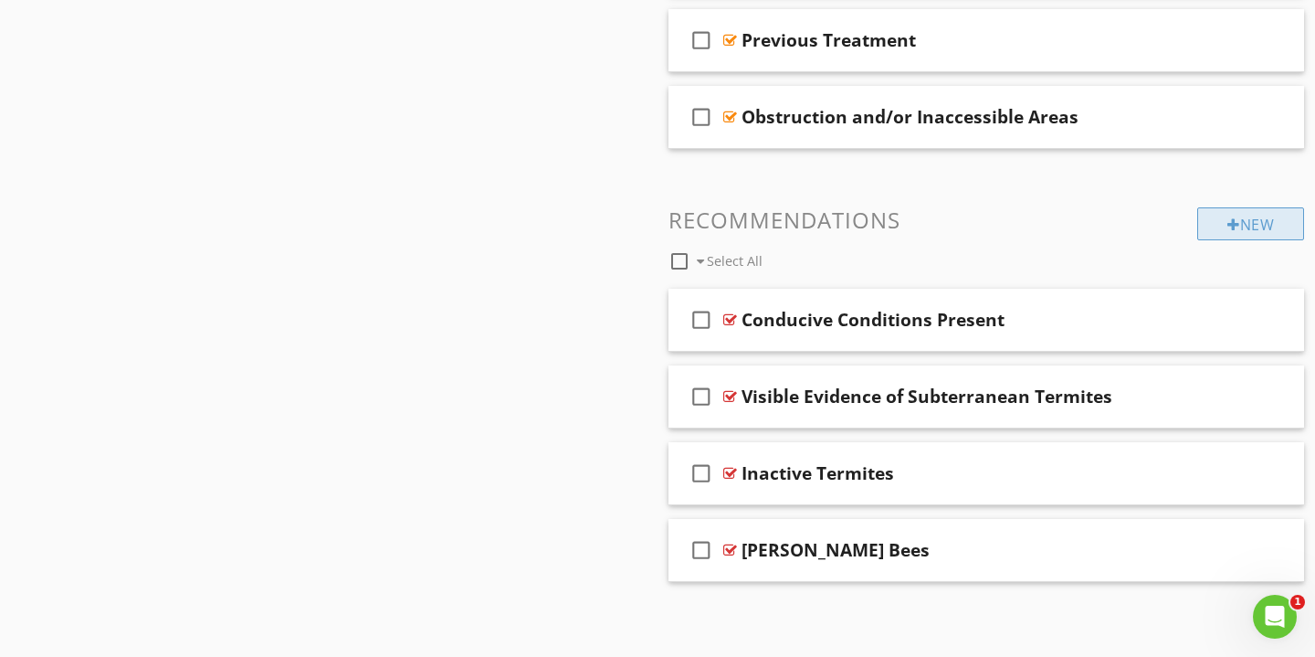
click at [1238, 225] on div "New" at bounding box center [1251, 223] width 107 height 33
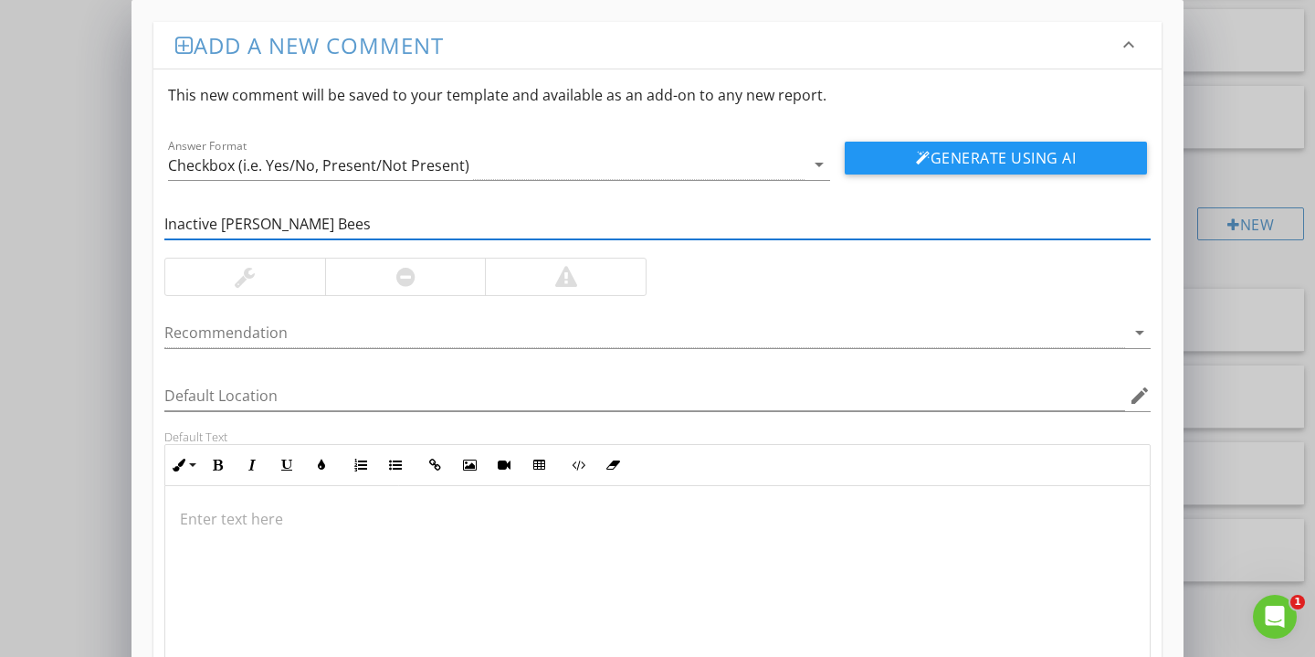
type input "Inactive Carpenter Bees"
click at [243, 269] on div at bounding box center [245, 277] width 20 height 22
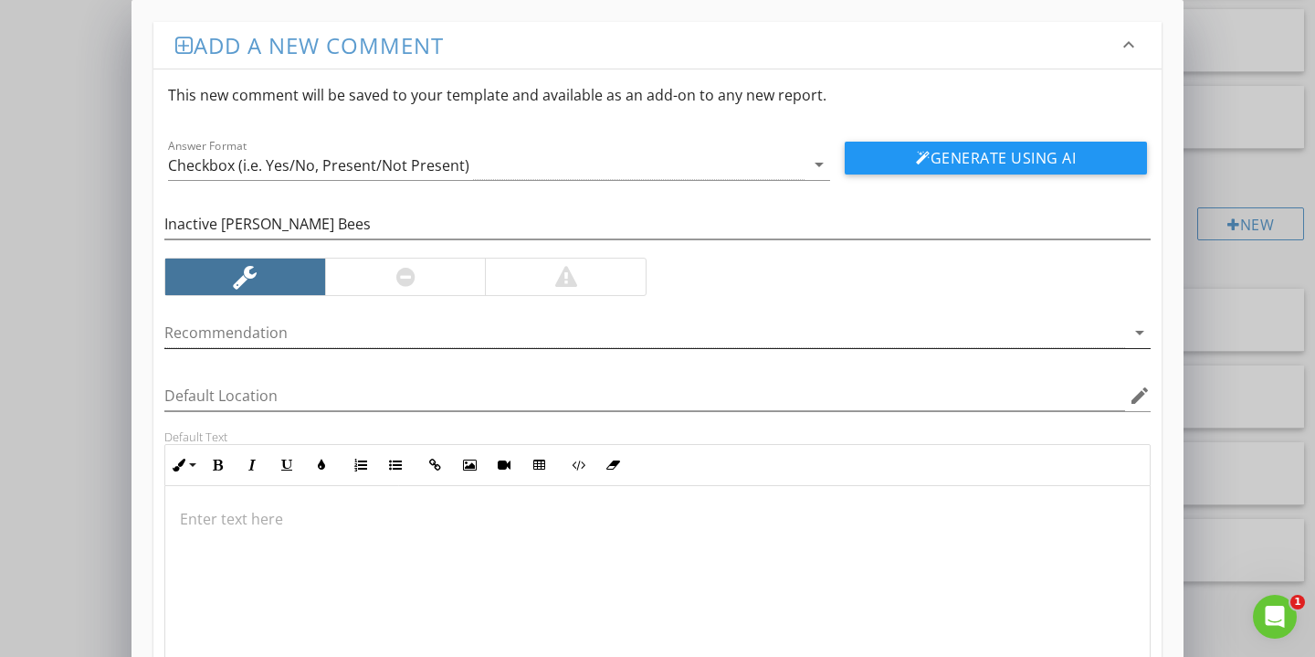
click at [247, 335] on div at bounding box center [644, 333] width 961 height 30
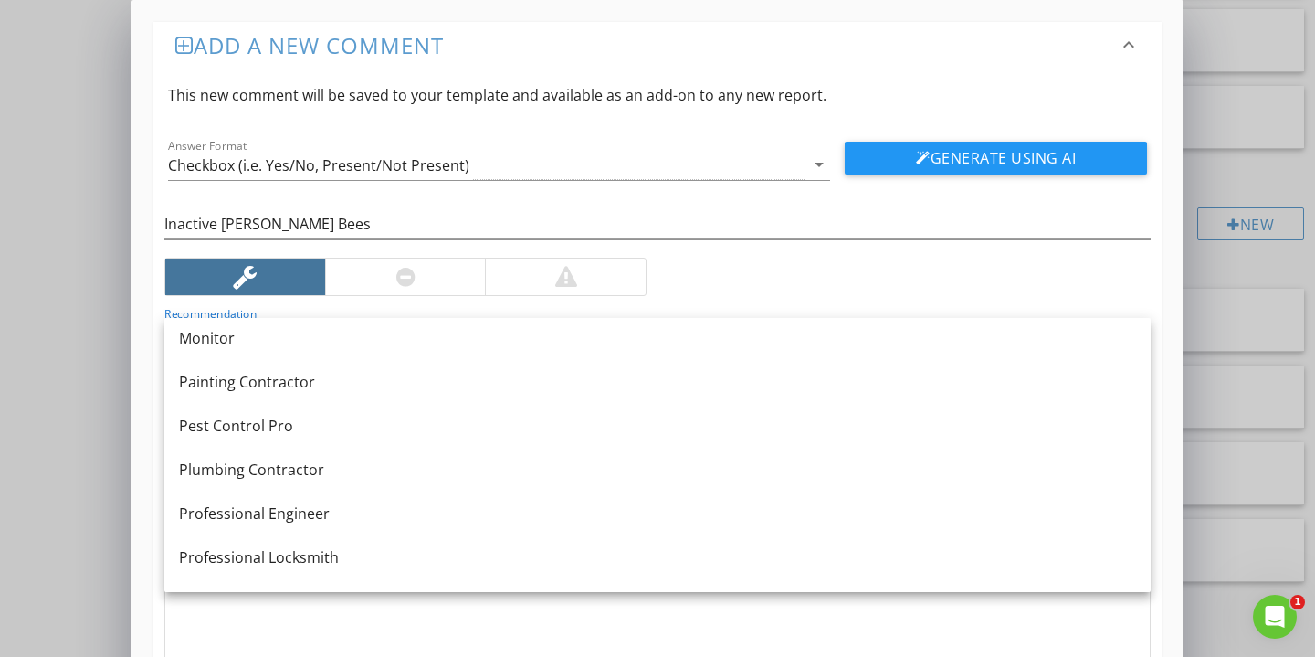
scroll to position [1845, 0]
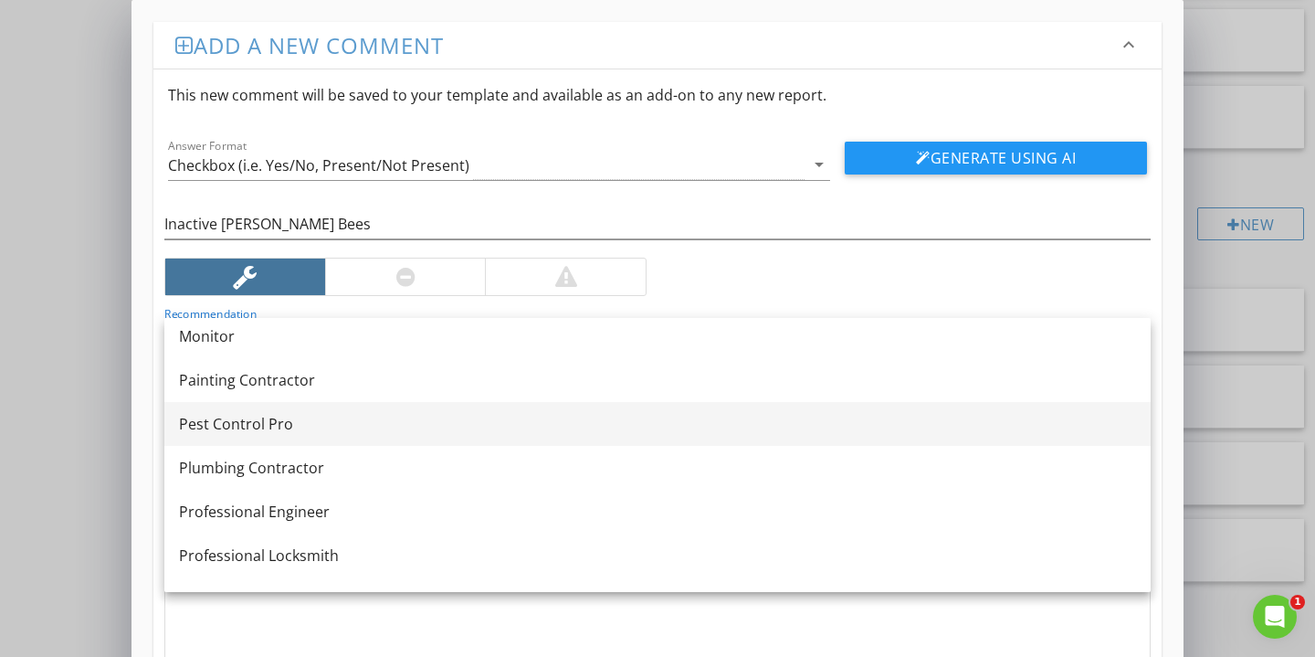
click at [276, 426] on div "Pest Control Pro" at bounding box center [657, 424] width 957 height 22
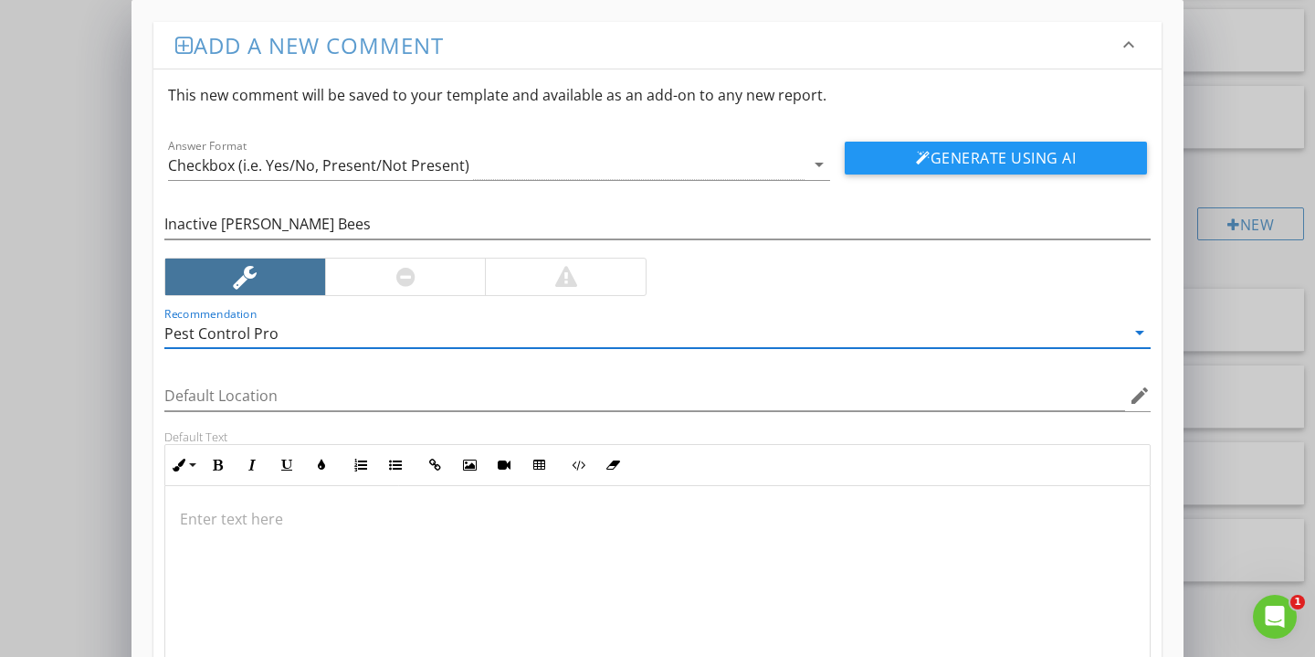
click at [242, 555] on div at bounding box center [657, 577] width 985 height 183
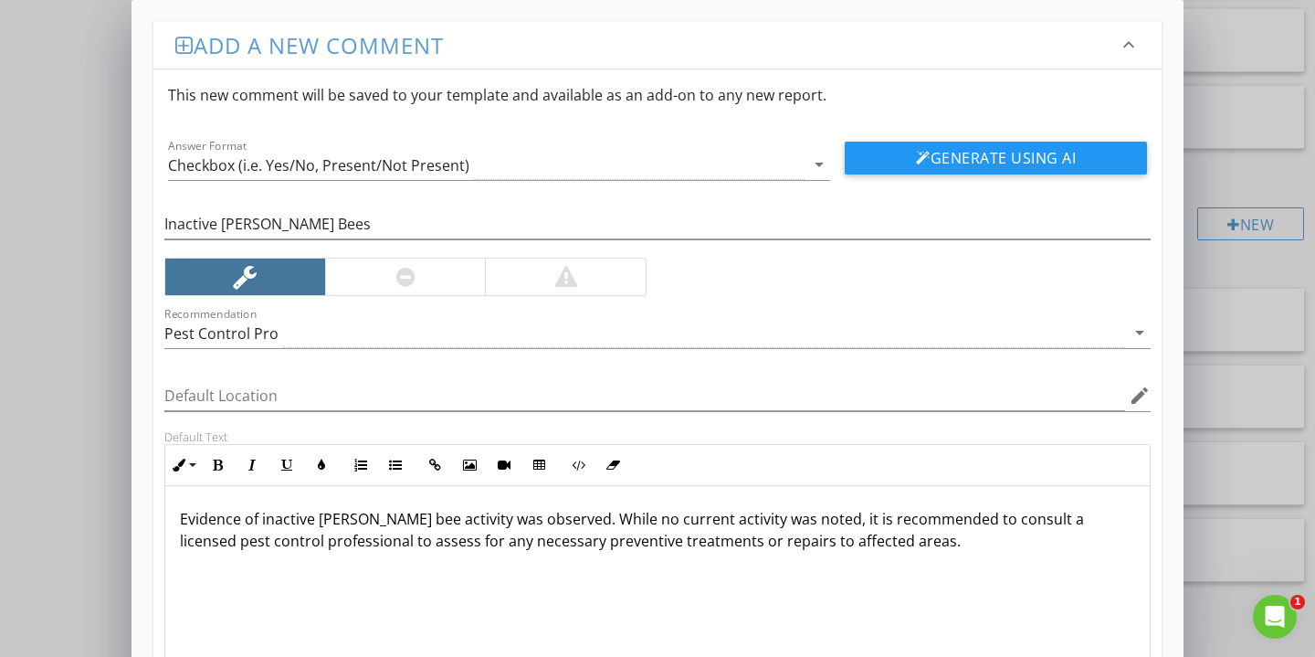
click at [572, 519] on p "Evidence of inactive carpenter bee activity was observed. While no current acti…" at bounding box center [658, 530] width 956 height 44
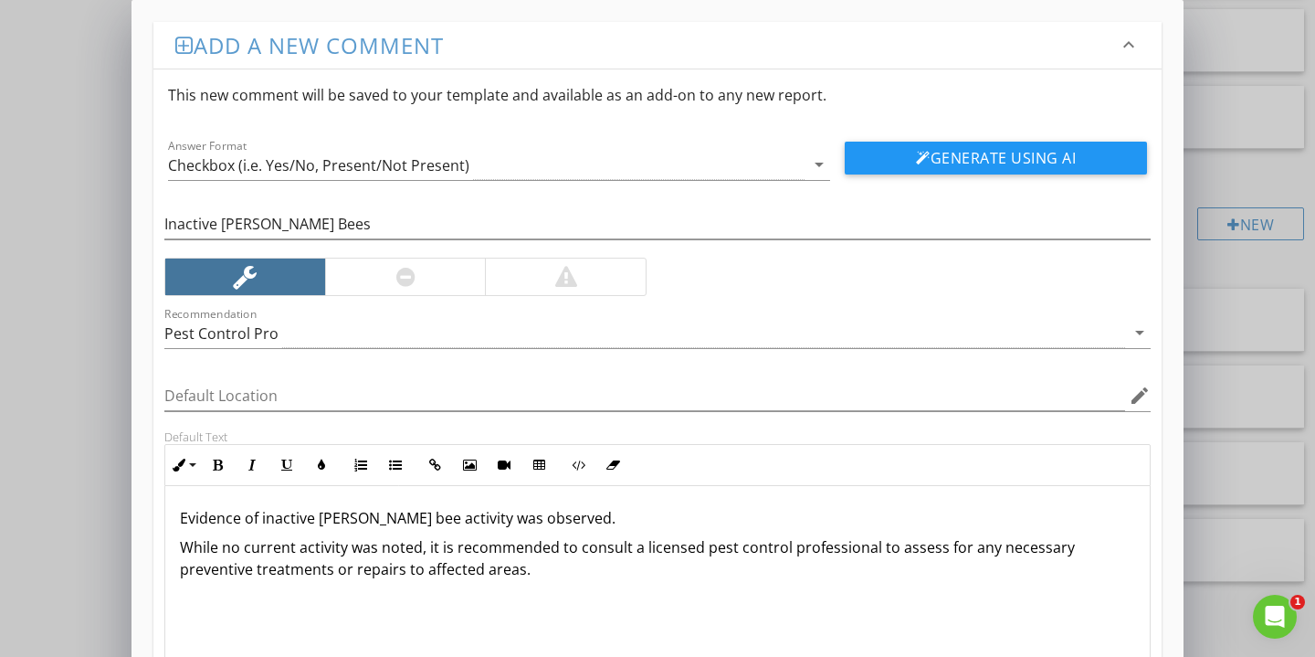
scroll to position [1, 0]
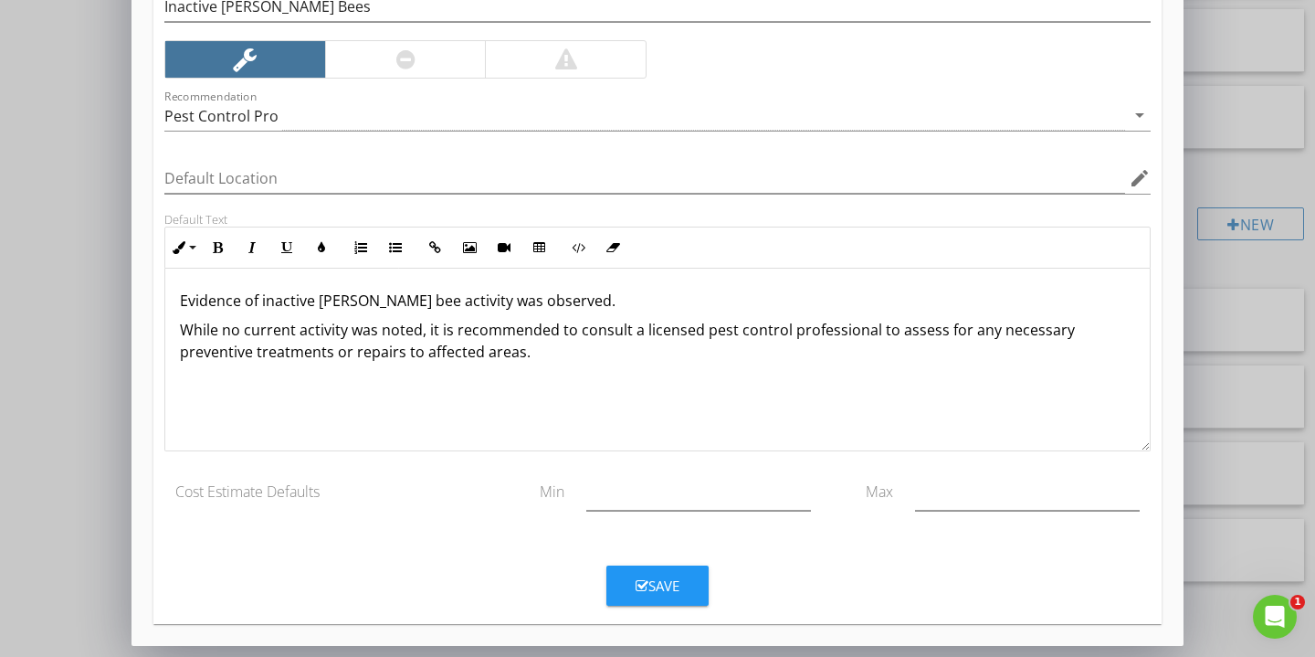
click at [685, 577] on button "Save" at bounding box center [658, 585] width 102 height 40
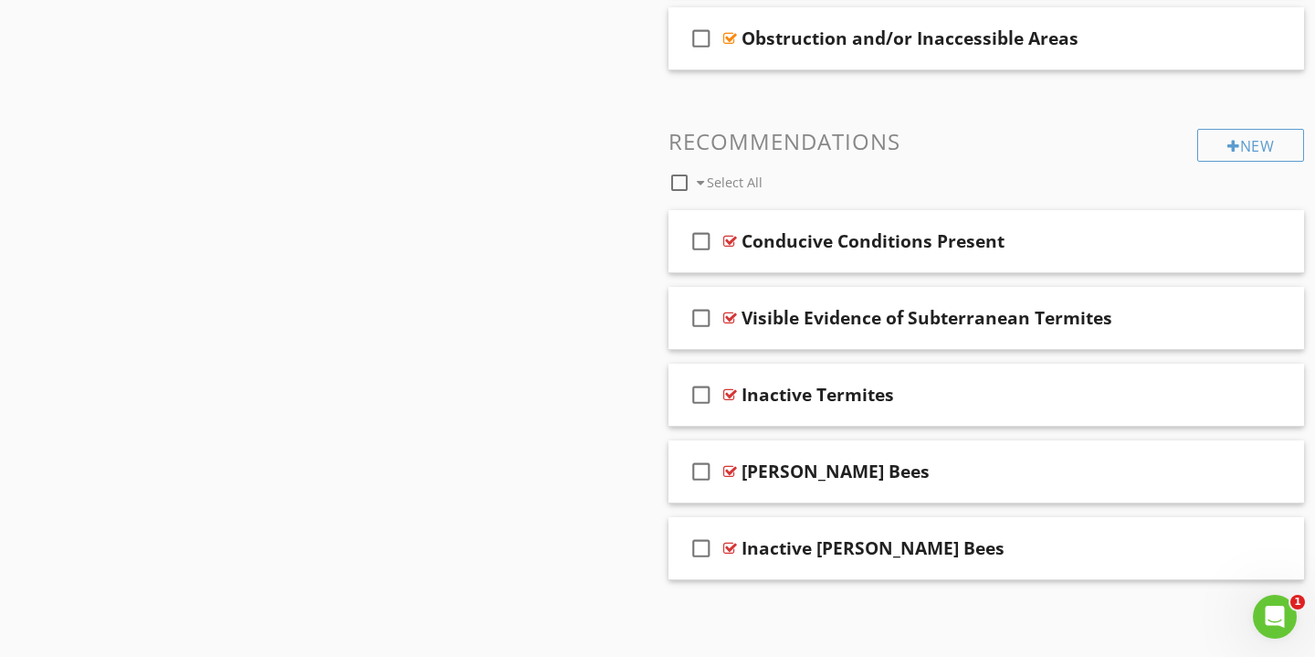
scroll to position [1104, 0]
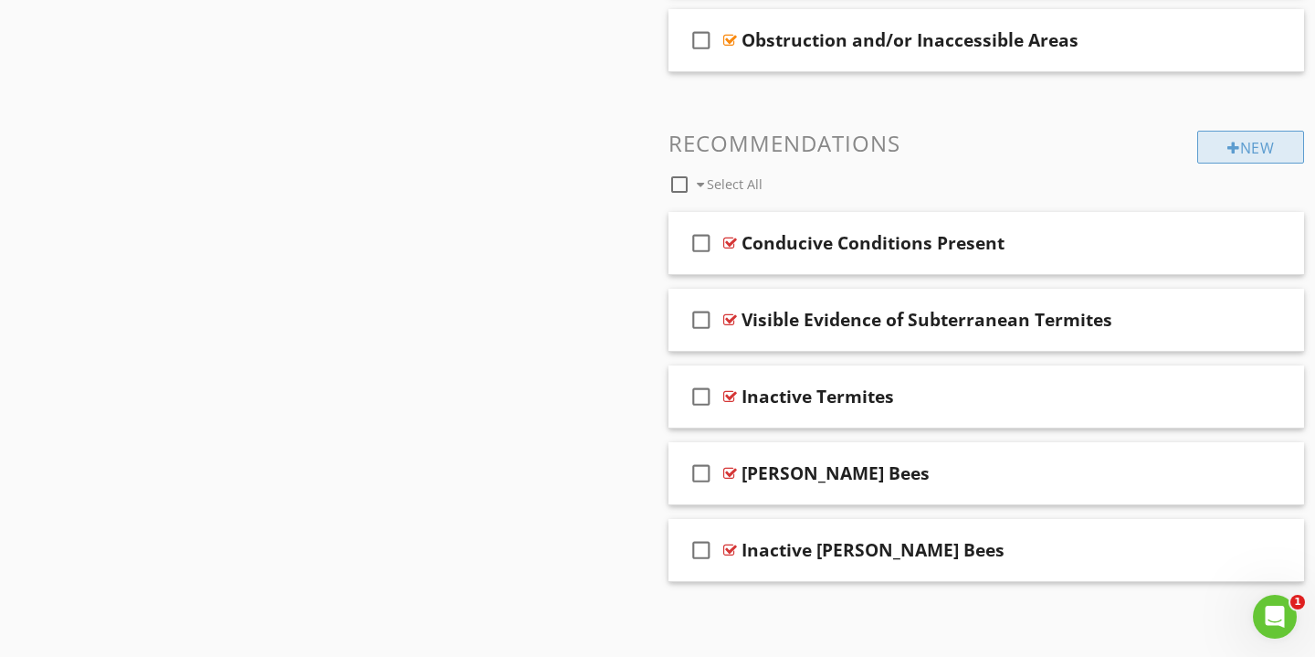
click at [1230, 149] on div at bounding box center [1234, 148] width 13 height 15
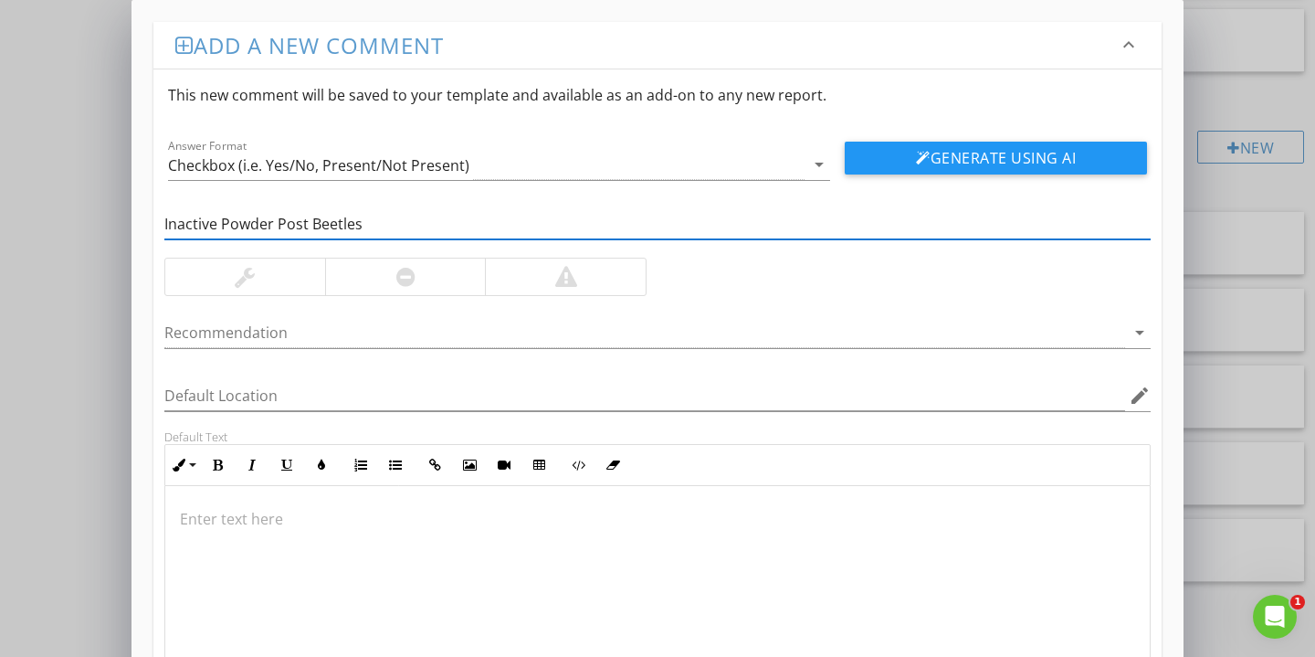
type input "Inactive Powder Post Beetles"
click at [264, 280] on div at bounding box center [245, 277] width 160 height 37
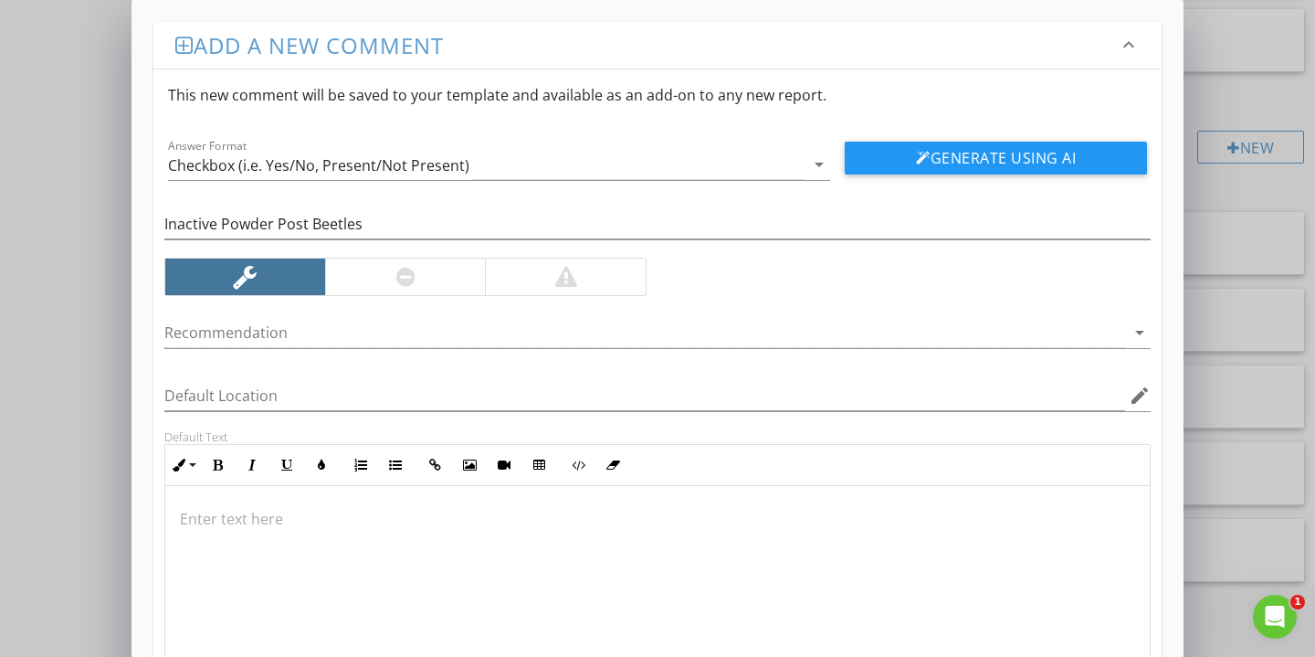
click at [248, 537] on div at bounding box center [657, 577] width 985 height 183
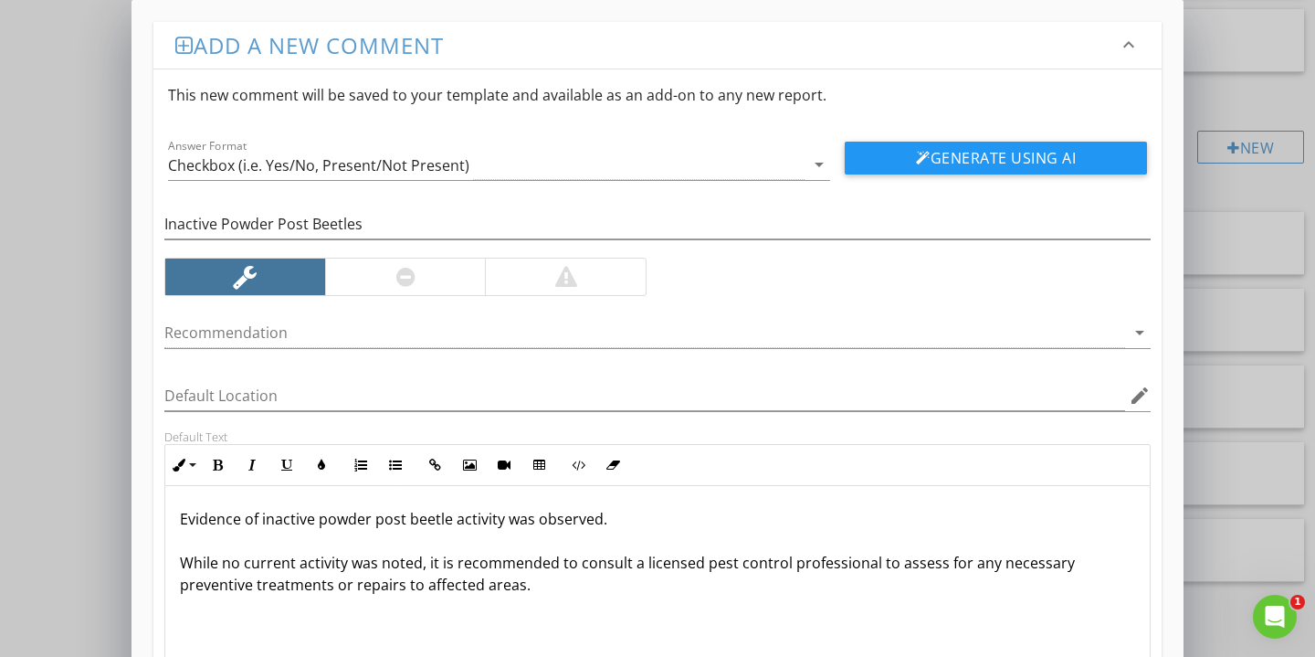
click at [168, 564] on div "Evidence of inactive powder post beetle activity was observed. While no current…" at bounding box center [657, 577] width 985 height 183
click at [188, 563] on p "Evidence of inactive powder post beetle activity was observed. While no current…" at bounding box center [658, 552] width 956 height 88
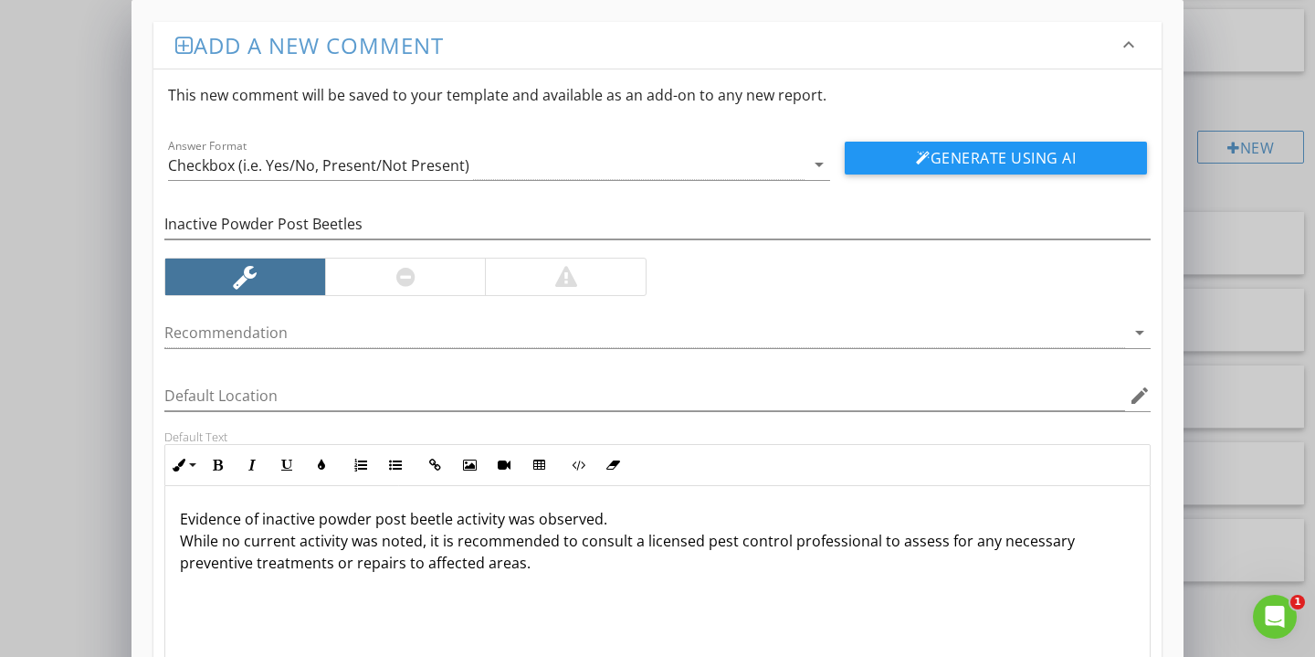
click at [543, 561] on p "Evidence of inactive powder post beetle activity was observed. While no current…" at bounding box center [658, 541] width 956 height 66
click at [404, 337] on div at bounding box center [644, 333] width 961 height 30
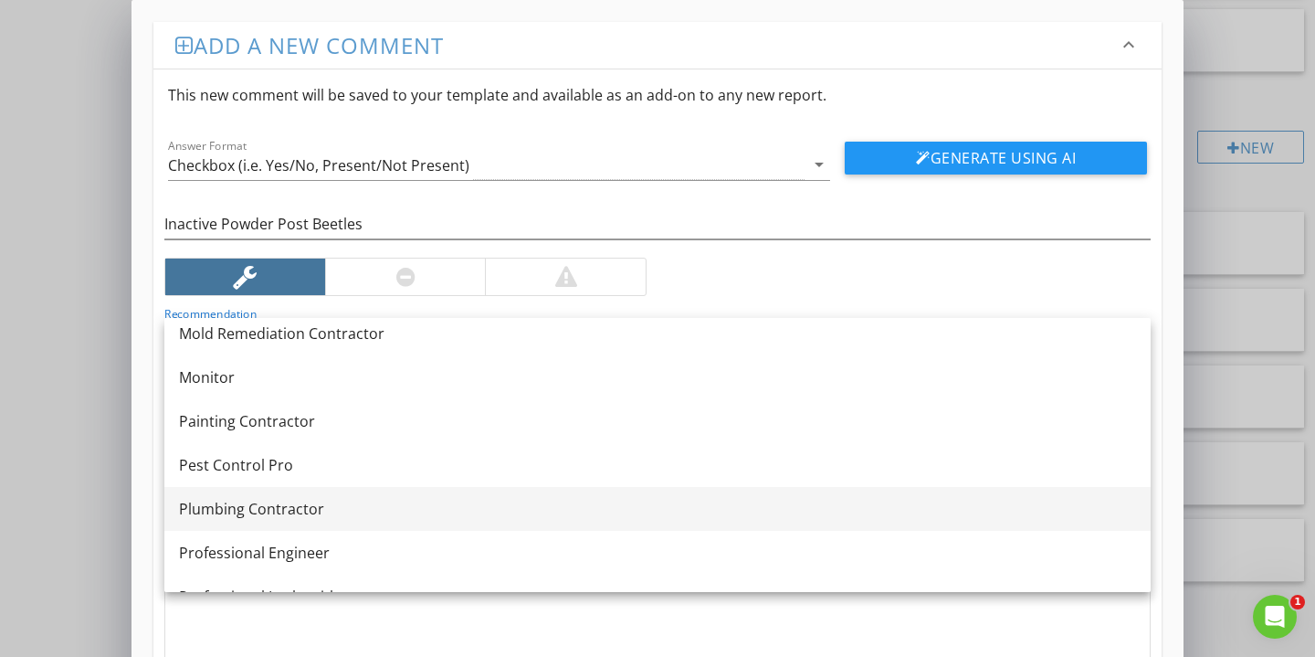
scroll to position [1815, 0]
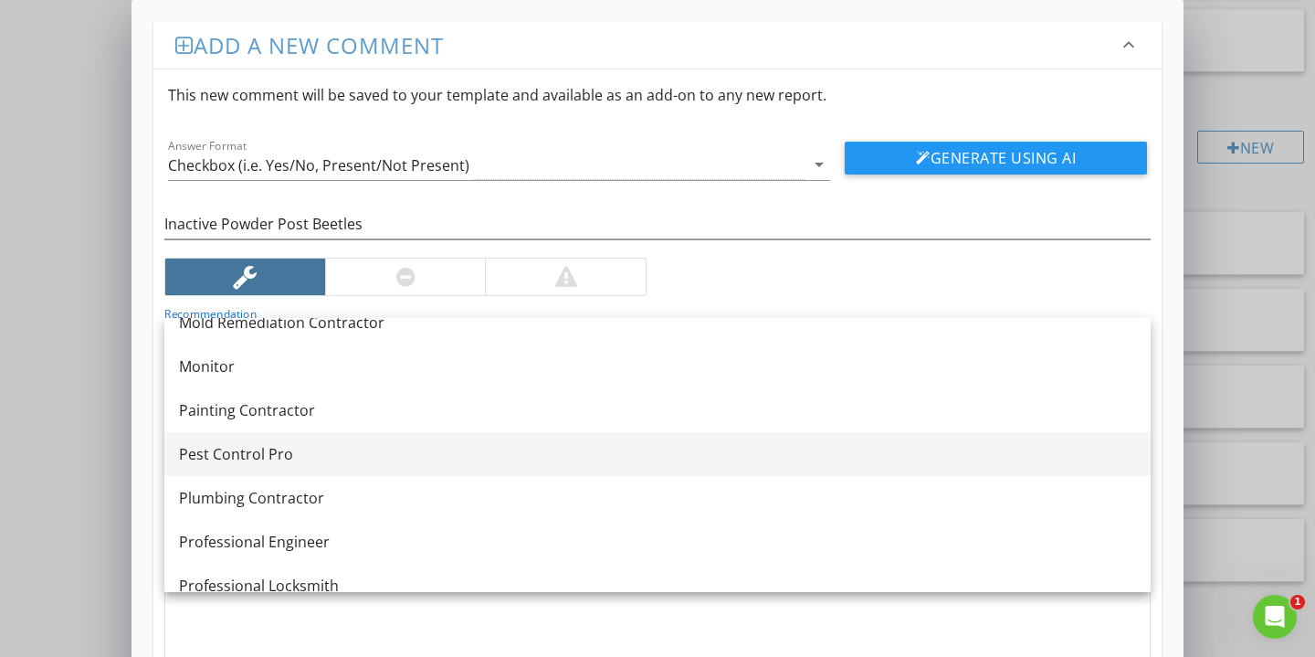
click at [376, 466] on link "Pest Control Pro" at bounding box center [657, 454] width 987 height 44
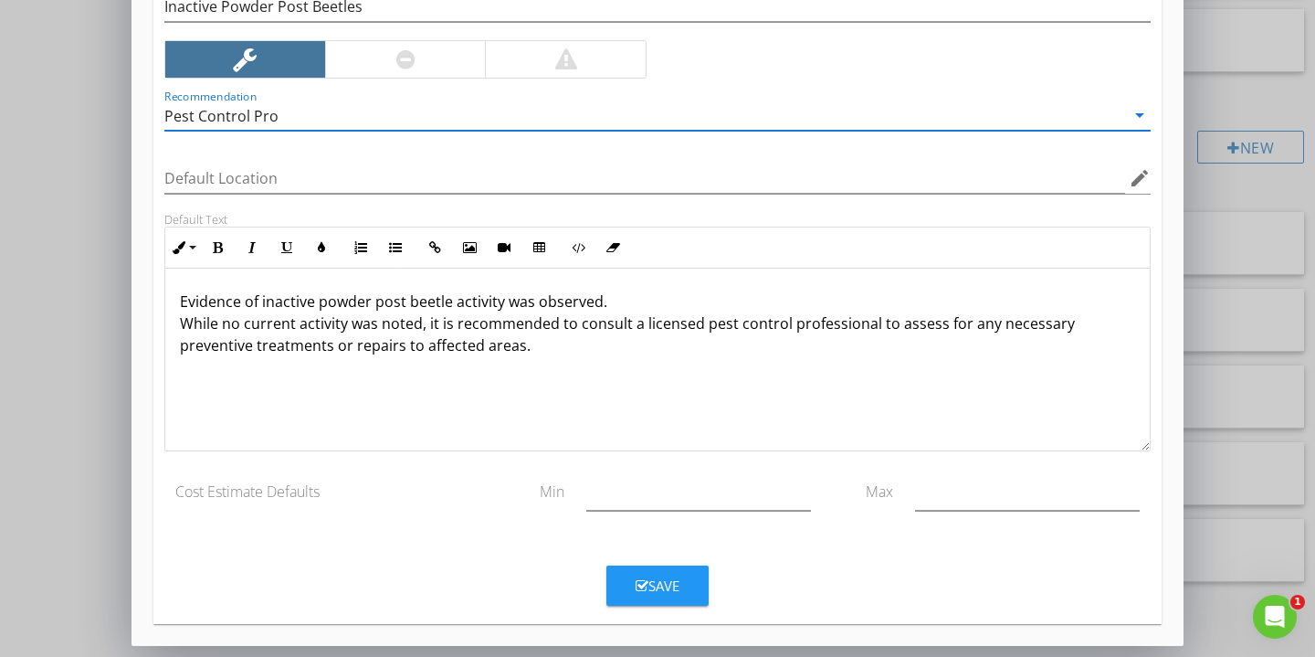
scroll to position [217, 0]
click at [681, 572] on button "Save" at bounding box center [658, 585] width 102 height 40
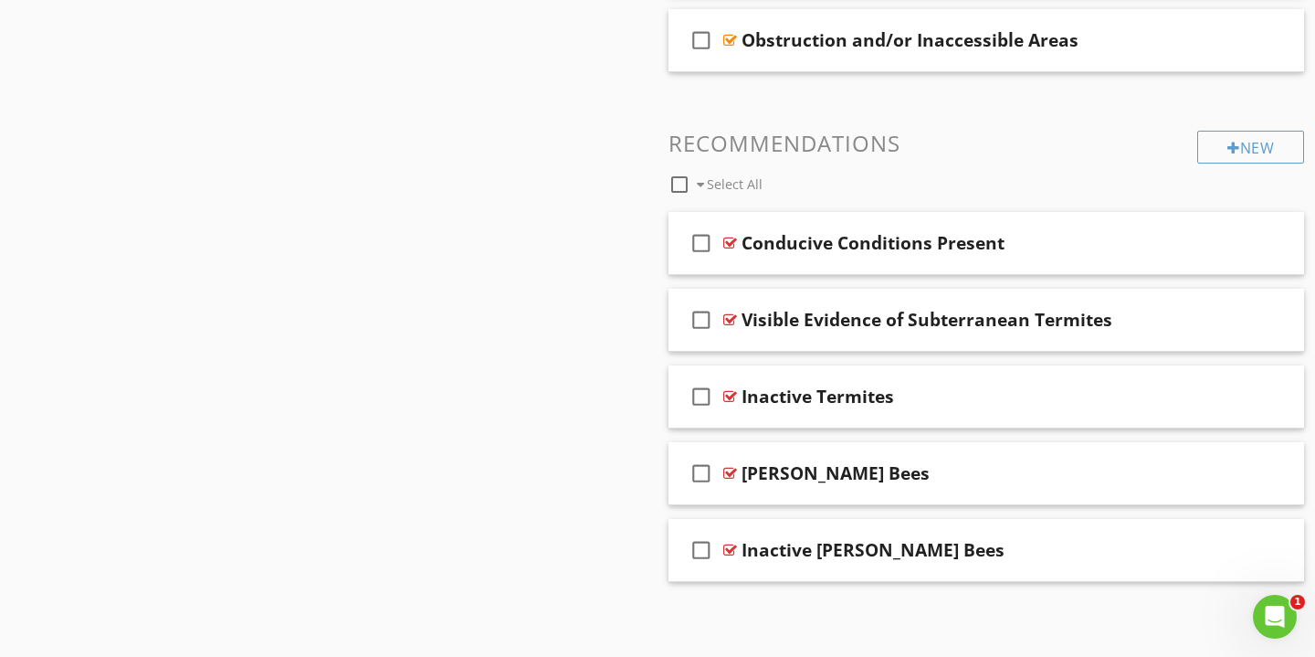
scroll to position [129, 0]
click at [942, 400] on div "Inactive Termites" at bounding box center [966, 397] width 449 height 22
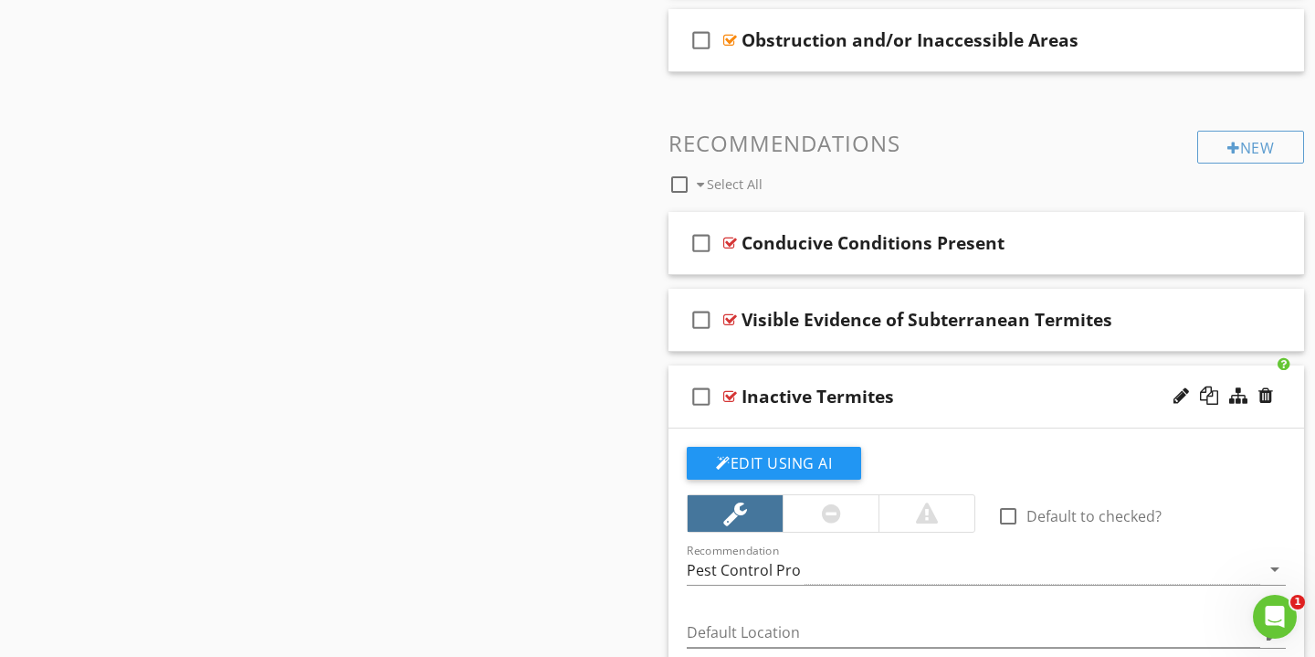
click at [814, 393] on div "Inactive Termites" at bounding box center [818, 397] width 153 height 22
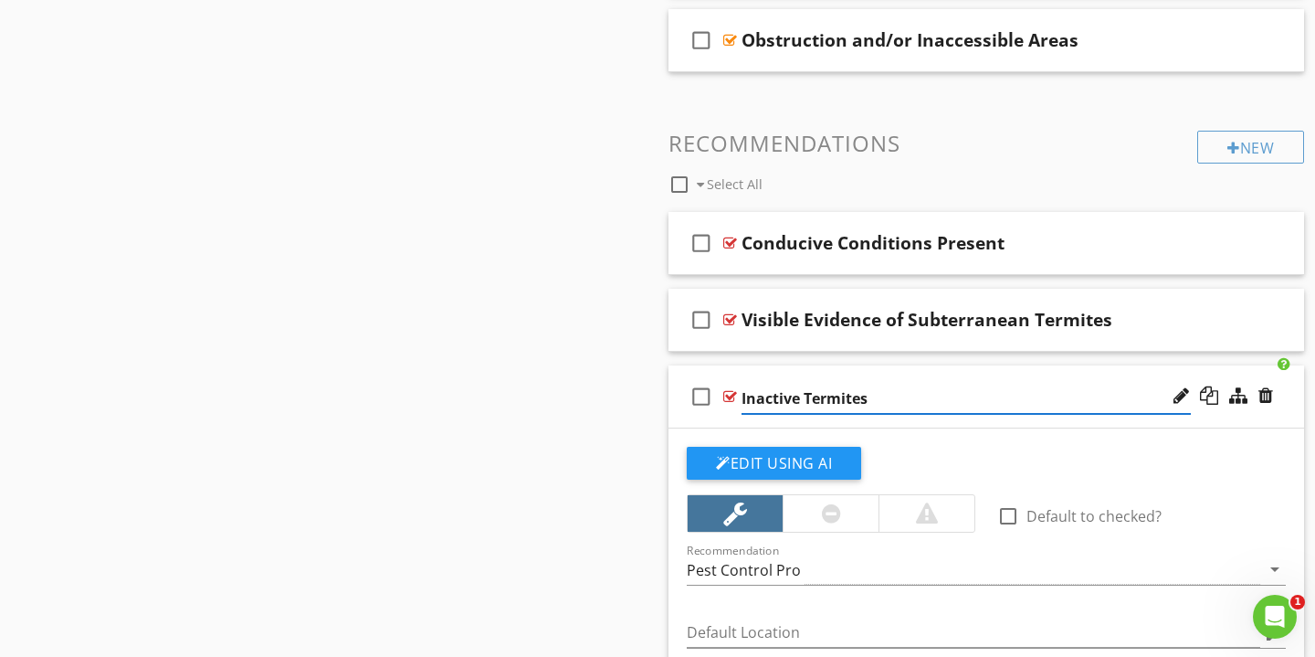
click at [800, 395] on input "Inactive Termites" at bounding box center [966, 399] width 449 height 30
type input "Inactive Subterranean Termites"
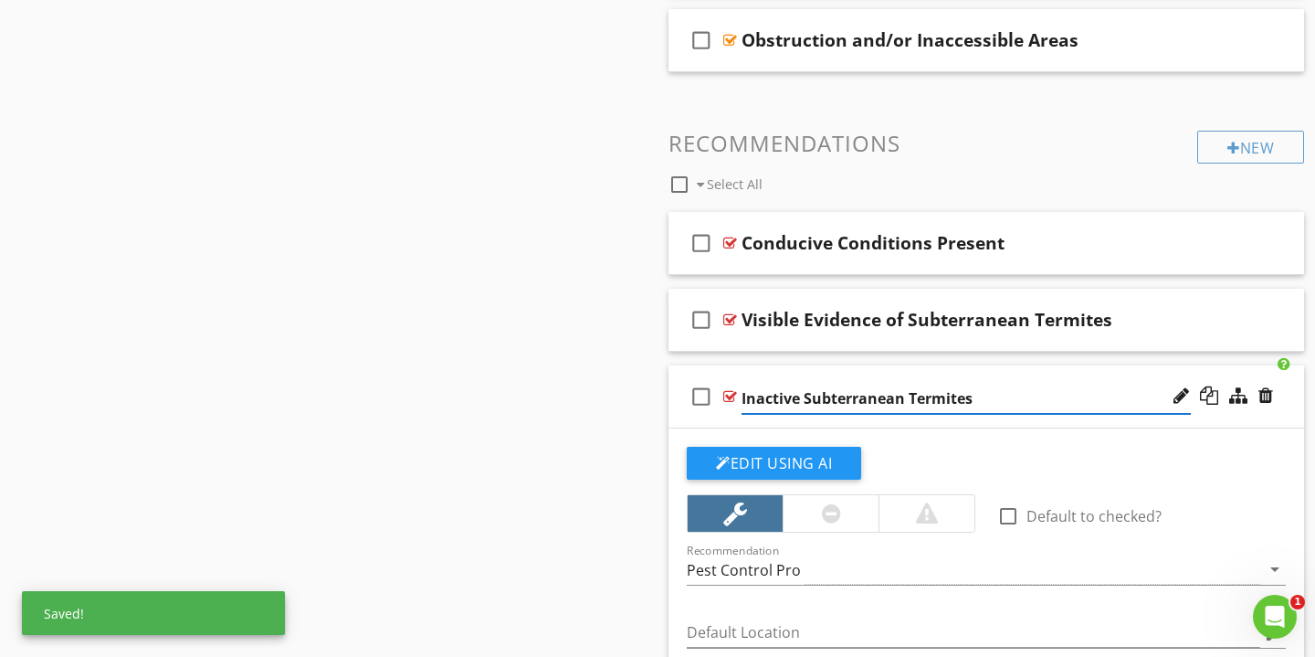
click at [600, 400] on div "Sections Inspection Details Findings Section Attachments Attachment Items Obser…" at bounding box center [657, 239] width 1315 height 2350
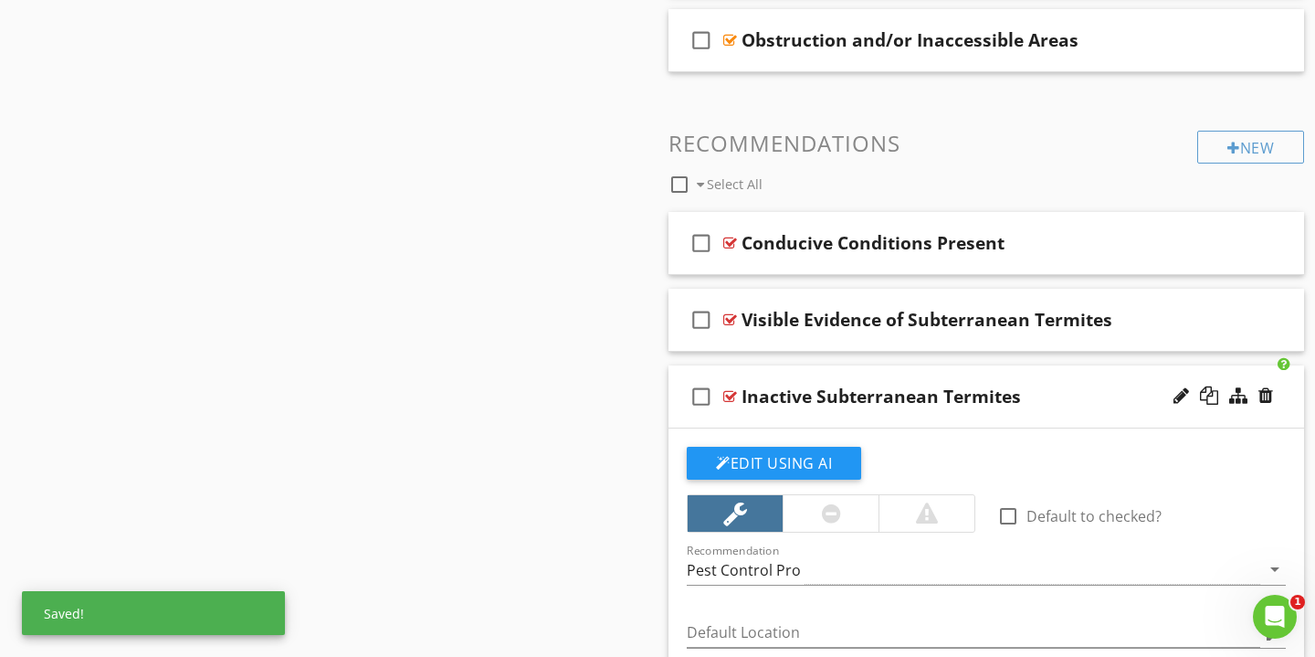
click at [1104, 379] on div "check_box_outline_blank Inactive Subterranean Termites" at bounding box center [987, 396] width 636 height 63
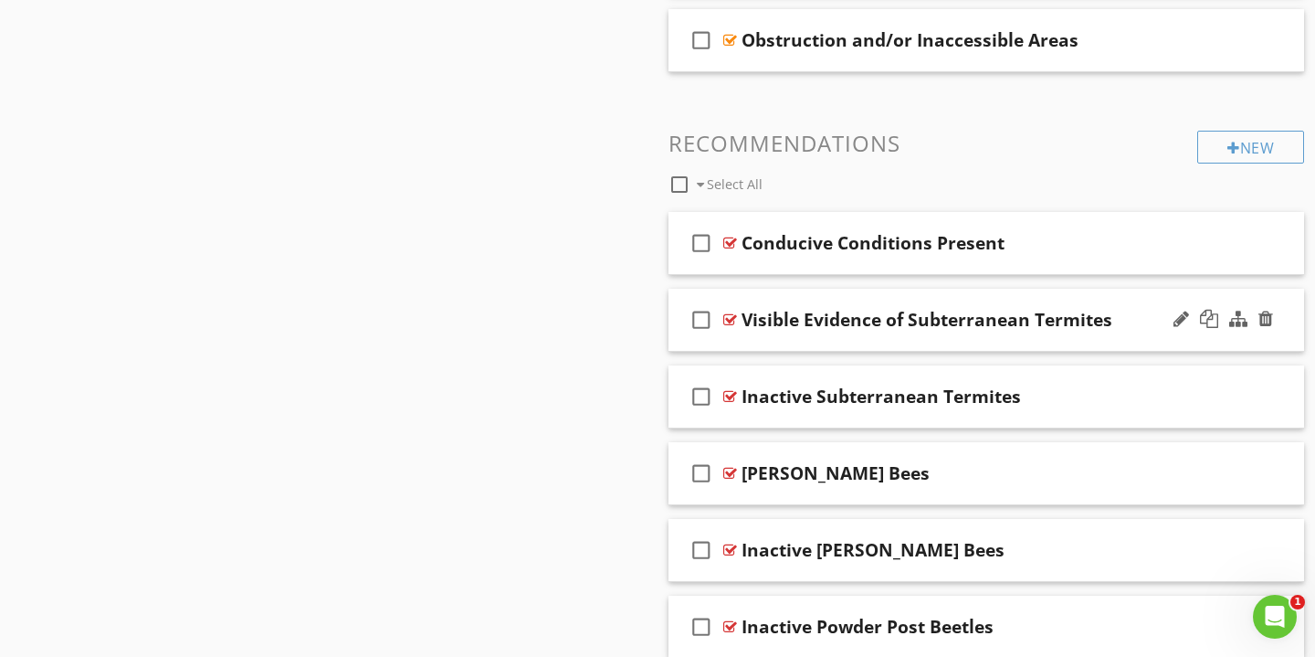
click at [850, 314] on div "Visible Evidence of Subterranean Termites" at bounding box center [927, 320] width 371 height 22
type input "Evidence of Subterranean Termites"
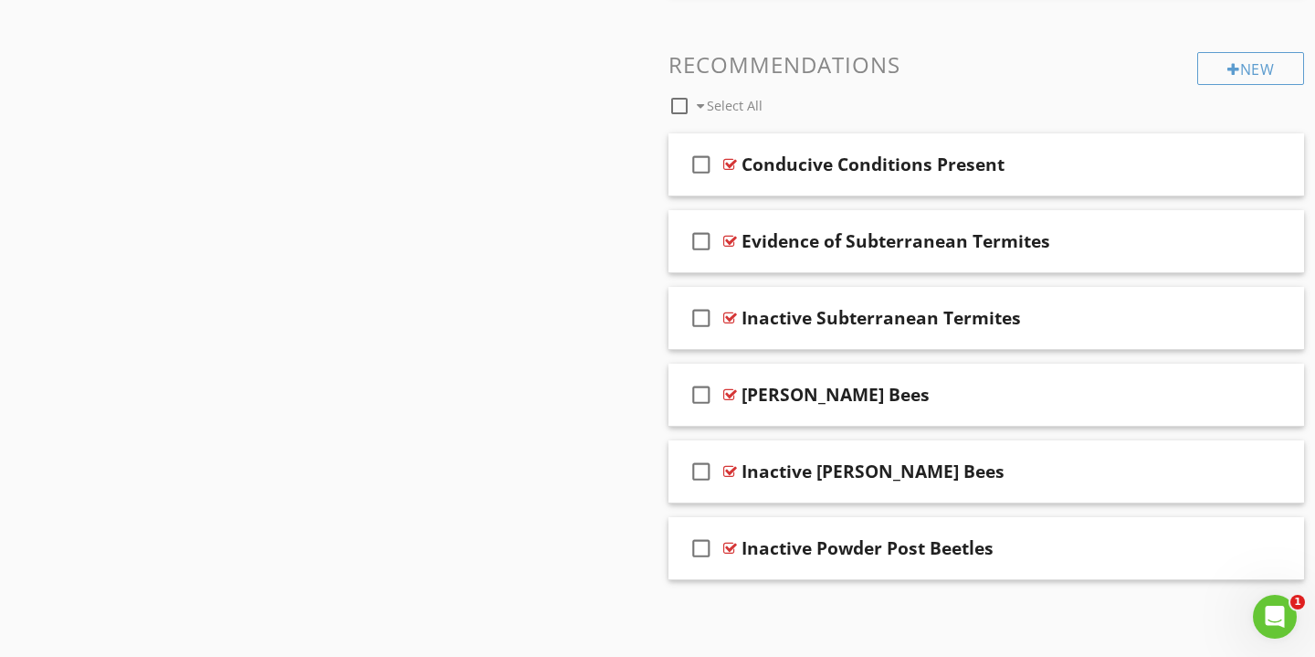
scroll to position [1181, 0]
click at [790, 387] on div "Carpenter Bees" at bounding box center [836, 397] width 188 height 22
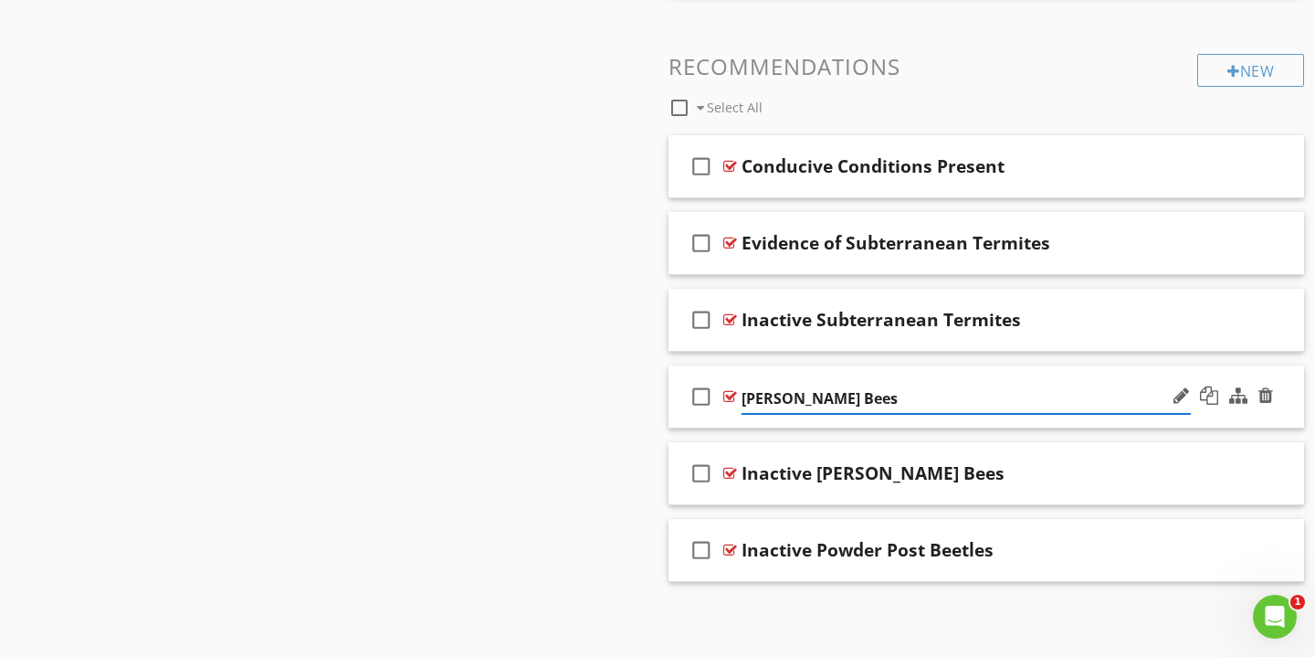
click at [746, 400] on input "Carpenter Bees" at bounding box center [966, 399] width 449 height 30
type input "Evidence of Carpenter Bees"
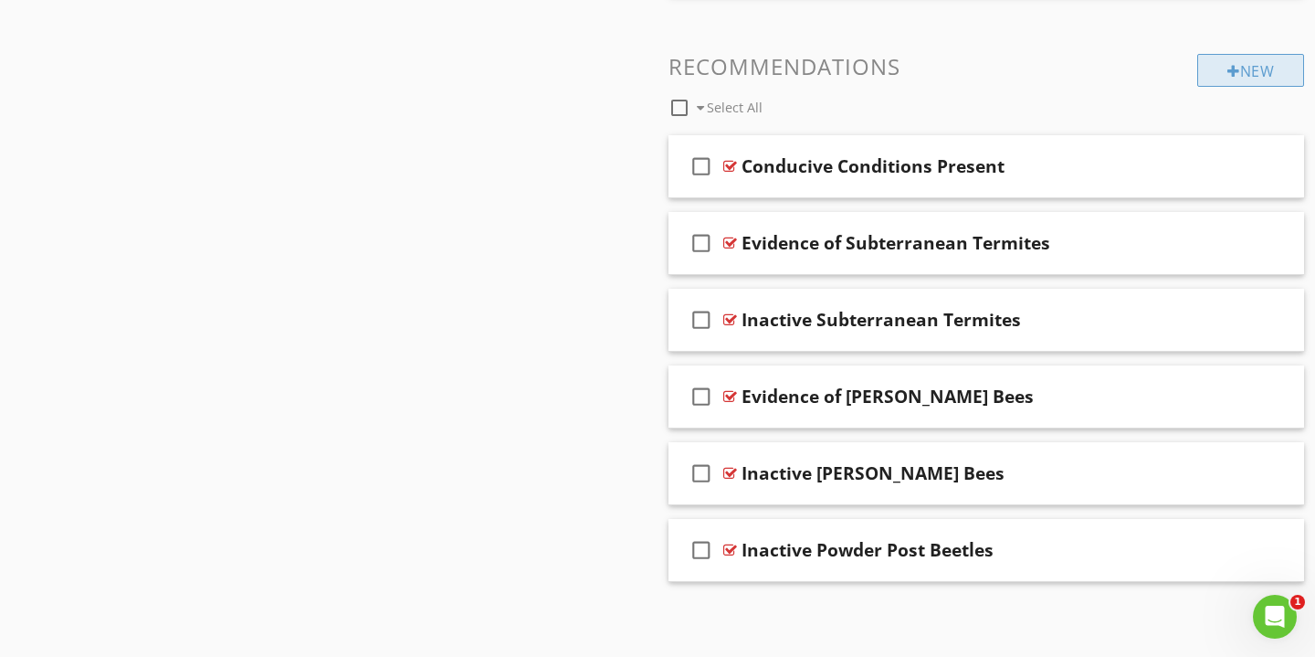
click at [1218, 71] on div "New" at bounding box center [1251, 70] width 107 height 33
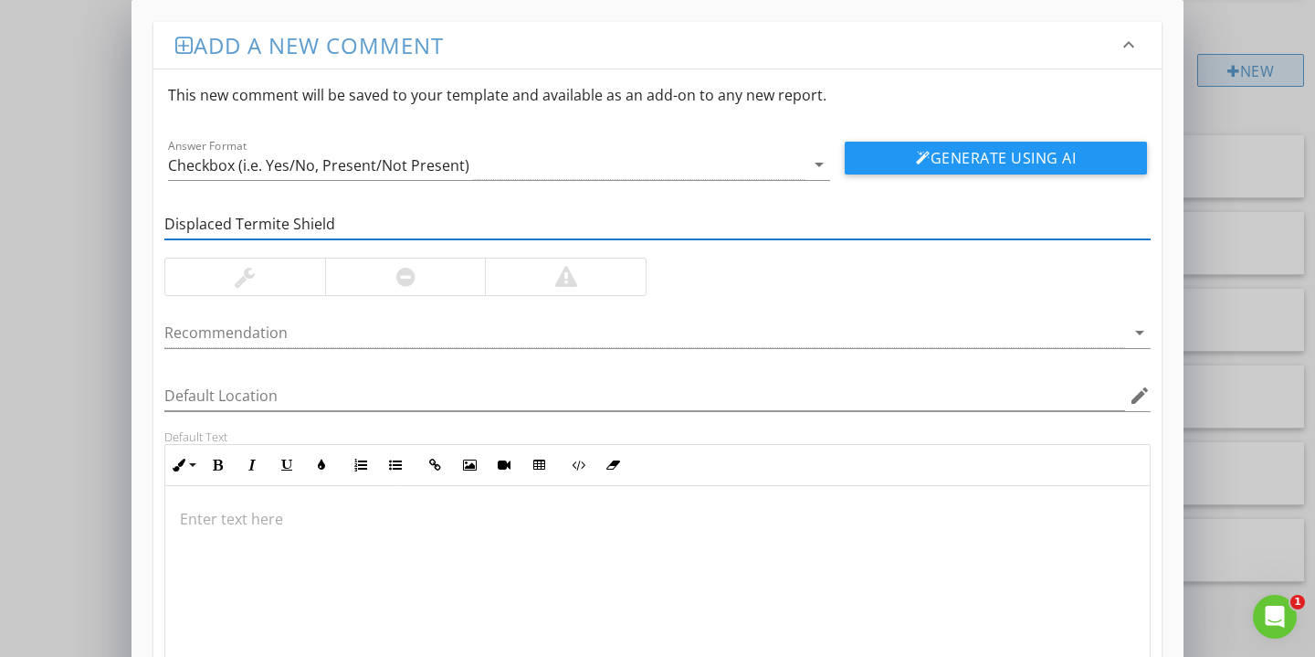
type input "Displaced Termite Shield"
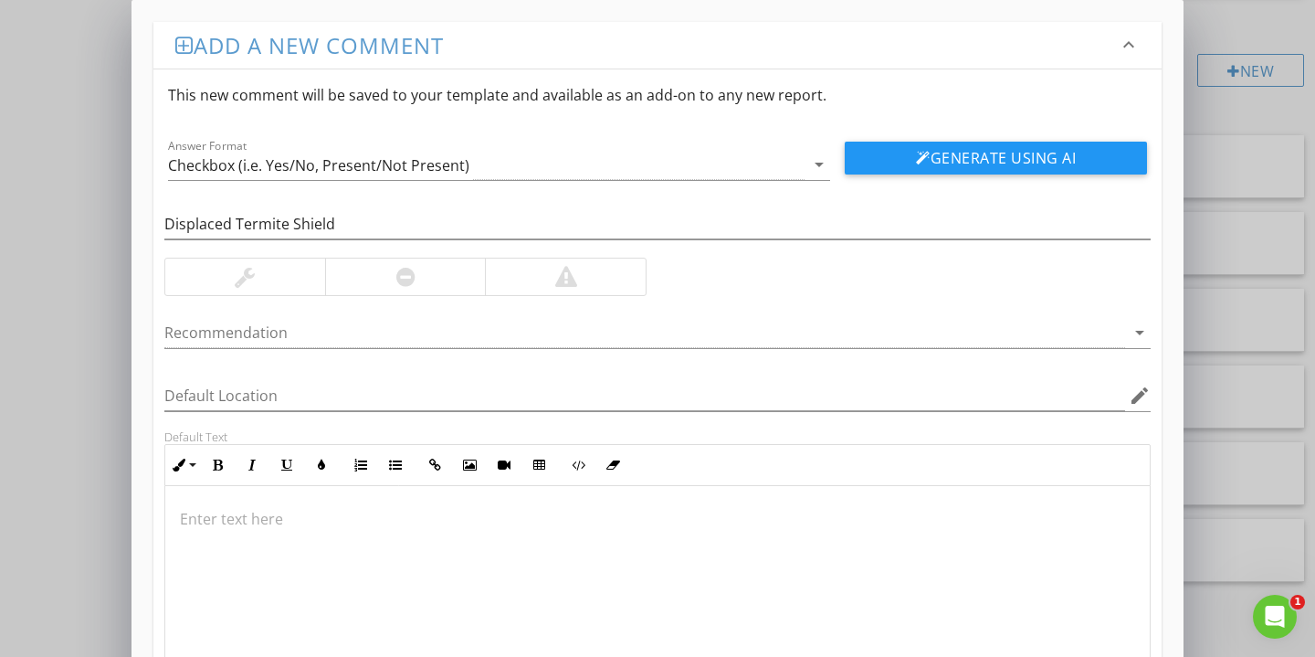
drag, startPoint x: 1218, startPoint y: 71, endPoint x: 239, endPoint y: 278, distance: 999.9
click at [239, 278] on div at bounding box center [245, 277] width 20 height 22
click at [277, 522] on p at bounding box center [658, 519] width 956 height 22
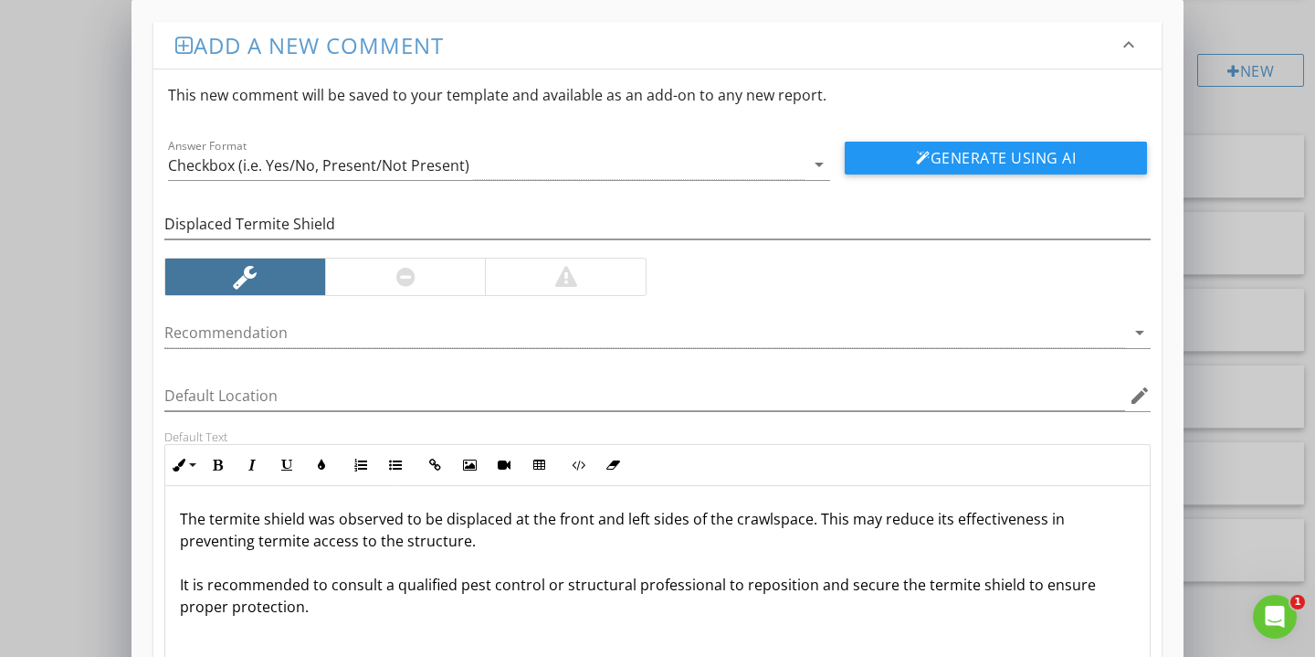
click at [187, 567] on p "The termite shield was observed to be displaced at the front and left sides of …" at bounding box center [658, 563] width 956 height 110
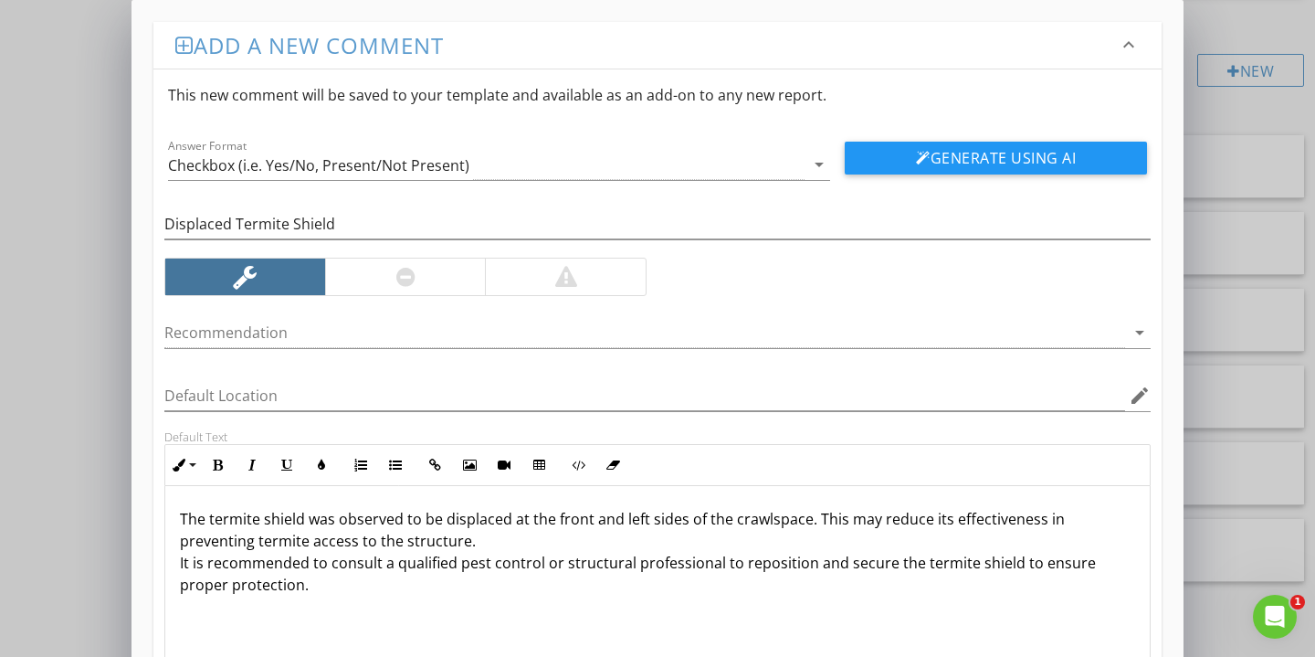
click at [204, 562] on p "The termite shield was observed to be displaced at the front and left sides of …" at bounding box center [658, 552] width 956 height 88
click at [263, 324] on div at bounding box center [644, 333] width 961 height 30
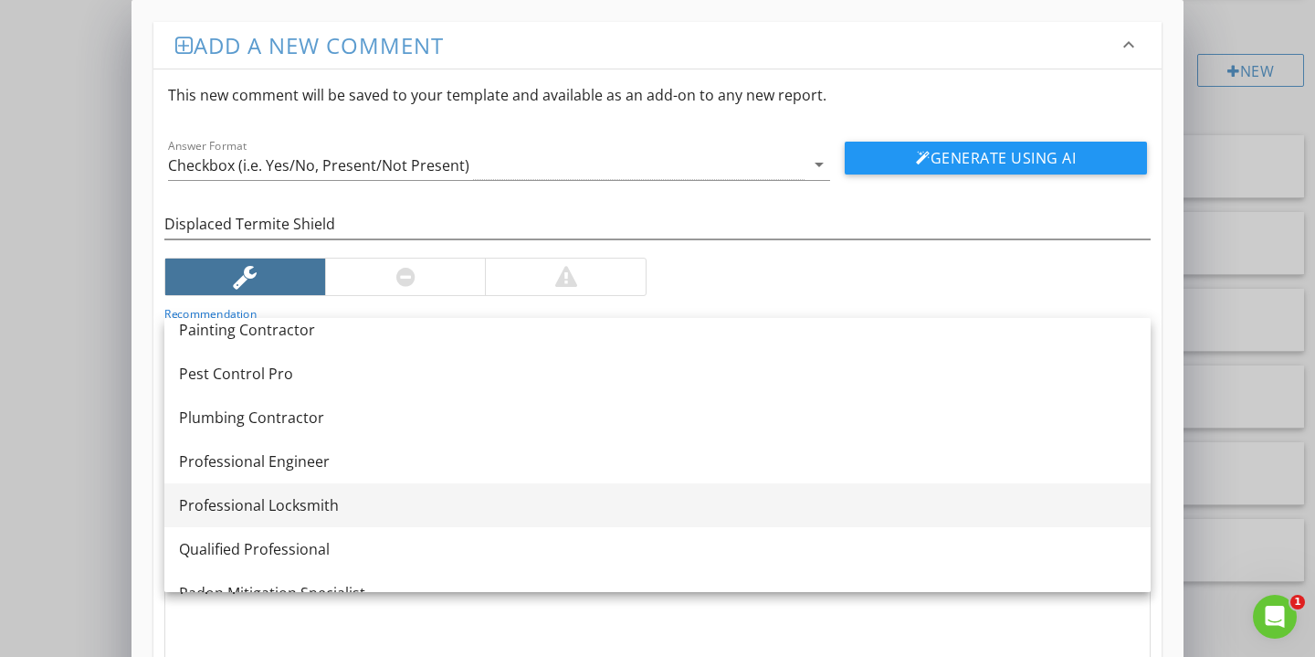
scroll to position [1881, 0]
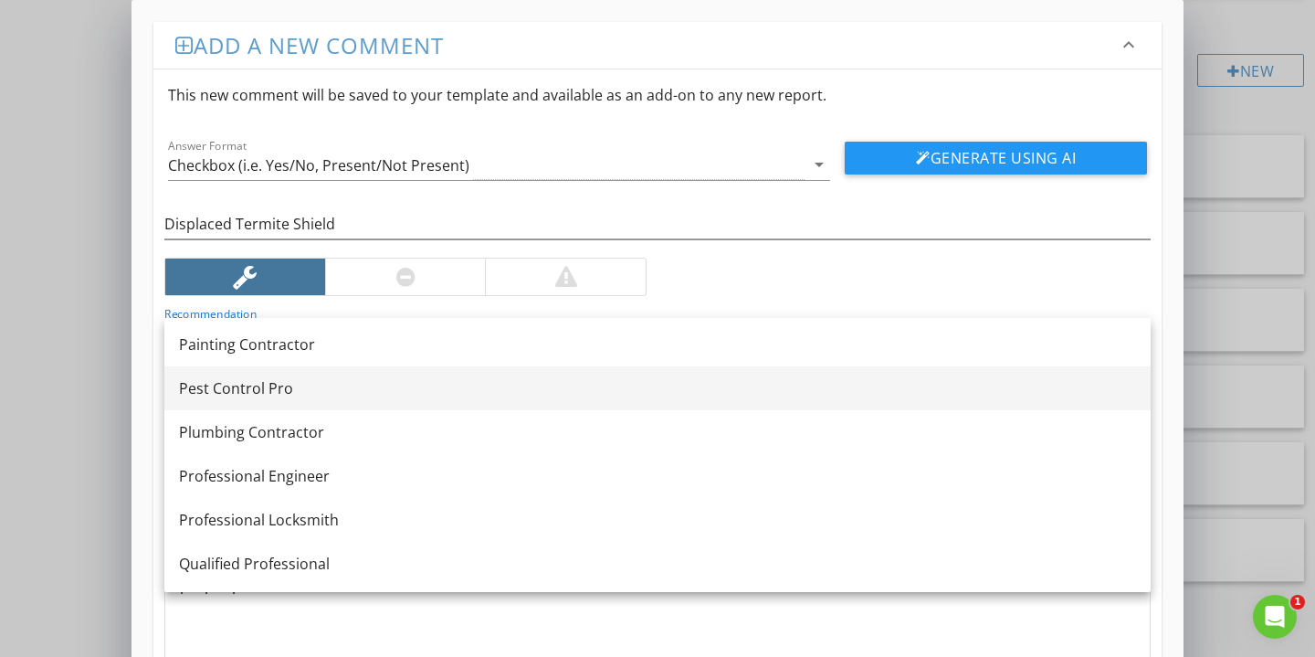
click at [248, 393] on div "Pest Control Pro" at bounding box center [657, 388] width 957 height 22
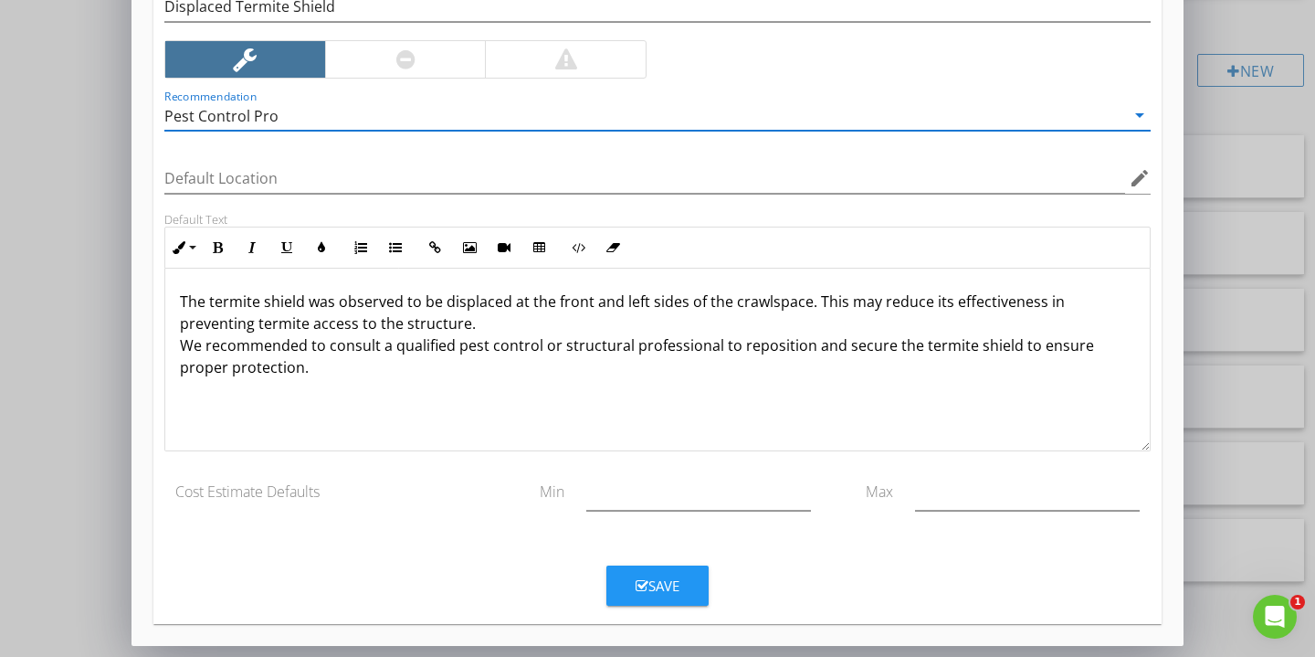
scroll to position [217, 0]
click at [687, 586] on button "Save" at bounding box center [658, 585] width 102 height 40
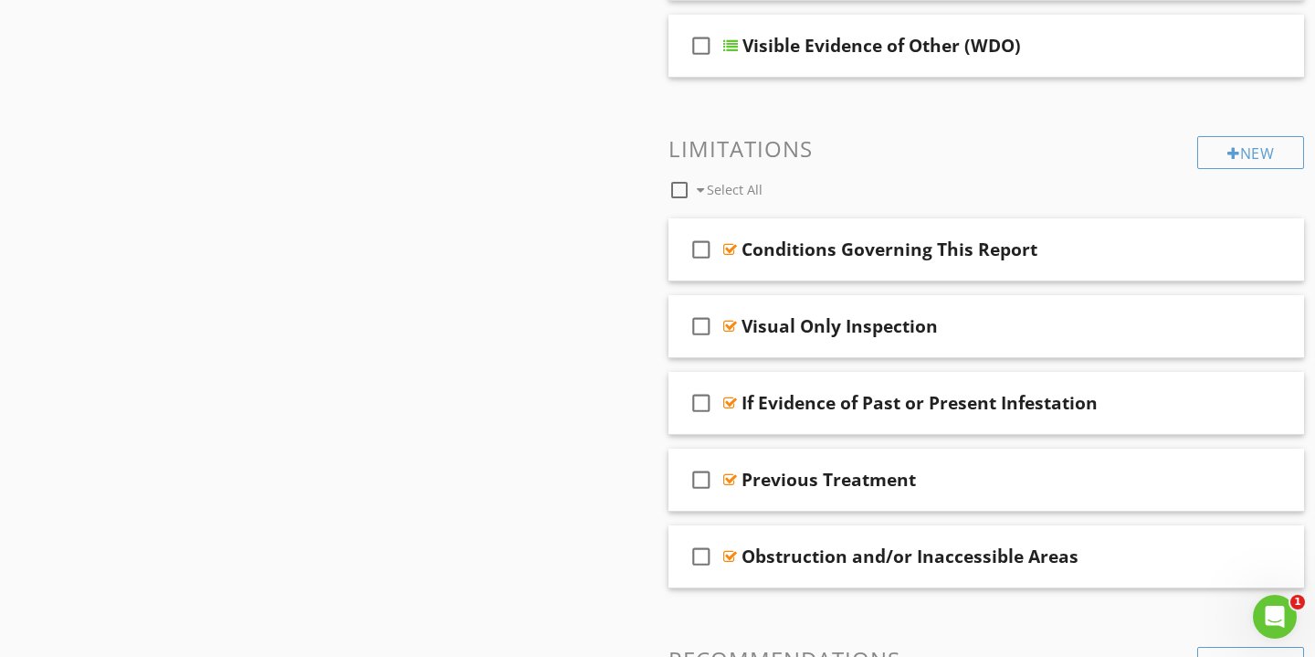
scroll to position [591, 0]
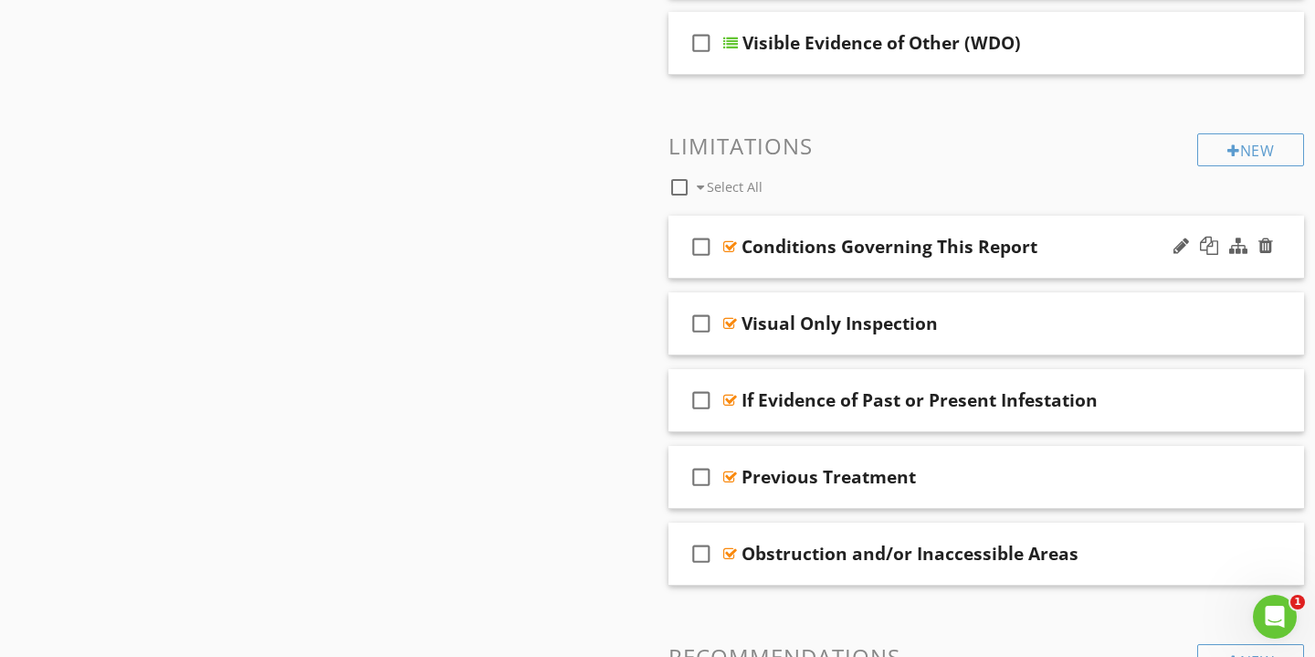
click at [1117, 255] on div "Conditions Governing This Report" at bounding box center [966, 247] width 449 height 22
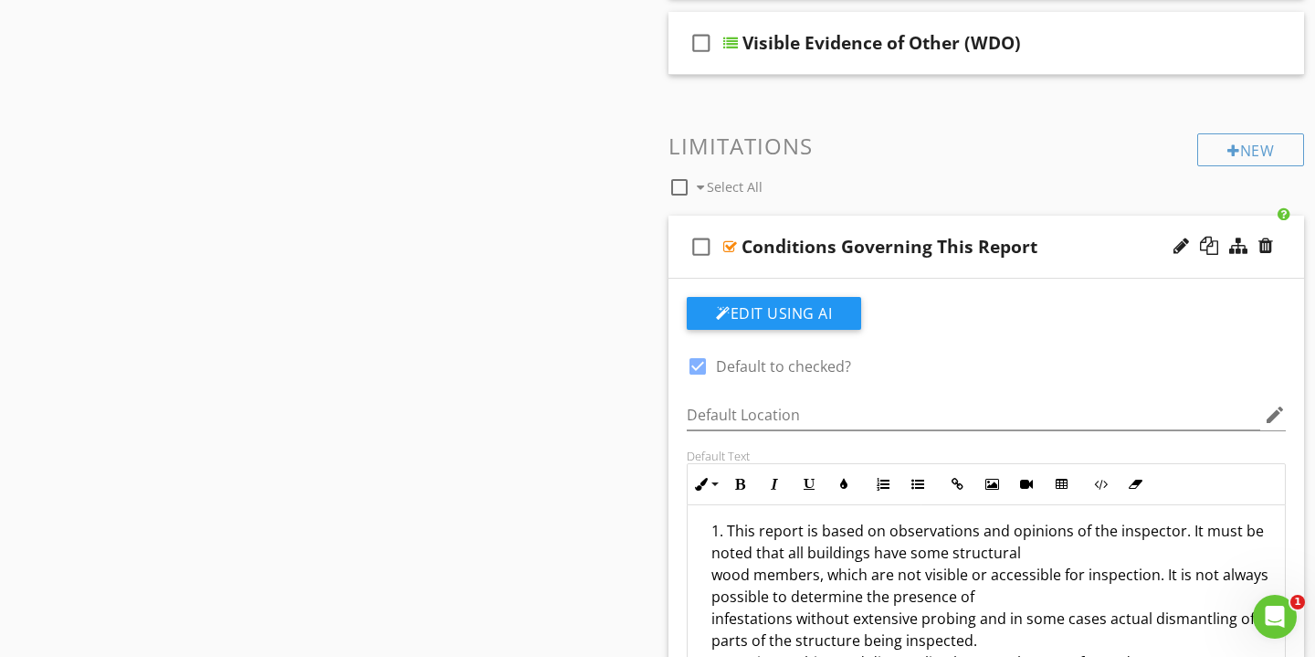
click at [716, 533] on li "This report is based on observations and opinions of the inspector. It must be …" at bounding box center [991, 599] width 559 height 158
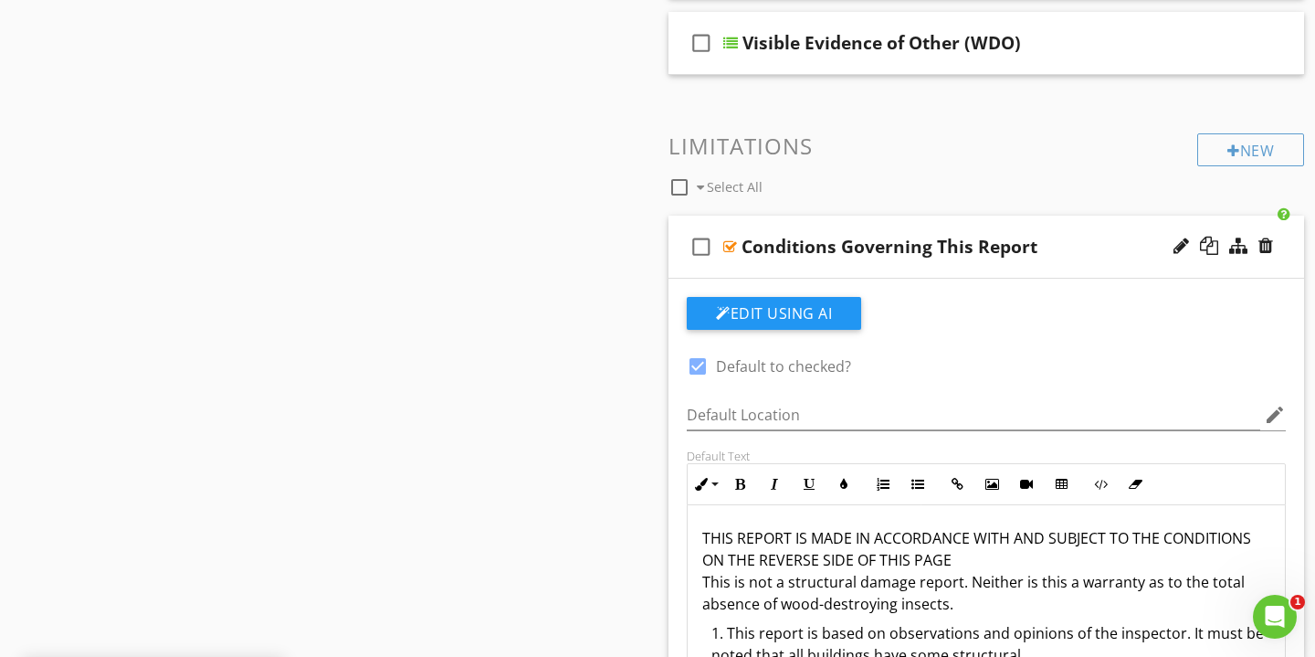
click at [945, 558] on p "THIS REPORT IS MADE IN ACCORDANCE WITH AND SUBJECT TO THE CONDITIONS ON THE REV…" at bounding box center [986, 571] width 568 height 88
drag, startPoint x: 950, startPoint y: 558, endPoint x: 702, endPoint y: 552, distance: 247.6
click at [702, 552] on p "THIS REPORT IS MADE IN ACCORDANCE WITH AND SUBJECT TO THE CONDITIONS ON THE REV…" at bounding box center [986, 571] width 568 height 88
click at [706, 578] on p "THIS REPORT IS MADE IN ACCORDANCE WITH AND SUBJECT TO THE CONDITIONS BELOW This…" at bounding box center [986, 571] width 568 height 88
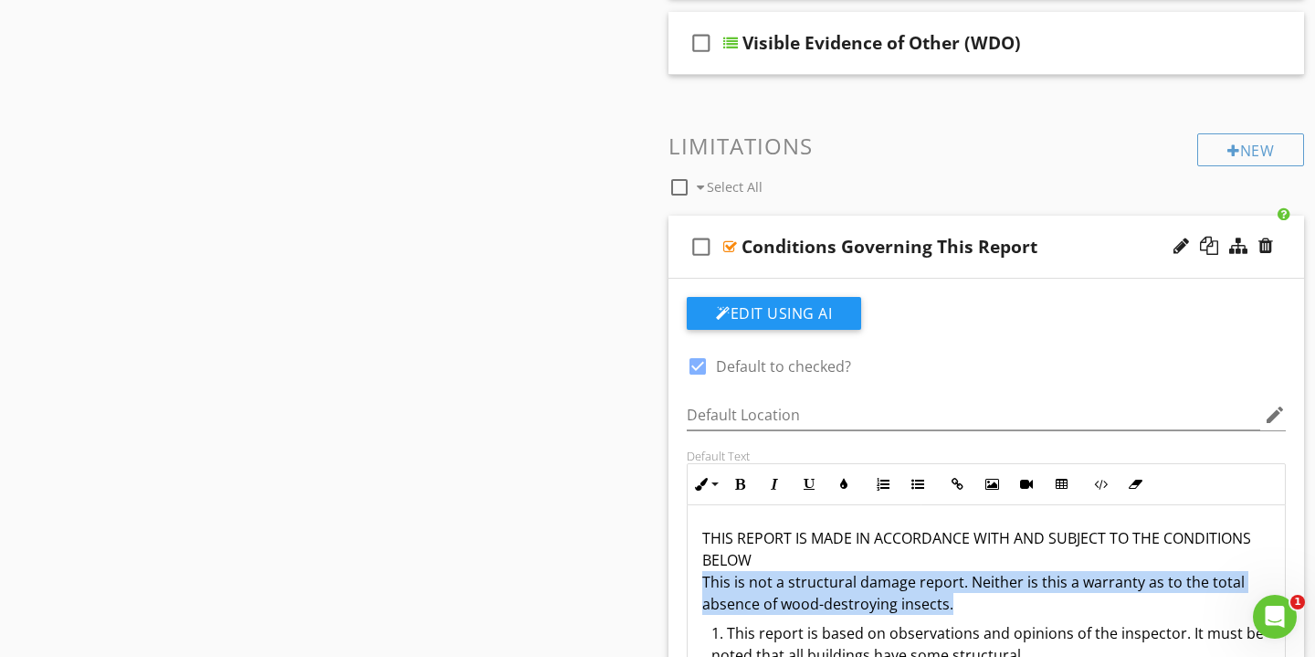
drag, startPoint x: 951, startPoint y: 604, endPoint x: 686, endPoint y: 580, distance: 266.0
click at [686, 580] on div "Default Text Inline Style XLarge Large Normal Small Light Small/Light Bold Ital…" at bounding box center [986, 568] width 621 height 239
click at [776, 485] on icon "button" at bounding box center [774, 484] width 13 height 13
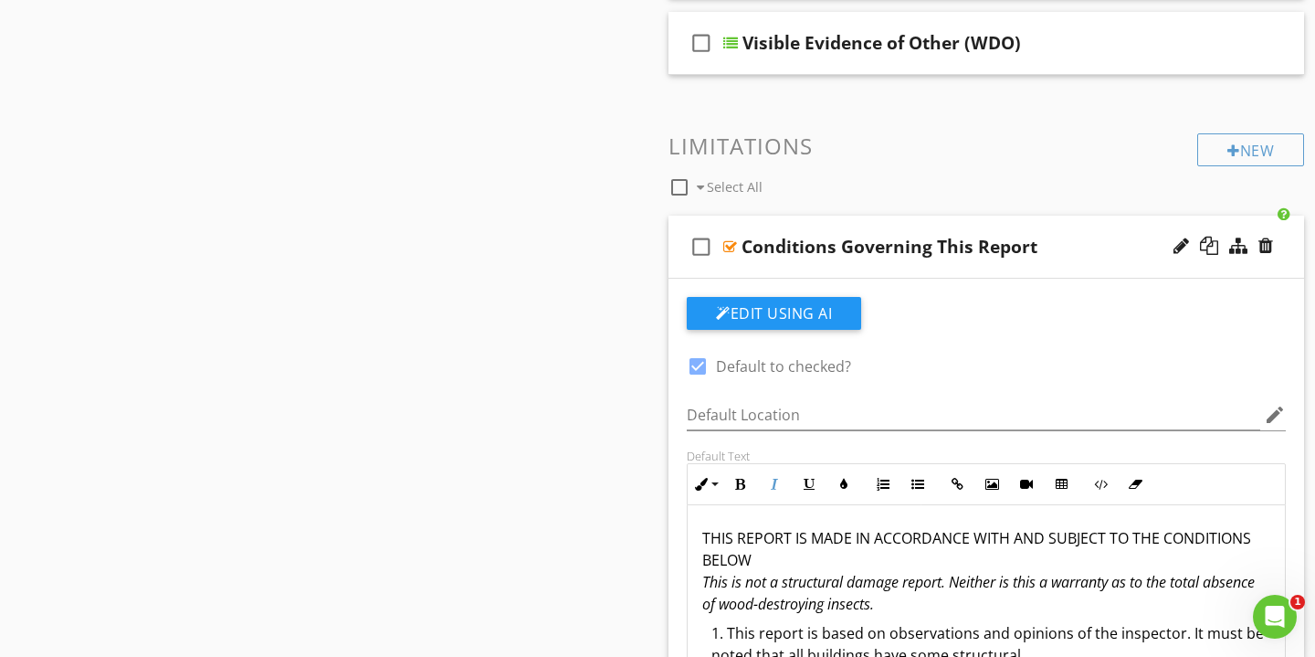
click at [776, 565] on p "THIS REPORT IS MADE IN ACCORDANCE WITH AND SUBJECT TO THE CONDITIONS BELOW This…" at bounding box center [986, 571] width 568 height 88
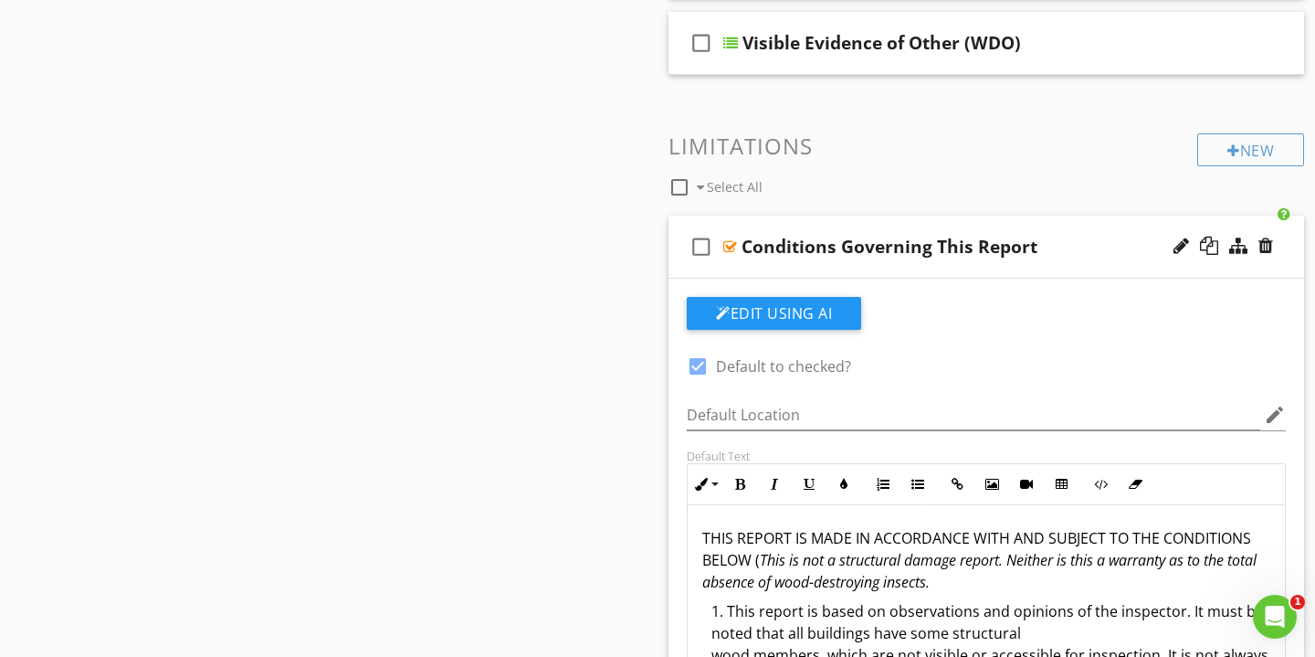
click at [944, 582] on p "THIS REPORT IS MADE IN ACCORDANCE WITH AND SUBJECT TO THE CONDITIONS BELOW ( Th…" at bounding box center [986, 560] width 568 height 66
click at [1093, 237] on div "Conditions Governing This Report" at bounding box center [966, 247] width 449 height 22
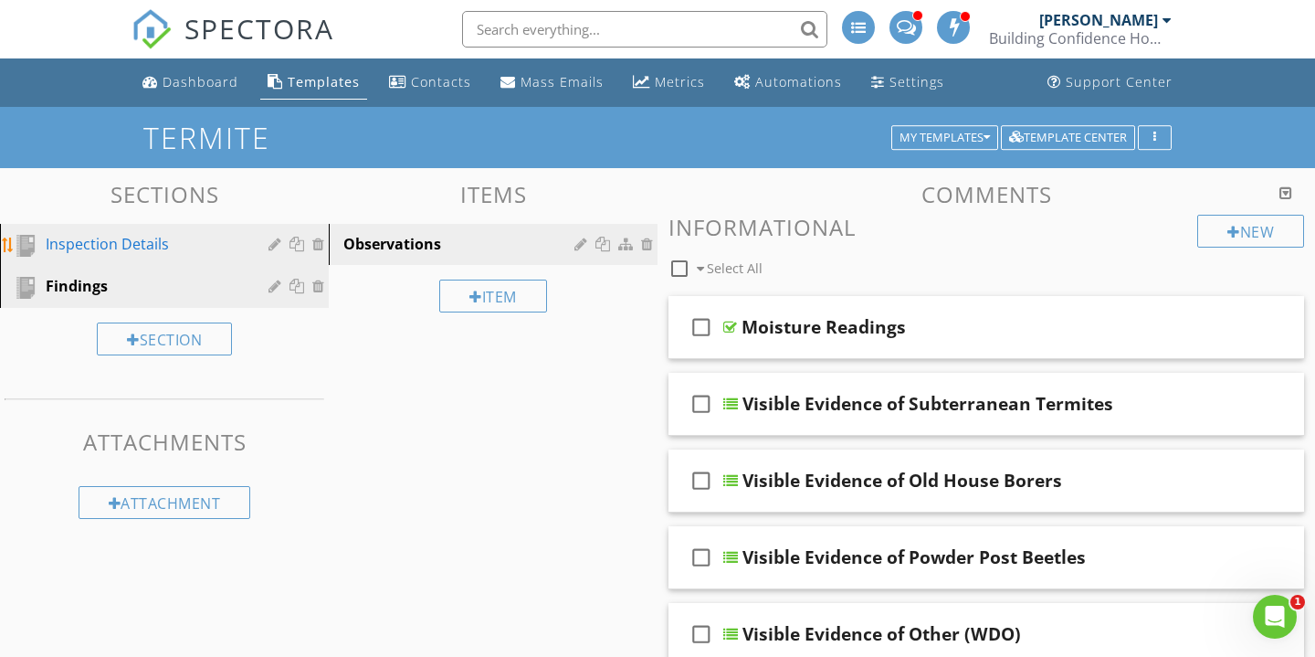
click at [134, 234] on div "Inspection Details" at bounding box center [144, 244] width 196 height 22
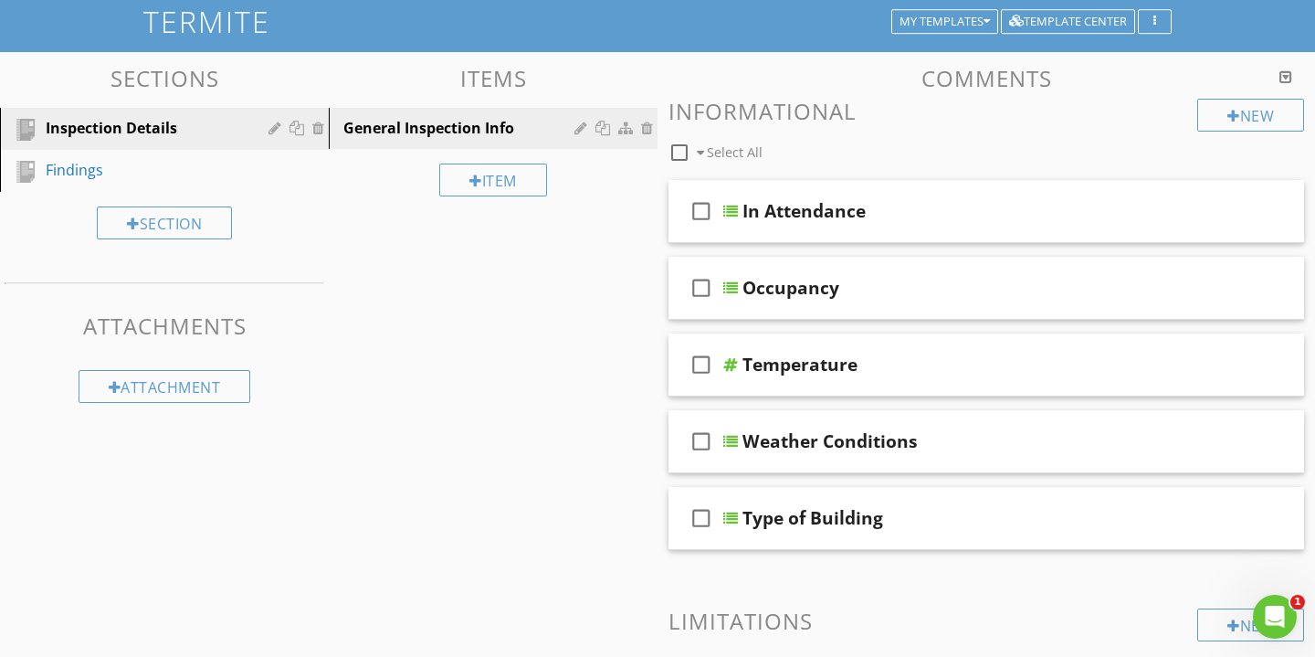
scroll to position [122, 0]
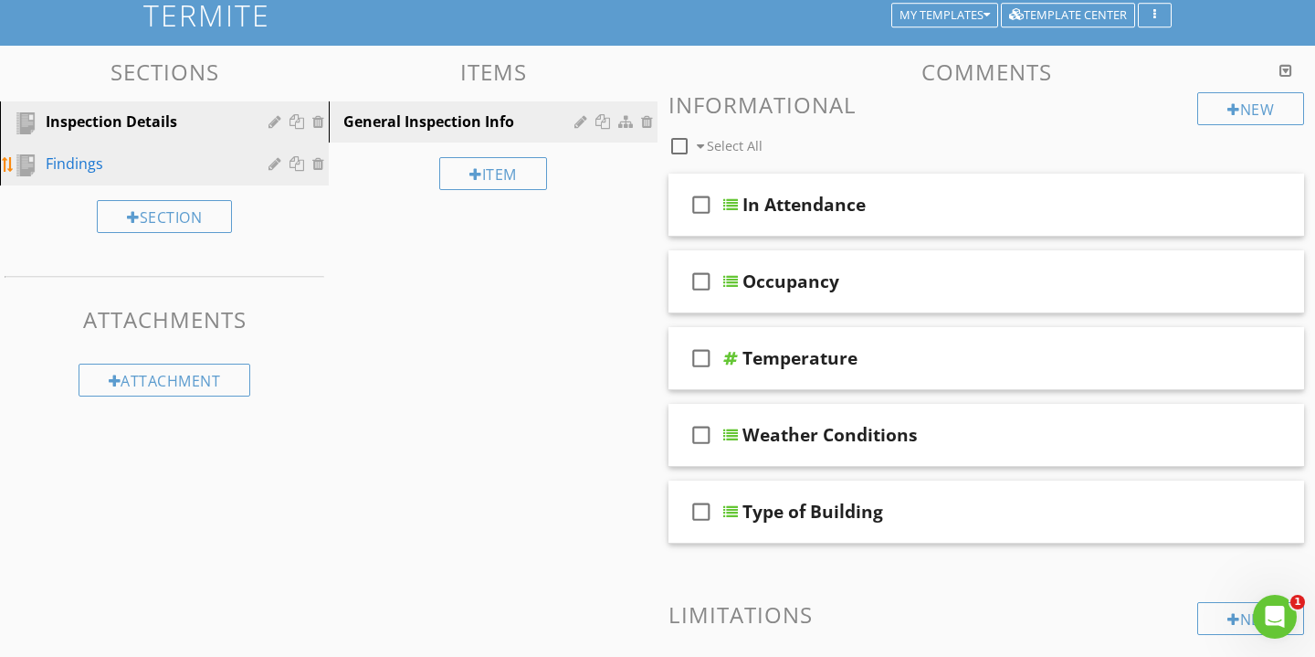
click at [187, 164] on div "Findings" at bounding box center [144, 164] width 196 height 22
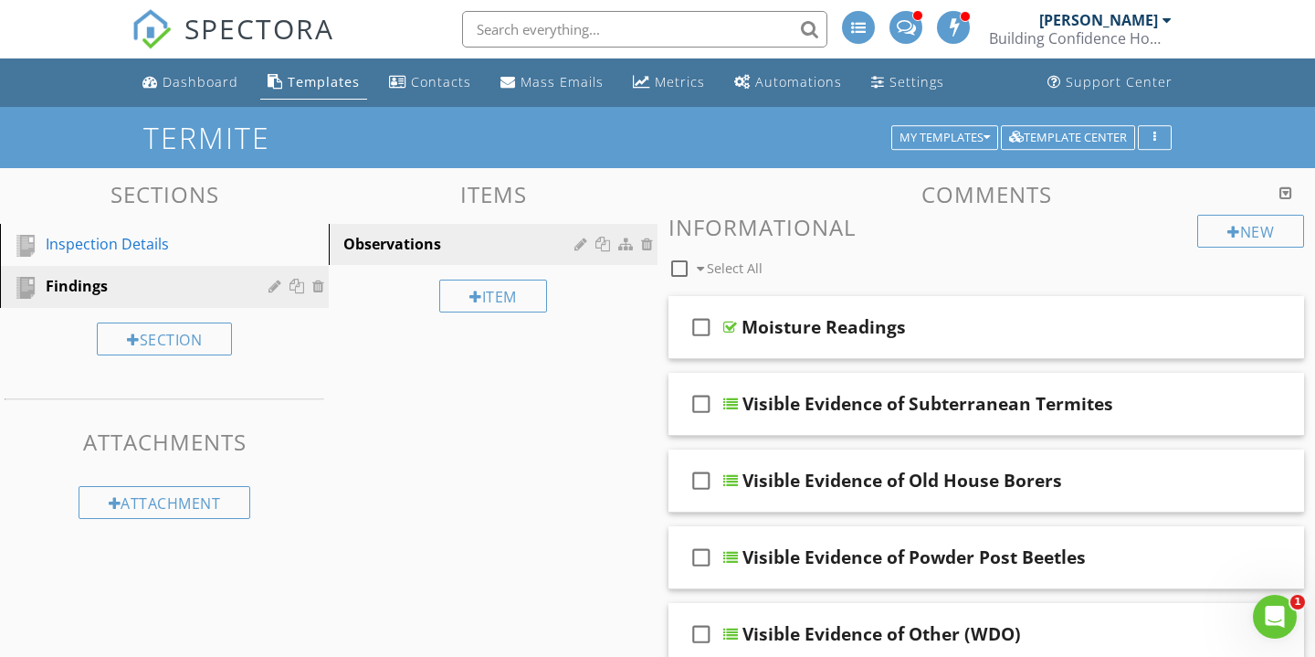
scroll to position [0, 0]
click at [185, 242] on div "Inspection Details" at bounding box center [144, 244] width 196 height 22
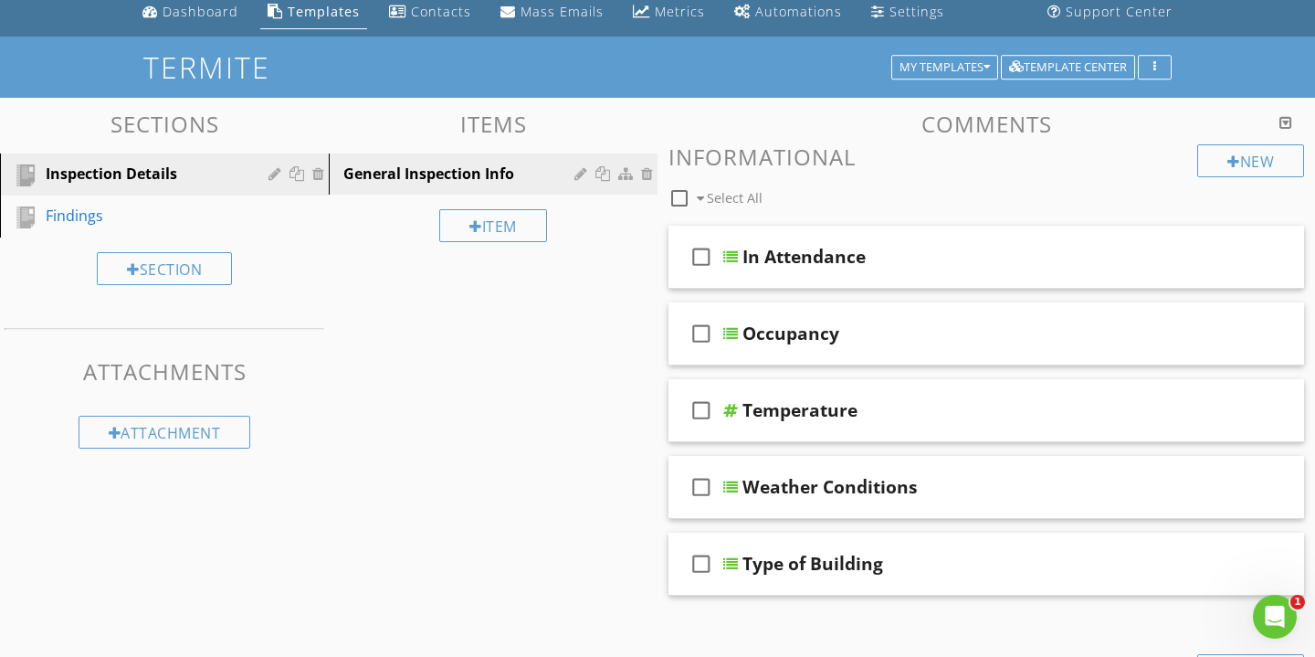
scroll to position [6, 0]
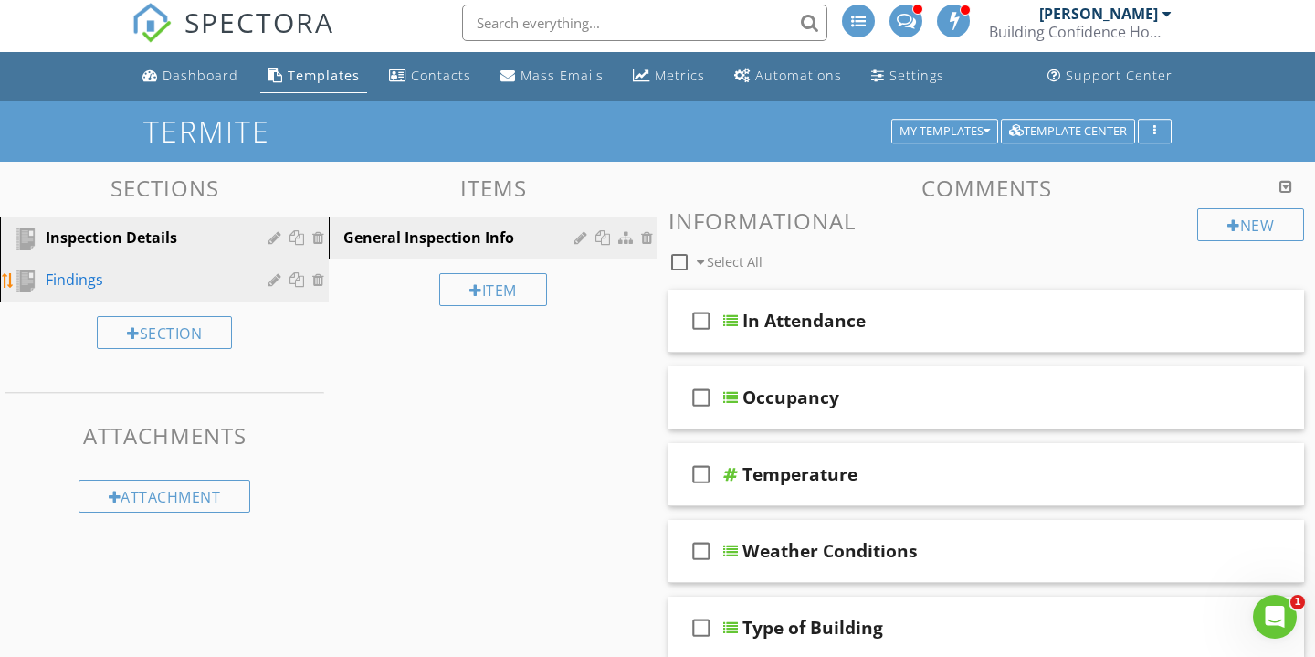
click at [163, 288] on div "Findings" at bounding box center [144, 280] width 196 height 22
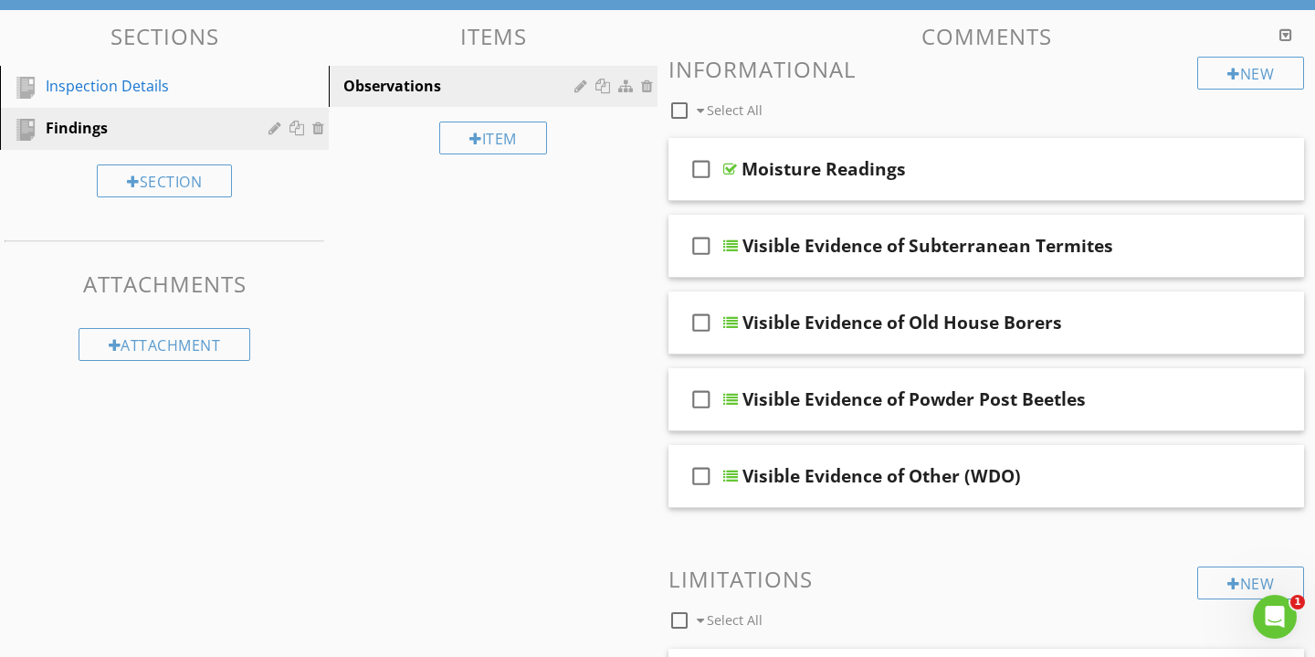
scroll to position [145, 0]
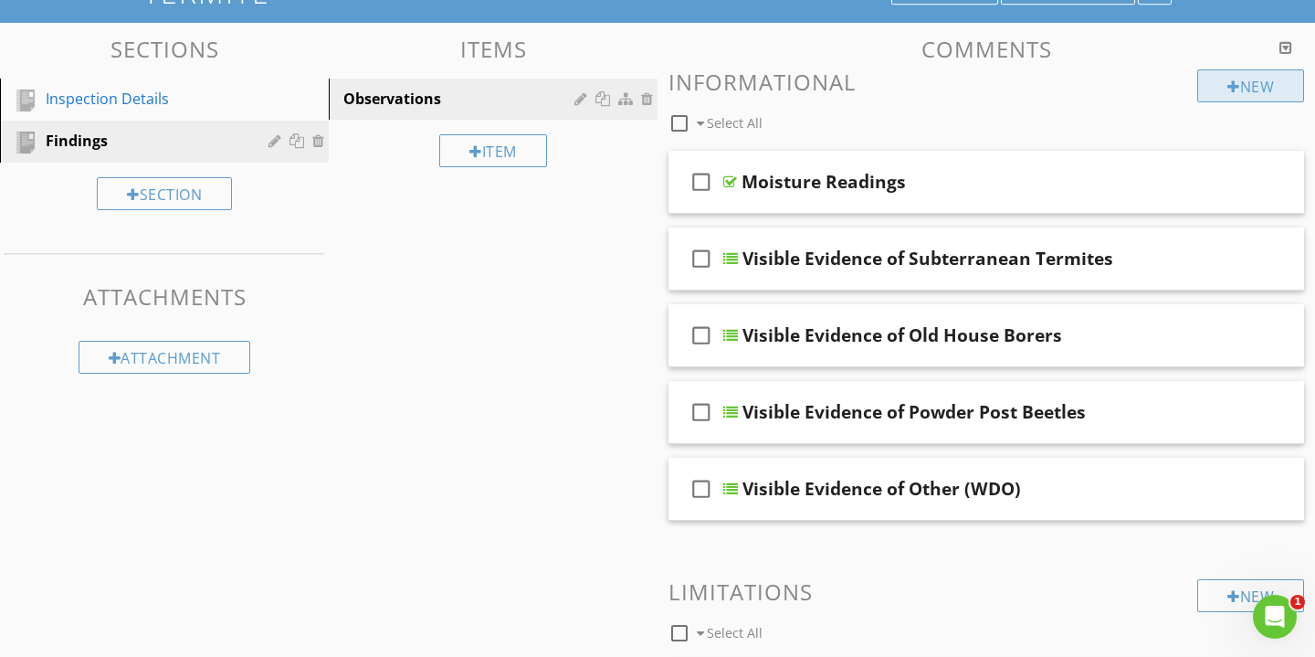
click at [1249, 89] on div "New" at bounding box center [1251, 85] width 107 height 33
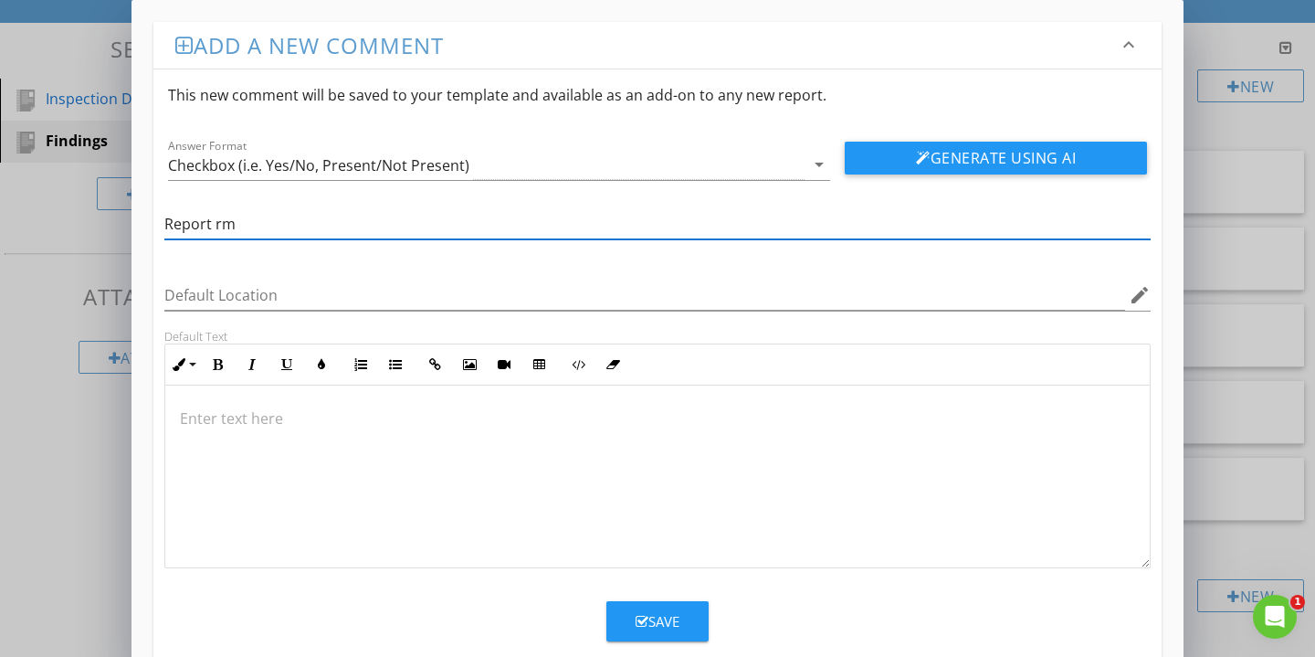
drag, startPoint x: 1250, startPoint y: 89, endPoint x: 280, endPoint y: 226, distance: 979.8
click at [280, 226] on input "Report rm" at bounding box center [657, 224] width 987 height 30
type input "Report Form"
click at [473, 155] on div "Checkbox (i.e. Yes/No, Present/Not Present)" at bounding box center [486, 165] width 637 height 30
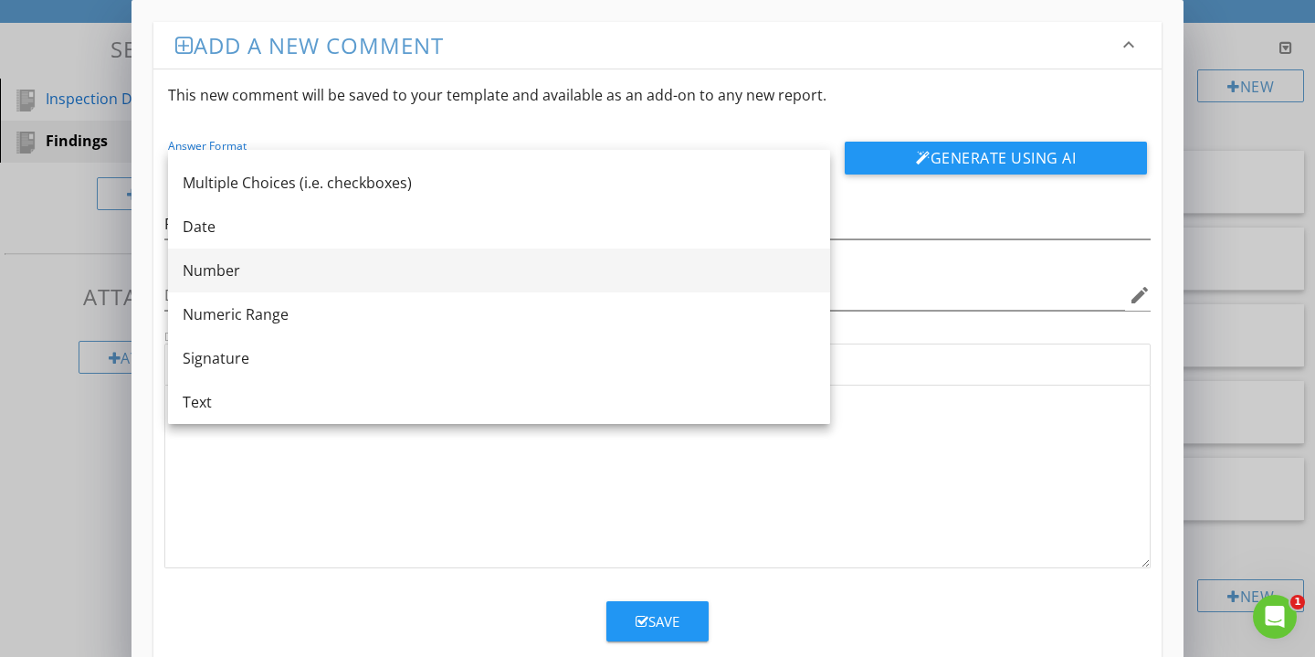
scroll to position [33, 0]
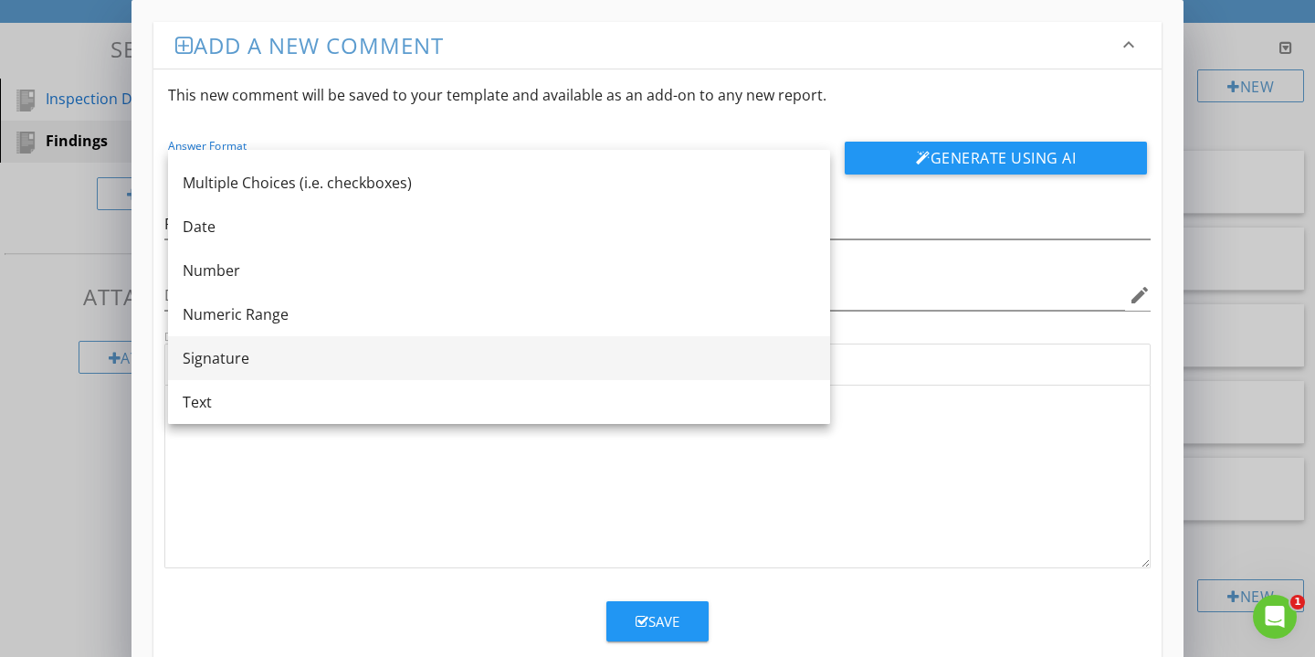
click at [290, 356] on div "Signature" at bounding box center [499, 358] width 633 height 22
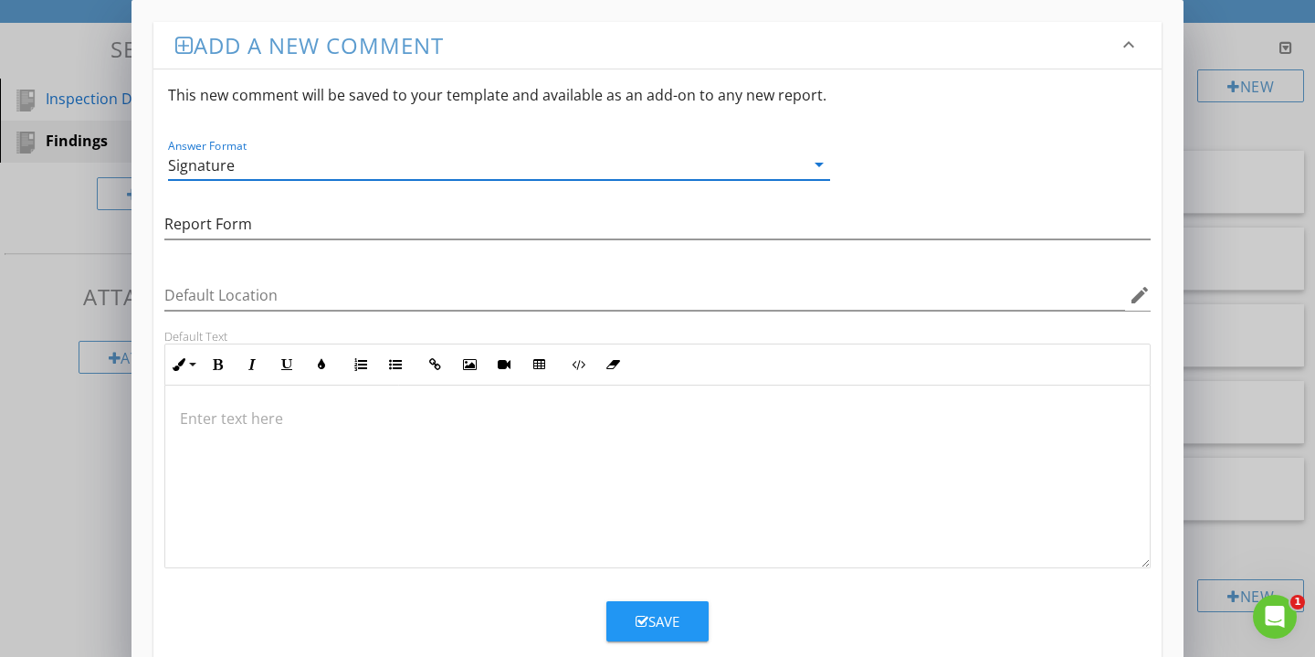
scroll to position [0, 0]
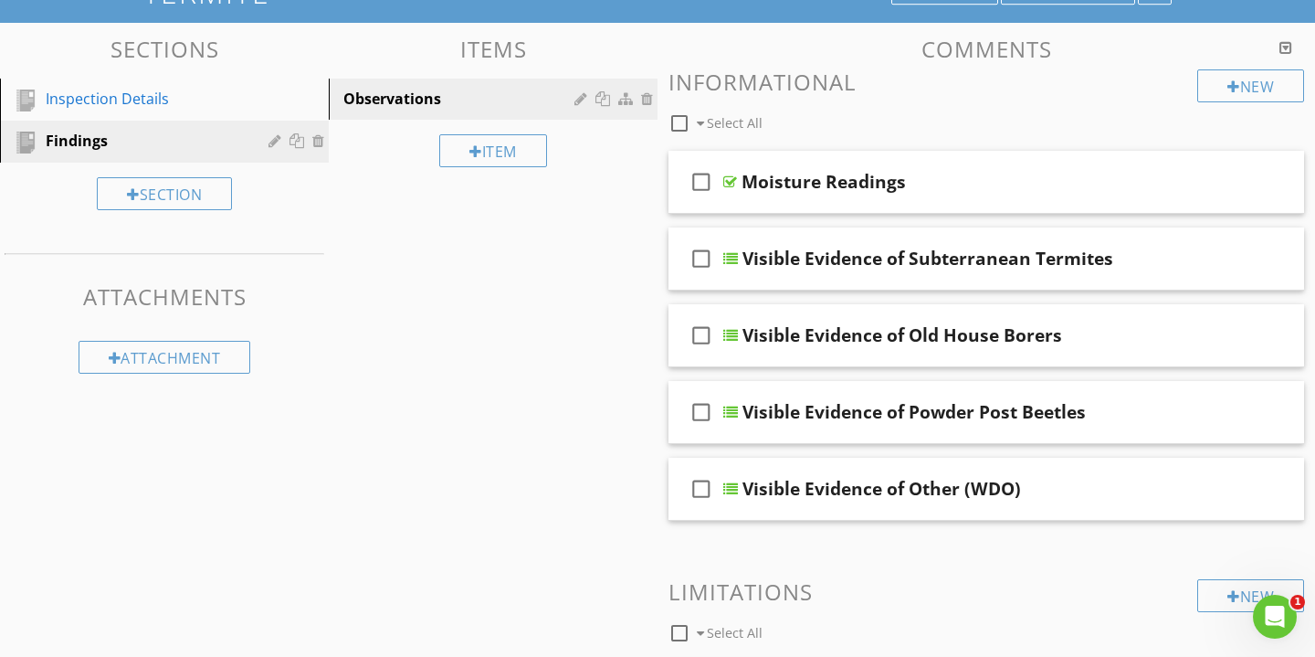
click at [1211, 170] on div at bounding box center [657, 328] width 1315 height 657
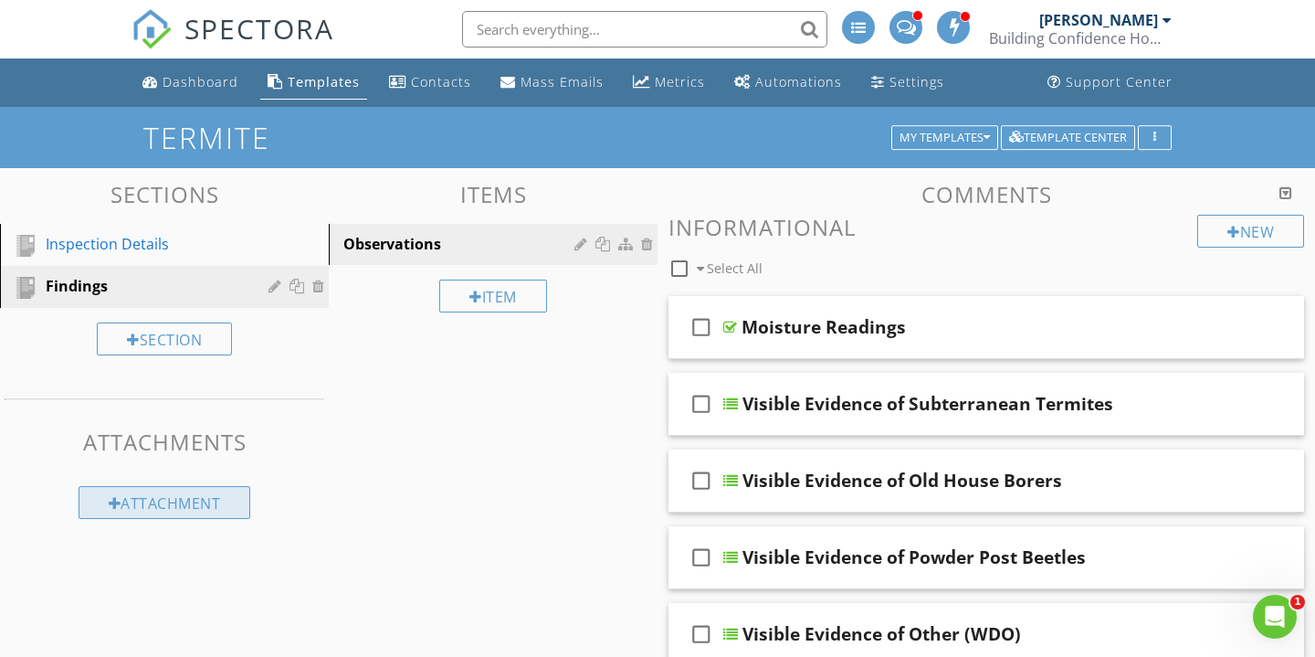
click at [174, 506] on div "Attachment" at bounding box center [165, 502] width 173 height 33
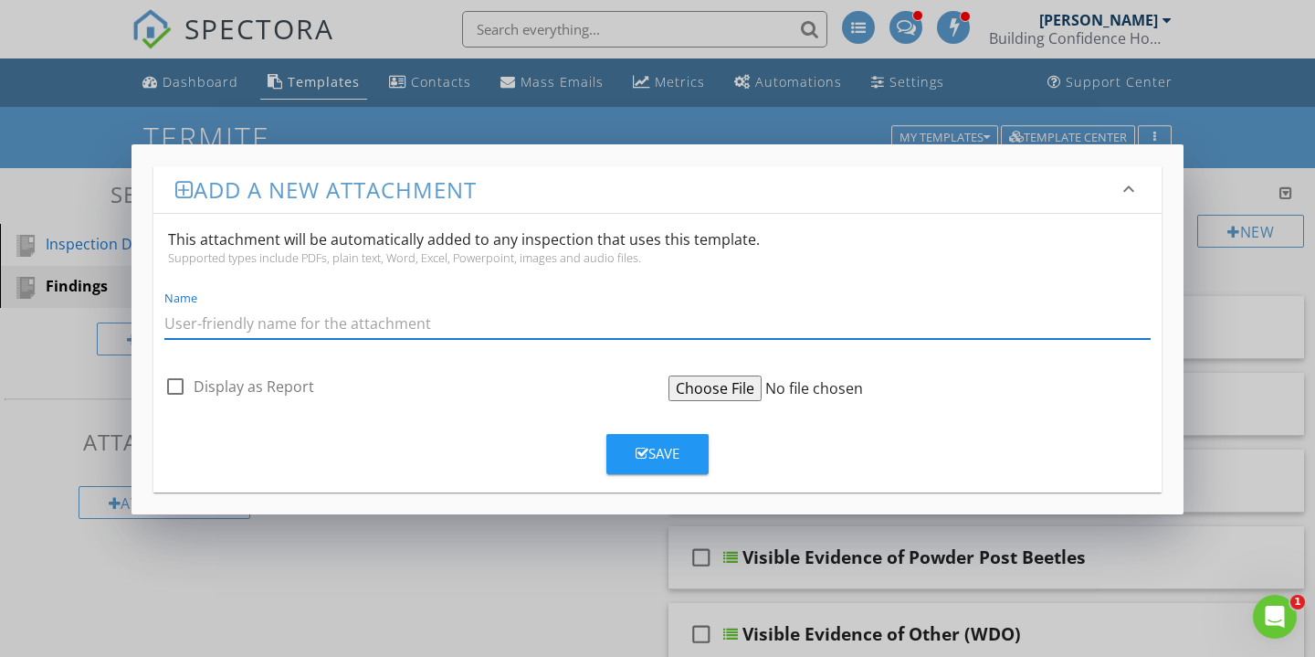
click at [314, 579] on div "Add a new attachment keyboard_arrow_down This attachment will be automatically …" at bounding box center [657, 328] width 1315 height 657
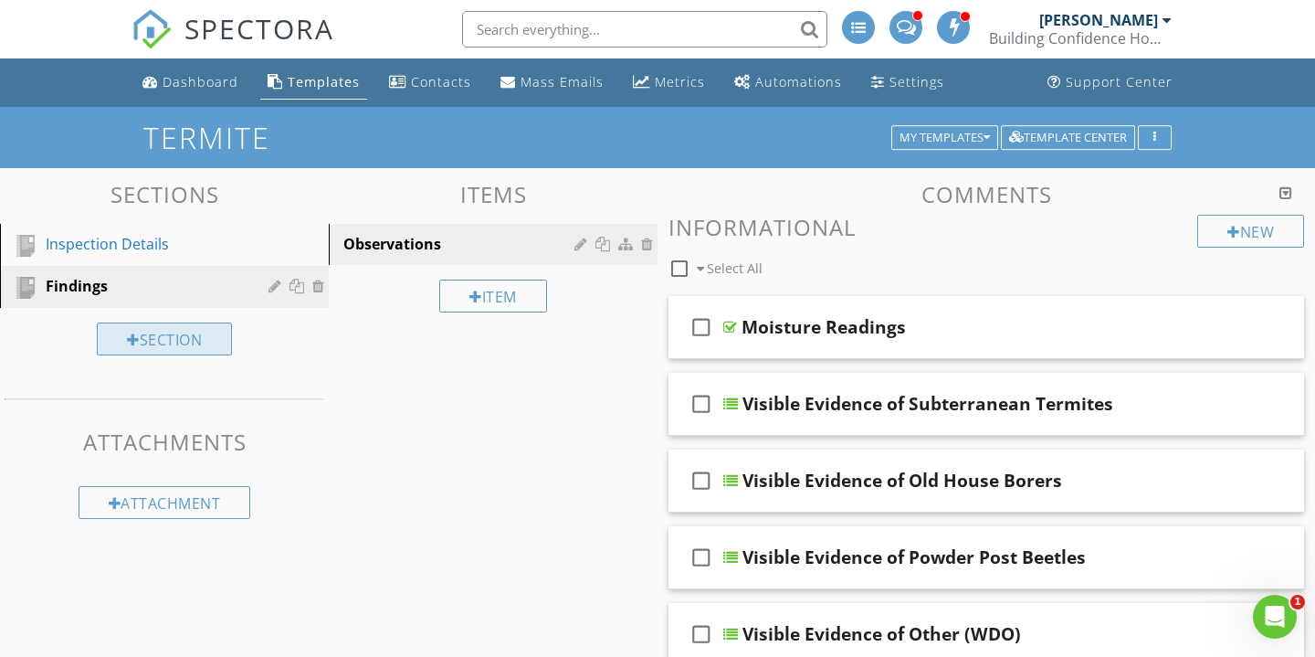
click at [204, 339] on div "Section" at bounding box center [164, 338] width 135 height 33
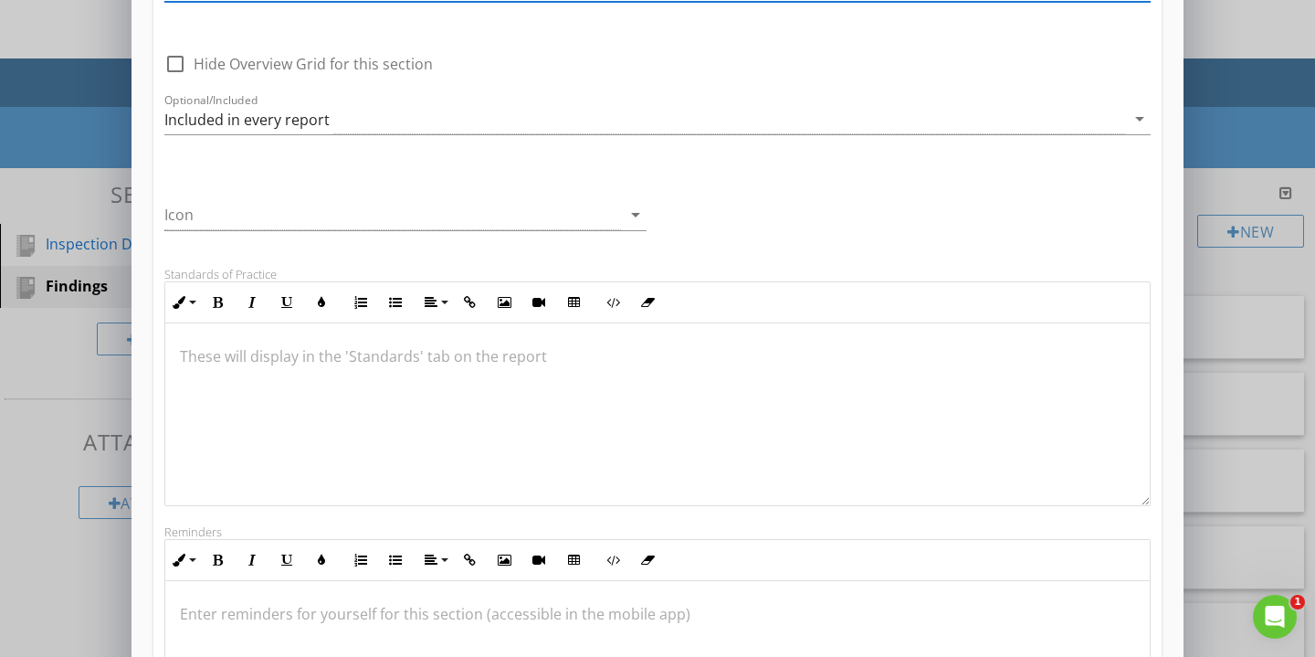
scroll to position [197, 0]
click at [635, 219] on icon "arrow_drop_down" at bounding box center [636, 214] width 22 height 22
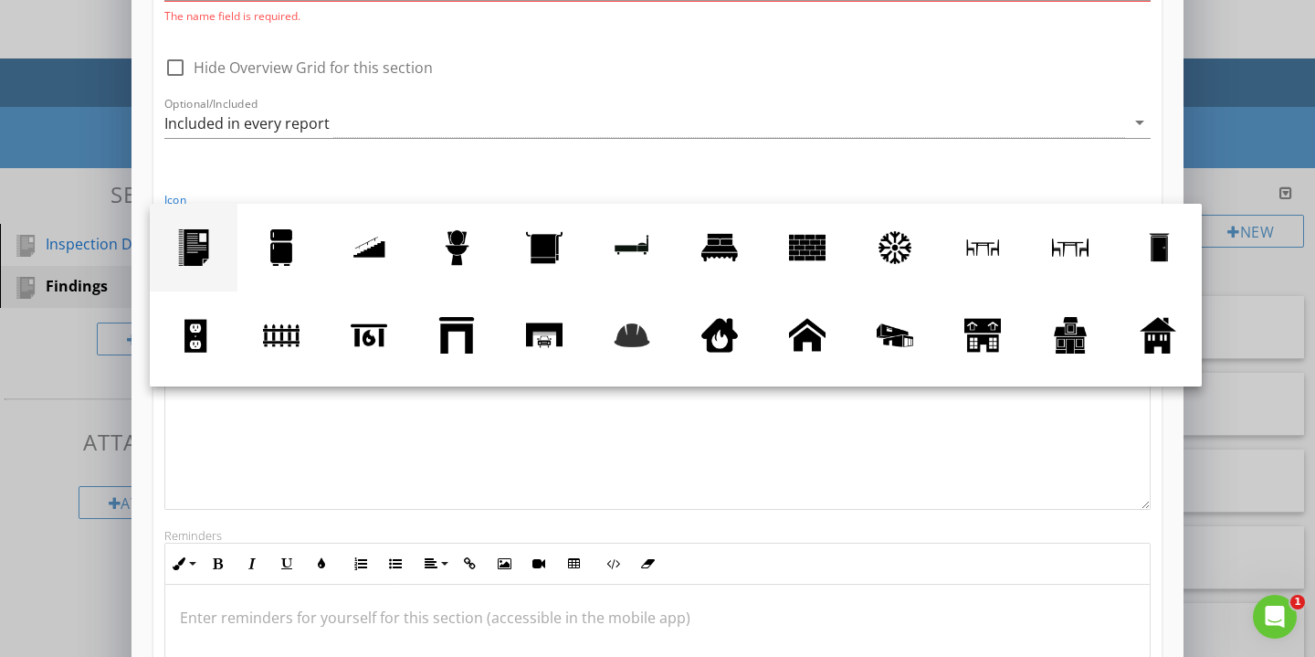
click at [194, 240] on div at bounding box center [193, 247] width 37 height 37
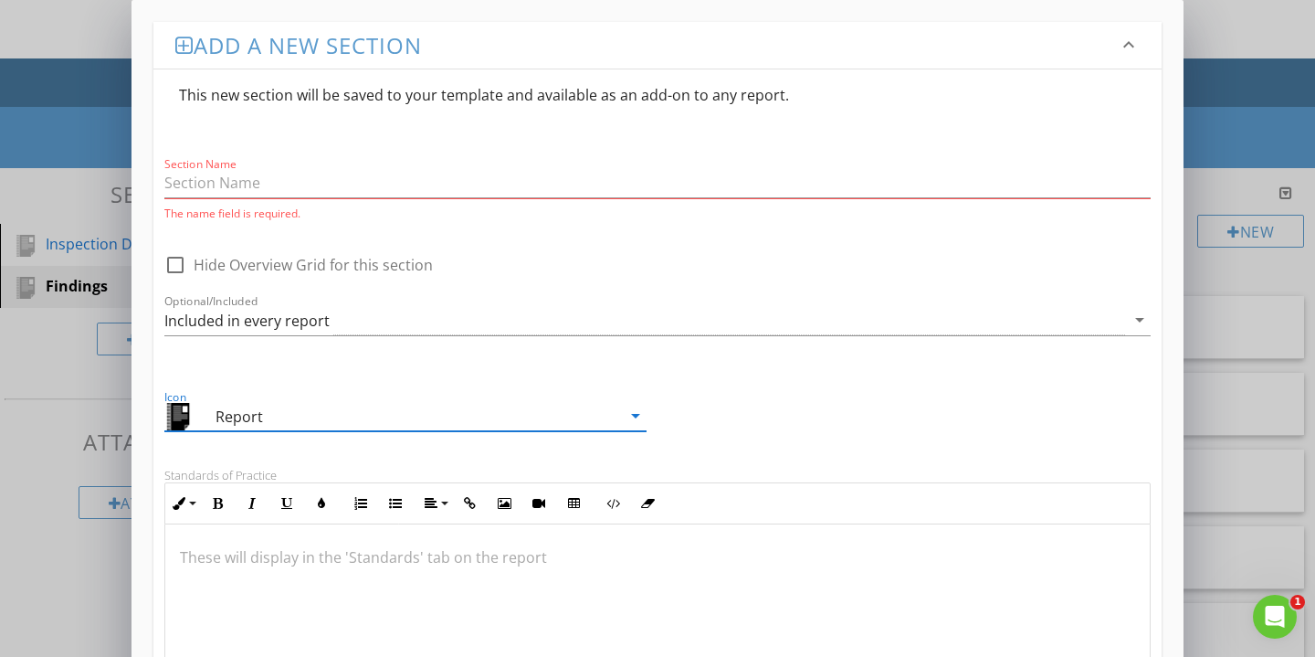
scroll to position [0, 0]
click at [305, 190] on input "Section Name" at bounding box center [657, 183] width 987 height 30
click at [15, 390] on div "Add a new section keyboard_arrow_down This new section will be saved to your te…" at bounding box center [657, 628] width 1315 height 1257
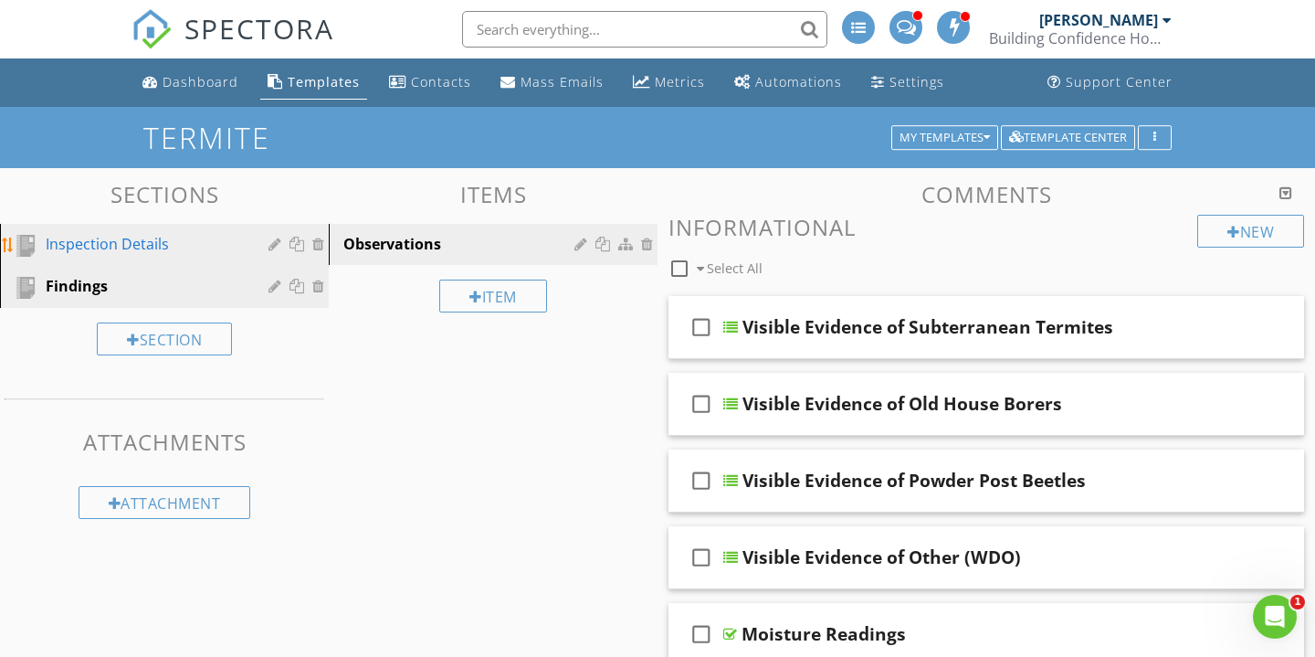
click at [204, 251] on div "Inspection Details" at bounding box center [144, 244] width 196 height 22
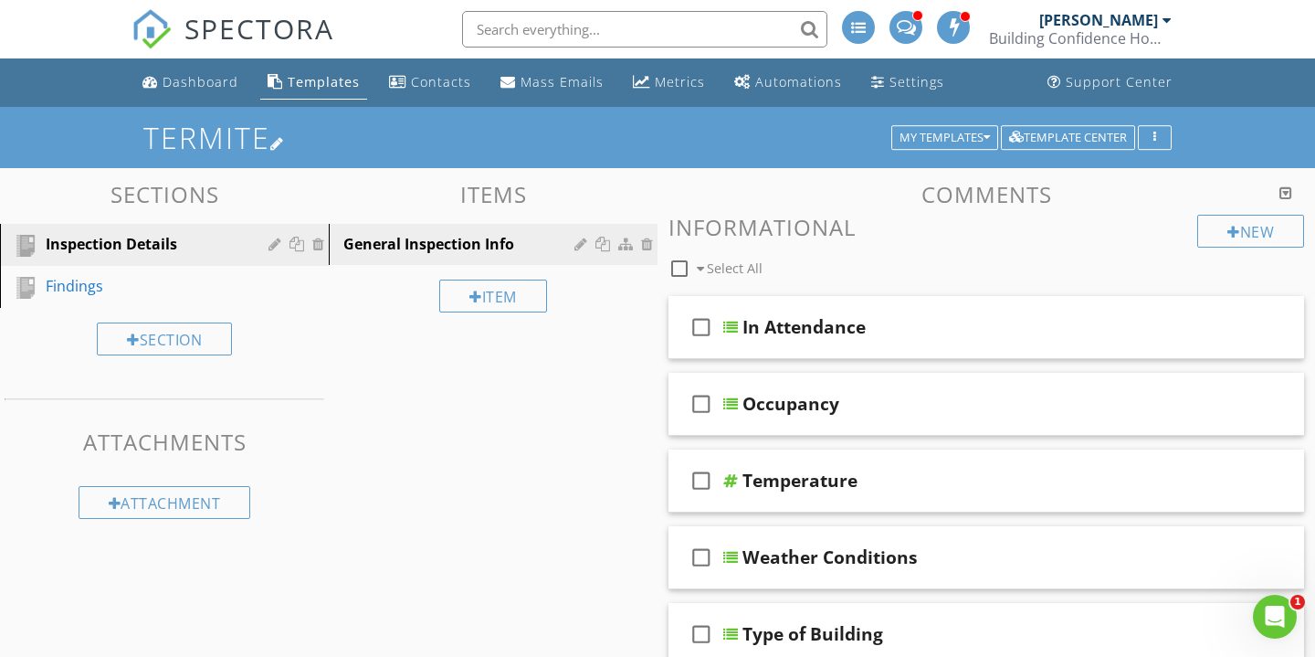
click at [284, 142] on div at bounding box center [277, 143] width 15 height 15
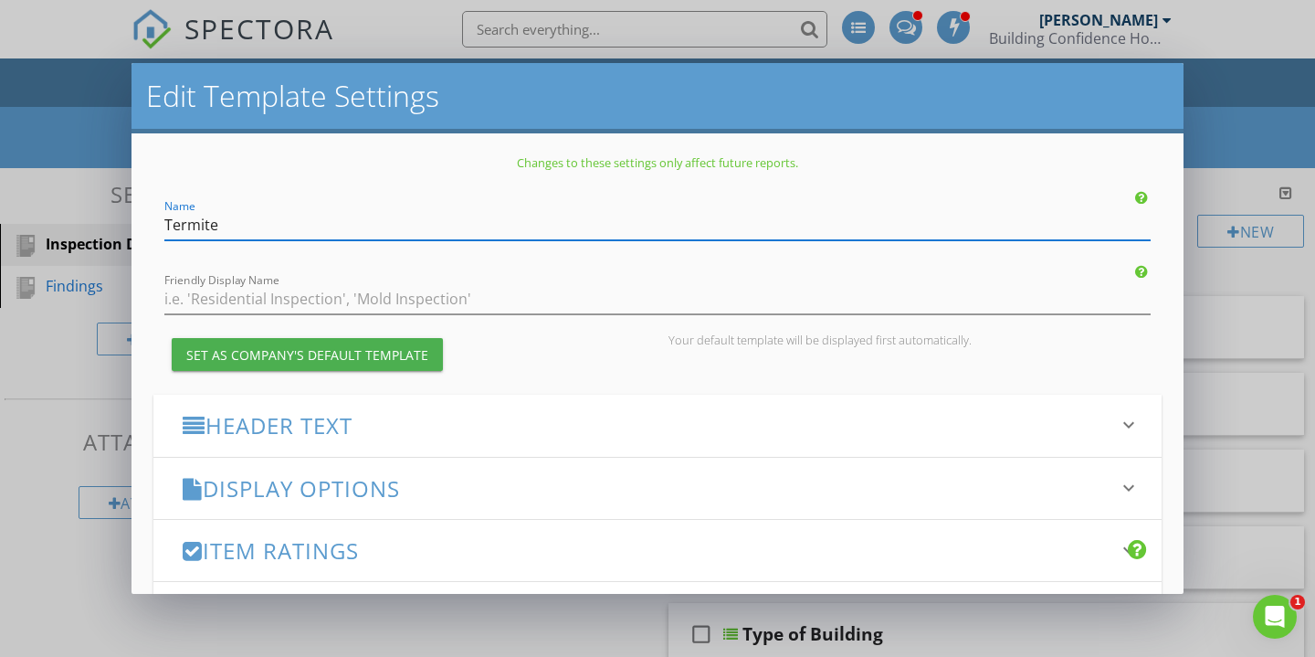
click at [259, 227] on input "Termite" at bounding box center [657, 225] width 987 height 30
click at [405, 234] on input "Termite" at bounding box center [657, 225] width 987 height 30
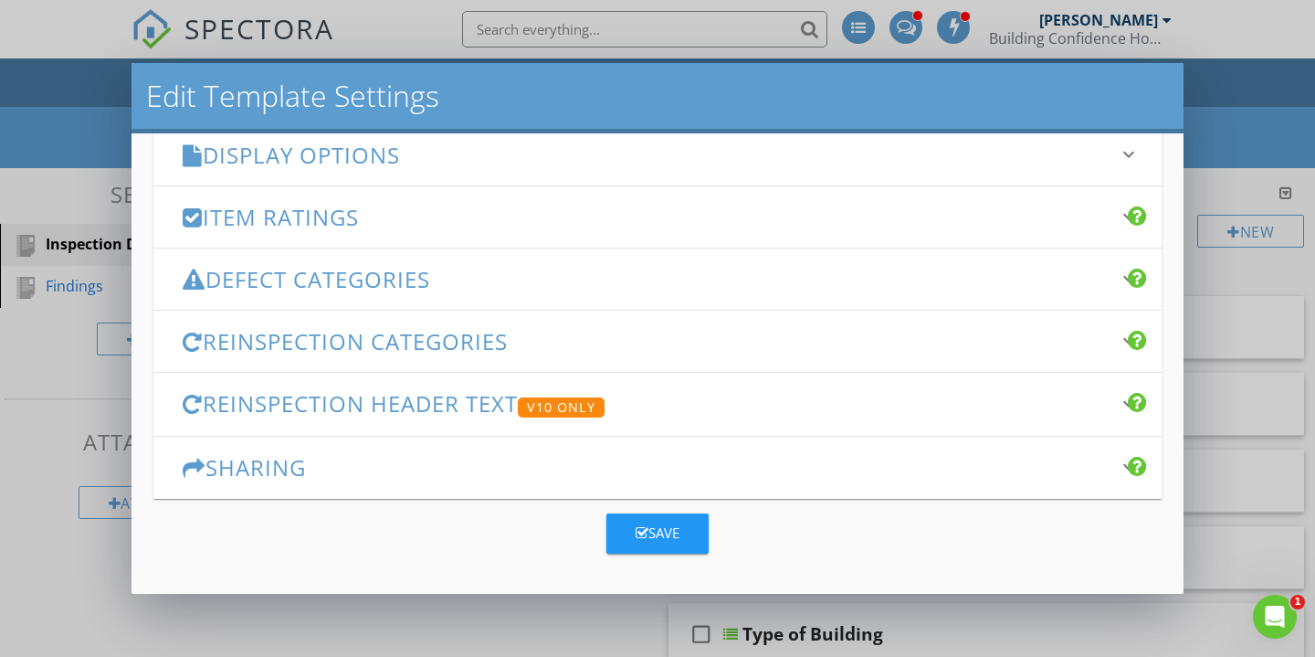
scroll to position [333, 0]
type input "Termite 🐜"
click at [660, 524] on div "Save" at bounding box center [658, 533] width 44 height 21
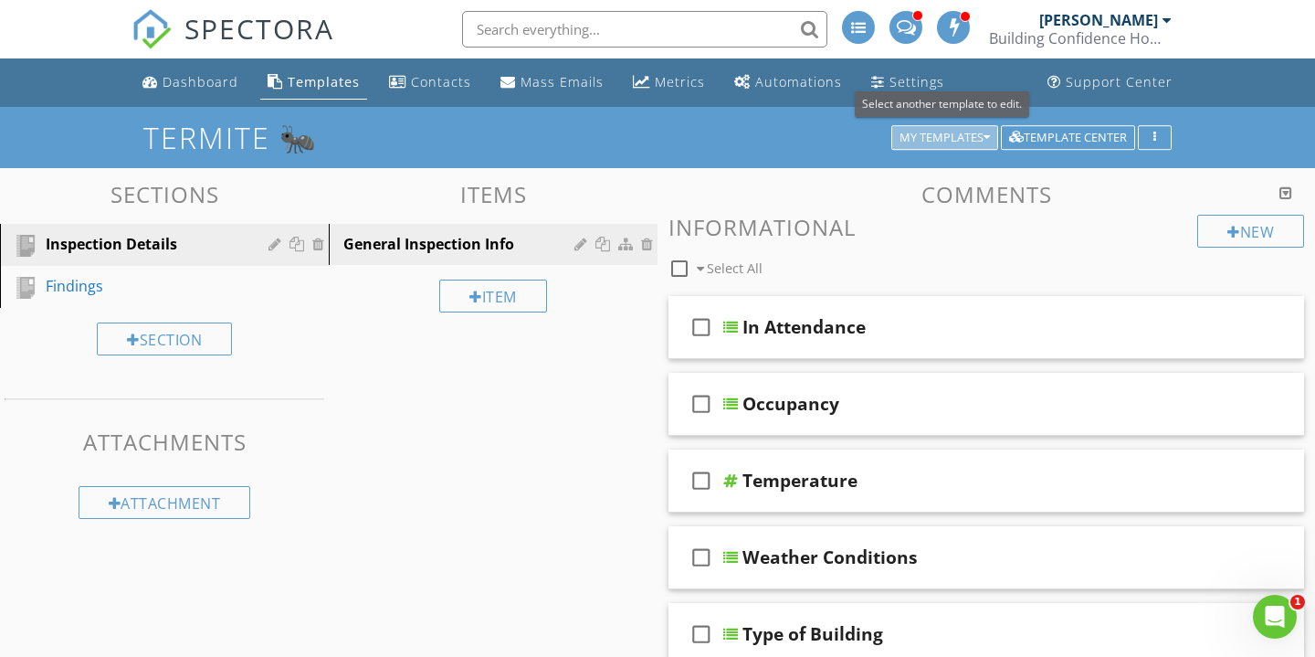
click at [923, 133] on div "My Templates" at bounding box center [945, 138] width 90 height 13
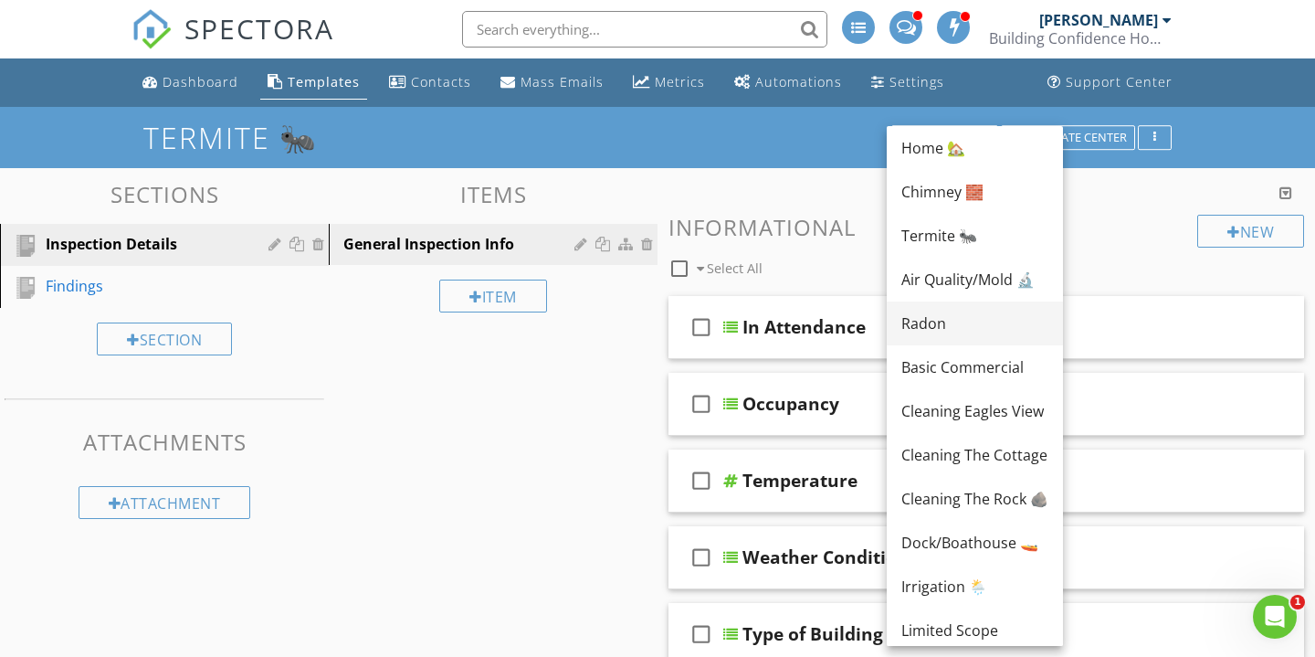
click at [929, 323] on div "Radon" at bounding box center [975, 323] width 147 height 22
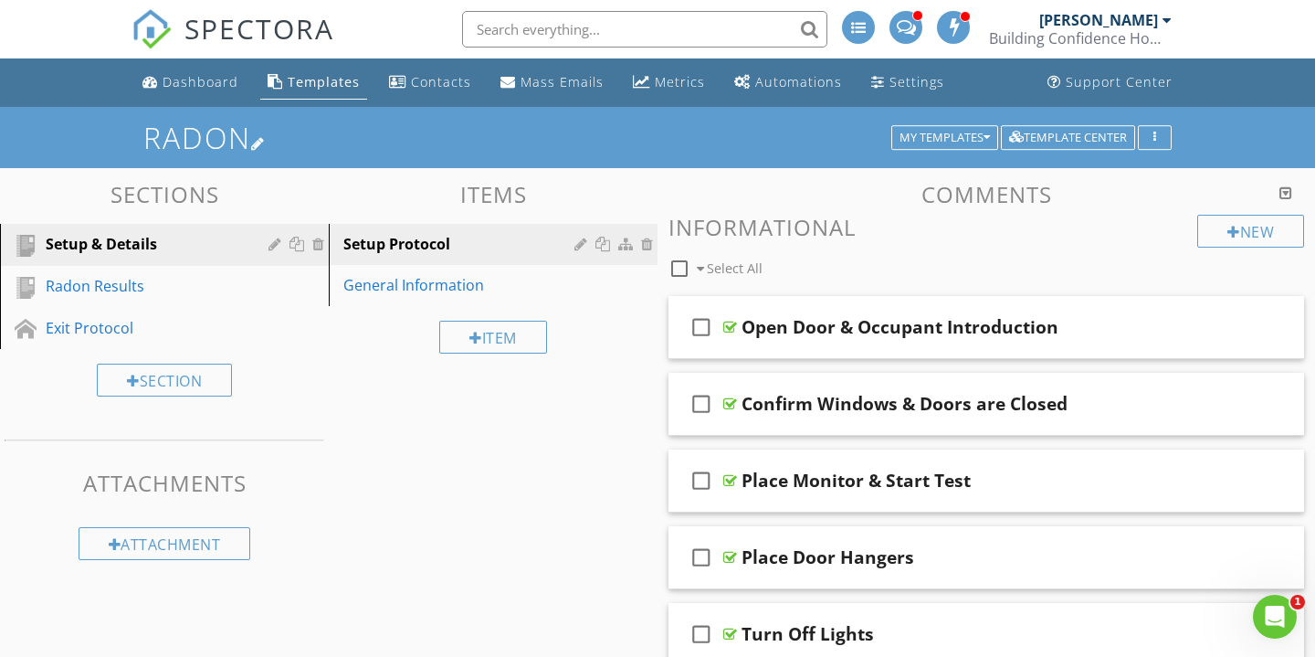
click at [265, 136] on div at bounding box center [258, 143] width 15 height 15
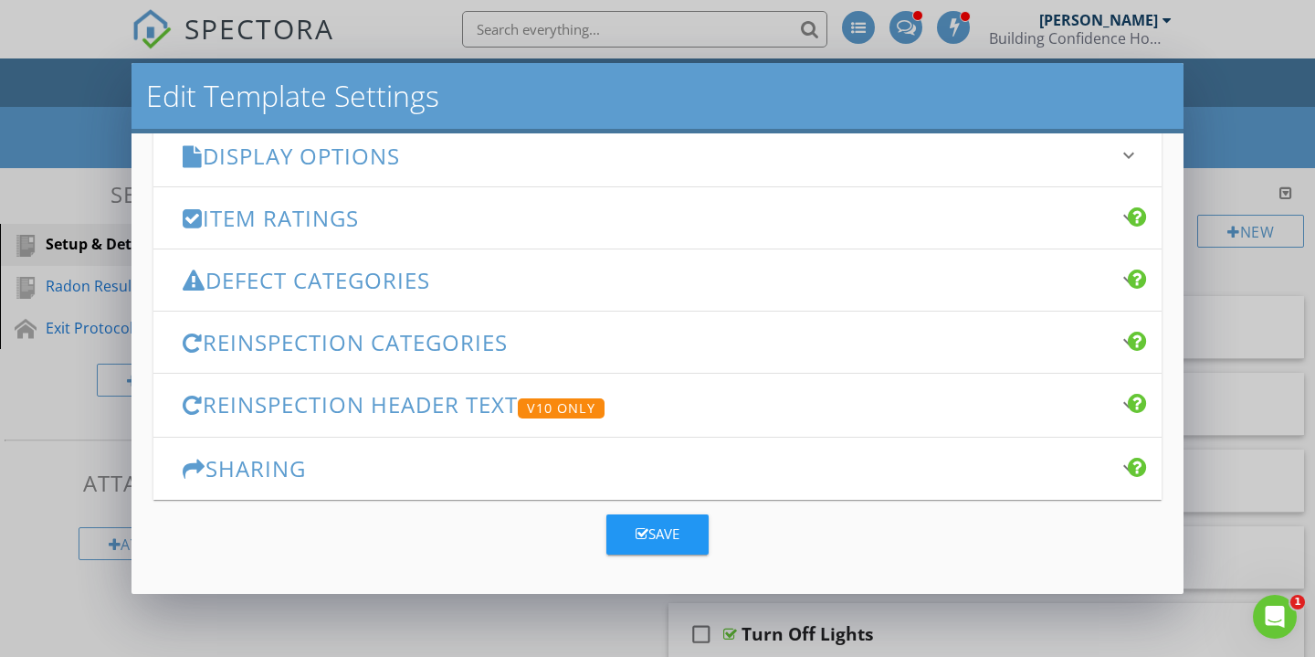
type input "Radon ☢️"
click at [661, 533] on div "Save" at bounding box center [658, 533] width 44 height 21
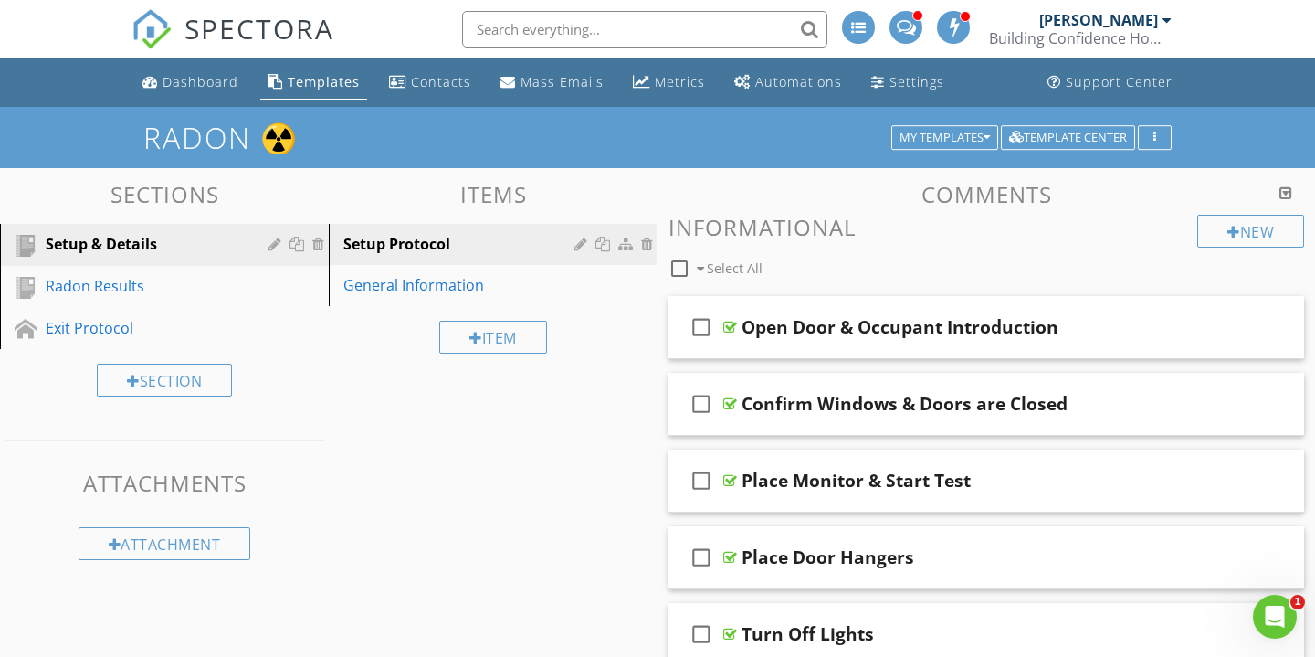
scroll to position [0, 0]
click at [904, 127] on button "My Templates" at bounding box center [945, 138] width 107 height 26
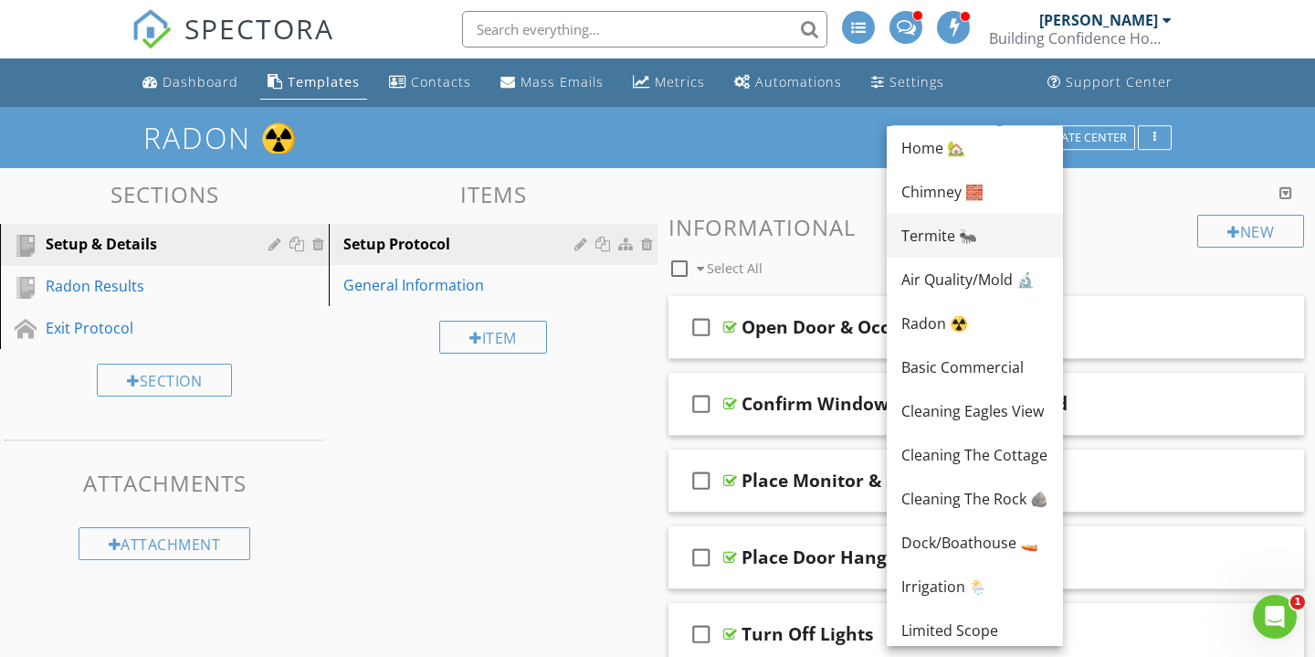
click at [936, 240] on div "Termite 🐜" at bounding box center [975, 236] width 147 height 22
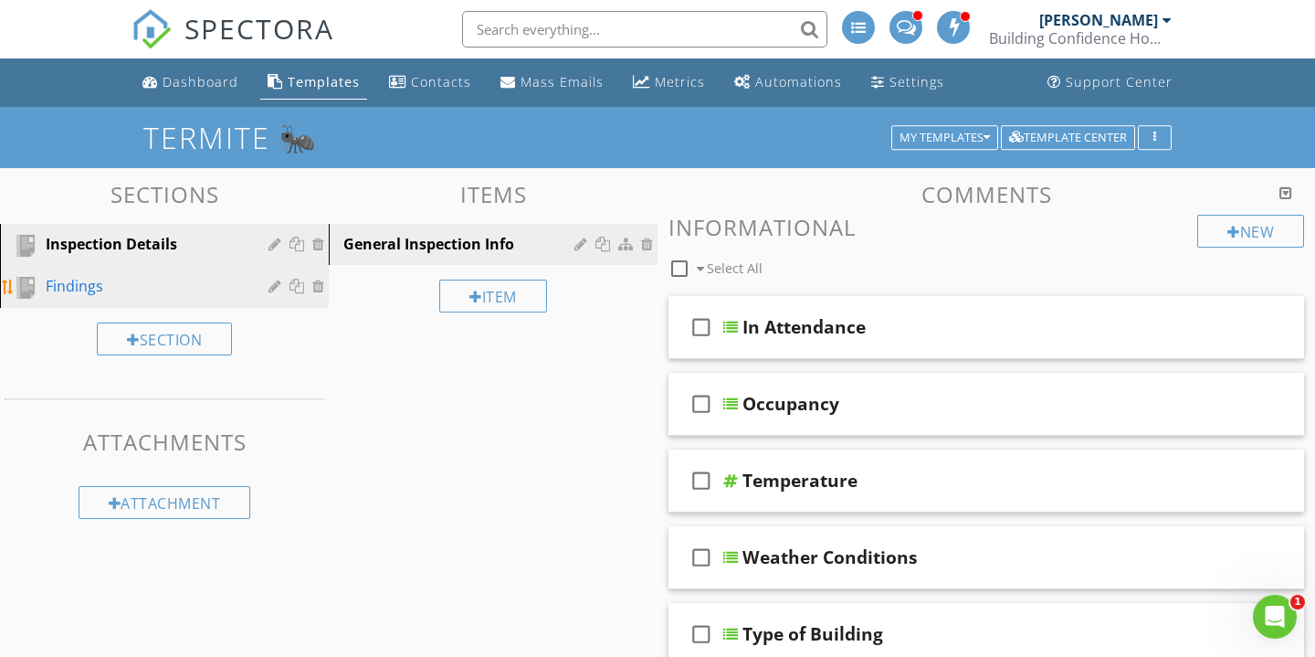
click at [199, 276] on div "Findings" at bounding box center [144, 286] width 196 height 22
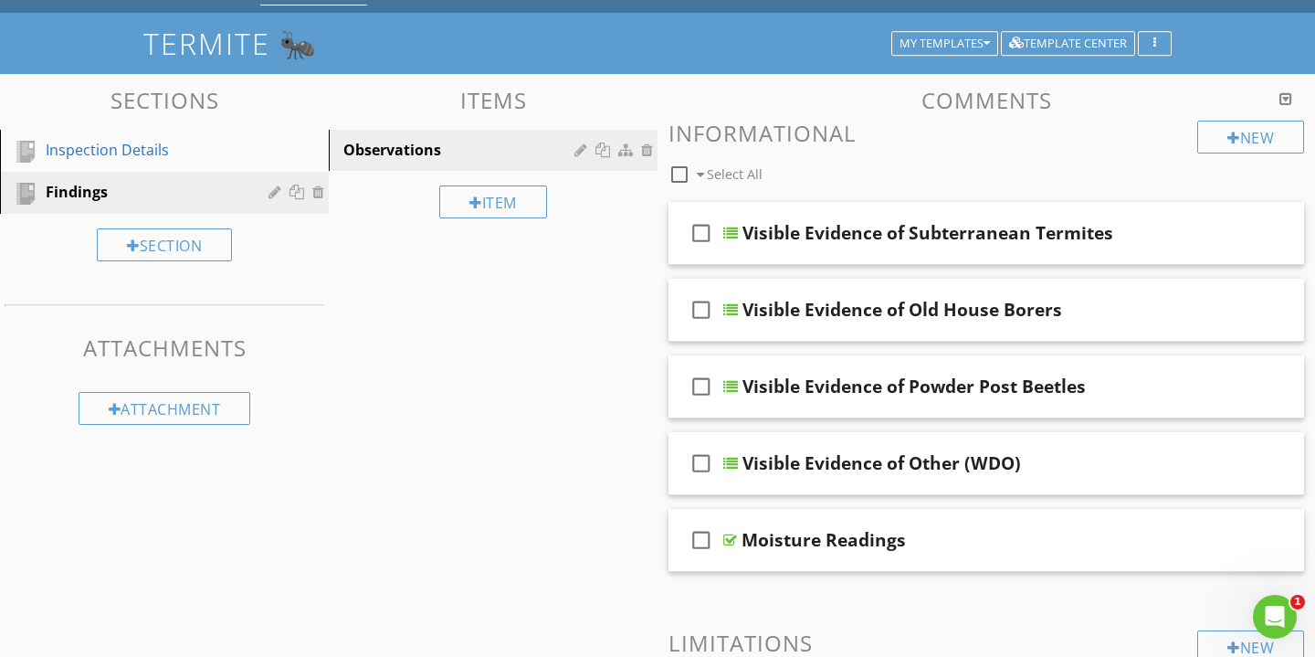
scroll to position [93, 0]
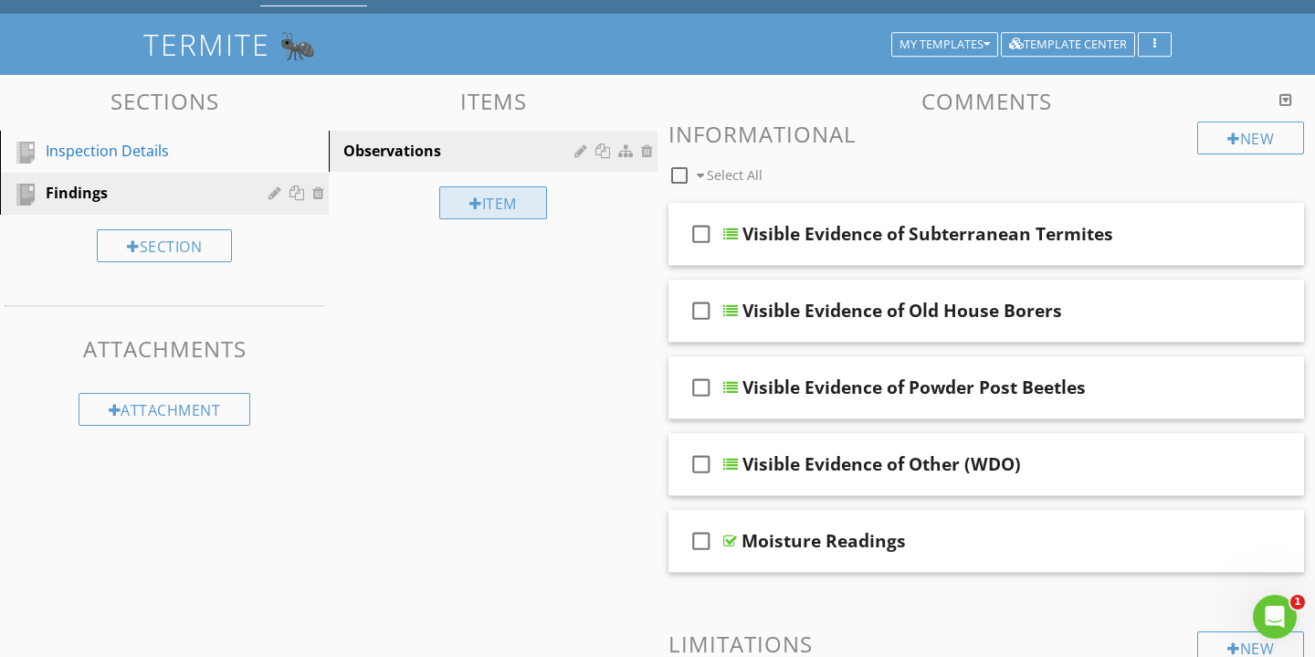
click at [491, 206] on div "Item" at bounding box center [493, 202] width 108 height 33
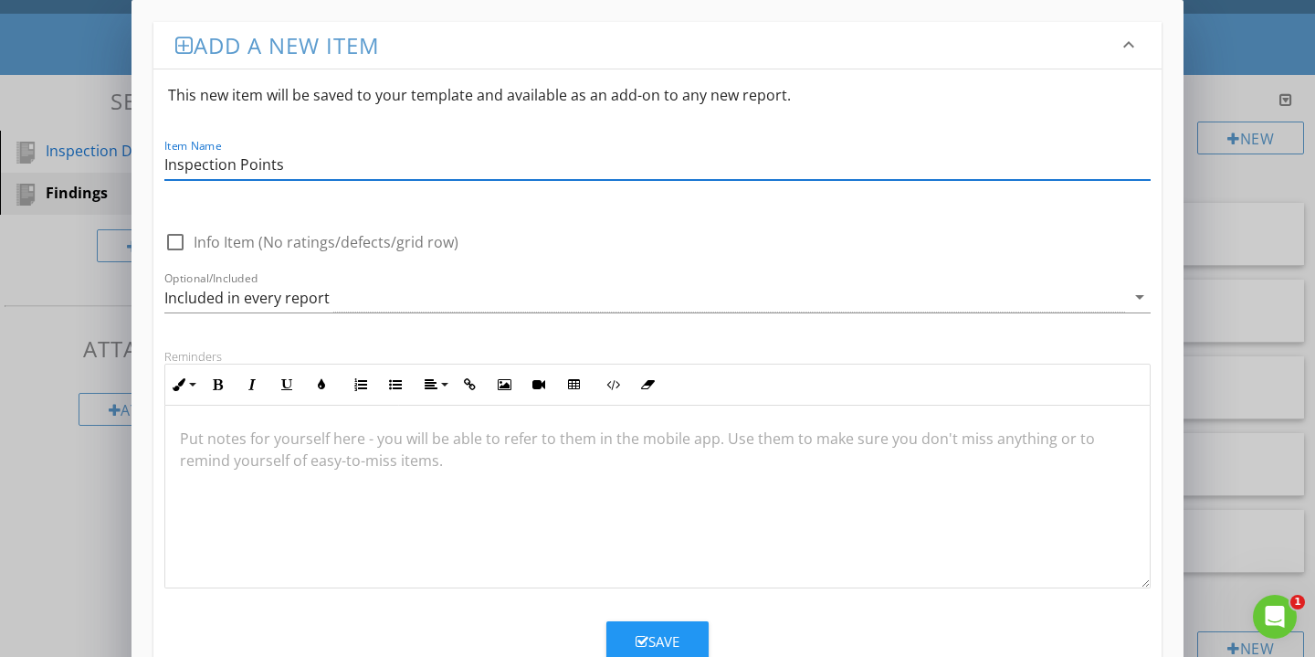
type input "Inspection Points"
click at [527, 193] on div at bounding box center [657, 192] width 987 height 11
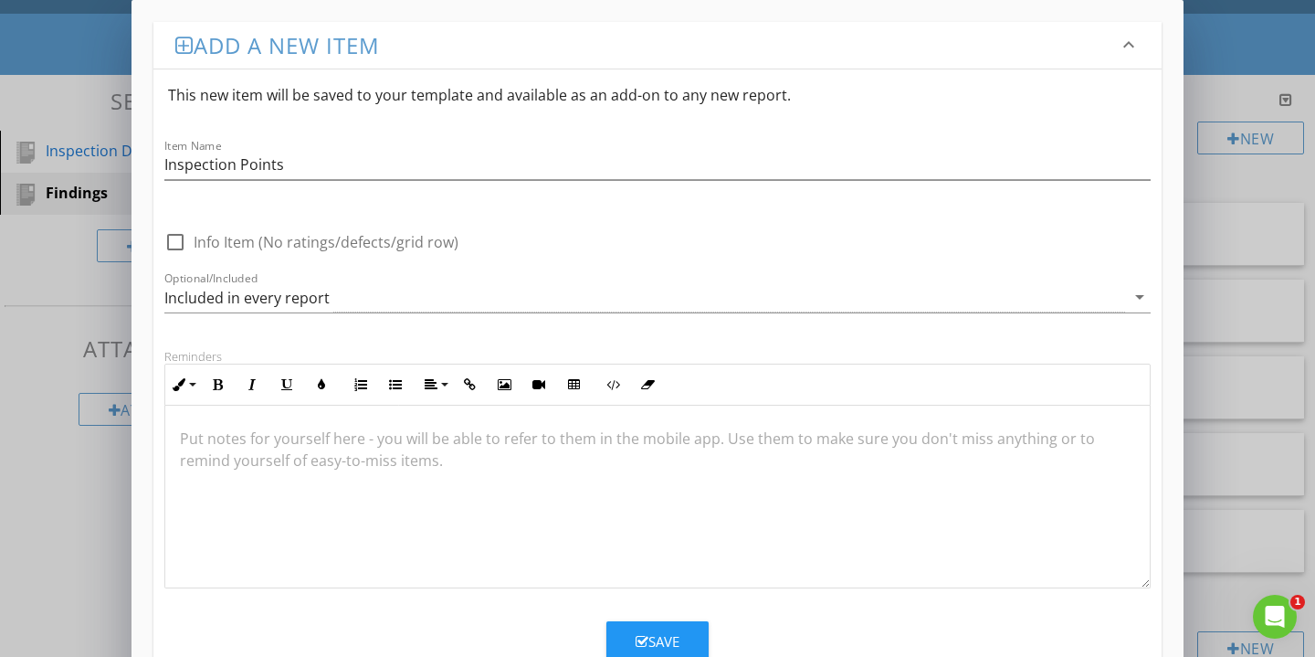
click at [652, 632] on div "Save" at bounding box center [658, 641] width 44 height 21
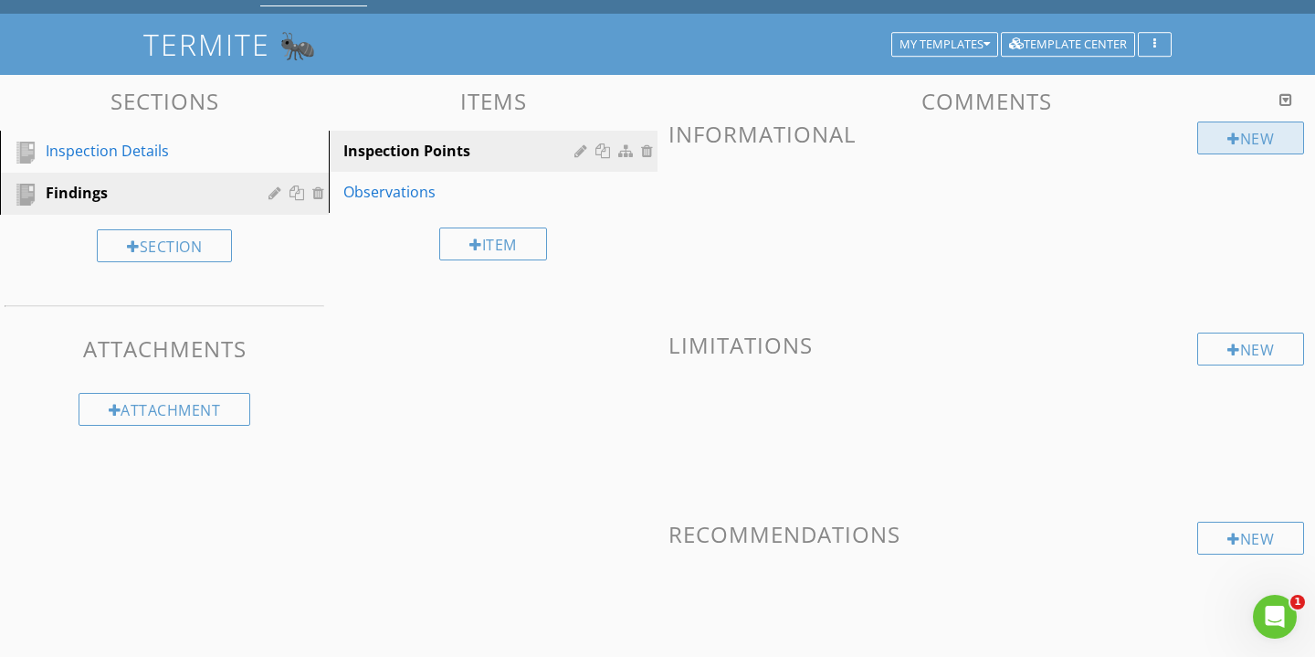
click at [1259, 139] on div "New" at bounding box center [1251, 137] width 107 height 33
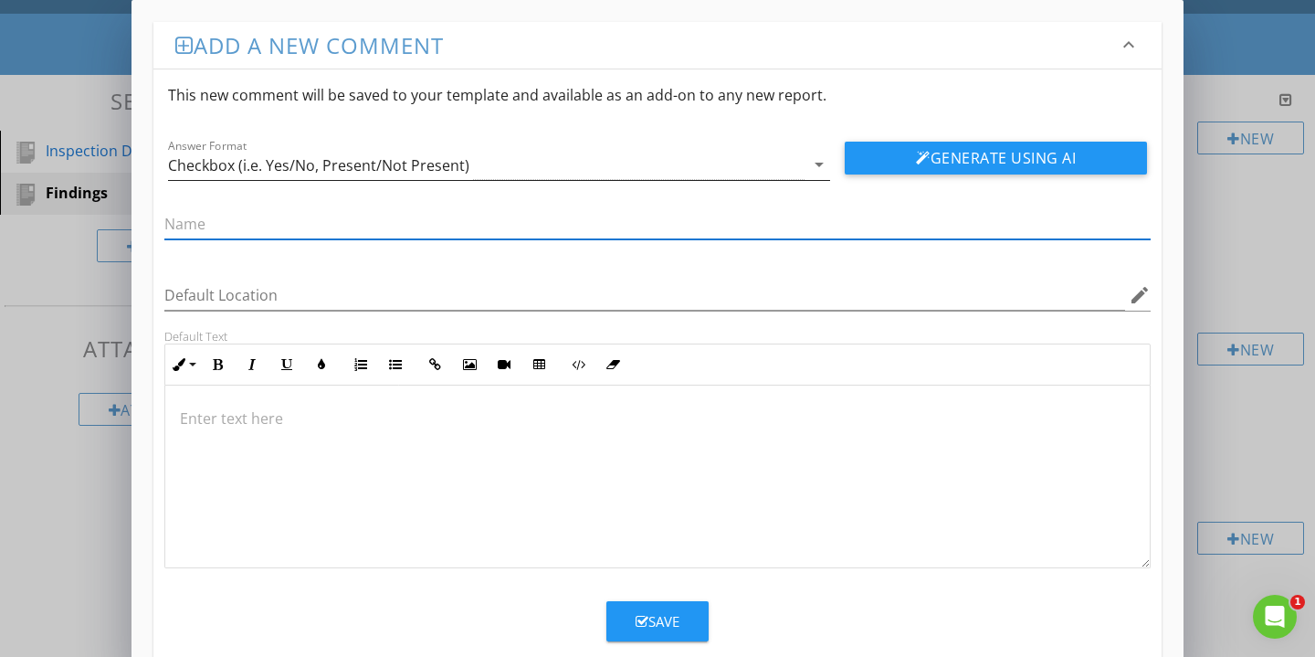
click at [817, 163] on icon "arrow_drop_down" at bounding box center [819, 164] width 22 height 22
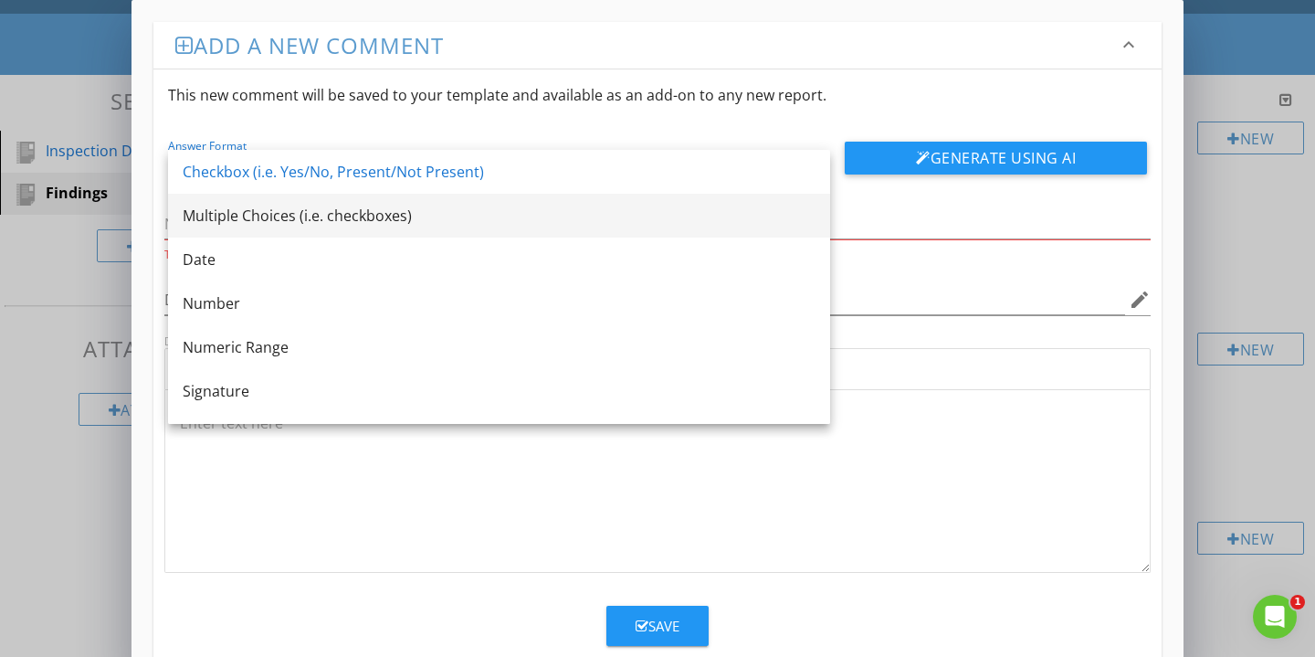
click at [534, 218] on div "Multiple Choices (i.e. checkboxes)" at bounding box center [499, 216] width 633 height 22
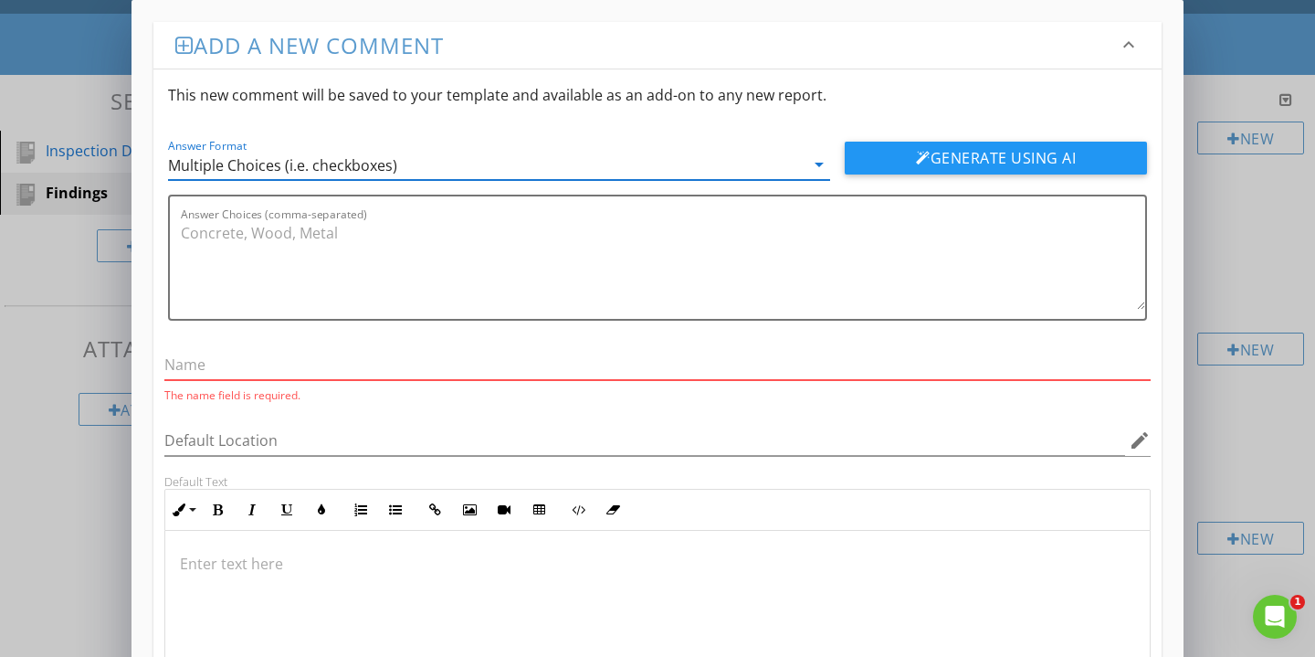
click at [279, 375] on input "text" at bounding box center [657, 365] width 987 height 30
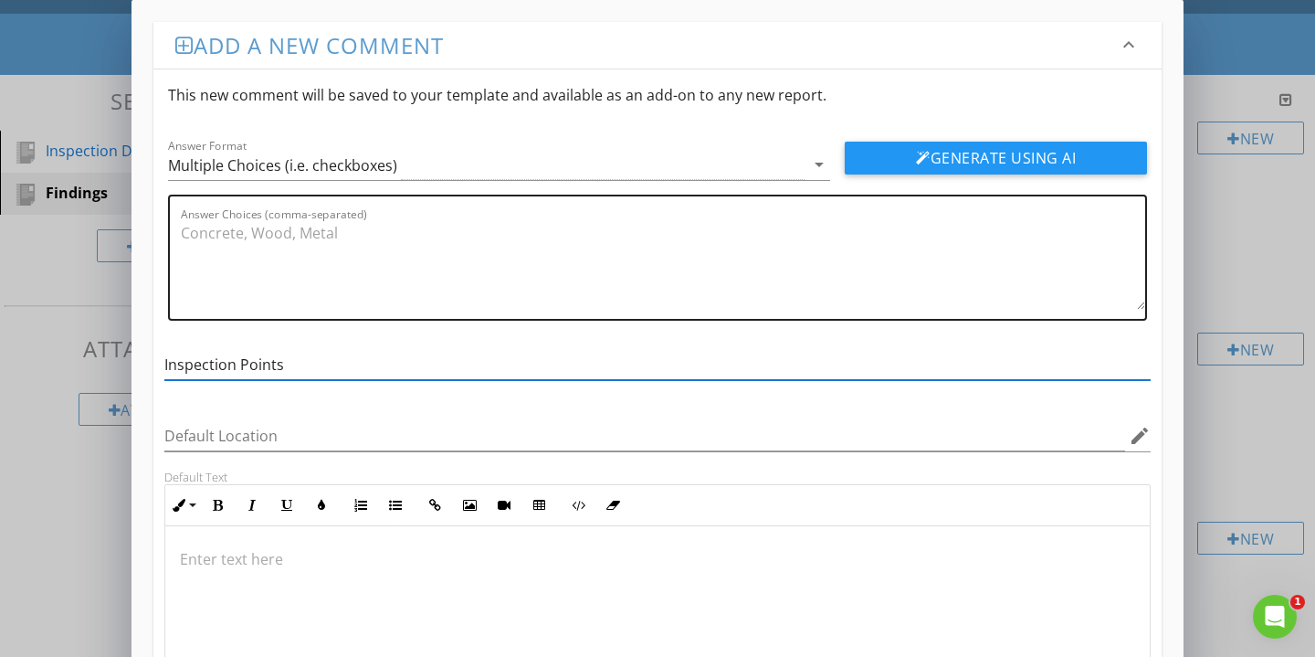
type input "Inspection Points"
click at [309, 244] on textarea "Answer Choices (comma-separated)" at bounding box center [663, 263] width 965 height 91
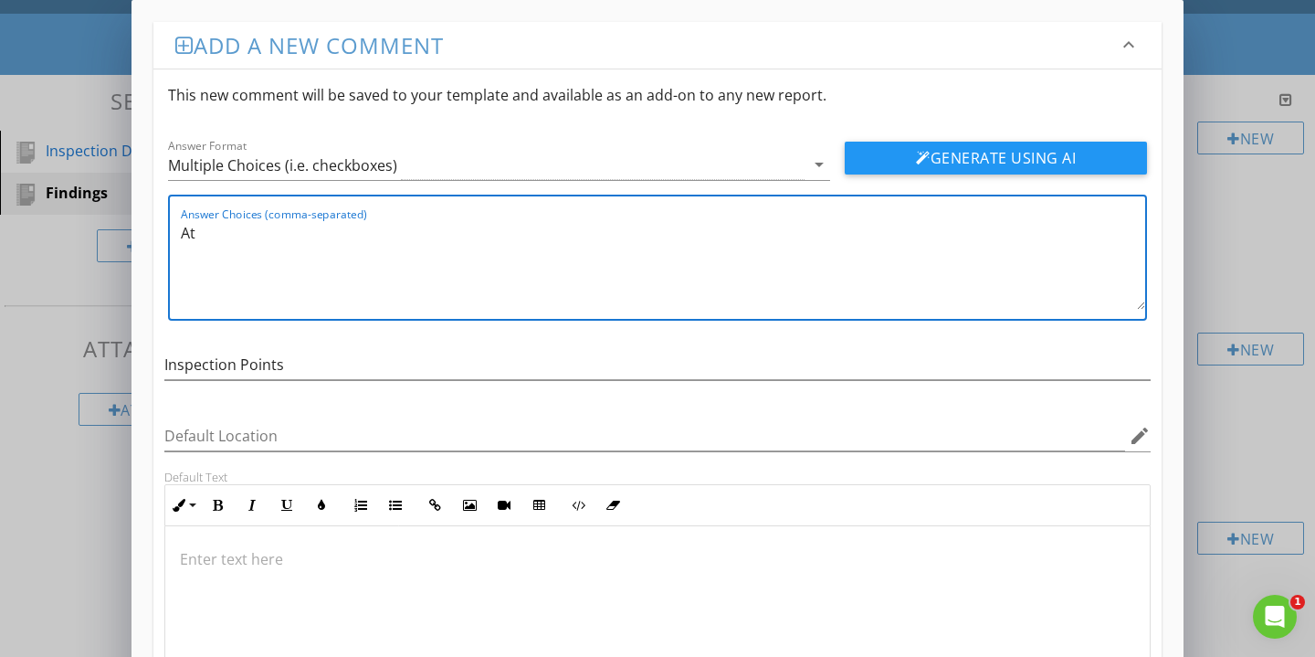
type textarea "A"
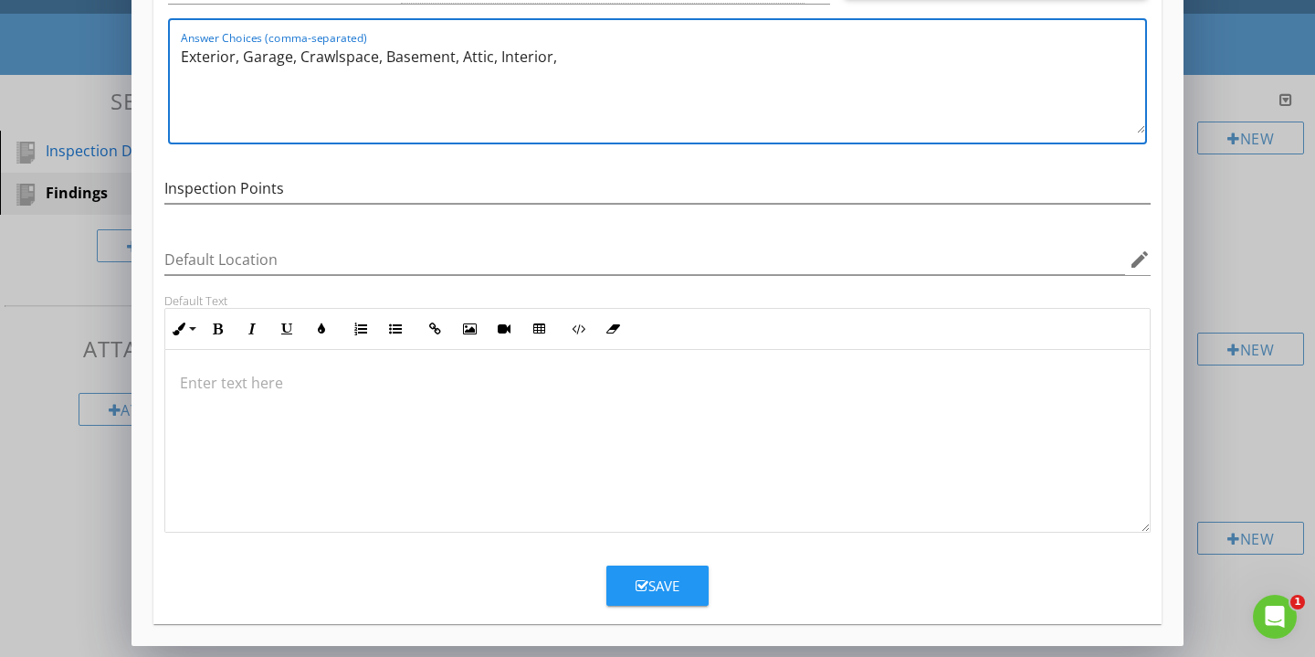
scroll to position [176, 0]
type textarea "Exterior, Garage, Crawlspace, Basement, Attic, Interior,"
click at [647, 592] on icon "button" at bounding box center [642, 586] width 13 height 14
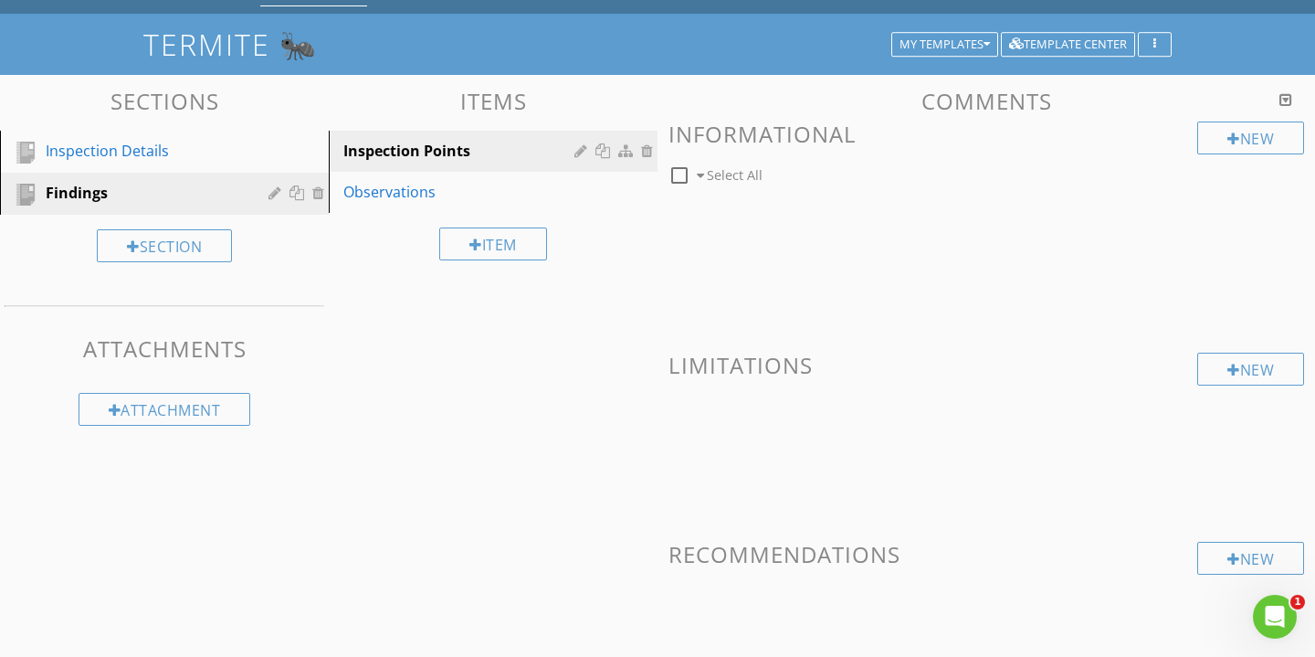
scroll to position [88, 0]
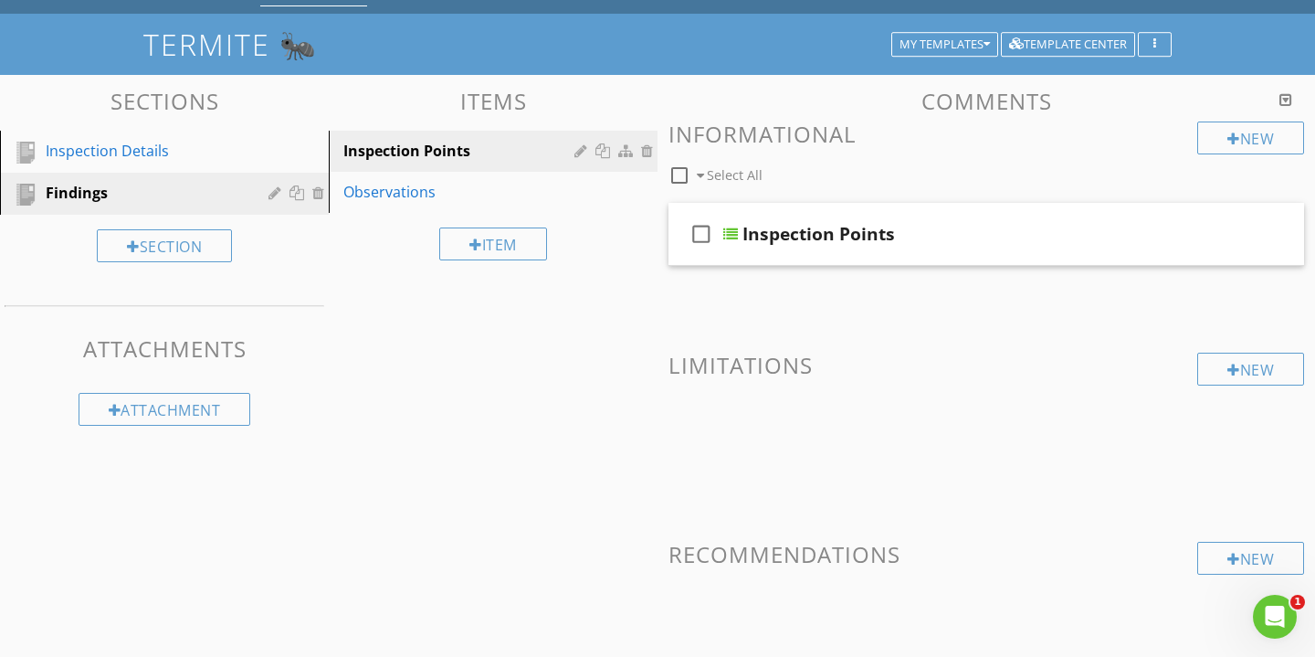
click at [514, 381] on div "Sections Inspection Details Findings Section Attachments Attachment Items Inspe…" at bounding box center [657, 403] width 1315 height 656
click at [505, 350] on div "Sections Inspection Details Findings Section Attachments Attachment Items Inspe…" at bounding box center [657, 403] width 1315 height 656
click at [400, 206] on link "Observations" at bounding box center [495, 192] width 323 height 40
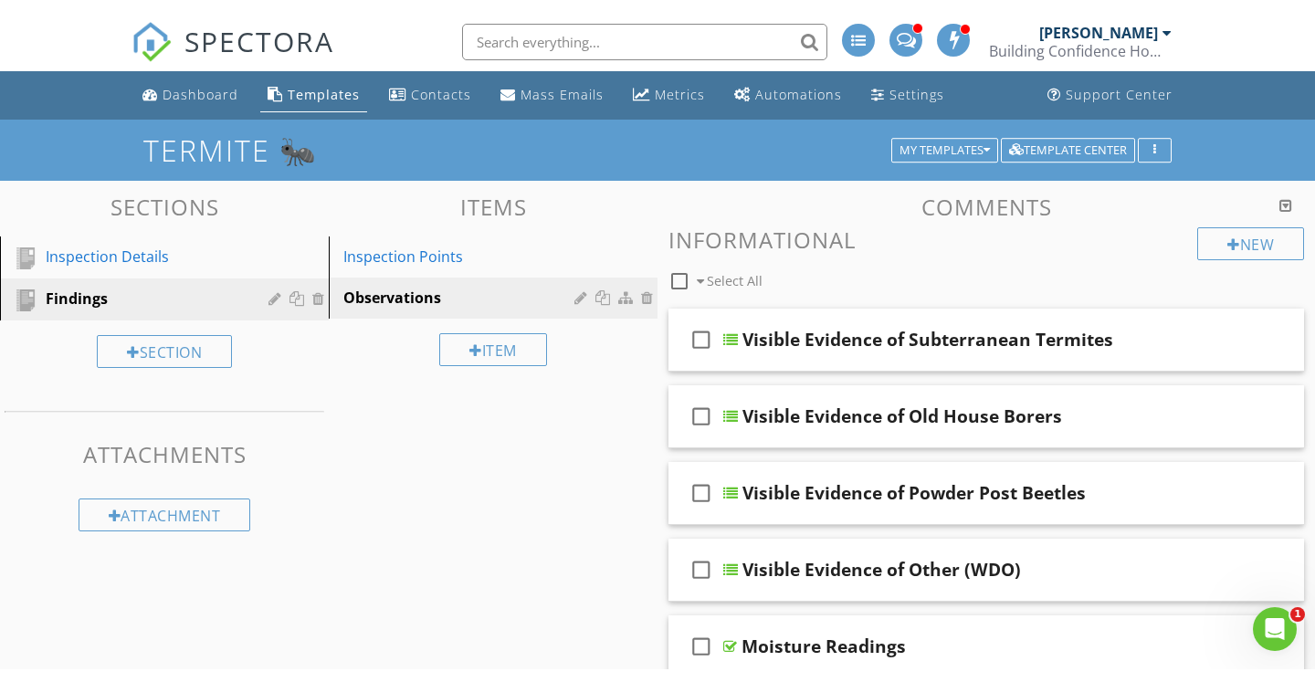
scroll to position [0, 0]
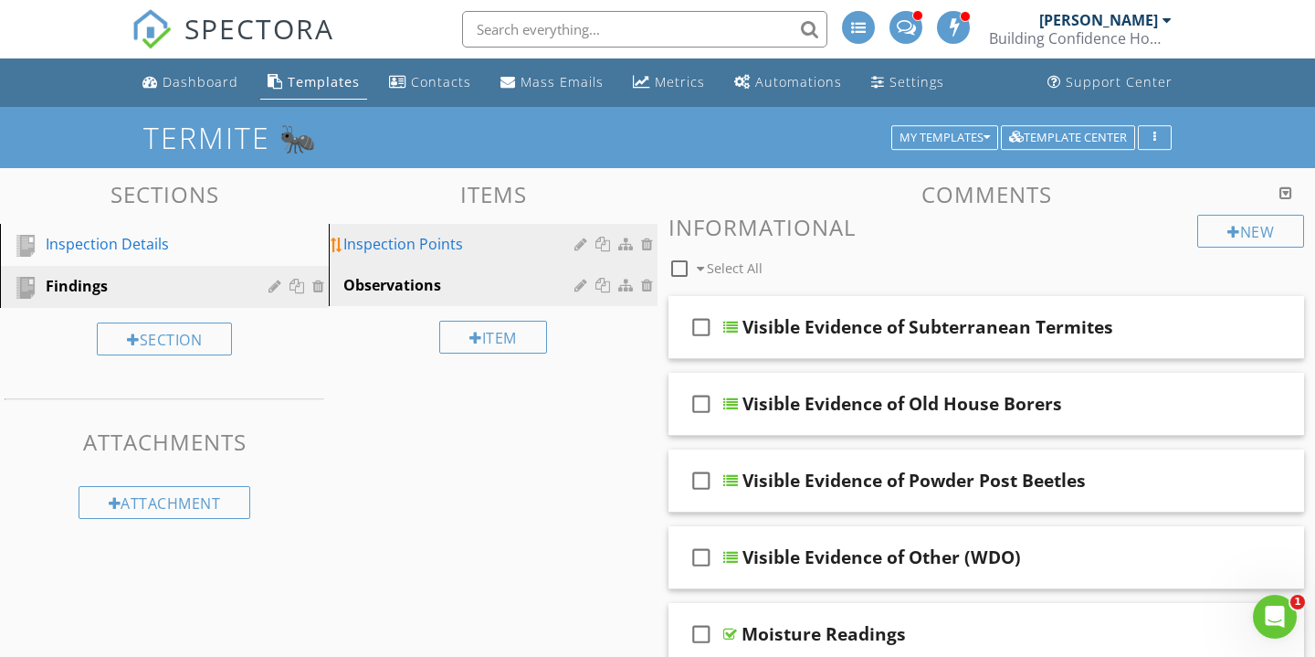
click at [417, 241] on div "Inspection Points" at bounding box center [461, 244] width 237 height 22
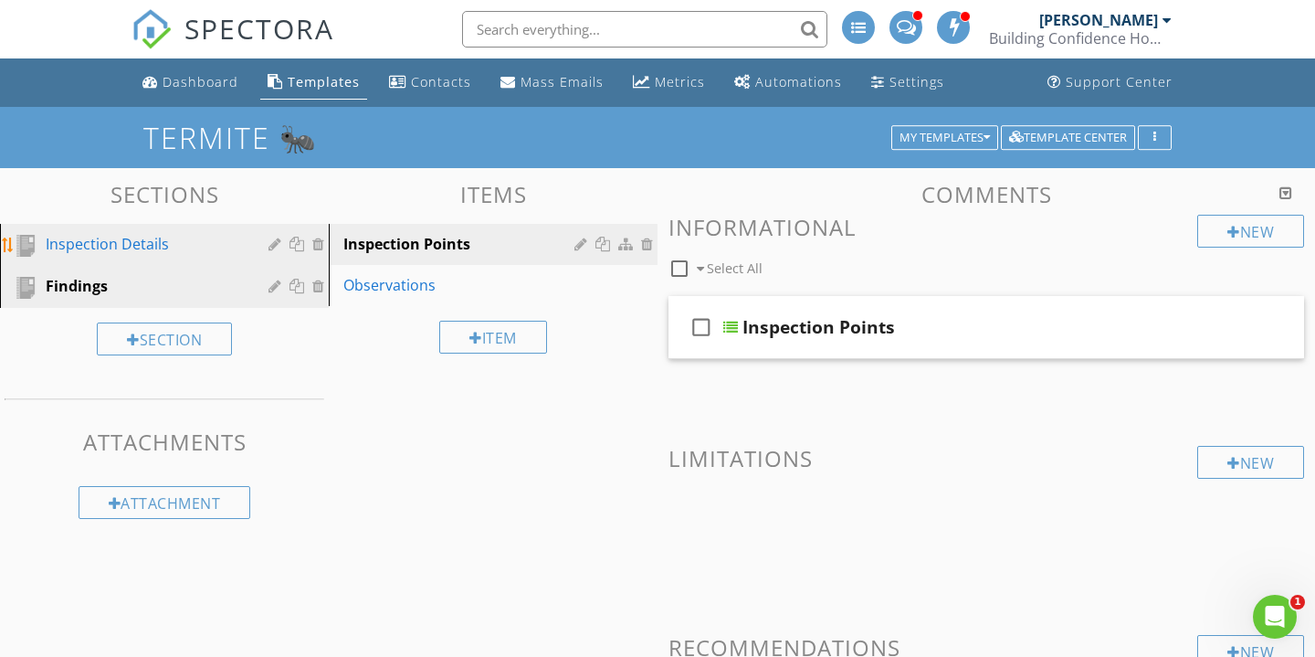
click at [178, 243] on div "Inspection Details" at bounding box center [144, 244] width 196 height 22
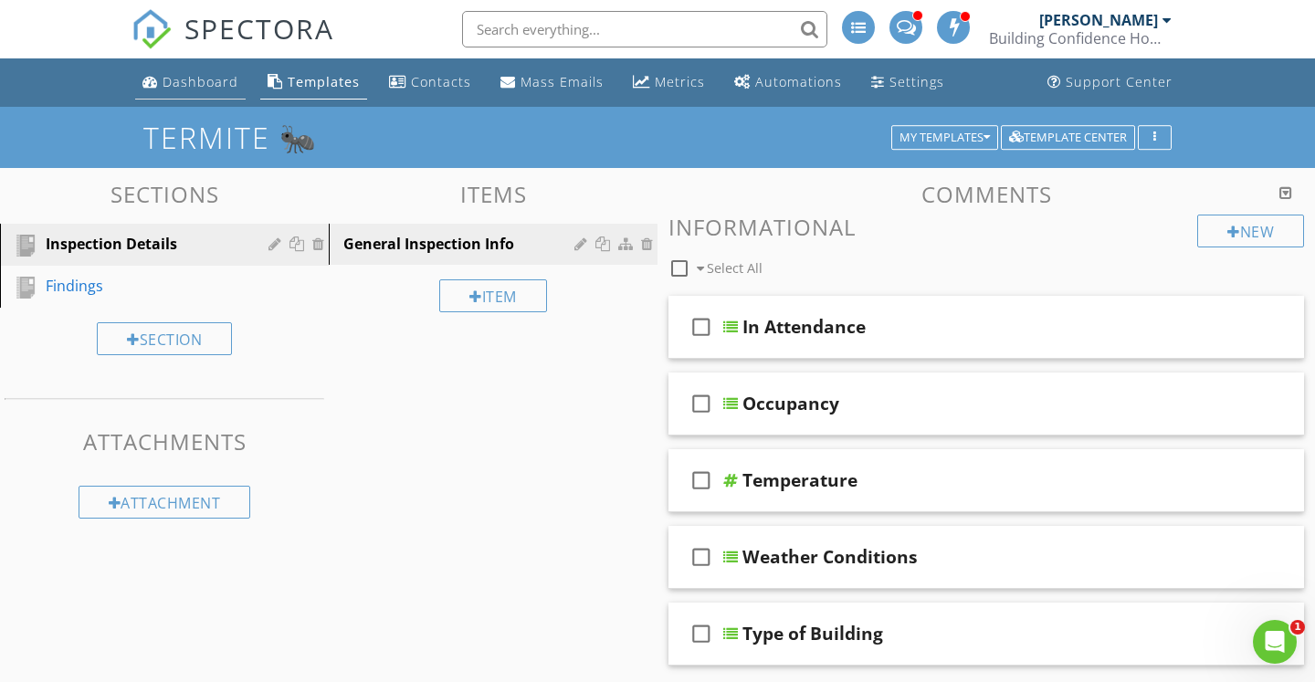
click at [204, 81] on div "Dashboard" at bounding box center [201, 81] width 76 height 17
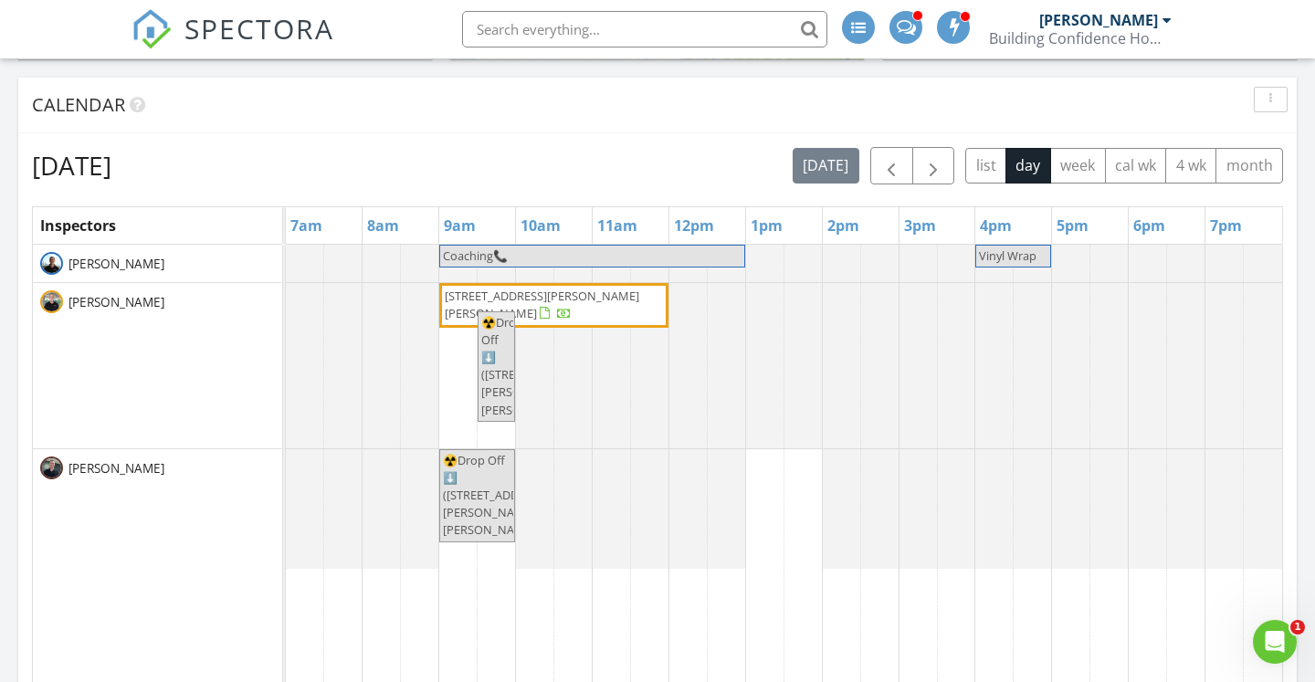
scroll to position [1024, 0]
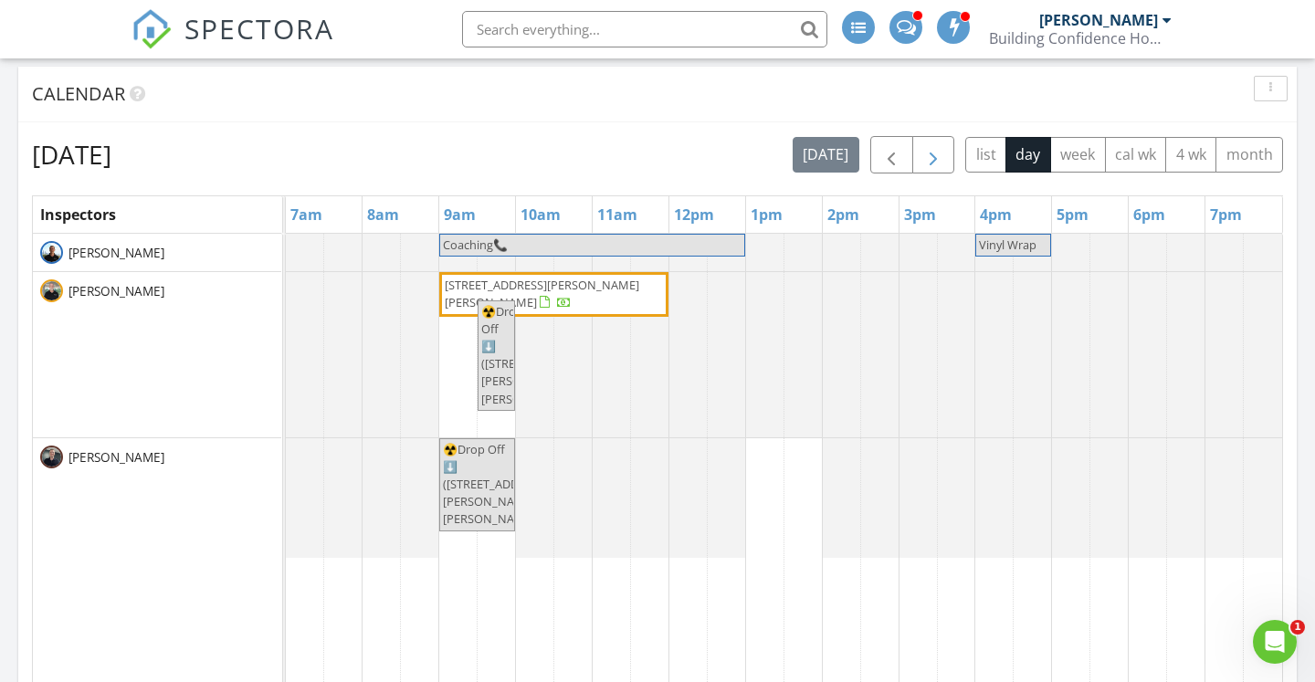
click at [936, 154] on span "button" at bounding box center [934, 155] width 22 height 22
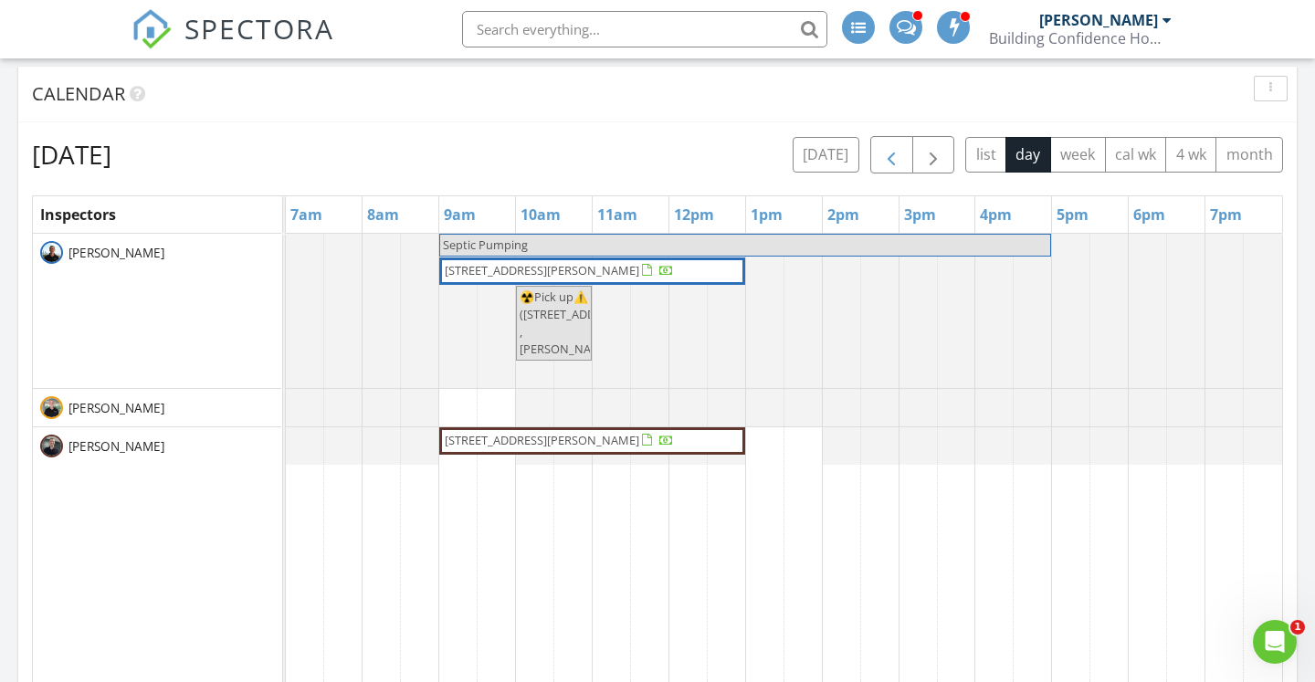
click at [894, 160] on span "button" at bounding box center [892, 155] width 22 height 22
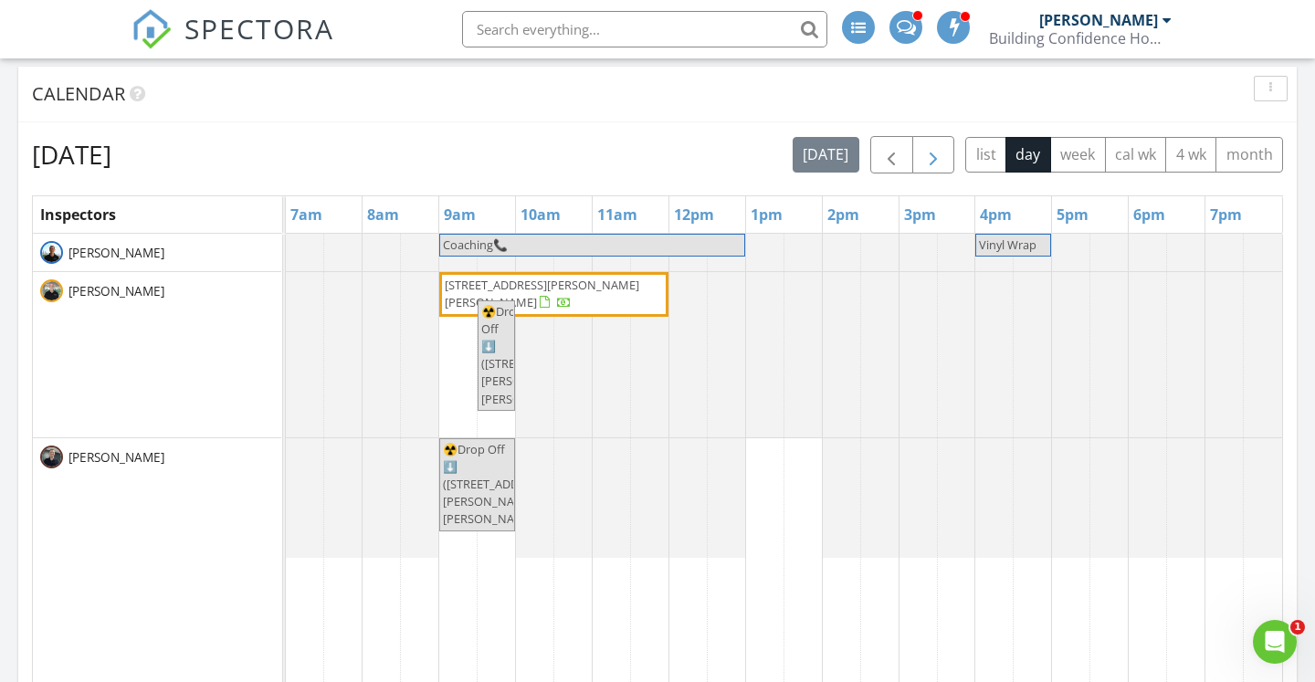
click at [934, 153] on span "button" at bounding box center [934, 155] width 22 height 22
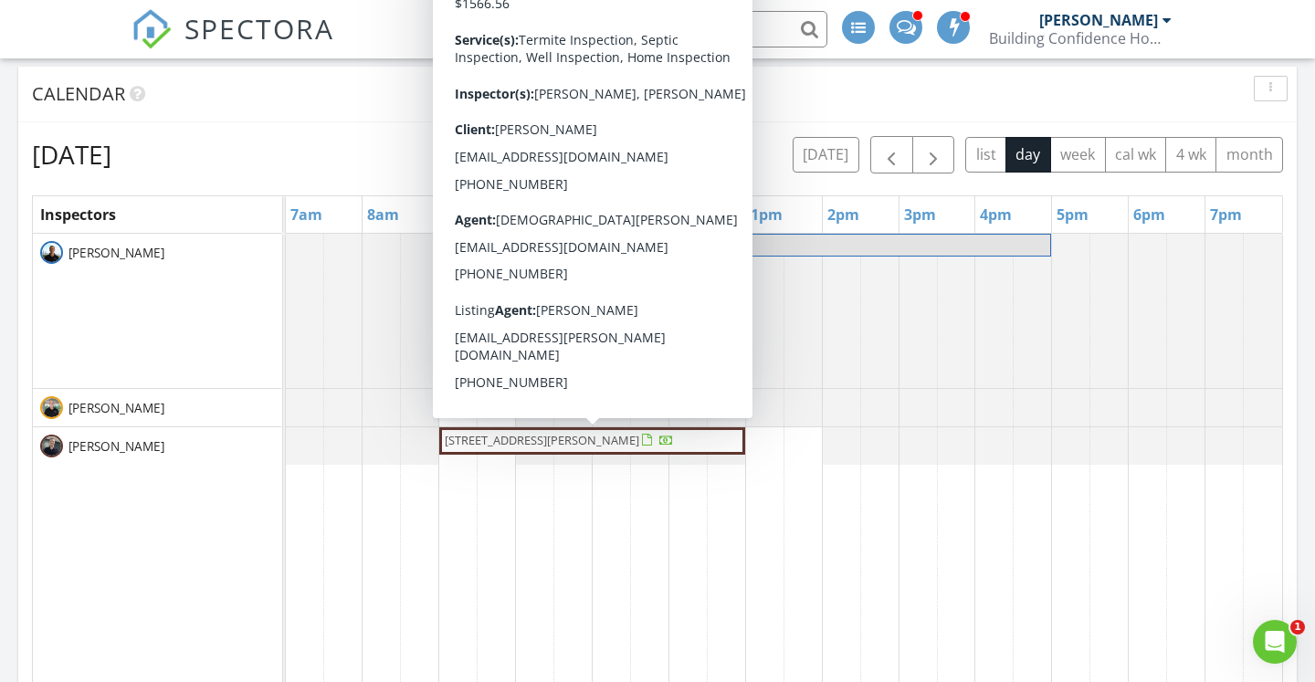
click at [551, 442] on span "[STREET_ADDRESS][PERSON_NAME]" at bounding box center [542, 440] width 195 height 16
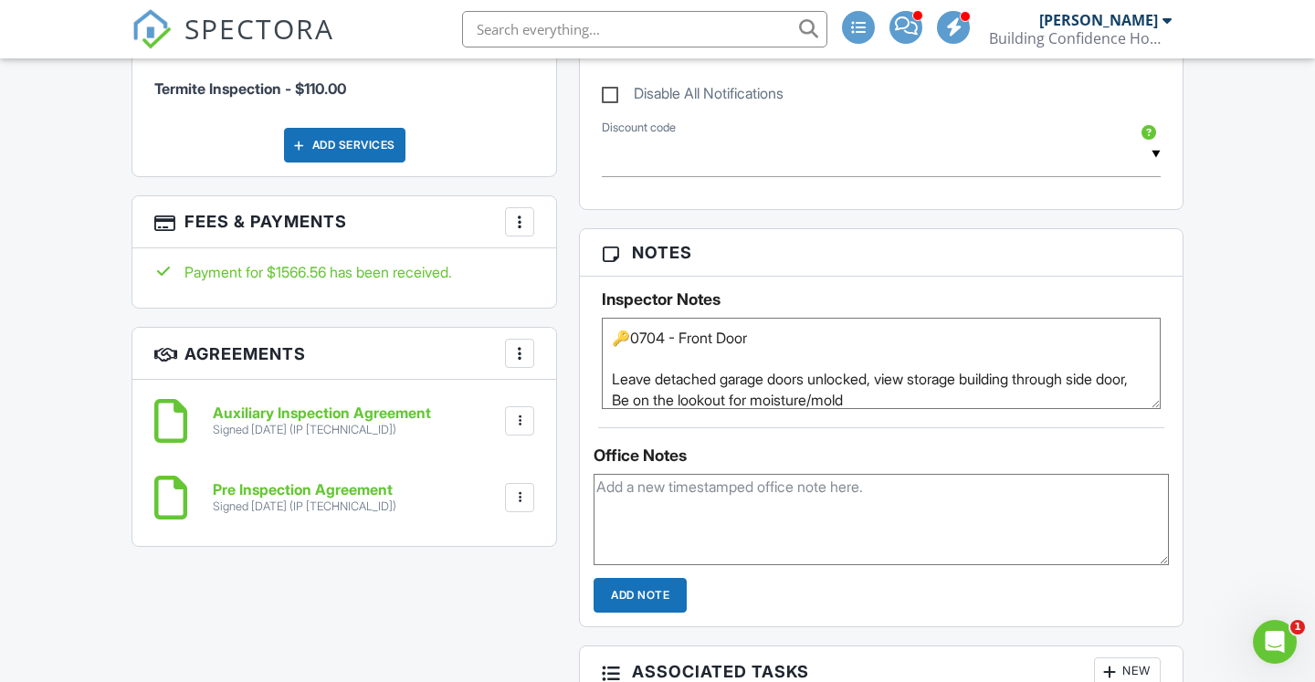
scroll to position [1727, 0]
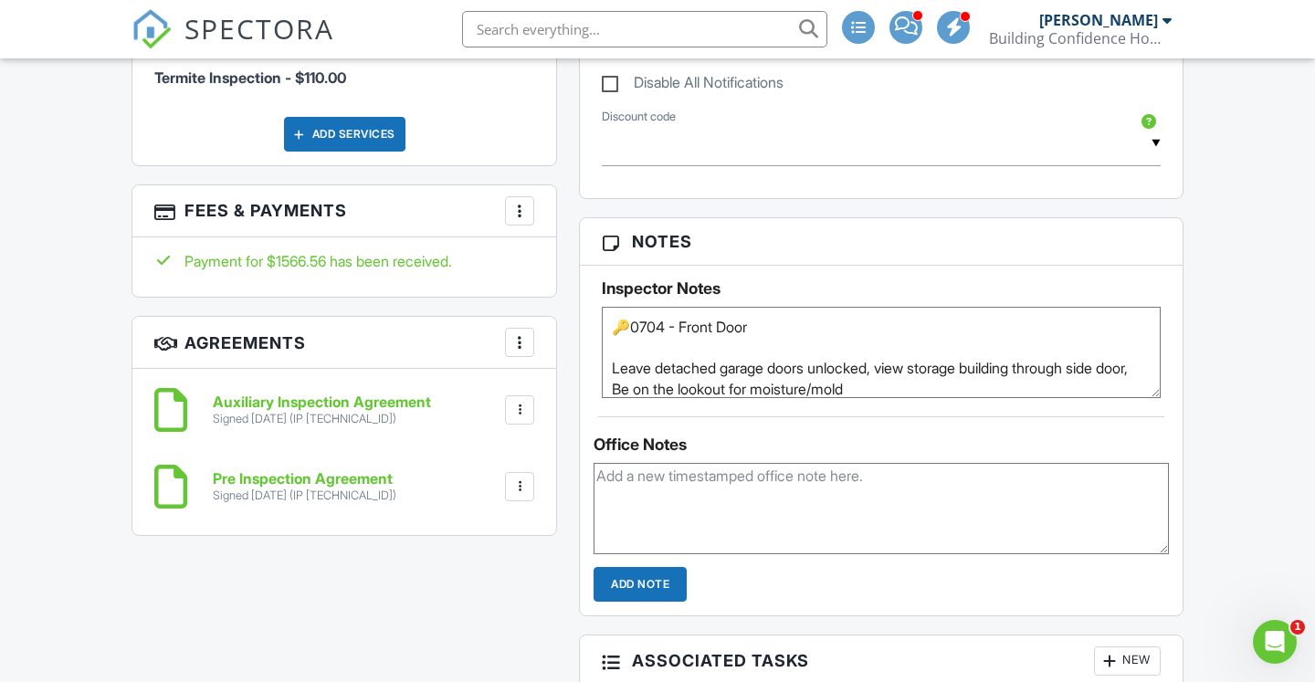
click at [856, 376] on textarea "🔑0704 - Front Door Leave detached garage doors unlocked, view storage building …" at bounding box center [881, 352] width 559 height 91
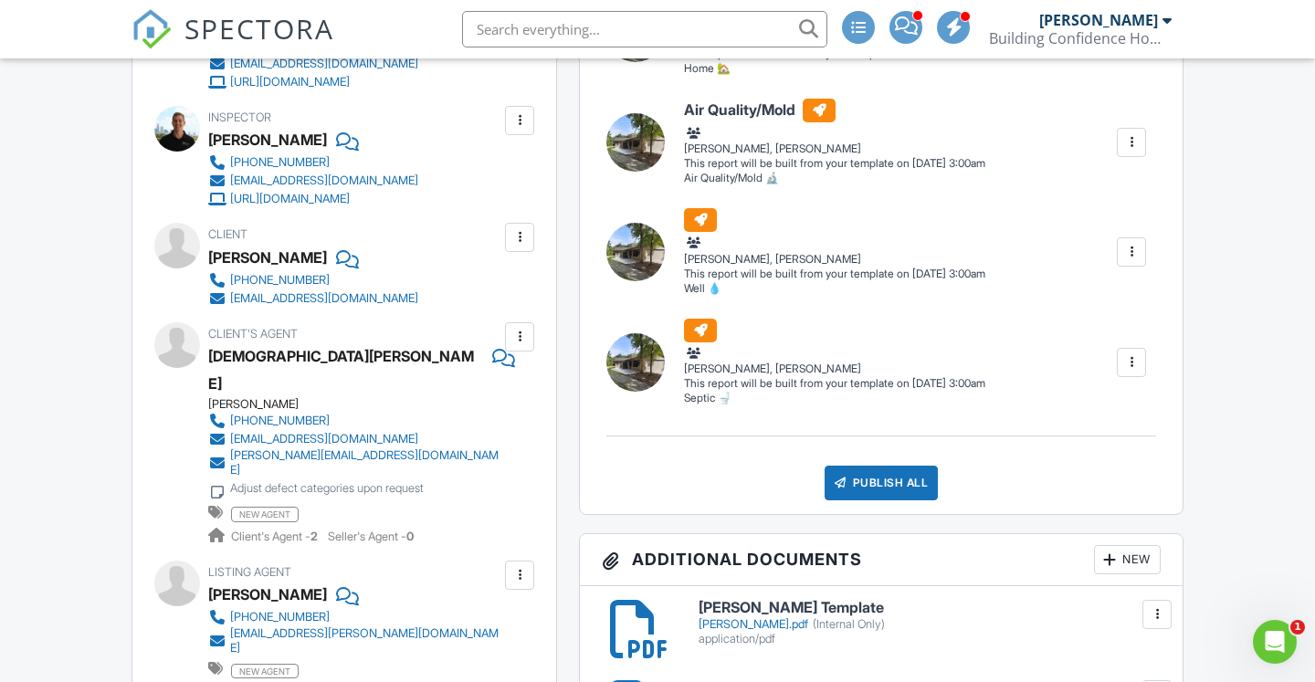
scroll to position [603, 0]
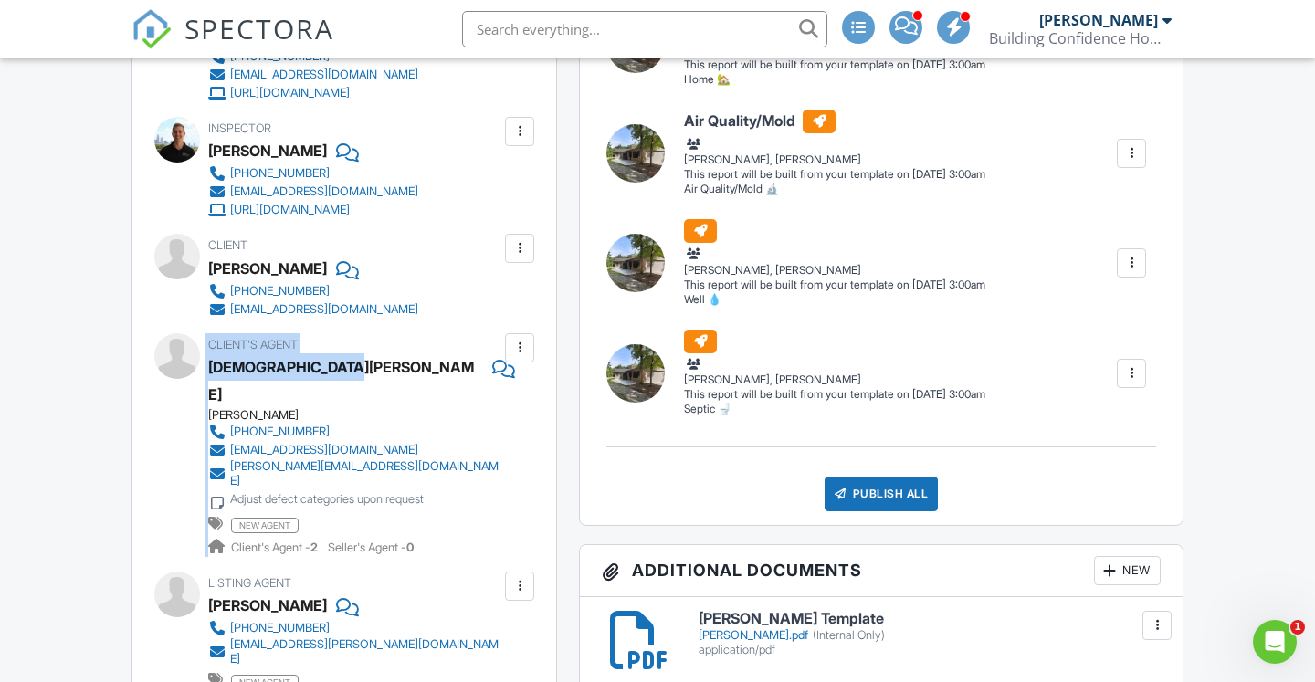
drag, startPoint x: 206, startPoint y: 365, endPoint x: 342, endPoint y: 370, distance: 136.2
click at [342, 370] on div "Client's Agent Chrystiana Morgan Keller Williams 336-687-9793 chrystiana@kw.com…" at bounding box center [344, 445] width 380 height 224
copy div "Client's Agent Chrystiana Morgan"
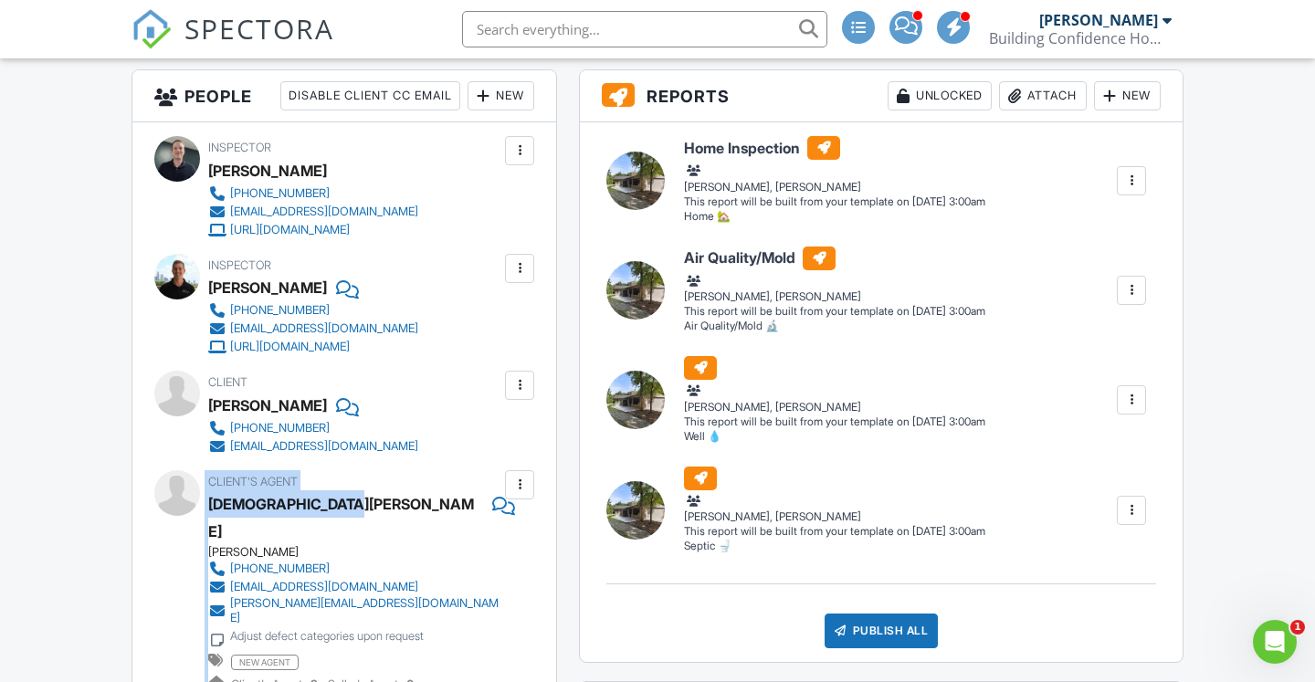
scroll to position [467, 0]
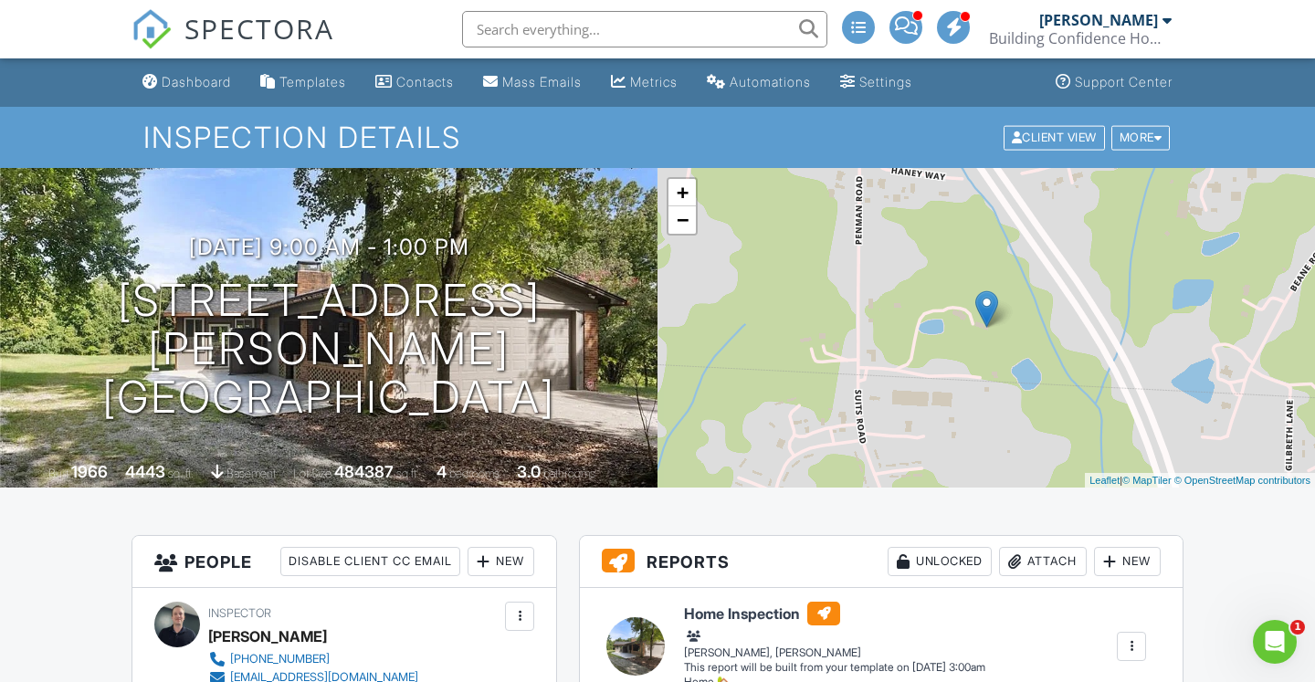
scroll to position [0, 0]
click at [584, 17] on input "text" at bounding box center [644, 29] width 365 height 37
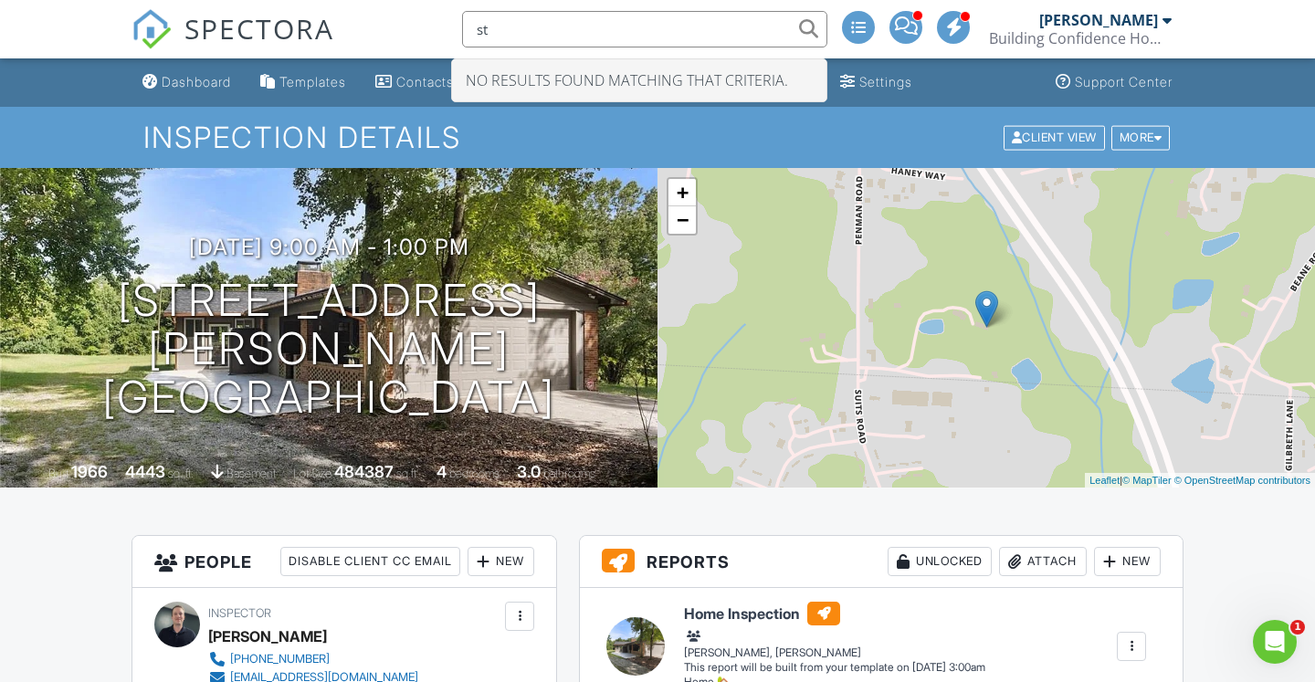
type input "s"
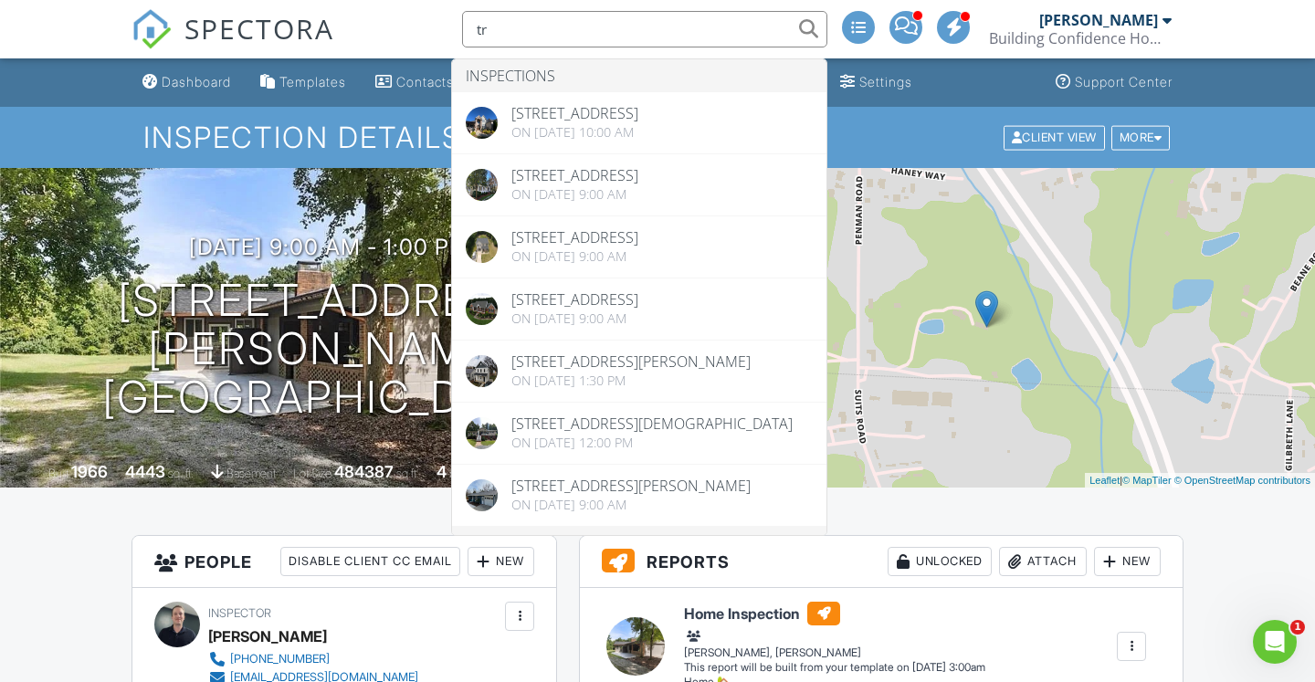
type input "t"
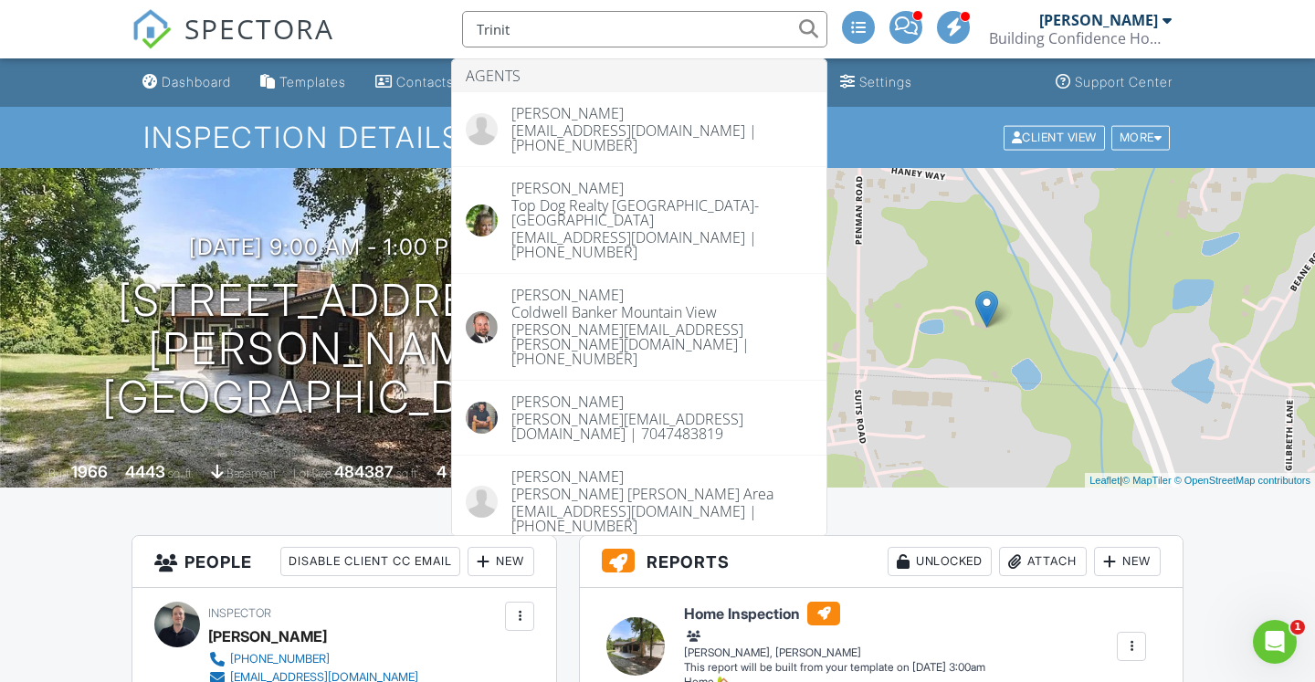
type input "Trinity"
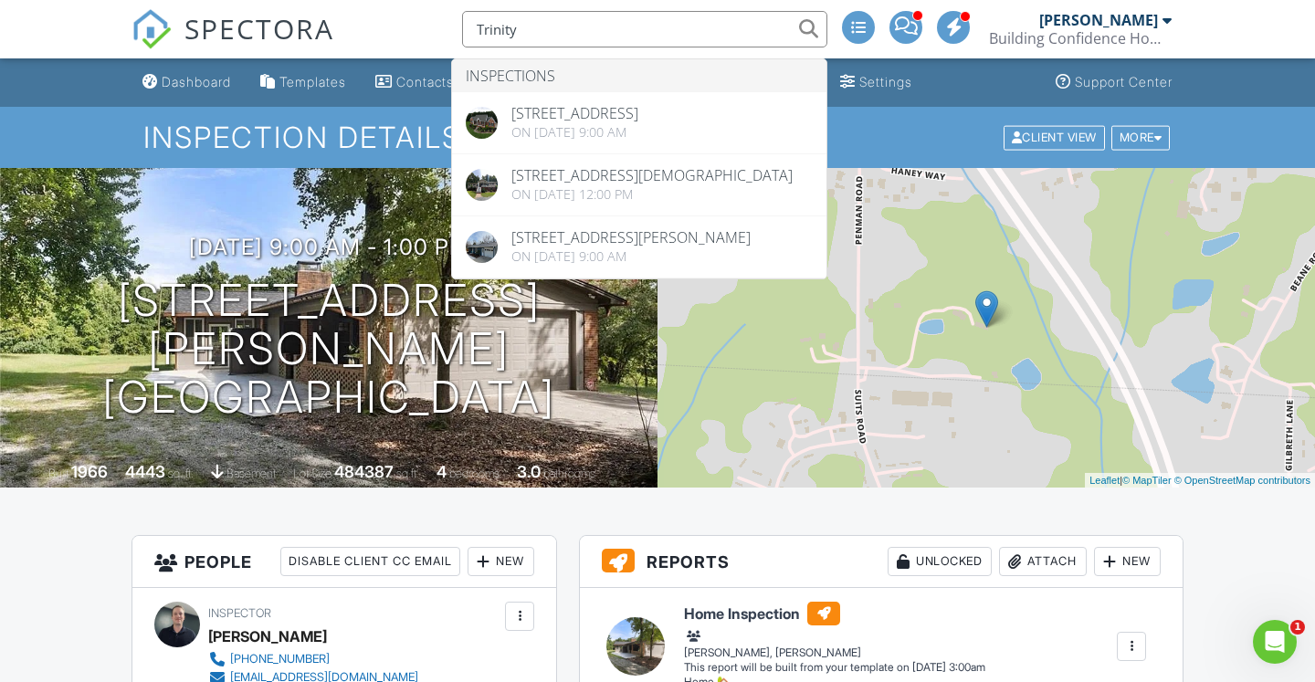
drag, startPoint x: 530, startPoint y: 35, endPoint x: 469, endPoint y: 26, distance: 61.8
click at [469, 26] on input "Trinity" at bounding box center [644, 29] width 365 height 37
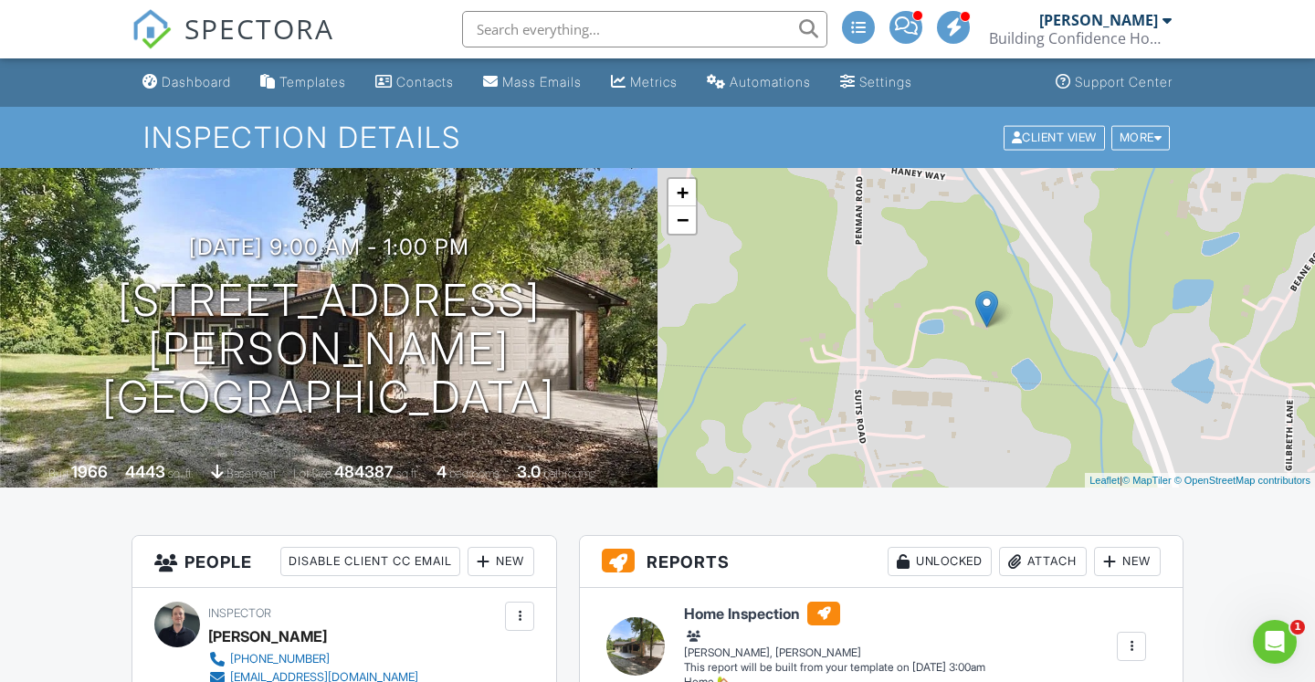
click at [383, 16] on div "SPECTORA Evan Treu Building Confidence Home Inspections Role: Inspector Dashboa…" at bounding box center [658, 29] width 1052 height 58
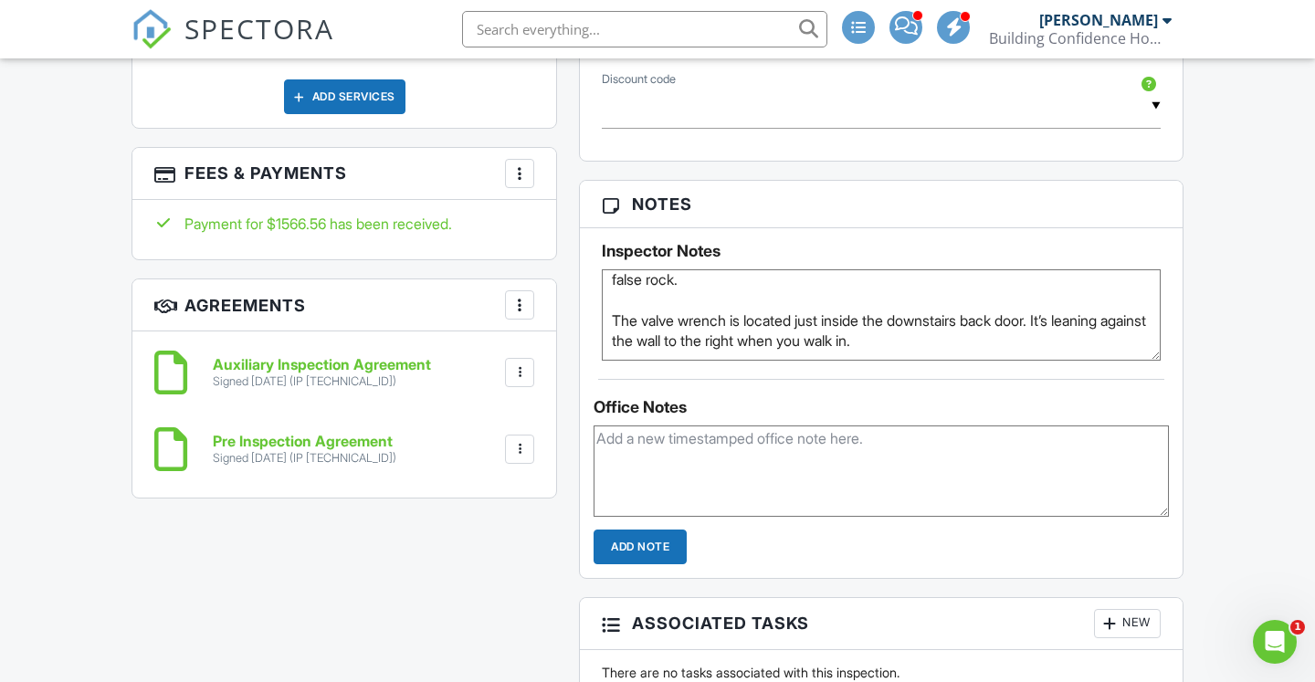
scroll to position [230, 0]
click at [983, 333] on textarea "🔑0704 - Front Door Leave detached garage doors unlocked, view storage building …" at bounding box center [881, 314] width 559 height 91
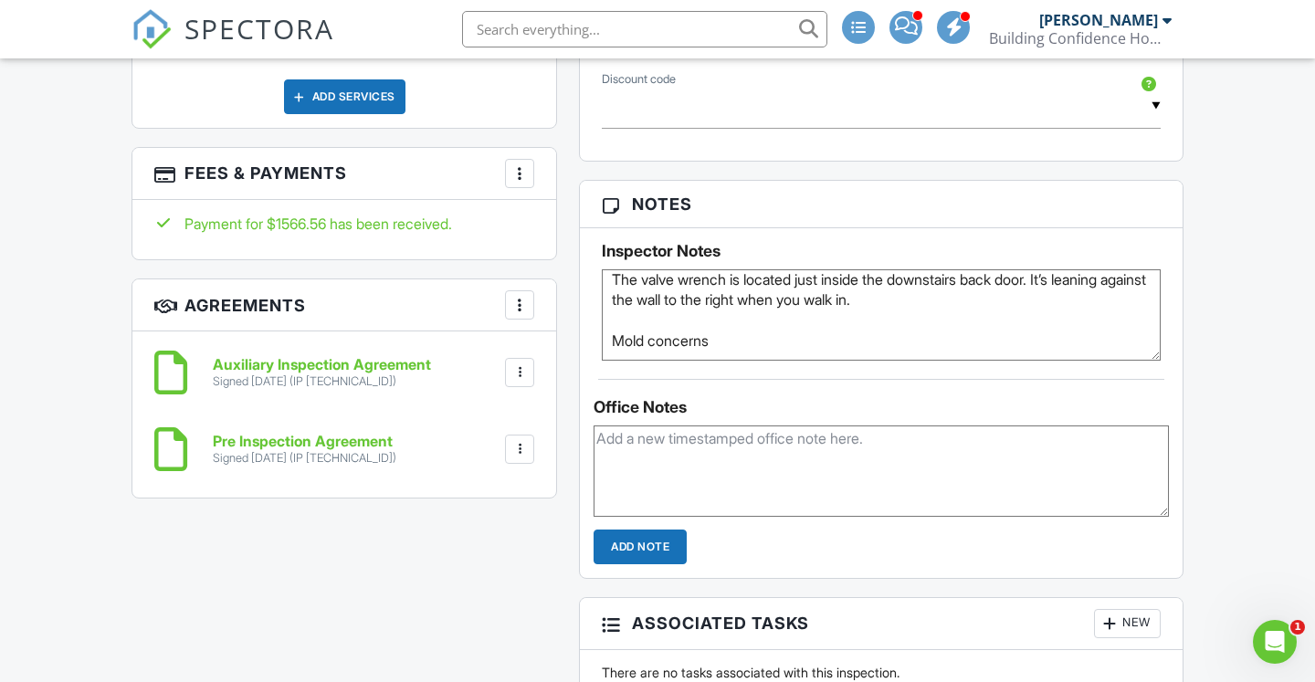
click at [660, 346] on textarea "🔑0704 - Front Door Leave detached garage doors unlocked, view storage building …" at bounding box center [881, 314] width 559 height 91
click at [743, 339] on textarea "🔑0704 - Front Door Leave detached garage doors unlocked, view storage building …" at bounding box center [881, 314] width 559 height 91
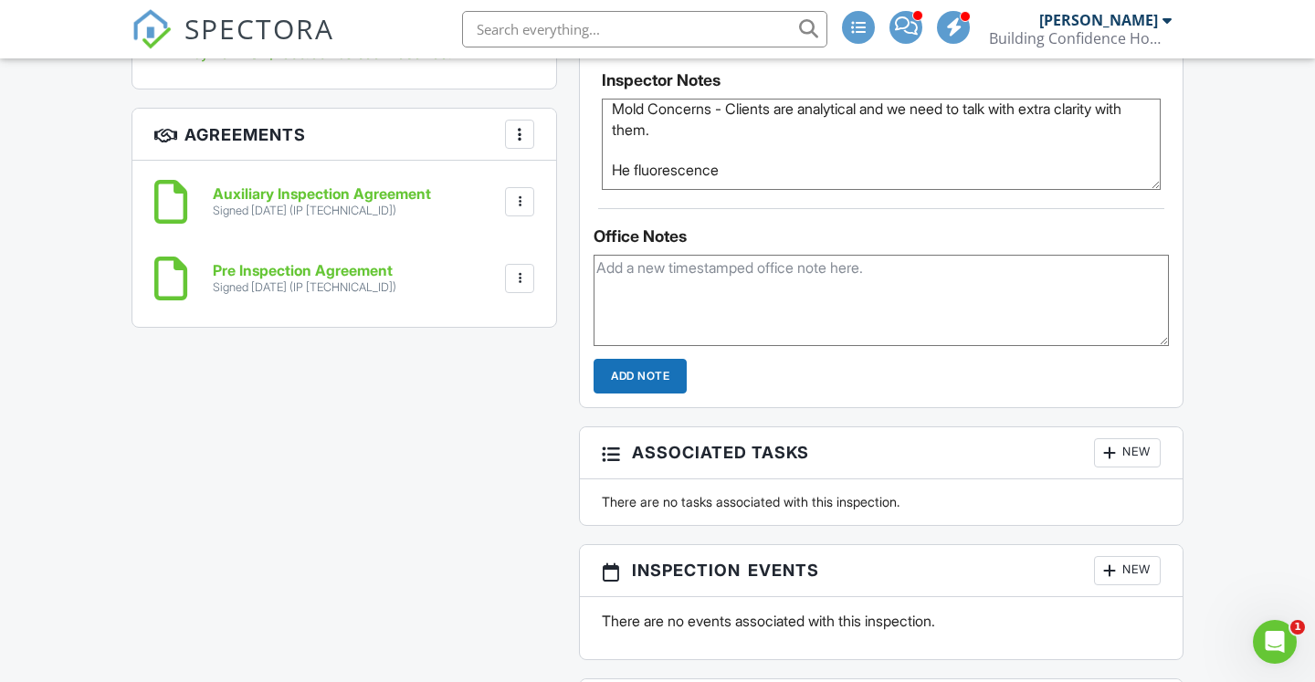
scroll to position [322, 0]
click at [636, 168] on textarea "🔑0704 - Front Door Leave detached garage doors unlocked, view storage building …" at bounding box center [881, 144] width 559 height 91
click at [730, 165] on textarea "🔑0704 - Front Door Leave detached garage doors unlocked, view storage building …" at bounding box center [881, 144] width 559 height 91
click at [741, 180] on textarea "🔑0704 - Front Door Leave detached garage doors unlocked, view storage building …" at bounding box center [881, 144] width 559 height 91
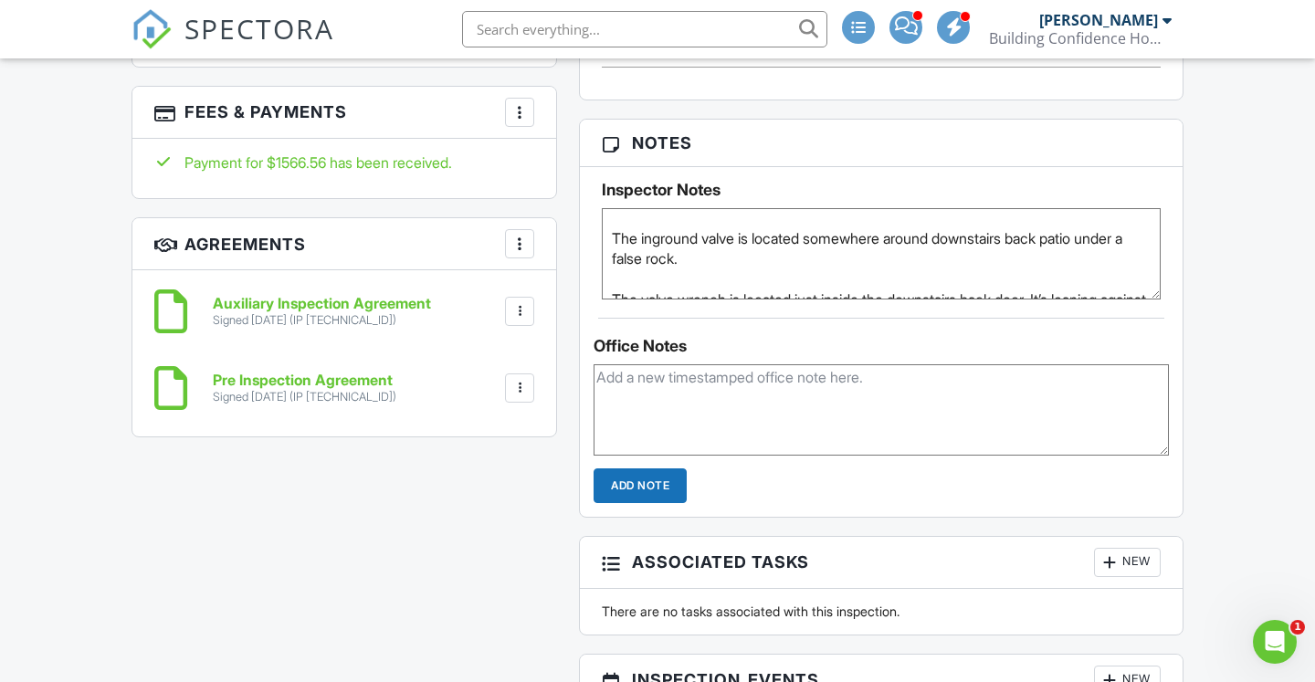
scroll to position [171, 0]
click at [648, 242] on textarea "🔑0704 - Front Door Leave detached garage doors unlocked, view storage building …" at bounding box center [881, 253] width 559 height 91
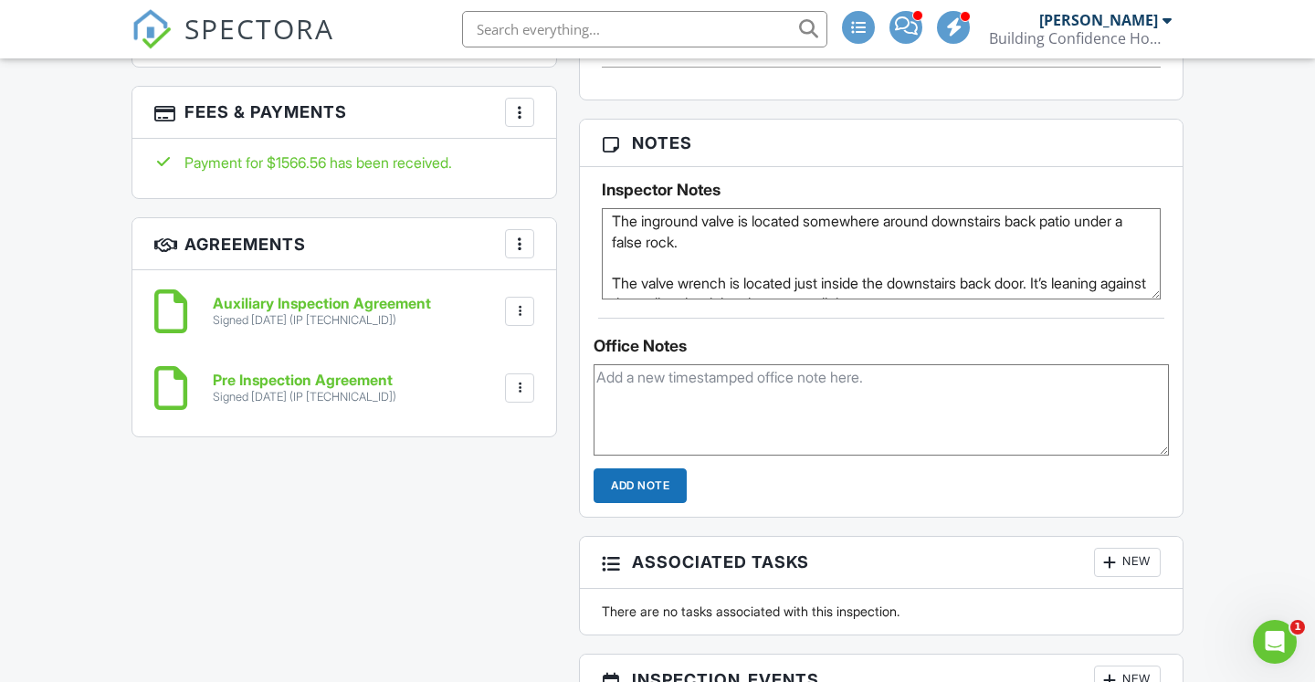
scroll to position [169, 0]
click at [645, 268] on textarea "🔑0704 - Front Door Leave detached garage doors unlocked, view storage building …" at bounding box center [881, 253] width 559 height 91
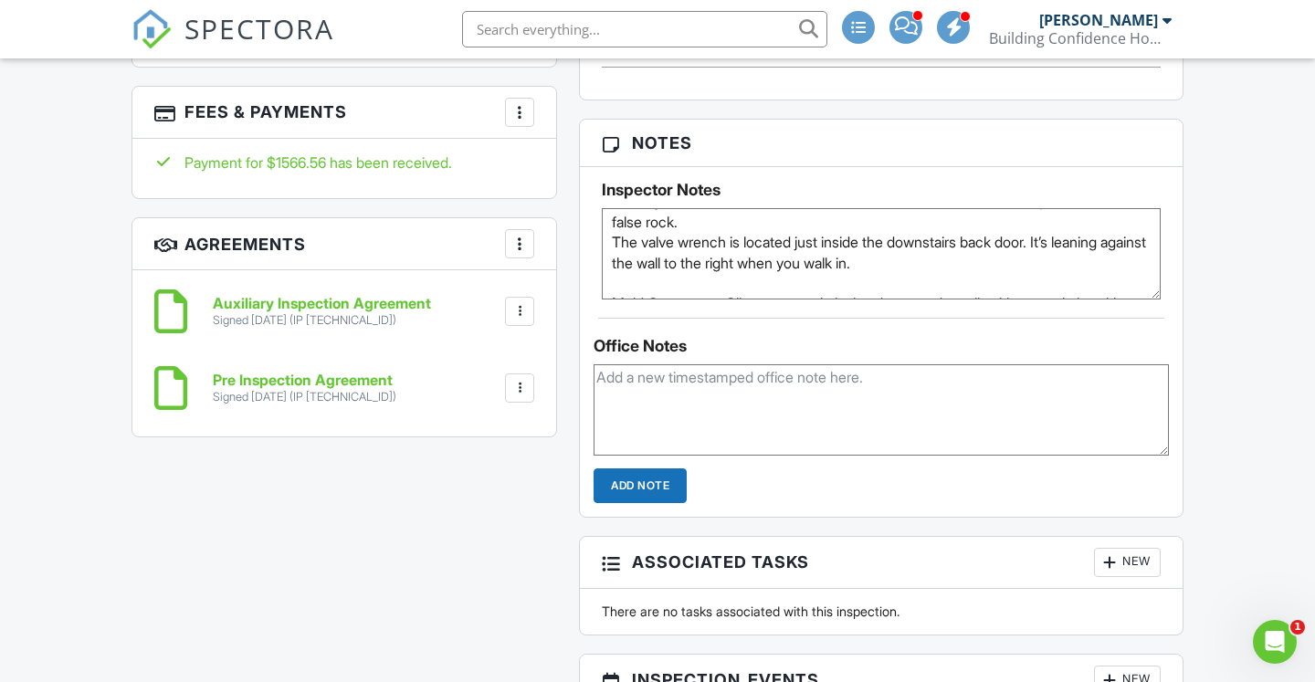
scroll to position [144, 0]
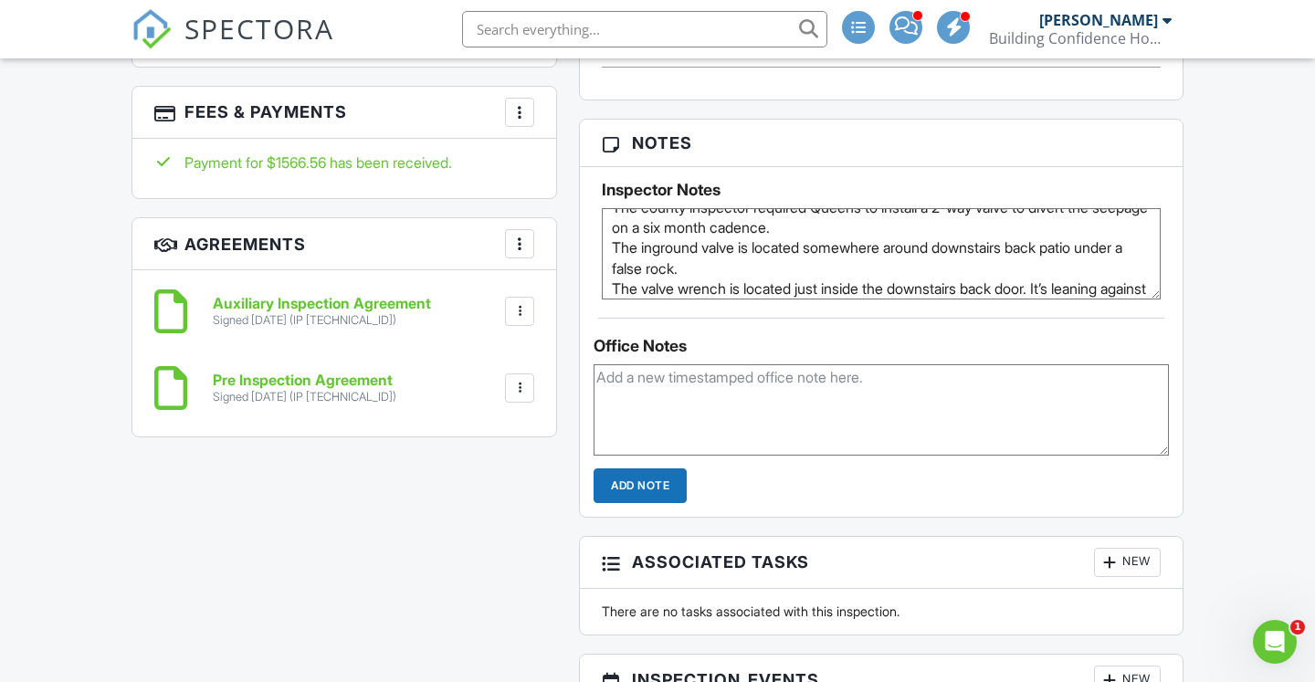
click at [656, 264] on textarea "🔑0704 - Front Door Leave detached garage doors unlocked, view storage building …" at bounding box center [881, 253] width 559 height 91
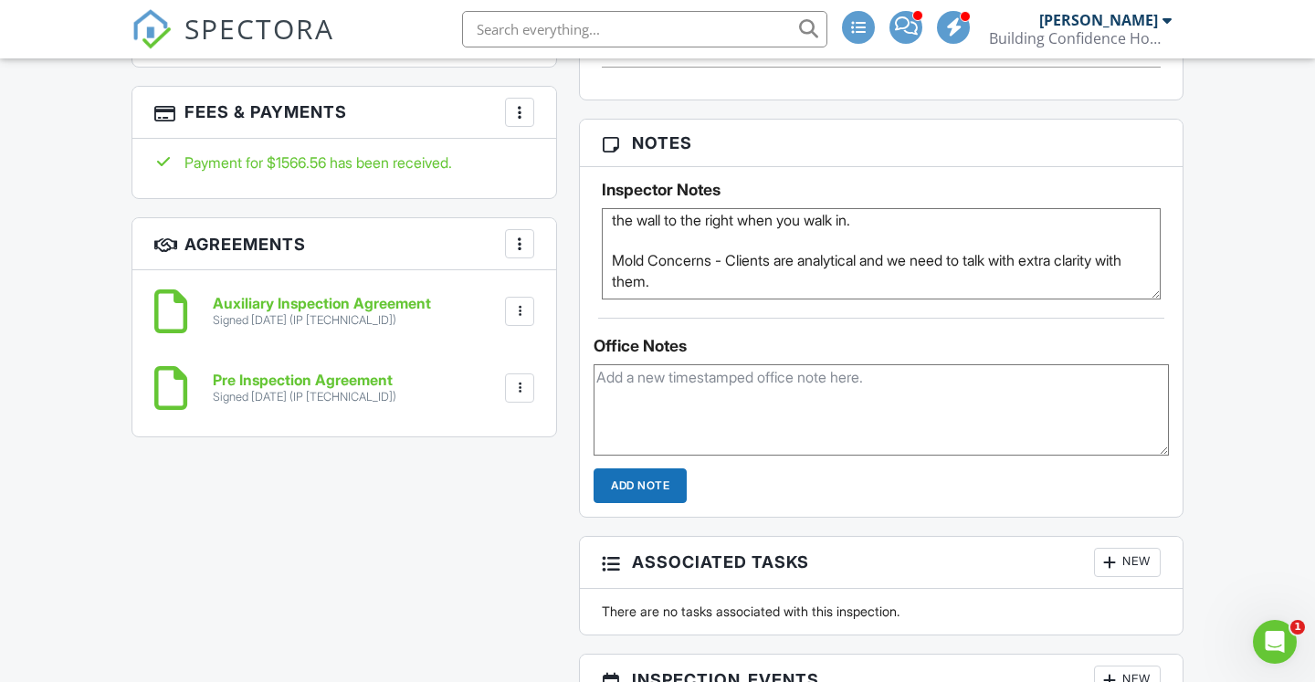
scroll to position [235, 0]
click at [720, 258] on textarea "🔑0704 - Front Door Leave detached garage doors unlocked, view storage building …" at bounding box center [881, 253] width 559 height 91
type textarea "🔑0704 - Front Door Leave detached garage doors unlocked, view storage building …"
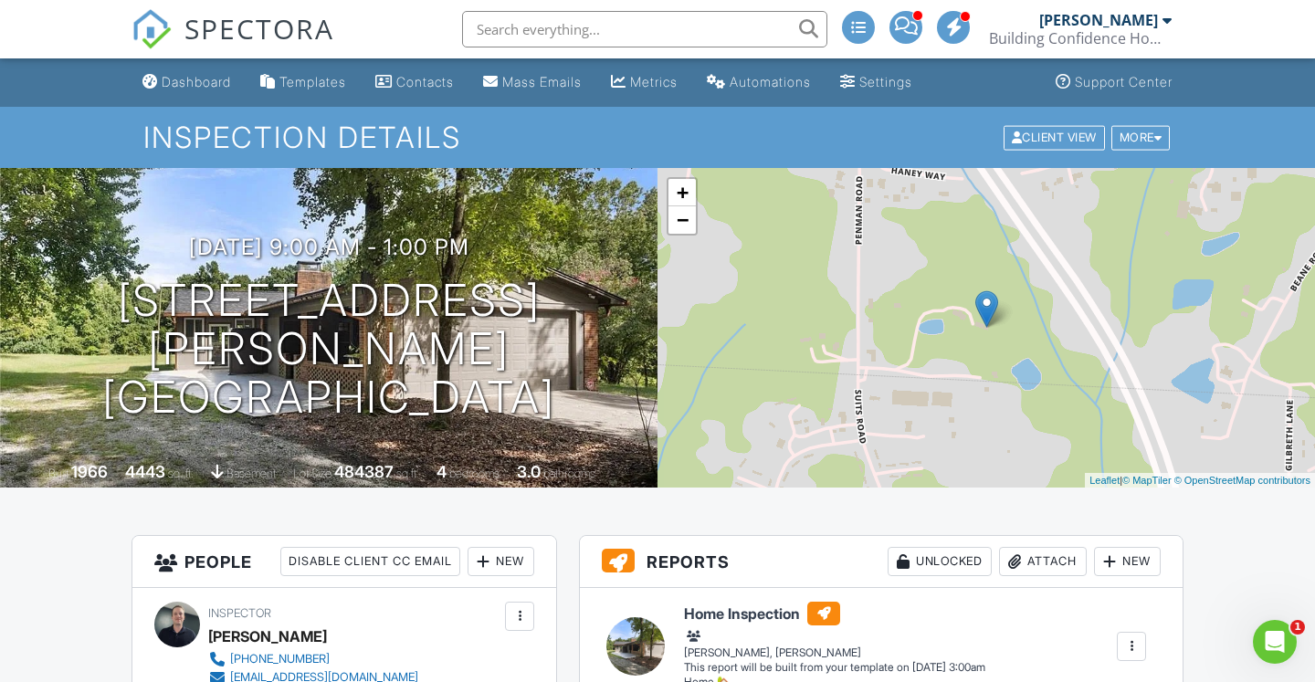
scroll to position [0, 0]
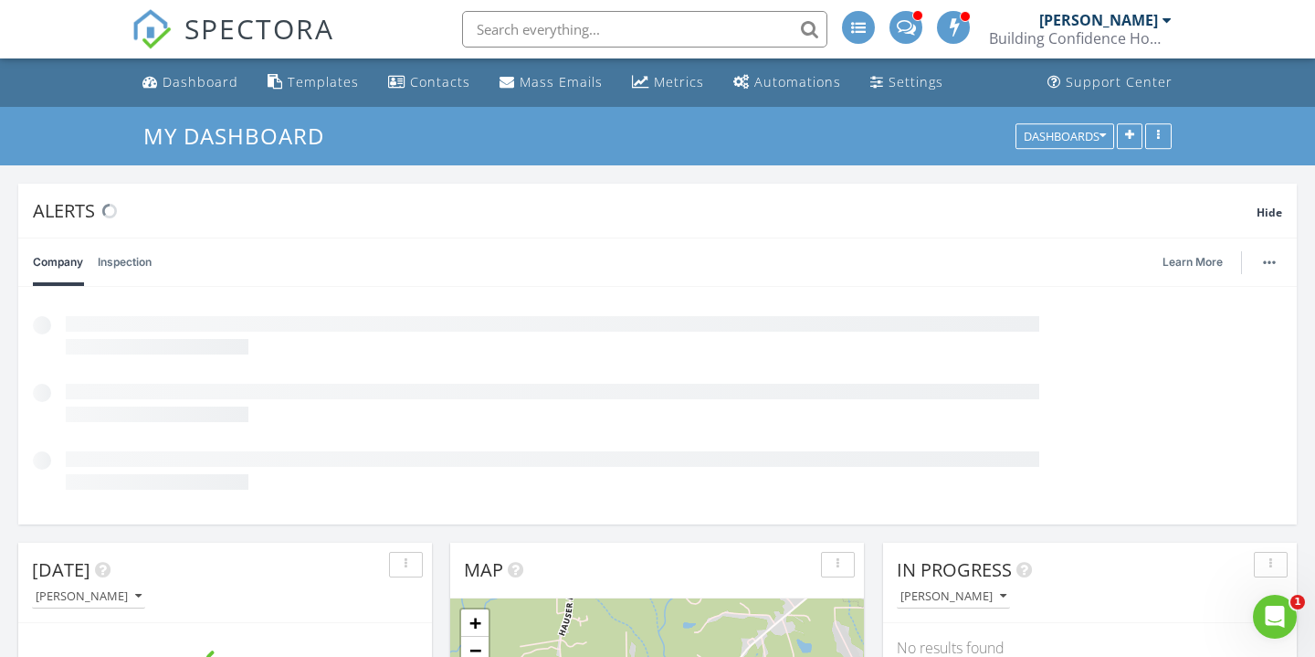
scroll to position [1664, 1316]
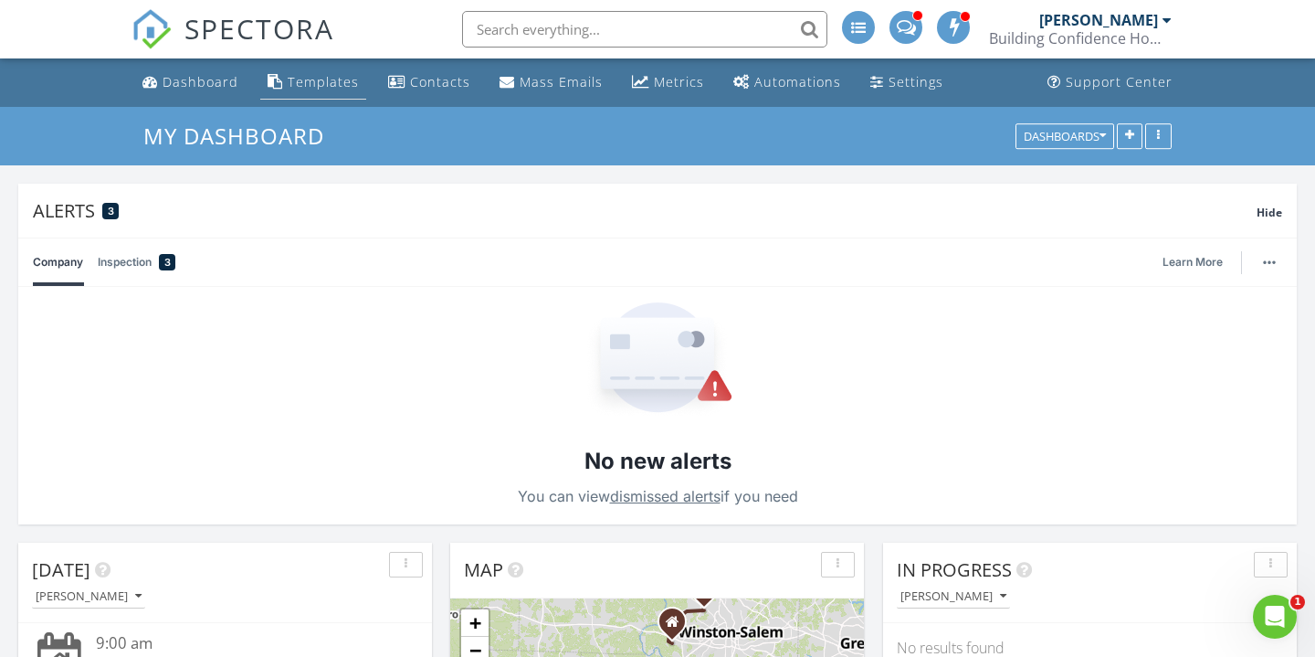
click at [312, 80] on div "Templates" at bounding box center [323, 81] width 71 height 17
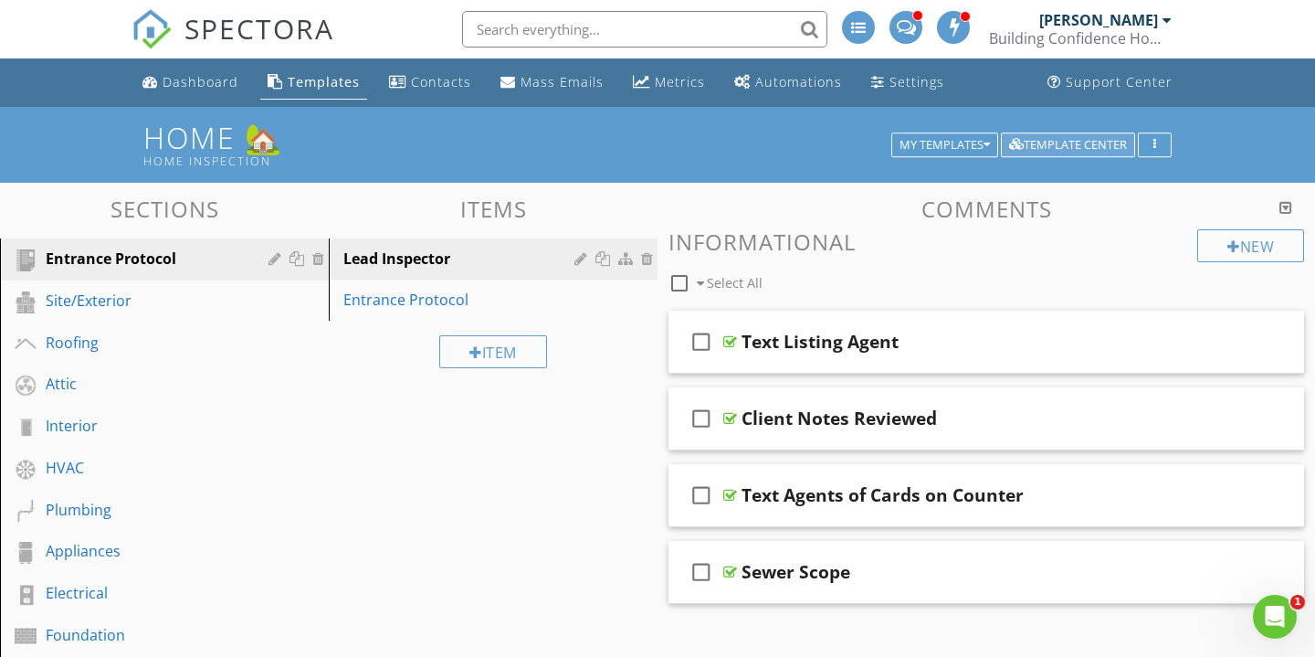
click at [1045, 146] on div "Template Center" at bounding box center [1068, 145] width 118 height 13
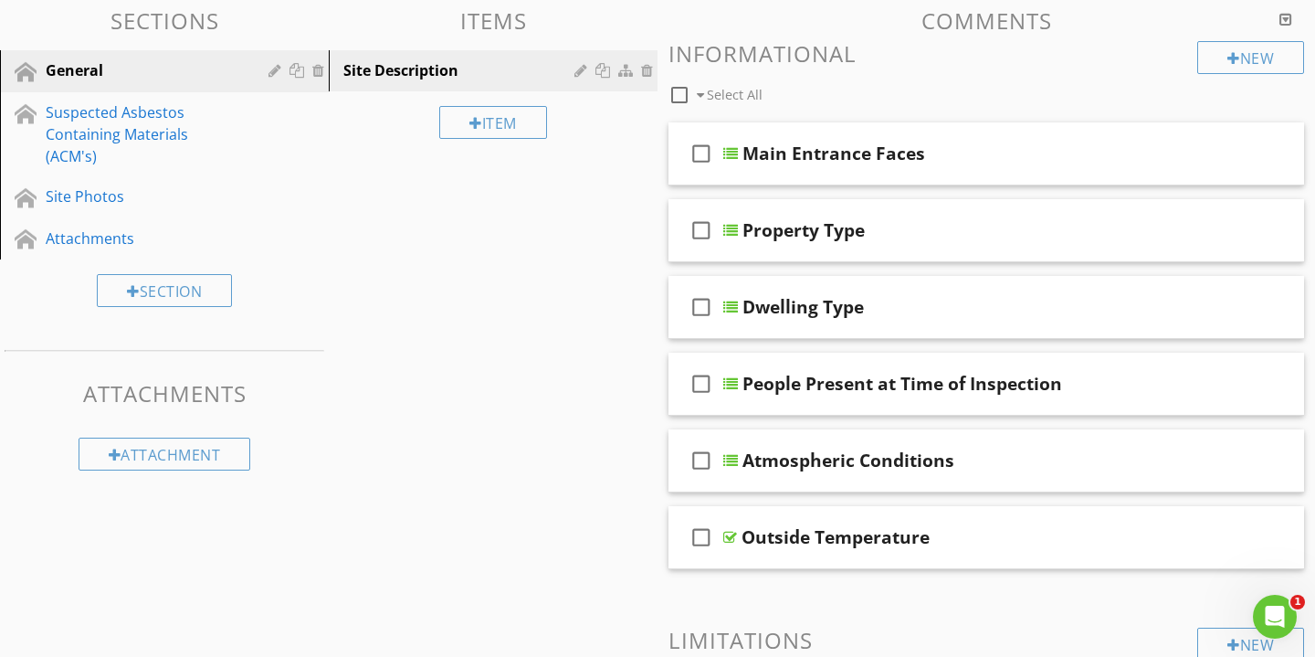
scroll to position [174, 0]
click at [966, 467] on div "Atmospheric Conditions" at bounding box center [967, 460] width 449 height 22
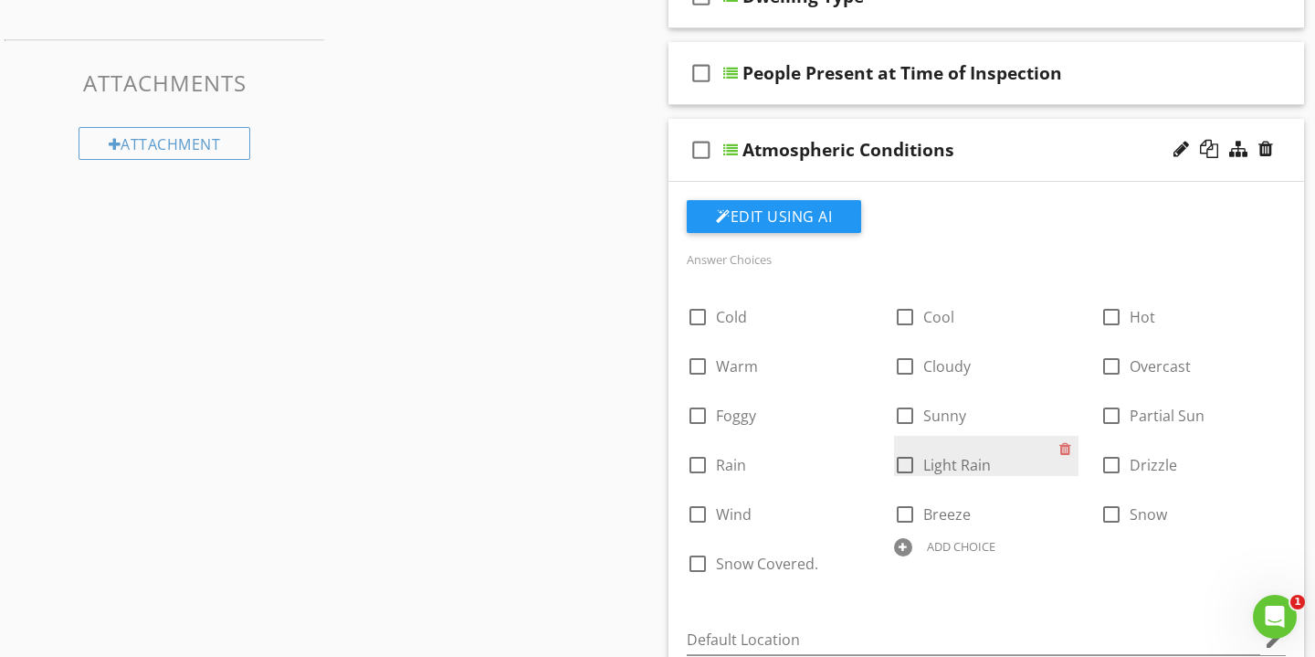
scroll to position [488, 0]
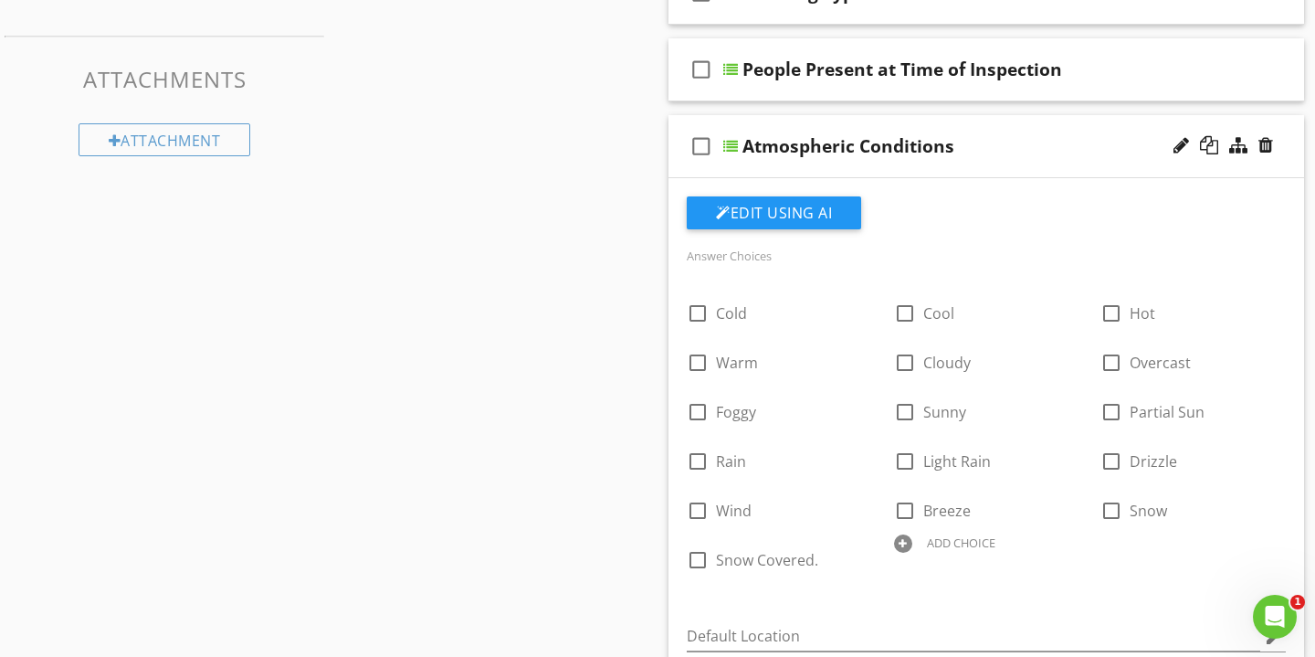
click at [975, 164] on div "check_box_outline_blank Atmospheric Conditions" at bounding box center [987, 146] width 636 height 63
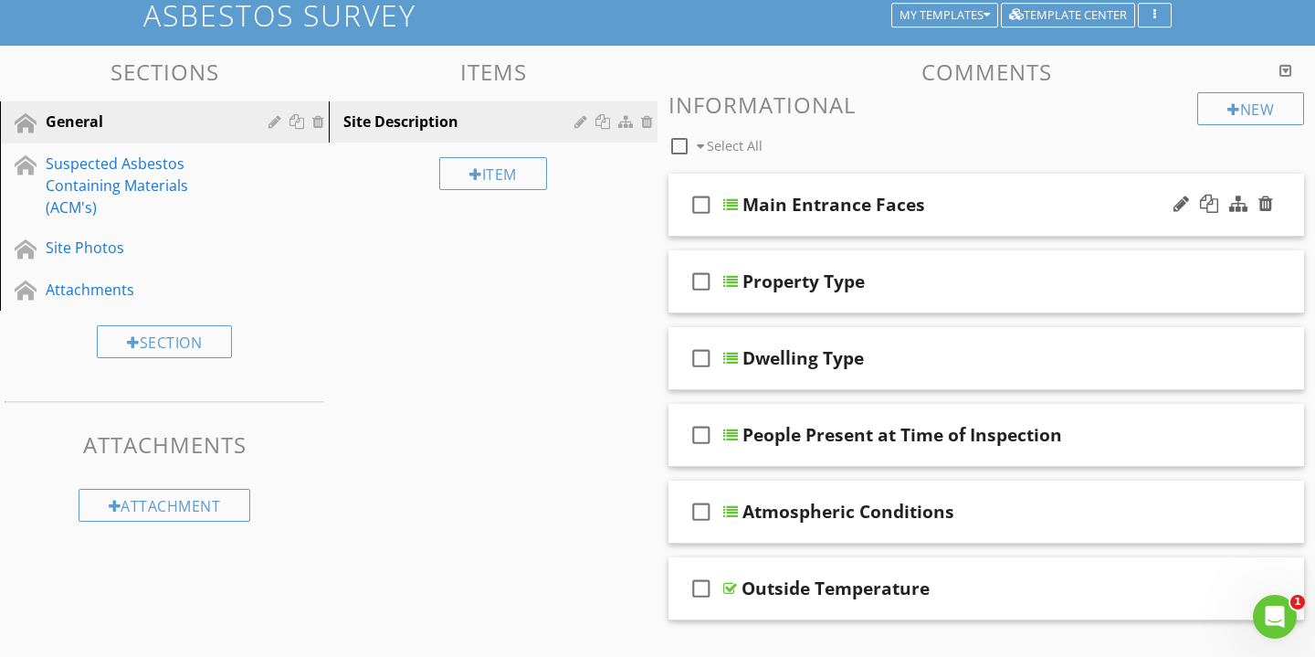
scroll to position [121, 0]
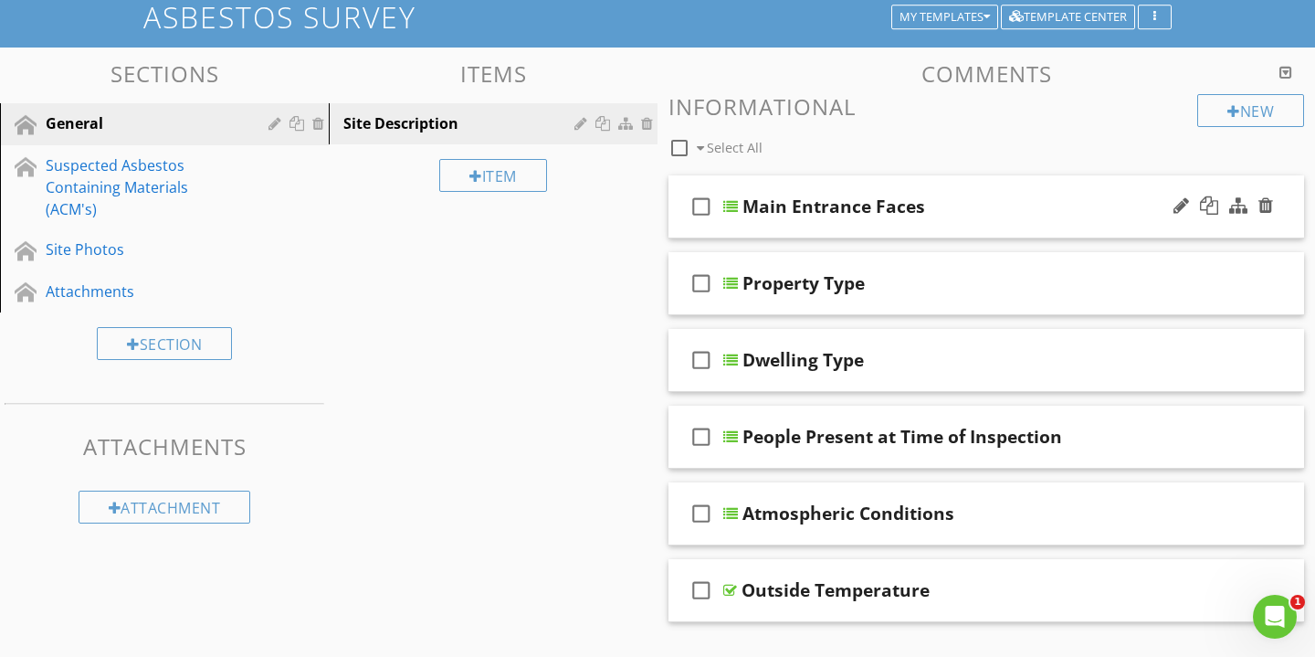
click at [976, 202] on div "Main Entrance Faces" at bounding box center [967, 206] width 449 height 22
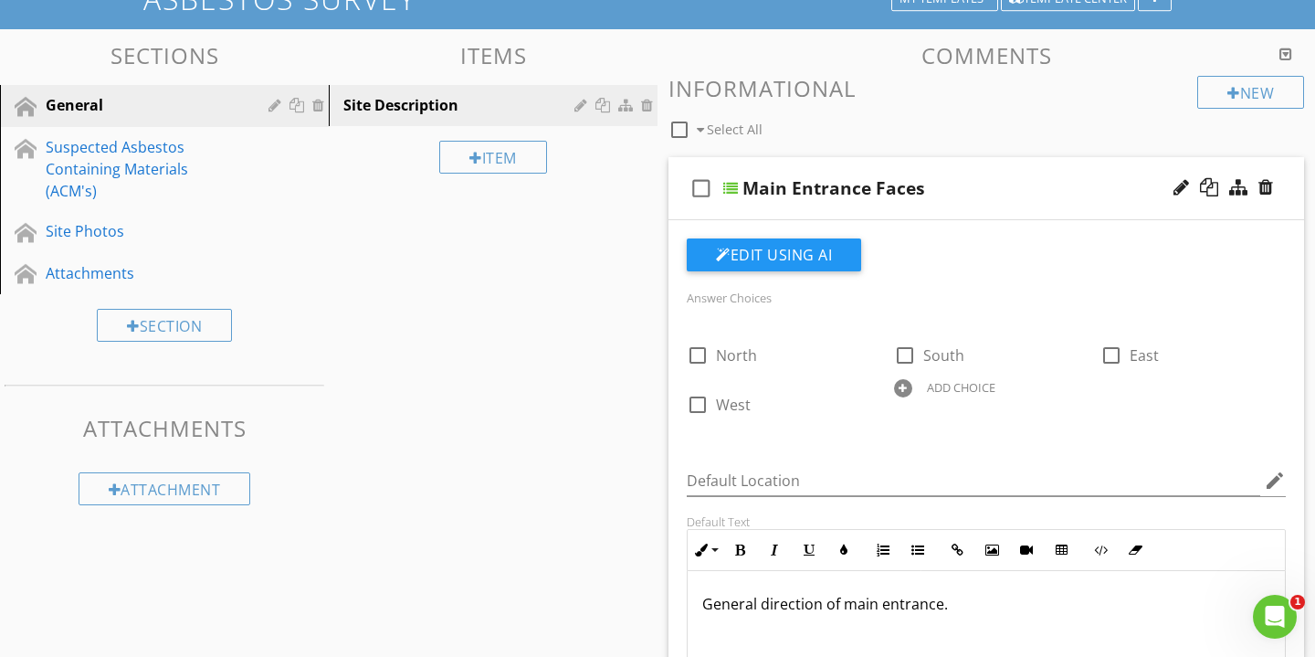
scroll to position [142, 0]
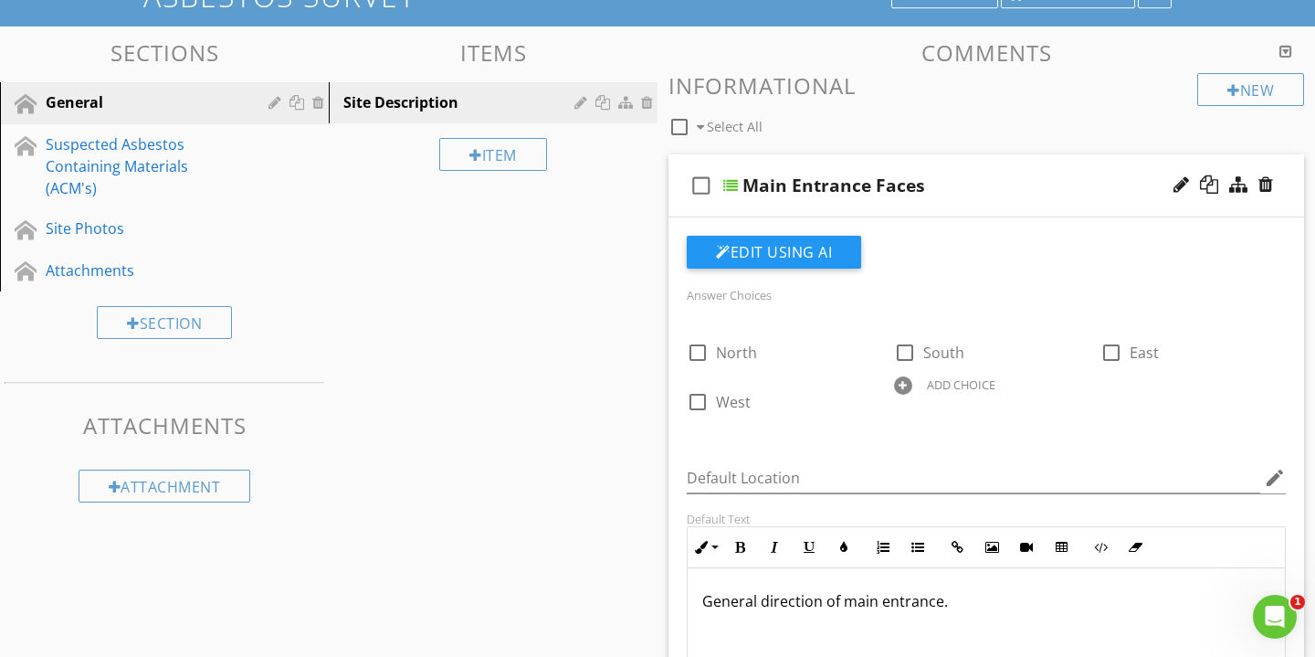
click at [990, 185] on div "Main Entrance Faces" at bounding box center [967, 185] width 449 height 22
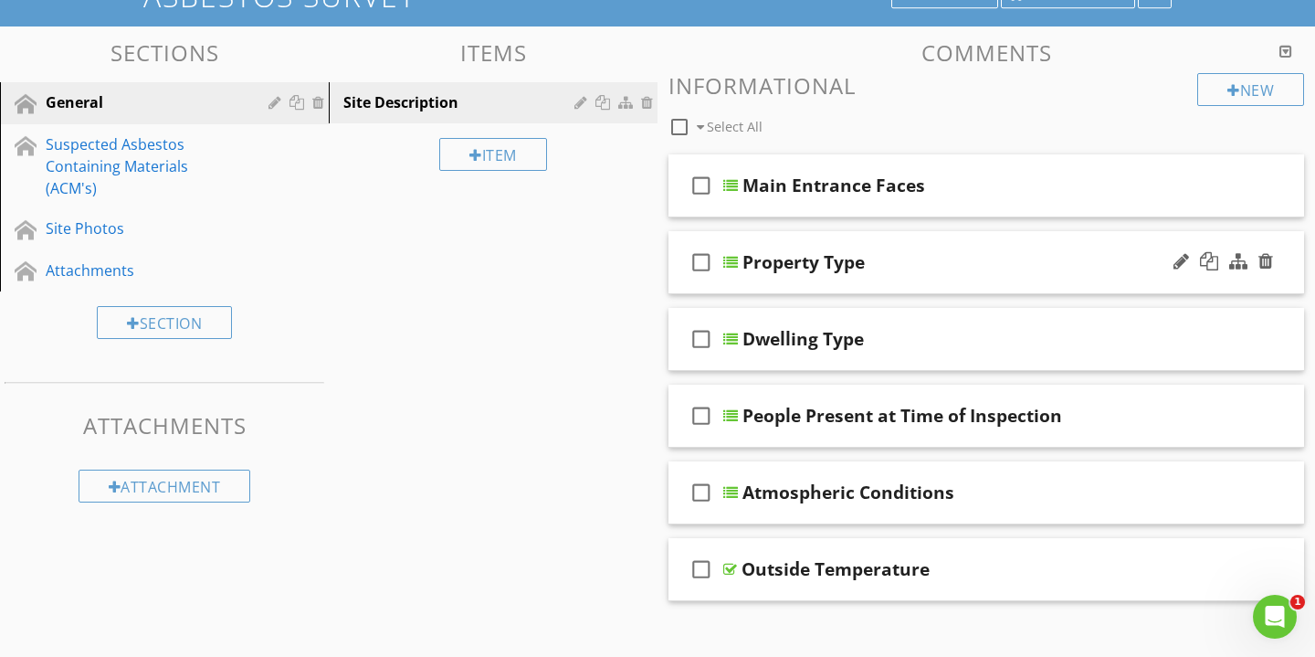
click at [975, 259] on div "Property Type" at bounding box center [967, 262] width 449 height 22
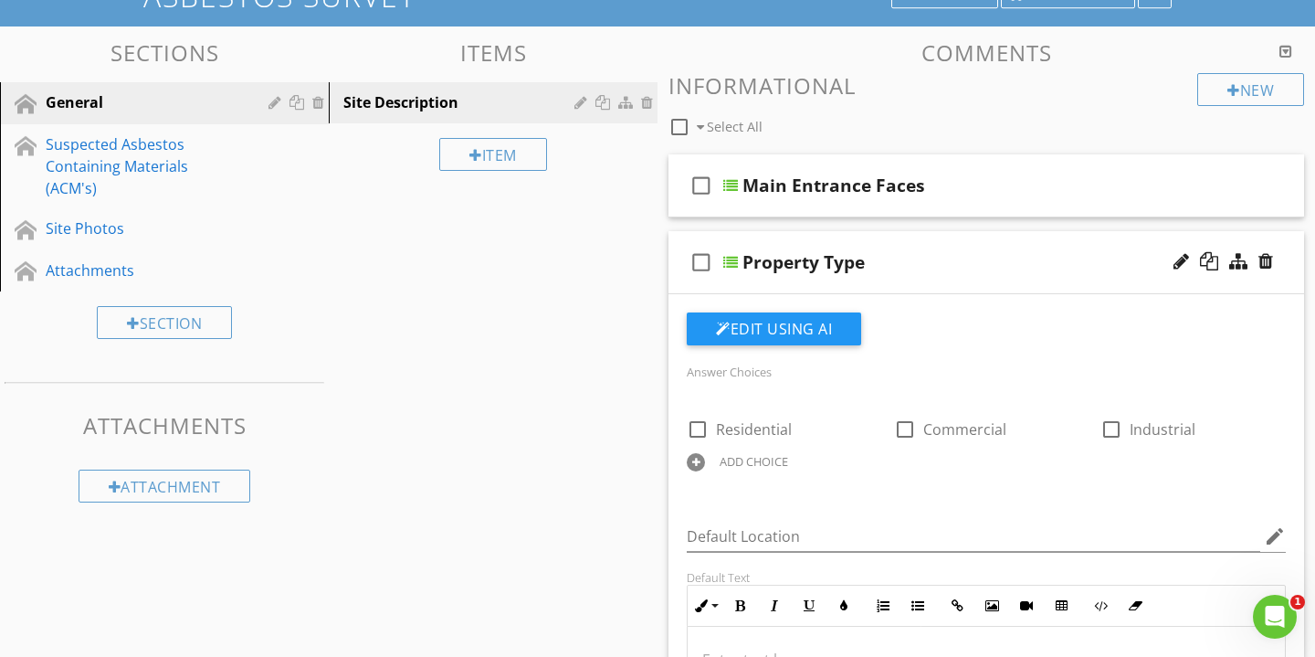
click at [975, 259] on div "Property Type" at bounding box center [967, 262] width 449 height 22
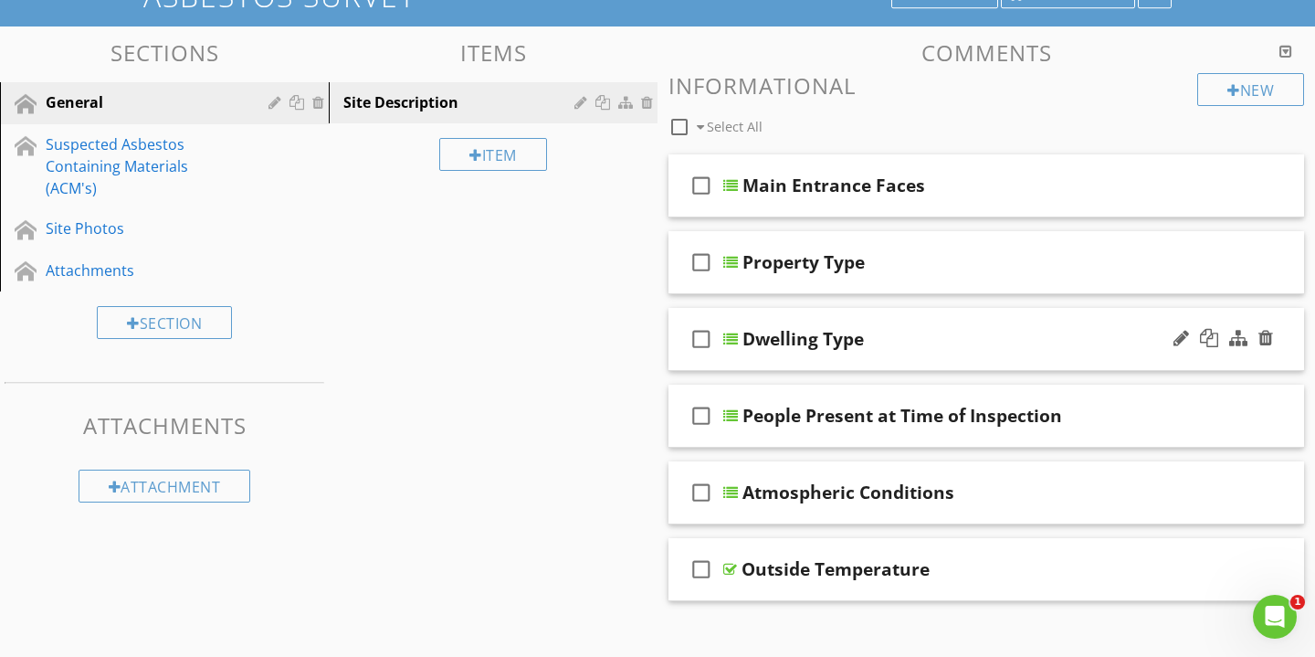
click at [970, 353] on div "check_box_outline_blank Dwelling Type" at bounding box center [987, 339] width 636 height 63
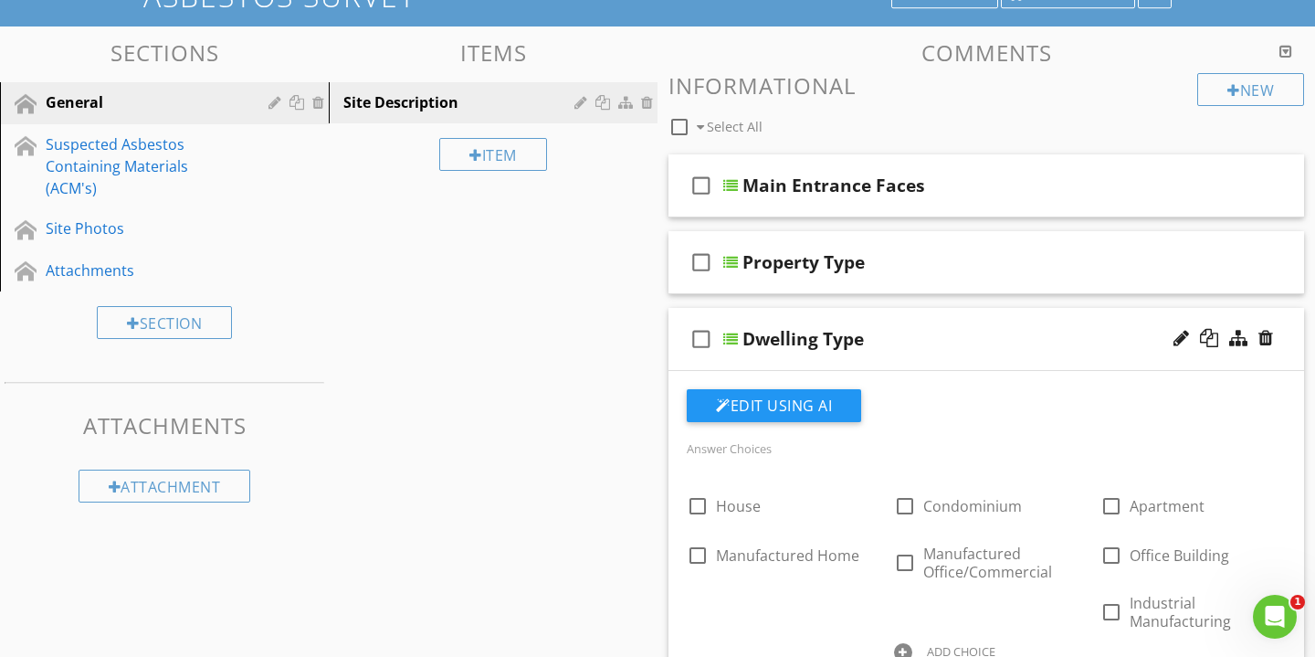
click at [970, 353] on div "check_box_outline_blank Dwelling Type" at bounding box center [987, 339] width 636 height 63
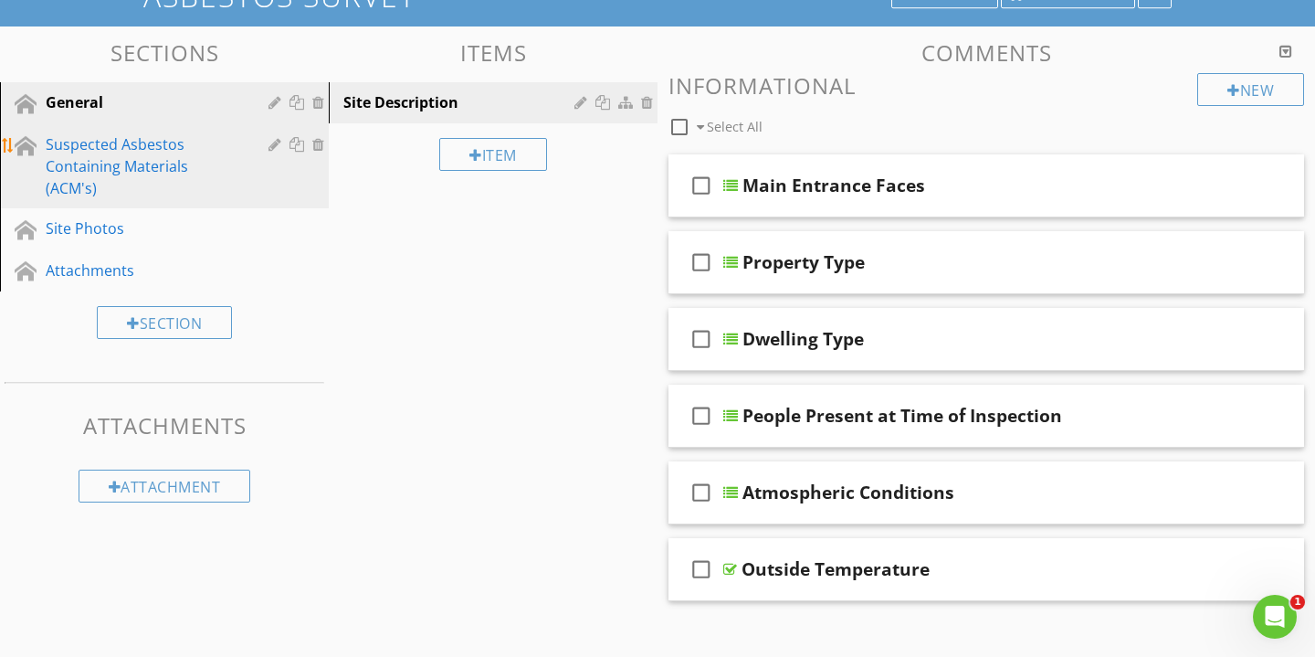
click at [160, 162] on div "Suspected Asbestos Containing Materials (ACM's)" at bounding box center [144, 166] width 196 height 66
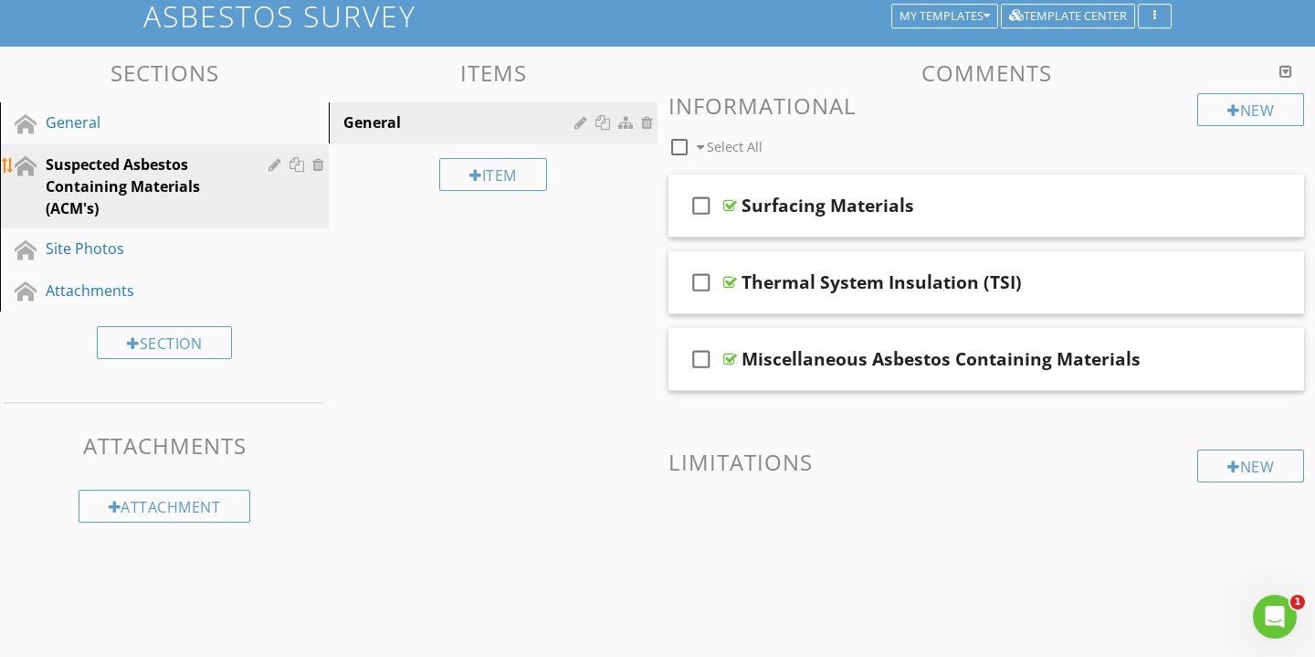
scroll to position [121, 0]
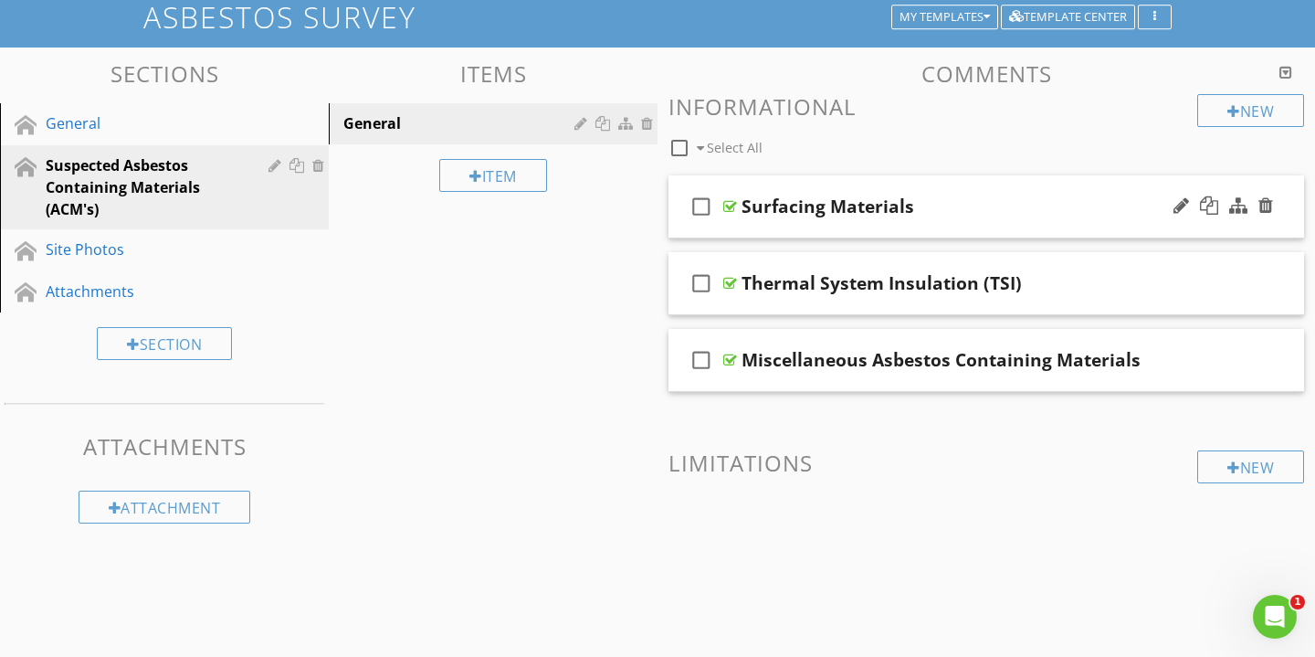
click at [1094, 204] on div "Surfacing Materials" at bounding box center [966, 206] width 449 height 22
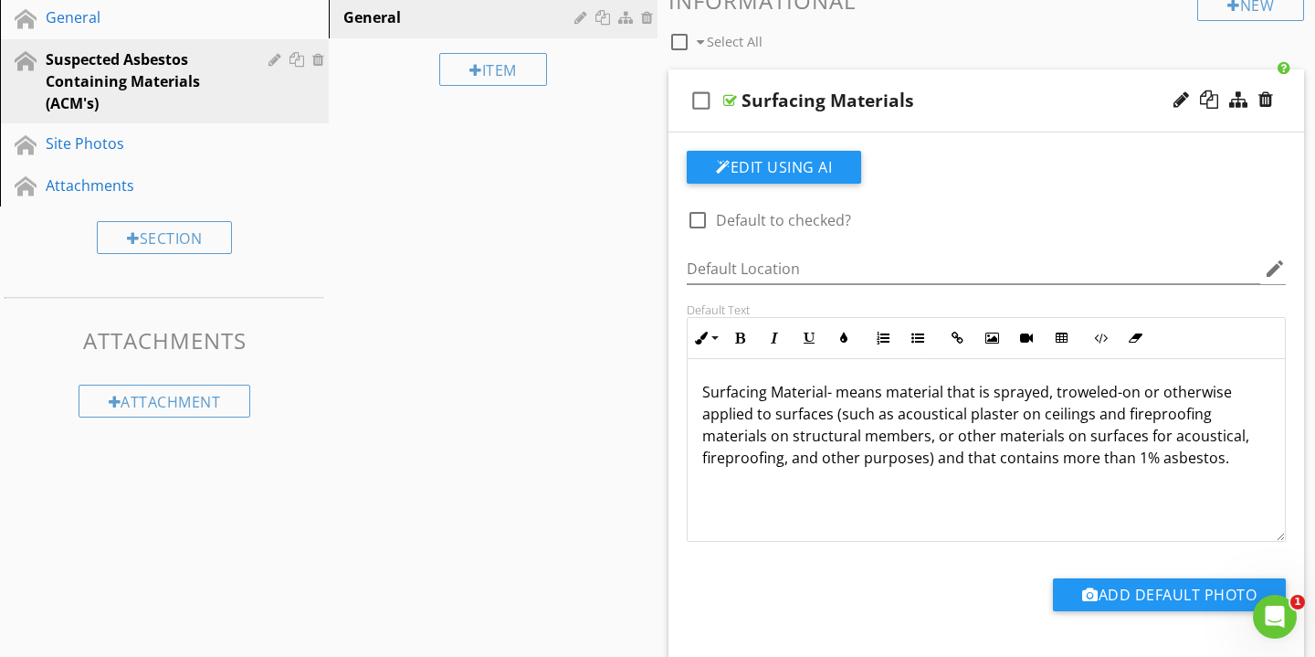
scroll to position [228, 0]
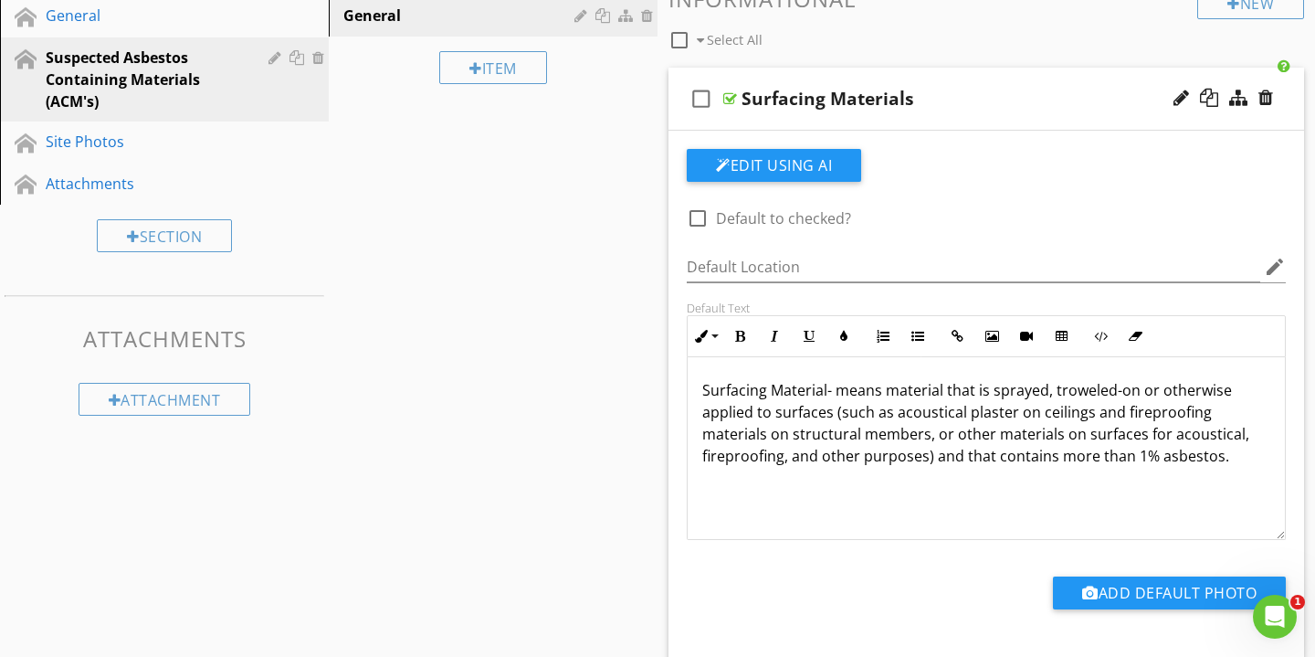
click at [998, 116] on div "check_box_outline_blank Surfacing Materials" at bounding box center [987, 99] width 636 height 63
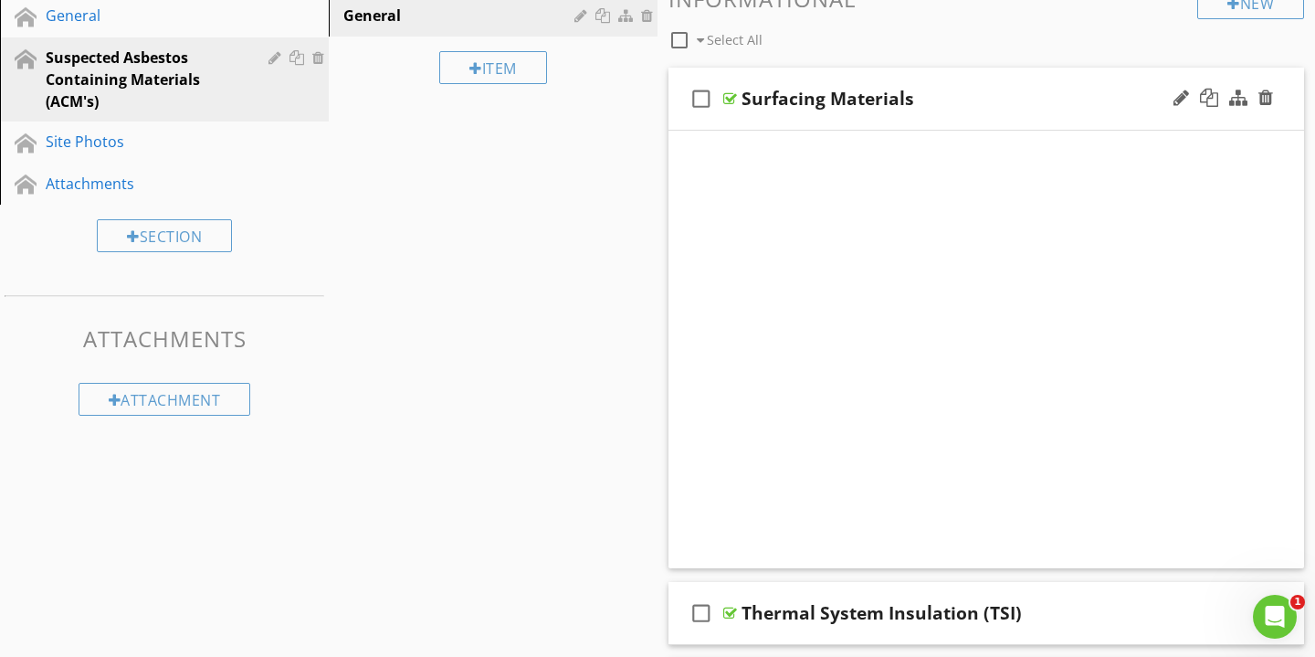
scroll to position [121, 0]
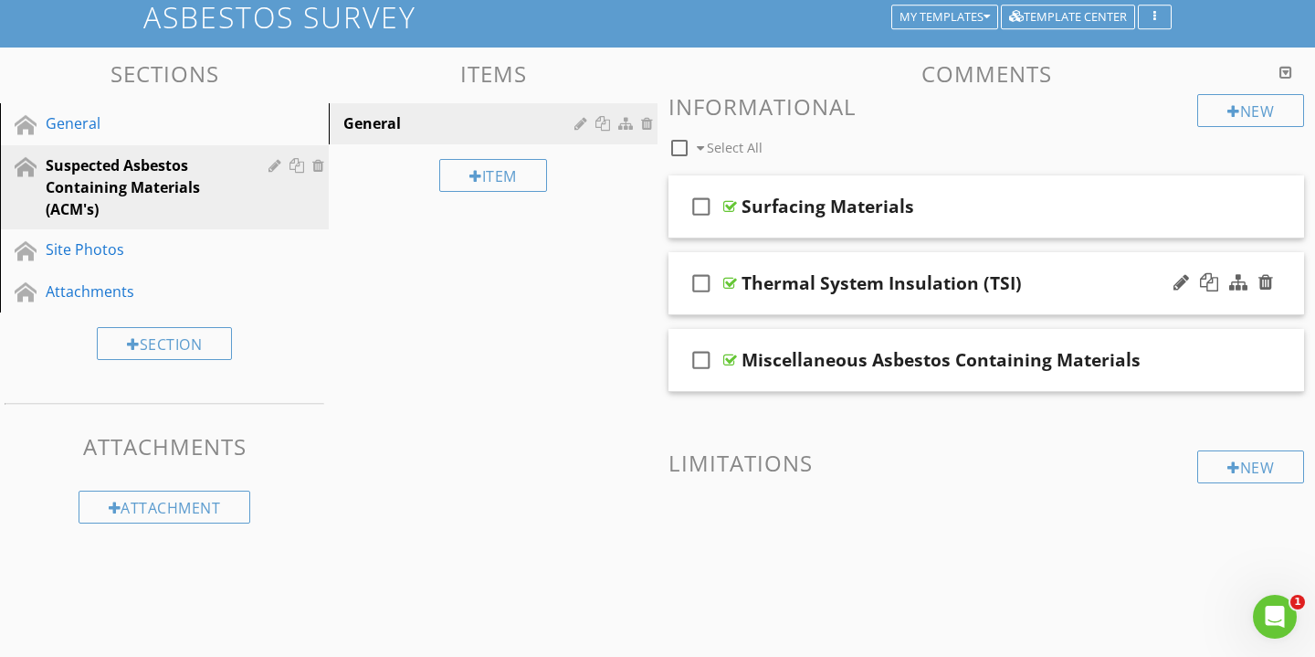
click at [1073, 281] on div "Thermal System Insulation (TSI)" at bounding box center [966, 283] width 449 height 22
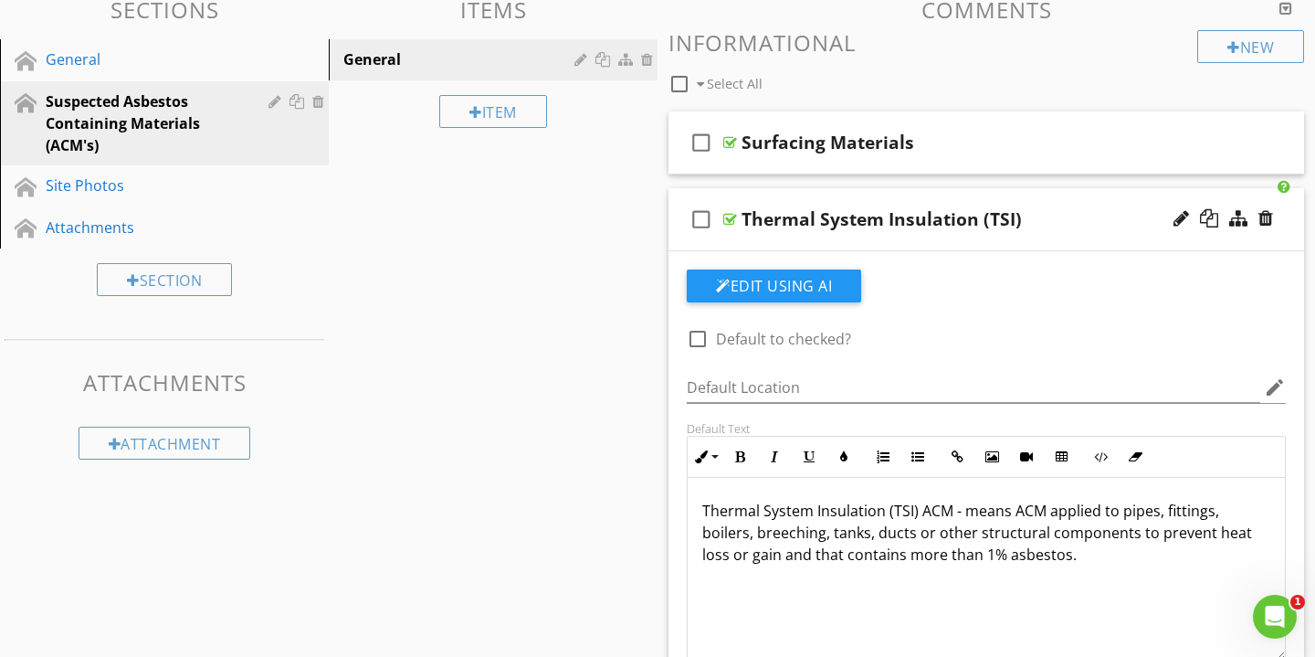
scroll to position [166, 0]
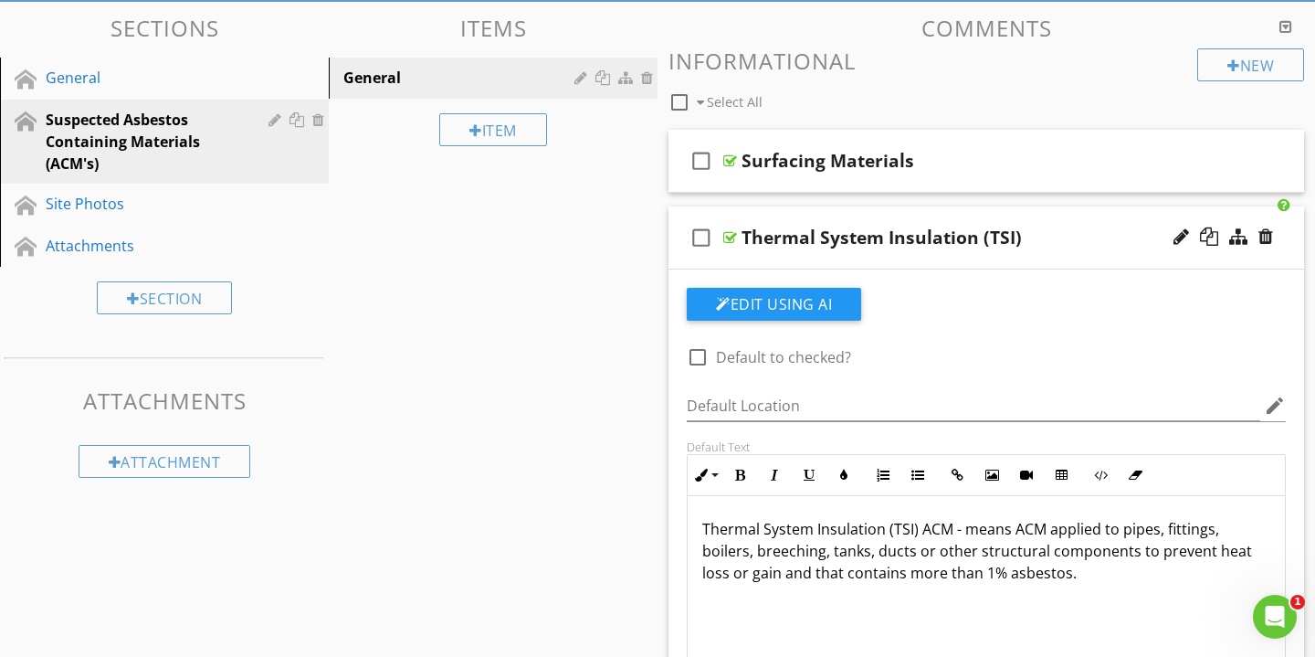
click at [1076, 207] on div "check_box_outline_blank Thermal System Insulation (TSI)" at bounding box center [987, 237] width 636 height 63
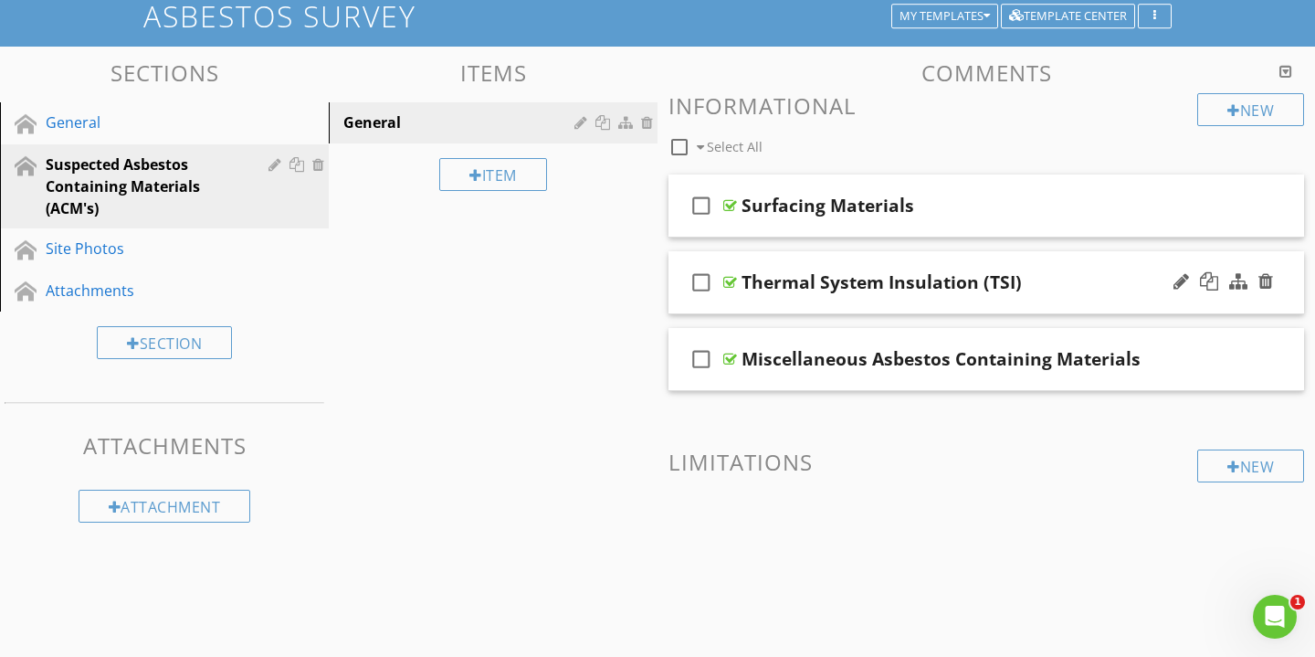
scroll to position [121, 0]
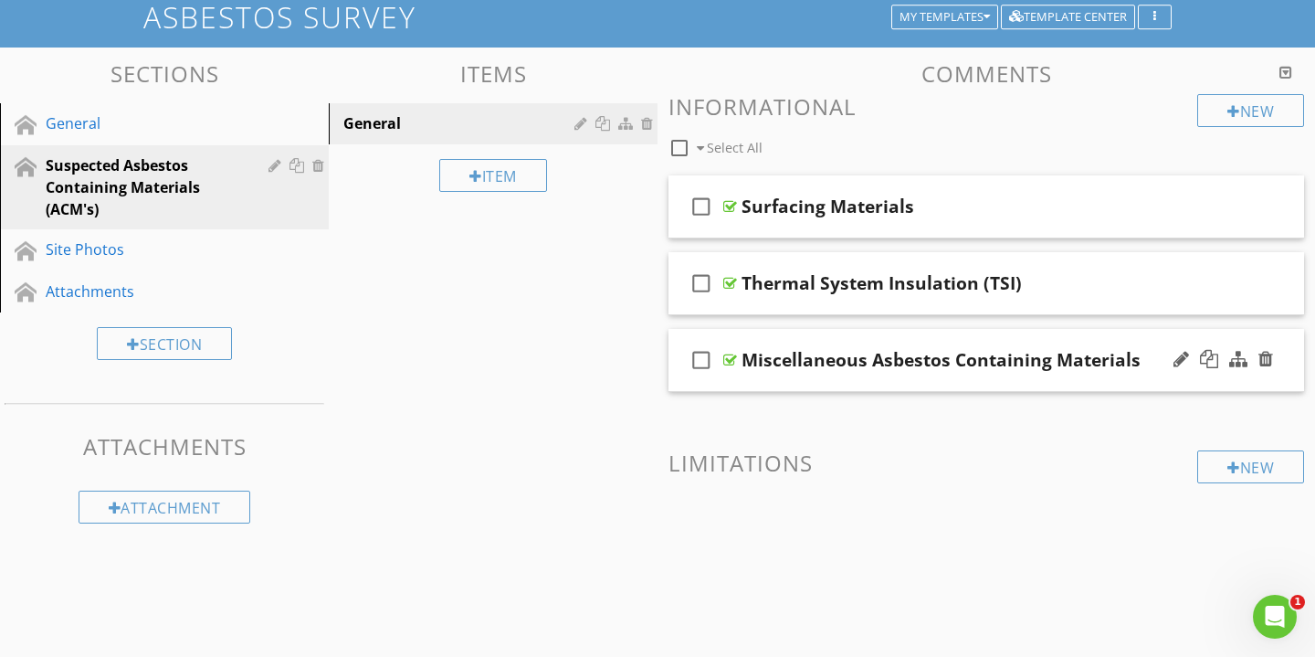
click at [1009, 380] on div "check_box_outline_blank Miscellaneous Asbestos Containing Materials" at bounding box center [987, 360] width 636 height 63
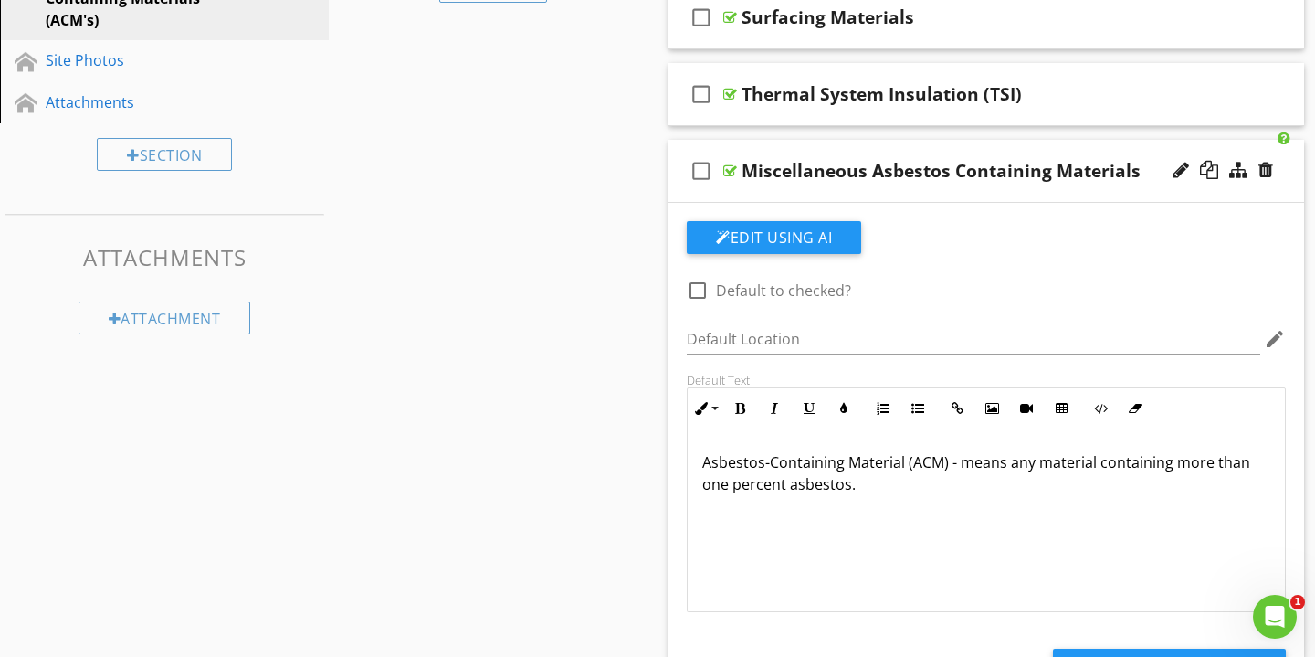
scroll to position [309, 0]
click at [1033, 161] on div "Miscellaneous Asbestos Containing Materials" at bounding box center [941, 172] width 399 height 22
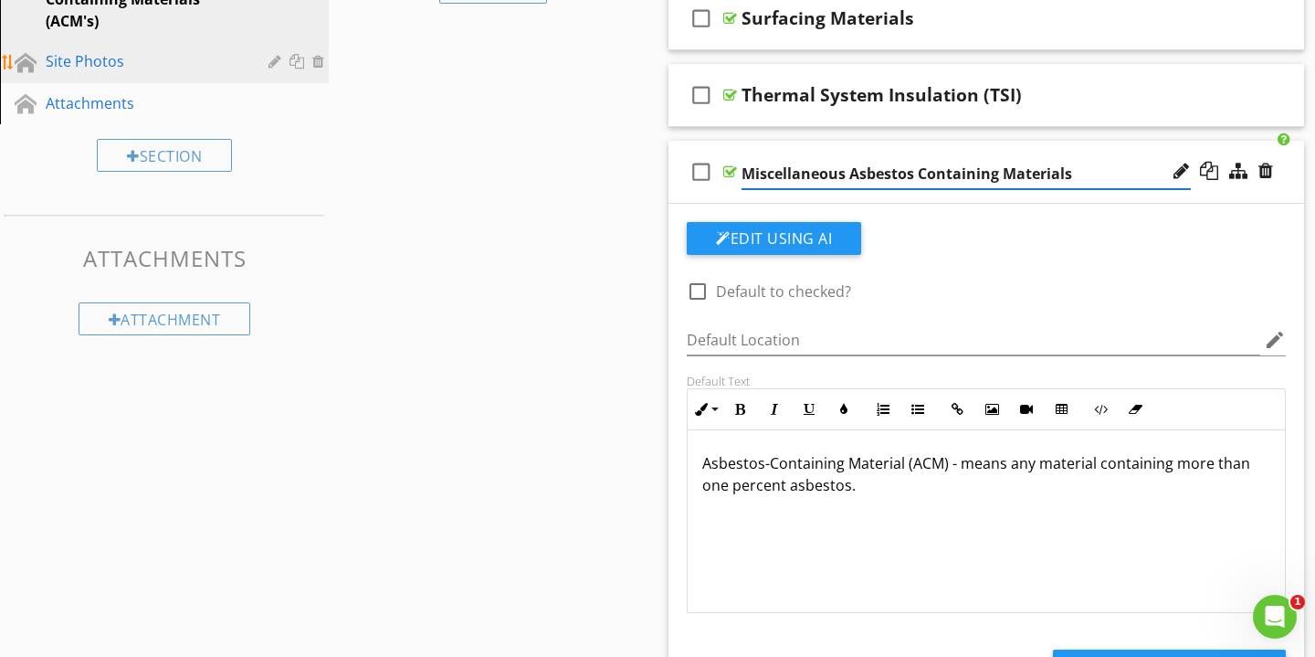
click at [111, 69] on div "Site Photos" at bounding box center [144, 61] width 196 height 22
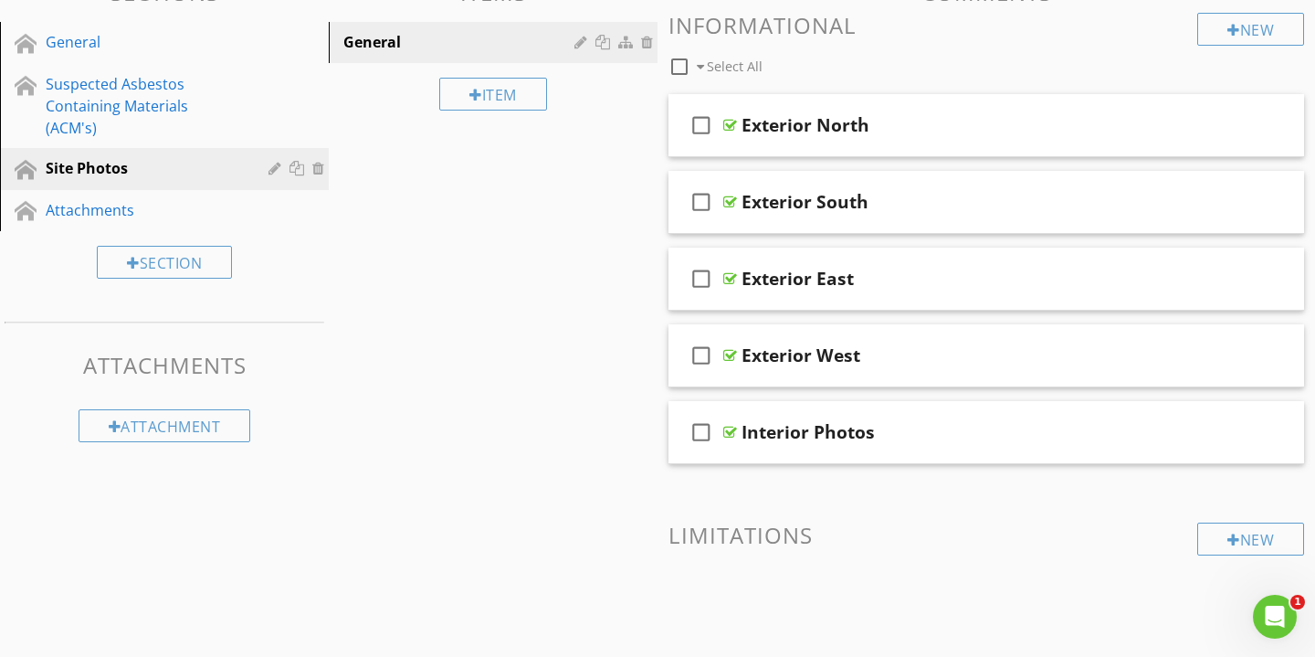
scroll to position [158, 0]
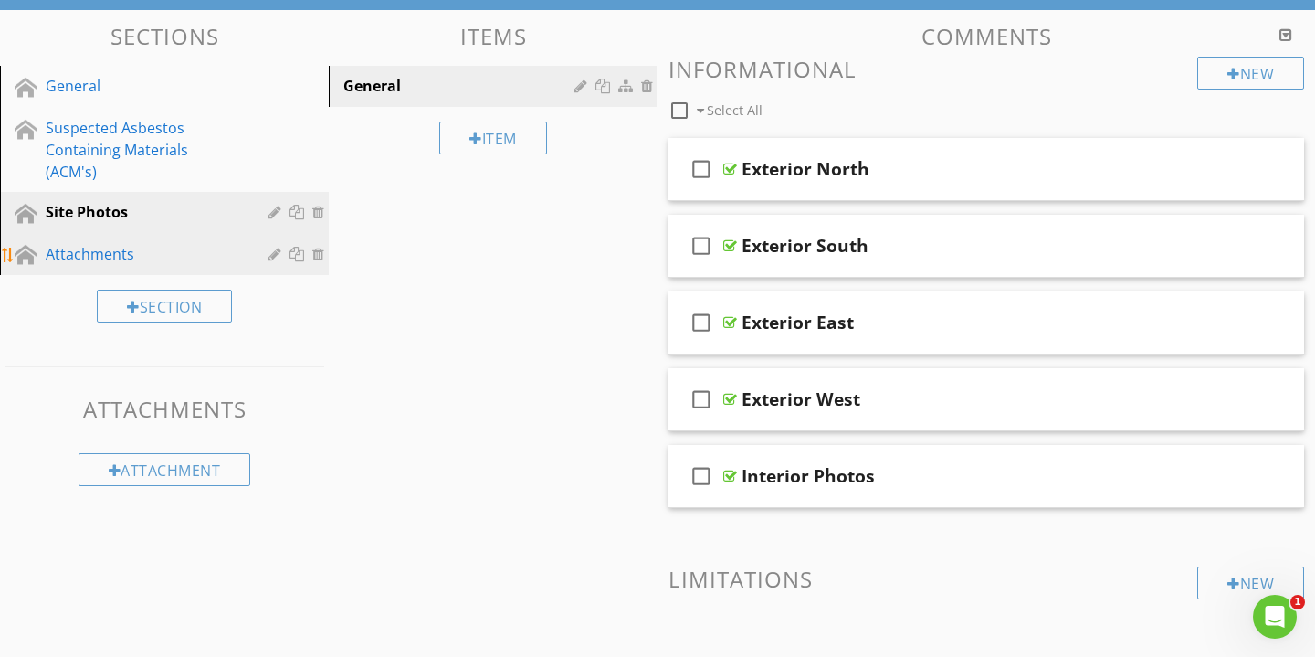
click at [126, 243] on div "Attachments" at bounding box center [144, 254] width 196 height 22
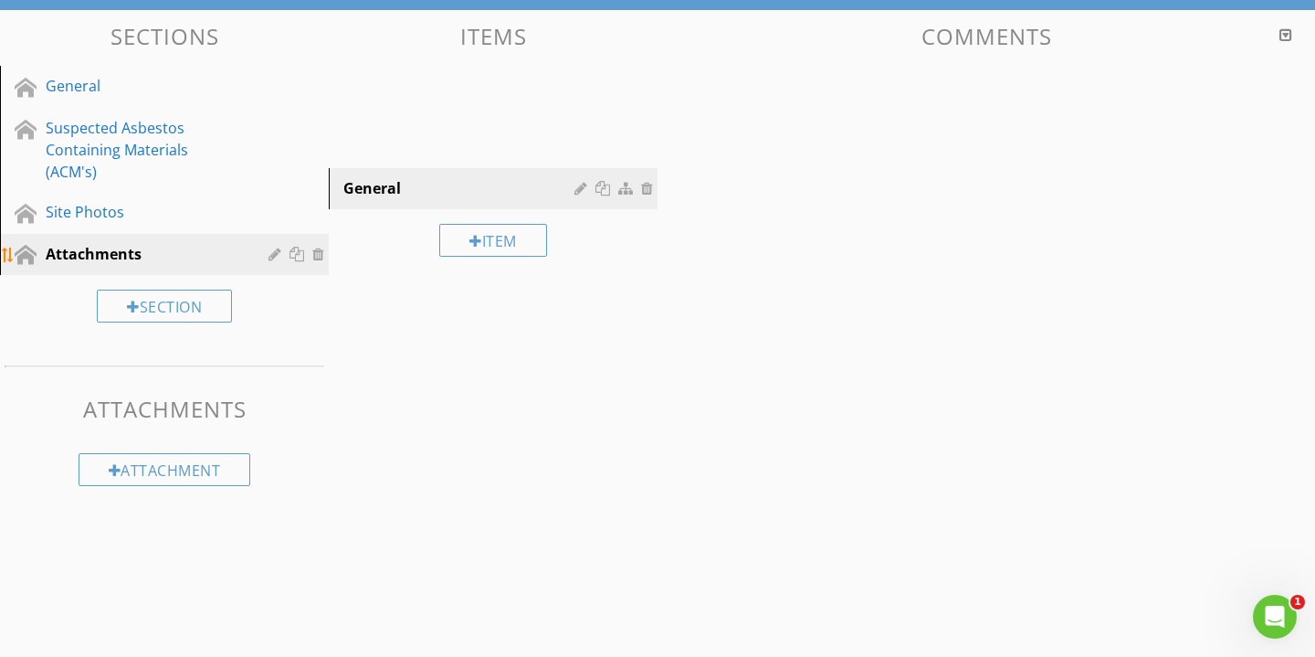
scroll to position [107, 0]
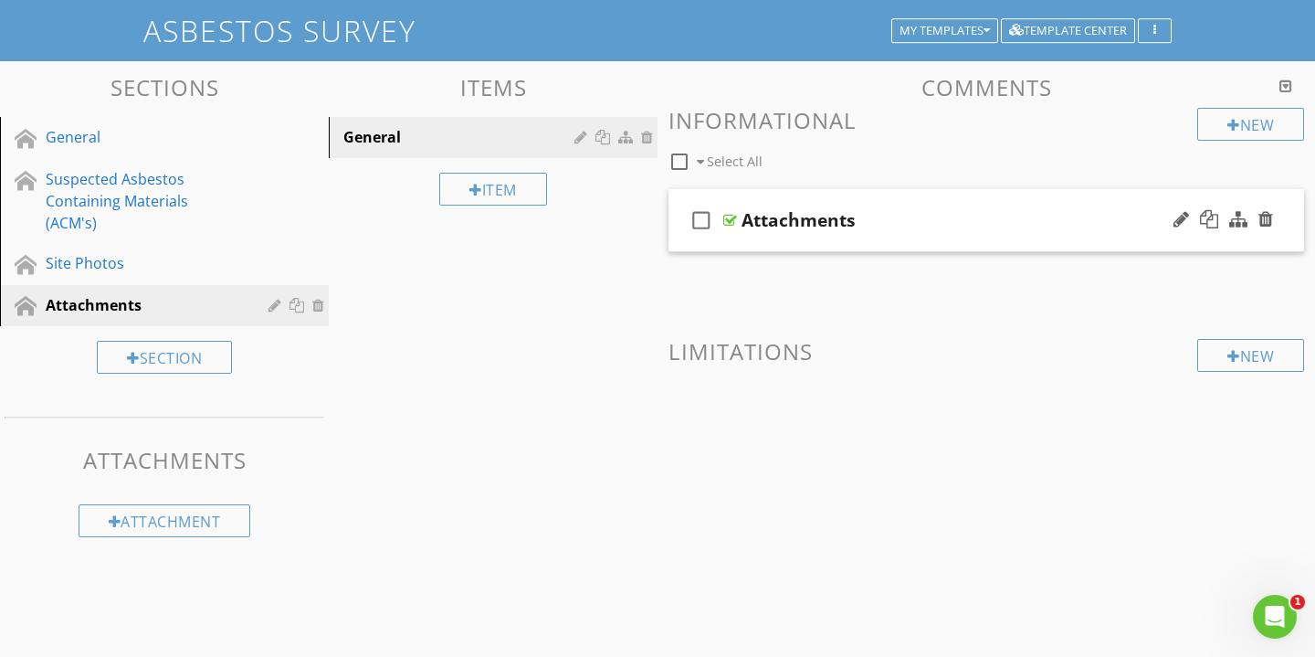
click at [929, 234] on div "check_box_outline_blank Attachments" at bounding box center [987, 220] width 636 height 63
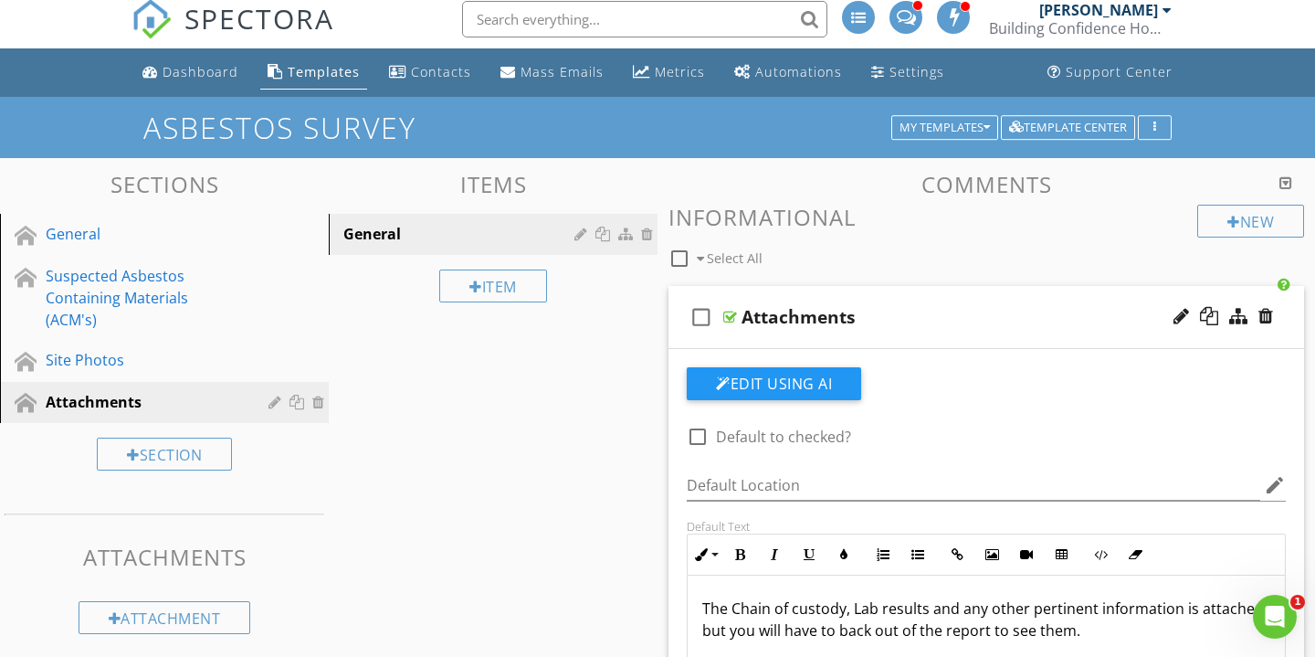
scroll to position [2, 0]
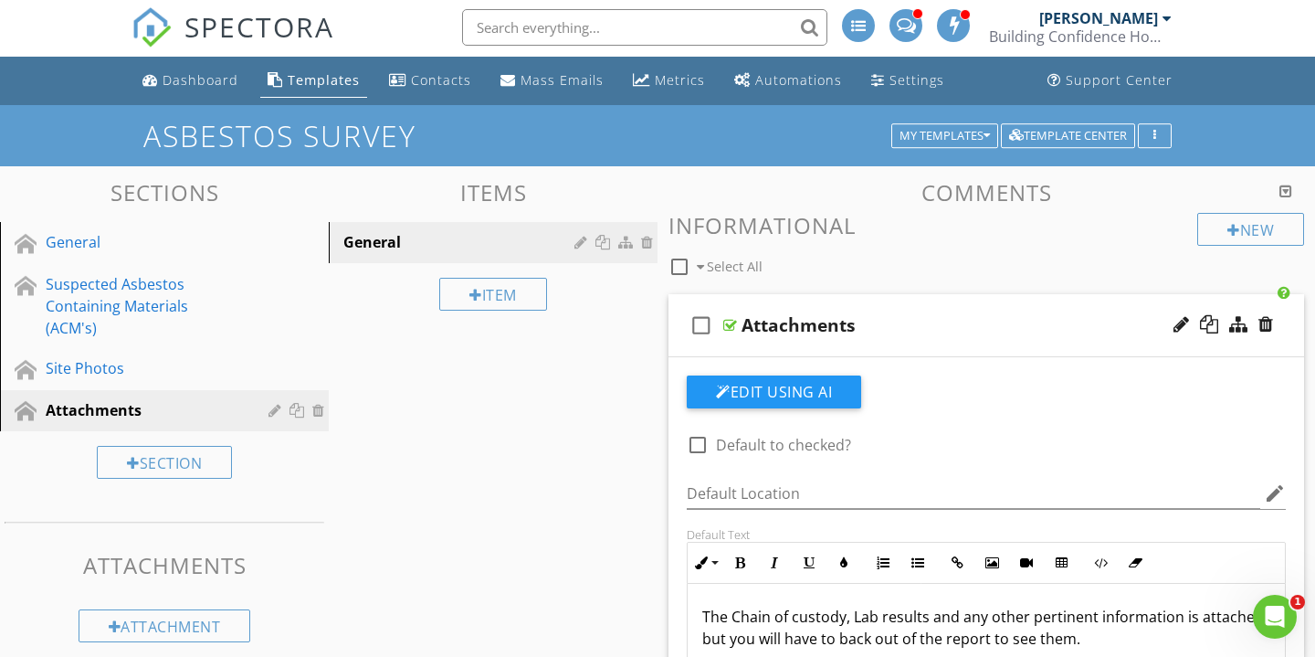
click at [977, 321] on div "Attachments" at bounding box center [966, 325] width 449 height 22
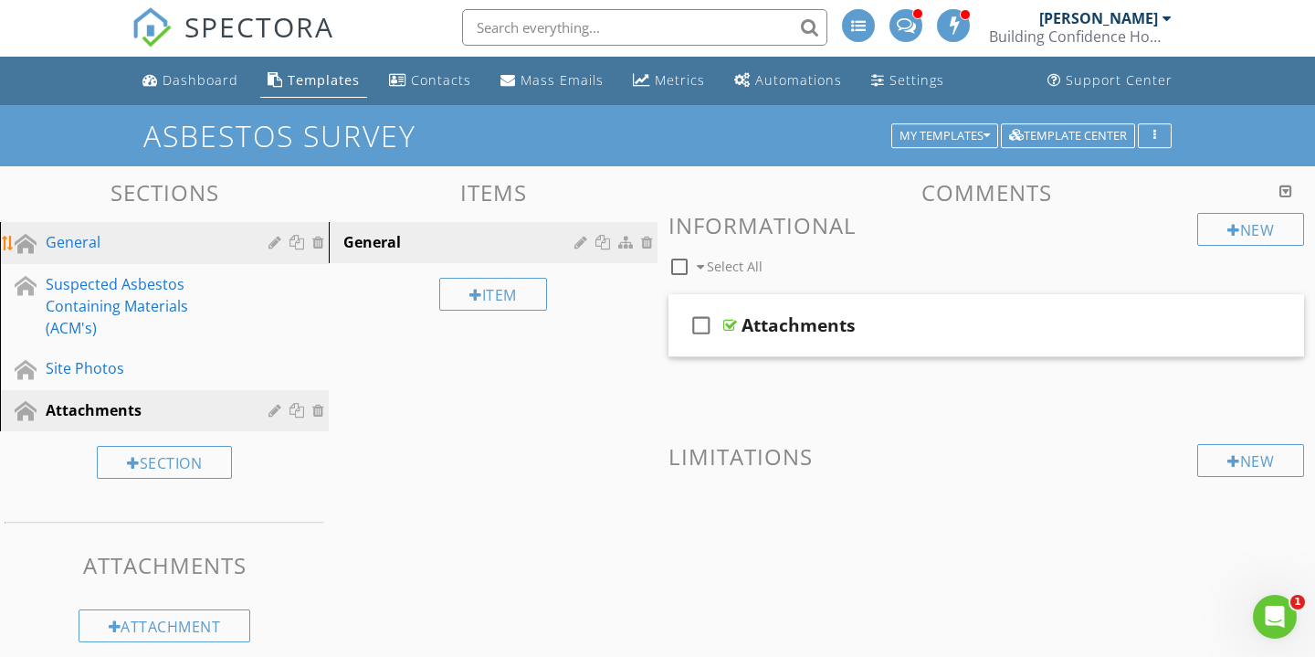
click at [155, 256] on link "General" at bounding box center [166, 243] width 323 height 42
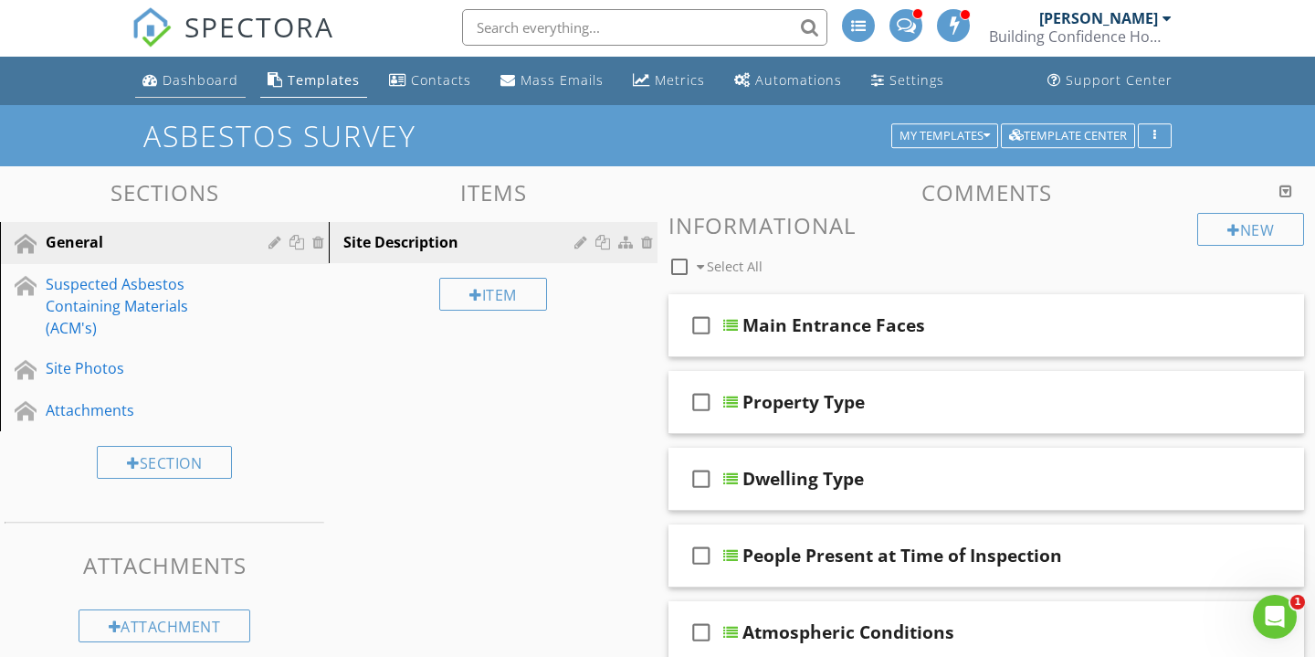
click at [216, 60] on li "Dashboard" at bounding box center [191, 81] width 118 height 48
click at [199, 88] on div "Dashboard" at bounding box center [201, 79] width 76 height 17
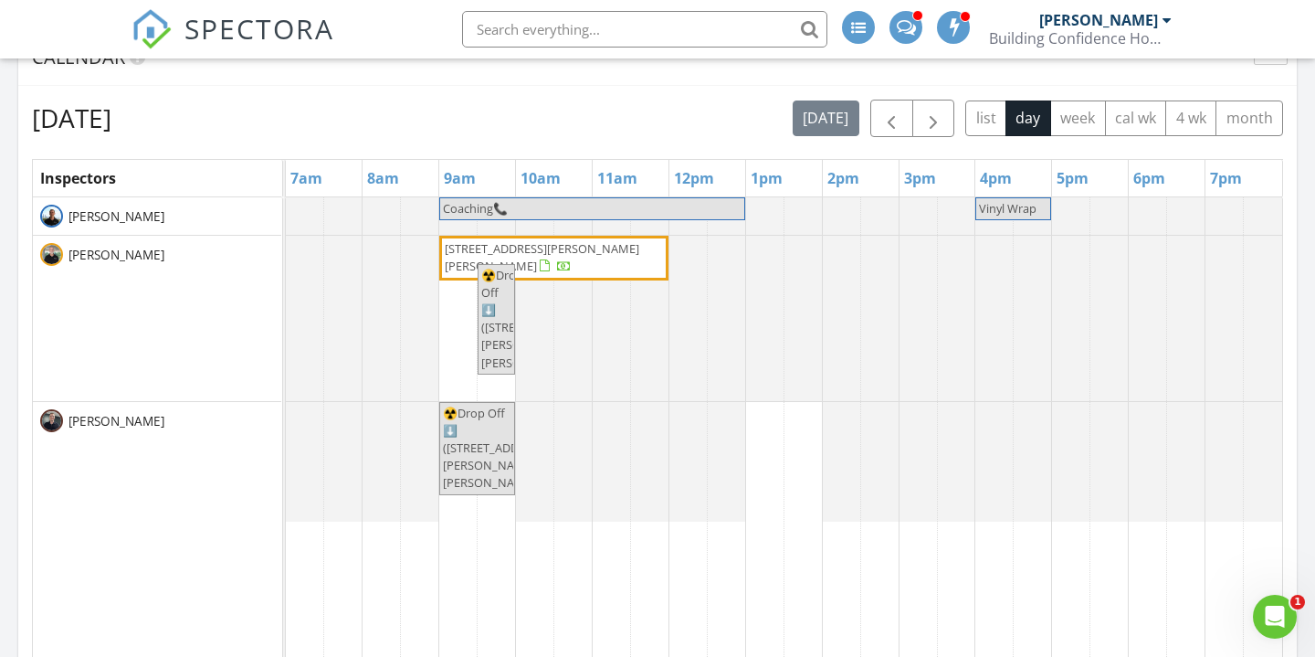
scroll to position [1053, 0]
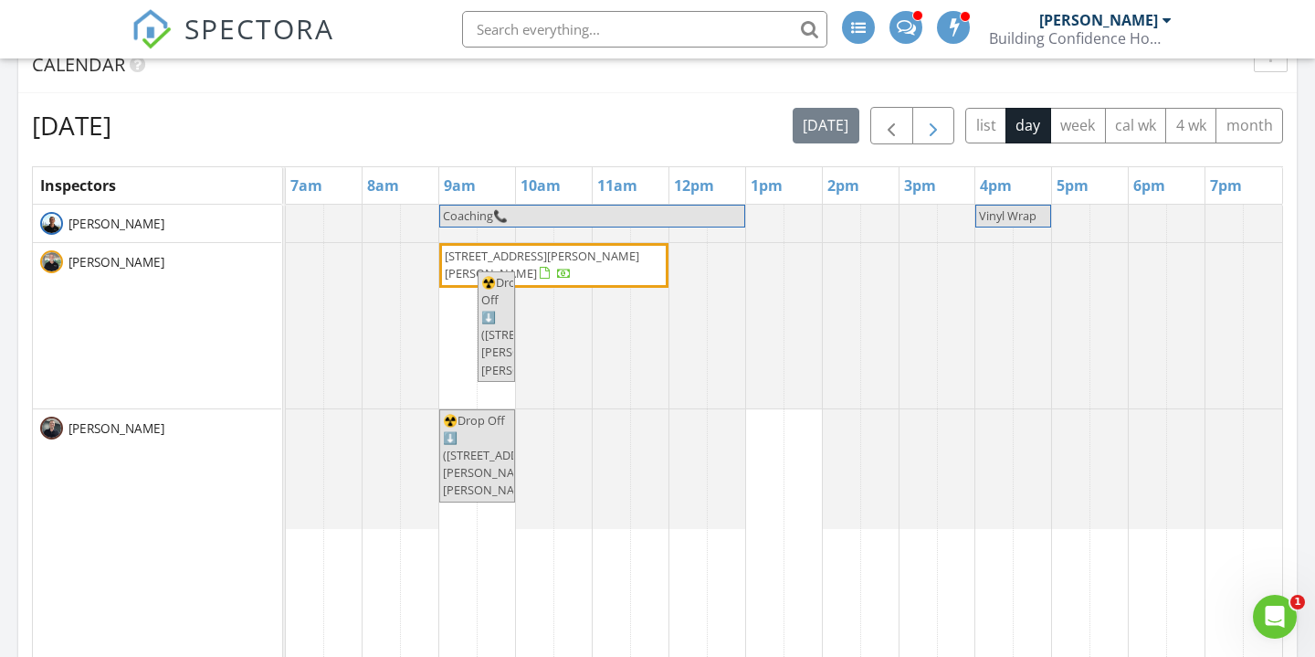
click at [935, 128] on span "button" at bounding box center [934, 126] width 22 height 22
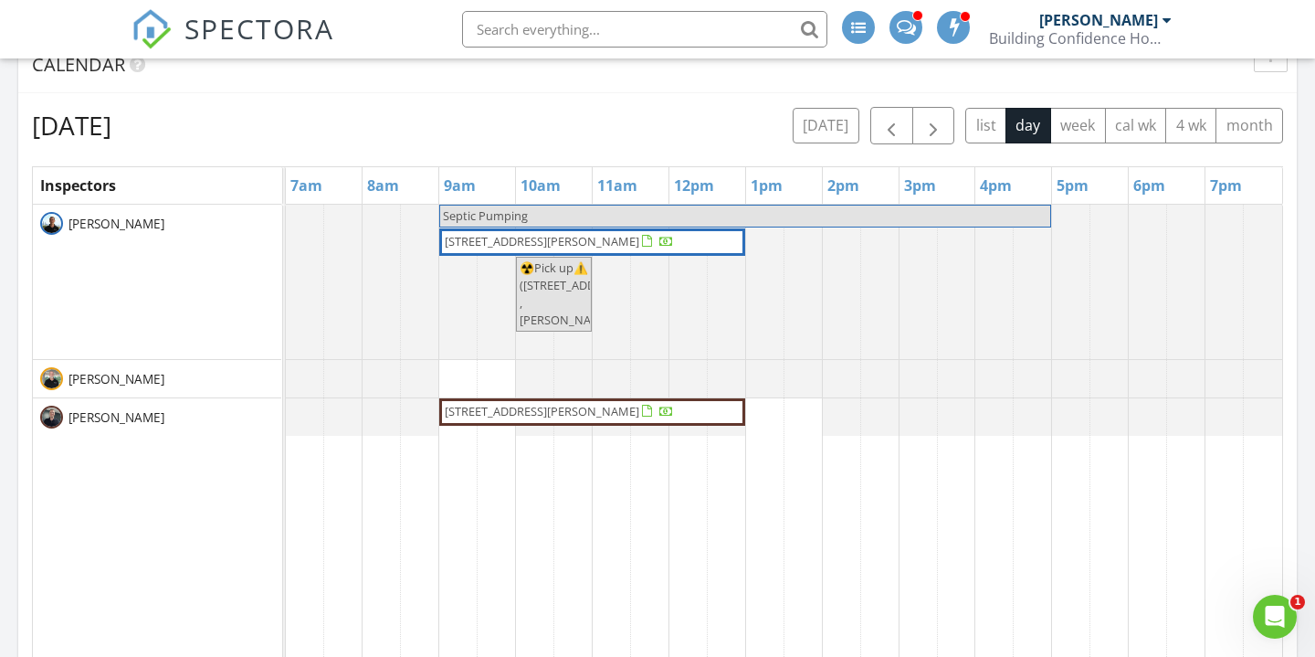
click at [557, 416] on span "[STREET_ADDRESS][PERSON_NAME]" at bounding box center [542, 411] width 195 height 16
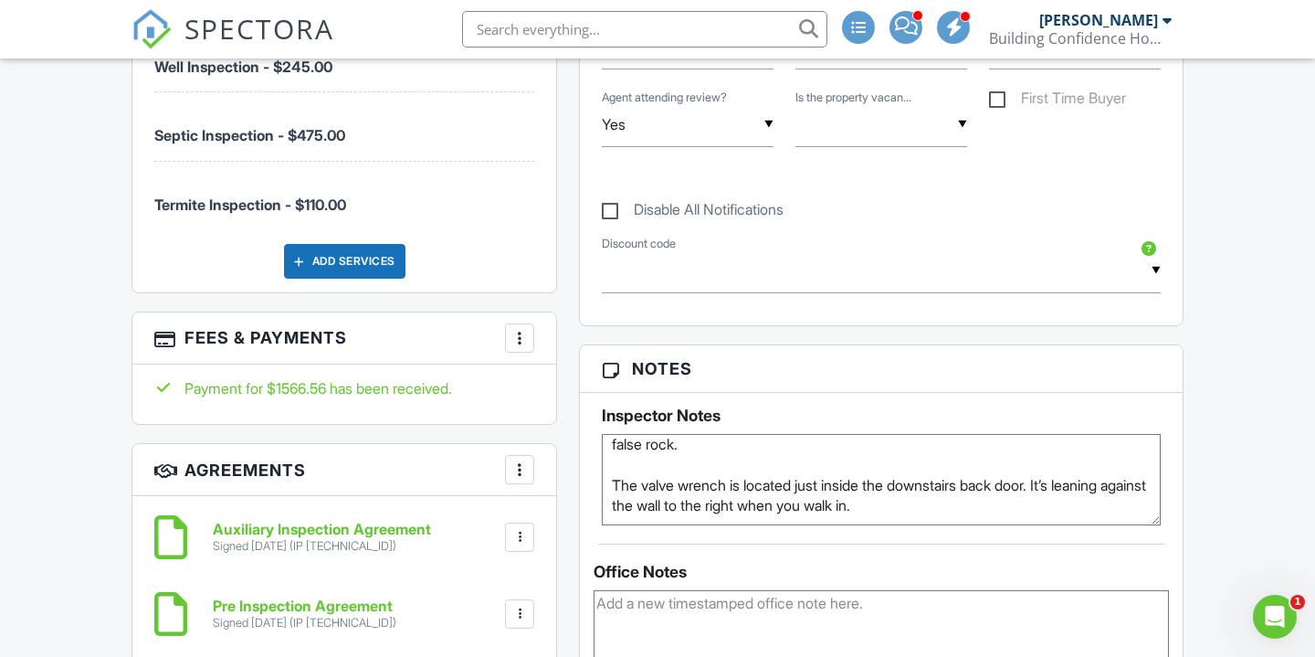
scroll to position [1602, 0]
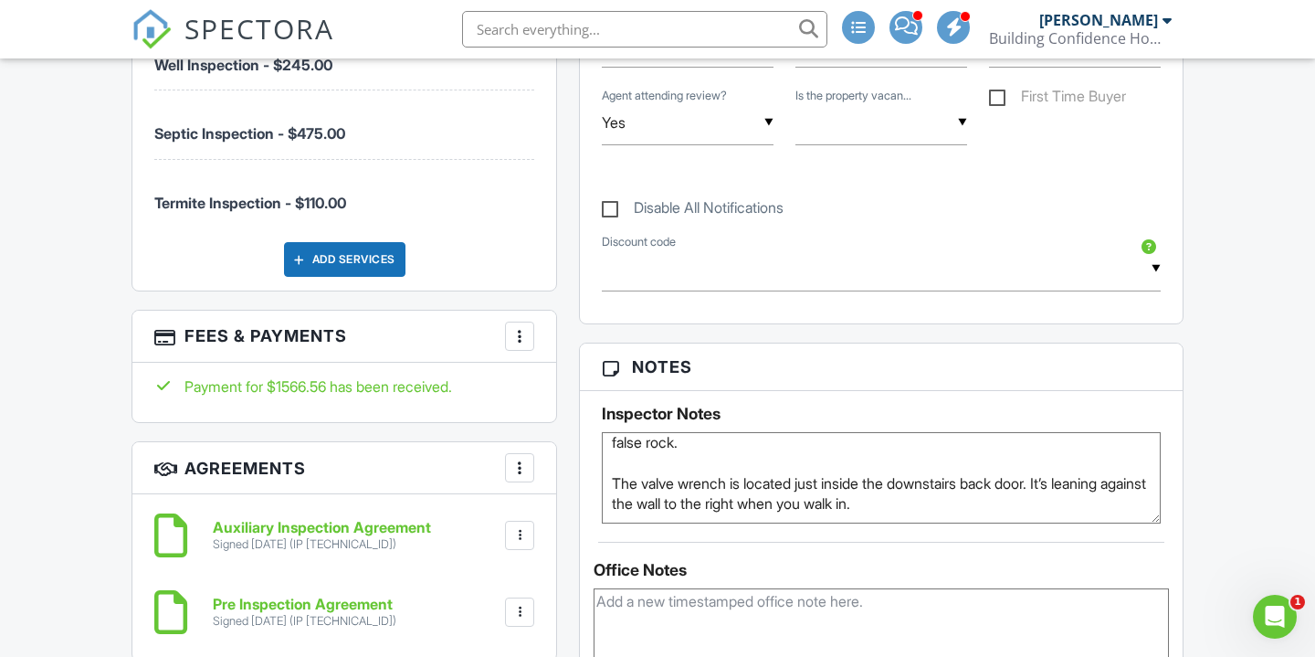
click at [930, 501] on textarea "🔑0704 - Front Door Leave detached garage doors unlocked, view storage building …" at bounding box center [881, 477] width 559 height 91
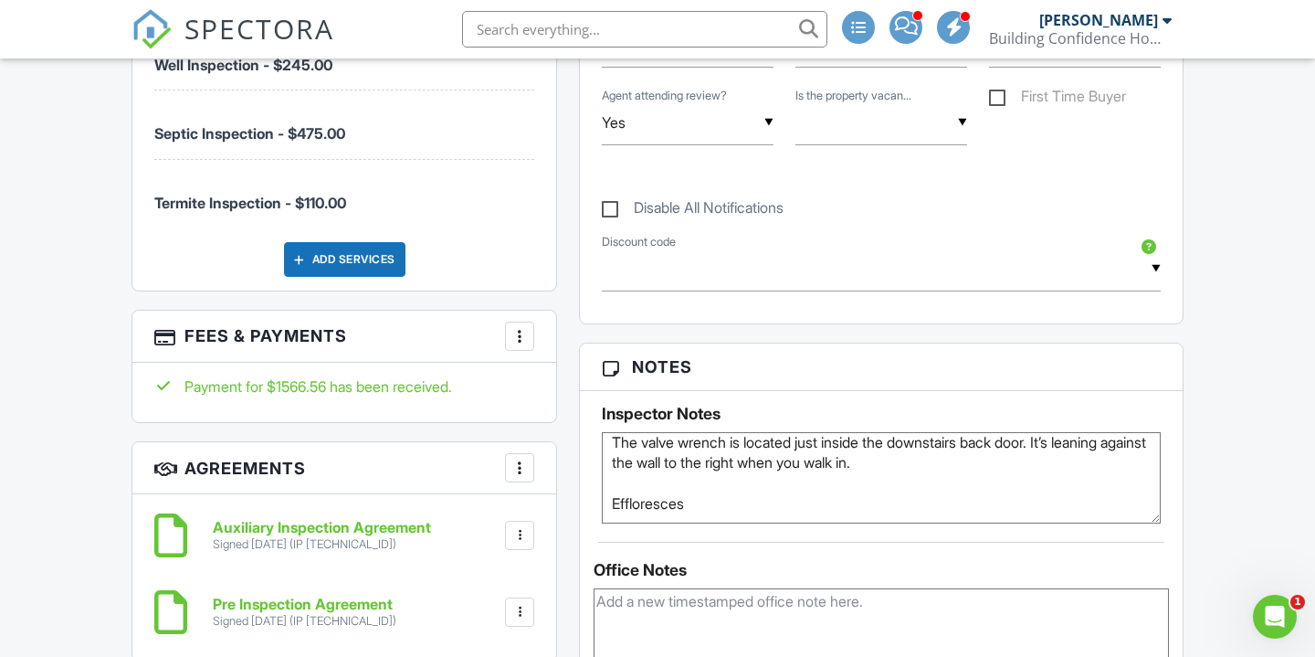
click at [722, 512] on textarea "🔑0704 - Front Door Leave detached garage doors unlocked, view storage building …" at bounding box center [881, 477] width 559 height 91
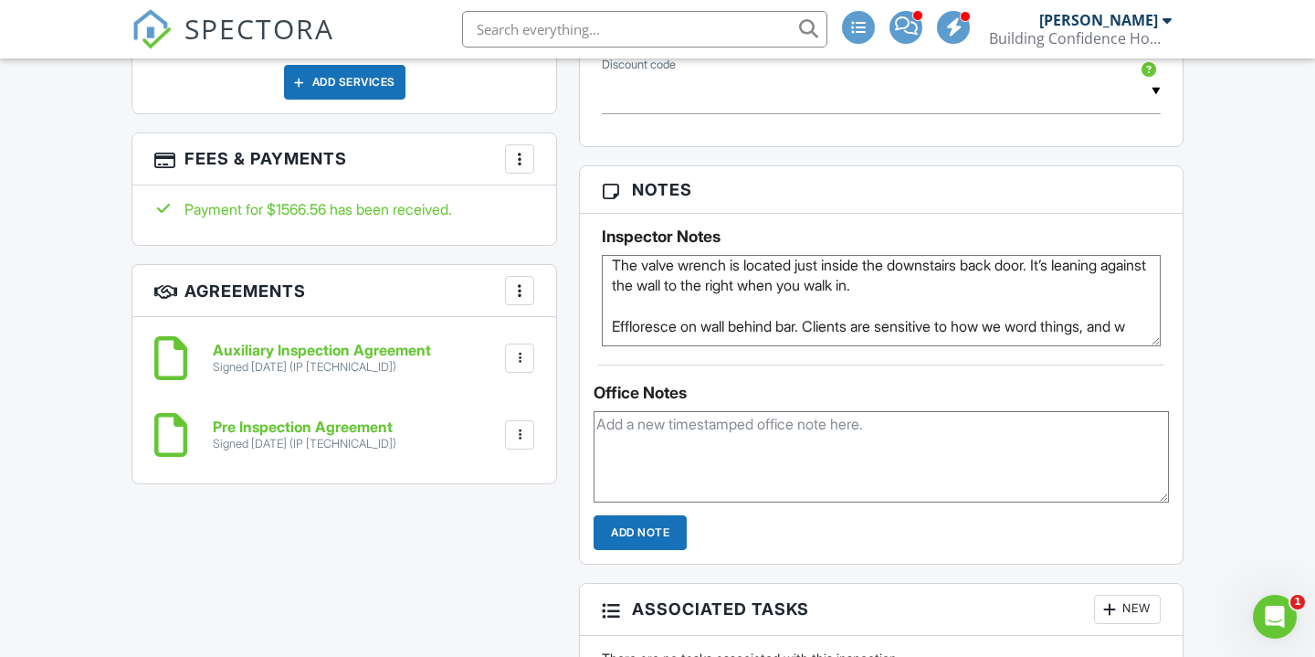
scroll to position [281, 0]
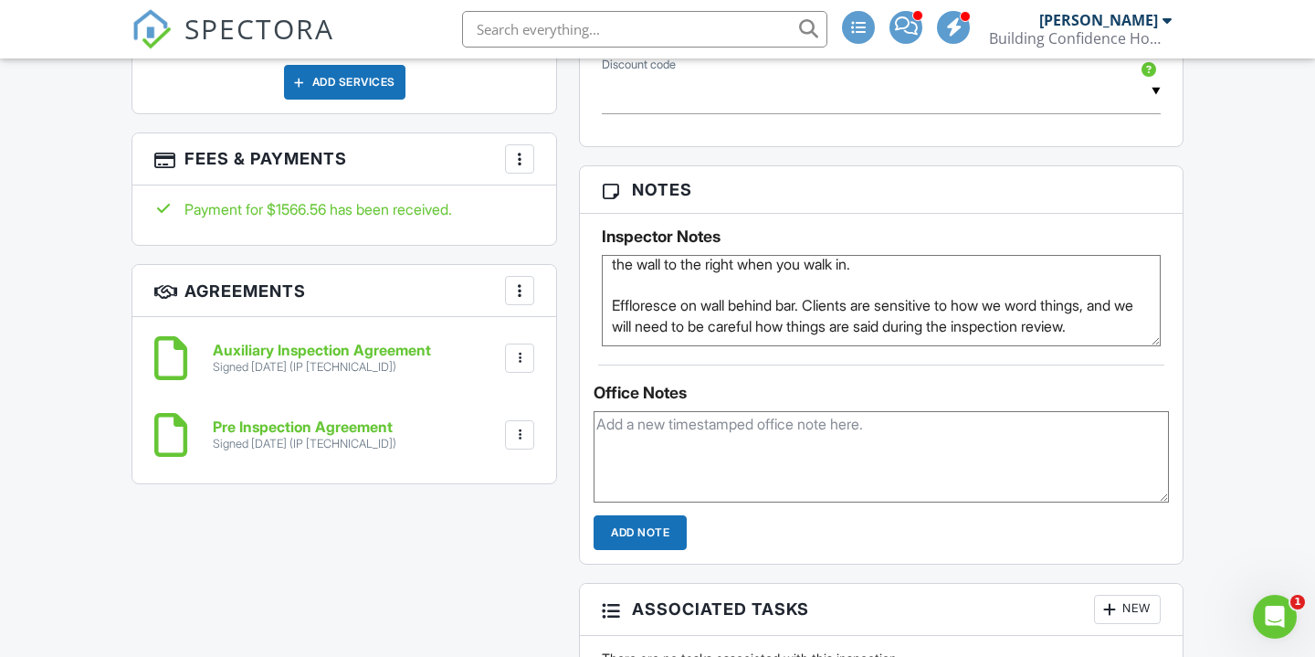
type textarea "🔑0704 - Front Door Leave detached garage doors unlocked, view storage building …"
click at [613, 521] on input "Add Note" at bounding box center [640, 532] width 93 height 35
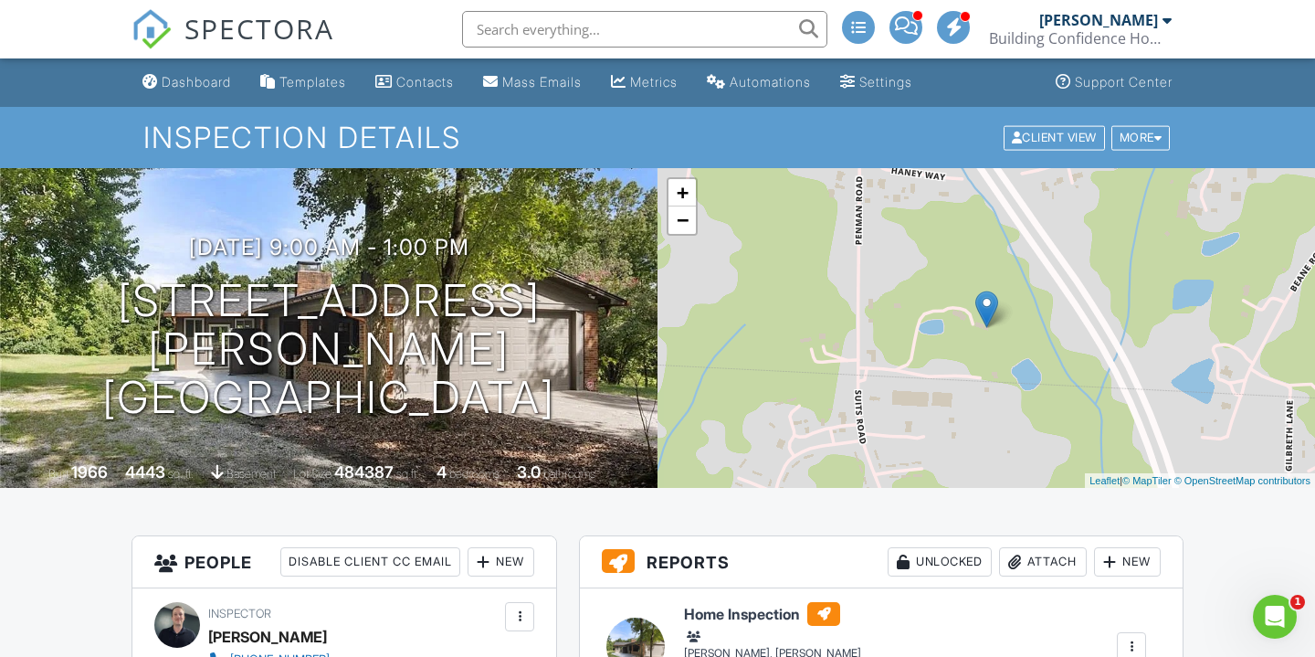
scroll to position [0, 0]
click at [346, 80] on div "Templates" at bounding box center [313, 82] width 67 height 16
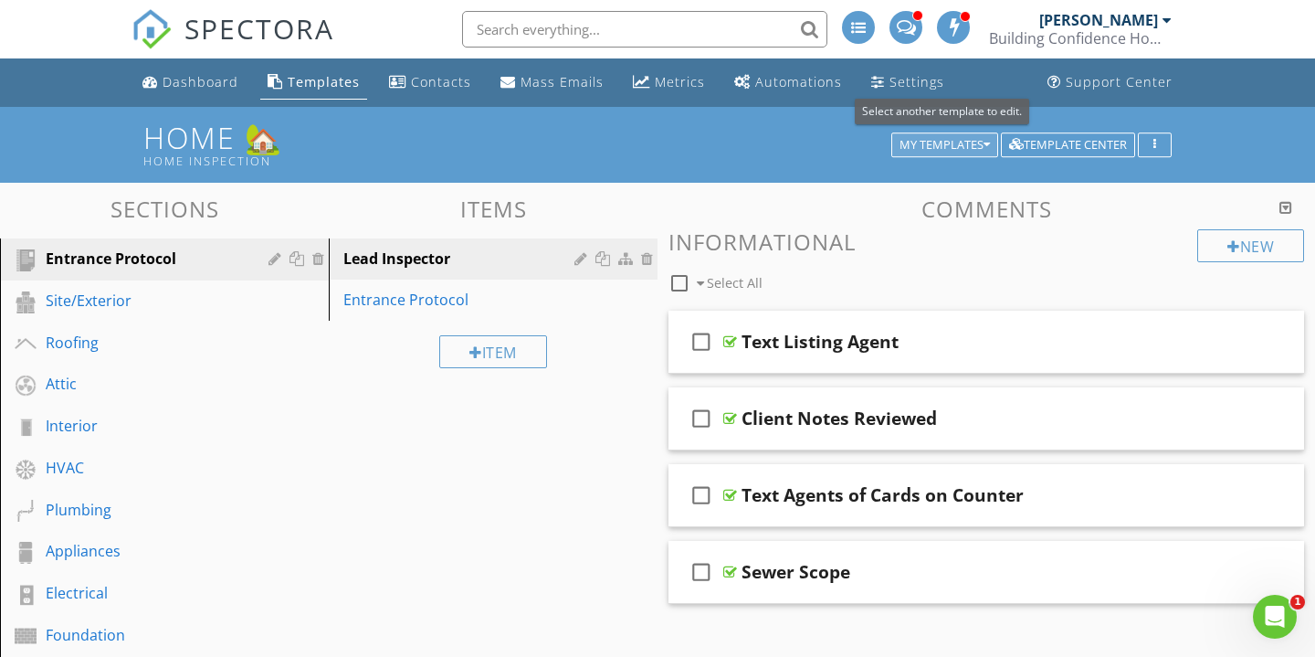
click at [940, 146] on div "My Templates" at bounding box center [945, 145] width 90 height 13
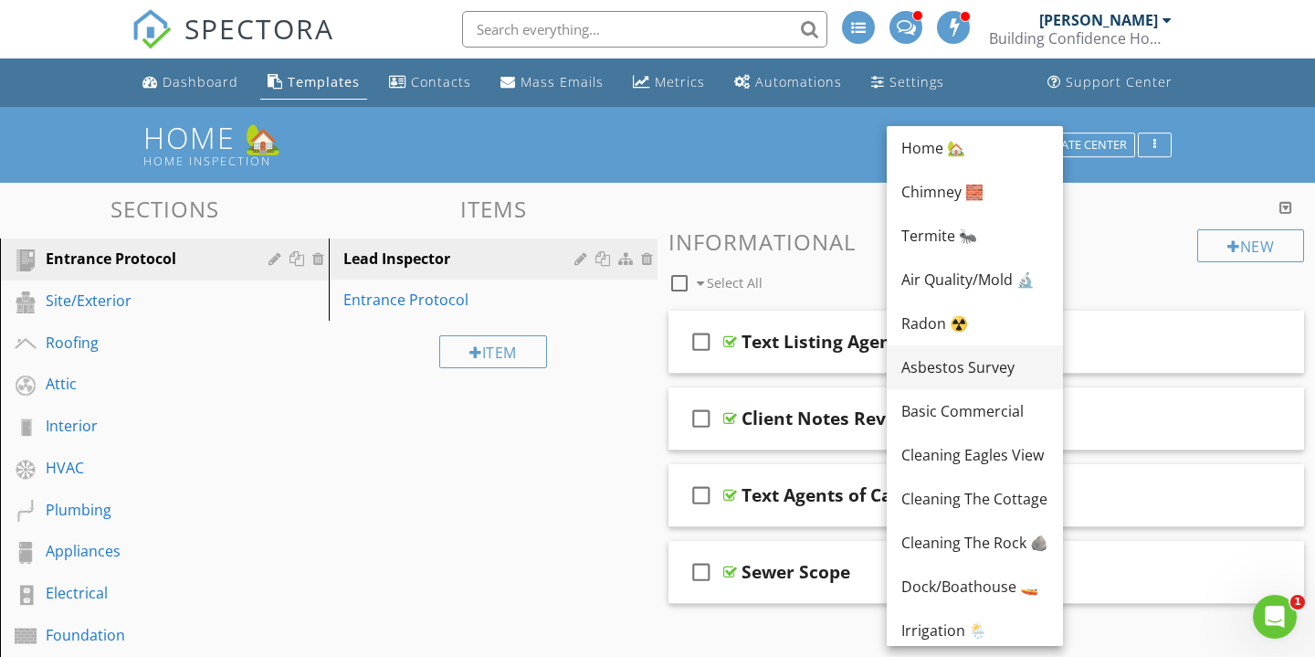
click at [955, 364] on div "Asbestos Survey" at bounding box center [975, 367] width 147 height 22
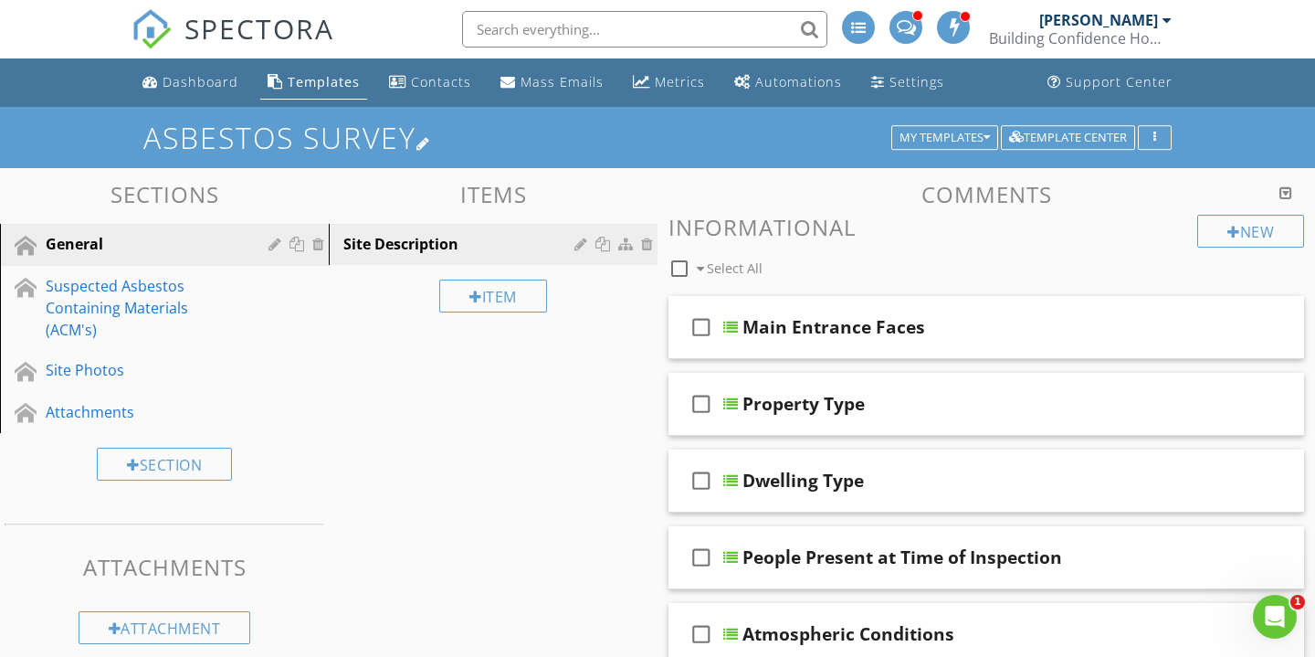
click at [407, 134] on h1 "Asbestos Survey" at bounding box center [657, 137] width 1029 height 32
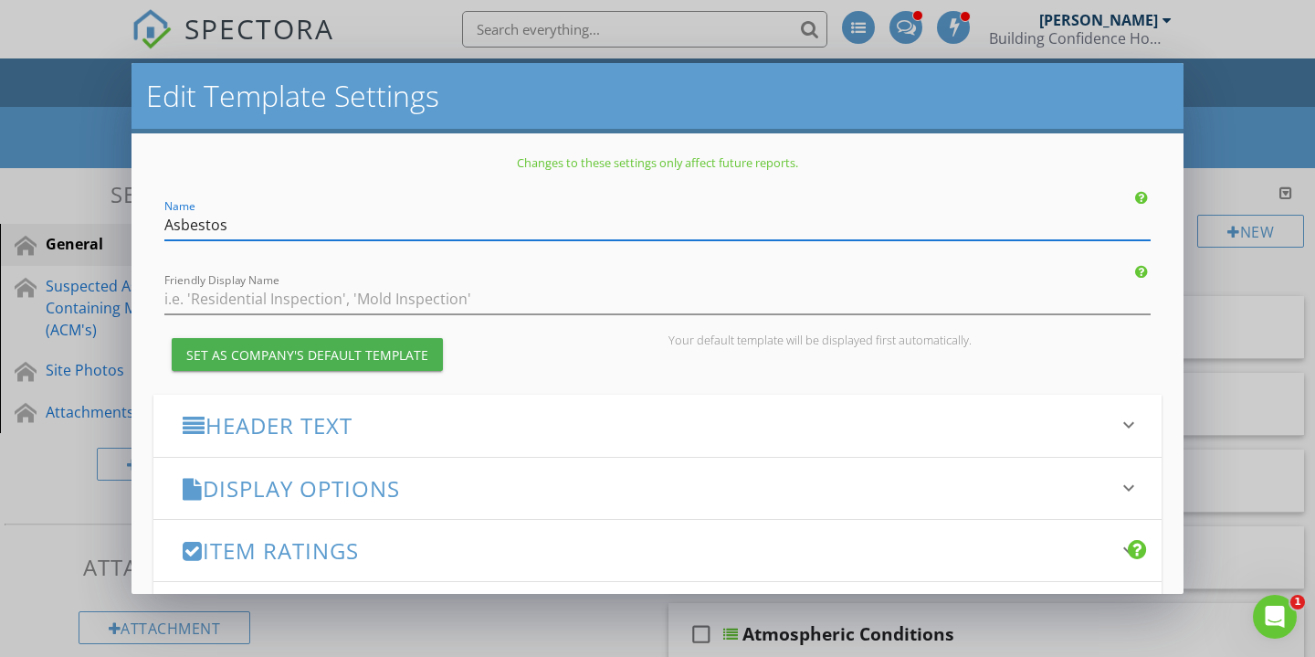
type input "Asbestos 🩻"
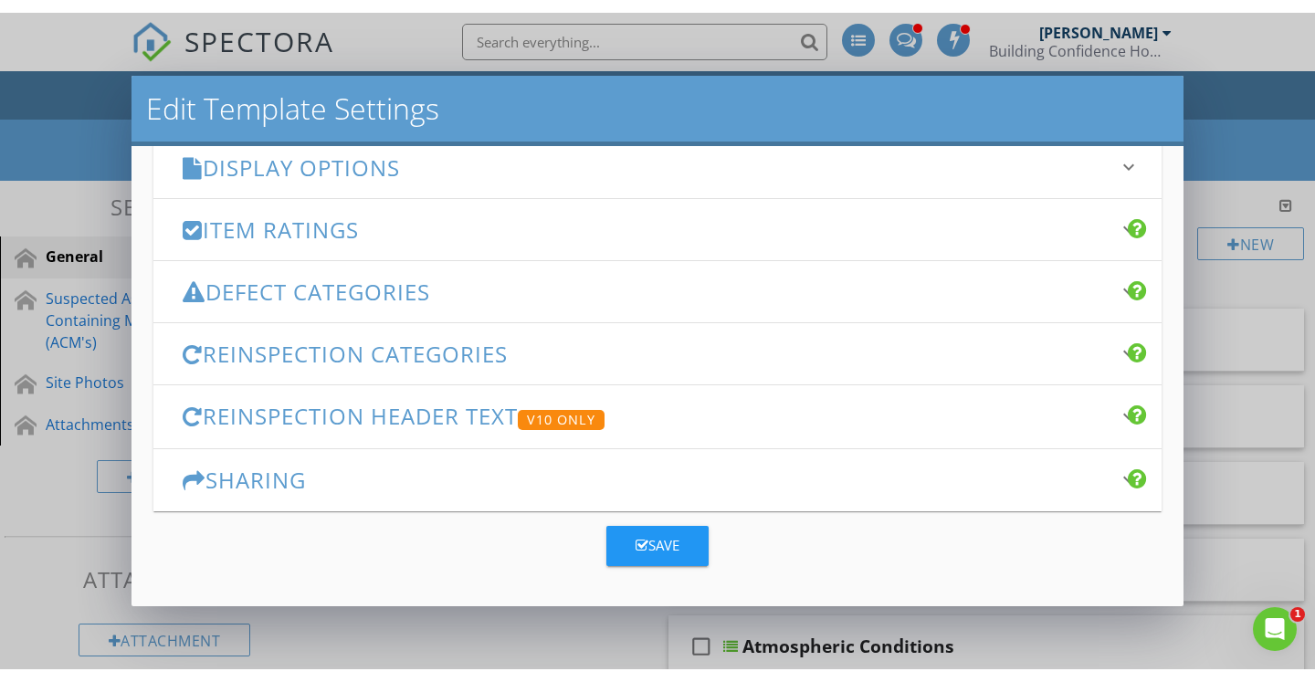
scroll to position [333, 0]
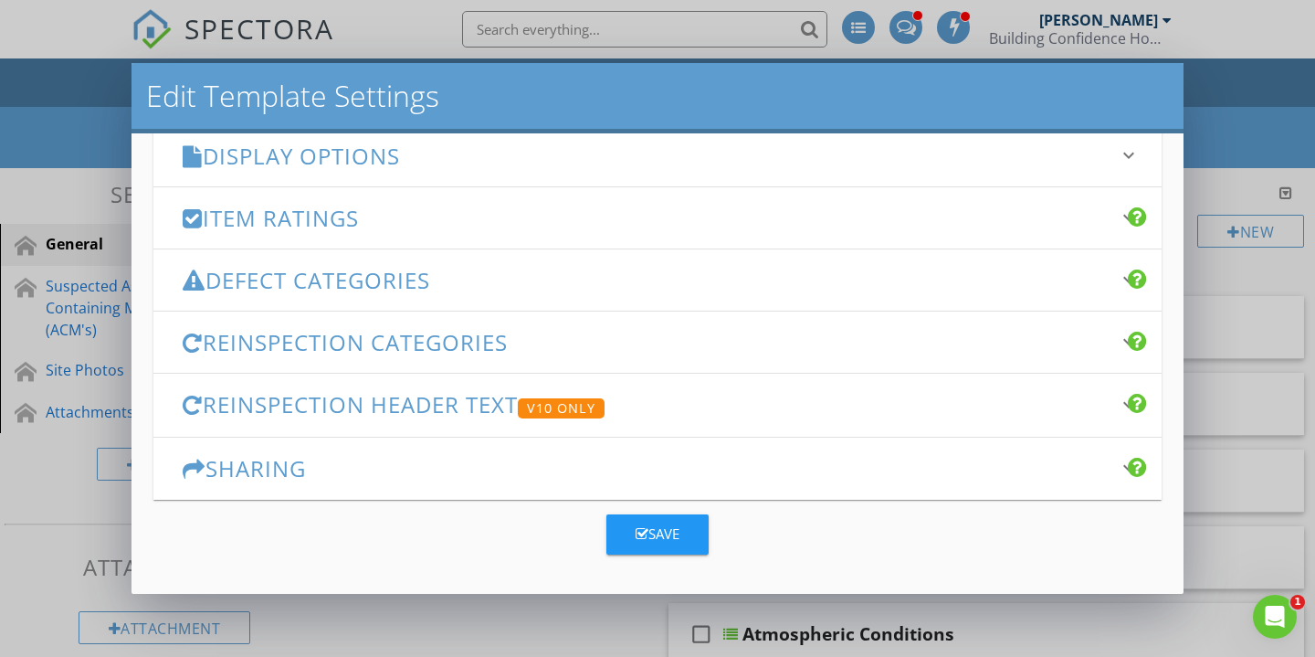
click at [674, 538] on div "Save" at bounding box center [658, 533] width 44 height 21
